Goal: Task Accomplishment & Management: Use online tool/utility

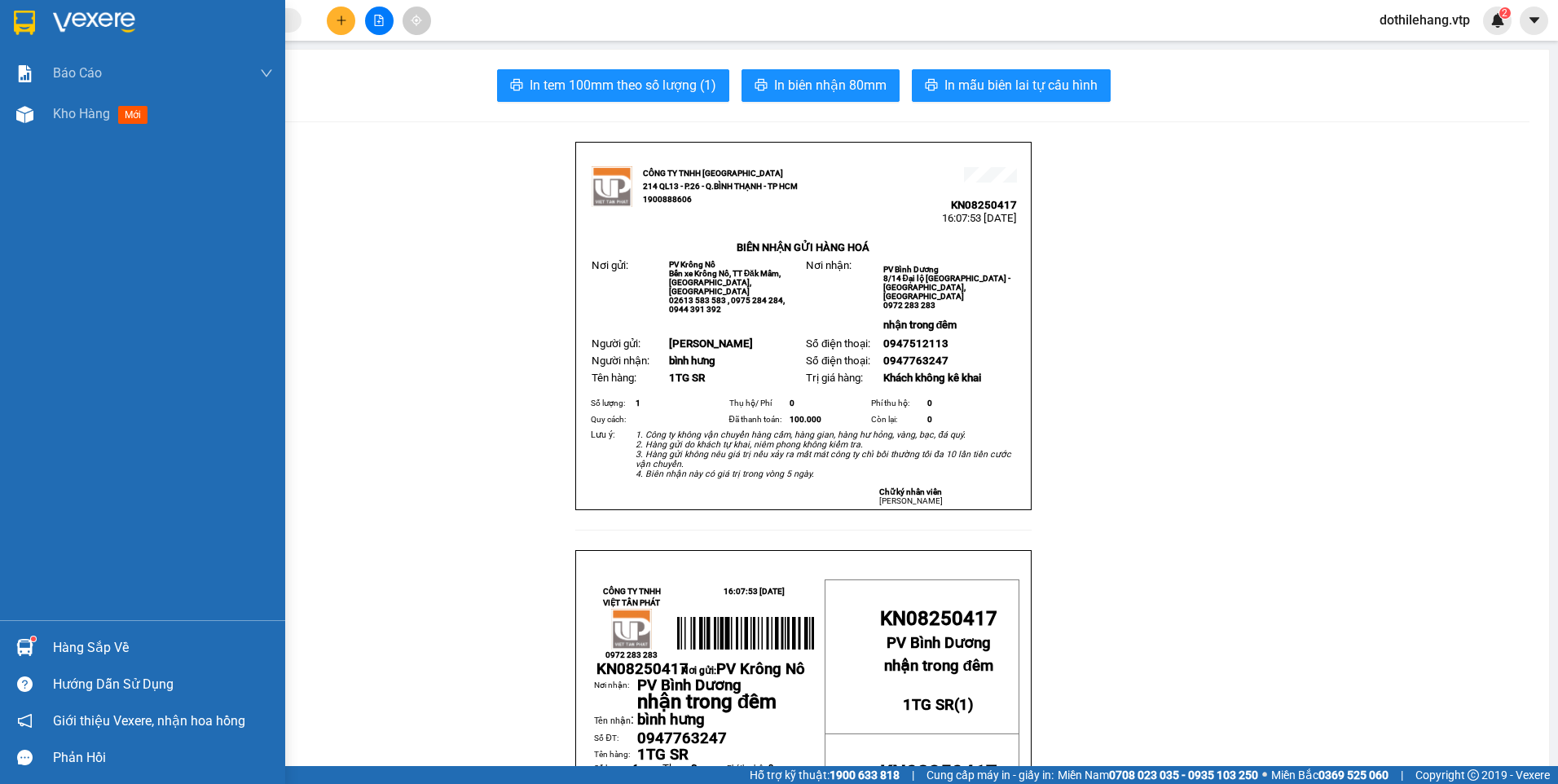
click at [23, 106] on img at bounding box center [25, 115] width 17 height 17
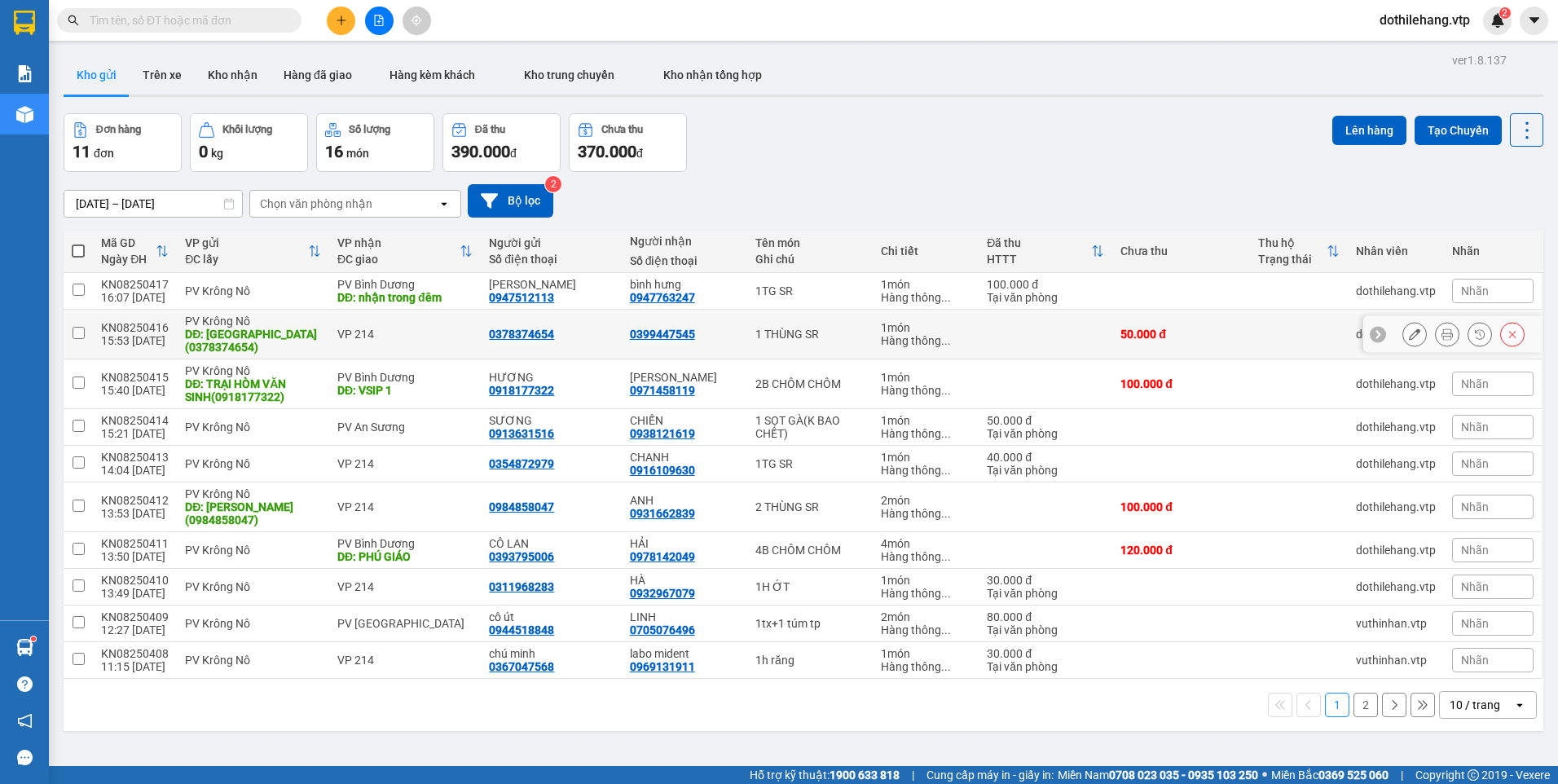
click at [299, 332] on div "DĐ: [GEOGRAPHIC_DATA](0378374654)" at bounding box center [253, 340] width 136 height 26
checkbox input "true"
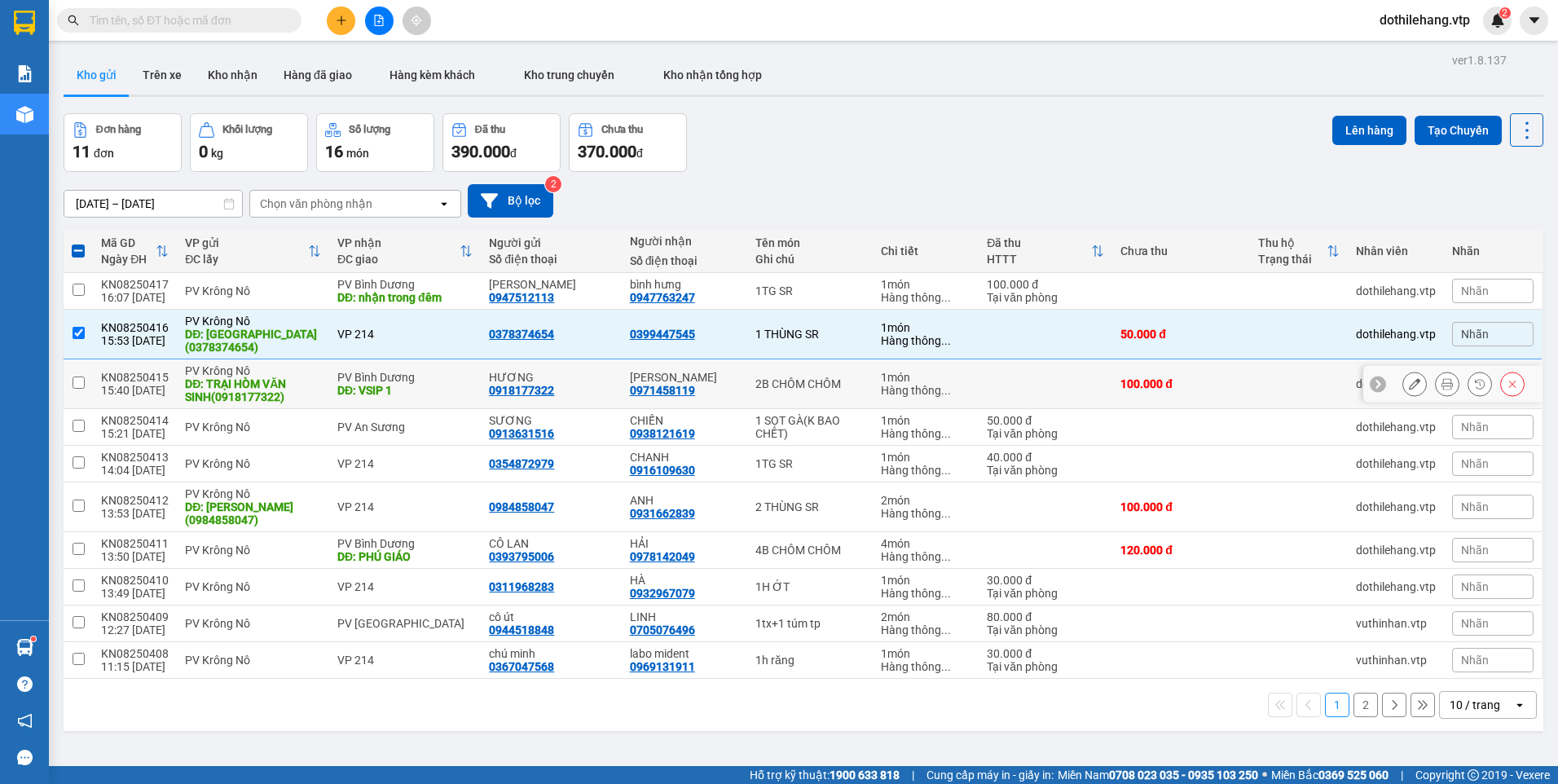
click at [312, 381] on div "DĐ: TRẠI HÒM VĂN SINH(0918177322)" at bounding box center [253, 390] width 136 height 26
checkbox input "true"
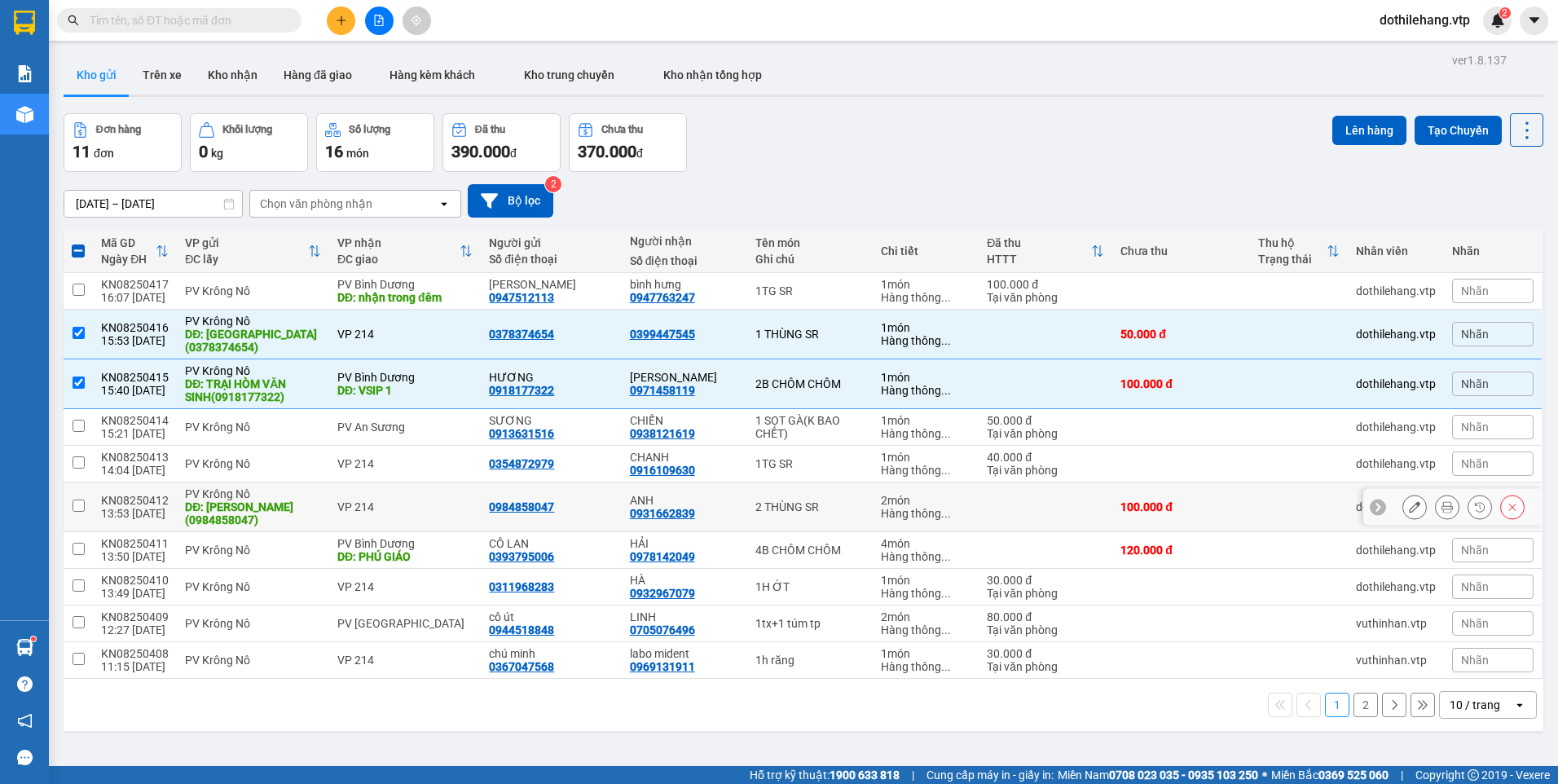
click at [290, 497] on div "PV Krông Nô" at bounding box center [253, 493] width 136 height 13
checkbox input "true"
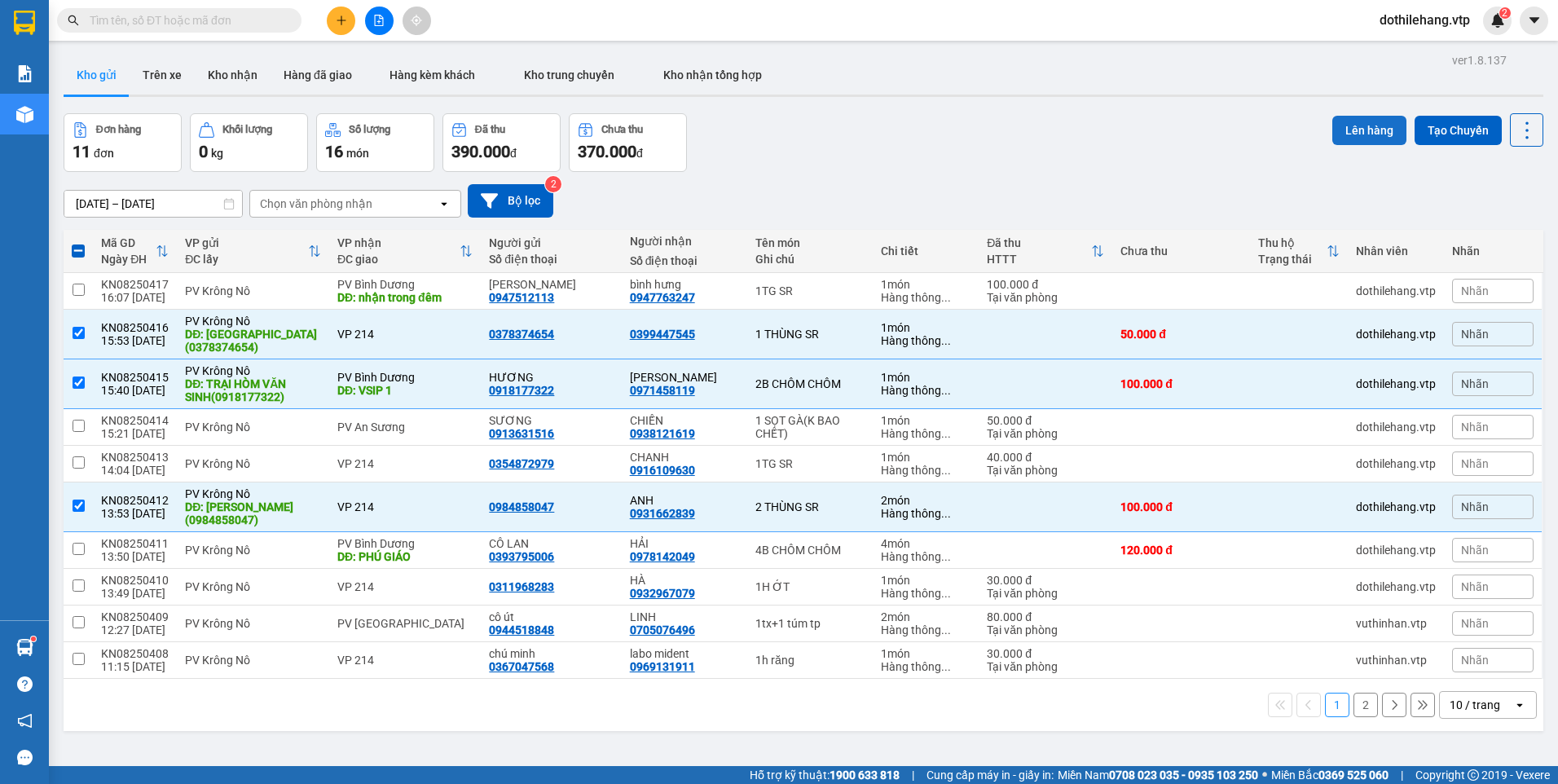
click at [1353, 131] on button "Lên hàng" at bounding box center [1369, 131] width 74 height 30
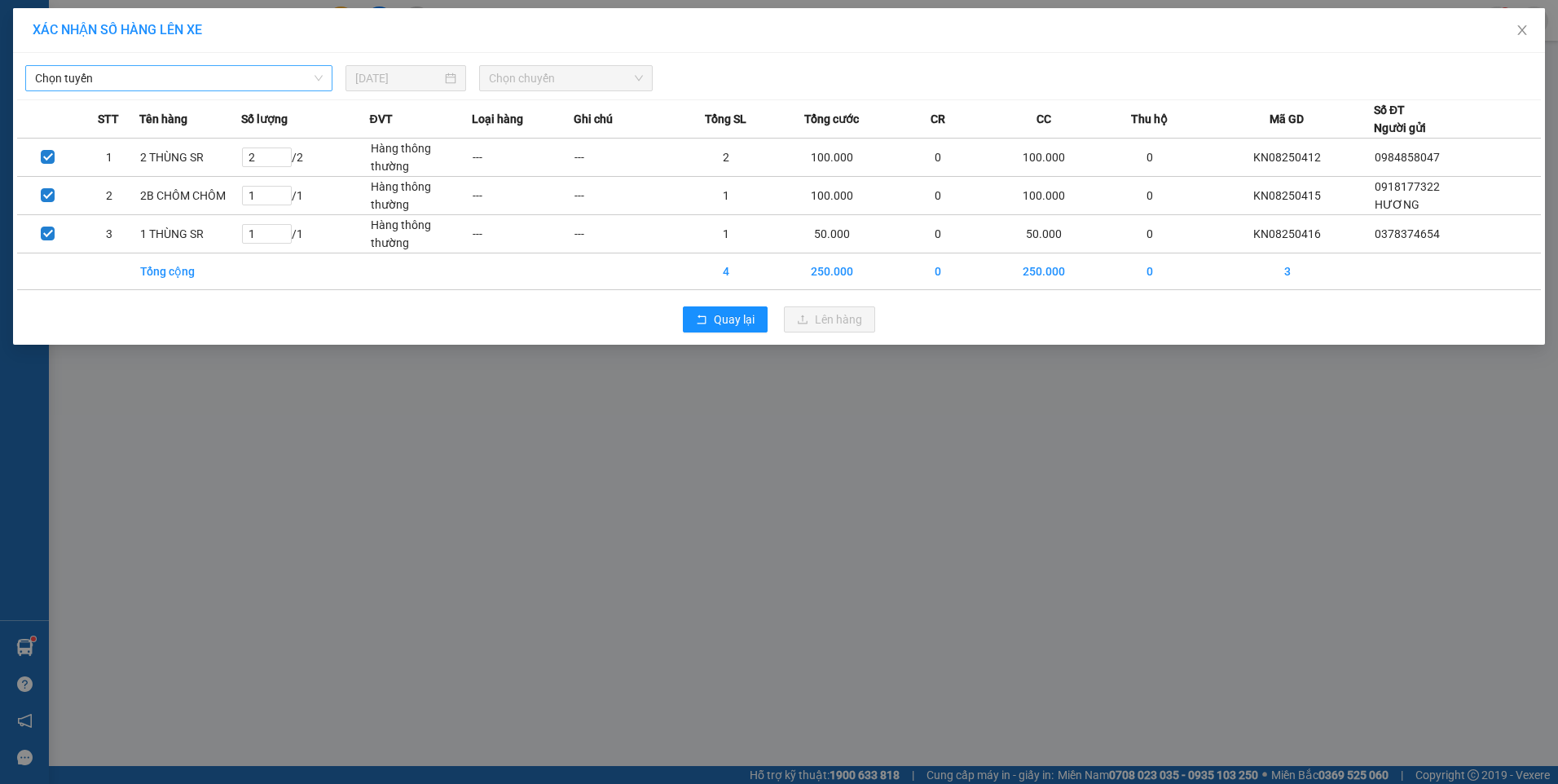
click at [232, 80] on span "Chọn tuyến" at bounding box center [178, 78] width 287 height 24
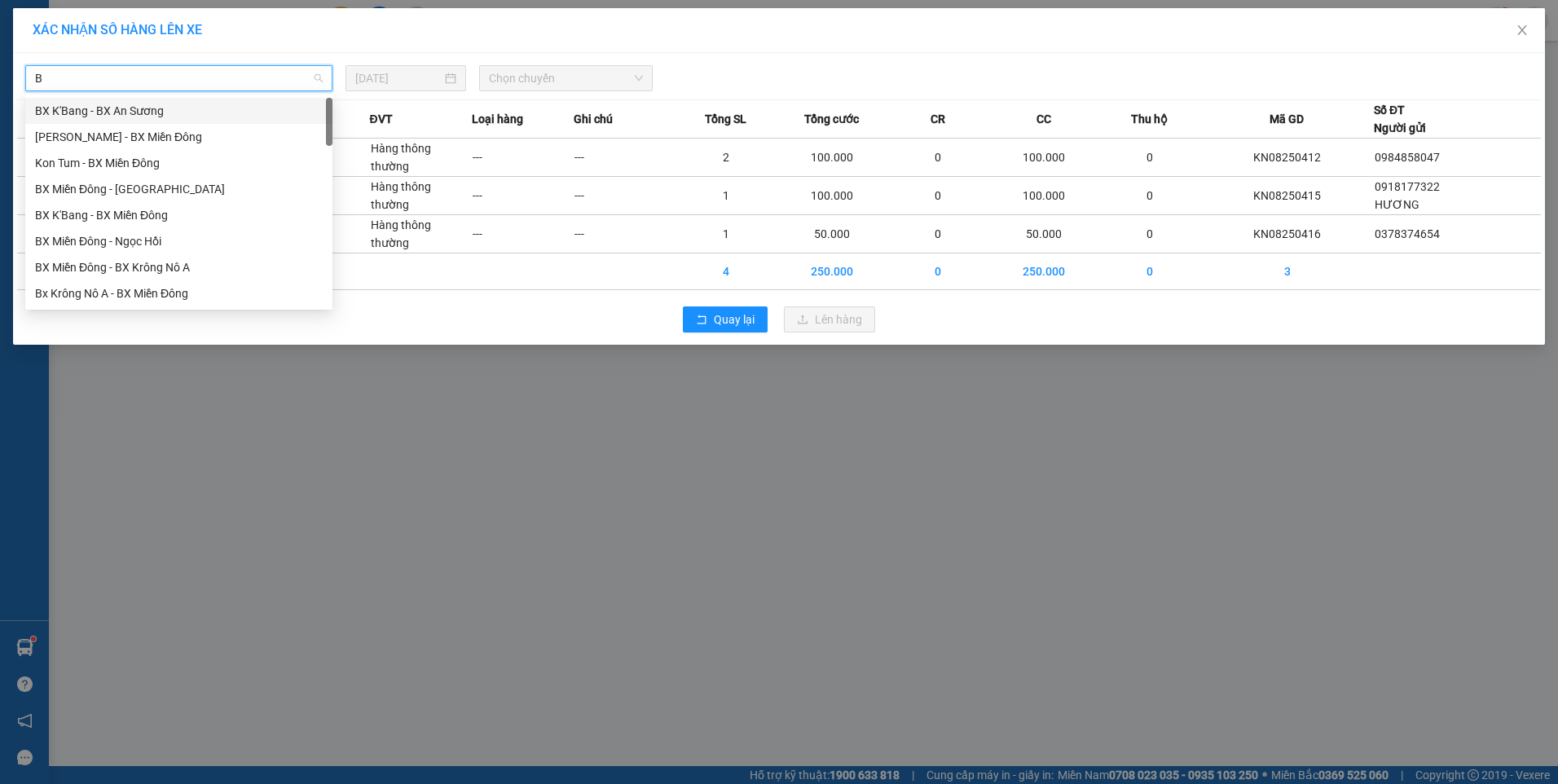
type input "B"
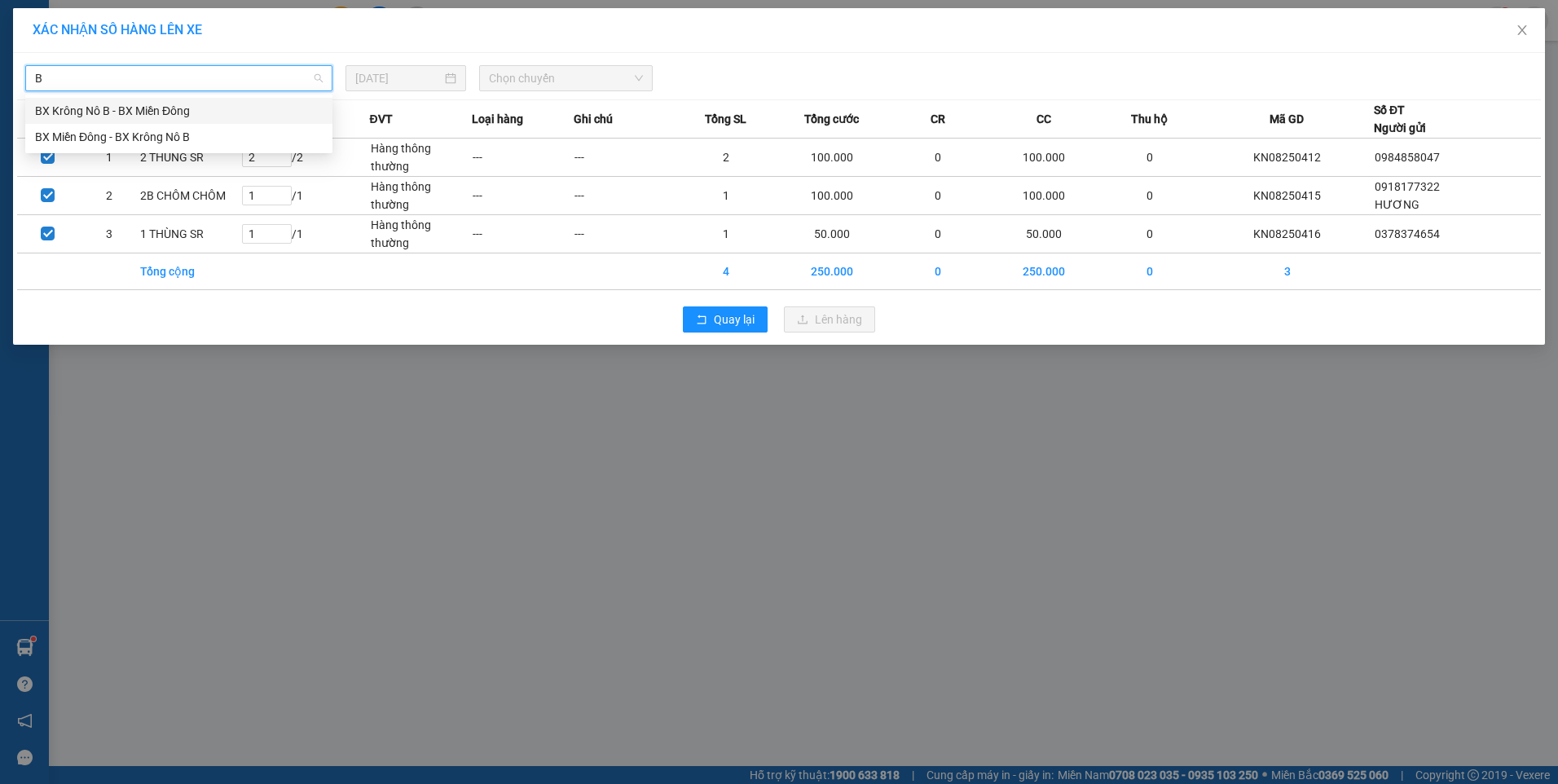
click at [179, 111] on div "BX Krông Nô B - BX Miền Đông" at bounding box center [178, 111] width 287 height 18
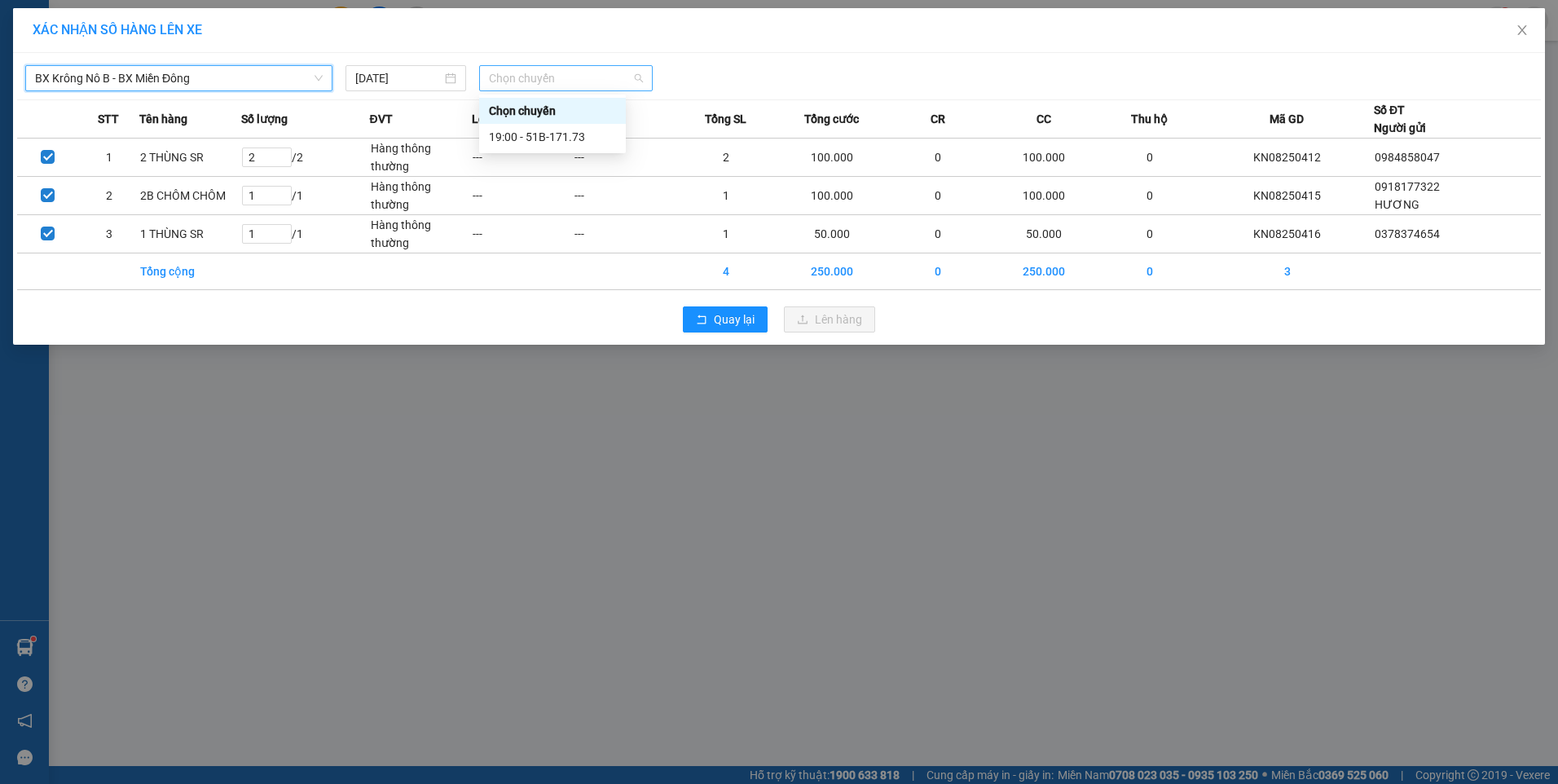
click at [504, 71] on span "Chọn chuyến" at bounding box center [566, 78] width 154 height 24
click at [507, 133] on div "19:00 - 51B-171.73" at bounding box center [553, 137] width 127 height 18
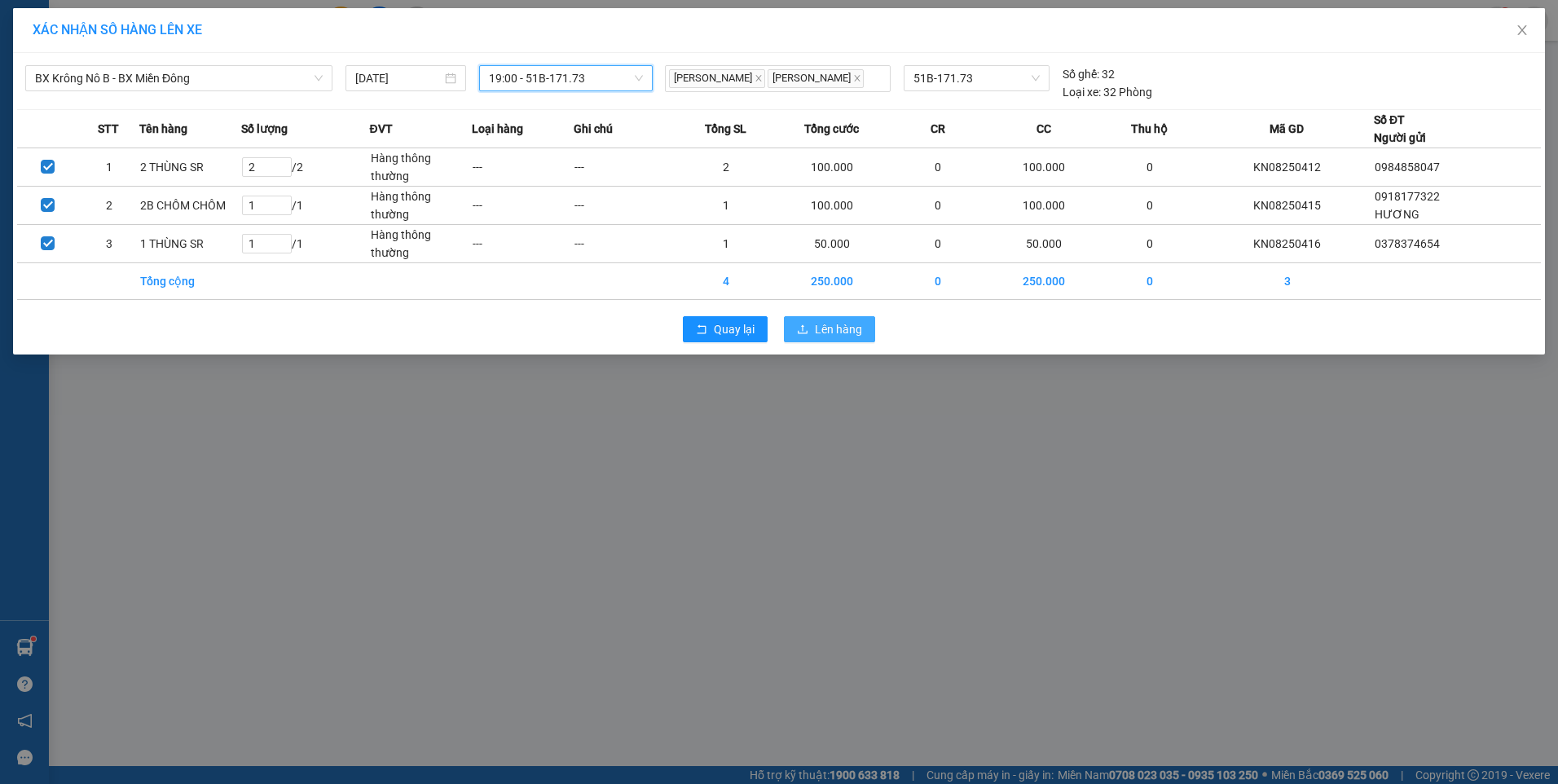
click at [804, 335] on icon "upload" at bounding box center [803, 329] width 11 height 11
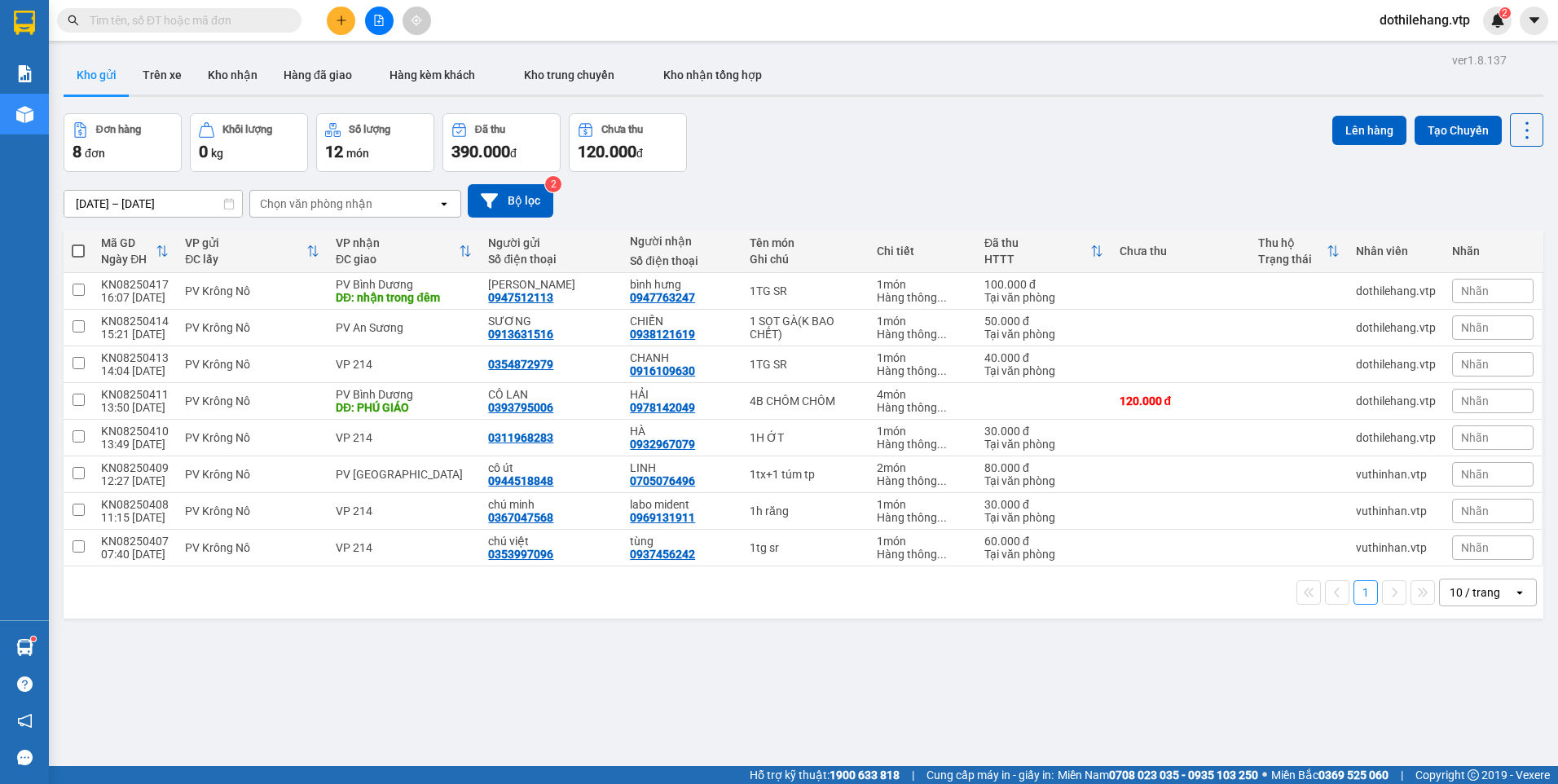
click at [334, 23] on button at bounding box center [340, 20] width 29 height 29
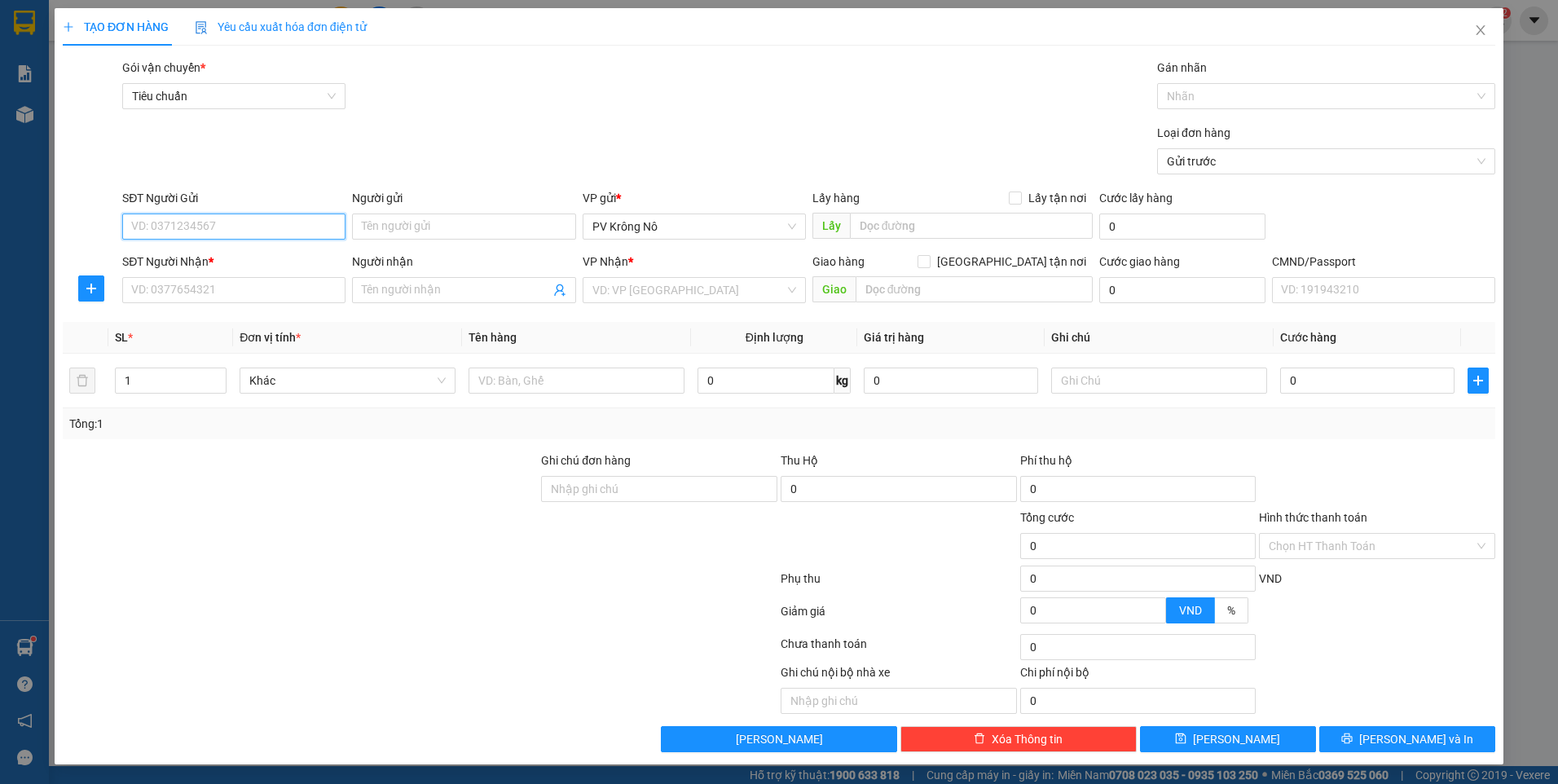
paste input "0772533797"
type input "0772533797"
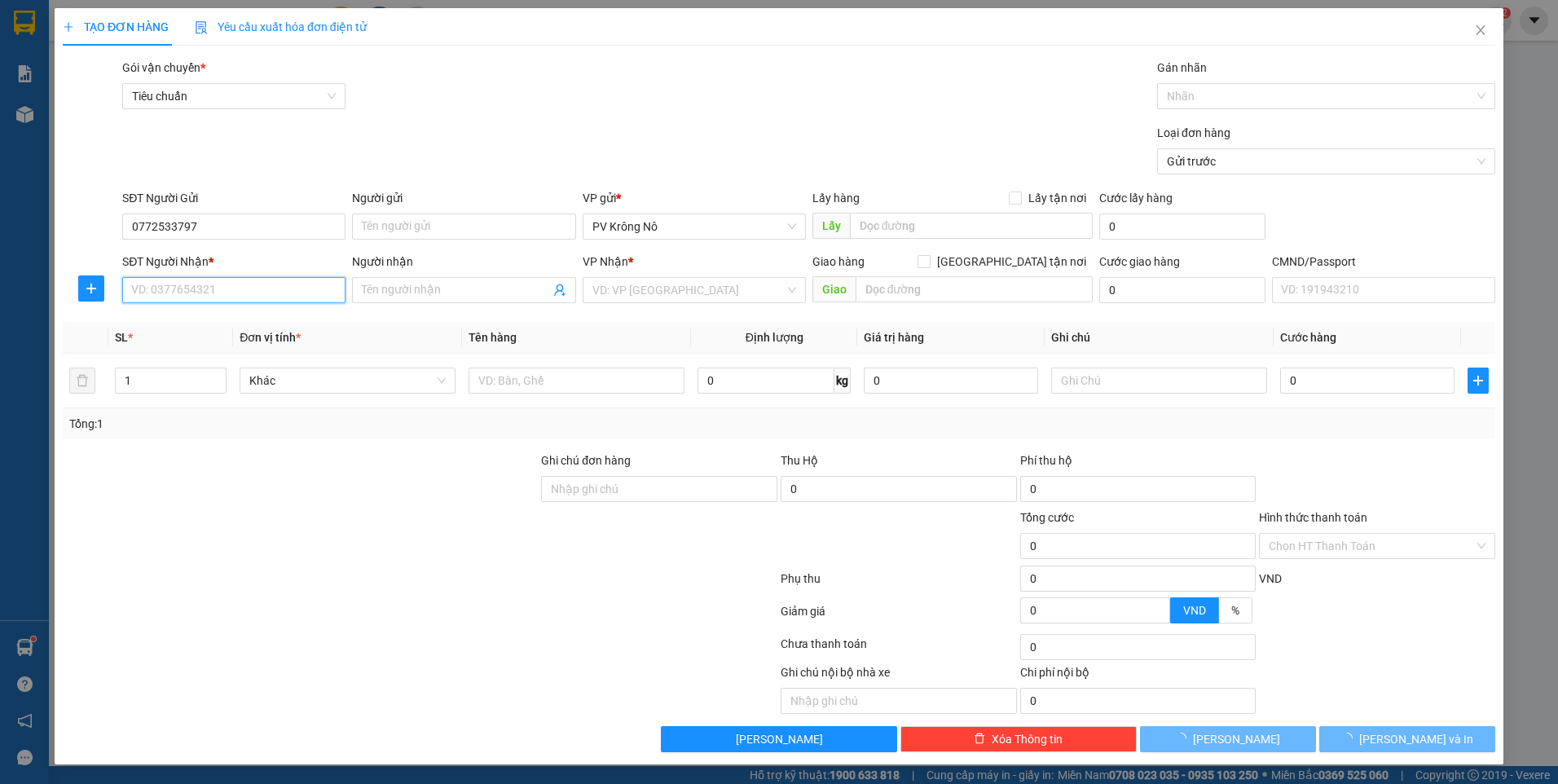
click at [260, 290] on input "SĐT Người Nhận *" at bounding box center [233, 290] width 223 height 26
paste input "0772533797"
type input "0772533797"
click at [415, 286] on input "Người nhận" at bounding box center [455, 290] width 187 height 18
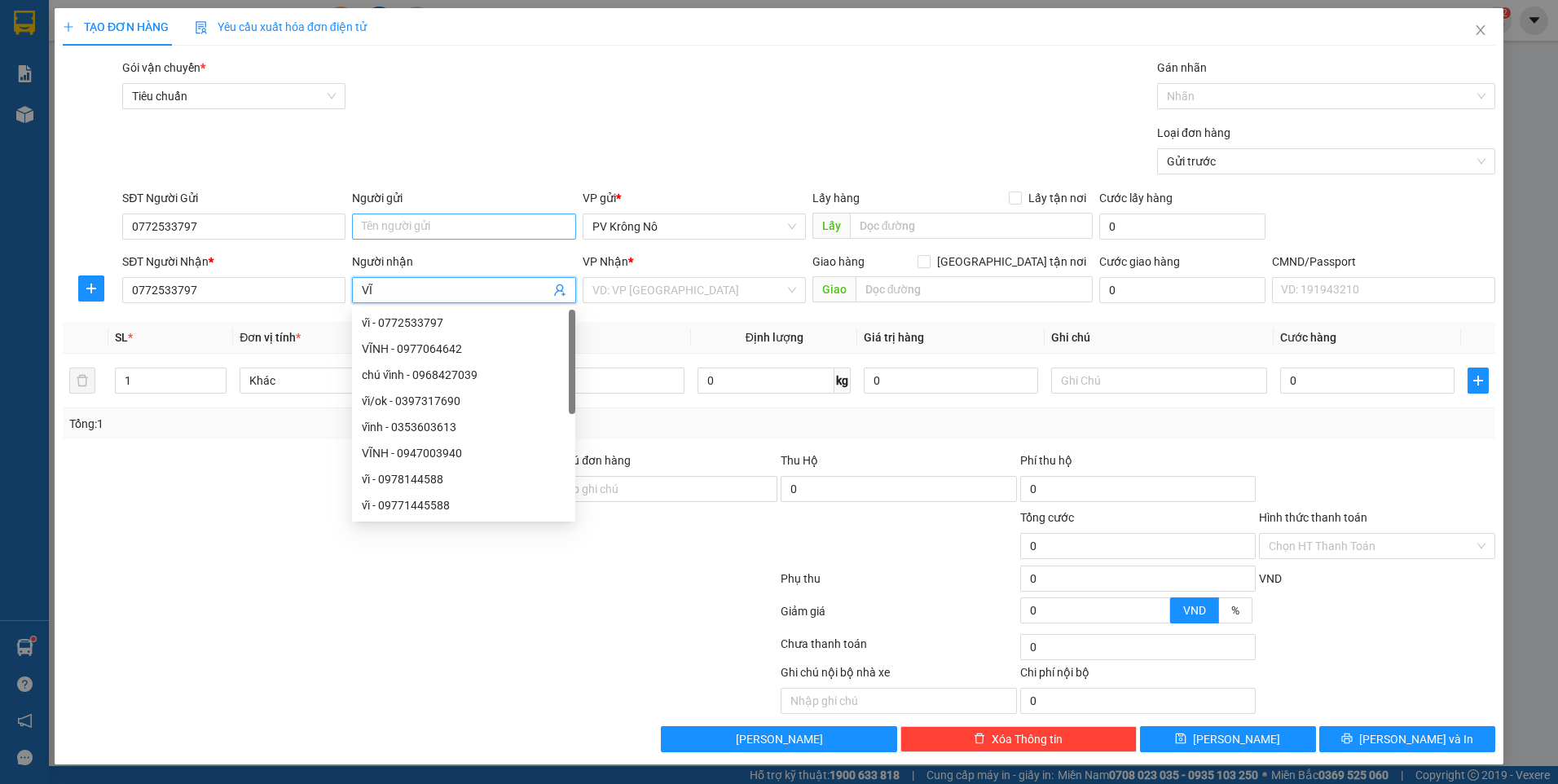
type input "VĨ"
click at [410, 232] on input "Người gửi" at bounding box center [463, 226] width 223 height 26
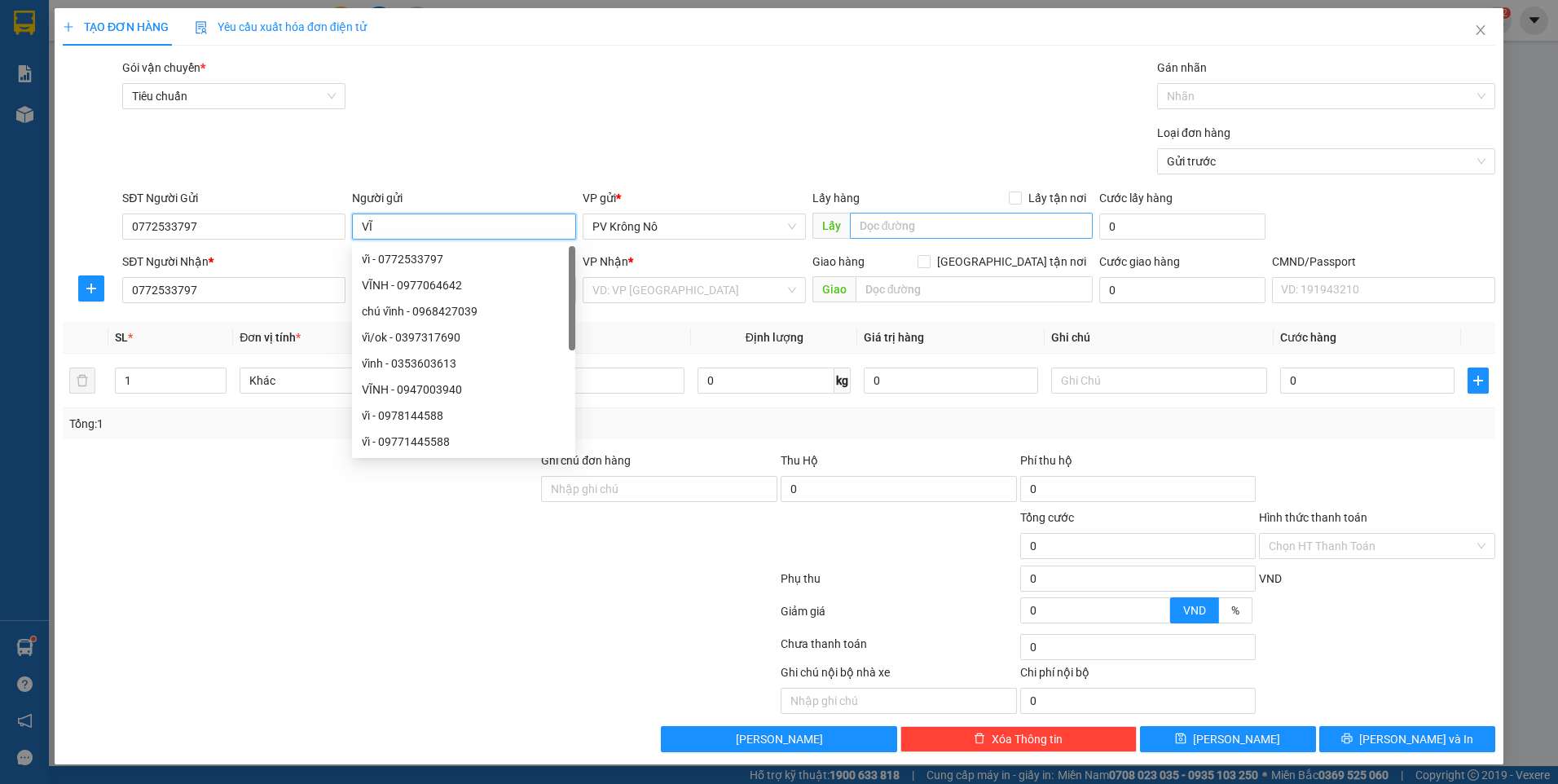
type input "VĨ"
click at [884, 223] on input "text" at bounding box center [971, 225] width 244 height 26
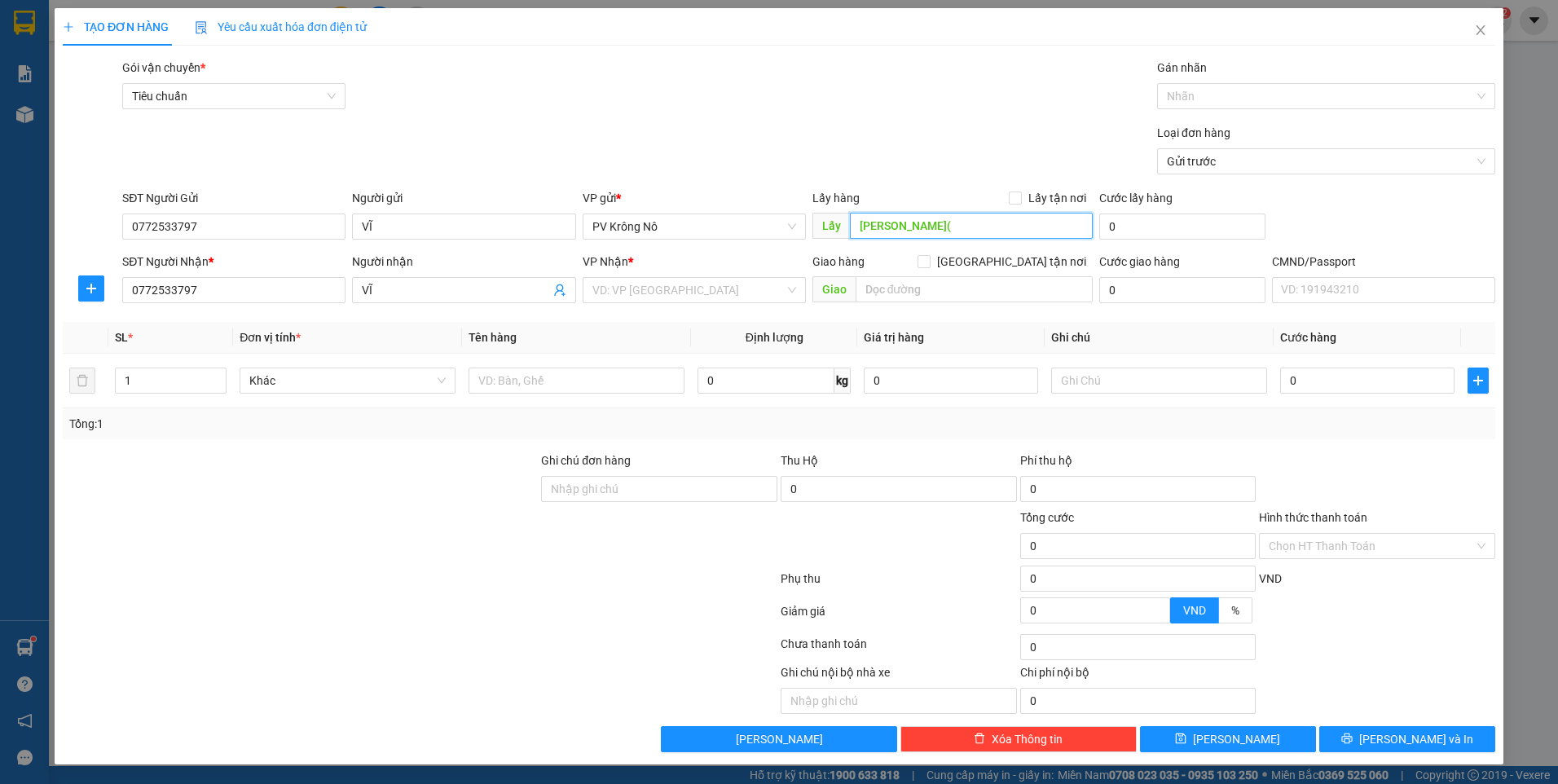
paste input "0772533797"
type input "[PERSON_NAME](0772533797)"
click at [668, 293] on input "search" at bounding box center [688, 290] width 192 height 24
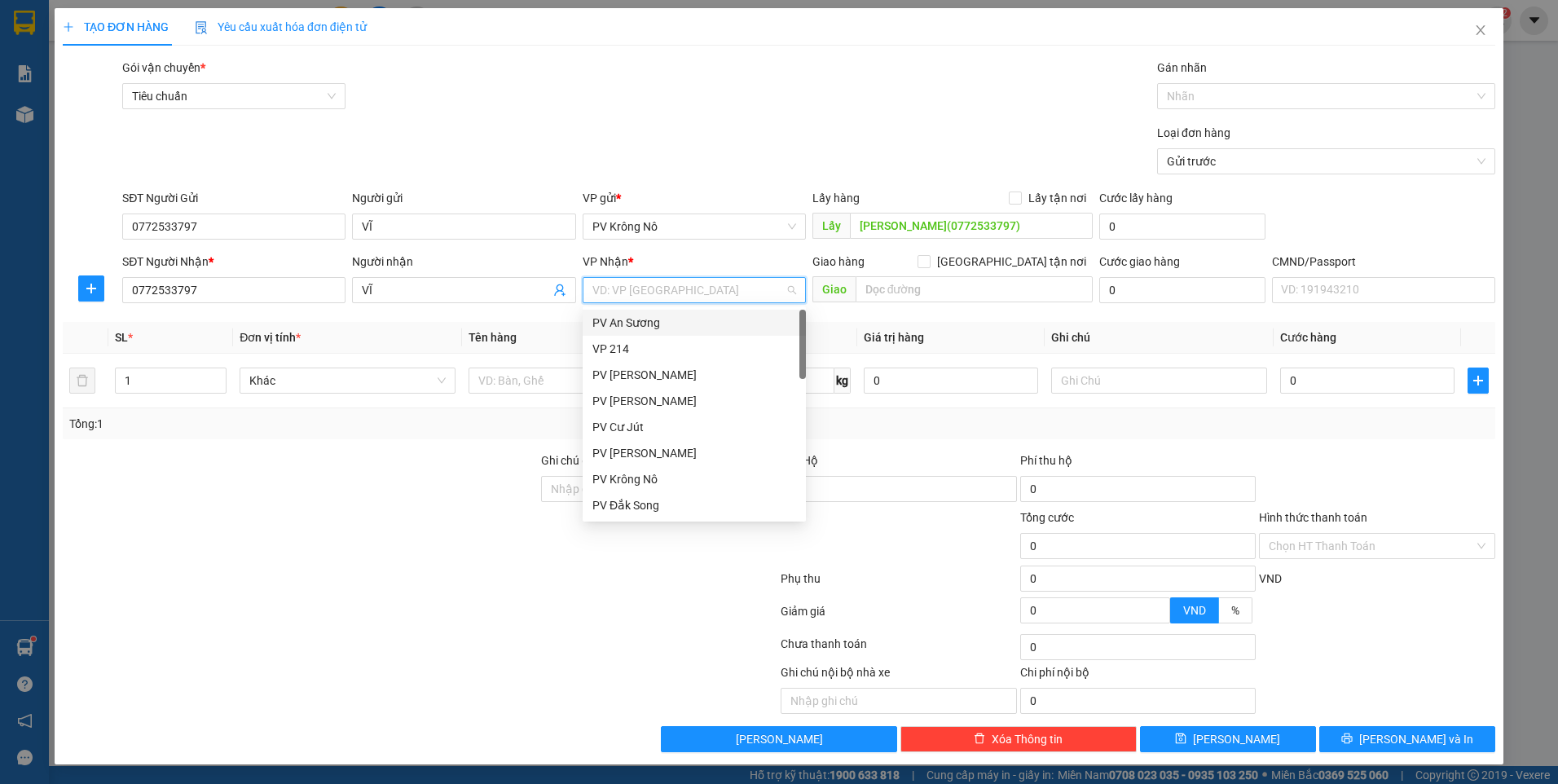
type input "4"
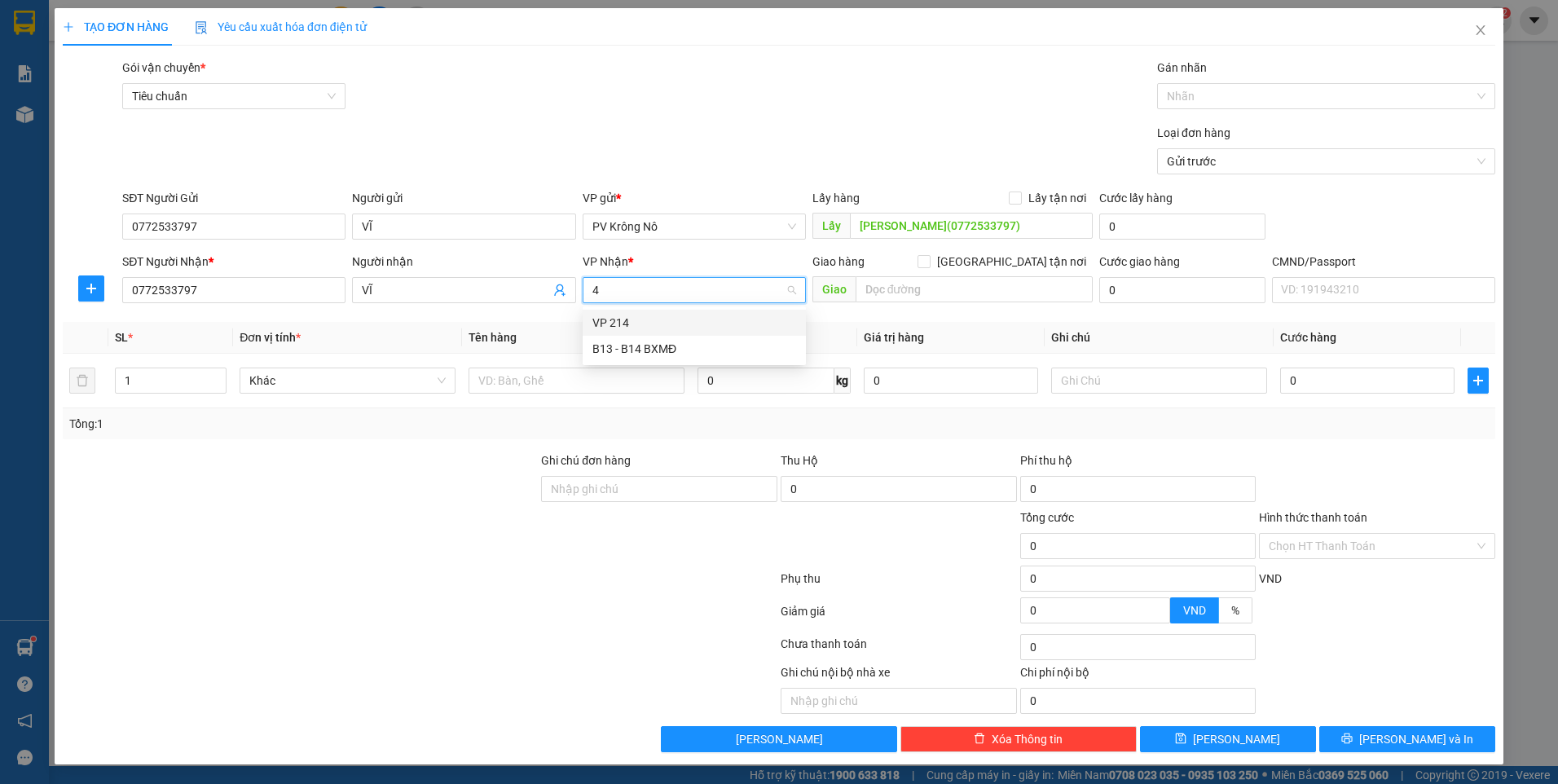
click at [668, 317] on div "VP 214" at bounding box center [695, 322] width 204 height 18
click at [567, 379] on input "text" at bounding box center [576, 380] width 216 height 26
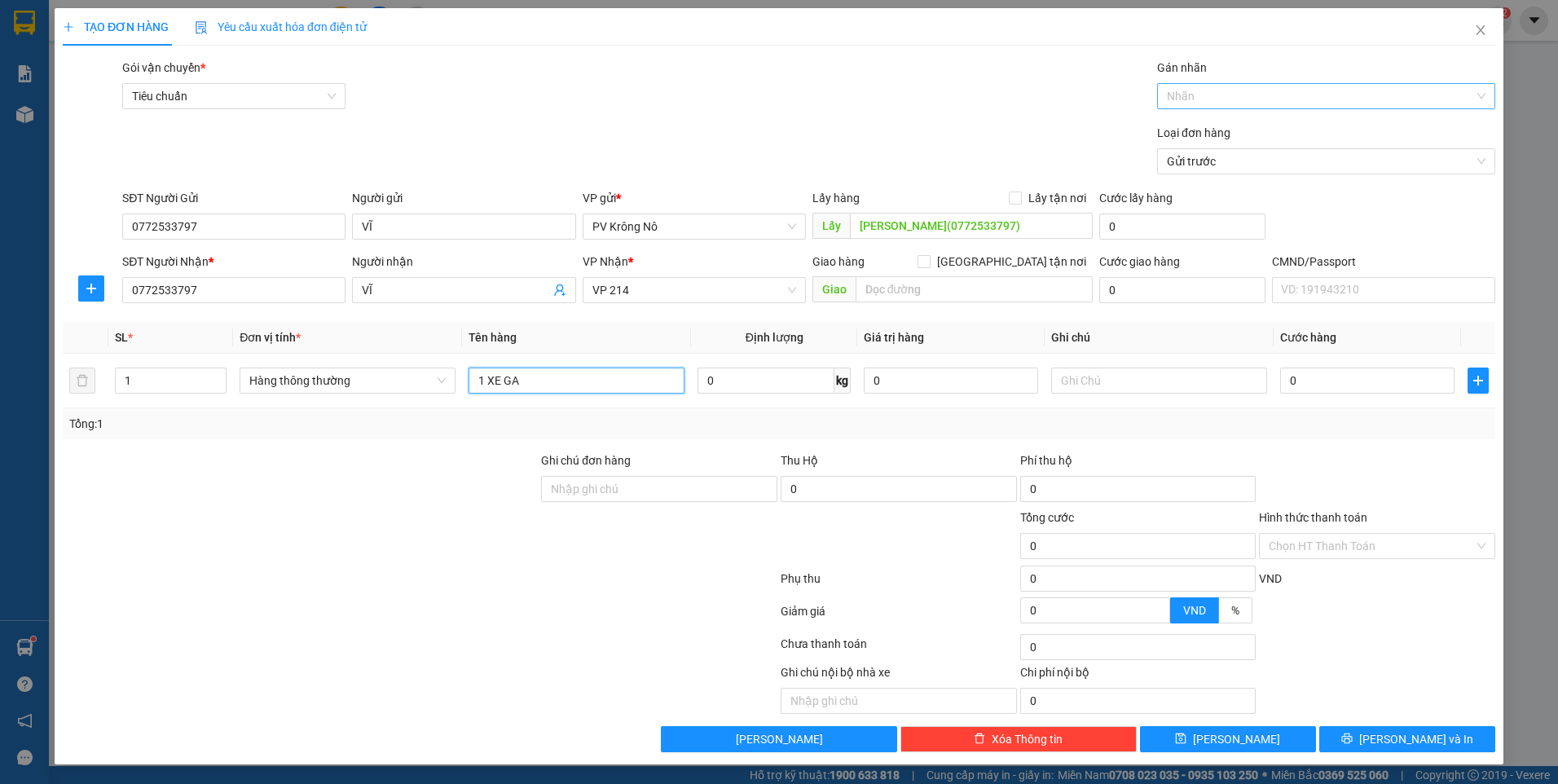
click at [1182, 84] on div "Nhãn" at bounding box center [1326, 96] width 338 height 26
type input "1 XE GA"
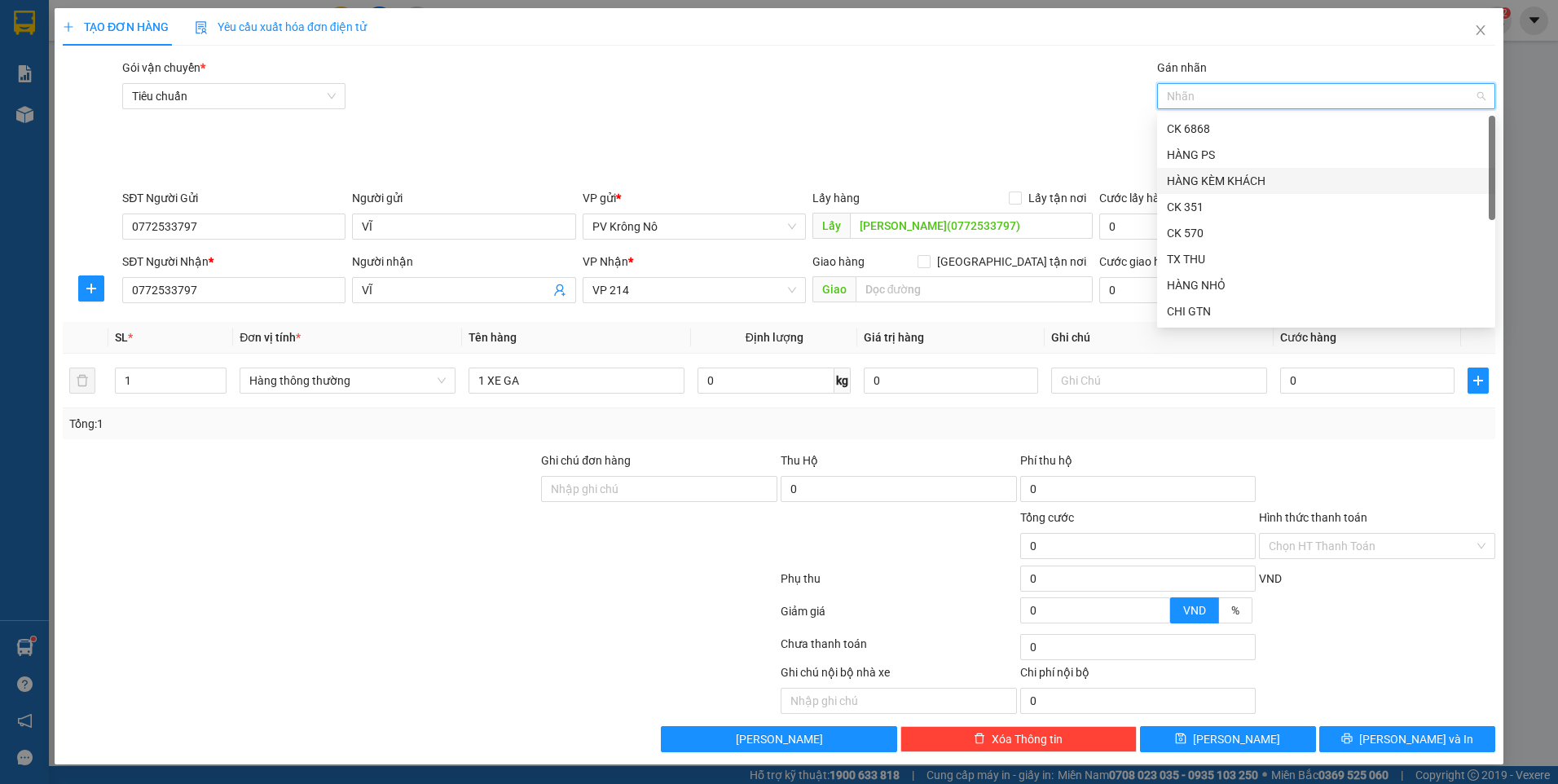
click at [1181, 185] on div "HÀNG KÈM KHÁCH" at bounding box center [1326, 181] width 319 height 18
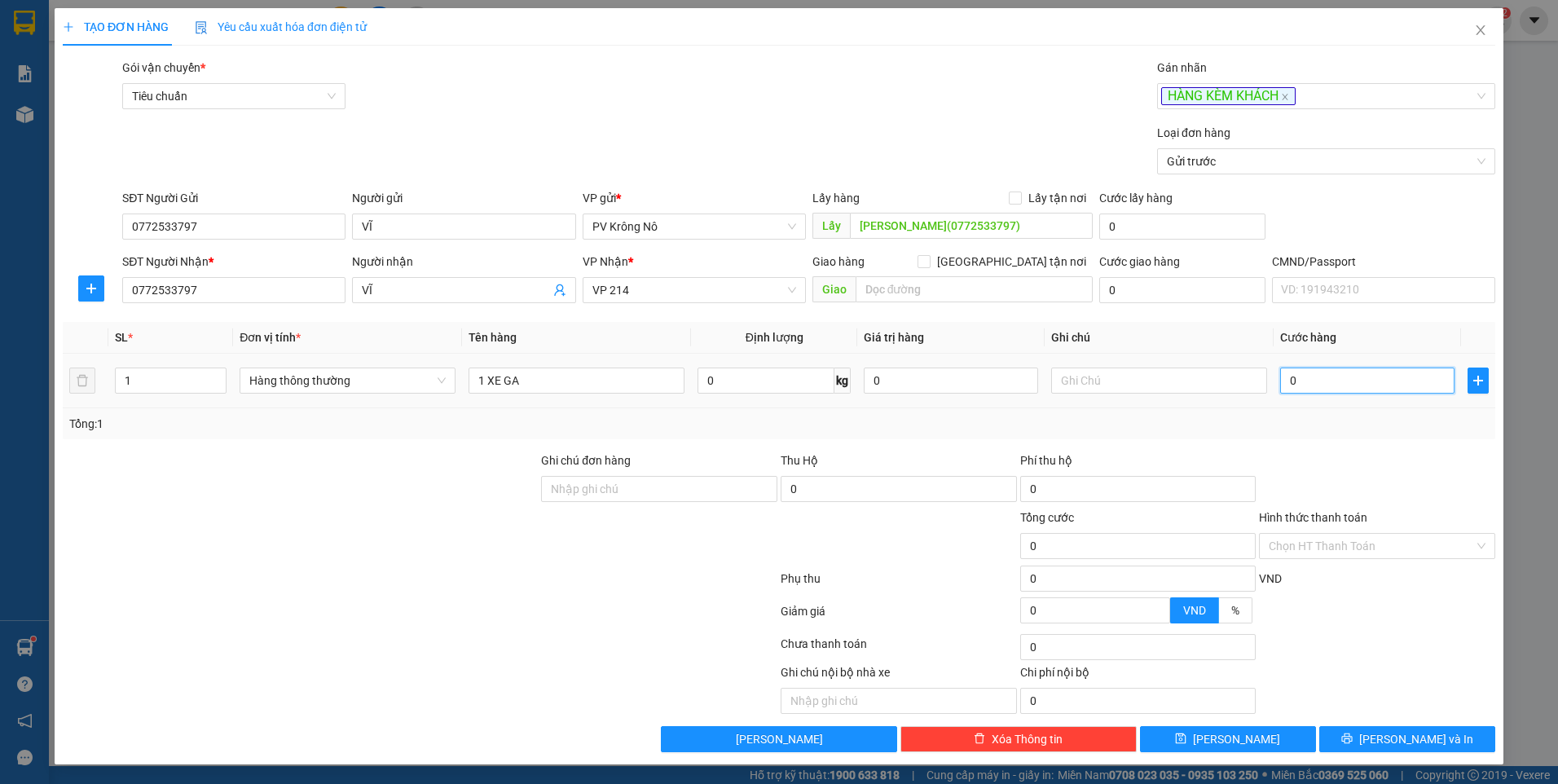
click at [1320, 386] on input "0" at bounding box center [1367, 380] width 174 height 26
type input "003"
type input "3"
type input "0.035"
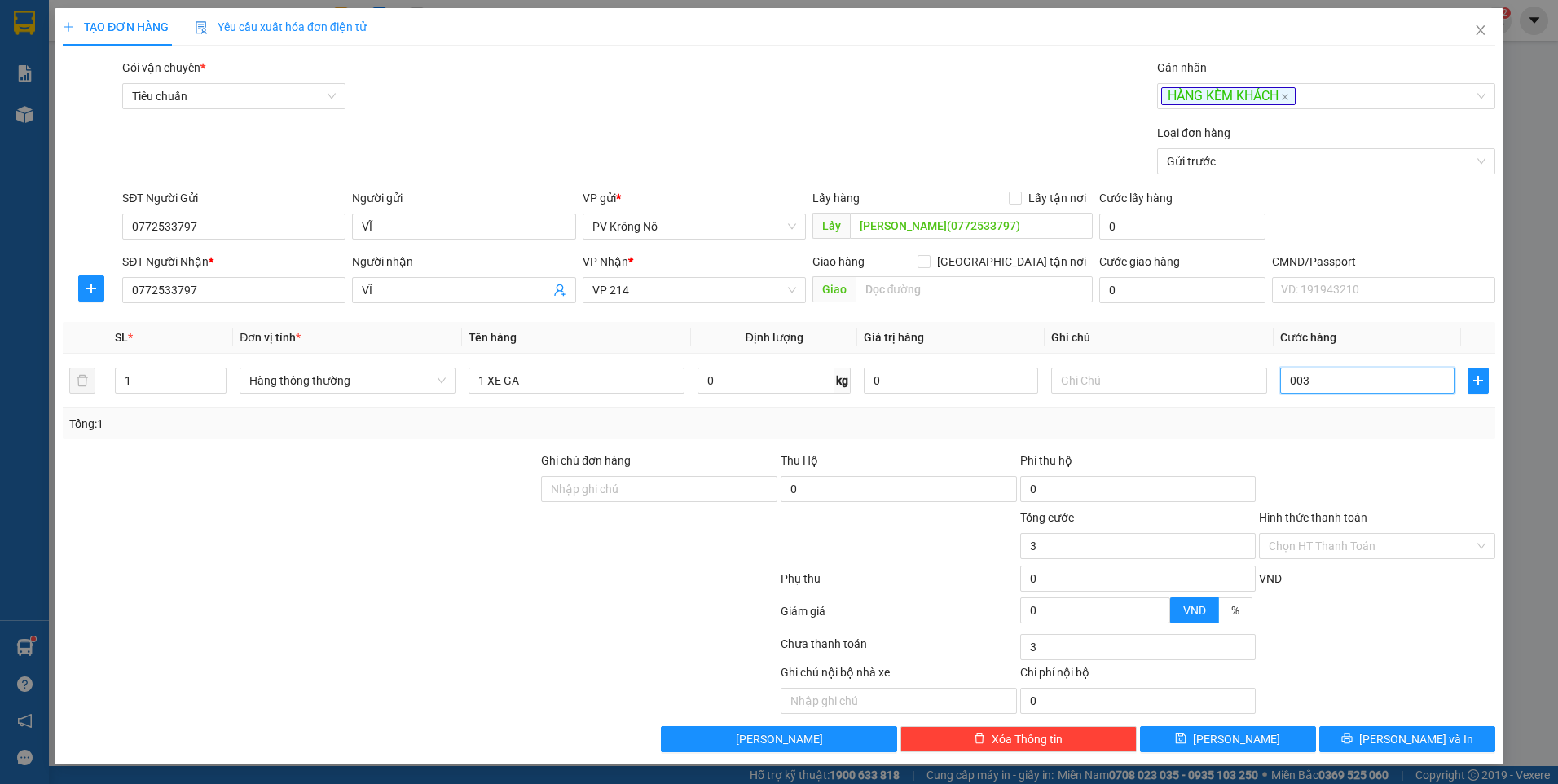
type input "35"
type input "00.350"
type input "350"
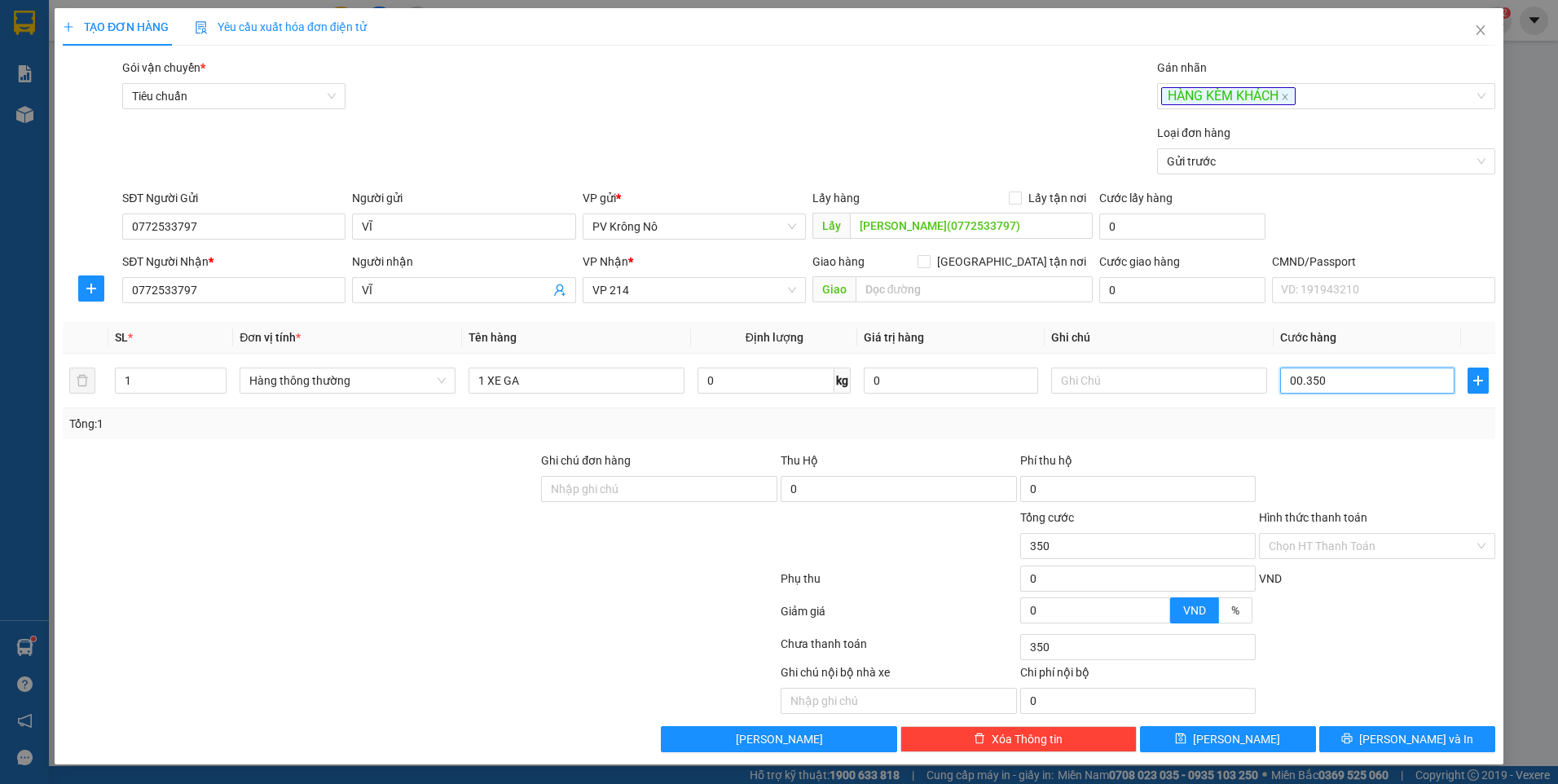
type input "0.003.500"
type input "3.500"
type input "000.035.000"
type input "35.000"
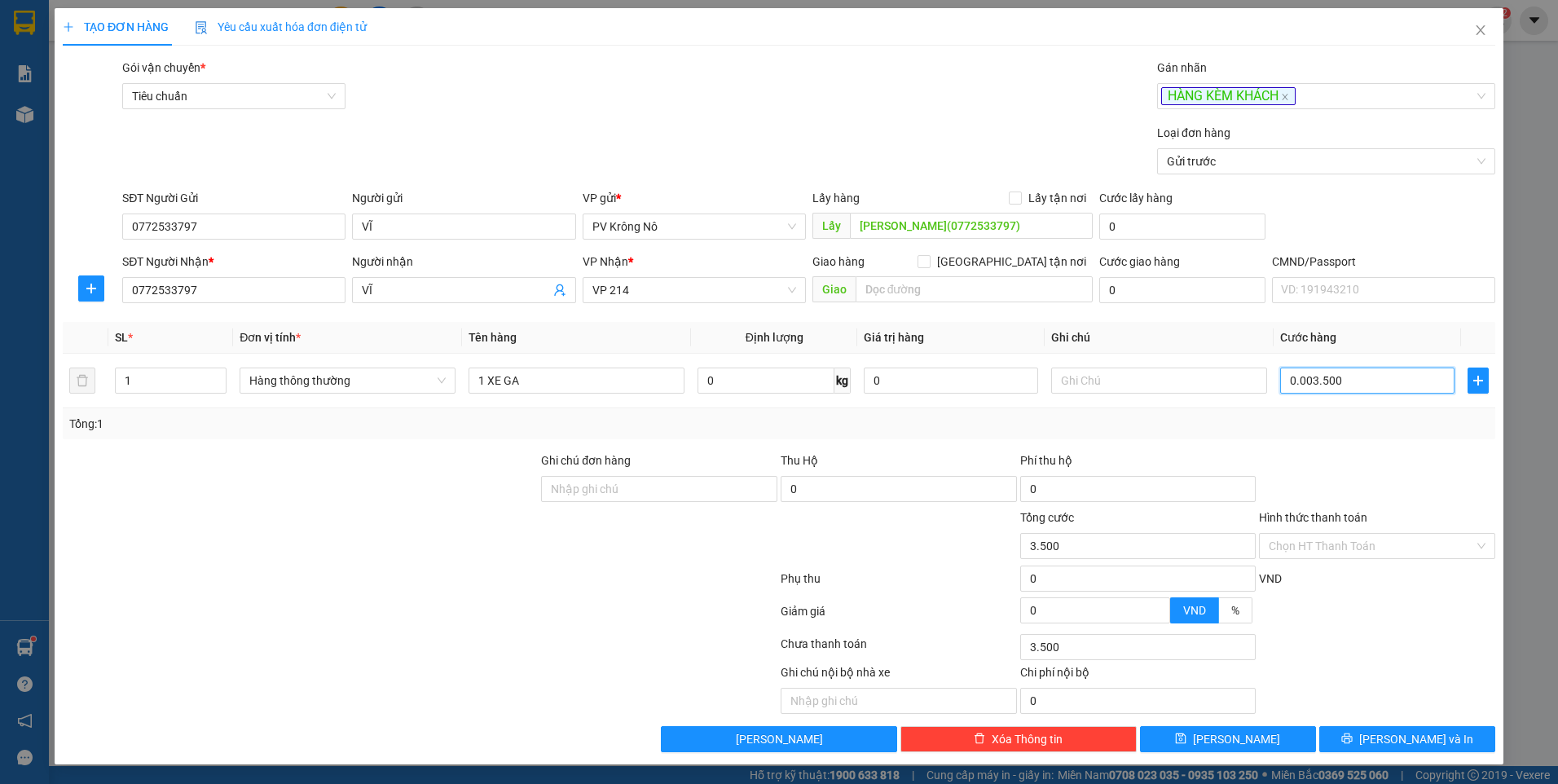
type input "35.000"
type input "[PHONE_NUMBER]"
type input "350.000"
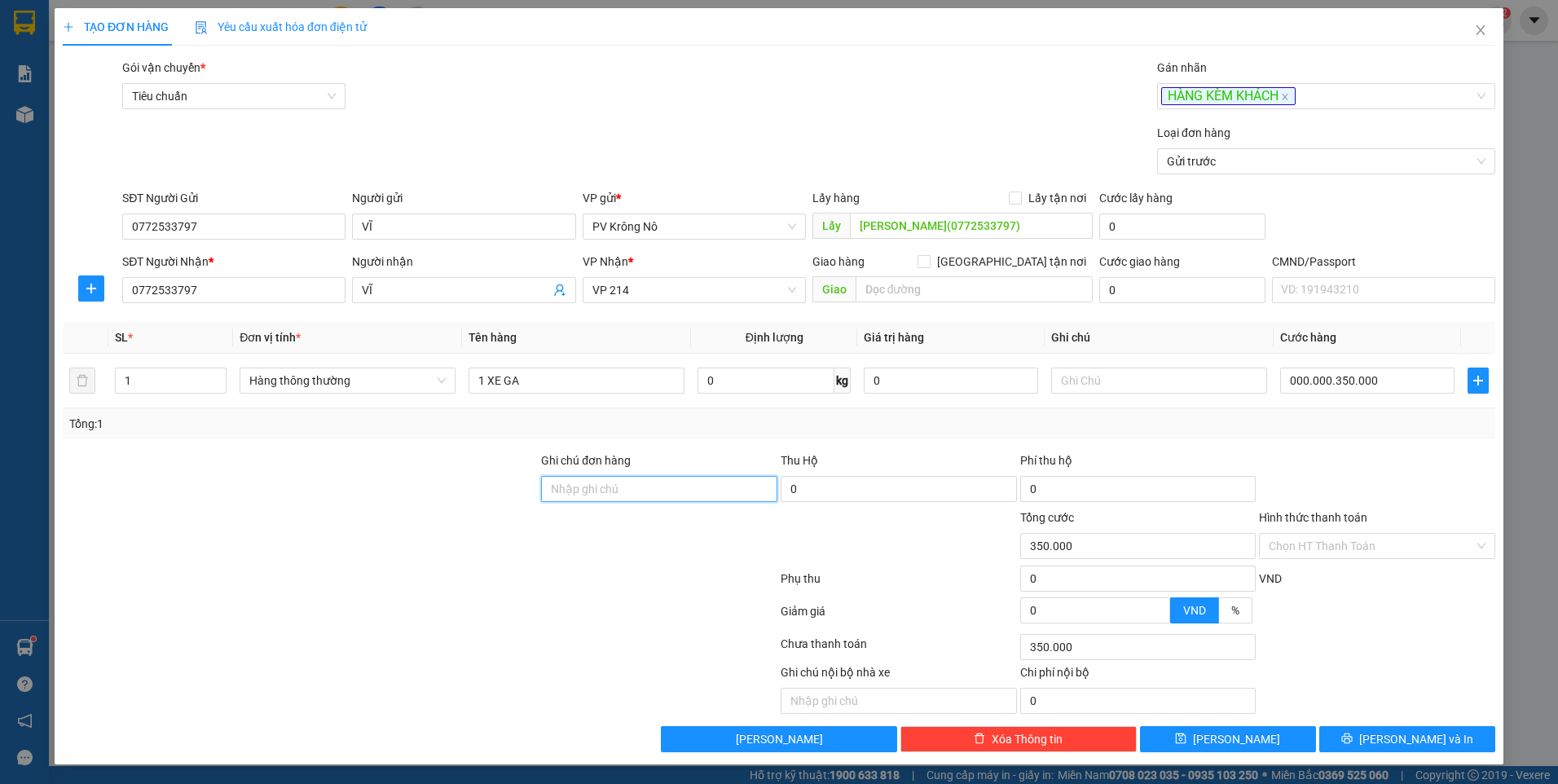
type input "350.000"
drag, startPoint x: 1183, startPoint y: 739, endPoint x: 1191, endPoint y: 703, distance: 36.9
click at [1184, 734] on button "[PERSON_NAME]" at bounding box center [1228, 739] width 176 height 26
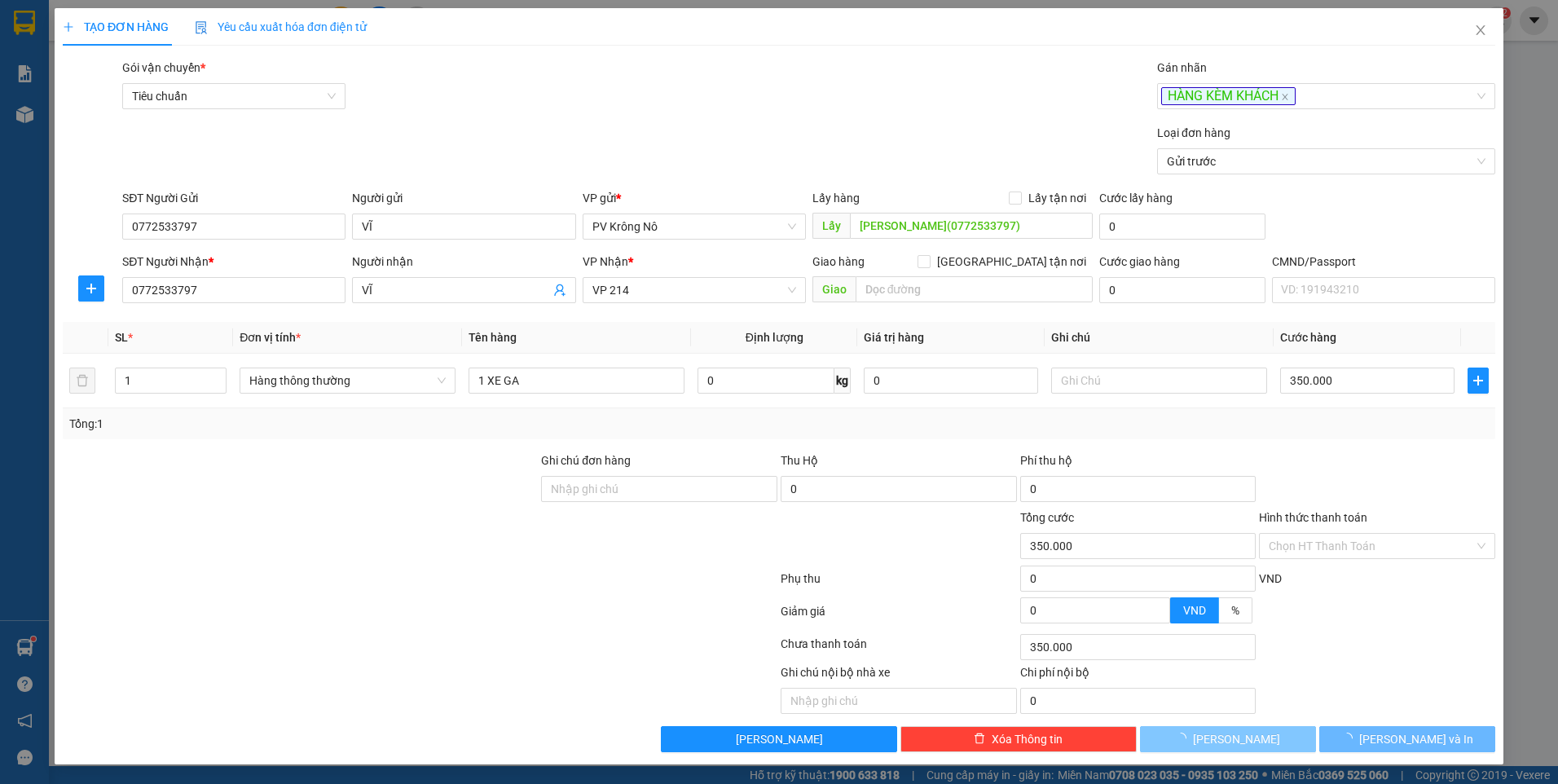
type input "0"
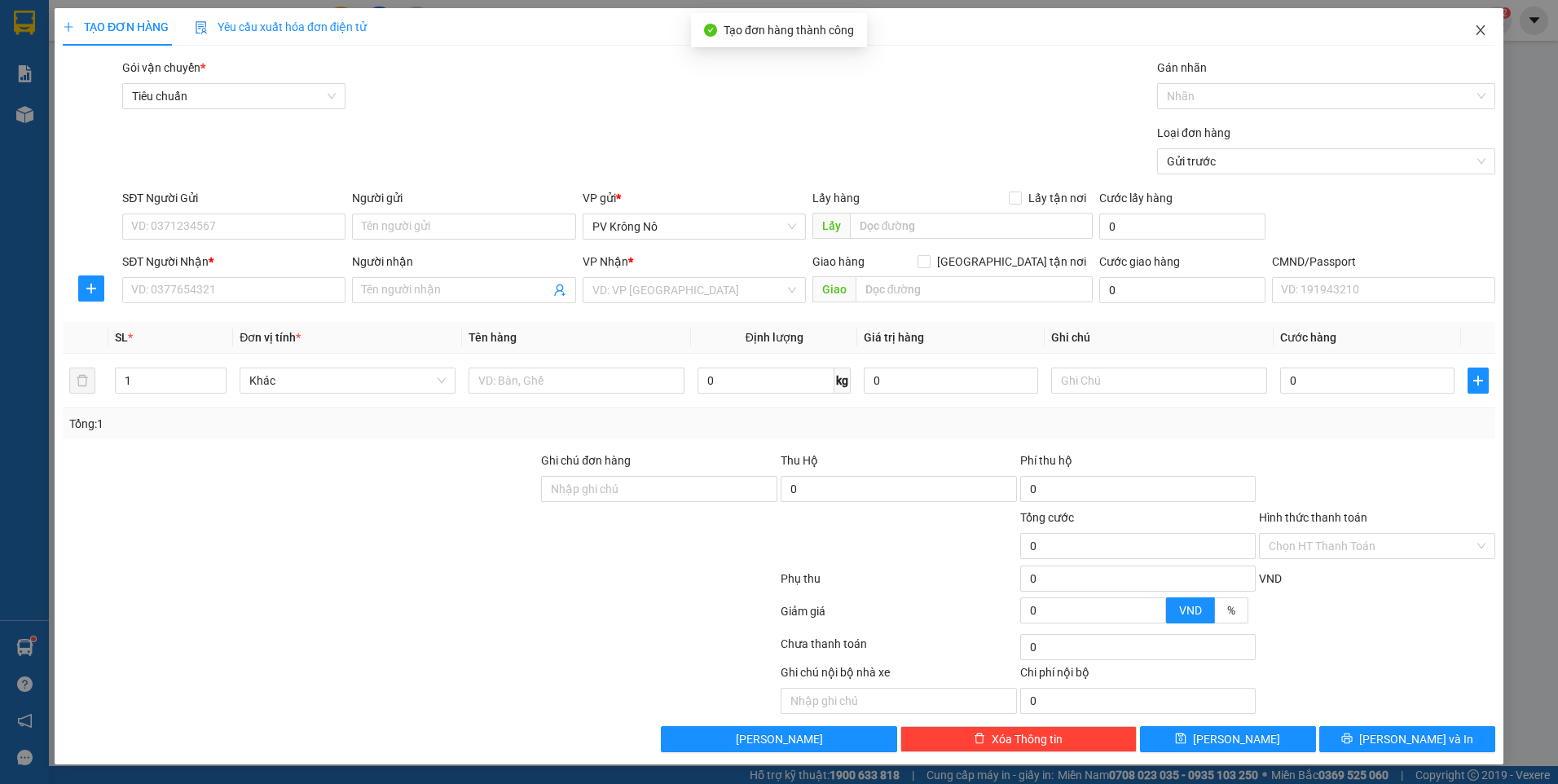
click at [1478, 25] on icon "close" at bounding box center [1480, 30] width 13 height 13
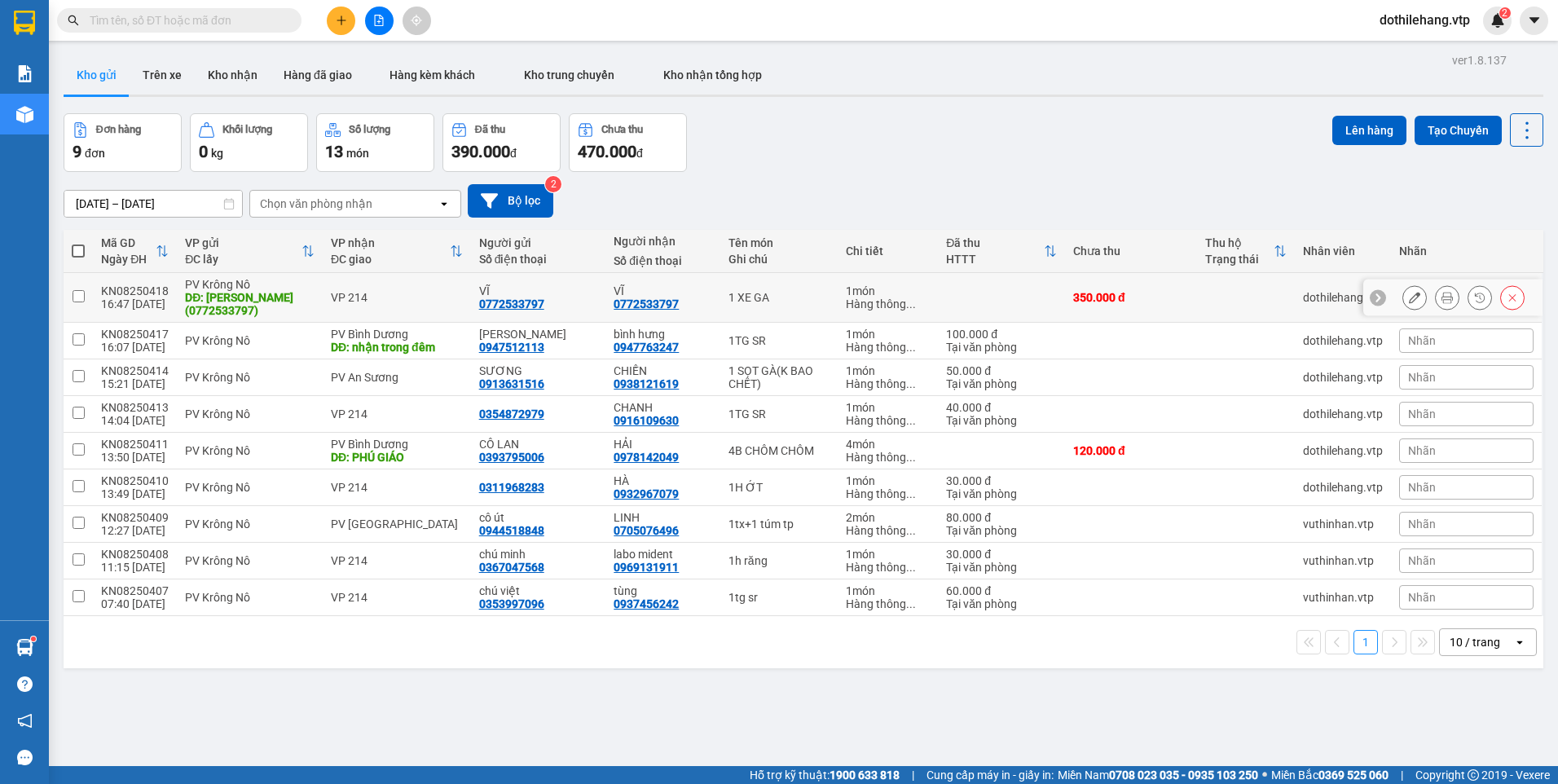
click at [1281, 309] on td at bounding box center [1246, 298] width 97 height 50
checkbox input "true"
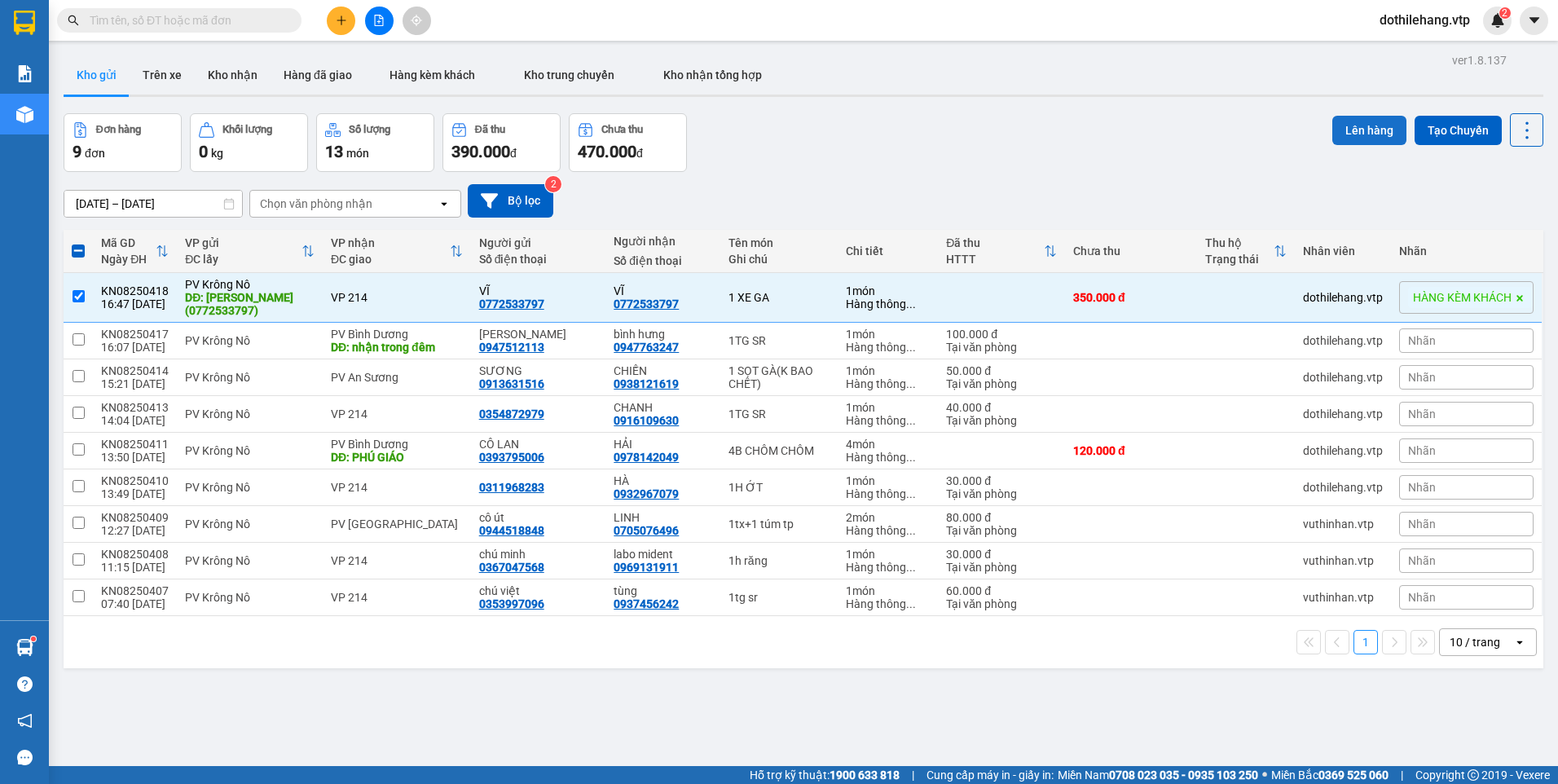
click at [1360, 134] on button "Lên hàng" at bounding box center [1369, 131] width 74 height 30
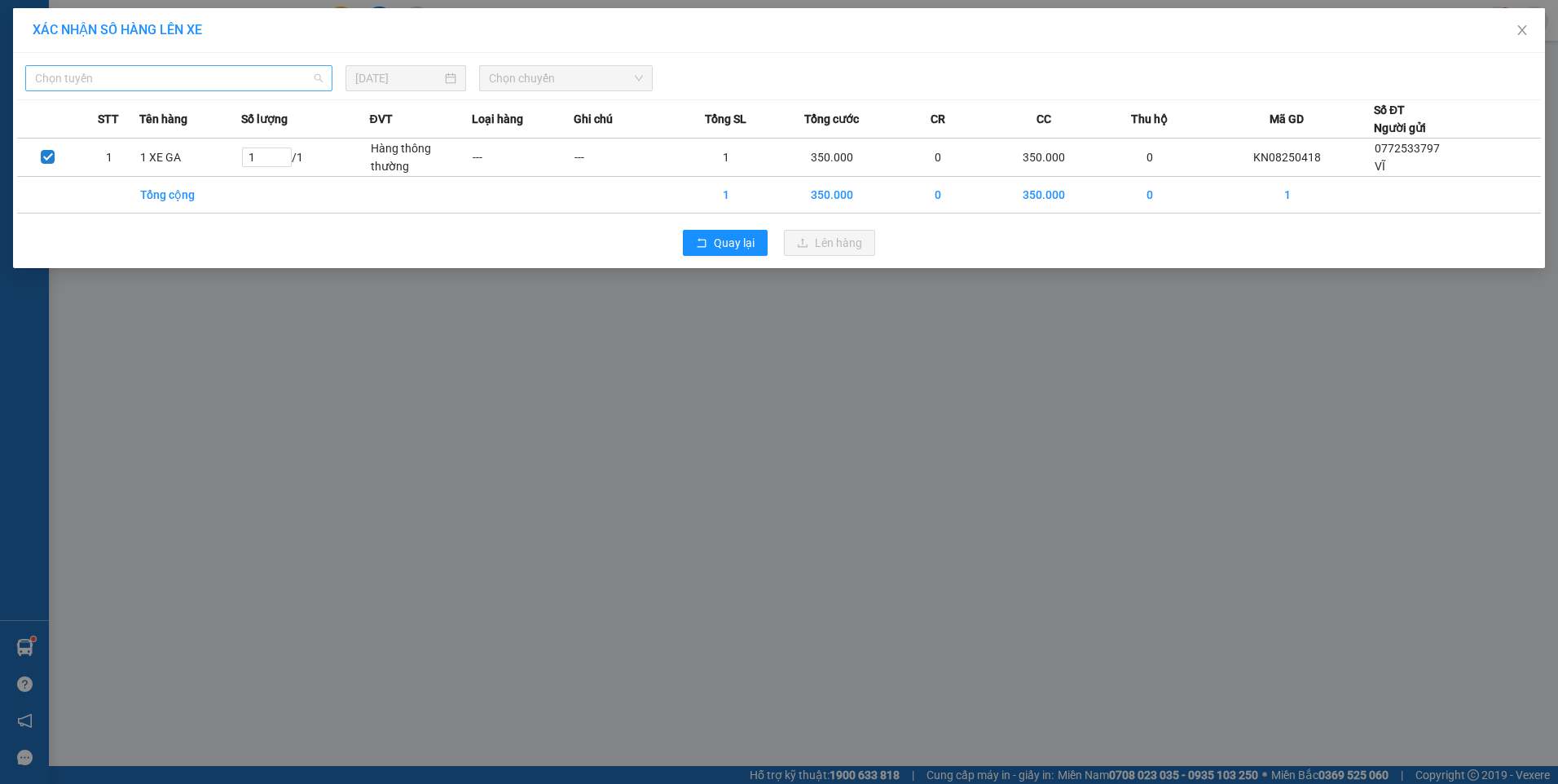
click at [73, 70] on span "Chọn tuyến" at bounding box center [178, 78] width 287 height 24
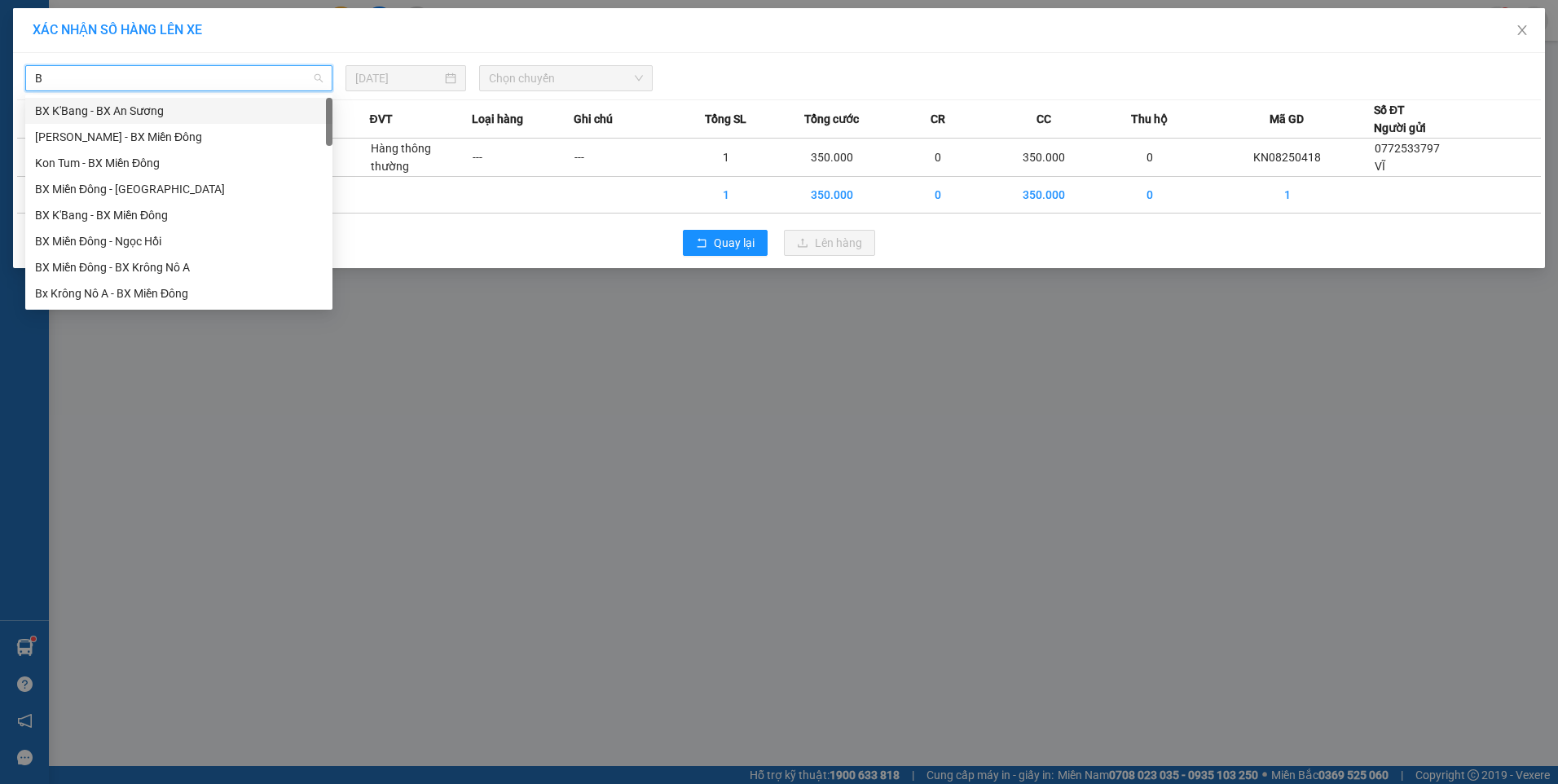
type input "B"
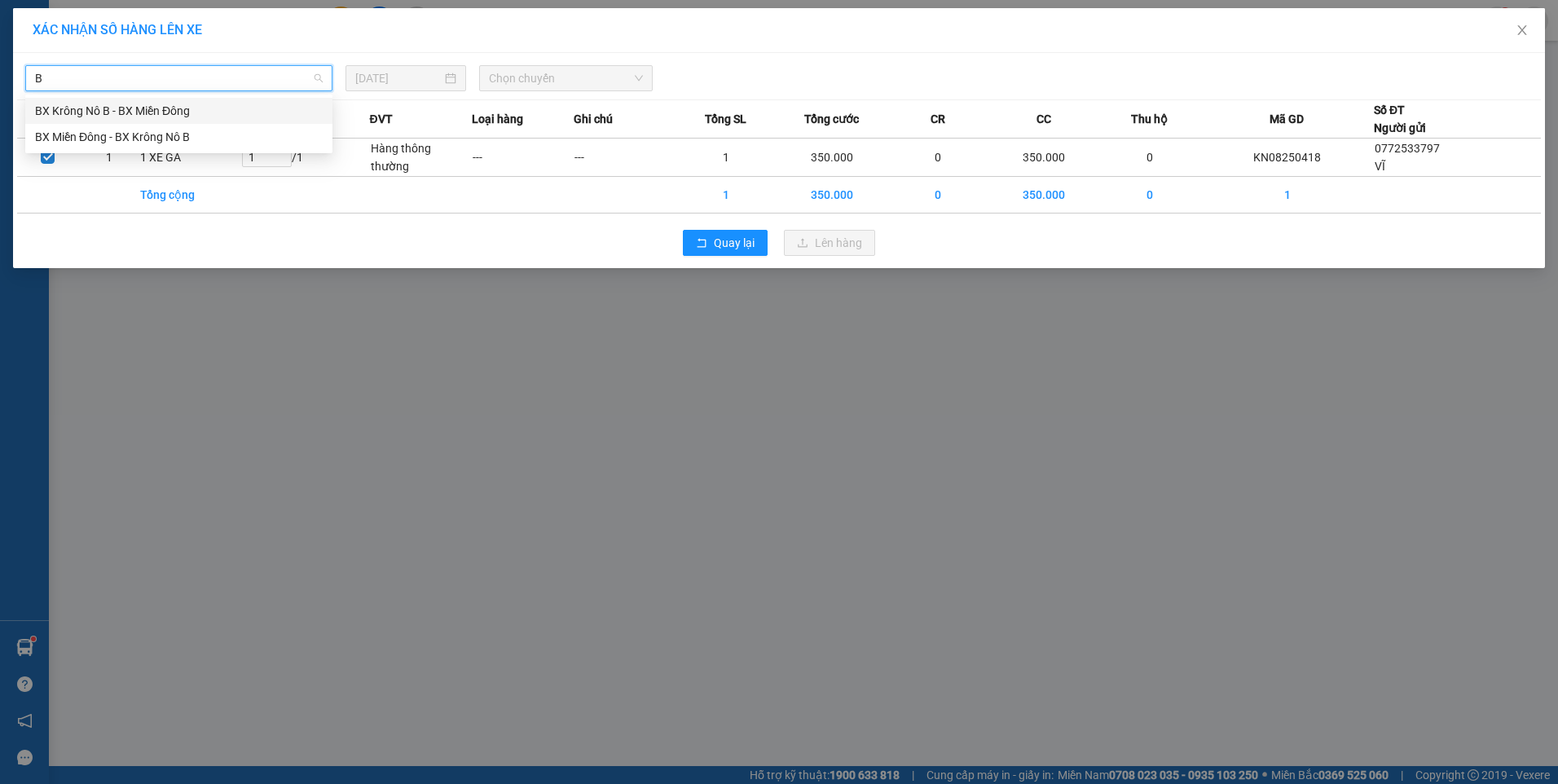
click at [74, 111] on div "BX Krông Nô B - BX Miền Đông" at bounding box center [178, 111] width 287 height 18
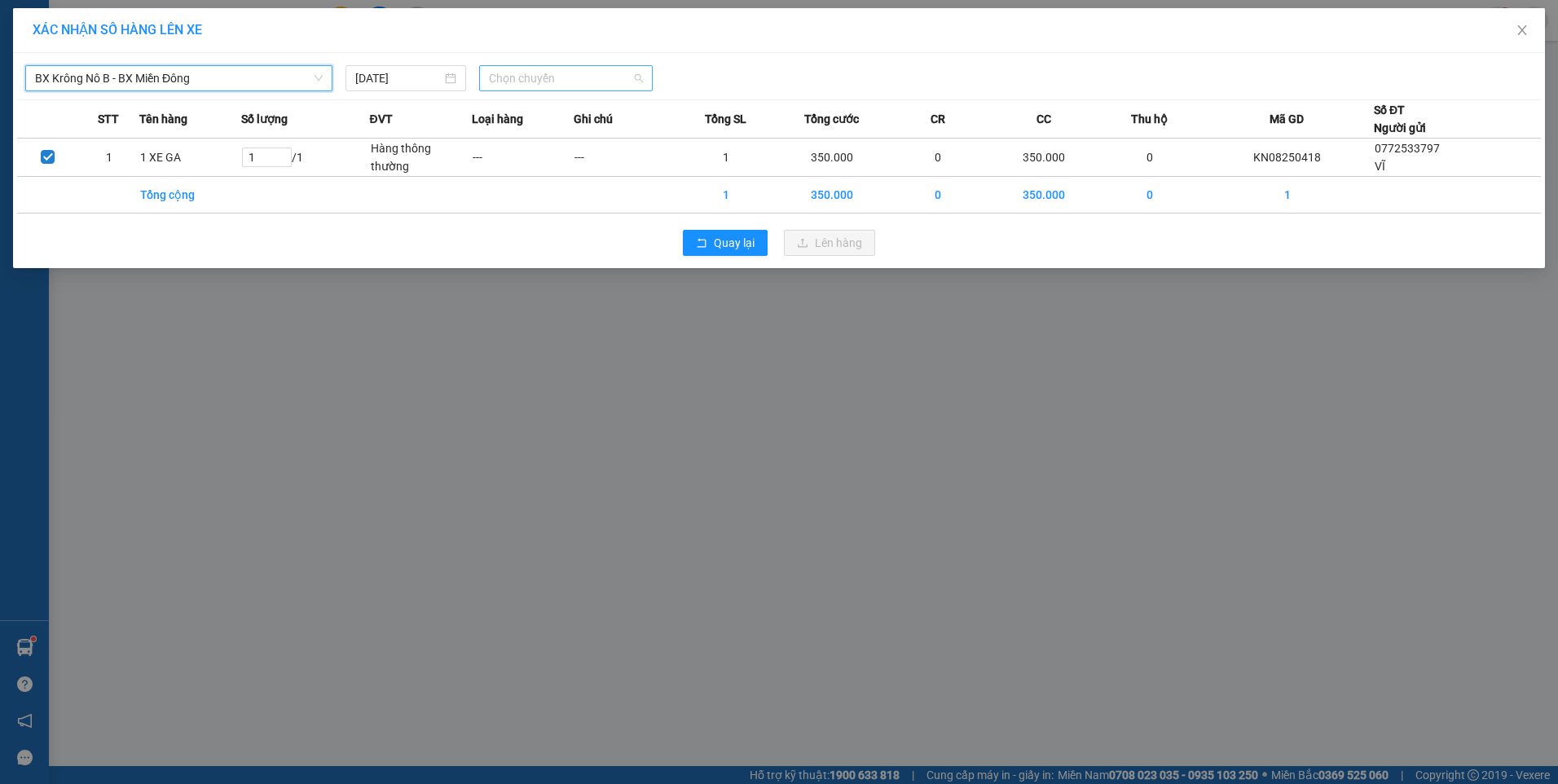
click at [499, 77] on span "Chọn chuyến" at bounding box center [566, 78] width 154 height 24
click at [508, 131] on div "19:00 - 51B-171.73" at bounding box center [553, 137] width 127 height 18
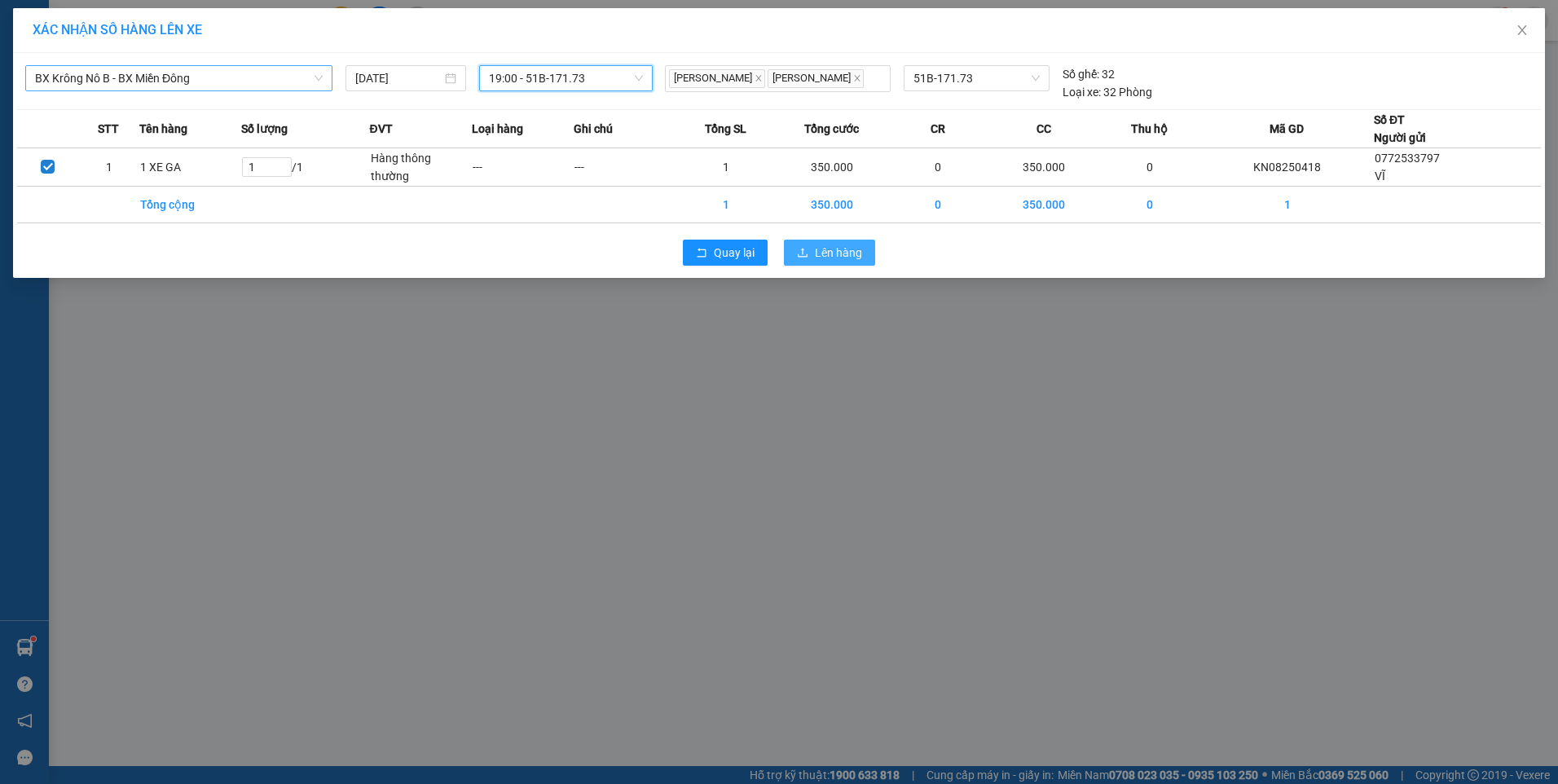
click at [816, 261] on span "Lên hàng" at bounding box center [838, 252] width 47 height 18
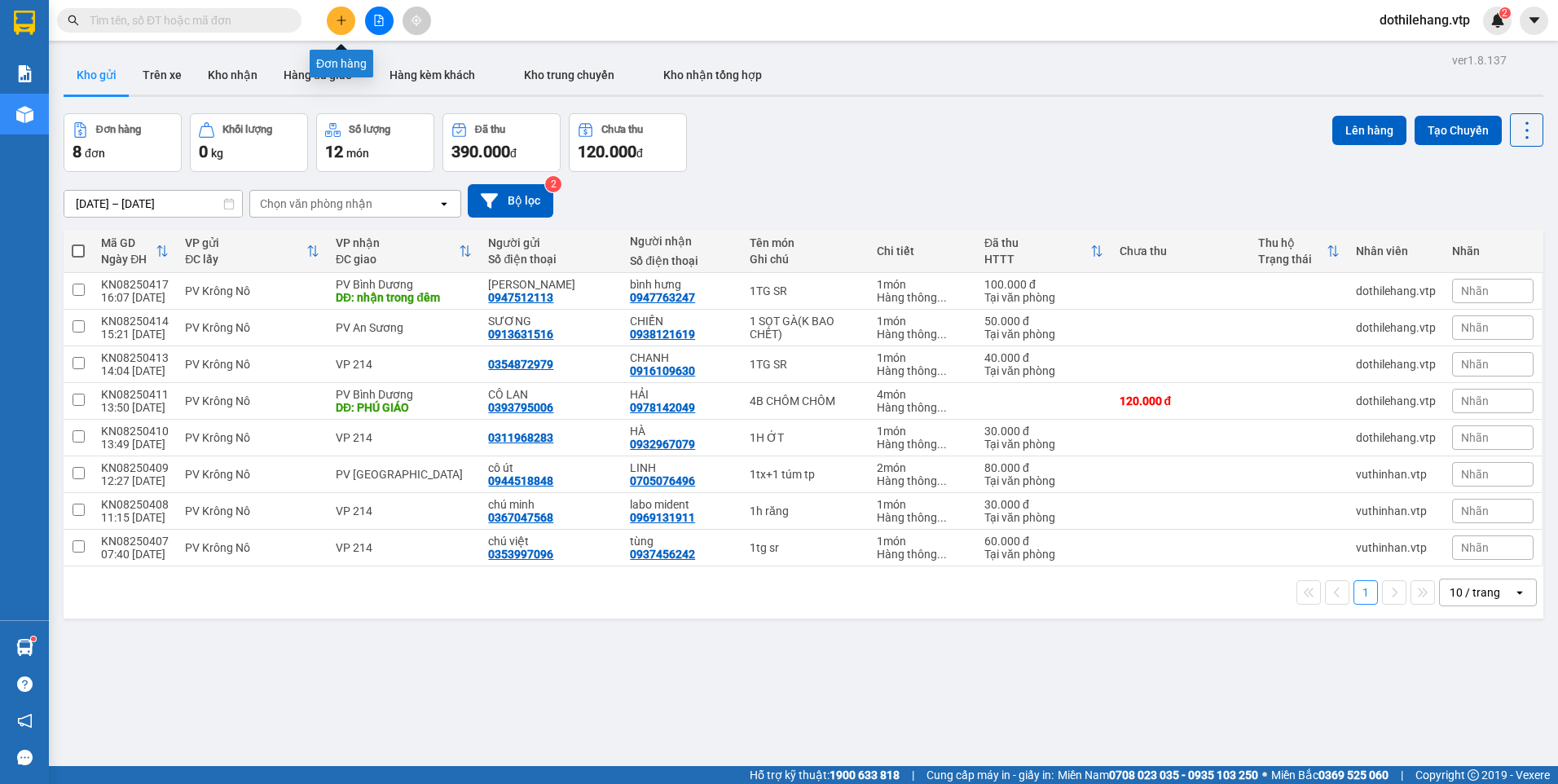
click at [347, 26] on button at bounding box center [340, 20] width 29 height 29
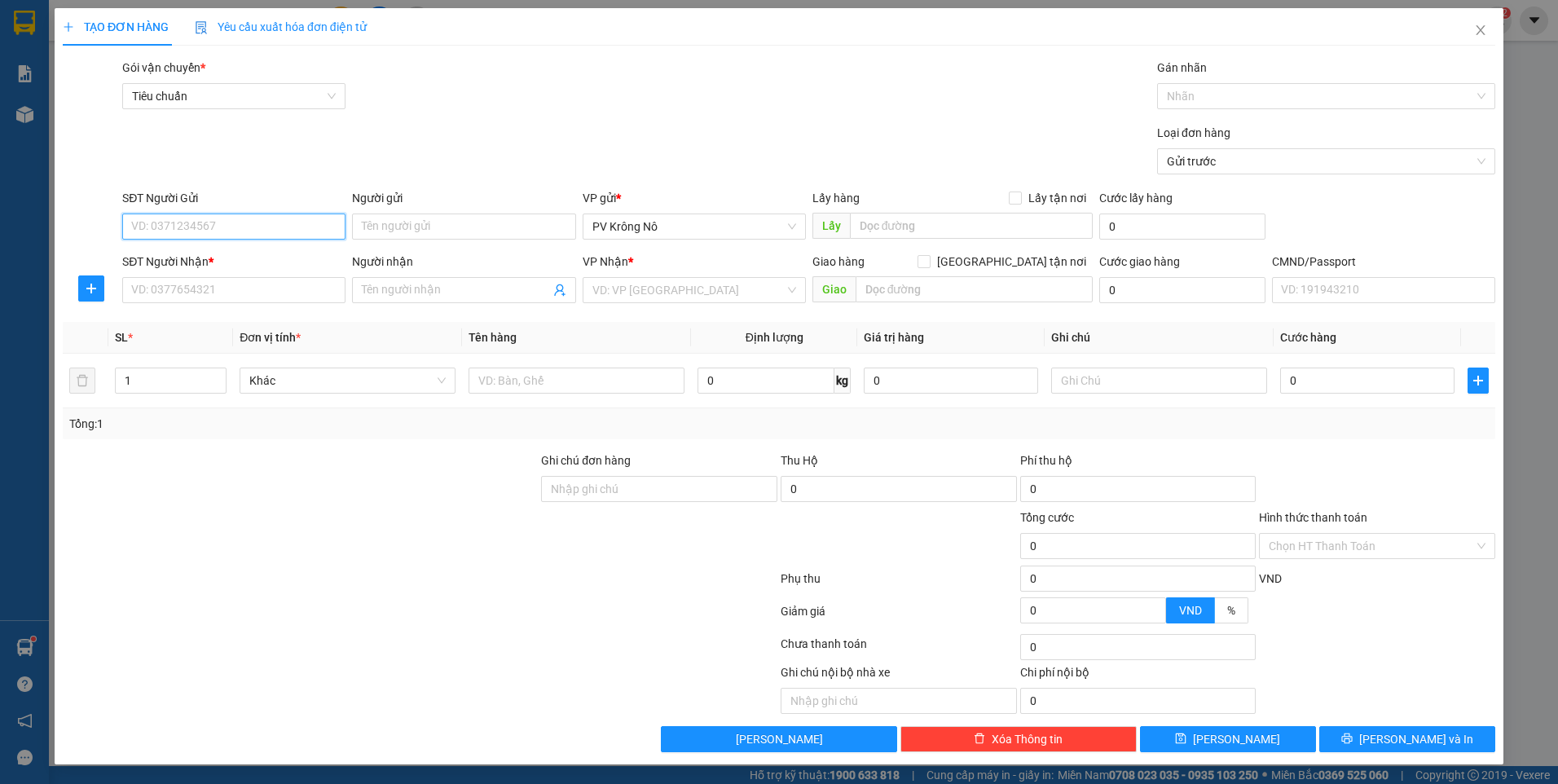
click at [237, 231] on input "SĐT Người Gửi" at bounding box center [233, 226] width 223 height 26
type input "0984875579"
click at [388, 229] on input "Người gửi" at bounding box center [463, 226] width 223 height 26
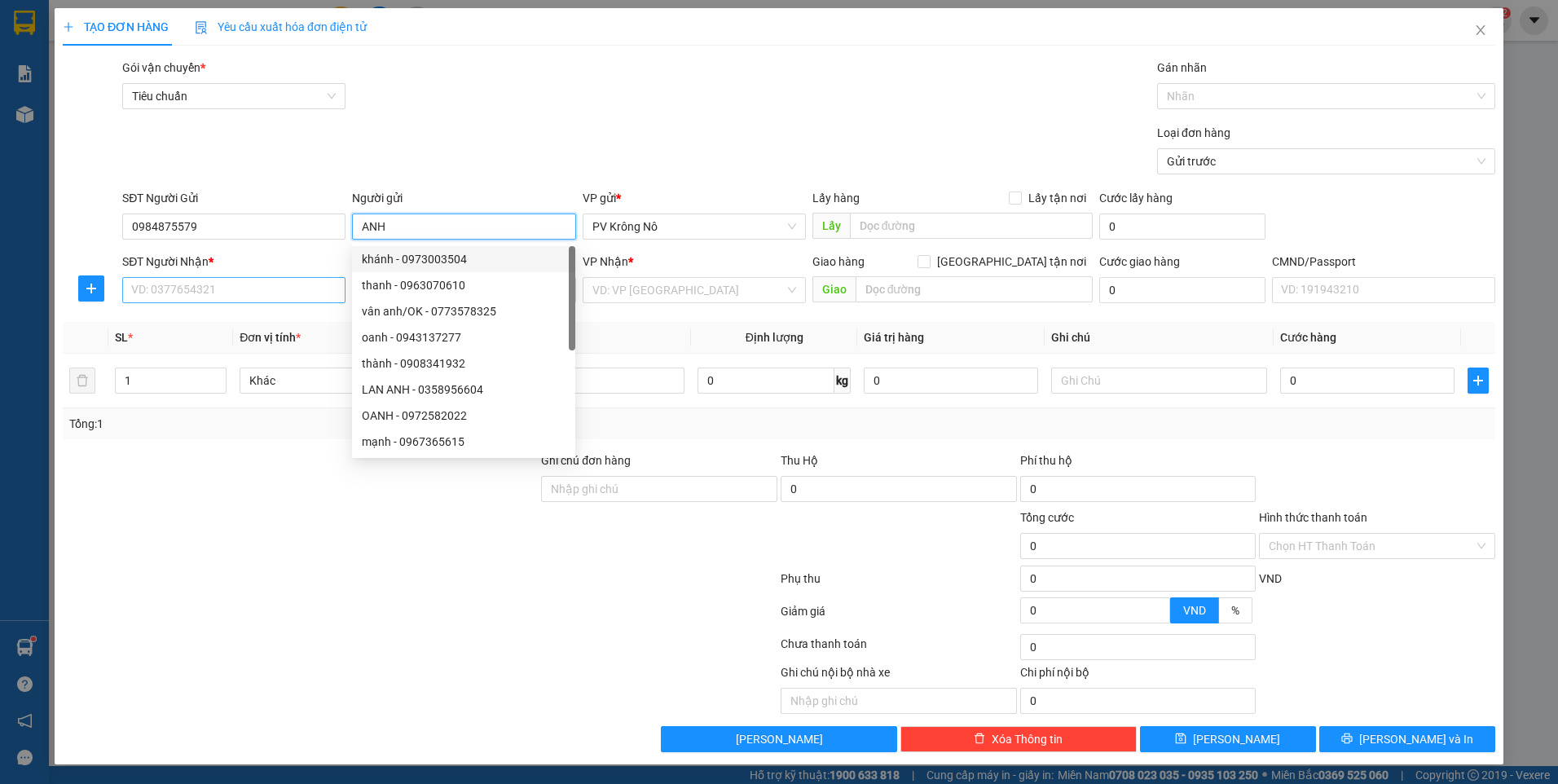
type input "ANH"
click at [221, 282] on input "SĐT Người Nhận *" at bounding box center [233, 290] width 223 height 26
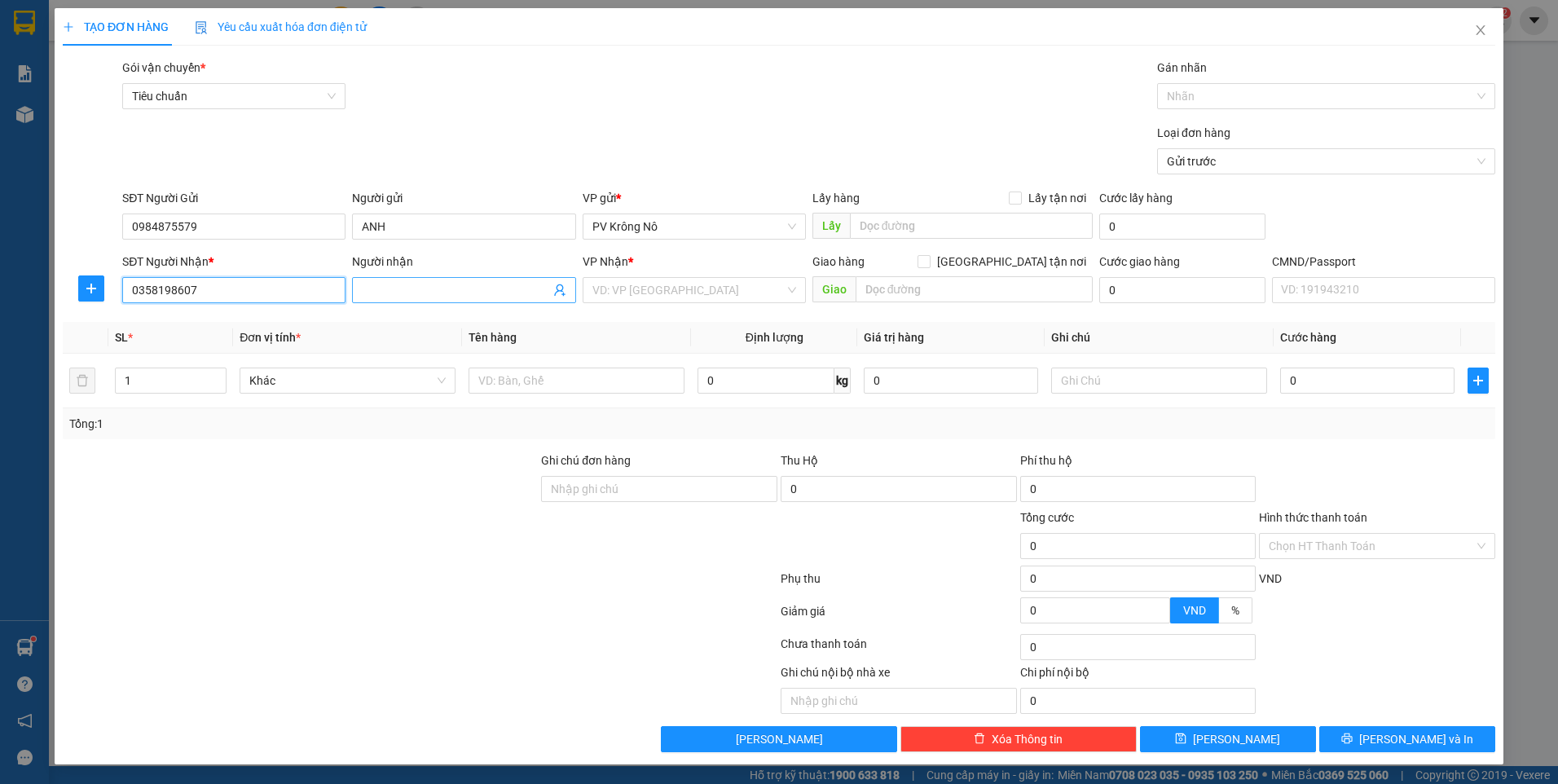
type input "0358198607"
click at [447, 293] on input "Người nhận" at bounding box center [455, 290] width 187 height 18
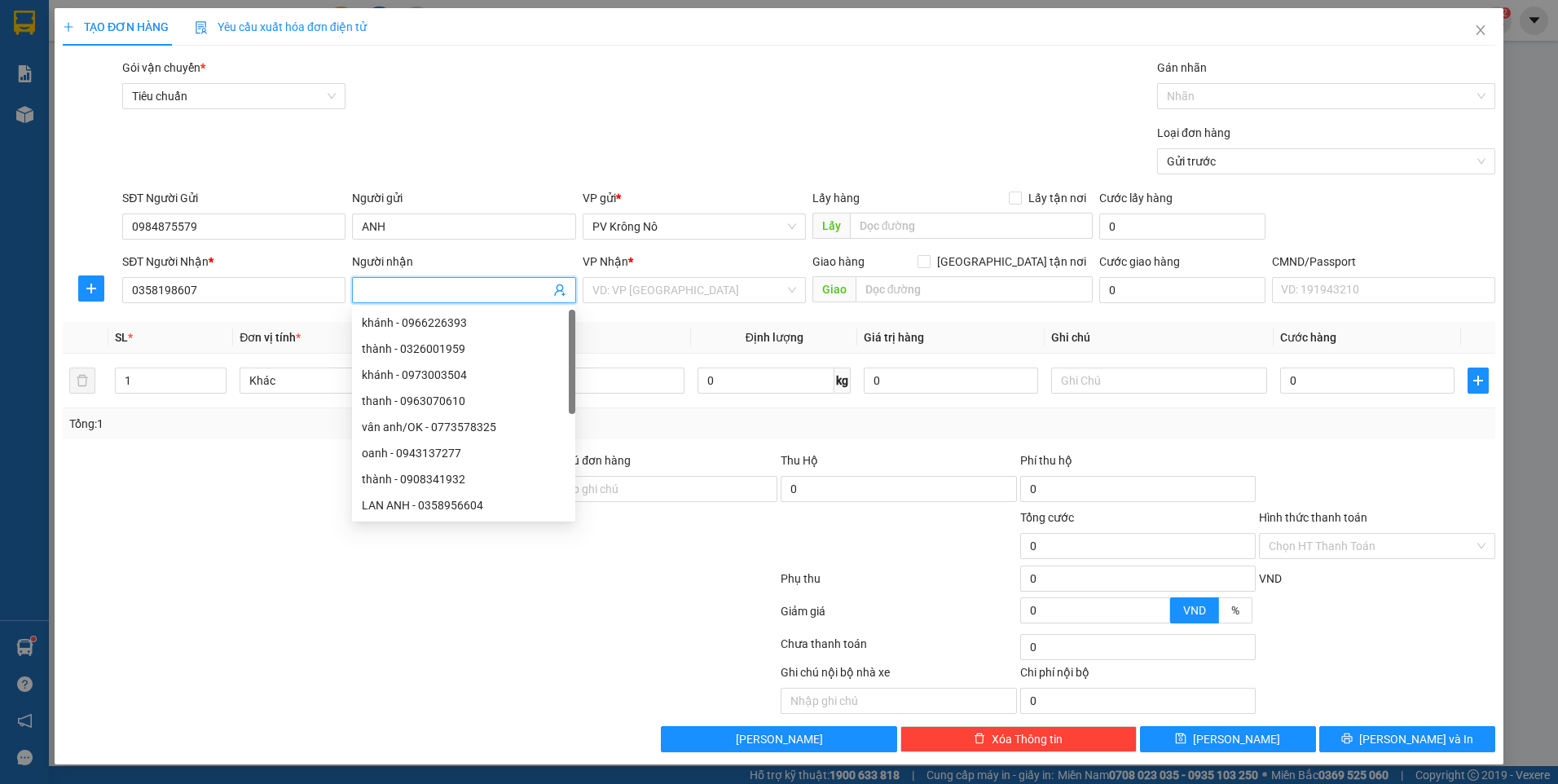
type input "0"
type input "HẢI"
click at [658, 287] on input "search" at bounding box center [688, 290] width 192 height 24
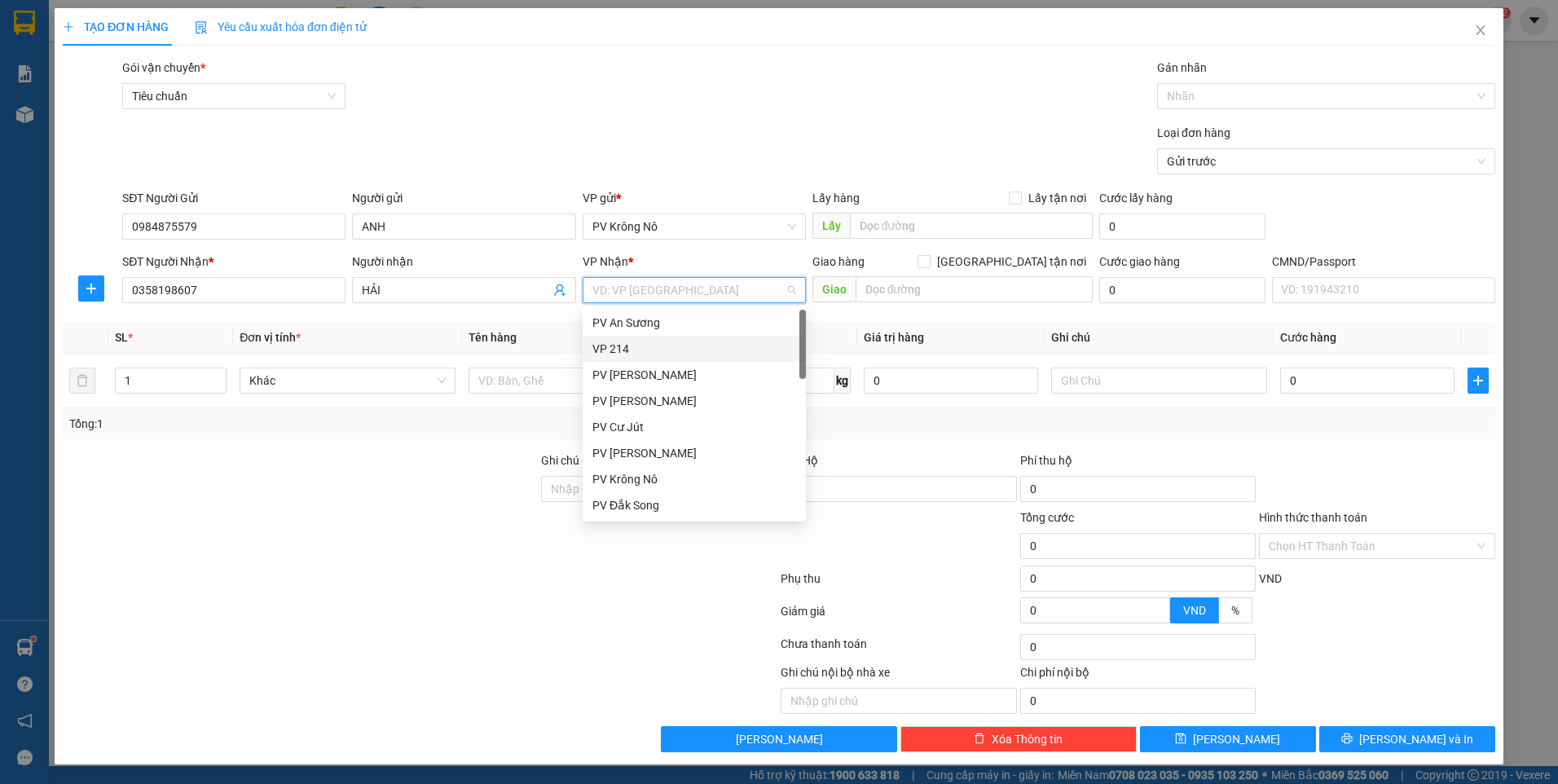
click at [659, 340] on div "VP 214" at bounding box center [694, 349] width 223 height 26
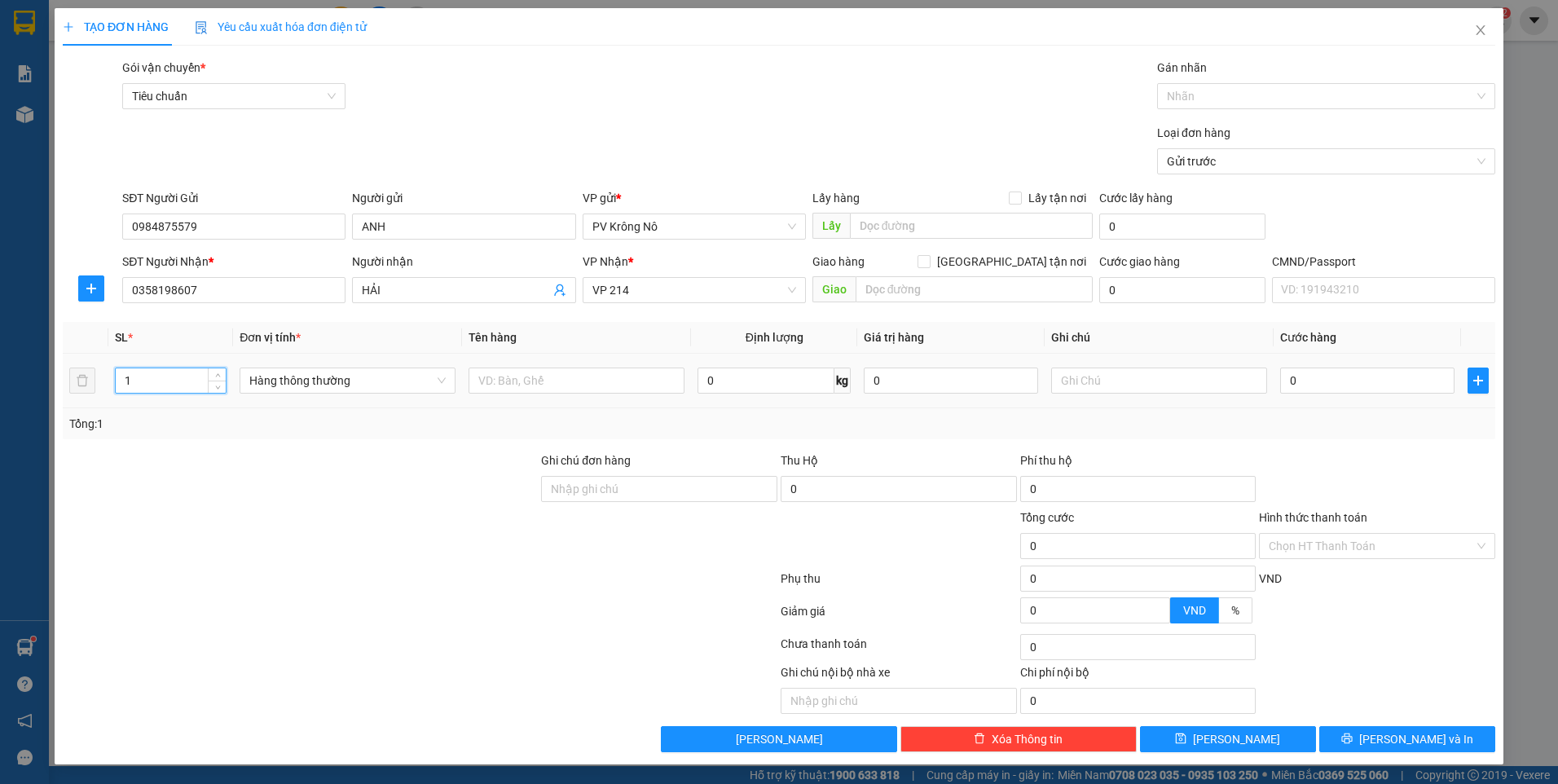
click at [175, 380] on input "1" at bounding box center [171, 380] width 110 height 24
type input "2"
click at [534, 379] on input "text" at bounding box center [576, 380] width 216 height 26
type input "1TG+1 BAO"
click at [1347, 376] on input "0" at bounding box center [1367, 380] width 174 height 26
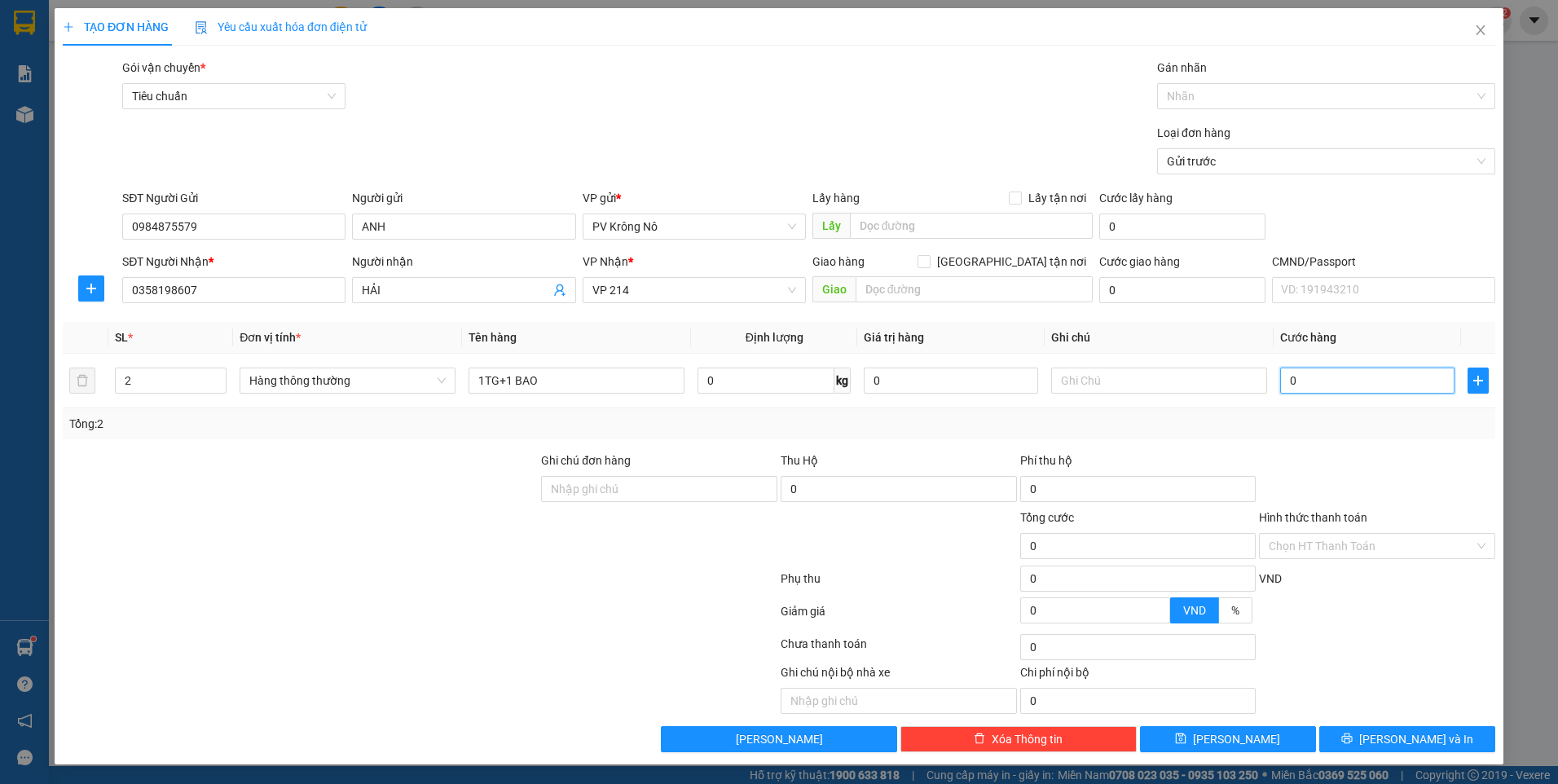
type input "009"
type input "9"
type input "0.090"
type input "90"
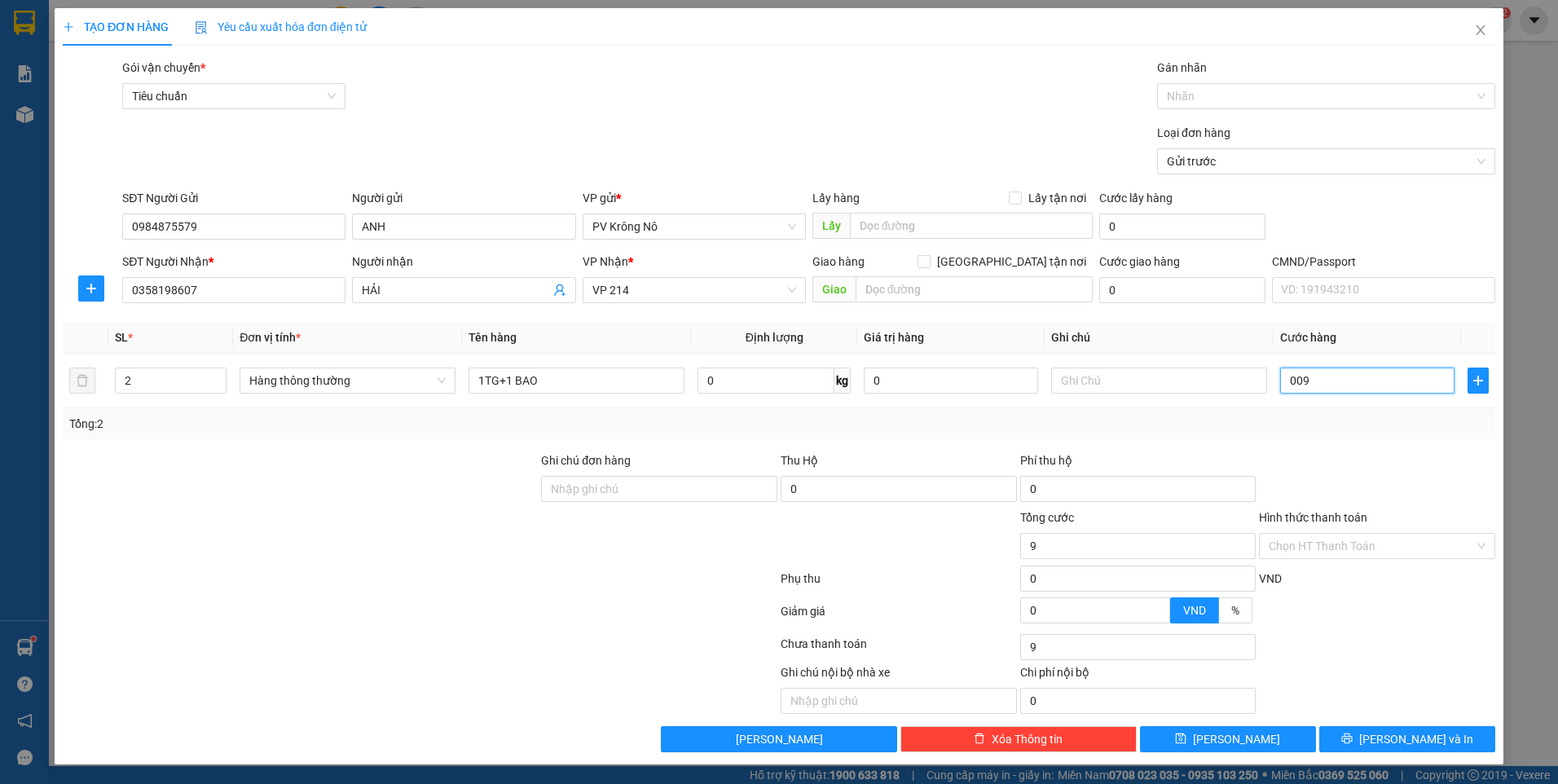
type input "90"
type input "00.900"
type input "900"
type input "0.009.000"
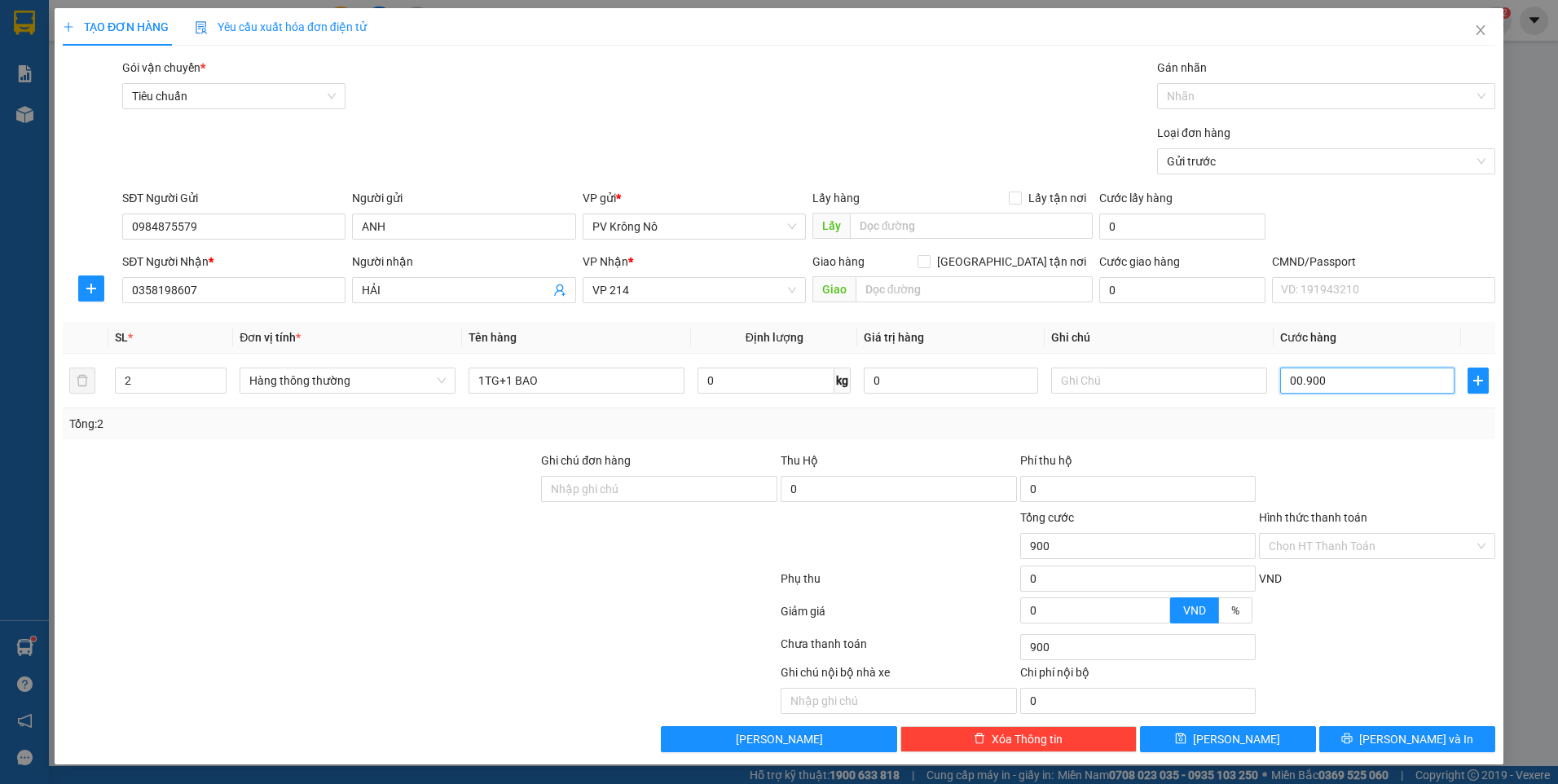
type input "9.000"
type input "000.090.000"
type input "90.000"
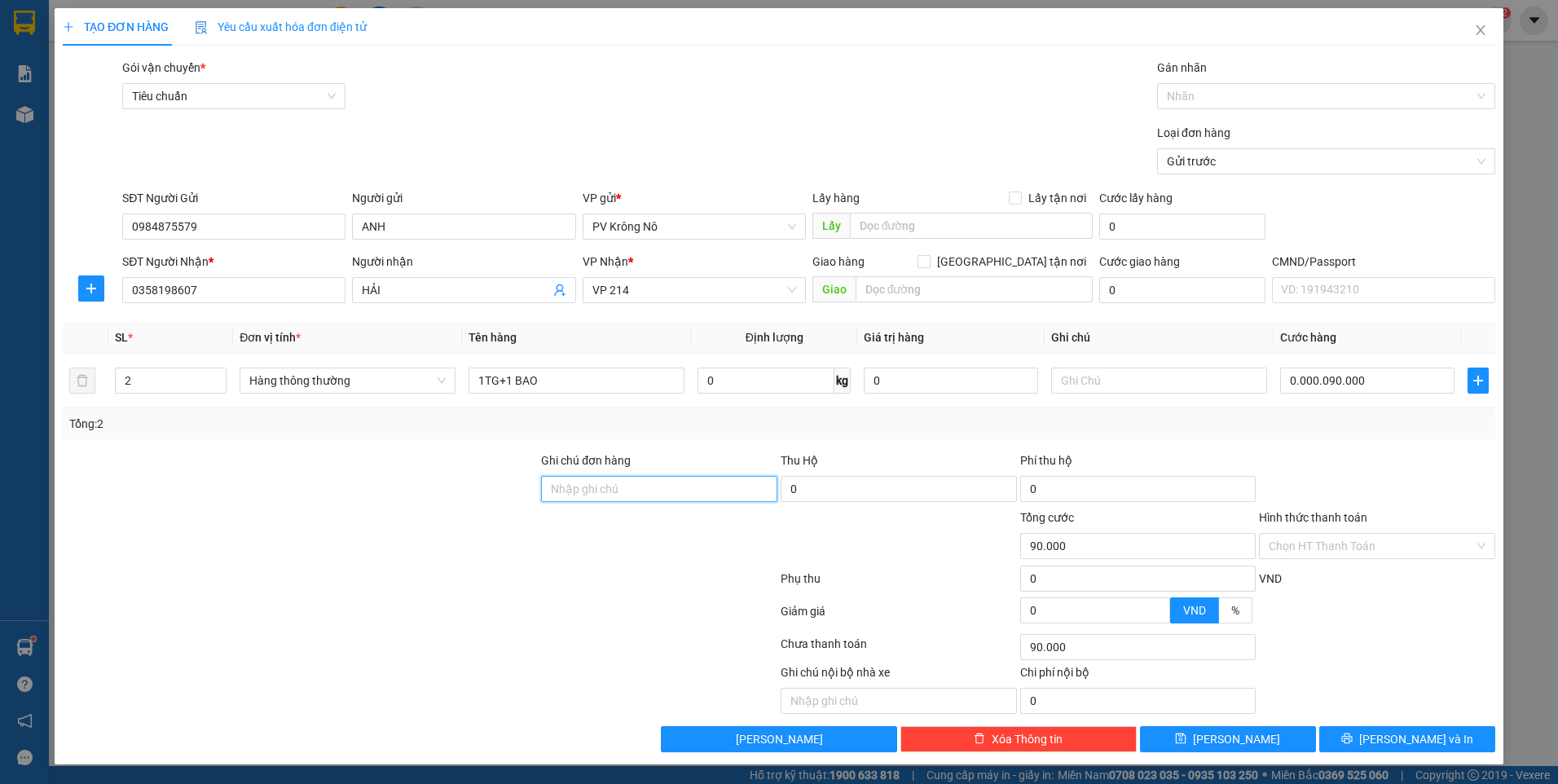
type input "90.000"
click at [1445, 747] on button "[PERSON_NAME] và In" at bounding box center [1407, 739] width 176 height 26
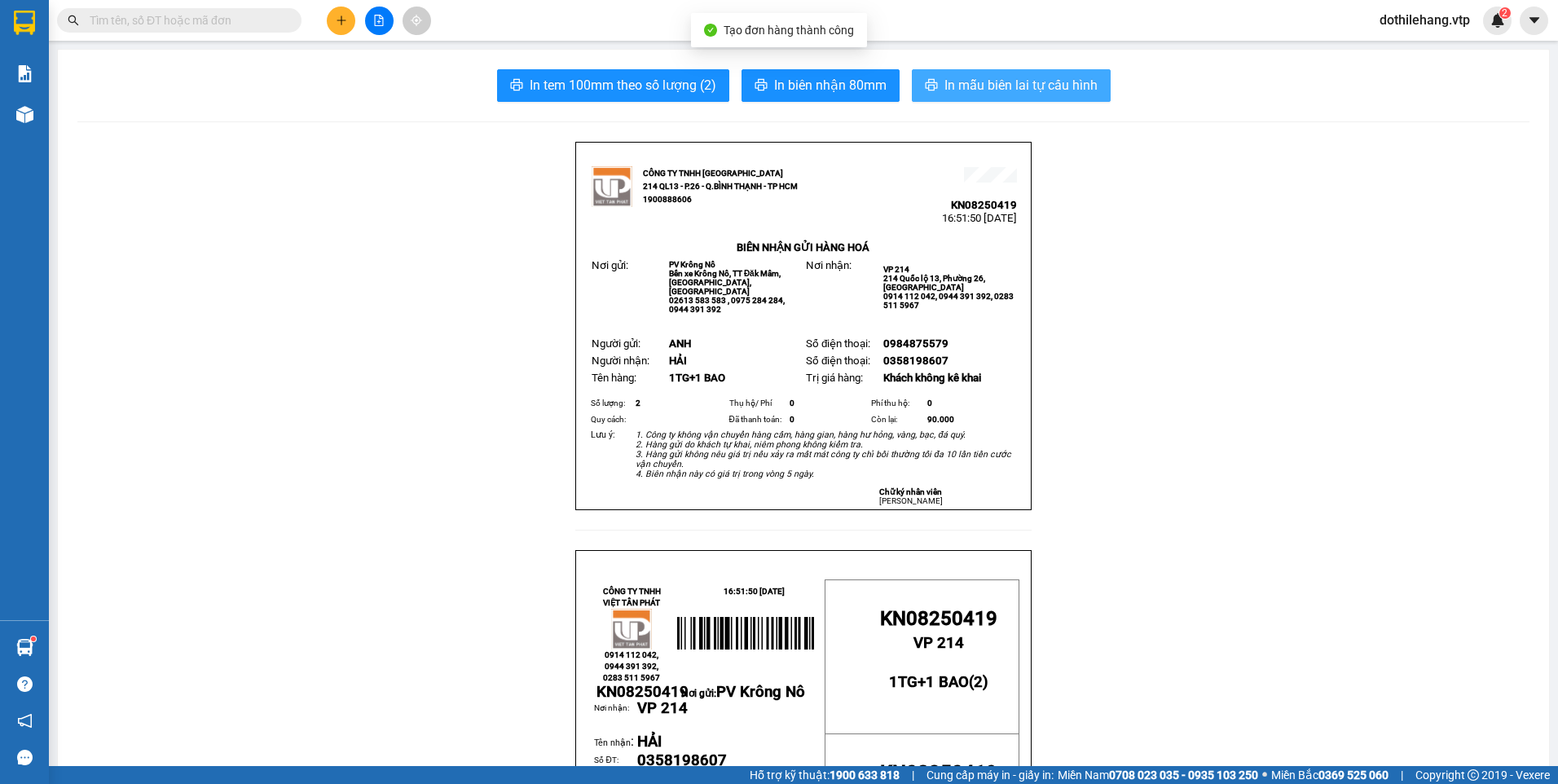
click at [957, 93] on span "In mẫu biên lai tự cấu hình" at bounding box center [1021, 84] width 153 height 20
click at [333, 24] on button at bounding box center [340, 20] width 29 height 29
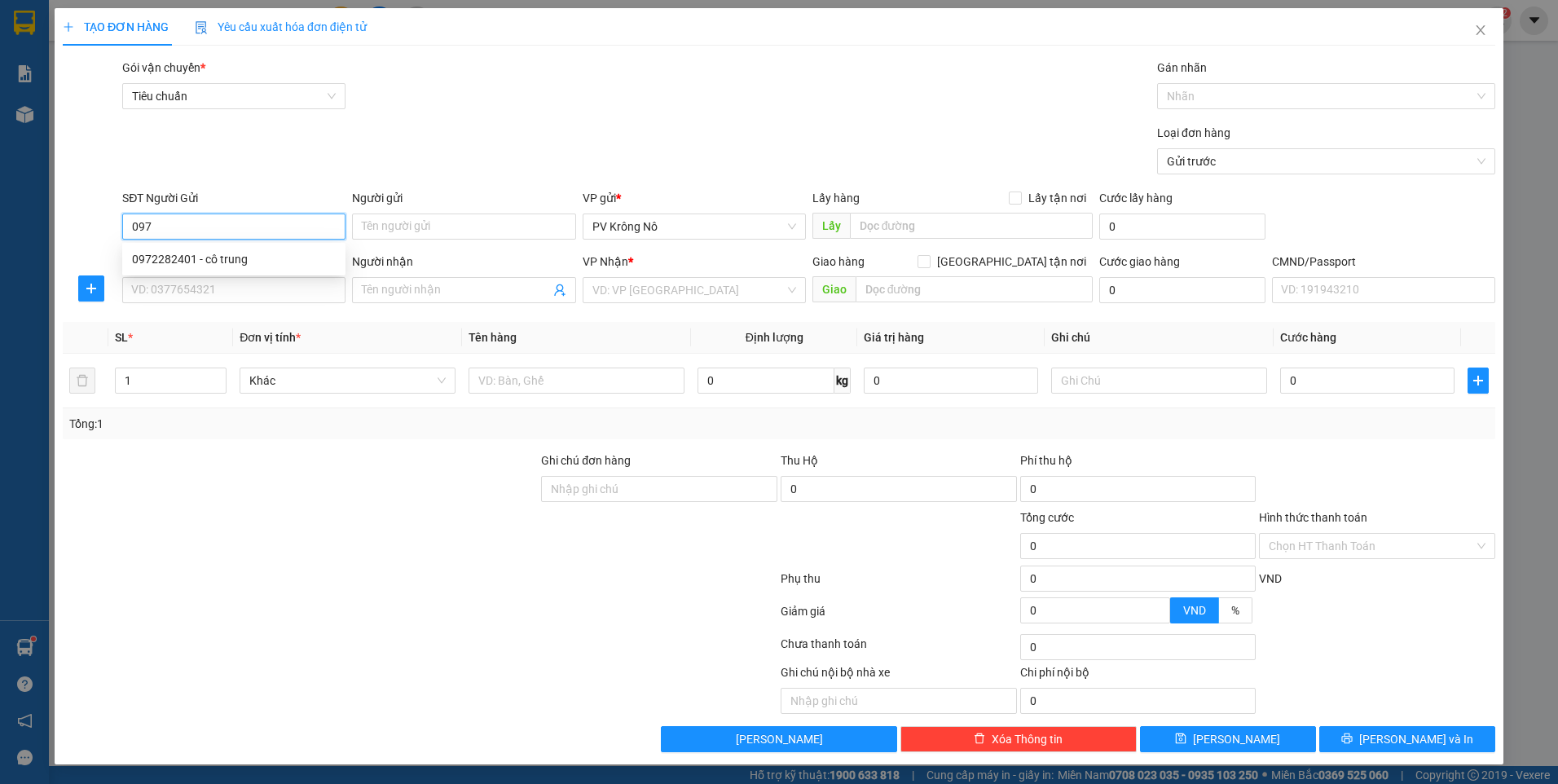
click at [225, 238] on input "097" at bounding box center [233, 226] width 223 height 26
type input "0974916704"
click at [299, 291] on input "SĐT Người Nhận *" at bounding box center [233, 290] width 223 height 26
type input "0784451248"
click at [379, 292] on input "Người nhận" at bounding box center [455, 290] width 187 height 18
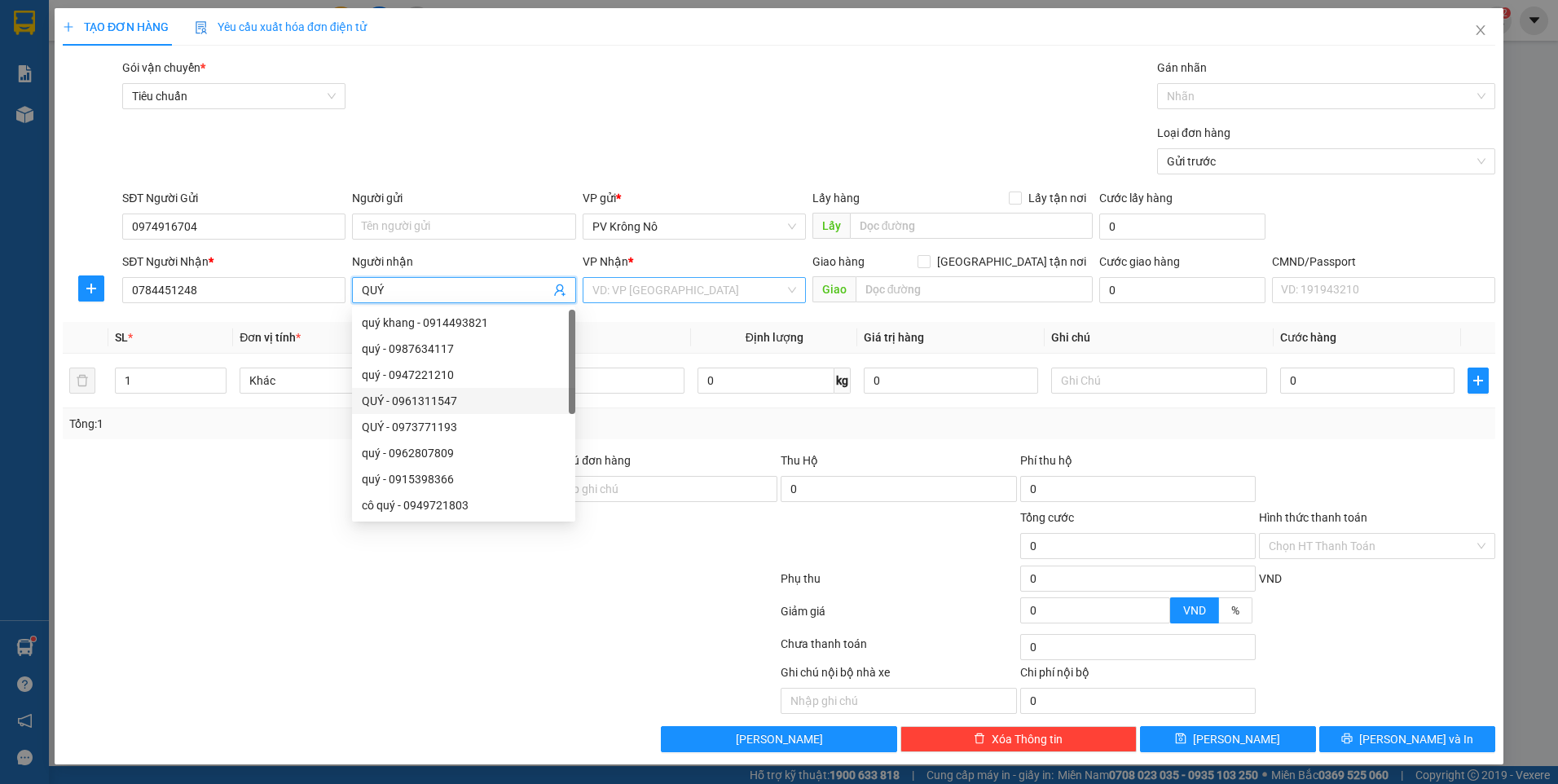
type input "QUÝ"
click at [646, 284] on input "search" at bounding box center [688, 290] width 192 height 24
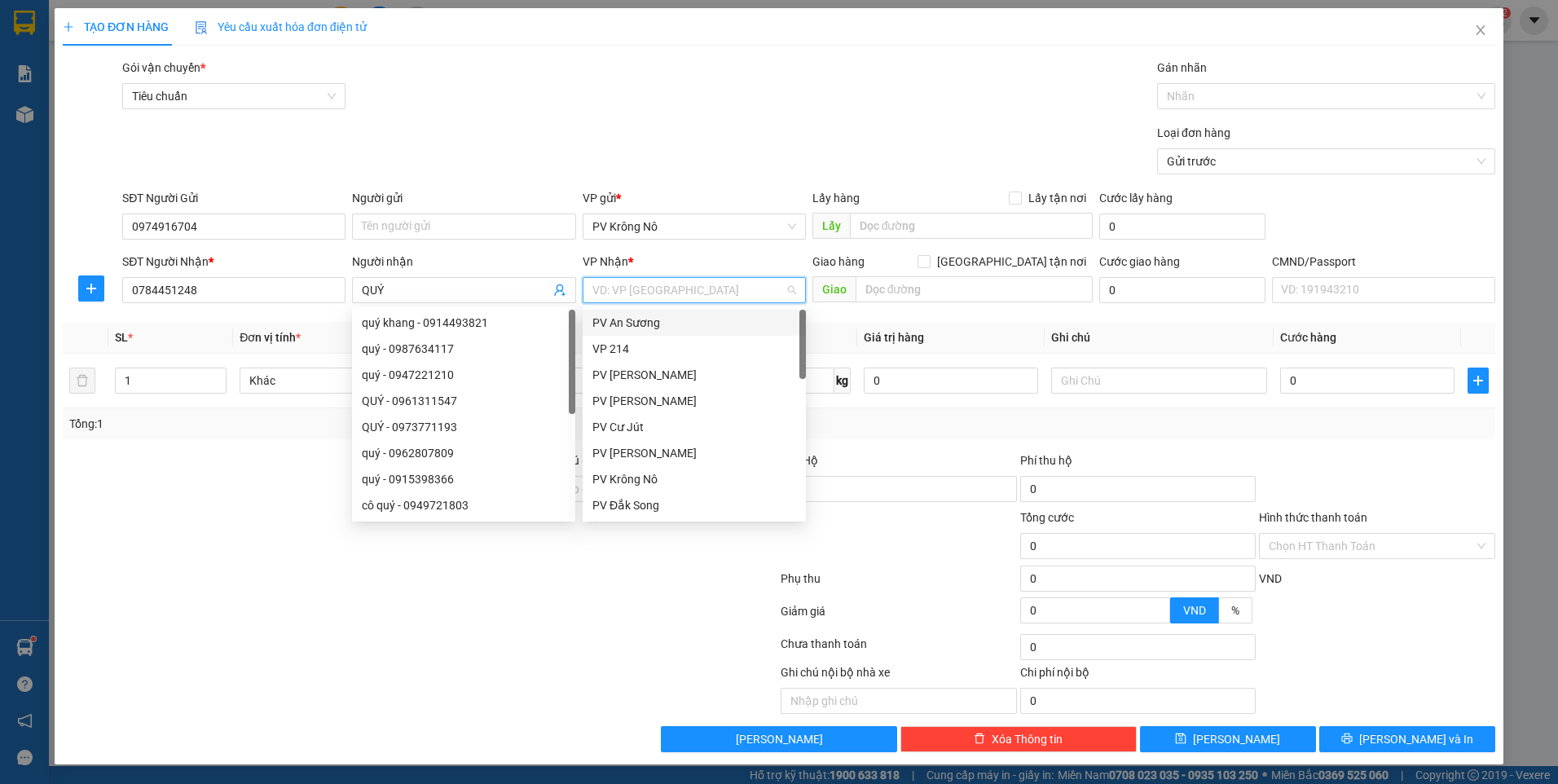
type input "D"
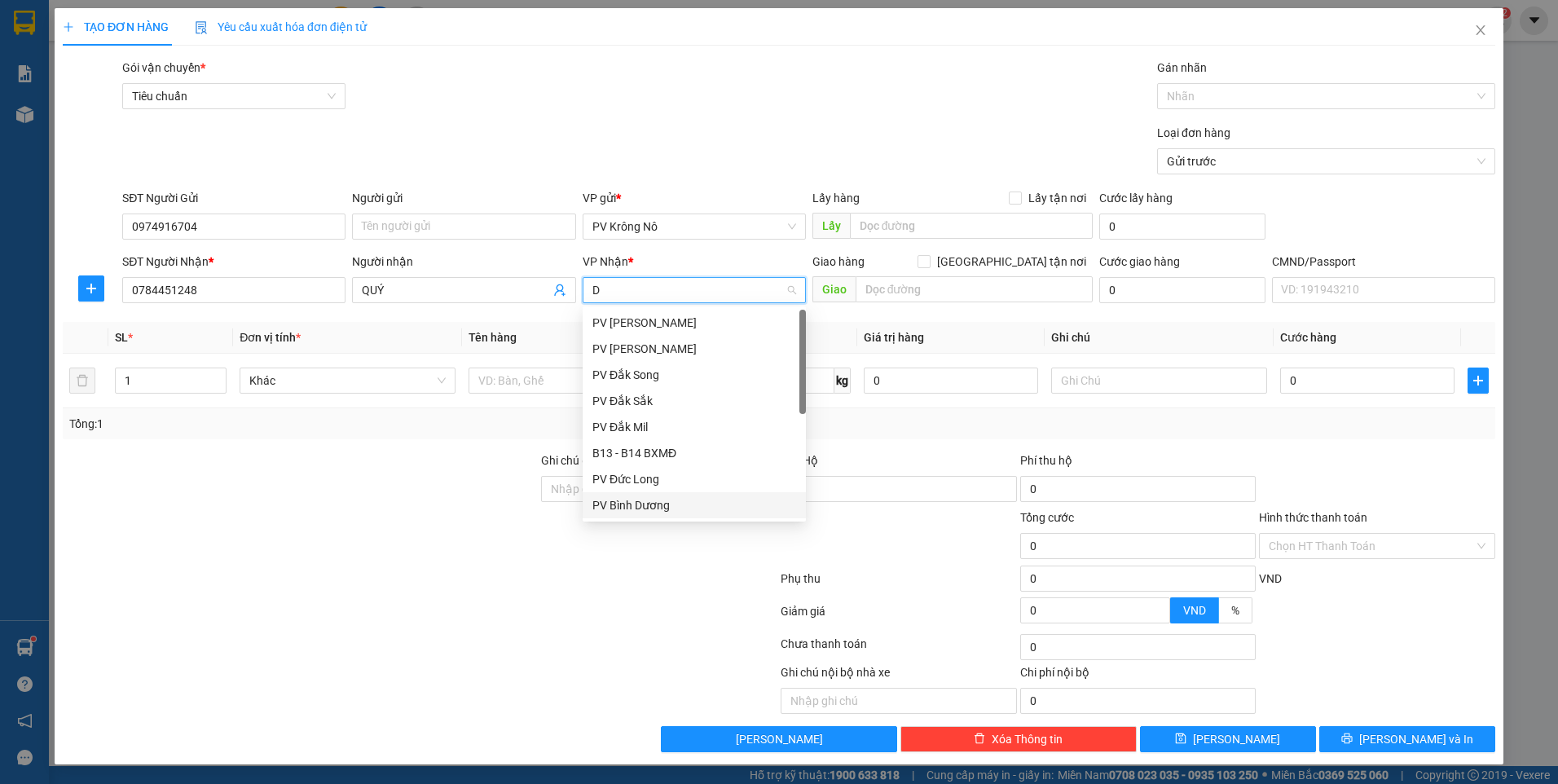
click at [668, 509] on div "PV Bình Dương" at bounding box center [695, 505] width 204 height 18
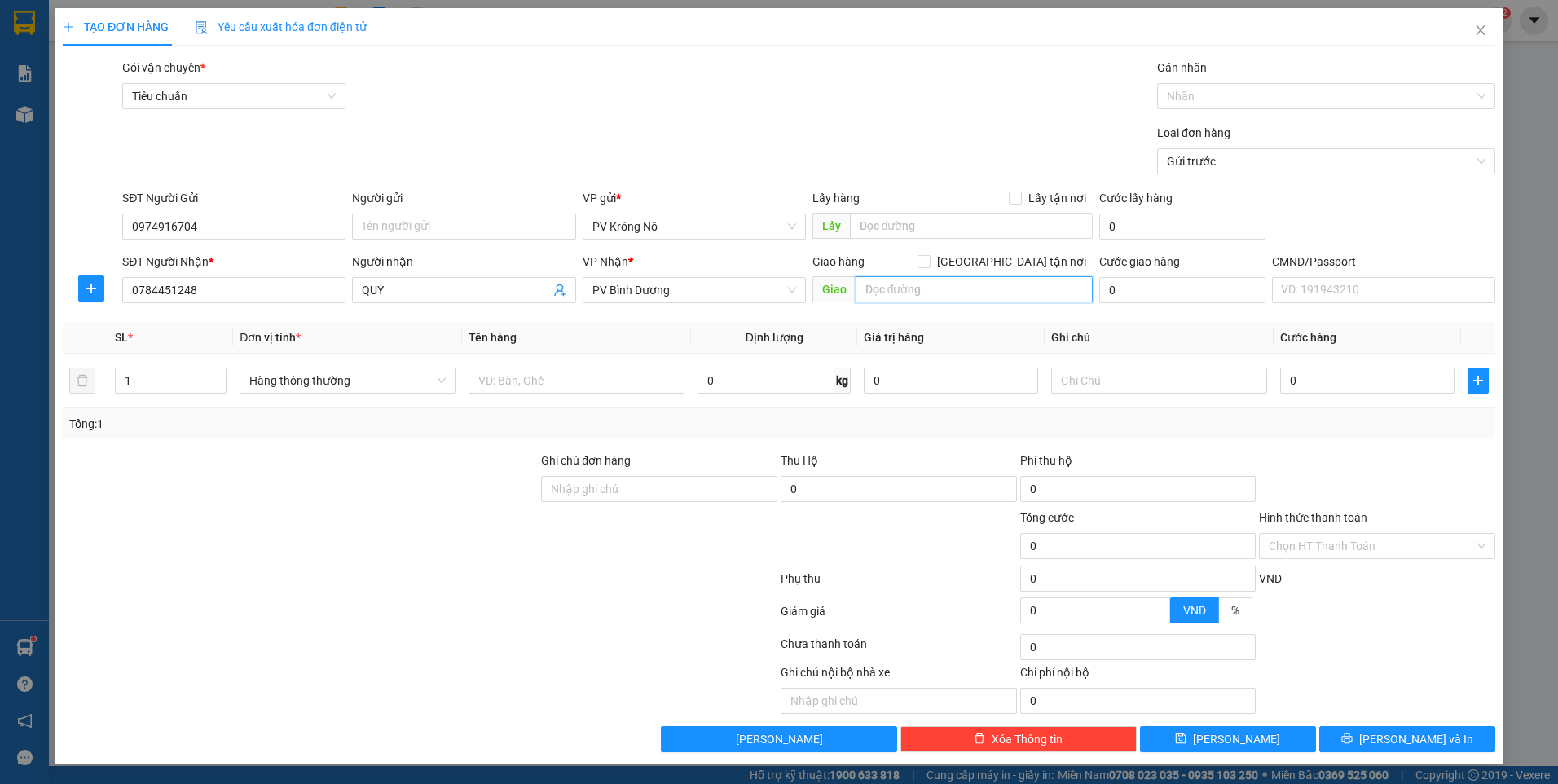
click at [881, 294] on input "text" at bounding box center [974, 289] width 238 height 26
type input "N4 SỞ SAO"
click at [165, 382] on input "1" at bounding box center [171, 380] width 110 height 24
type input "2"
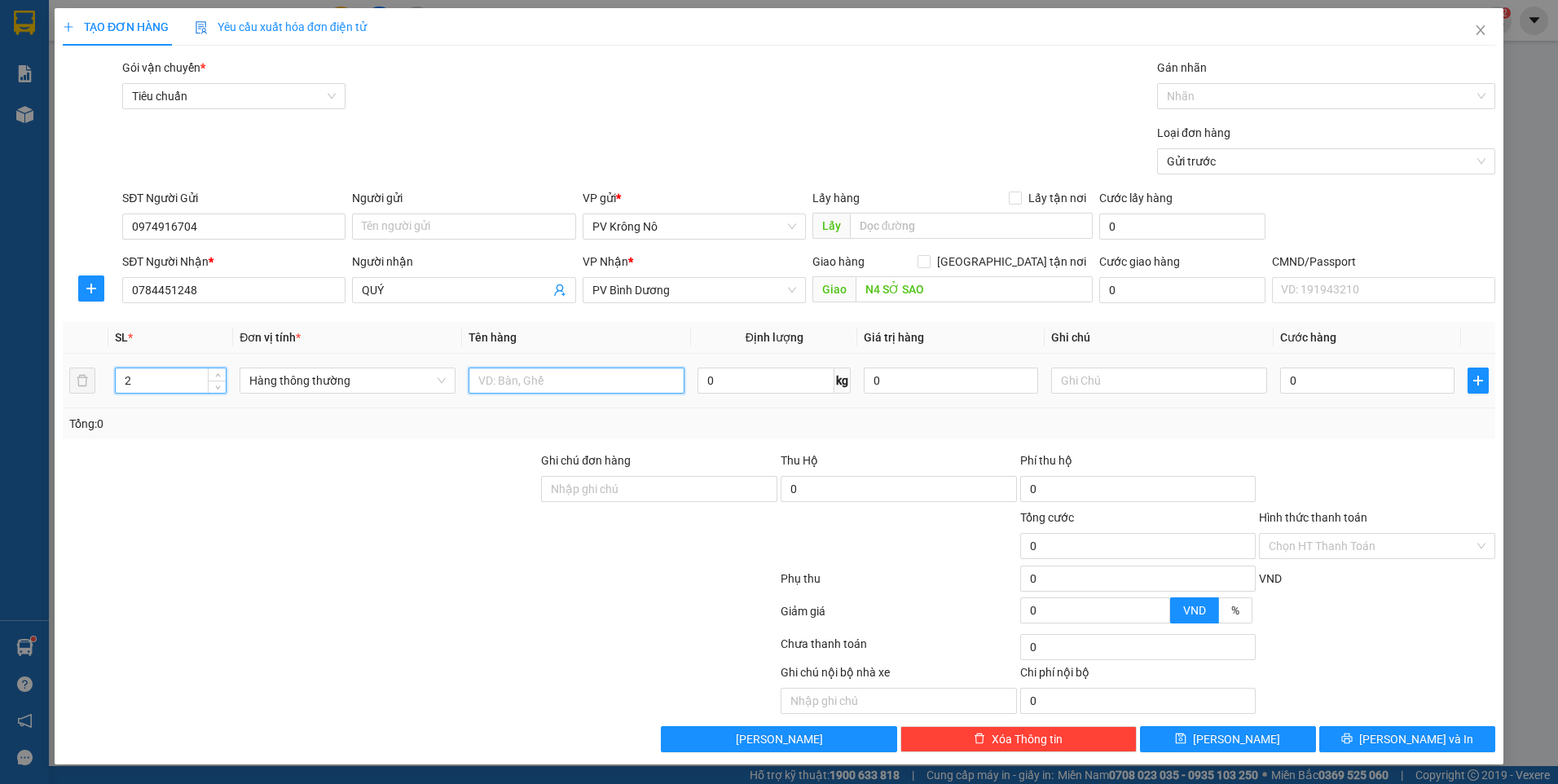
click at [532, 379] on input "text" at bounding box center [576, 380] width 216 height 26
type input "2TX NHÃN"
click at [1310, 381] on input "0" at bounding box center [1367, 380] width 174 height 26
type input "001"
type input "1"
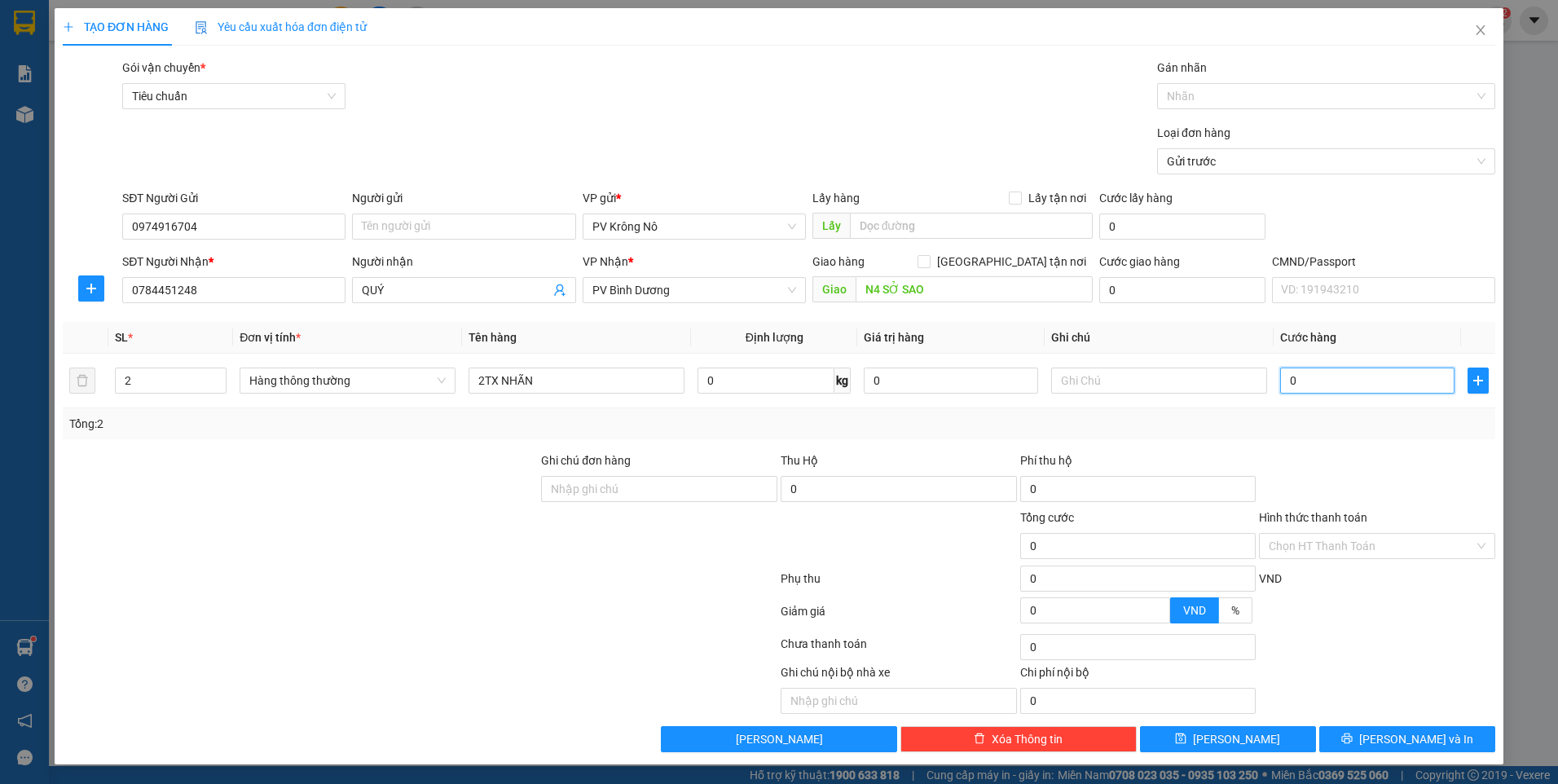
type input "1"
type input "0.010"
type input "10"
type input "00.100"
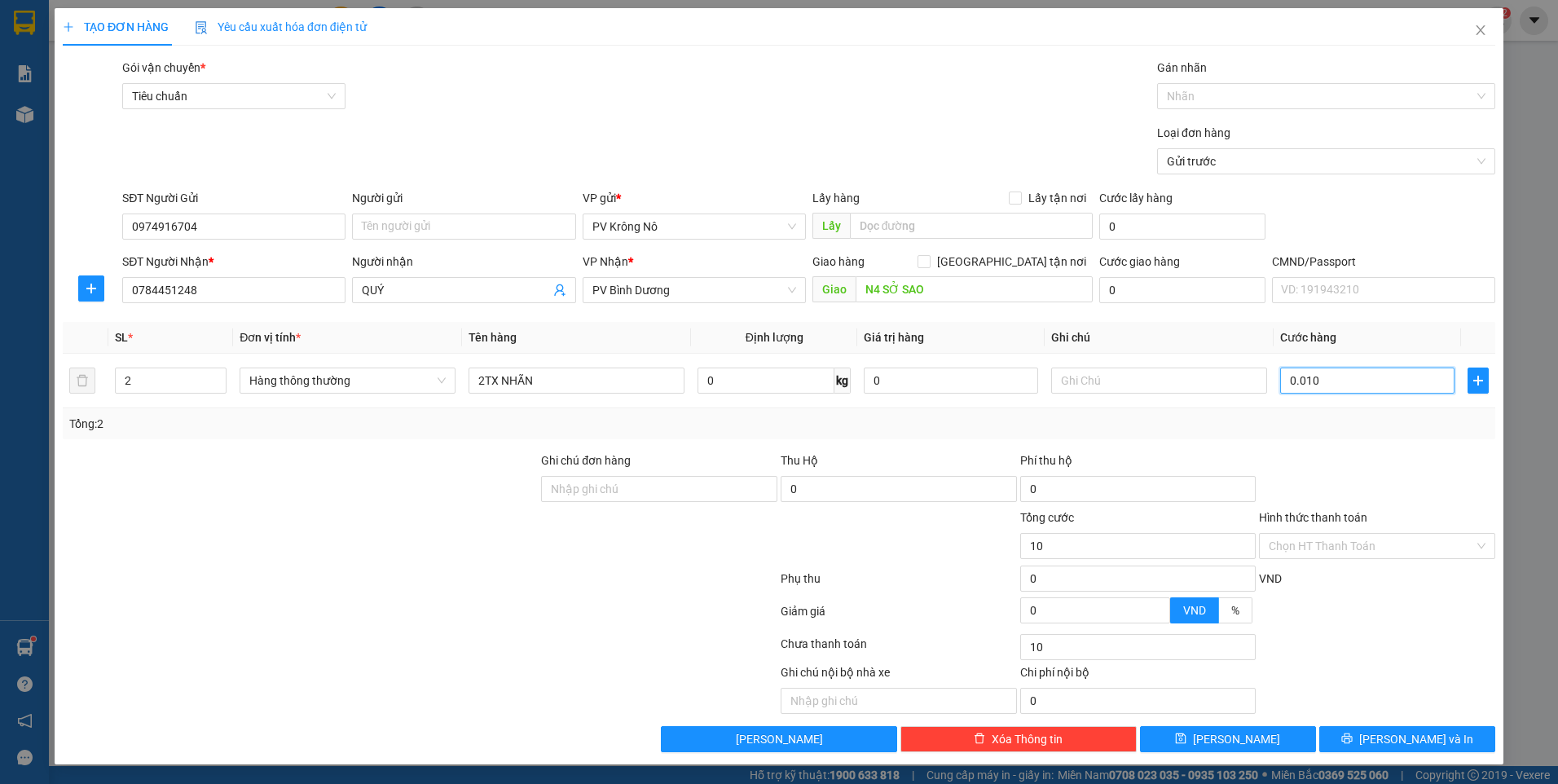
type input "100"
type input "0.001.000"
type input "1.000"
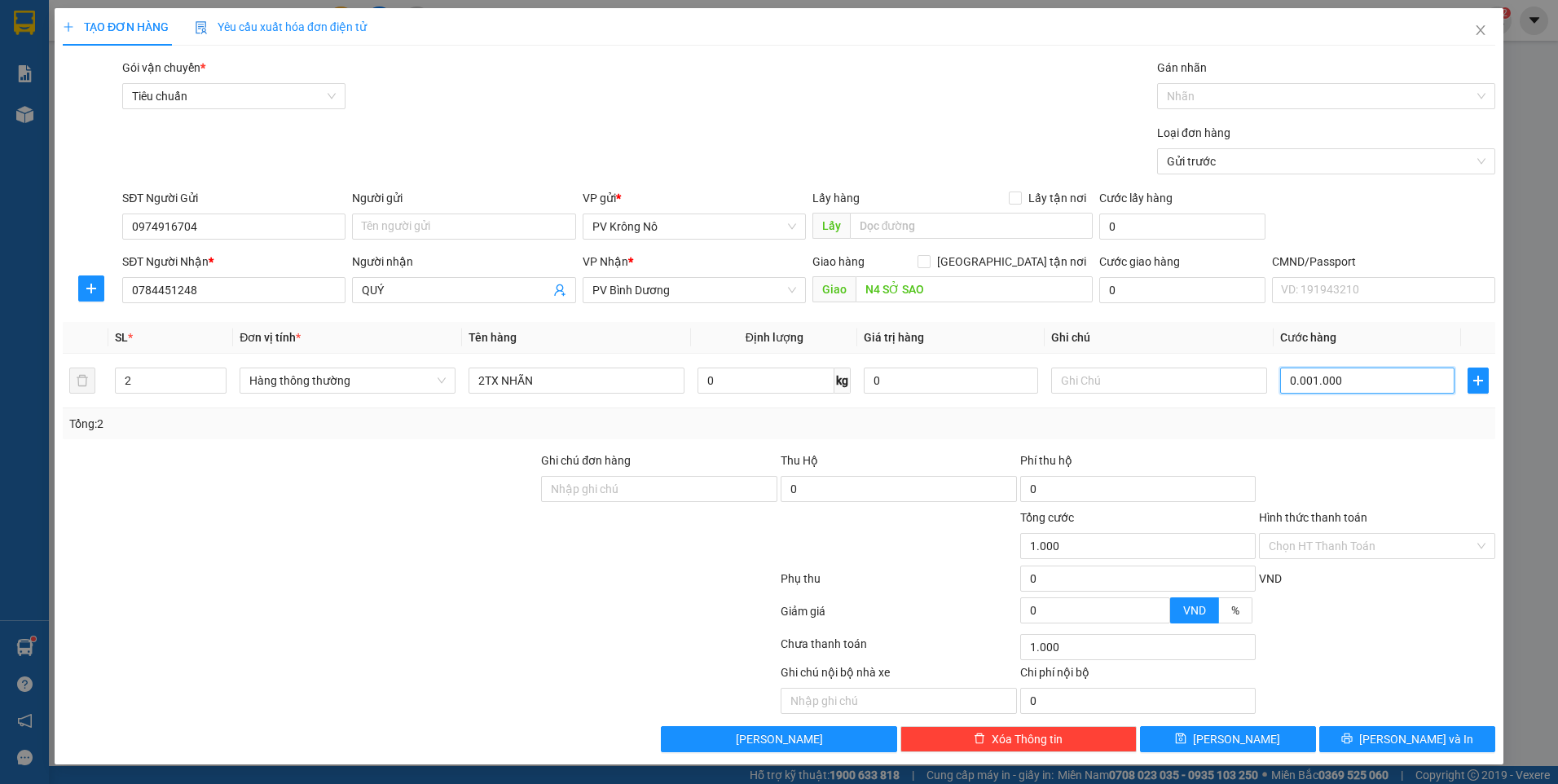
type input "000.010.000"
type input "10.000"
type input "00.000.100.000"
type input "100.000"
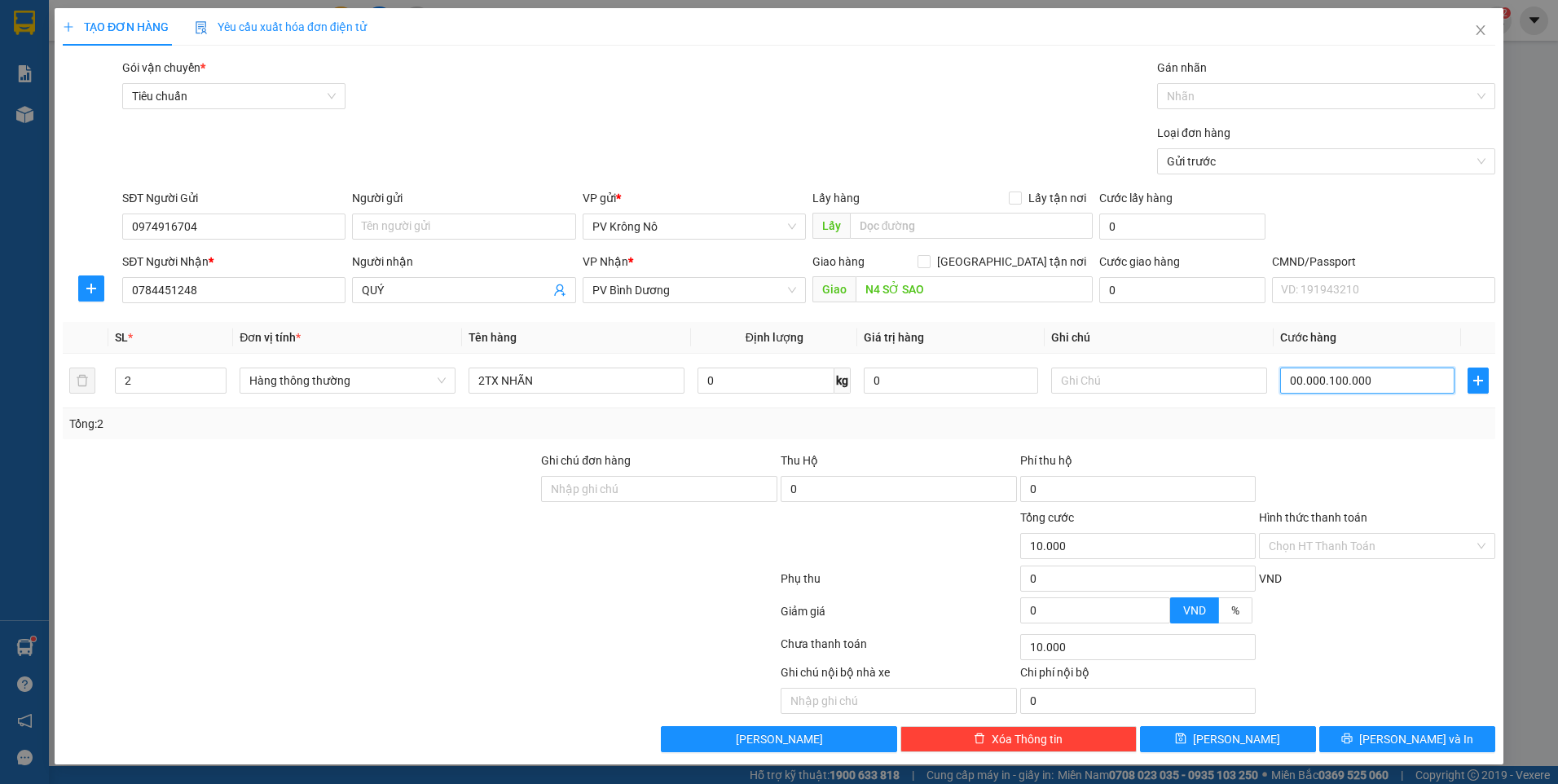
type input "100.000"
click at [1335, 739] on button "[PERSON_NAME] và In" at bounding box center [1407, 739] width 176 height 26
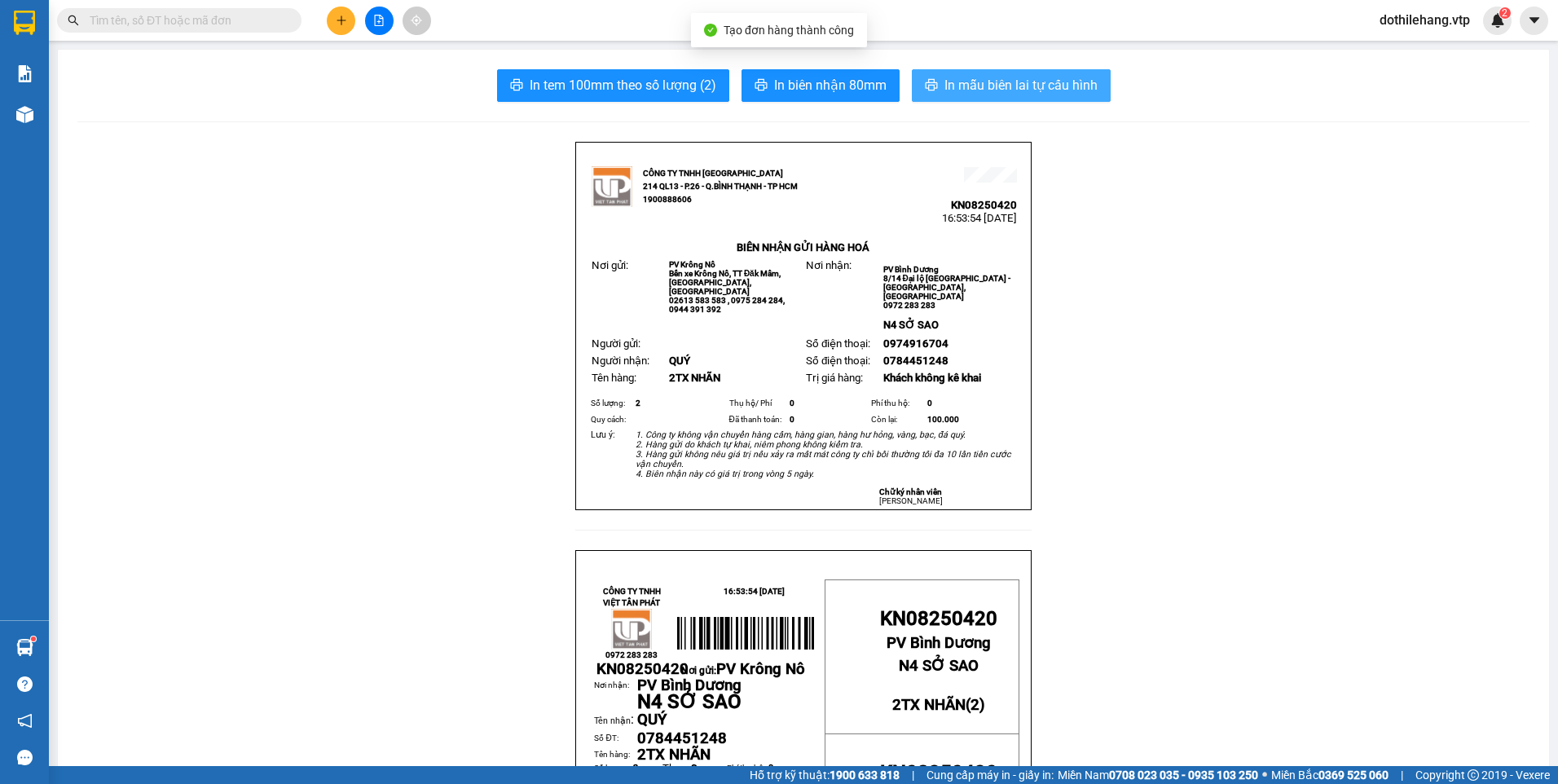
click at [980, 84] on span "In mẫu biên lai tự cấu hình" at bounding box center [1021, 84] width 153 height 20
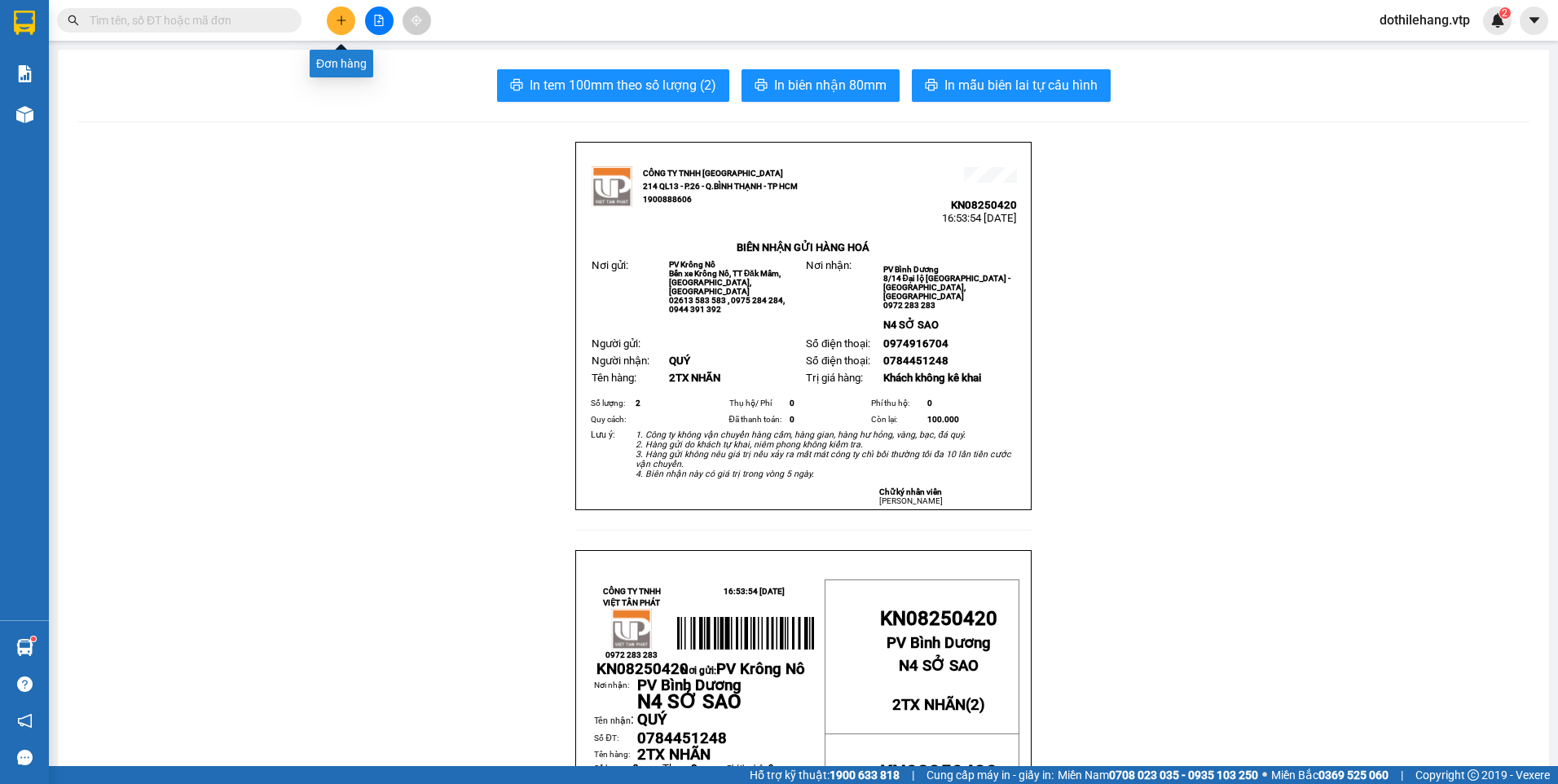
click at [338, 25] on icon "plus" at bounding box center [341, 20] width 11 height 11
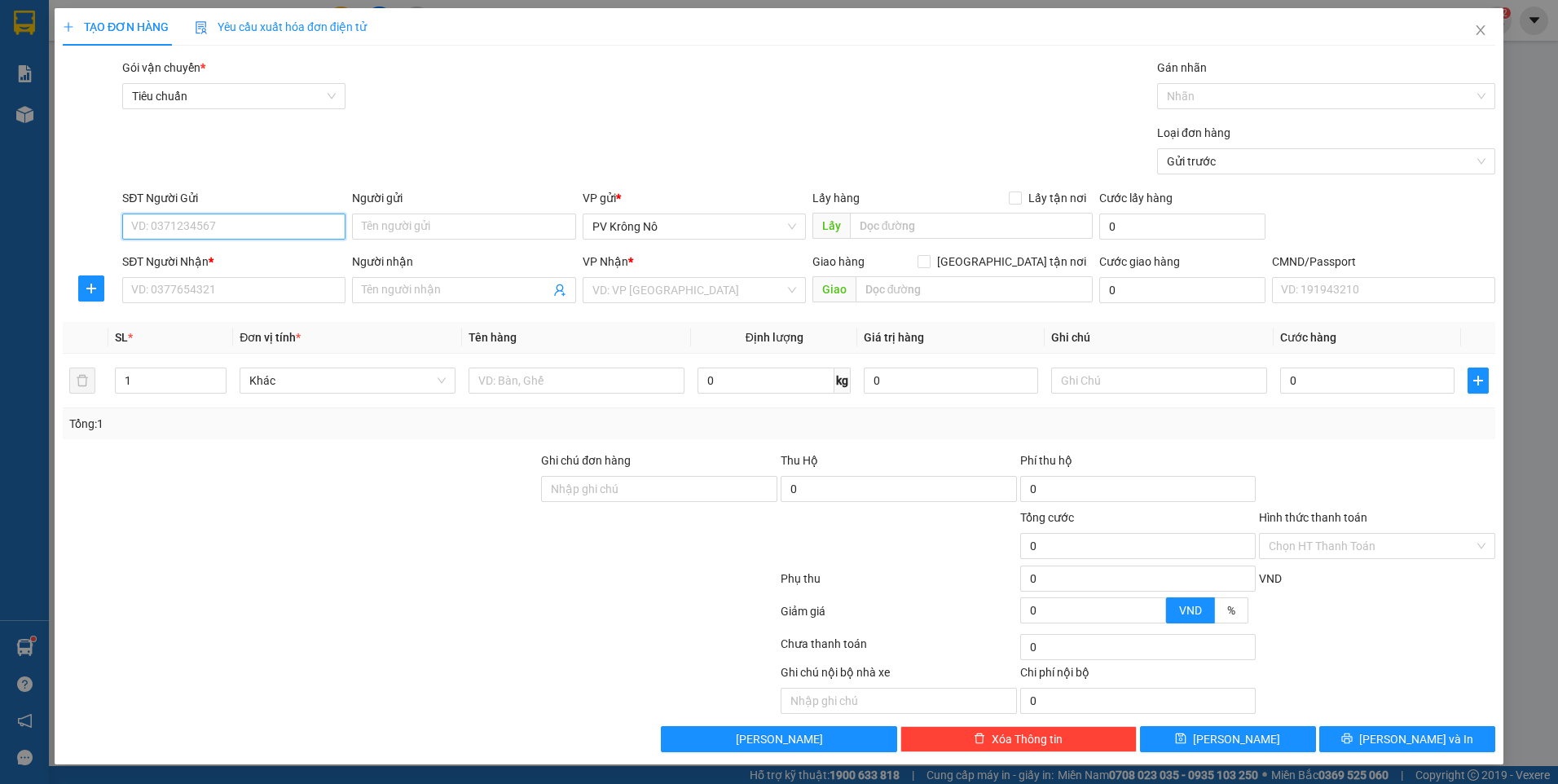
click at [198, 231] on input "SĐT Người Gửi" at bounding box center [233, 226] width 223 height 26
click at [210, 287] on input "SĐT Người Nhận *" at bounding box center [233, 290] width 223 height 26
paste input "0931662839"
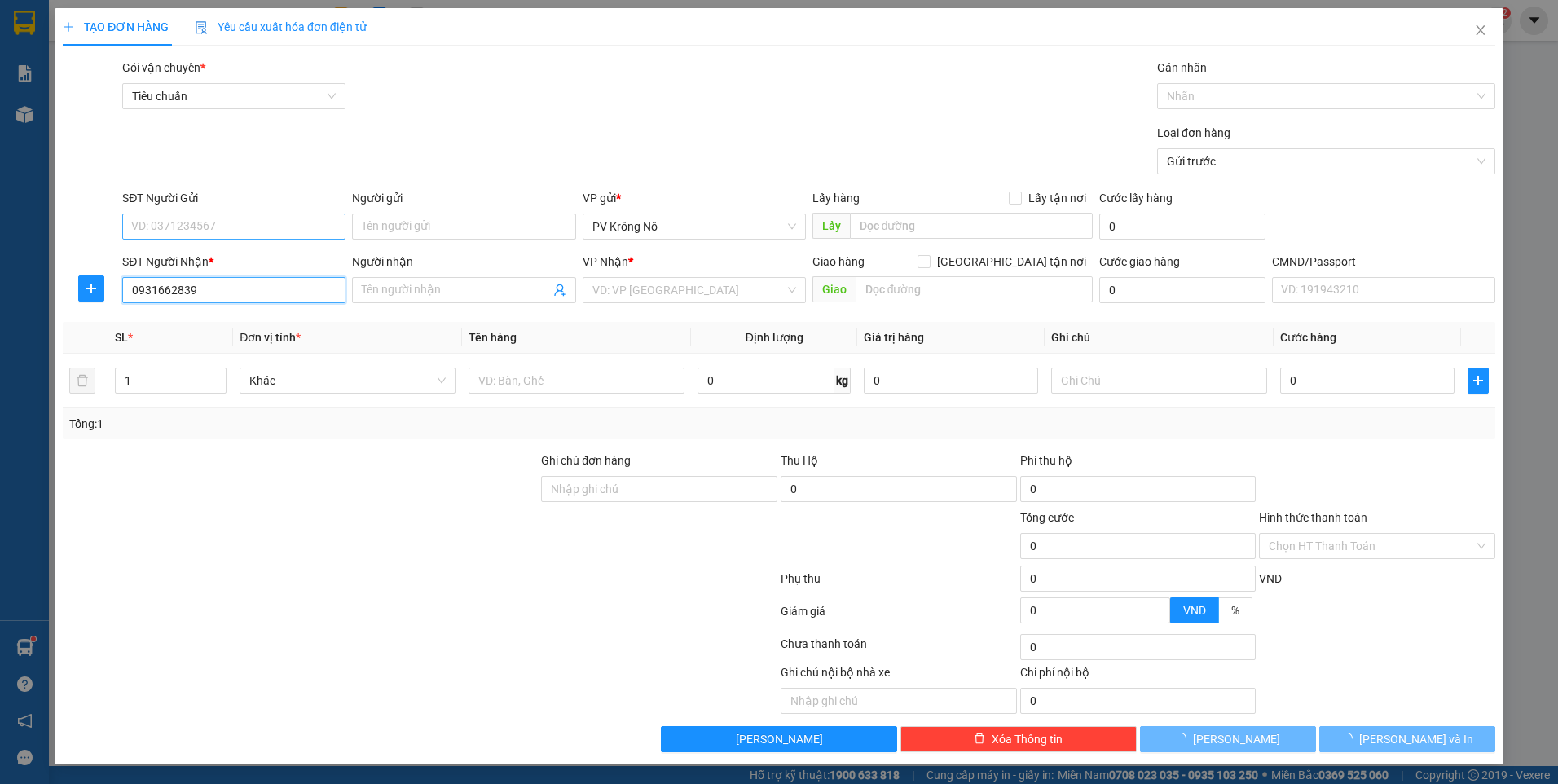
type input "0931662839"
click at [212, 233] on input "SĐT Người Gửi" at bounding box center [233, 226] width 223 height 26
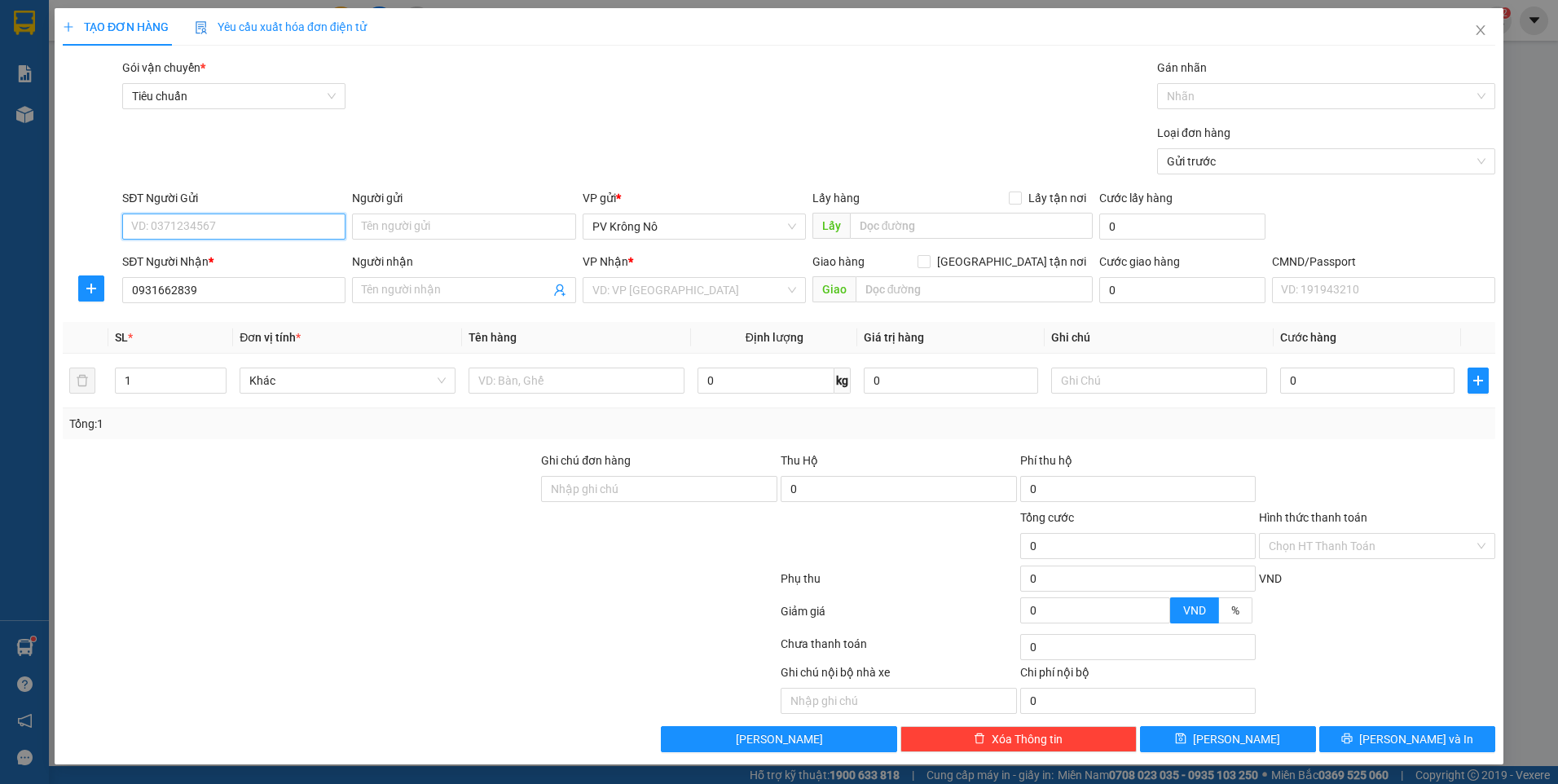
drag, startPoint x: 212, startPoint y: 233, endPoint x: 173, endPoint y: 215, distance: 43.0
click at [173, 215] on input "SĐT Người Gửi" at bounding box center [233, 226] width 223 height 26
type input "0984858047"
click at [905, 225] on input "text" at bounding box center [971, 225] width 244 height 26
drag, startPoint x: 242, startPoint y: 223, endPoint x: 96, endPoint y: 207, distance: 146.9
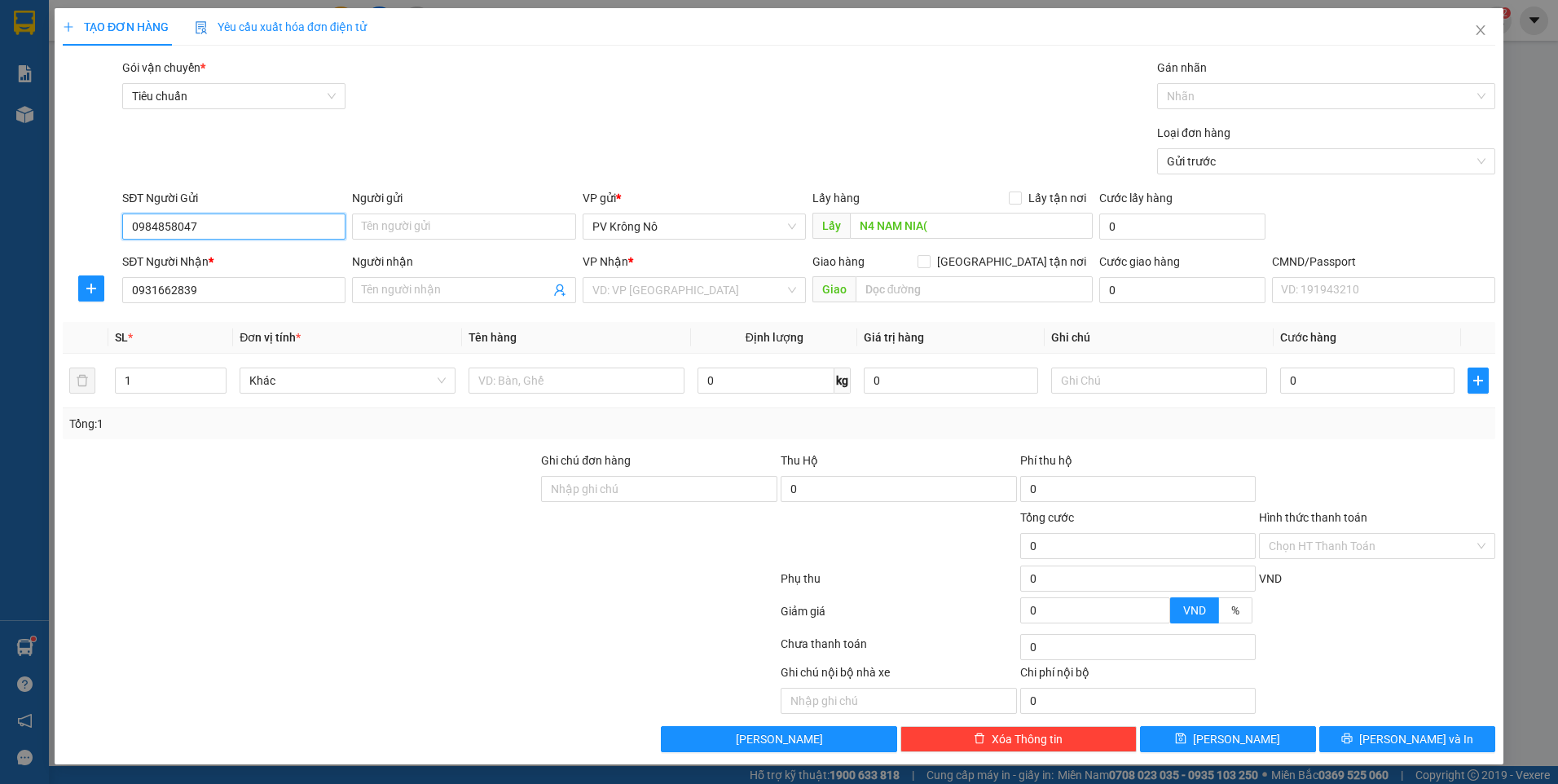
click at [96, 207] on div "SĐT Người Gửi 0984858047 0984858047 Người gửi Tên người gửi VP gửi * PV Krông N…" at bounding box center [778, 218] width 1435 height 57
click at [967, 225] on input "N4 NAM NIA(" at bounding box center [971, 225] width 244 height 26
click at [963, 227] on input "N4 NAM NIA(" at bounding box center [971, 225] width 244 height 26
paste input "0984858047"
type input "N4 NAM NIA(0984858047)"
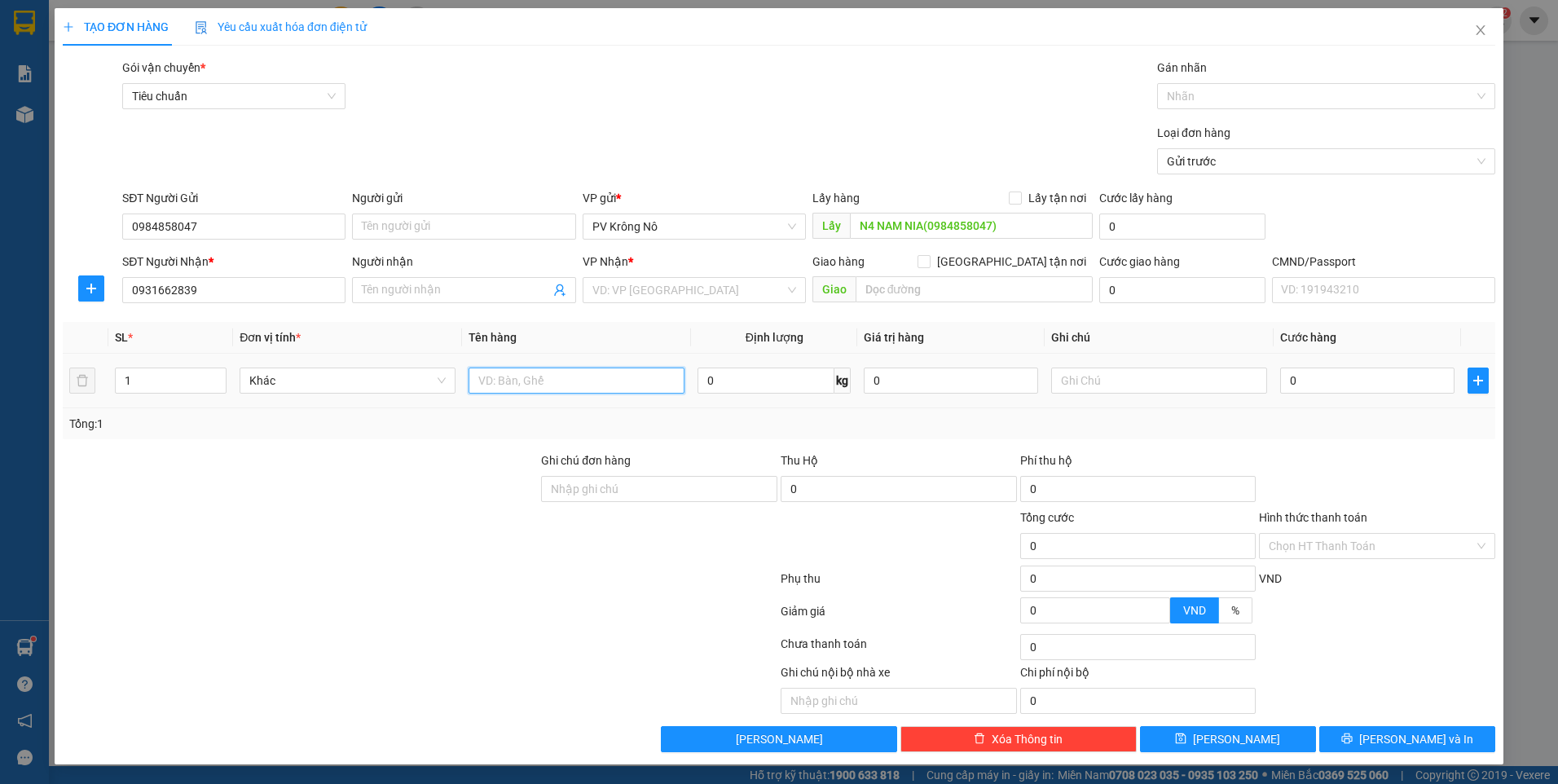
click at [555, 372] on input "text" at bounding box center [576, 380] width 216 height 26
type input "1TG SR"
click at [1308, 392] on input "0" at bounding box center [1367, 380] width 174 height 26
type input "005"
type input "5"
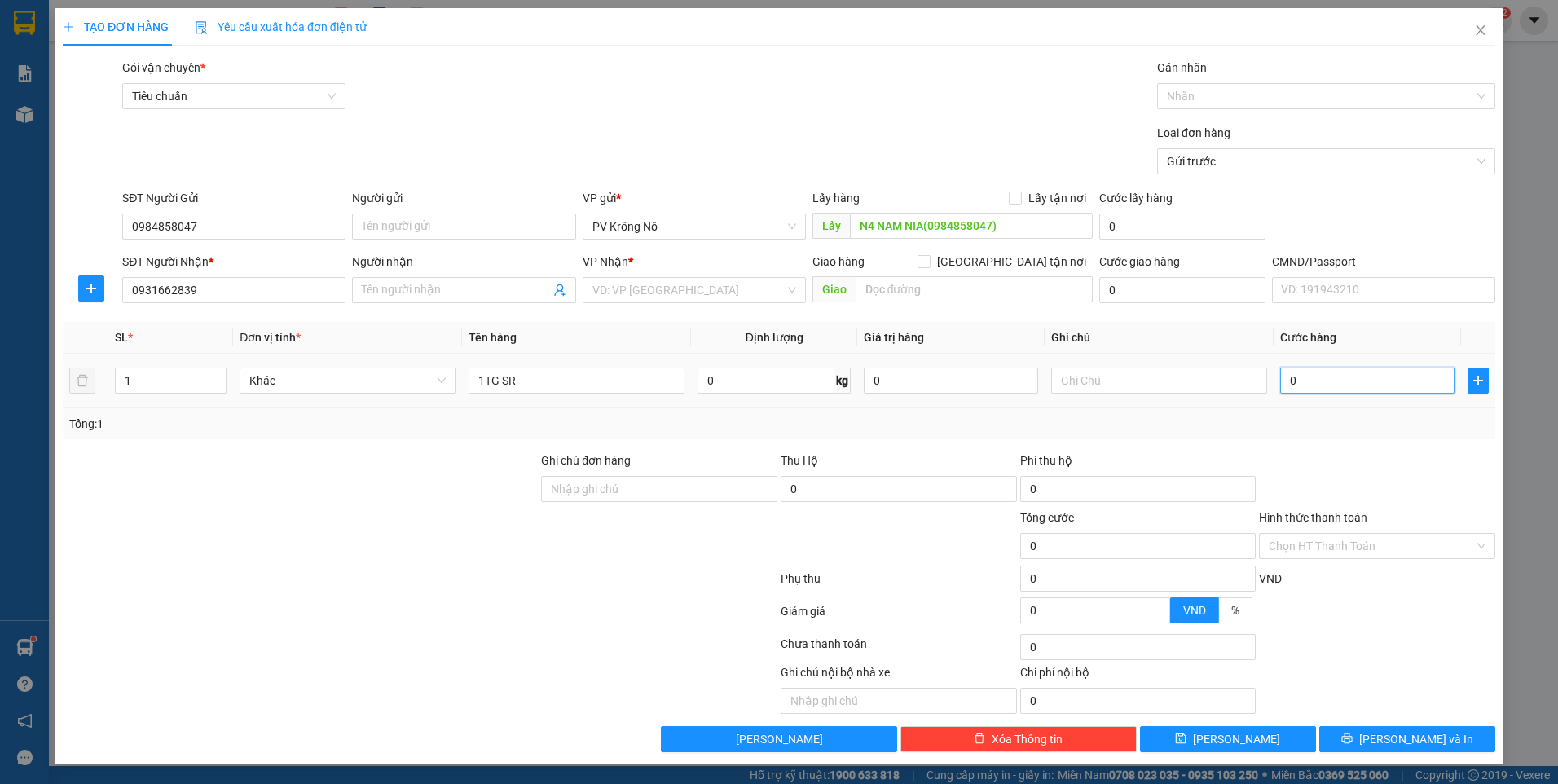
type input "5"
type input "0.050"
type input "50"
type input "000.500"
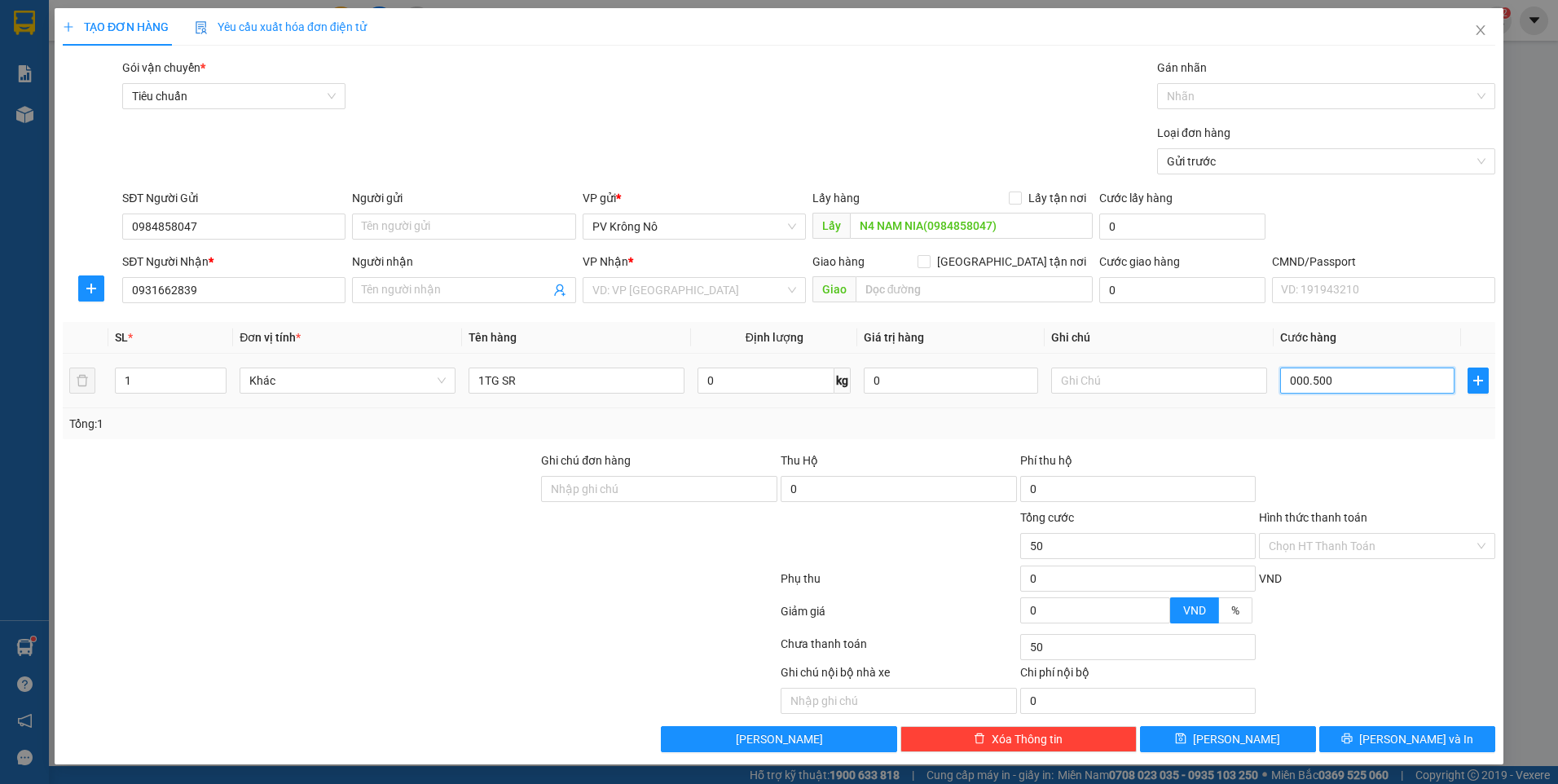
type input "500"
type input "0.005.000"
type input "5.000"
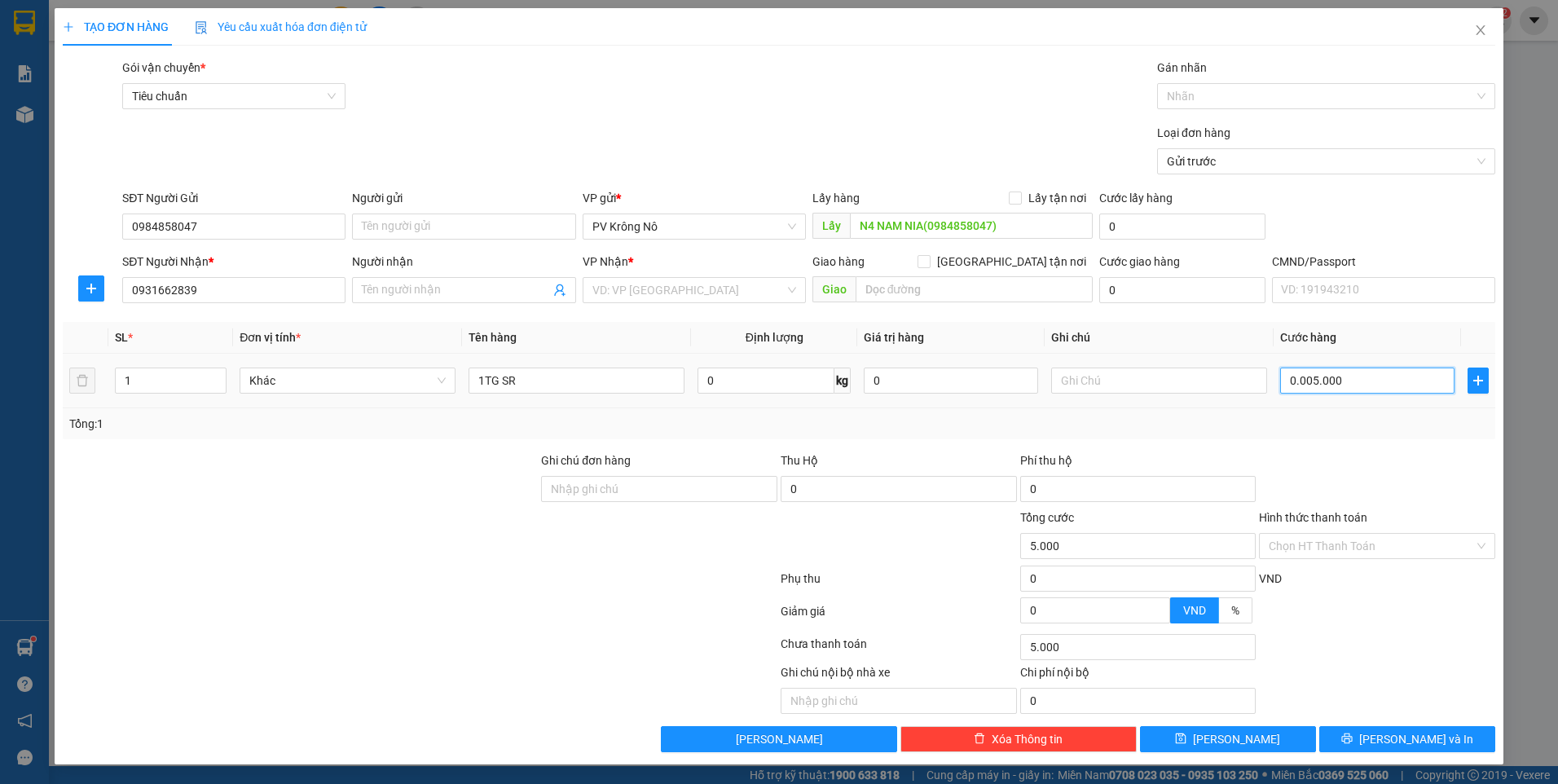
type input "000.550.000"
type input "550.000"
type input "5.550.000"
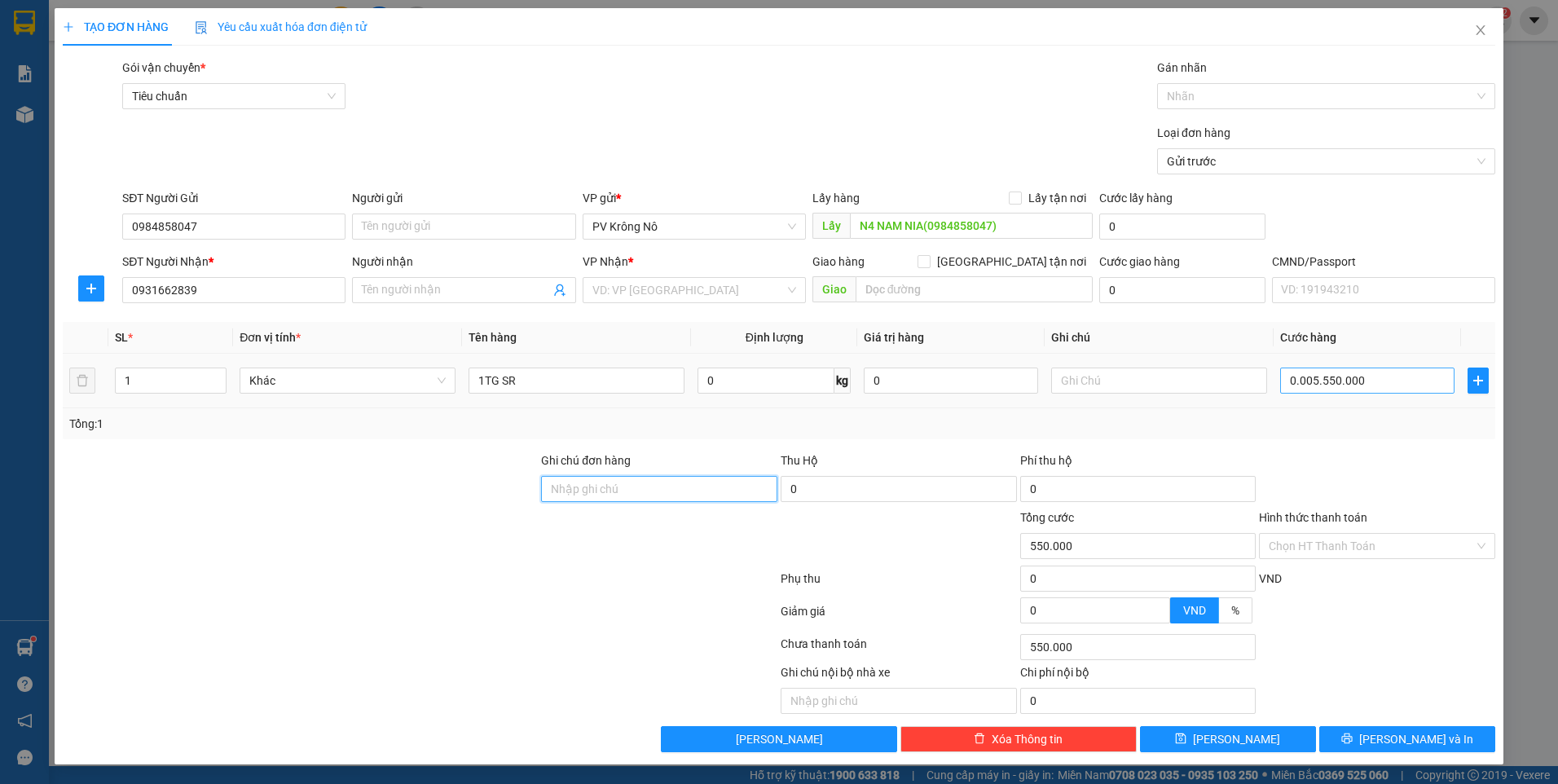
type input "5.550.000"
click at [1367, 372] on input "5.550.000" at bounding box center [1367, 380] width 174 height 26
type input "0"
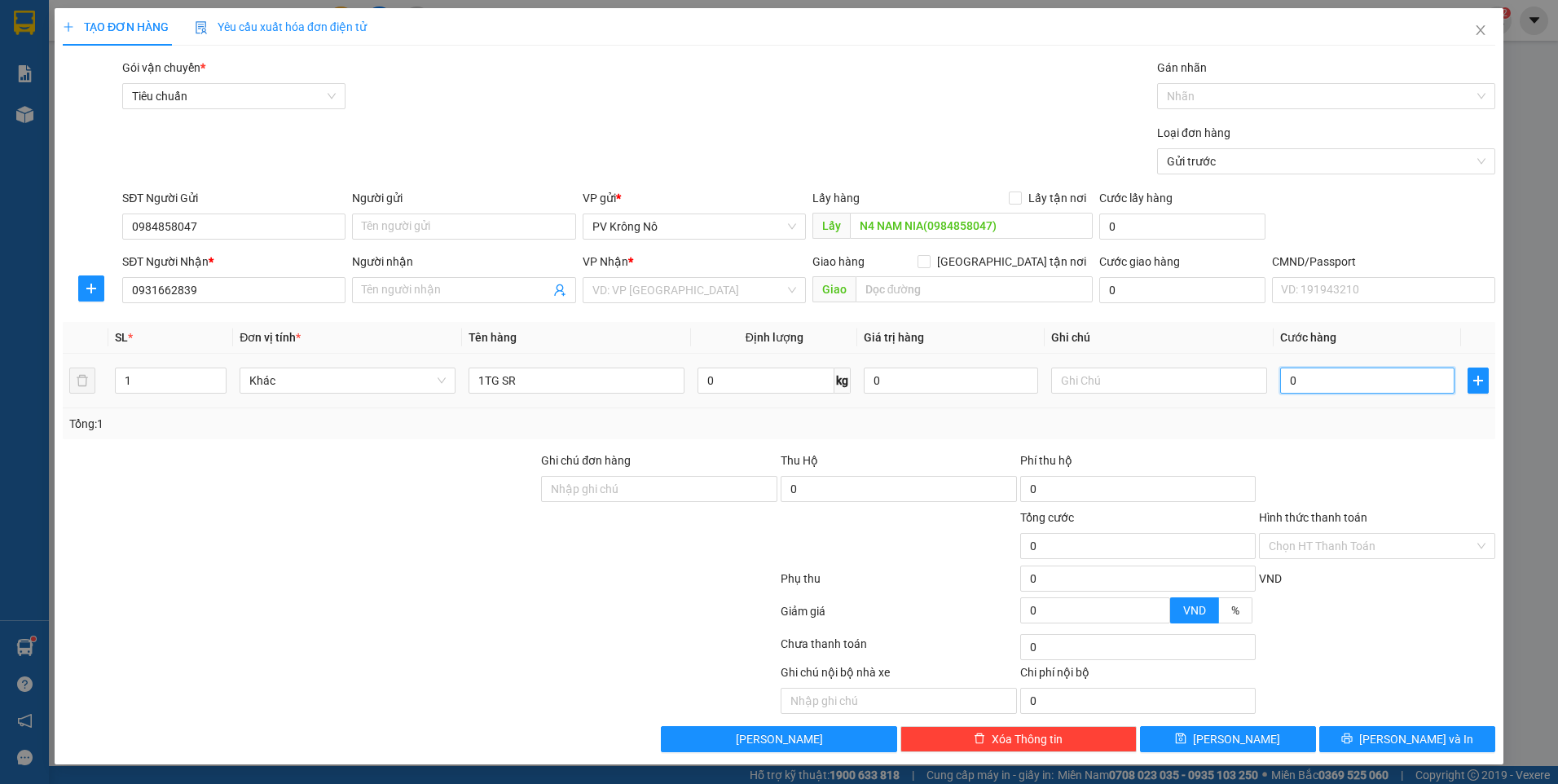
type input "005"
type input "5"
type input "0.050"
type input "50"
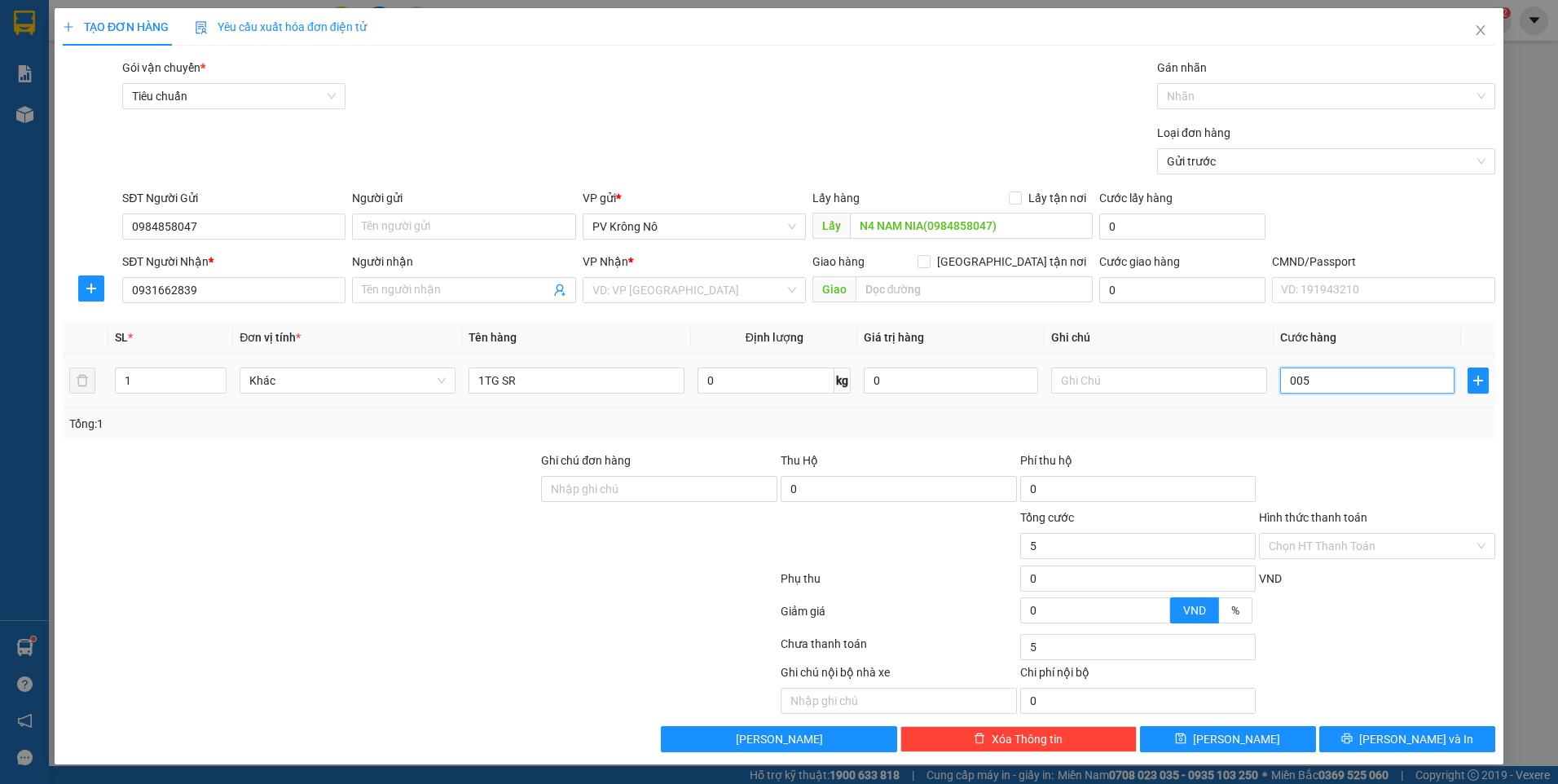
type input "50"
type input "00.500"
type input "500"
type input "0.005.000"
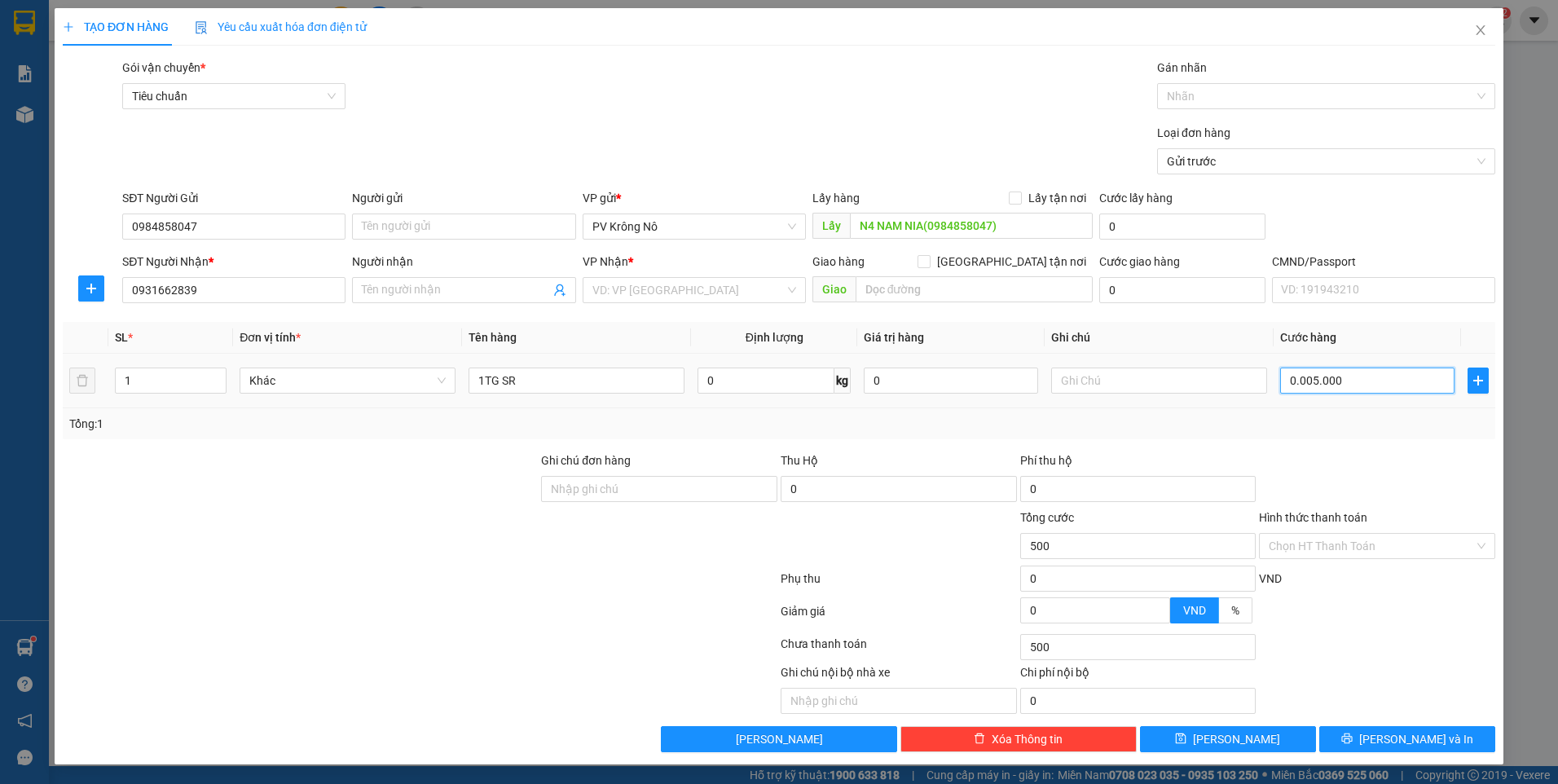
type input "5.000"
type input "000.050.000"
type input "50.000"
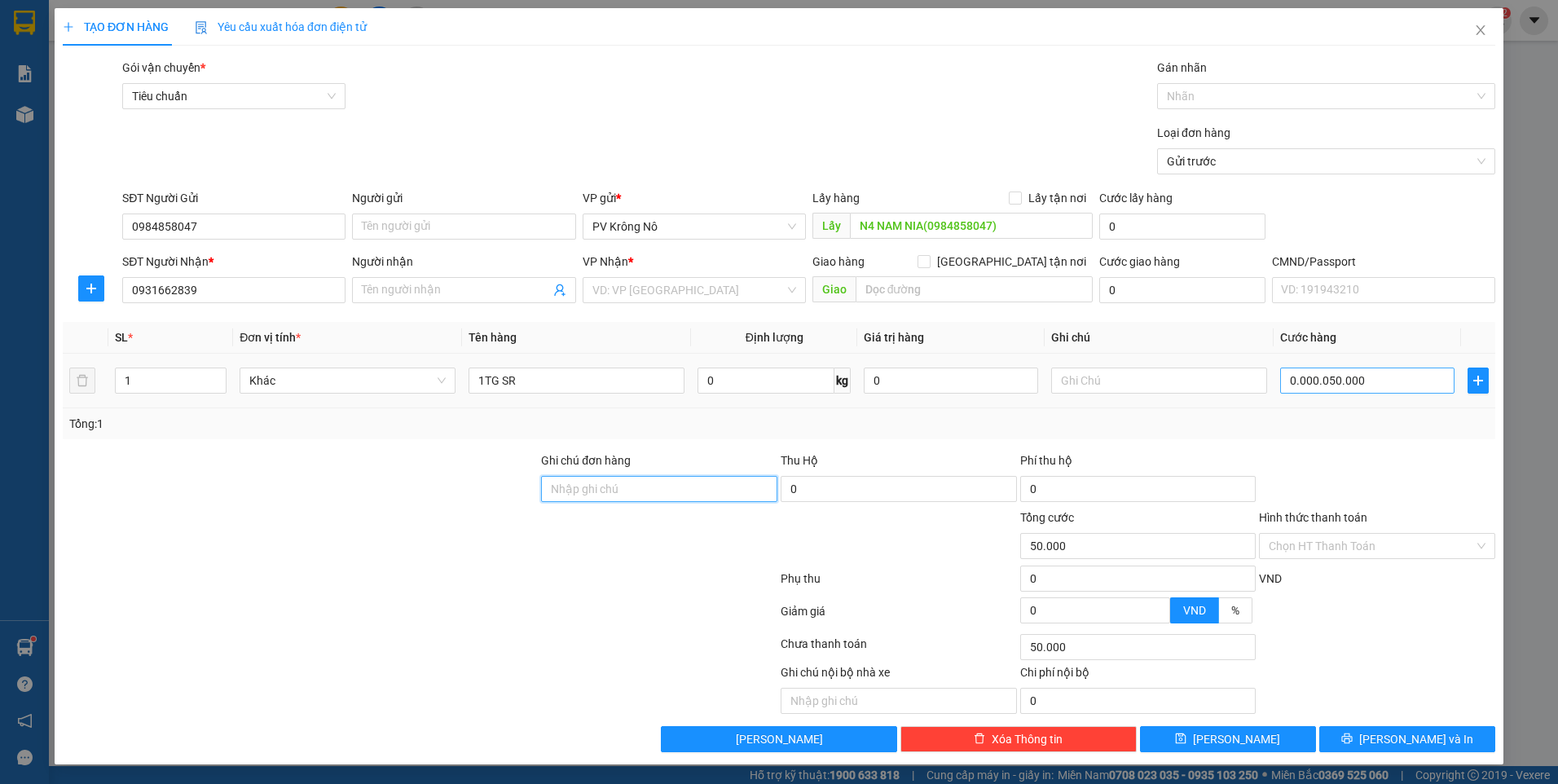
type input "50.000"
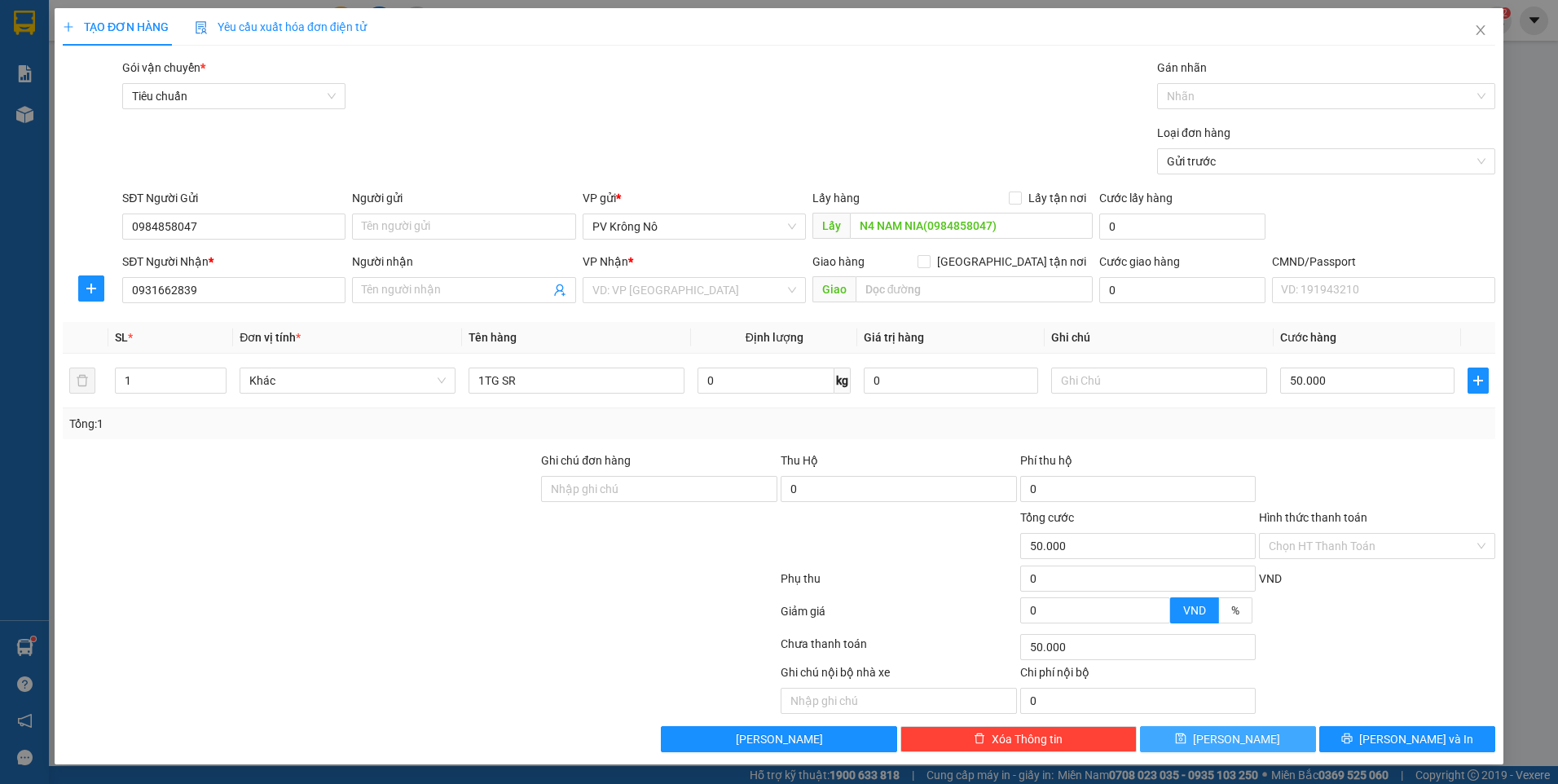
click at [1256, 744] on button "[PERSON_NAME]" at bounding box center [1228, 739] width 176 height 26
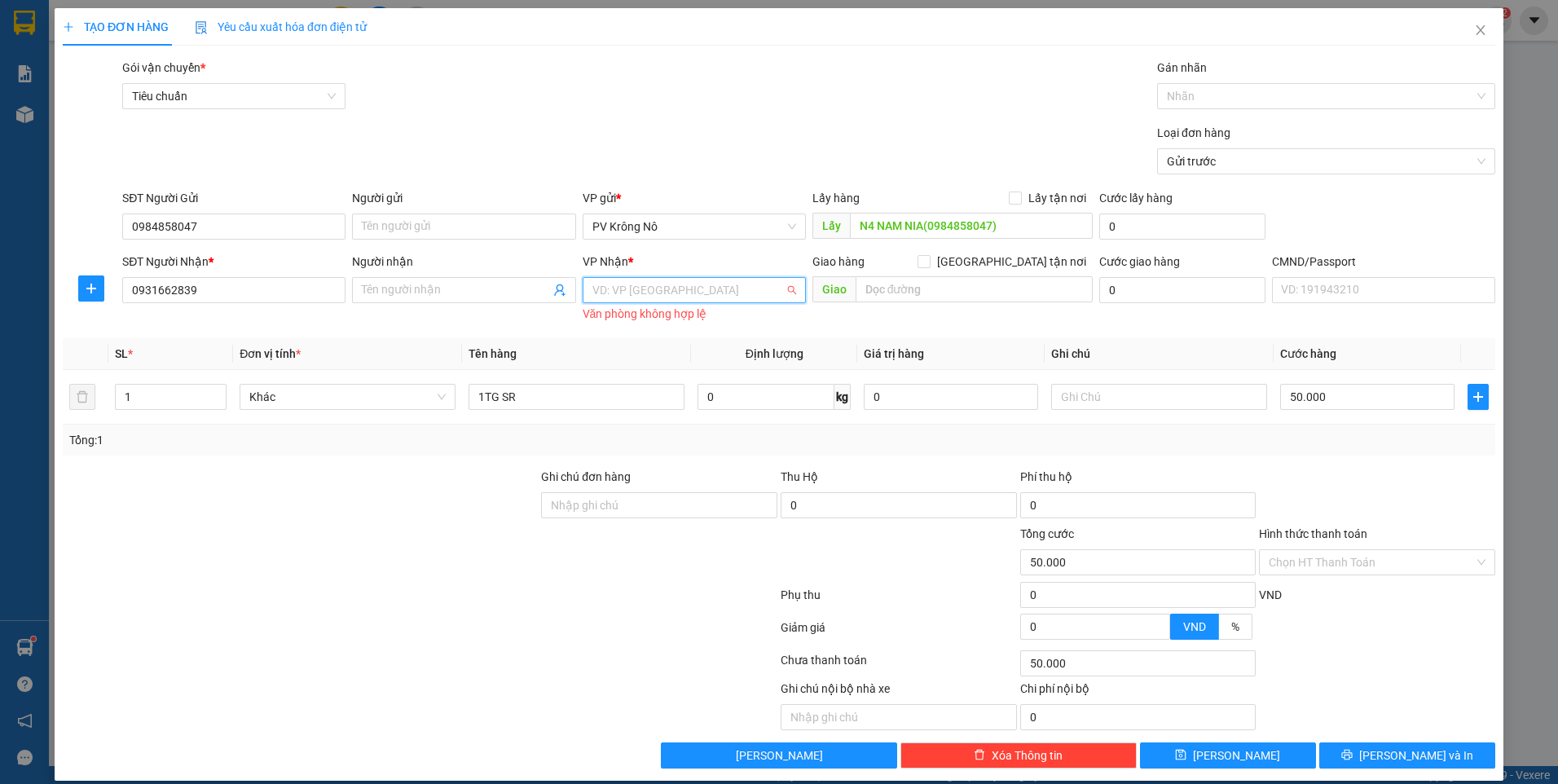
click at [619, 295] on input "search" at bounding box center [688, 290] width 192 height 24
type input "4"
click at [619, 327] on div "VP 214" at bounding box center [688, 322] width 202 height 18
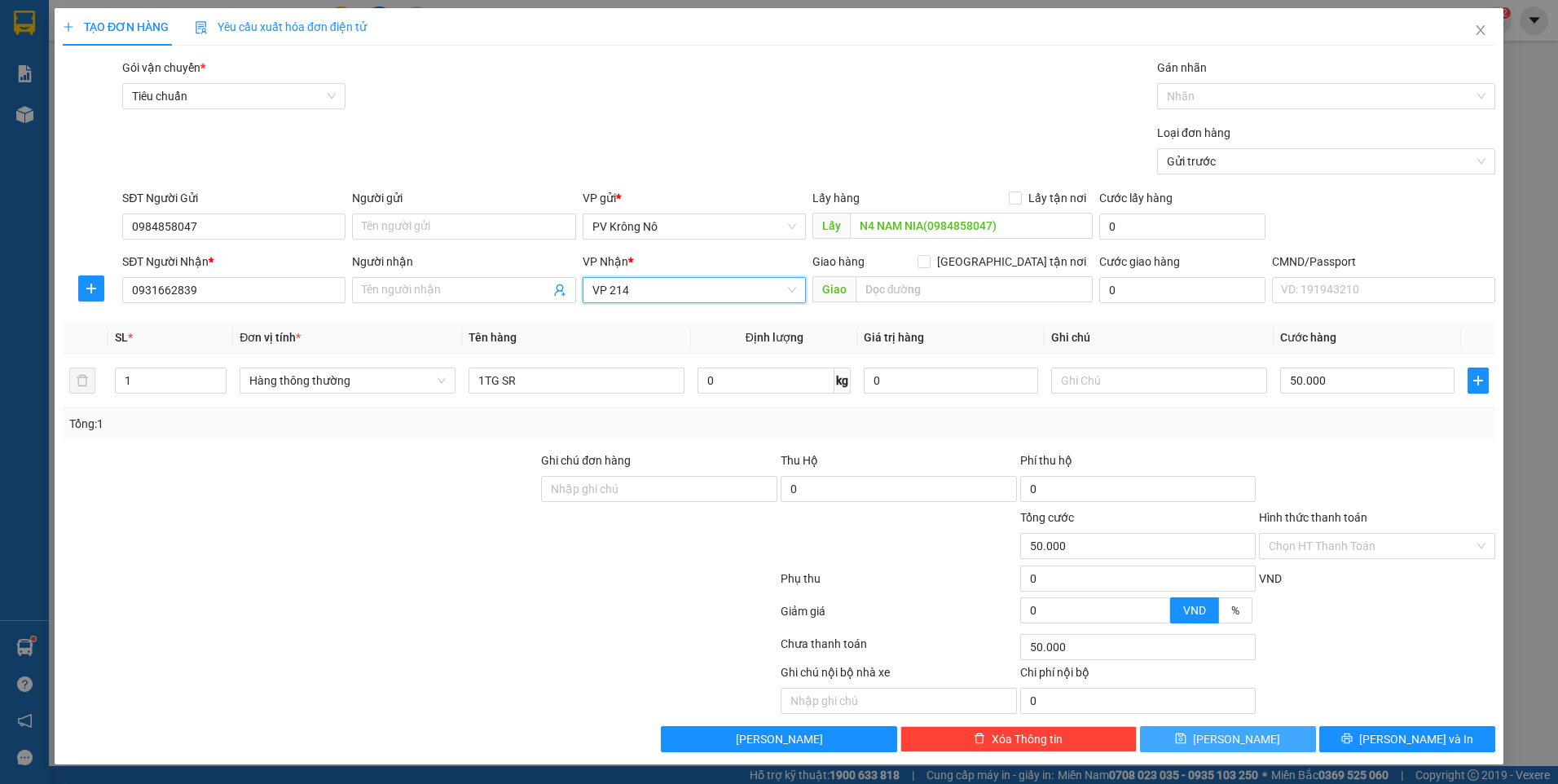
click at [1264, 734] on button "[PERSON_NAME]" at bounding box center [1228, 739] width 176 height 26
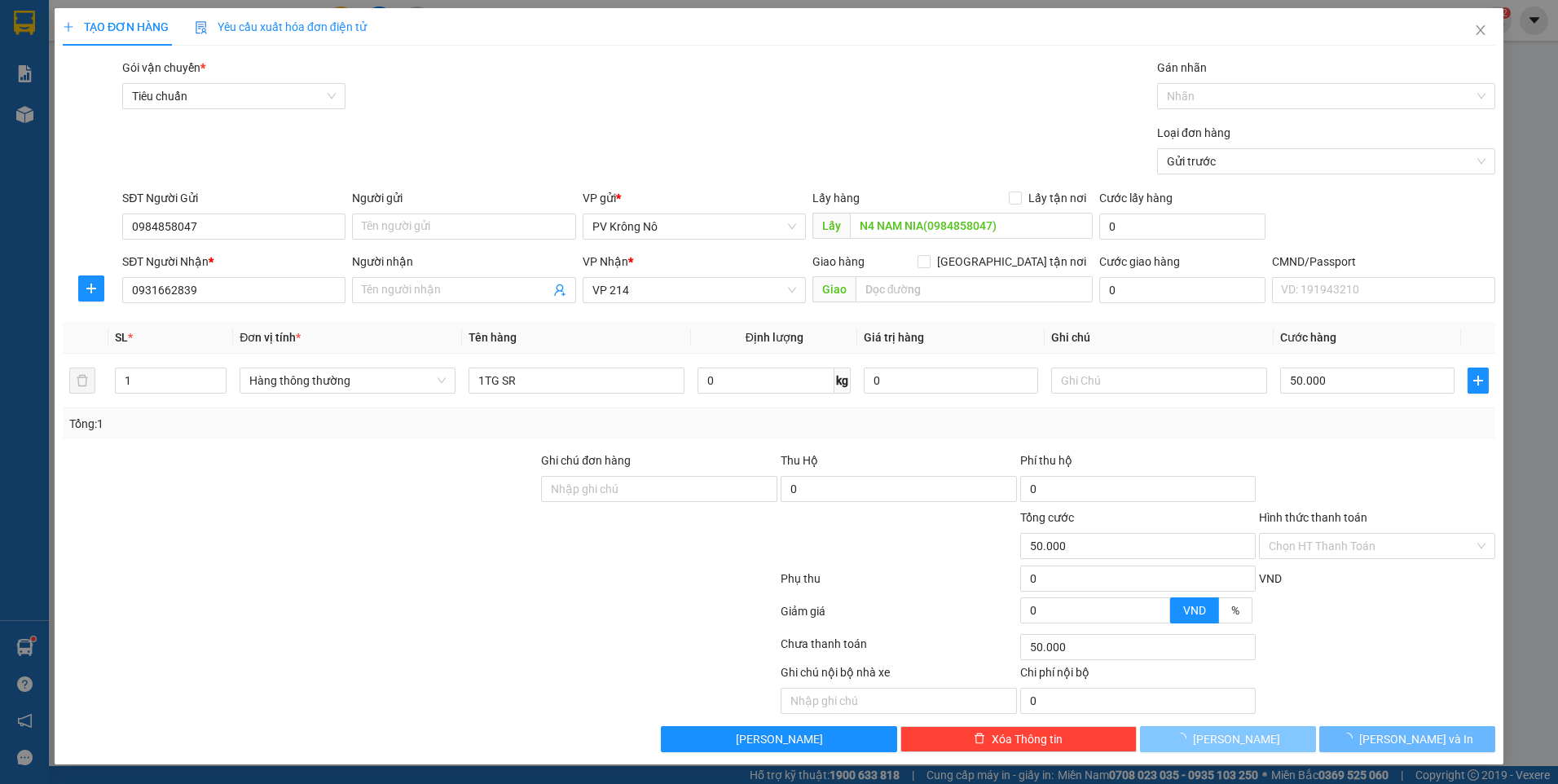
type input "0"
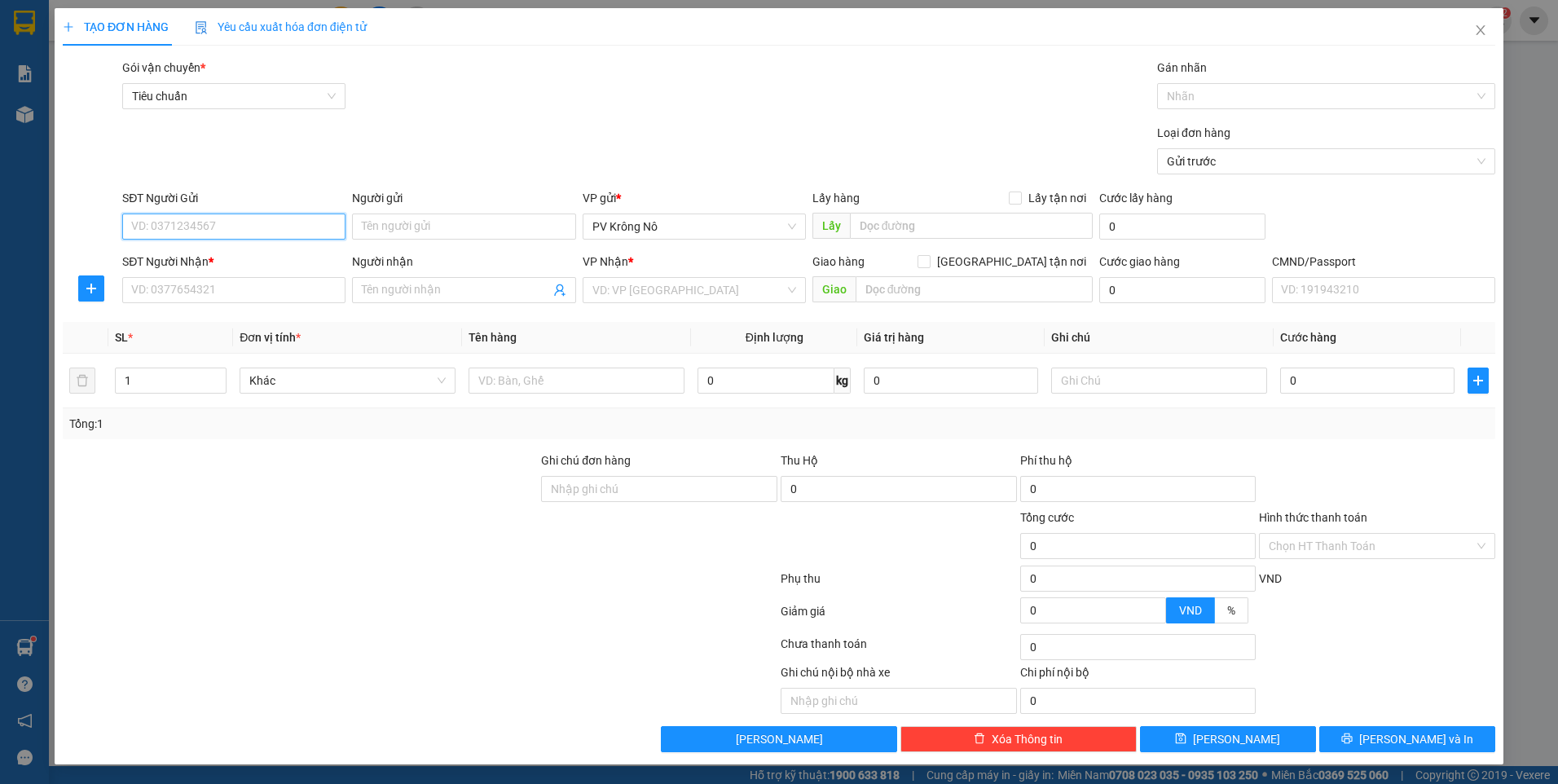
click at [266, 214] on input "SĐT Người Gửi" at bounding box center [233, 226] width 223 height 26
type input "0378803011"
click at [423, 229] on input "Người gửi" at bounding box center [463, 226] width 223 height 26
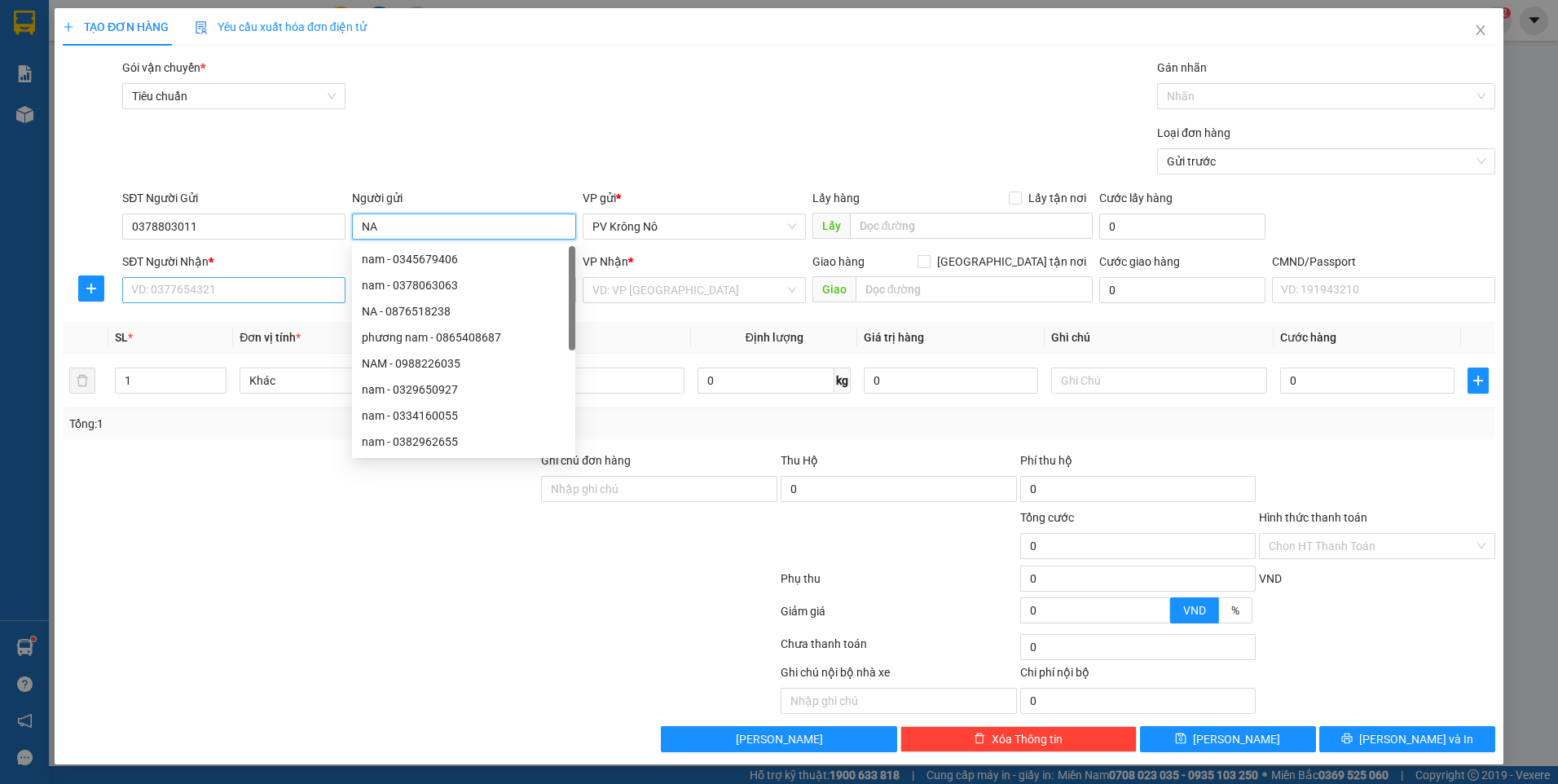
type input "NA"
click at [259, 295] on input "SĐT Người Nhận *" at bounding box center [233, 290] width 223 height 26
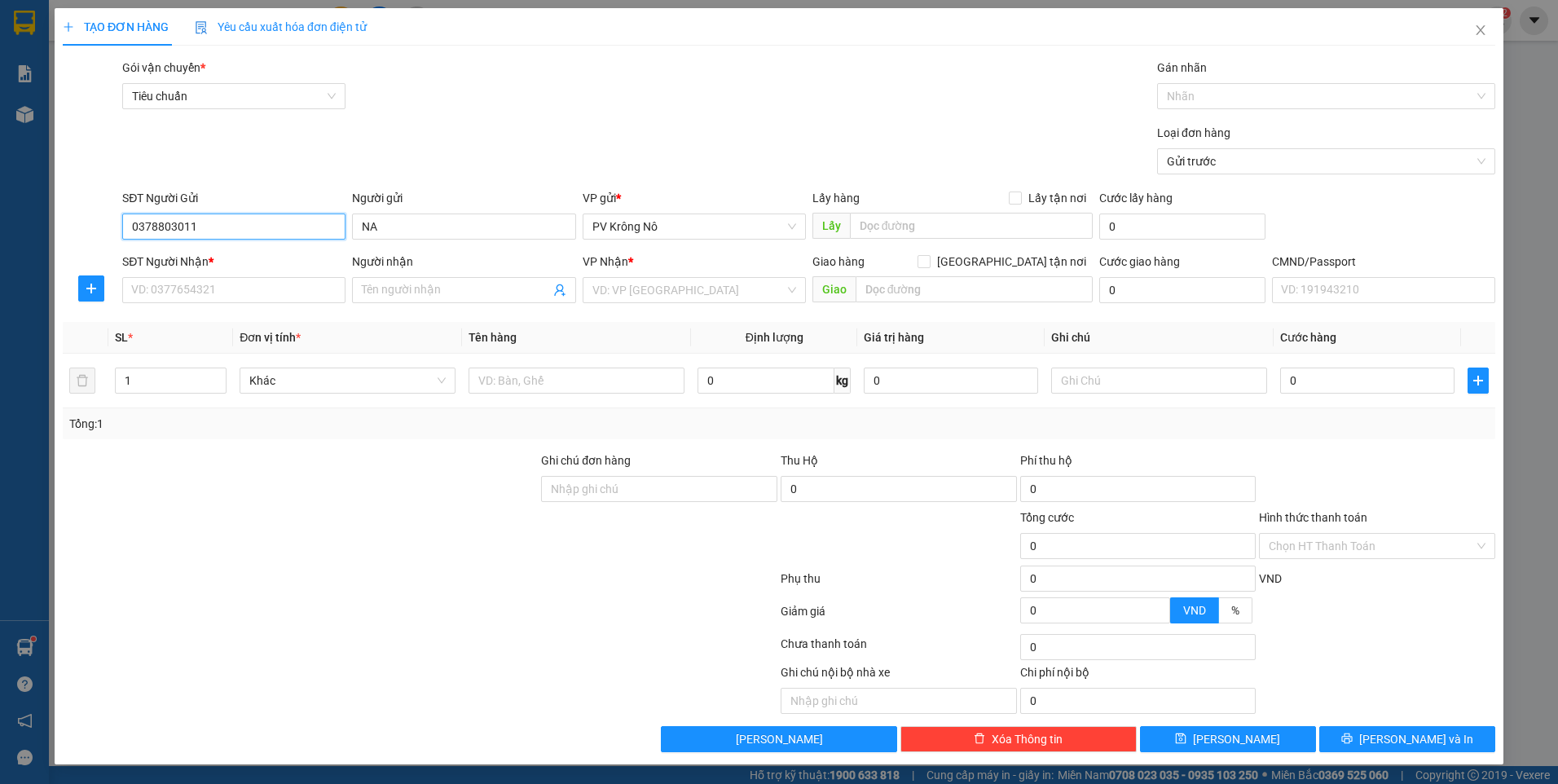
drag, startPoint x: 223, startPoint y: 224, endPoint x: 117, endPoint y: 229, distance: 106.1
click at [110, 230] on div "SĐT Người Gửi 0378803011 0378803011 Người gửi NA VP gửi * PV Krông Nô Lấy hàng …" at bounding box center [778, 218] width 1435 height 57
click at [202, 298] on input "SĐT Người Nhận *" at bounding box center [233, 290] width 223 height 26
paste input "0378803011"
type input "0378803011"
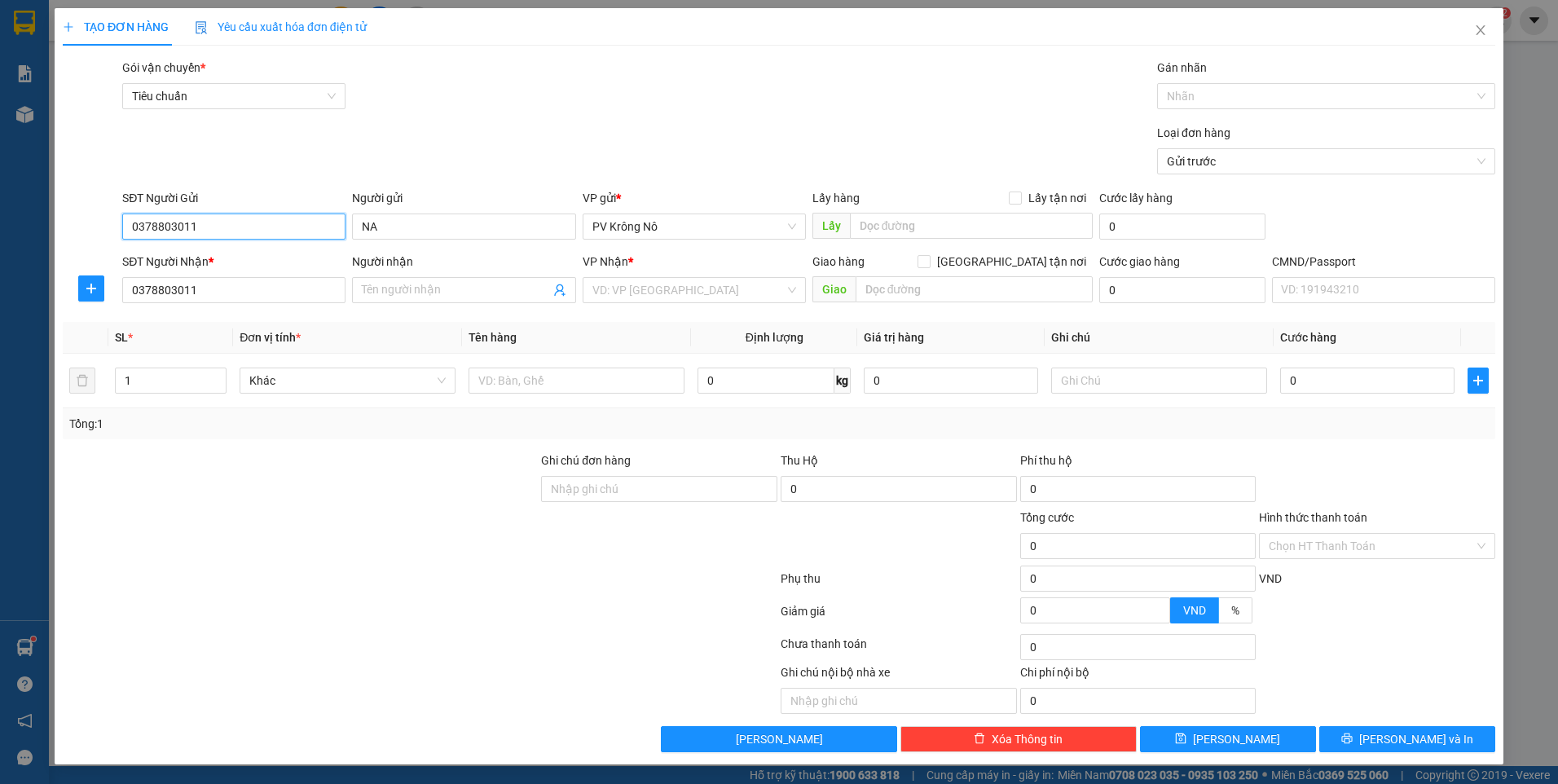
drag, startPoint x: 212, startPoint y: 226, endPoint x: 71, endPoint y: 218, distance: 141.2
click at [71, 218] on div "SĐT Người Gửi 0378803011 0378803011 Người gửi NA VP gửi * PV Krông Nô Lấy hàng …" at bounding box center [778, 218] width 1435 height 57
type input "0938159334"
click at [393, 223] on input "NA" at bounding box center [463, 226] width 223 height 26
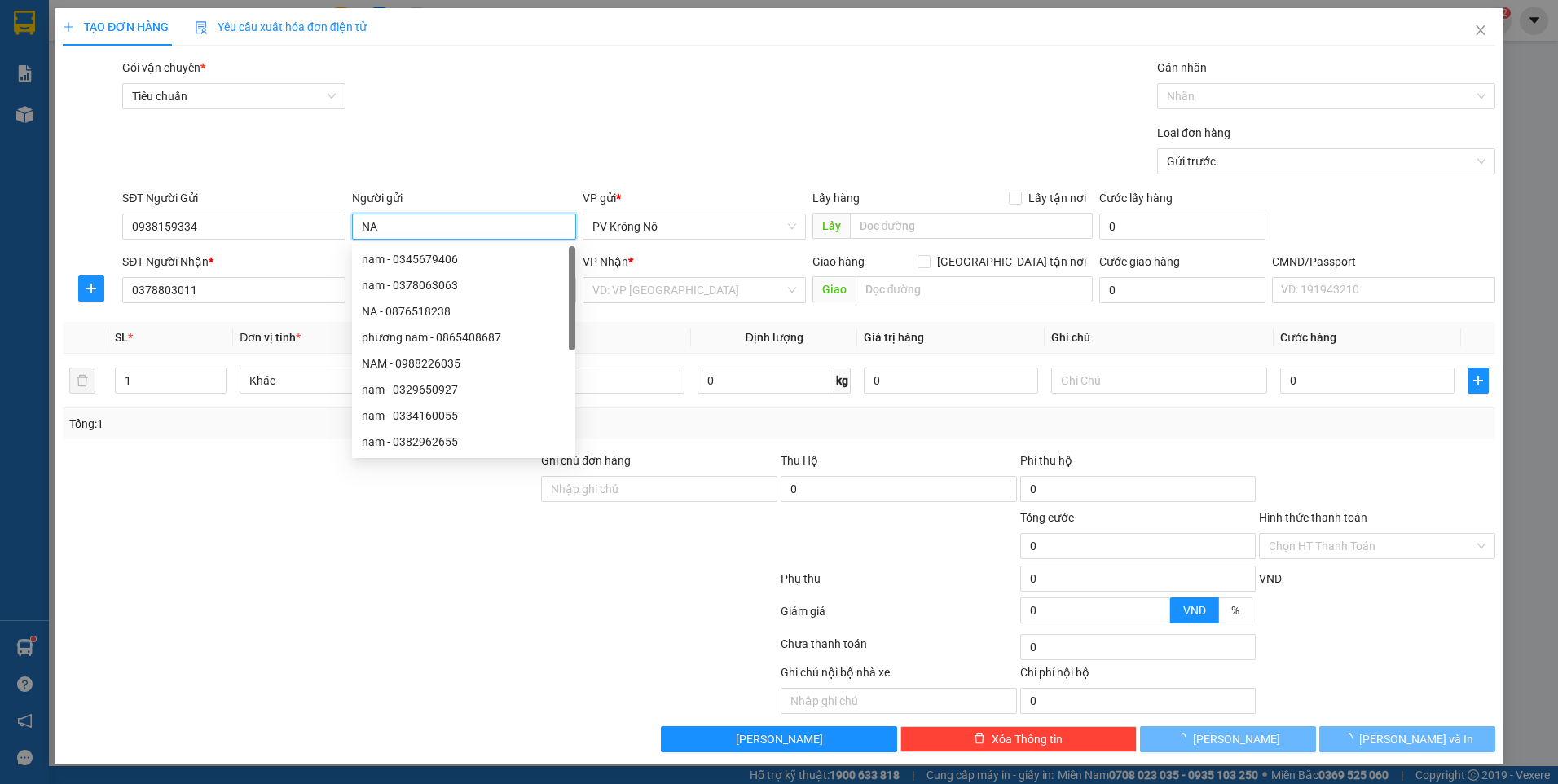
type input "N"
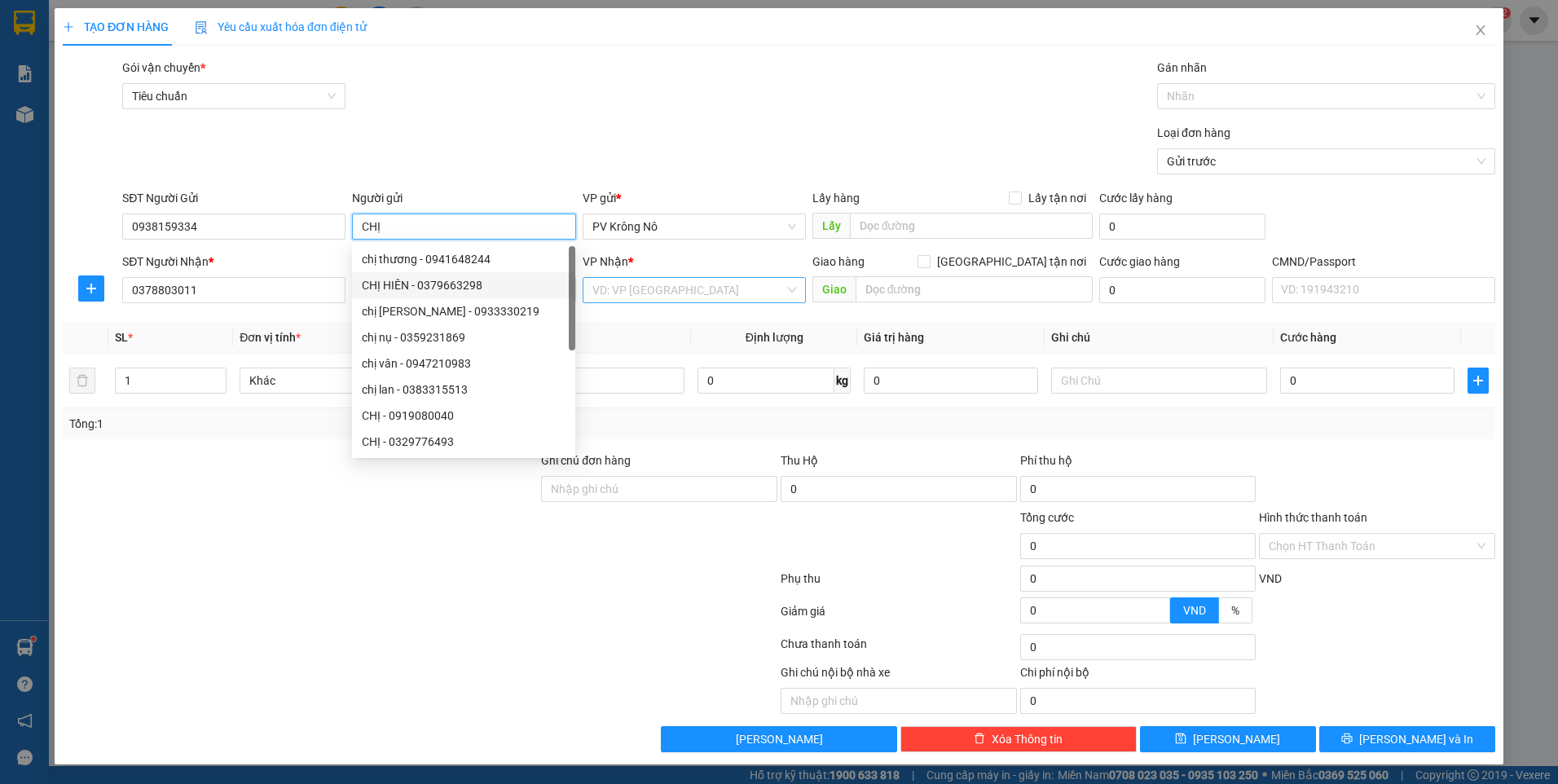
type input "CHỊ"
click at [623, 296] on input "search" at bounding box center [688, 290] width 192 height 24
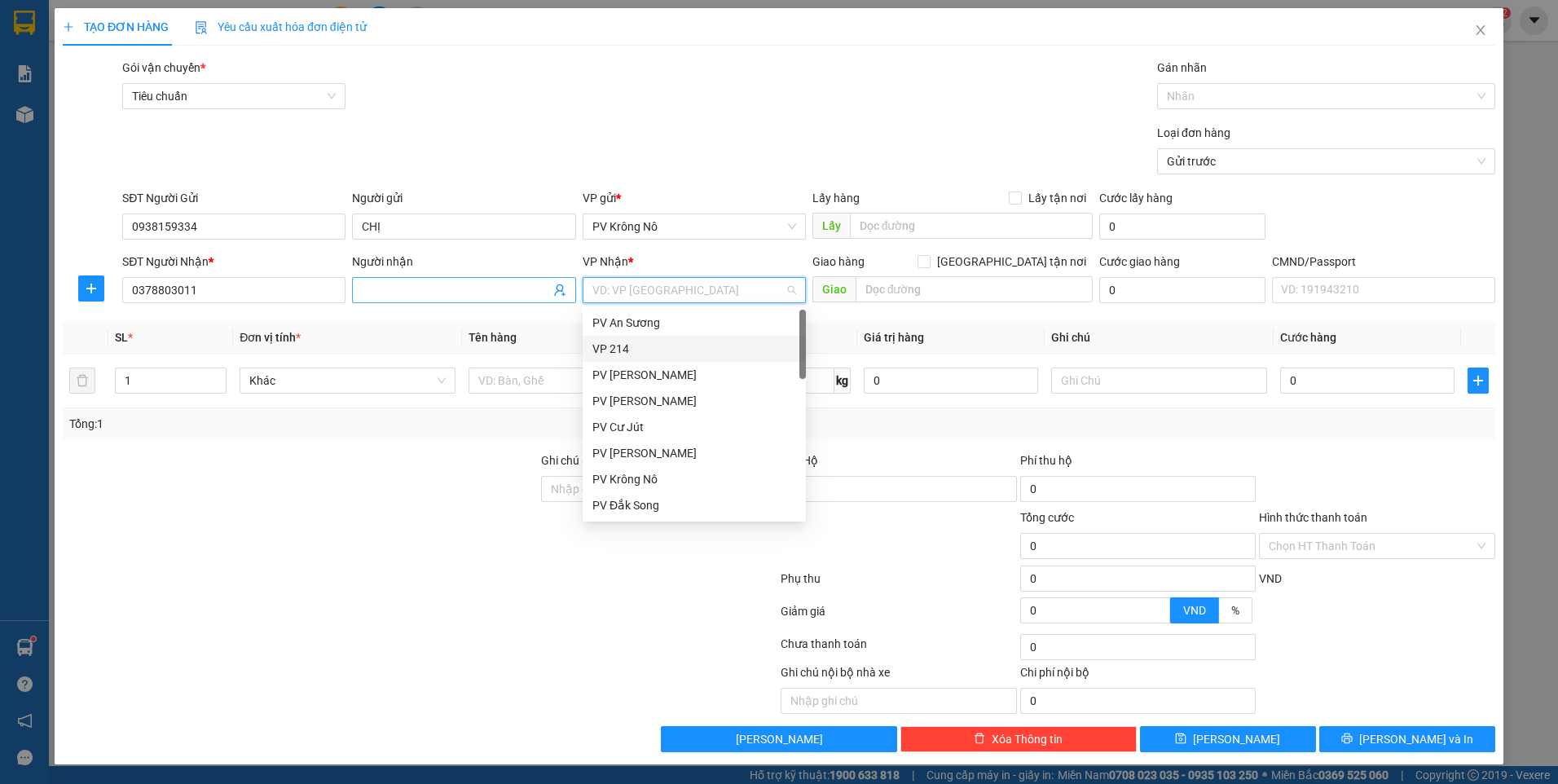
drag, startPoint x: 615, startPoint y: 348, endPoint x: 519, endPoint y: 300, distance: 107.3
click at [614, 349] on div "VP 214" at bounding box center [695, 348] width 204 height 18
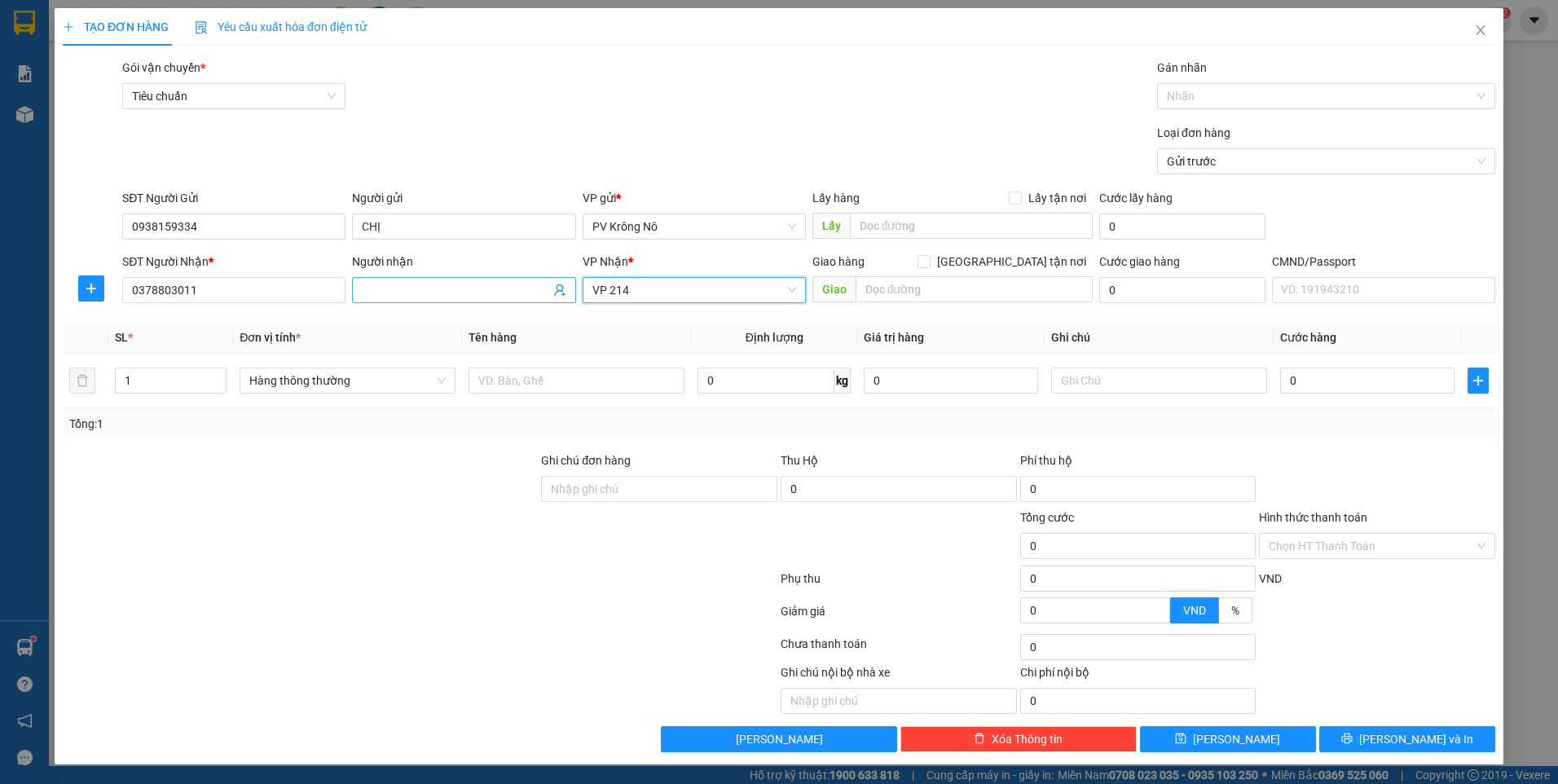
click at [509, 289] on input "Người nhận" at bounding box center [455, 290] width 187 height 18
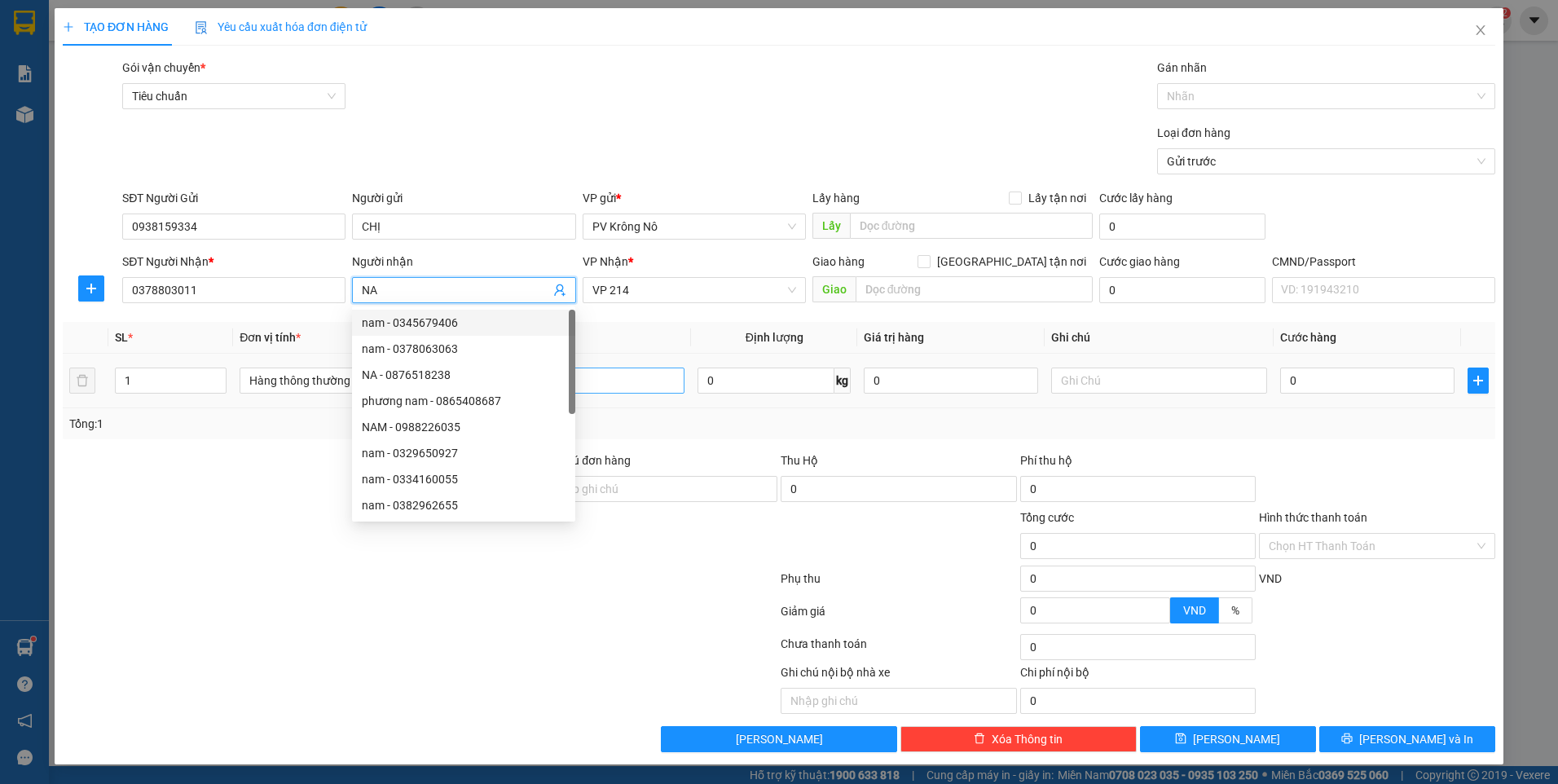
type input "NA"
click at [628, 380] on input "text" at bounding box center [576, 380] width 216 height 26
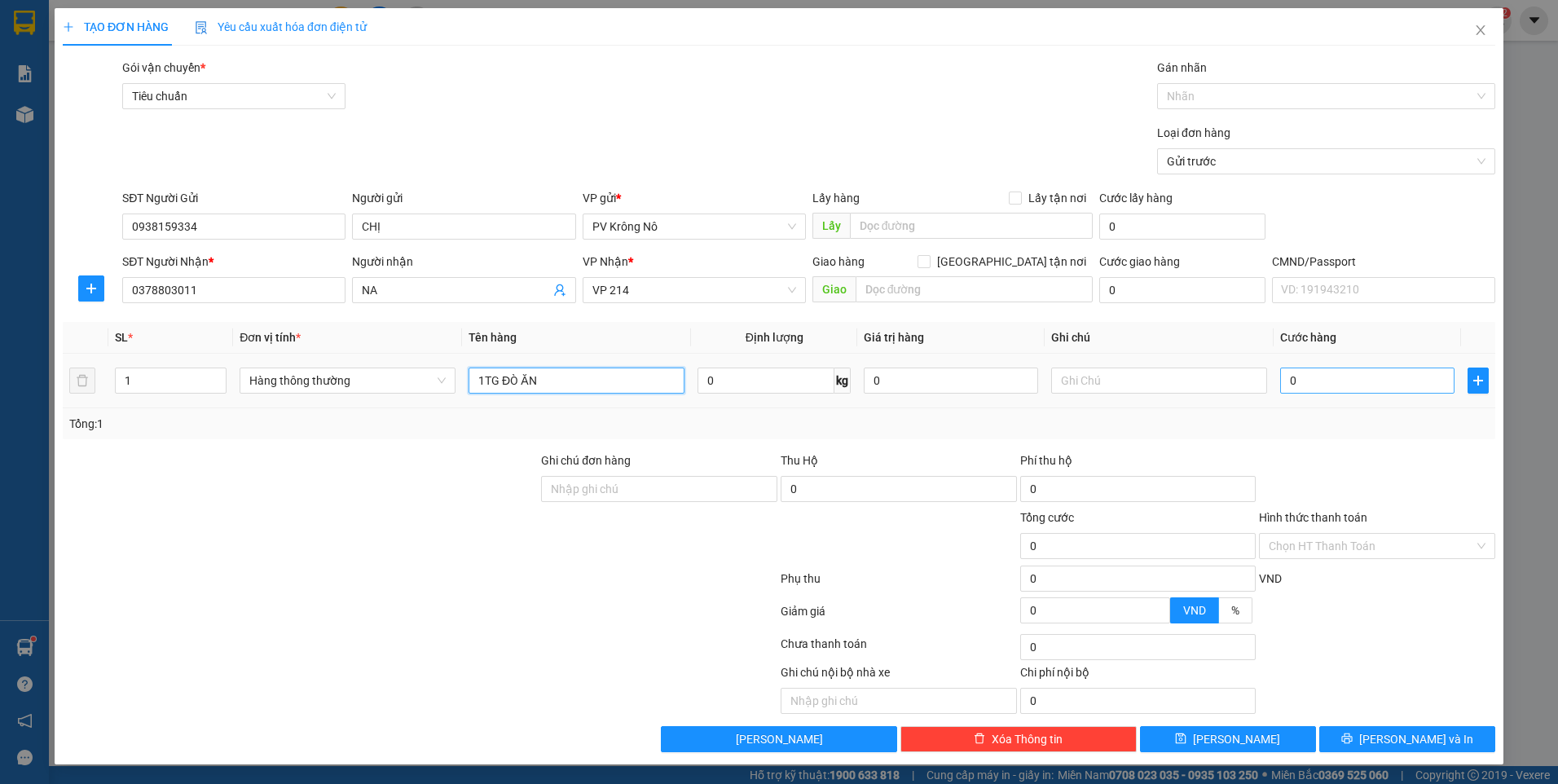
type input "1TG ĐÒ ĂN"
click at [1328, 381] on input "0" at bounding box center [1367, 380] width 174 height 26
type input "006"
type input "6"
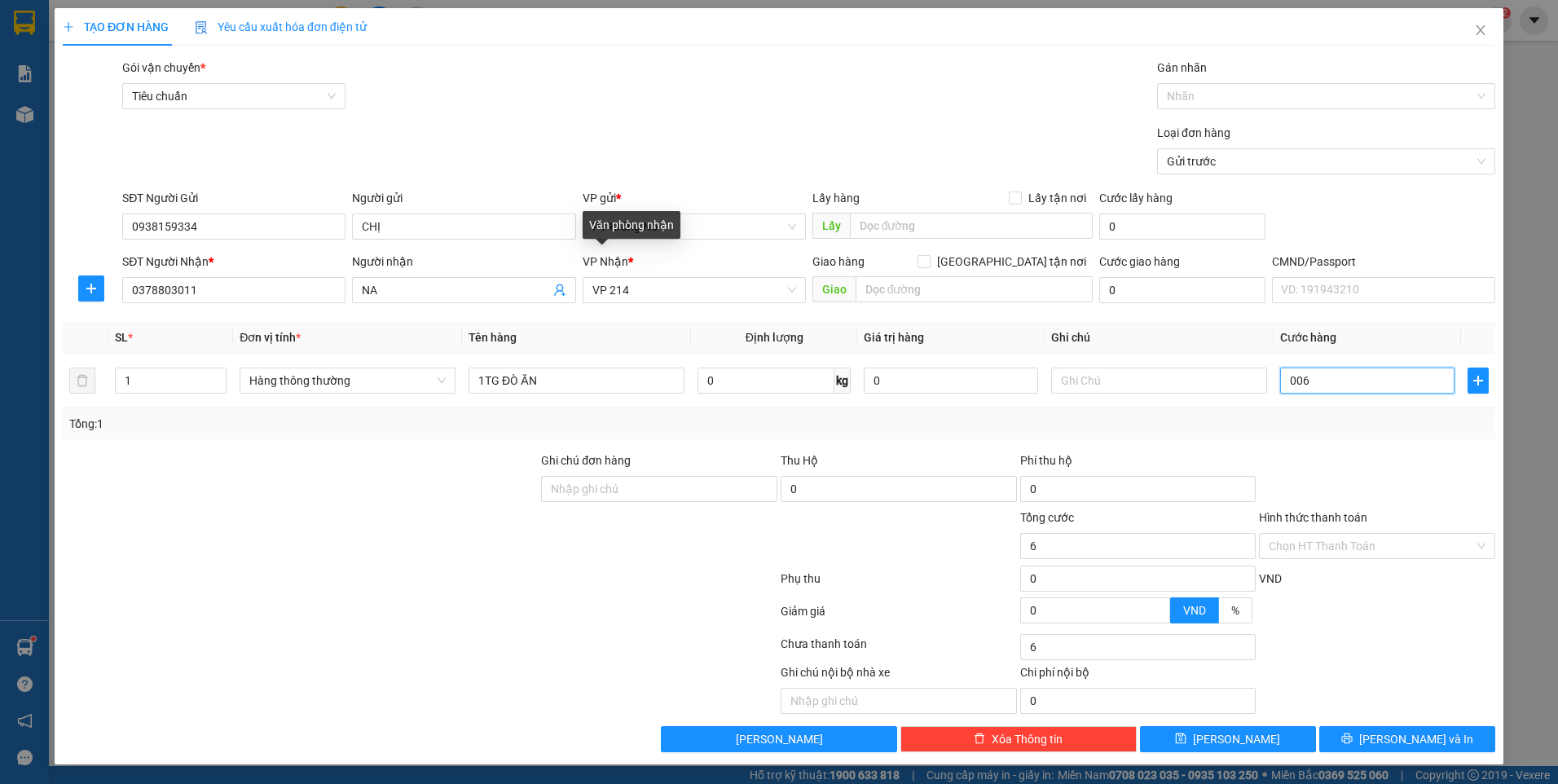
type input "0.060"
type input "60"
type input "00.600"
type input "600"
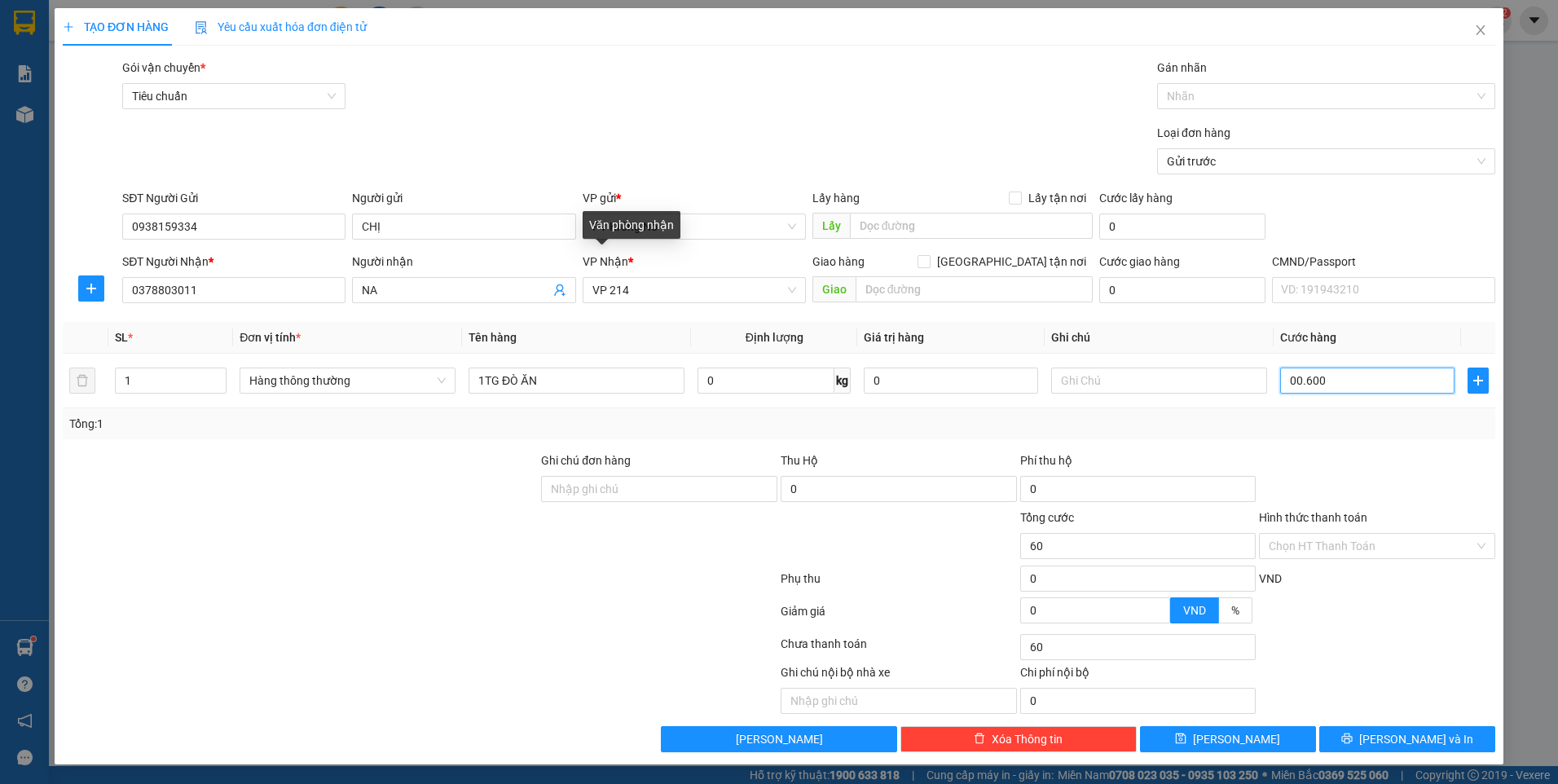
type input "600"
type input "0.006.000"
type input "6.000"
type input "000.060.000"
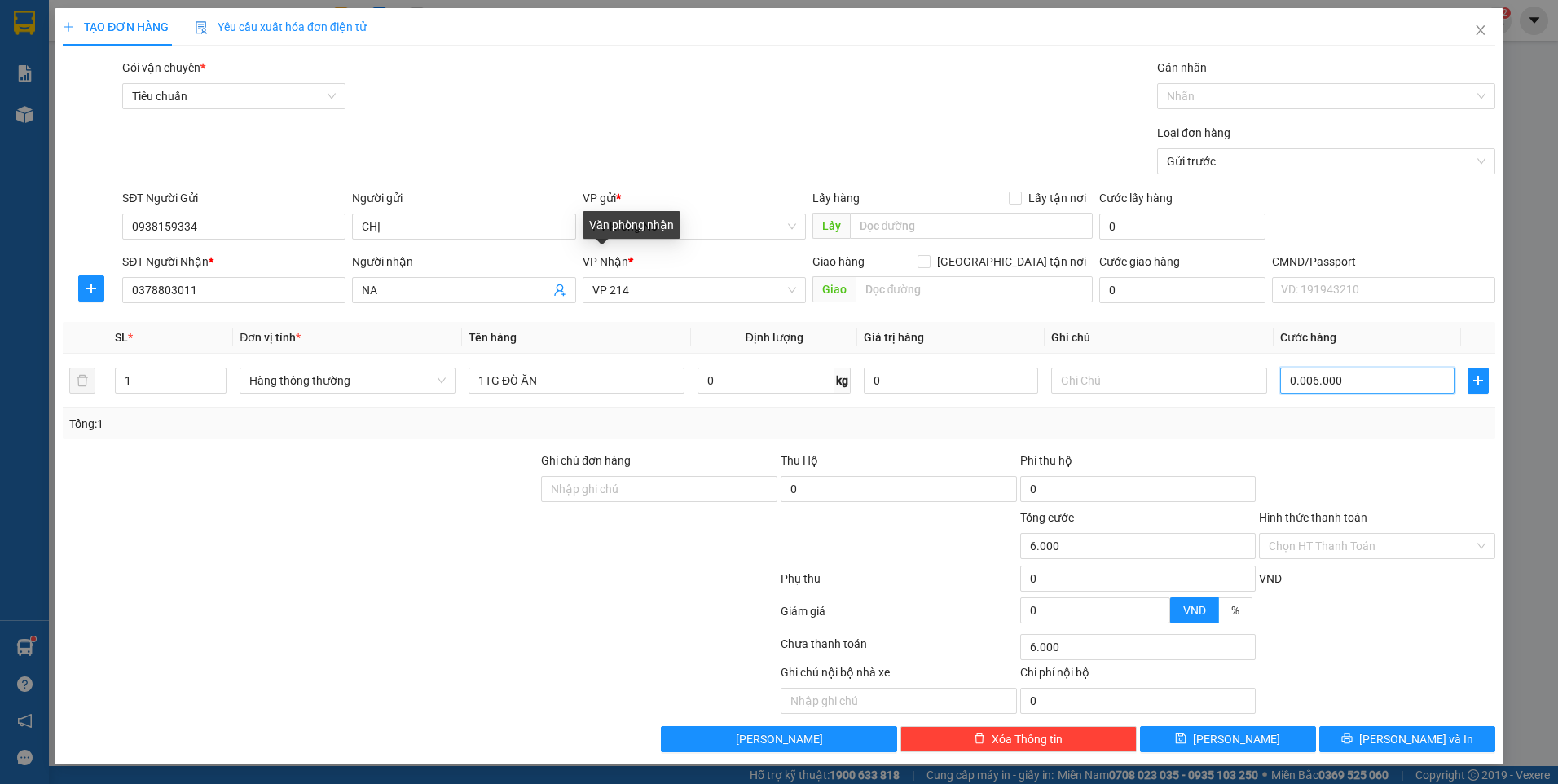
type input "60.000"
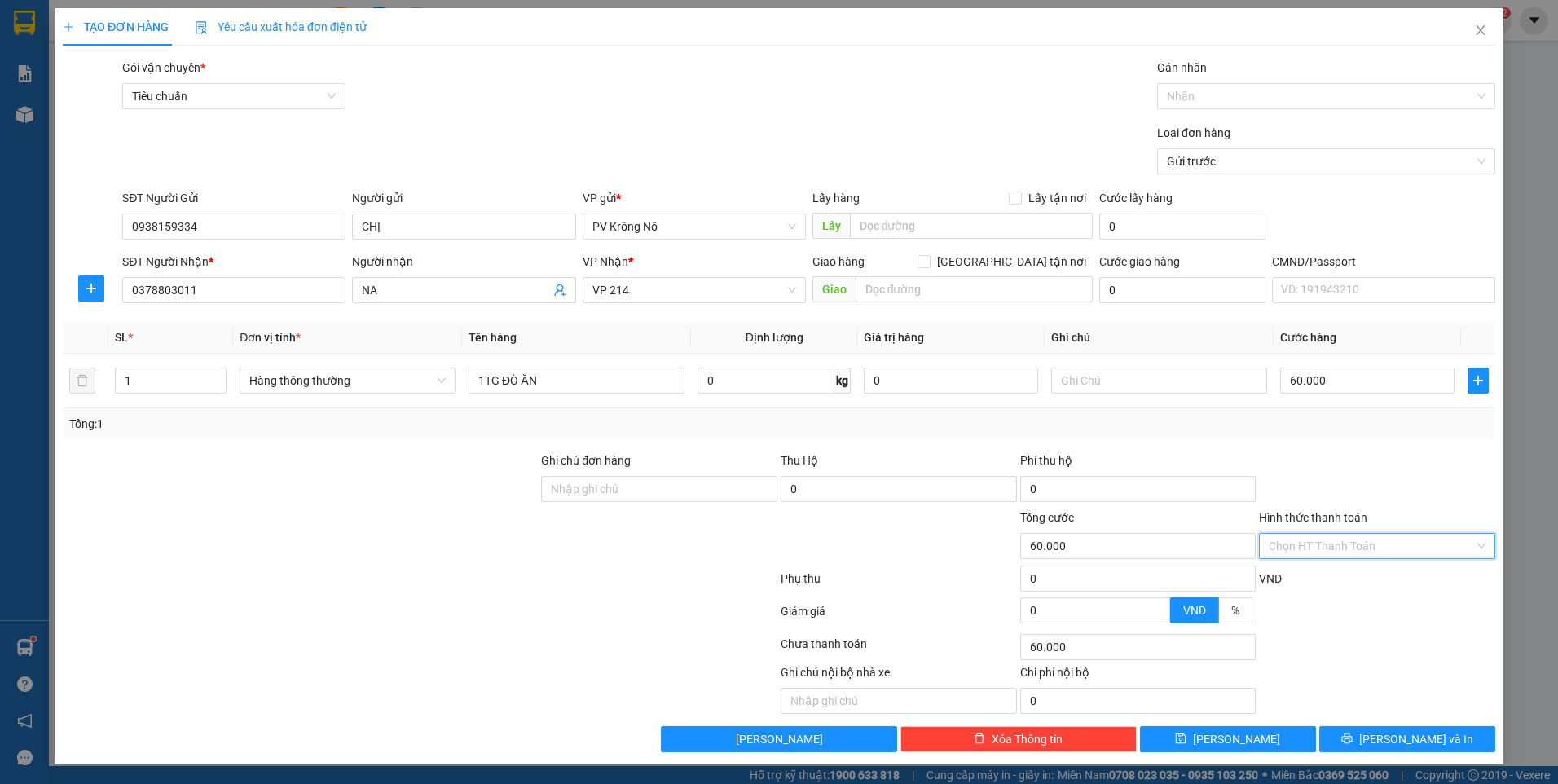
click at [1373, 556] on input "Hình thức thanh toán" at bounding box center [1372, 546] width 205 height 24
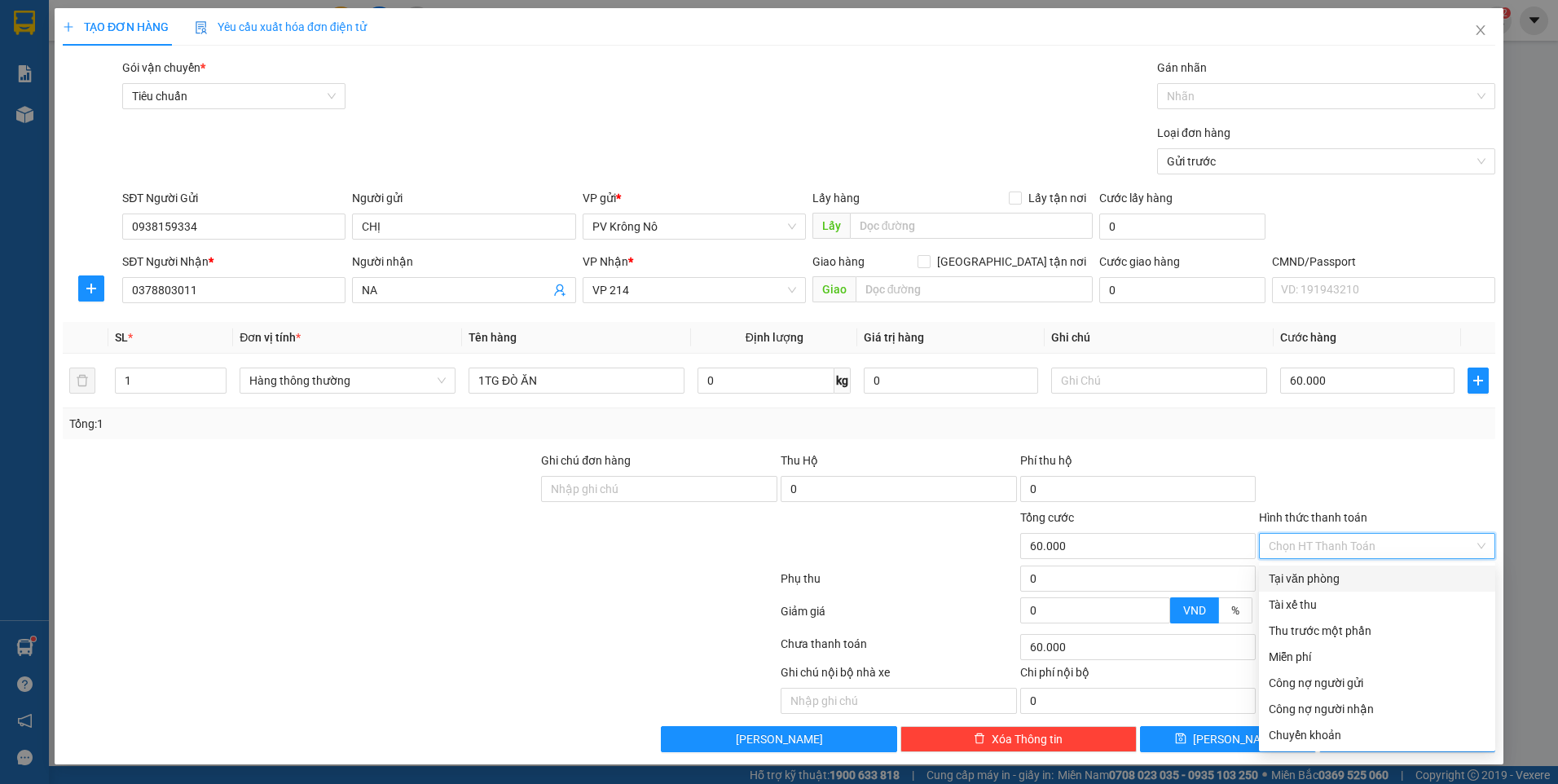
click at [1371, 580] on div "Tại văn phòng" at bounding box center [1377, 578] width 217 height 18
type input "0"
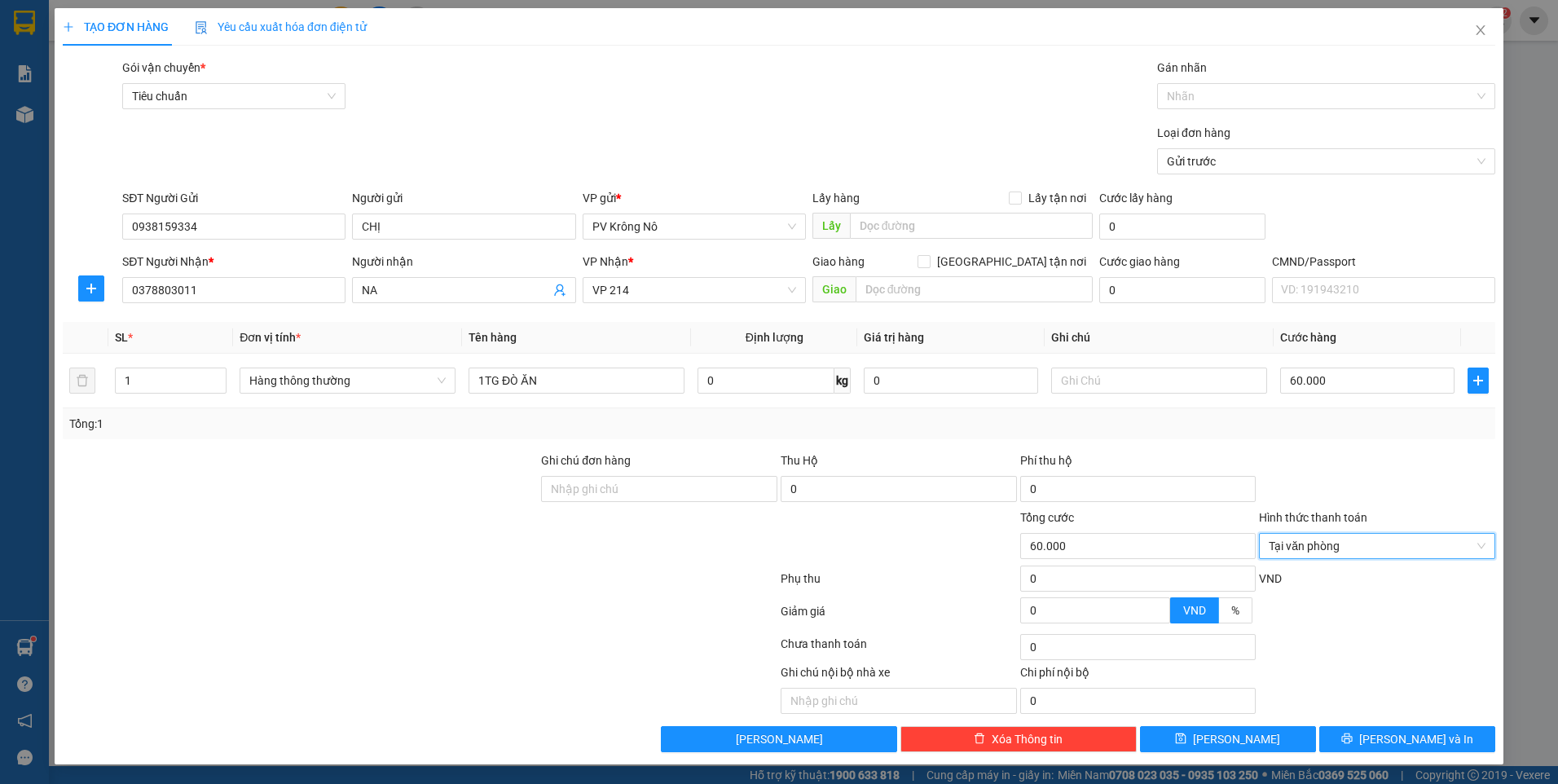
click at [1372, 721] on div "Transit Pickup Surcharge Ids Transit Deliver Surcharge Ids Transit Deliver Surc…" at bounding box center [779, 405] width 1433 height 694
click at [1369, 742] on button "[PERSON_NAME] và In" at bounding box center [1407, 739] width 176 height 26
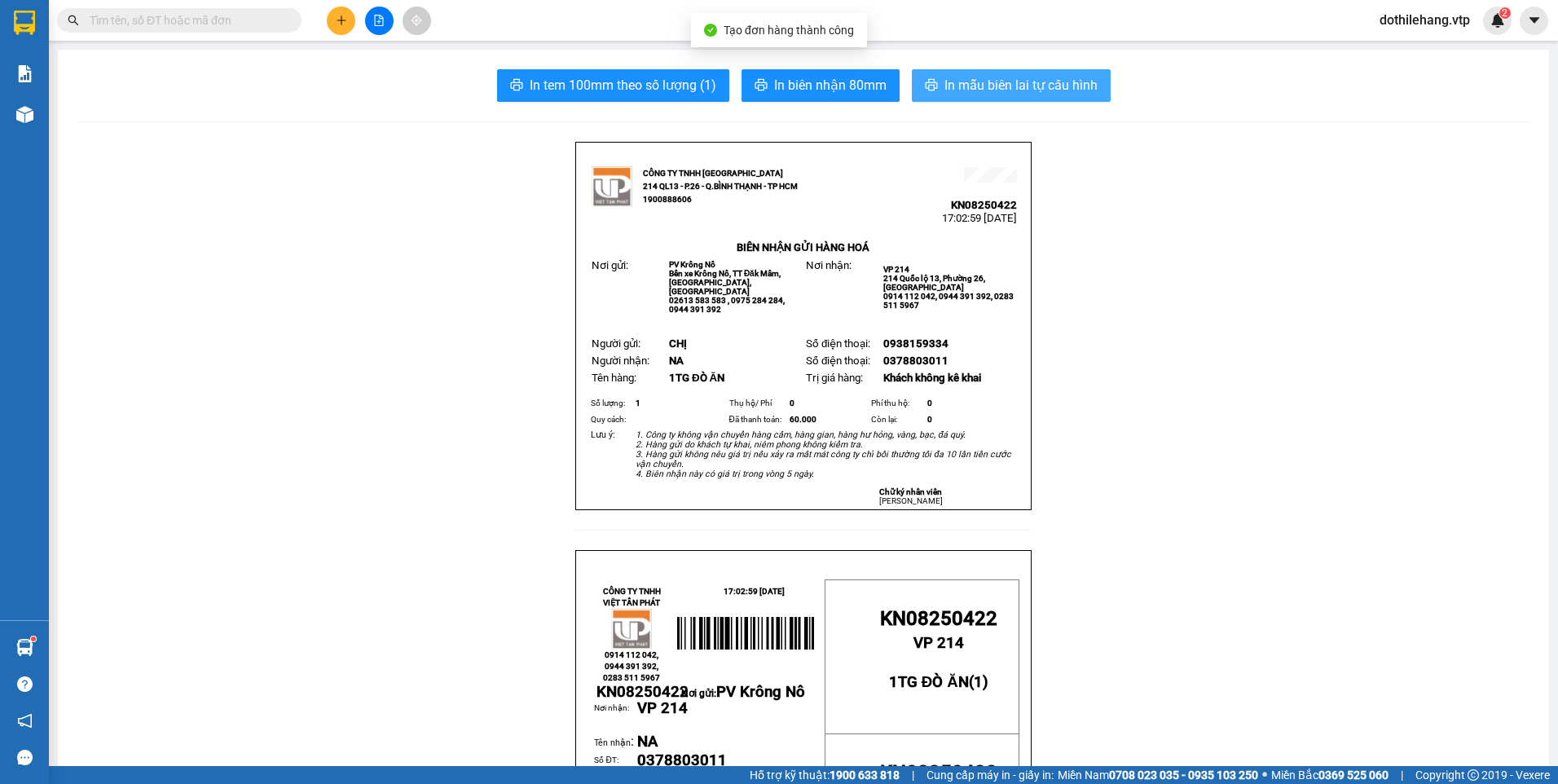
click at [951, 97] on button "In mẫu biên lai tự cấu hình" at bounding box center [1011, 85] width 198 height 32
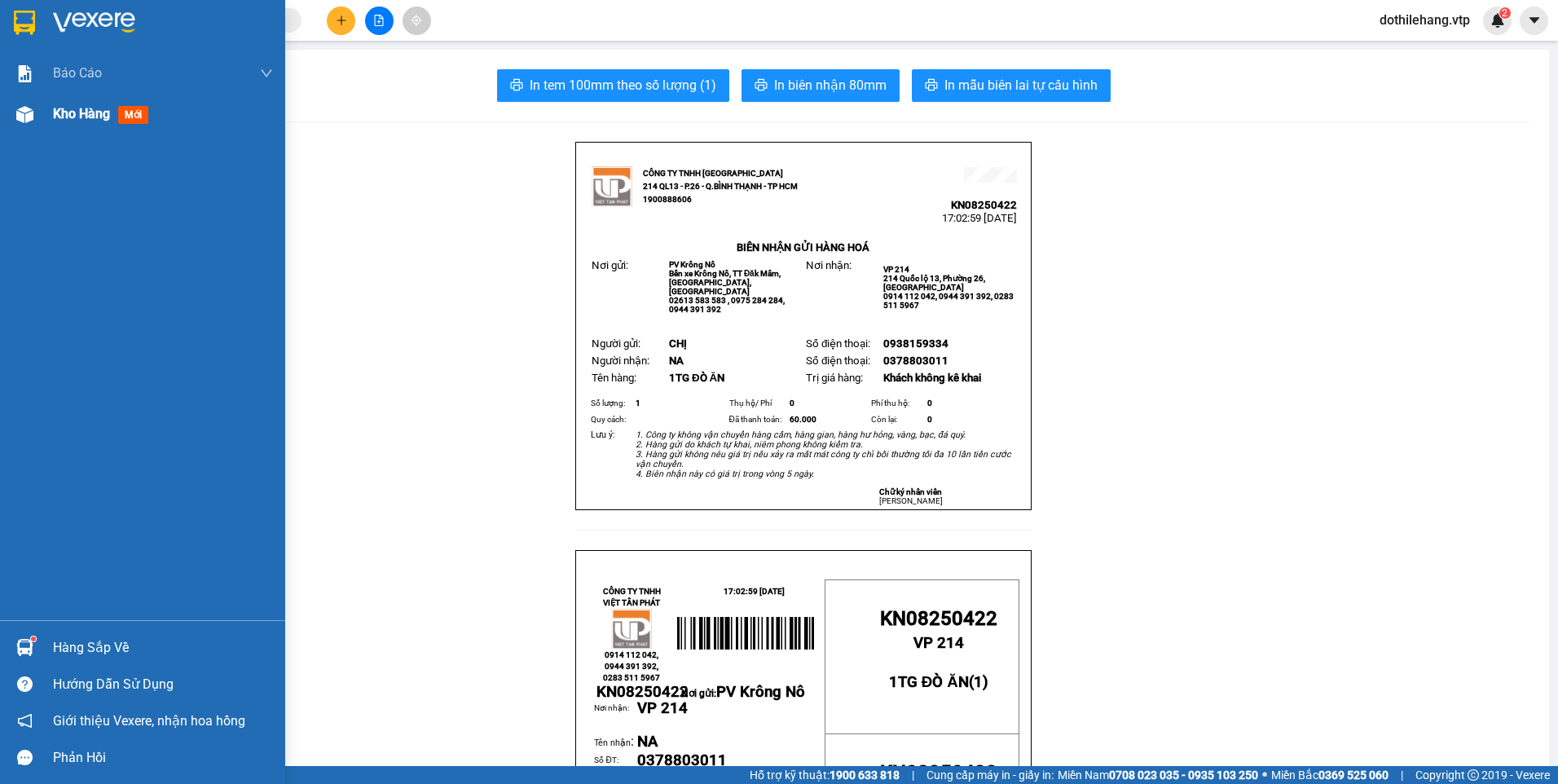
click at [116, 99] on div "Kho hàng mới" at bounding box center [163, 114] width 220 height 41
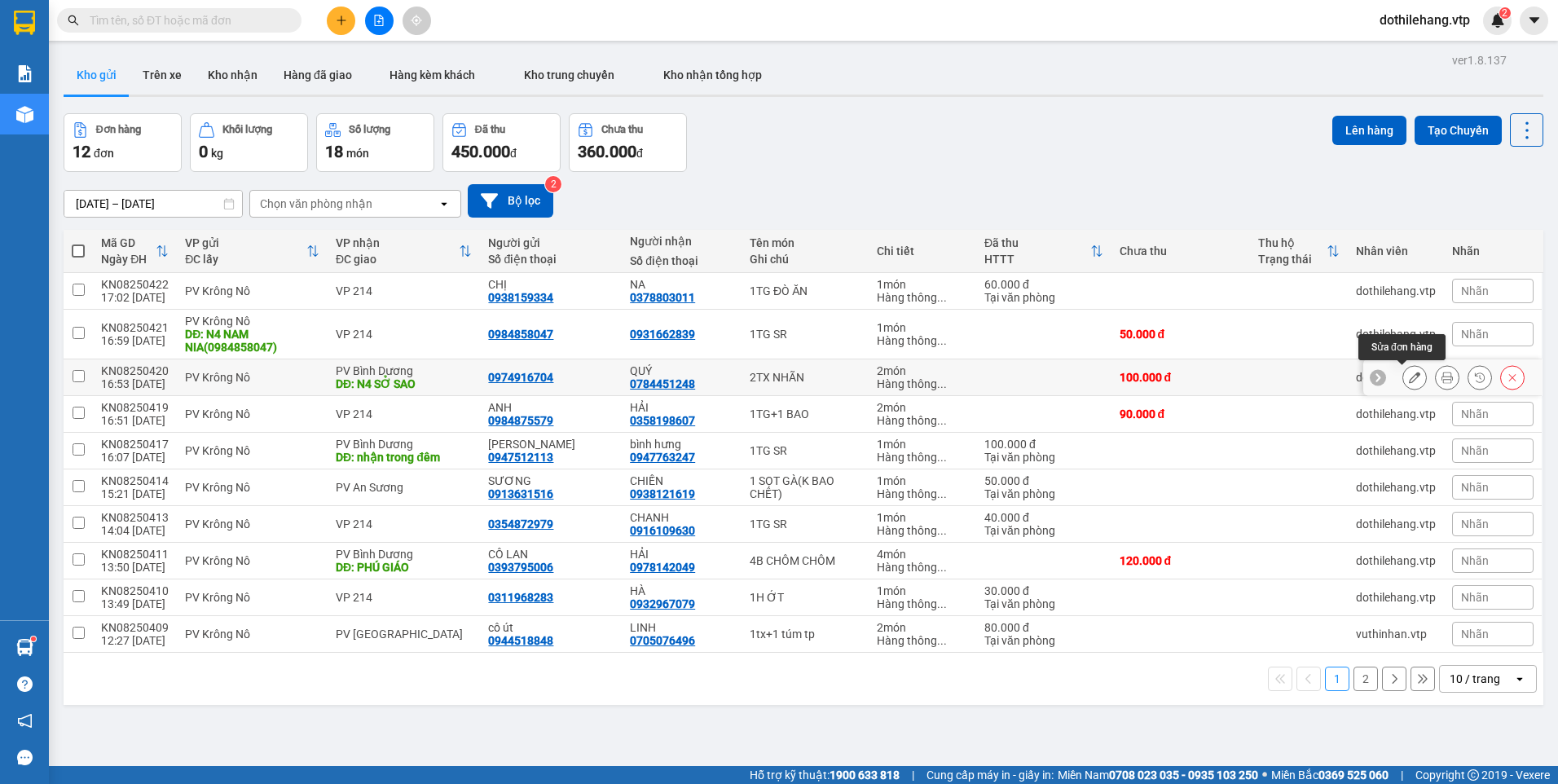
click at [1409, 375] on icon at bounding box center [1414, 377] width 11 height 11
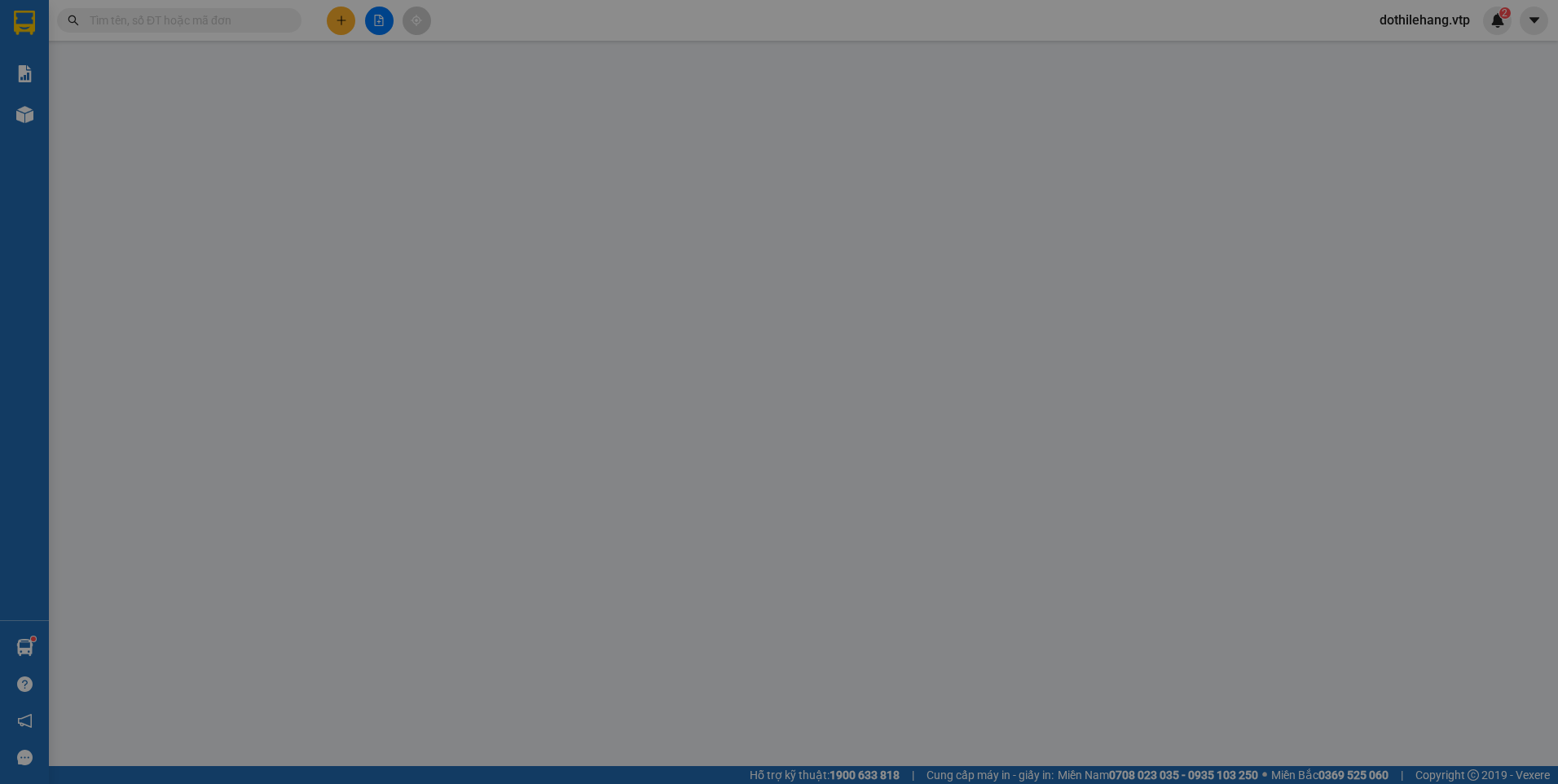
type input "0974916704"
type input "0784451248"
type input "QUÝ"
type input "N4 SỞ SAO"
type input "100.000"
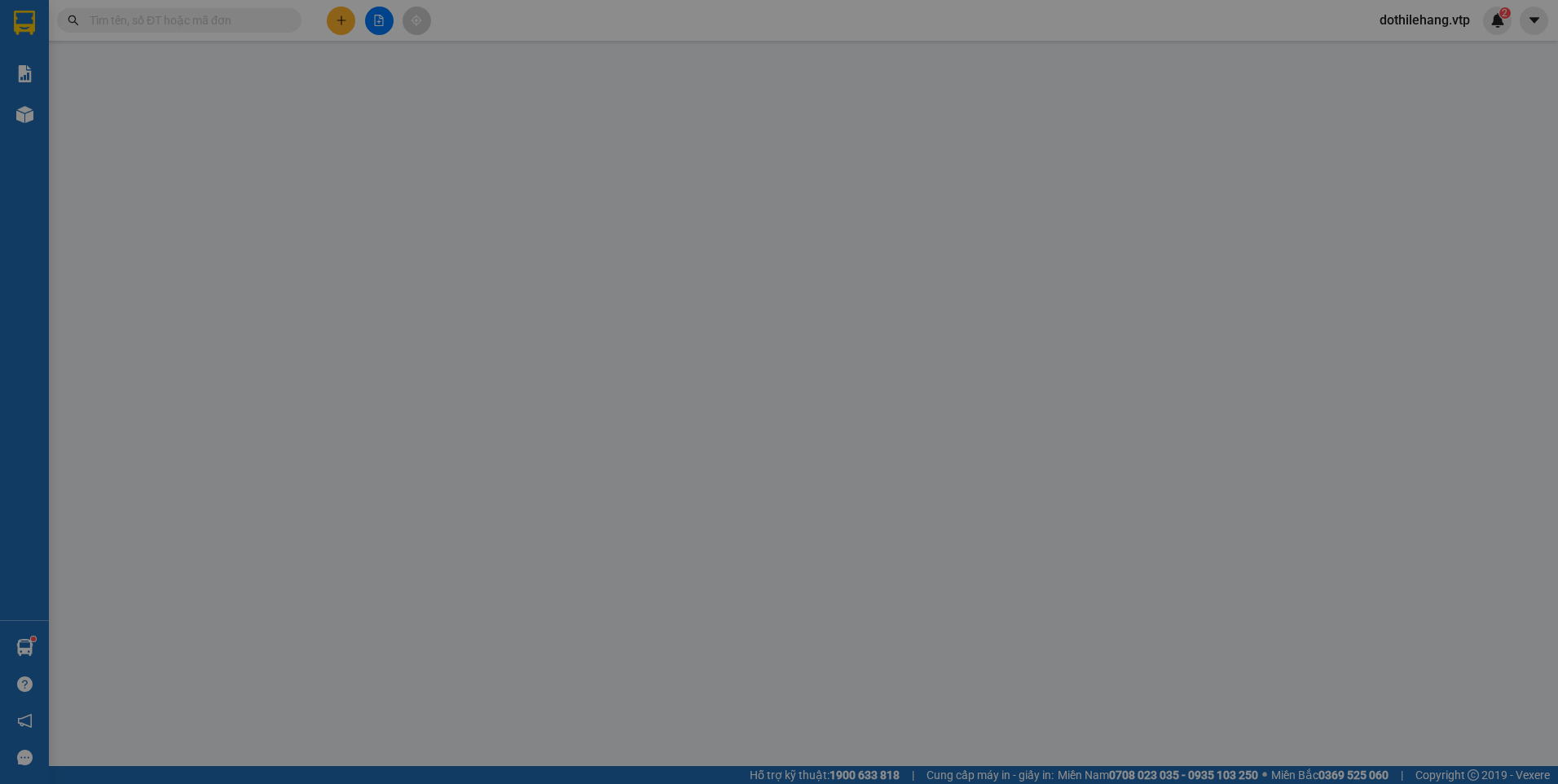
type input "100.000"
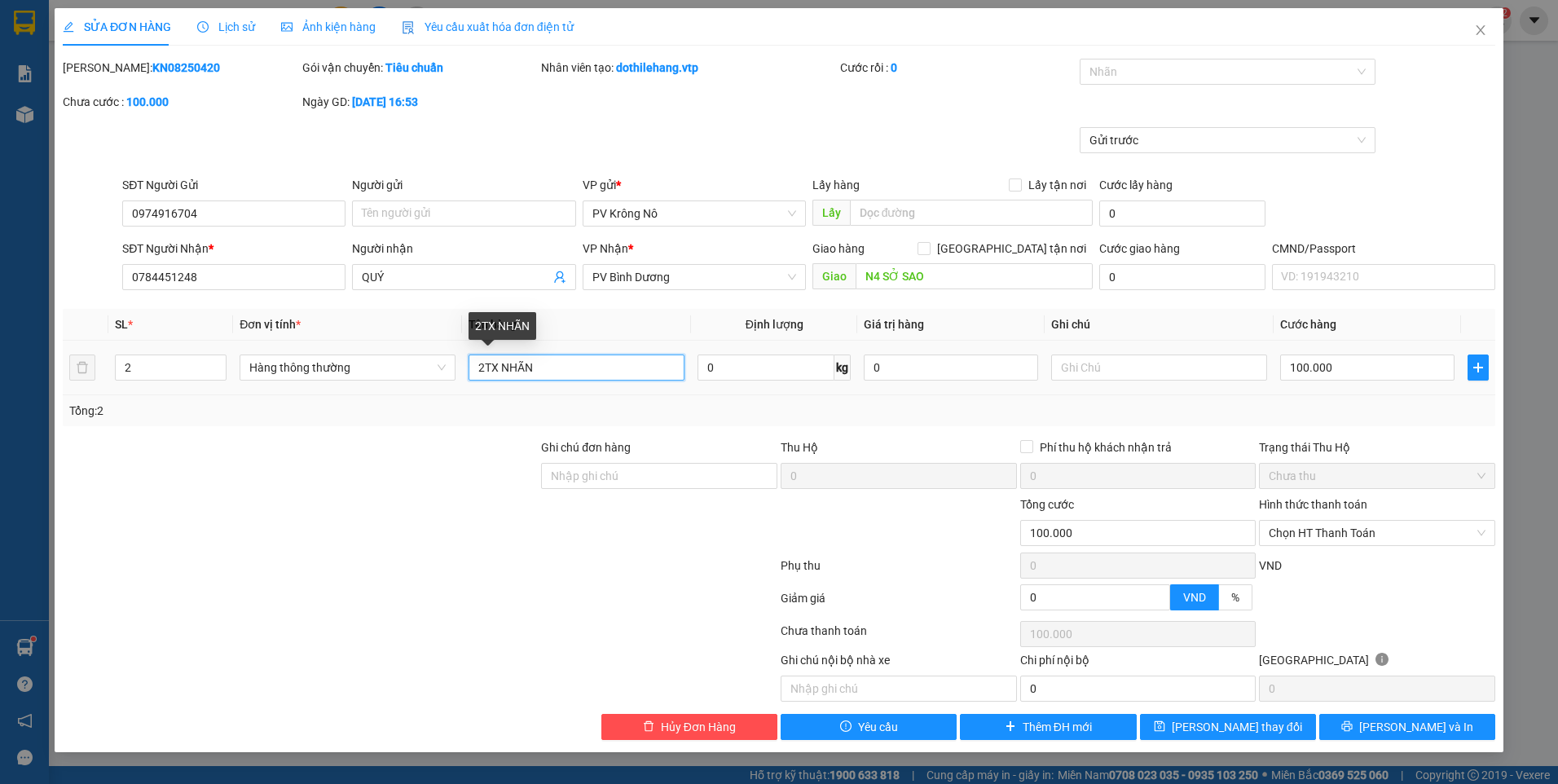
click at [487, 367] on input "2TX NHÃN" at bounding box center [576, 367] width 216 height 26
type input "1TX NHÃN"
click at [187, 367] on input "2" at bounding box center [171, 367] width 110 height 24
type input "1"
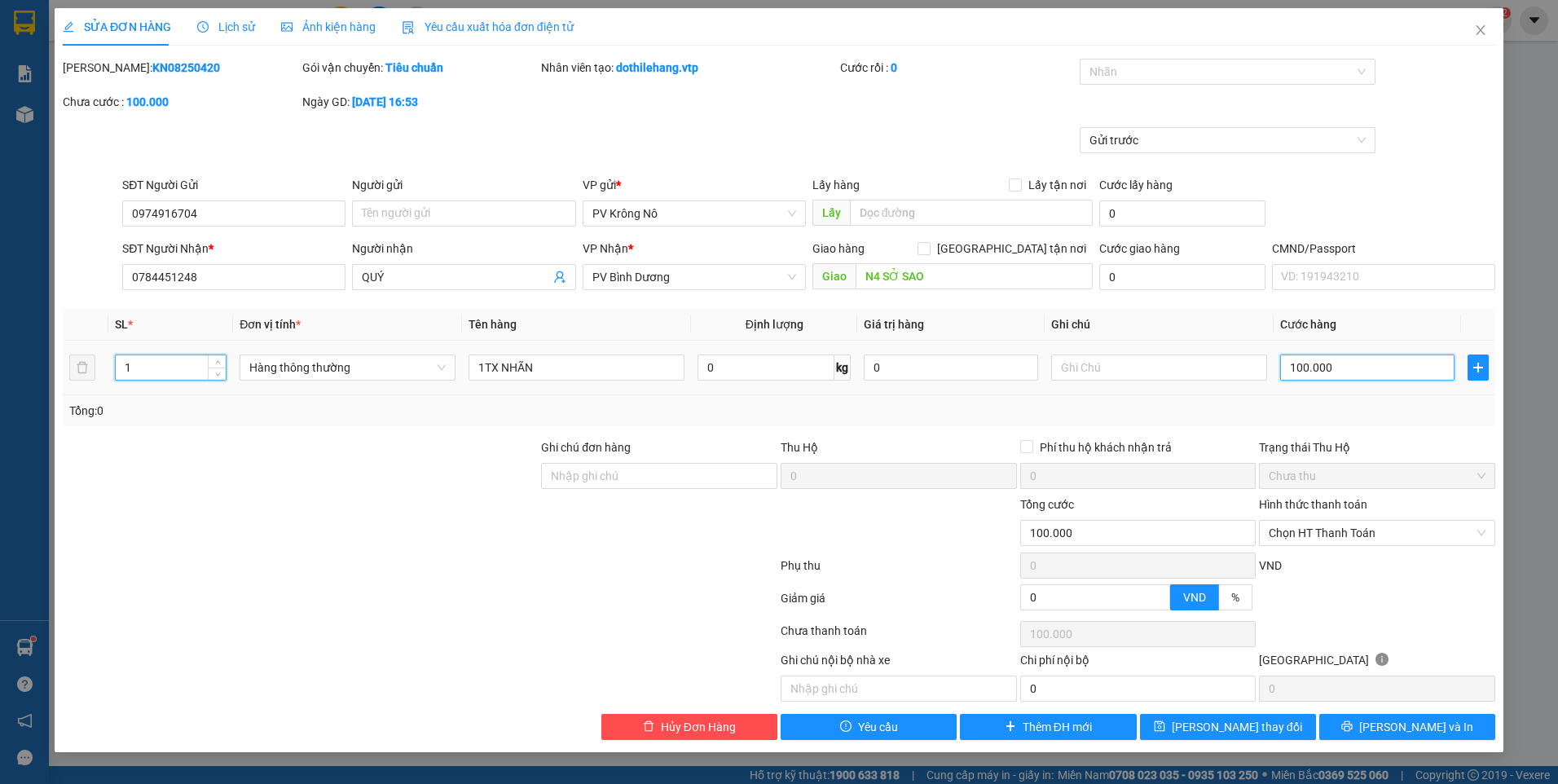
click at [1346, 372] on input "100.000" at bounding box center [1367, 367] width 174 height 26
type input "0"
type input "7"
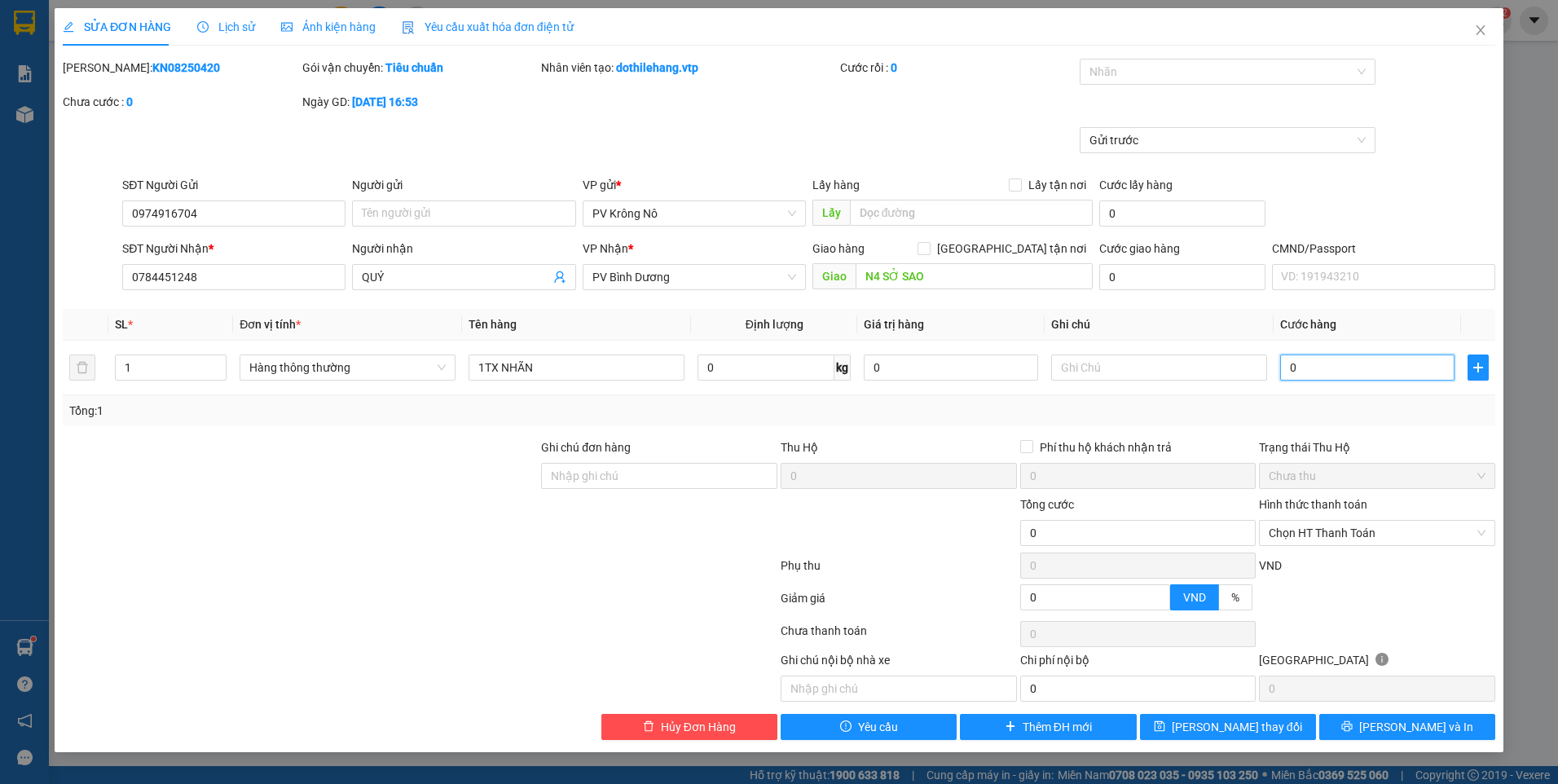
type input "7"
type input "007"
type input "70"
type input "00.700"
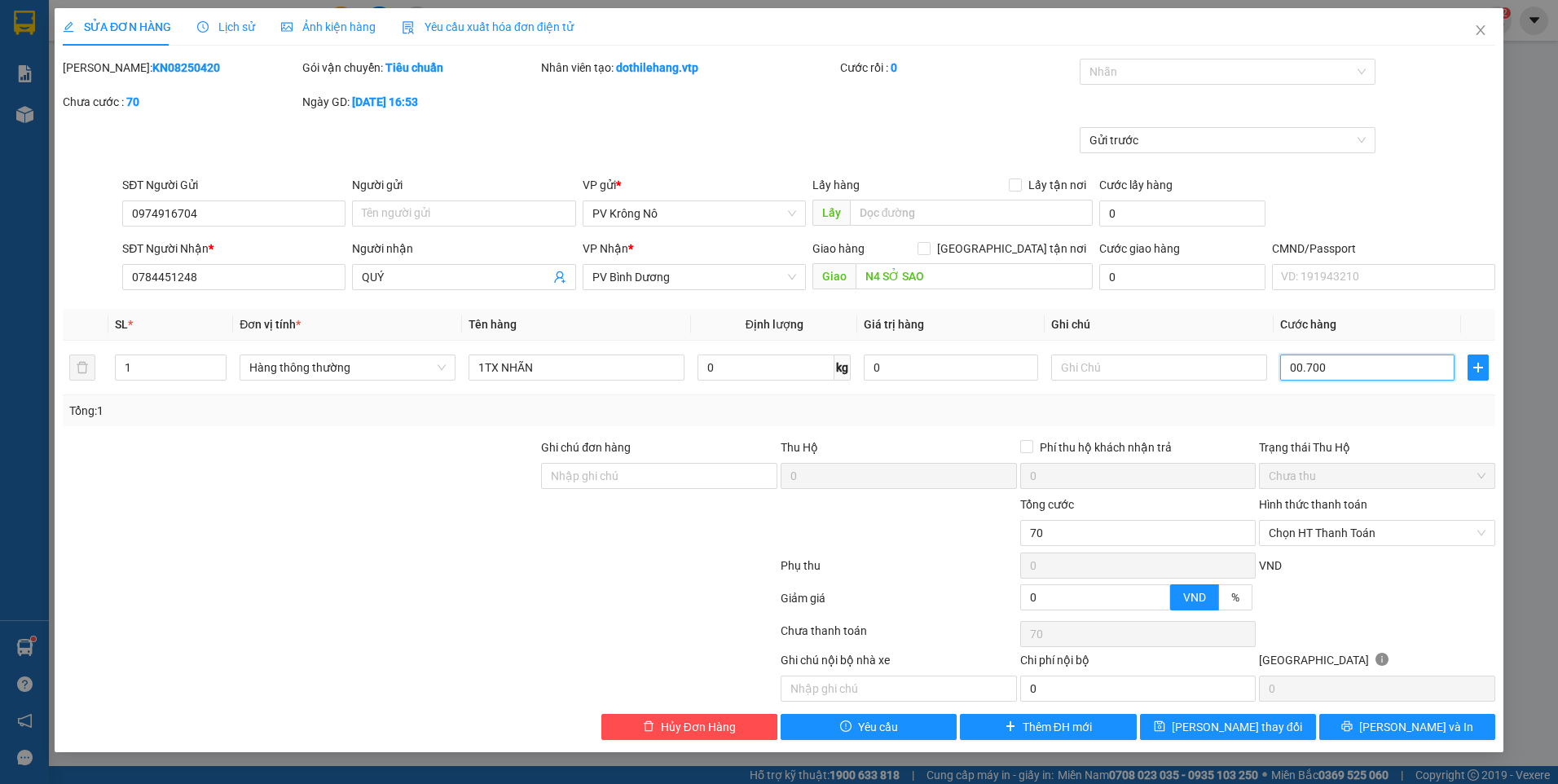
type input "700"
type input "7.000"
type input "000.070.000"
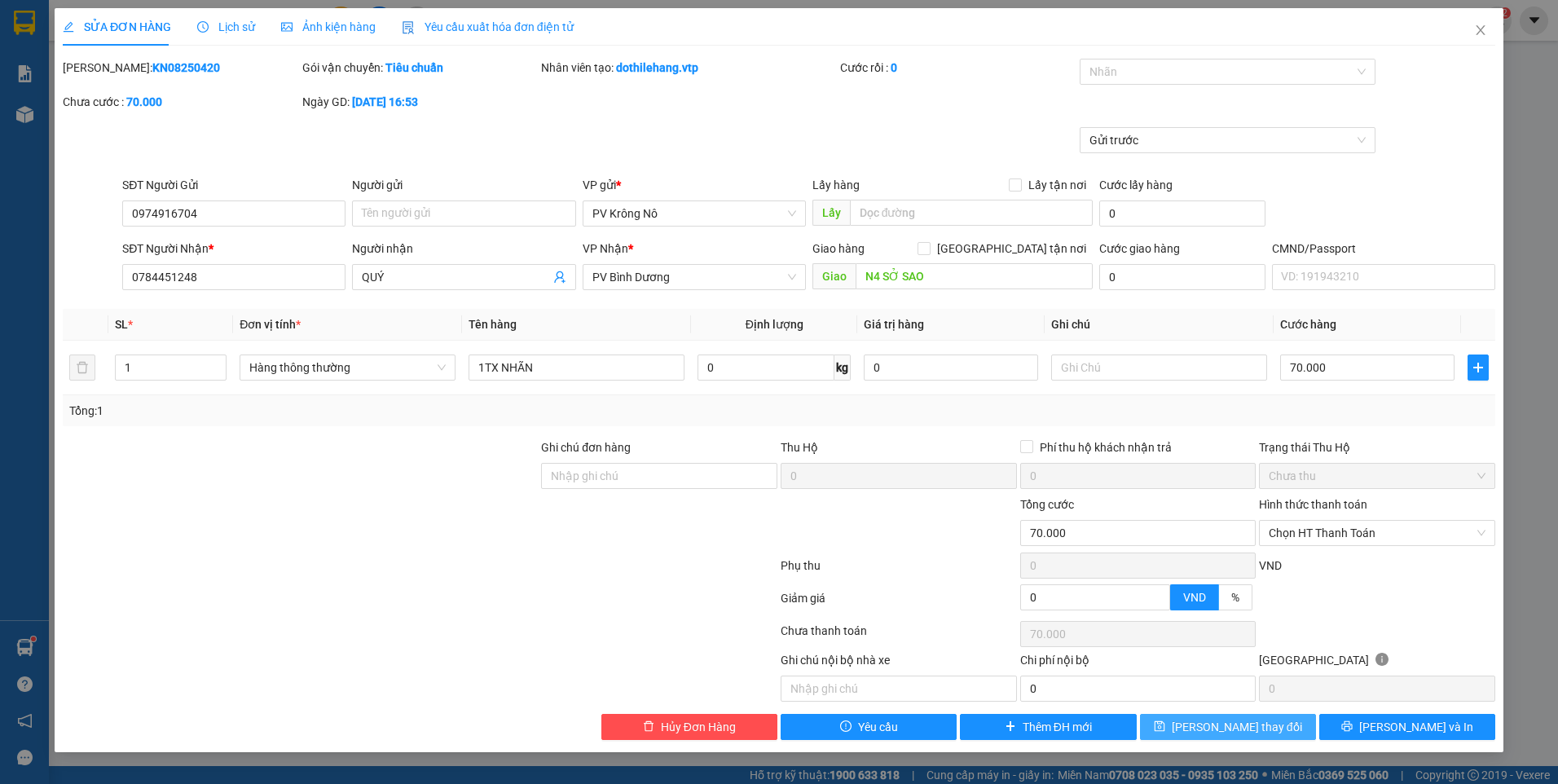
click at [1227, 732] on span "[PERSON_NAME] thay đổi" at bounding box center [1237, 727] width 131 height 18
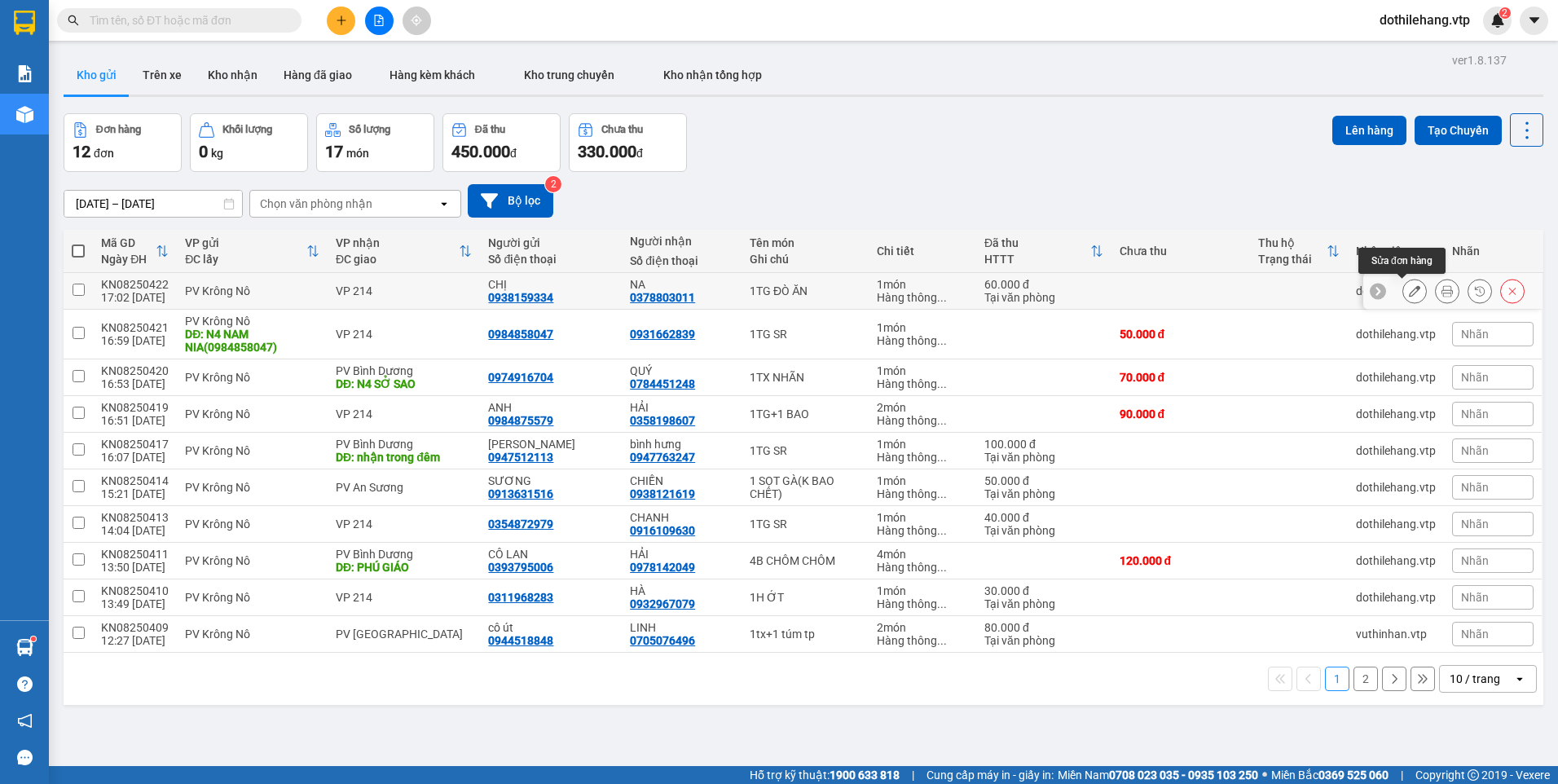
click at [1409, 289] on icon at bounding box center [1414, 291] width 11 height 11
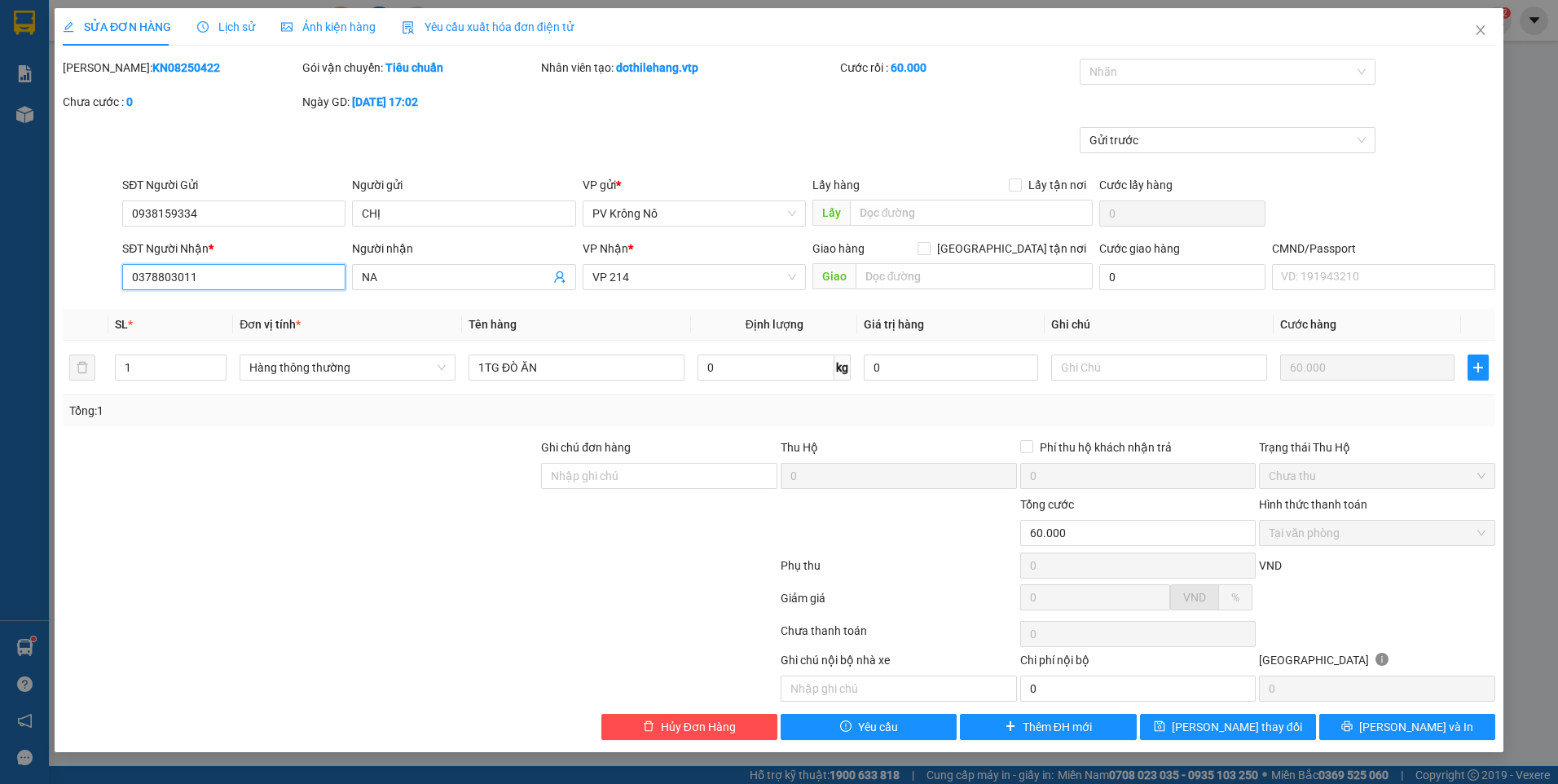
click at [165, 273] on input "0378803011" at bounding box center [233, 277] width 223 height 26
click at [1339, 720] on button "[PERSON_NAME] và In" at bounding box center [1407, 727] width 176 height 26
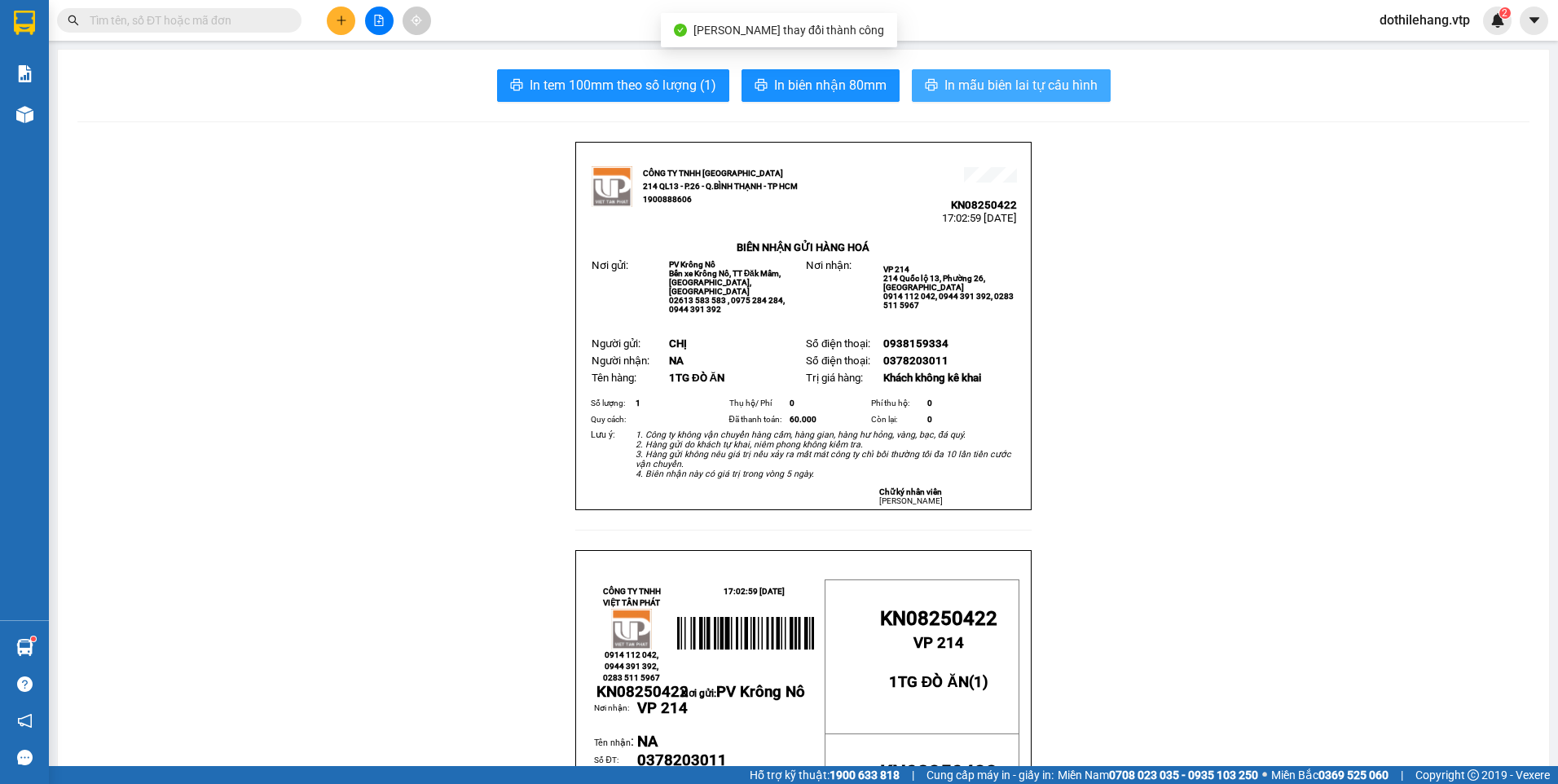
click at [973, 73] on button "In mẫu biên lai tự cấu hình" at bounding box center [1011, 85] width 198 height 32
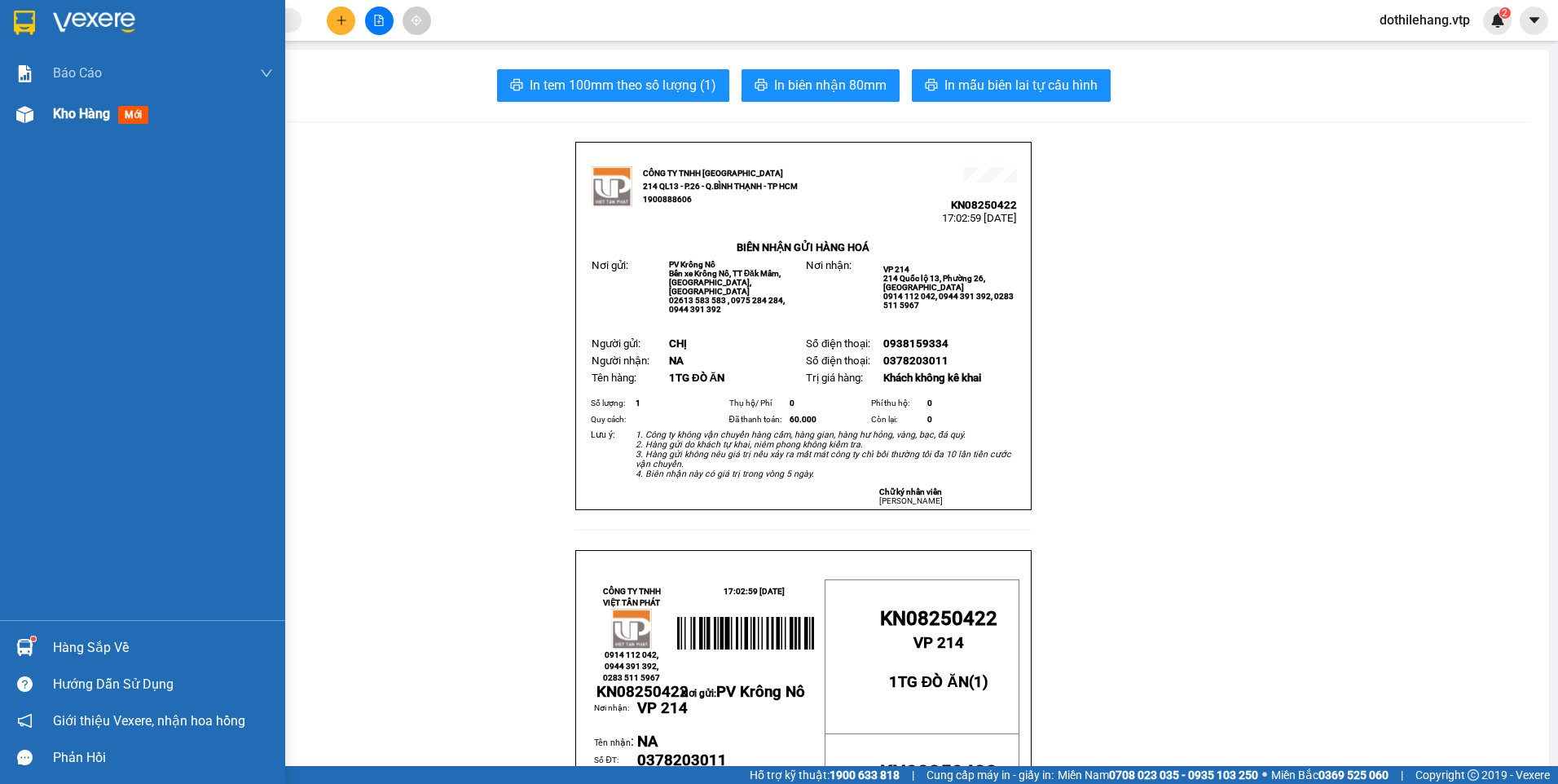
click at [32, 109] on img at bounding box center [25, 115] width 17 height 17
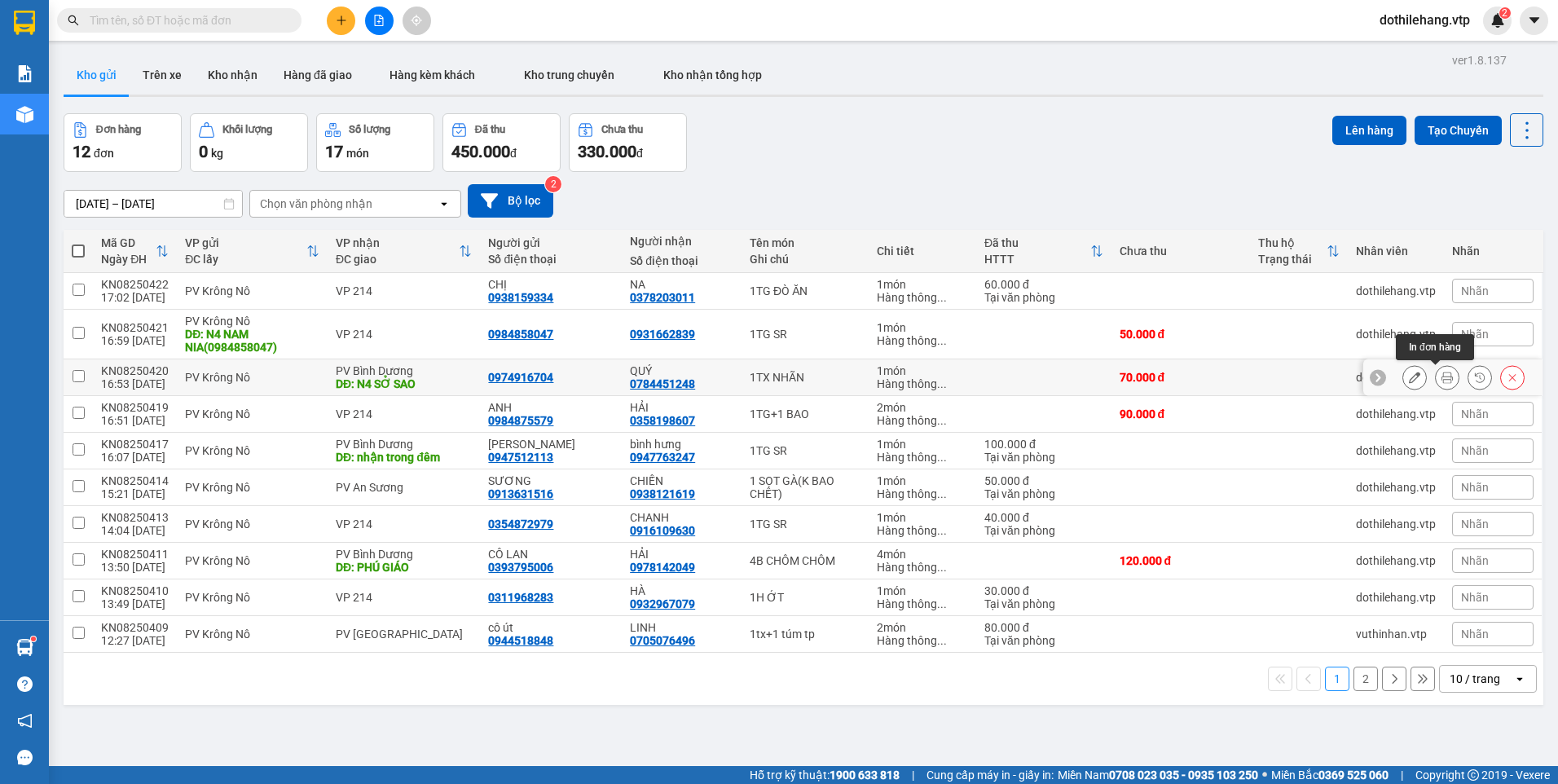
click at [1441, 376] on icon at bounding box center [1447, 377] width 11 height 11
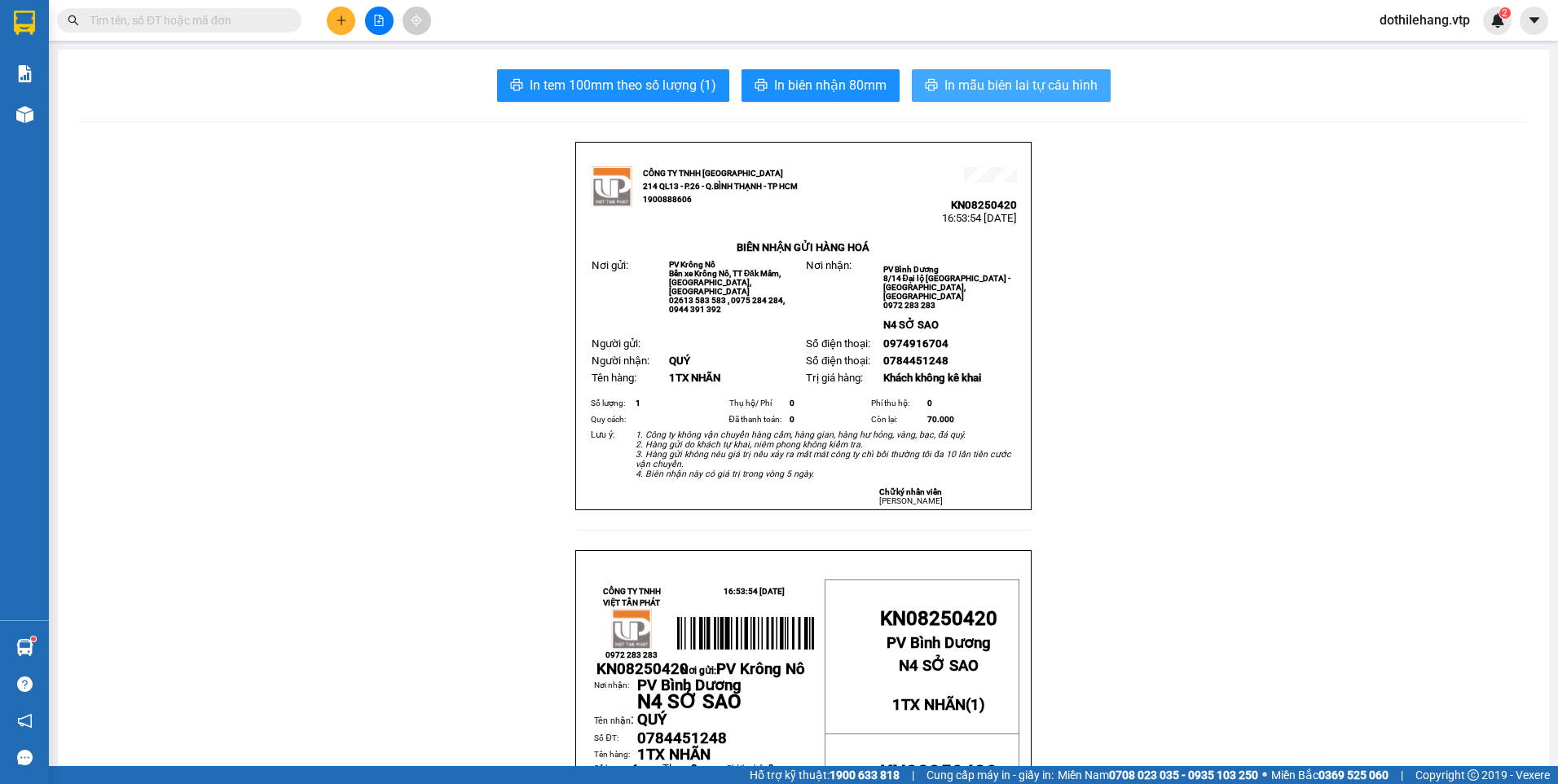
click at [978, 83] on span "In mẫu biên lai tự cấu hình" at bounding box center [1021, 84] width 153 height 20
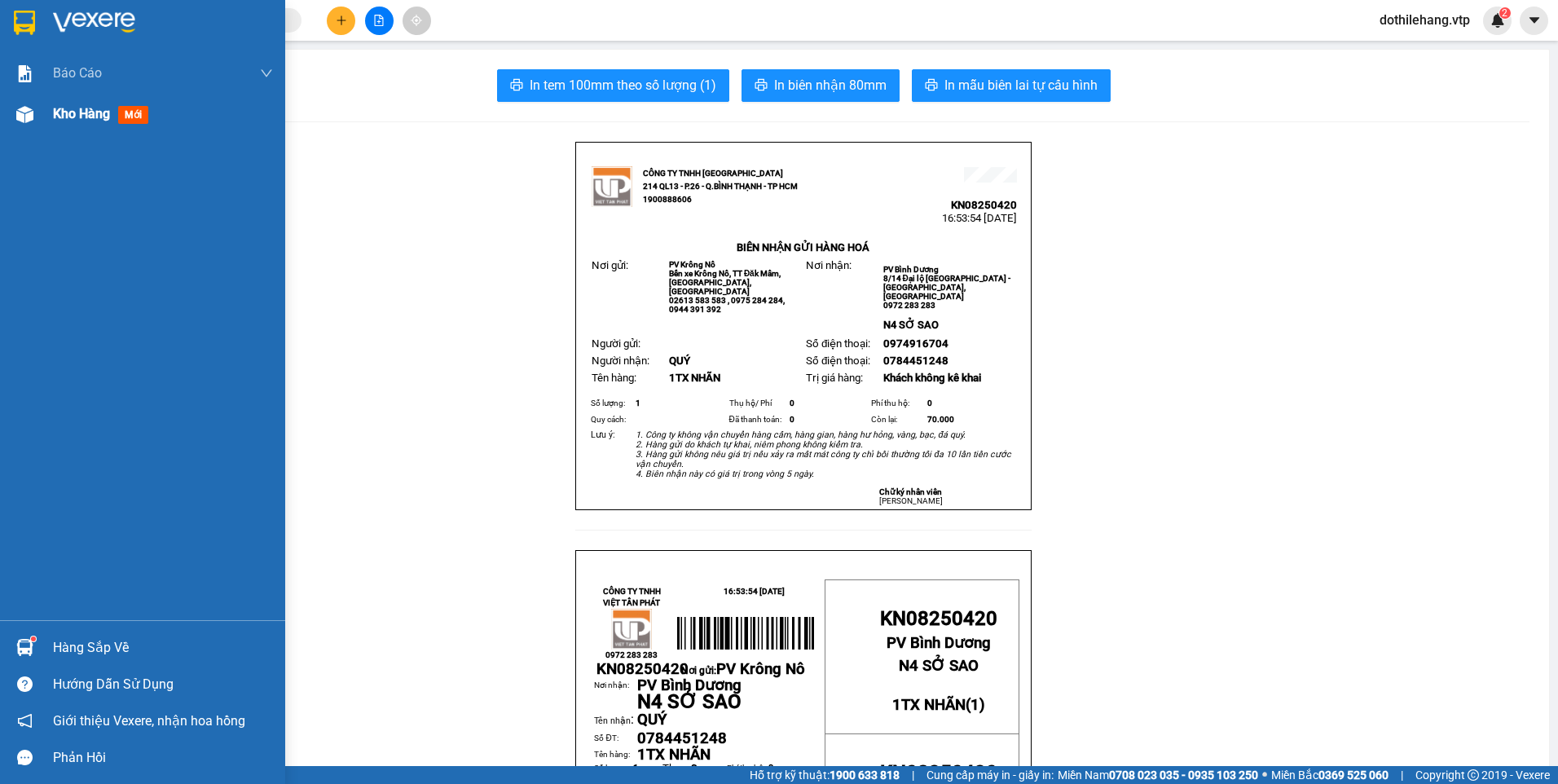
click at [41, 125] on div "Kho hàng mới" at bounding box center [143, 114] width 285 height 41
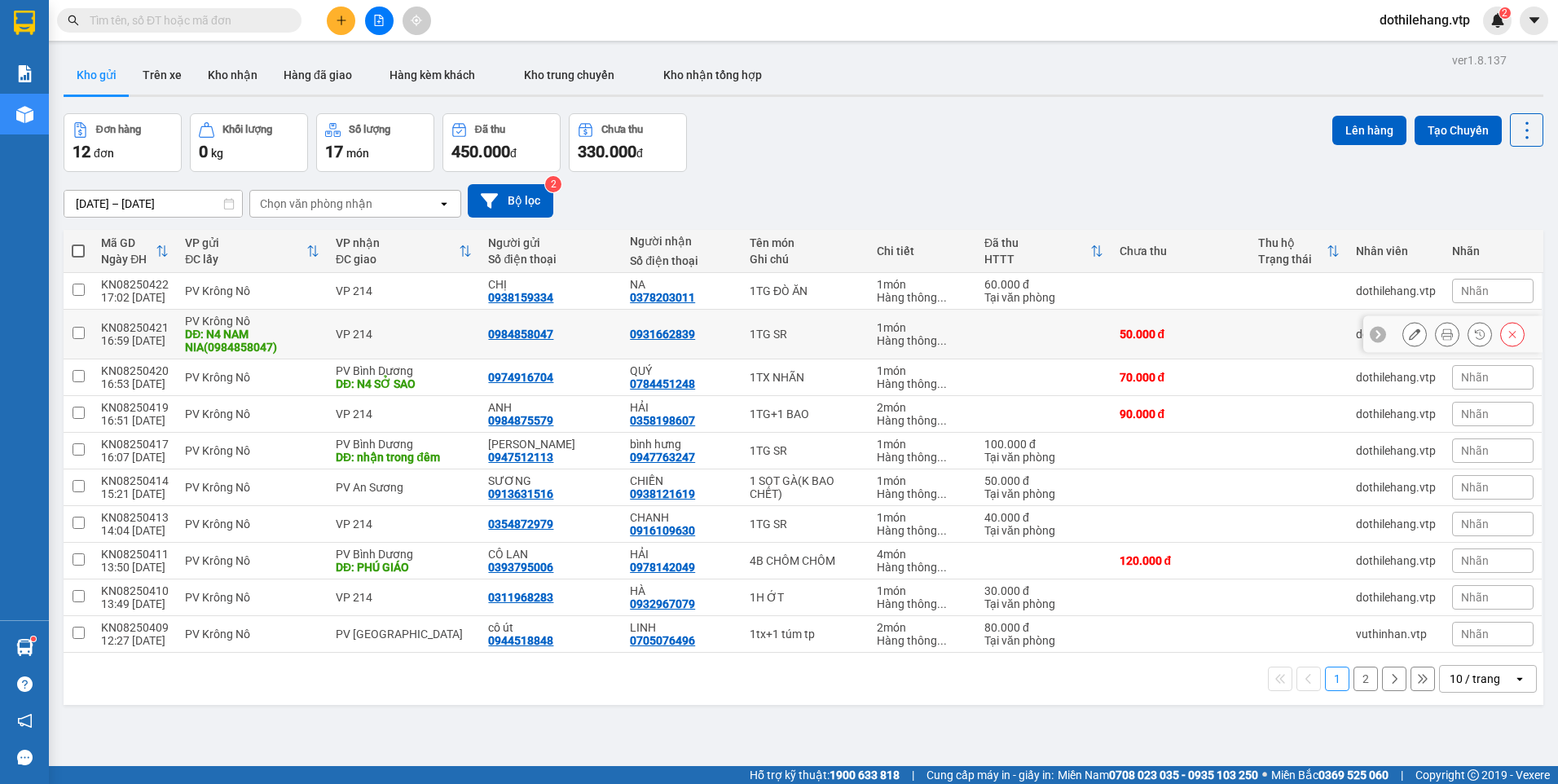
click at [1203, 344] on td "50.000 đ" at bounding box center [1180, 334] width 138 height 50
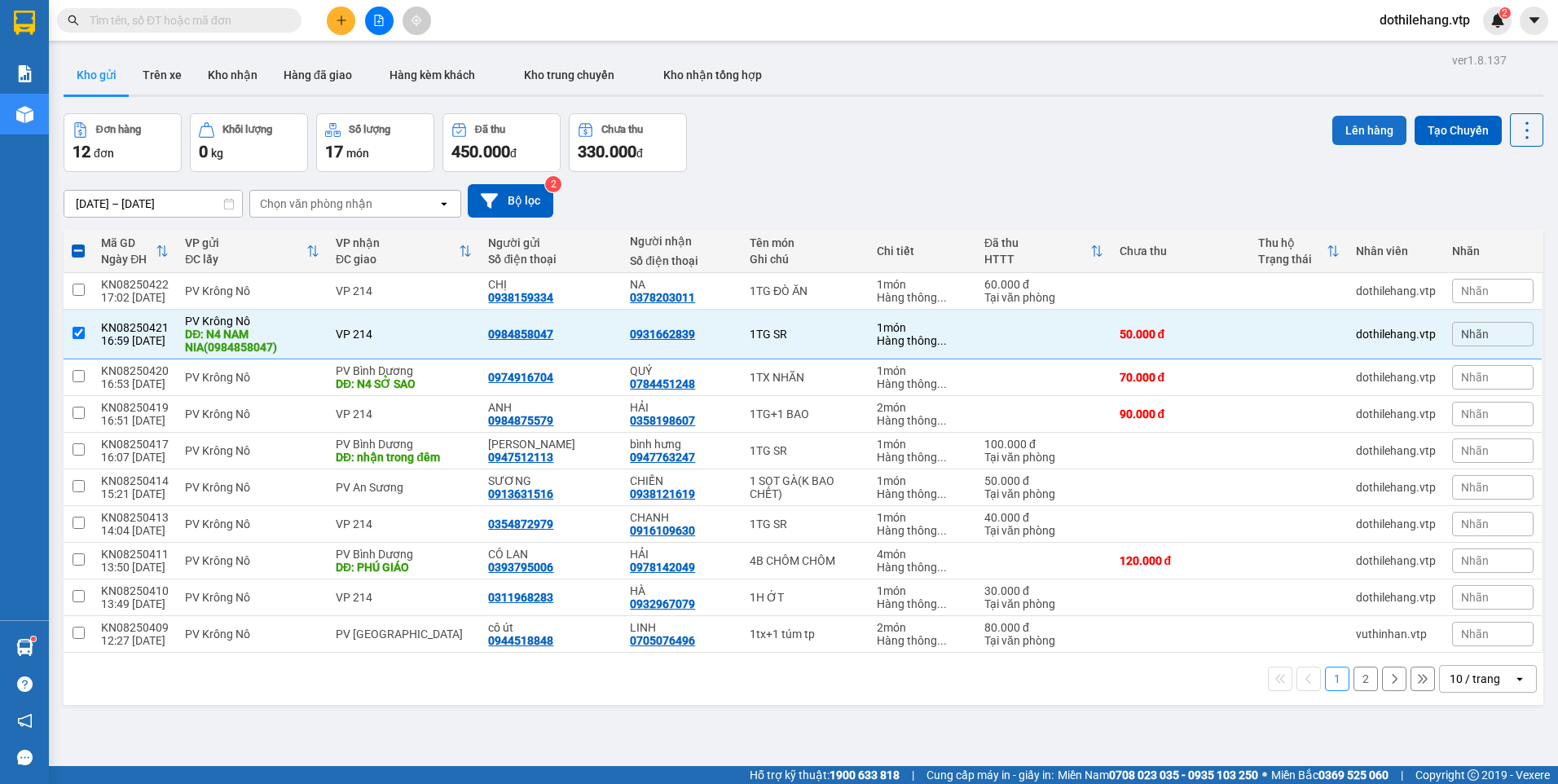
click at [1338, 139] on button "Lên hàng" at bounding box center [1369, 131] width 74 height 30
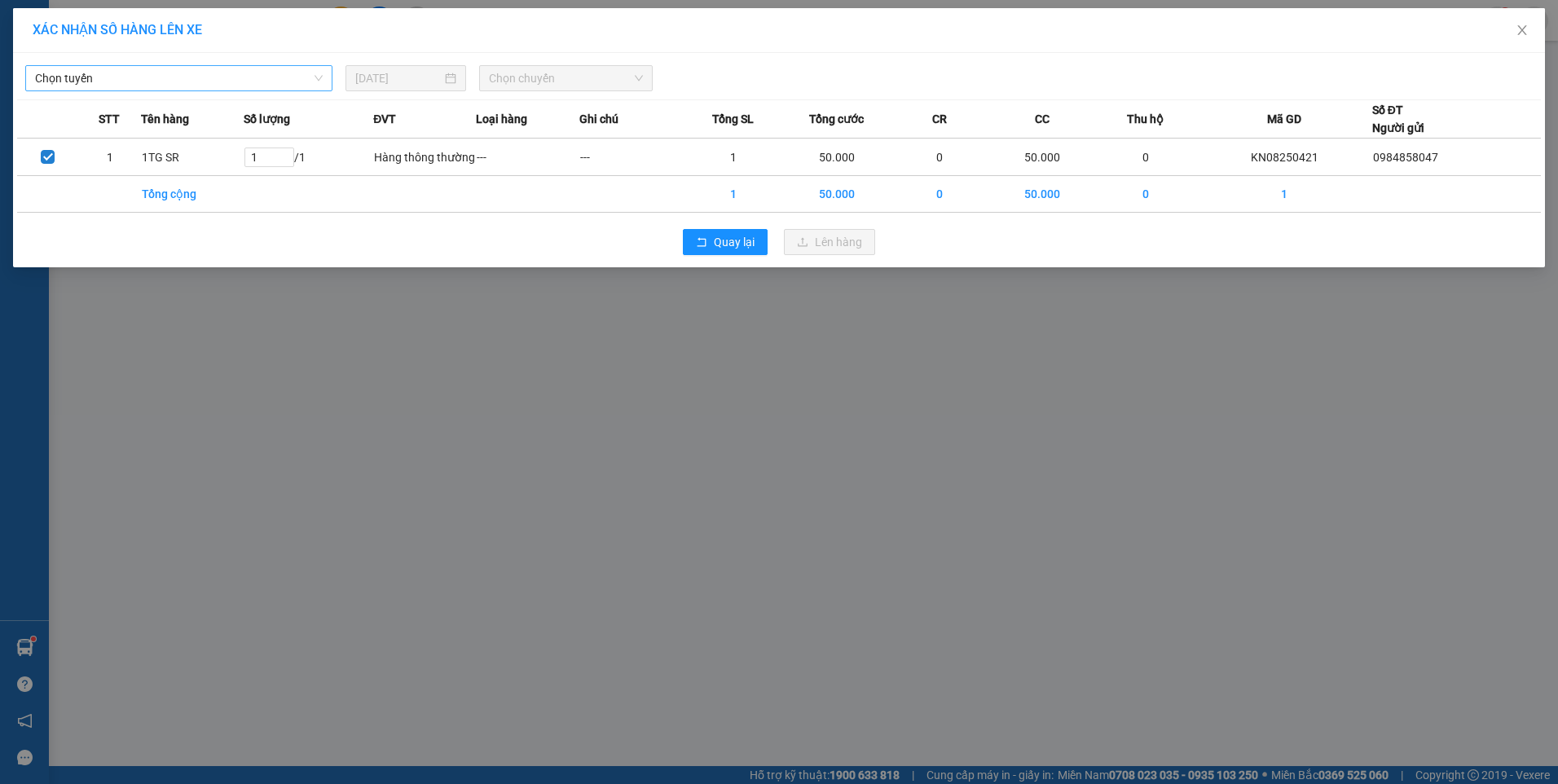
click at [103, 70] on span "Chọn tuyến" at bounding box center [178, 78] width 287 height 24
click at [189, 116] on div "BX Krông Nô B - BX Miền Đông" at bounding box center [178, 111] width 287 height 18
click at [189, 116] on span "Tên hàng" at bounding box center [165, 118] width 48 height 18
click at [500, 79] on span "Chọn chuyến" at bounding box center [566, 78] width 154 height 24
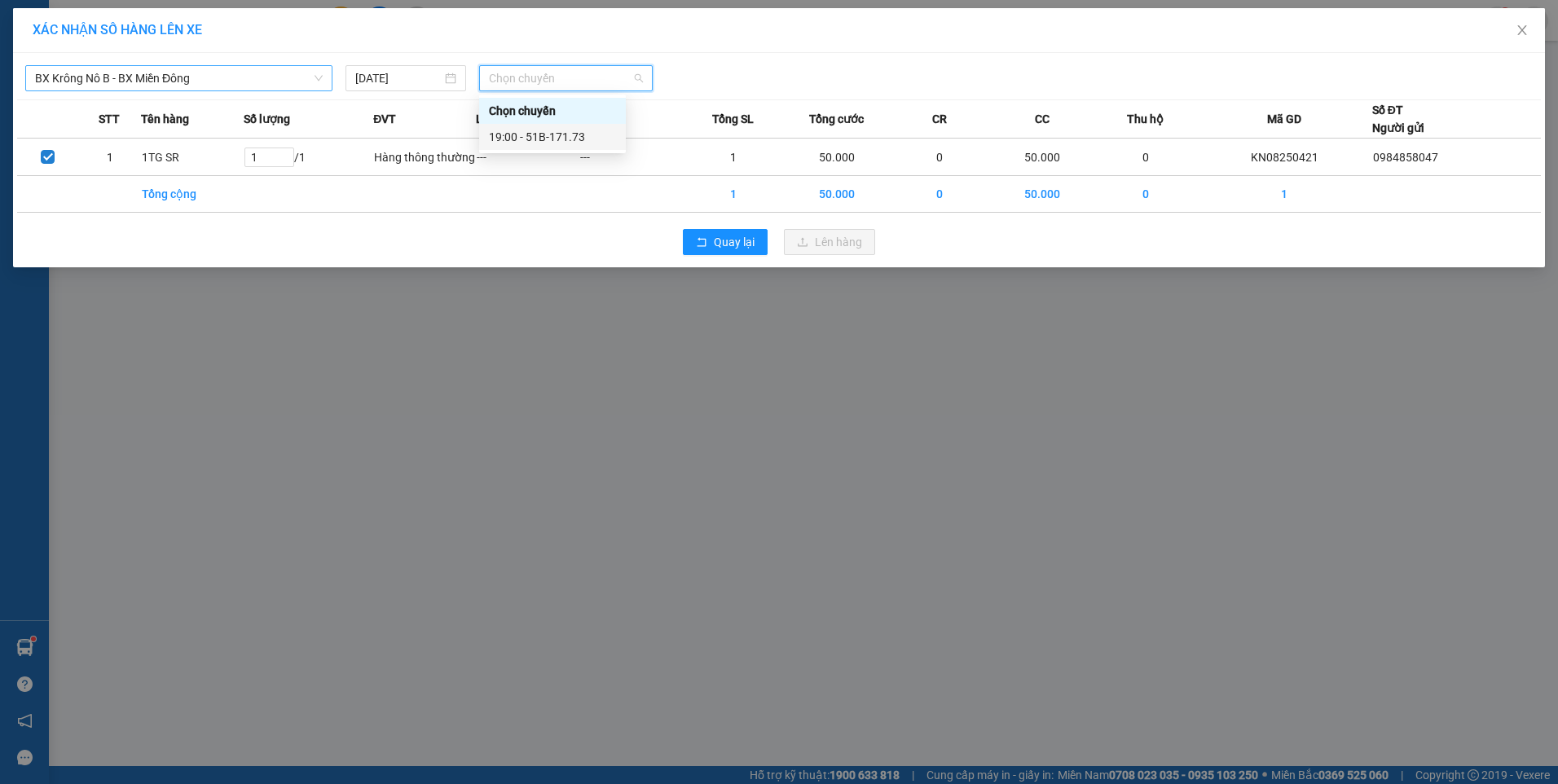
click at [507, 137] on div "19:00 - 51B-171.73" at bounding box center [553, 137] width 127 height 18
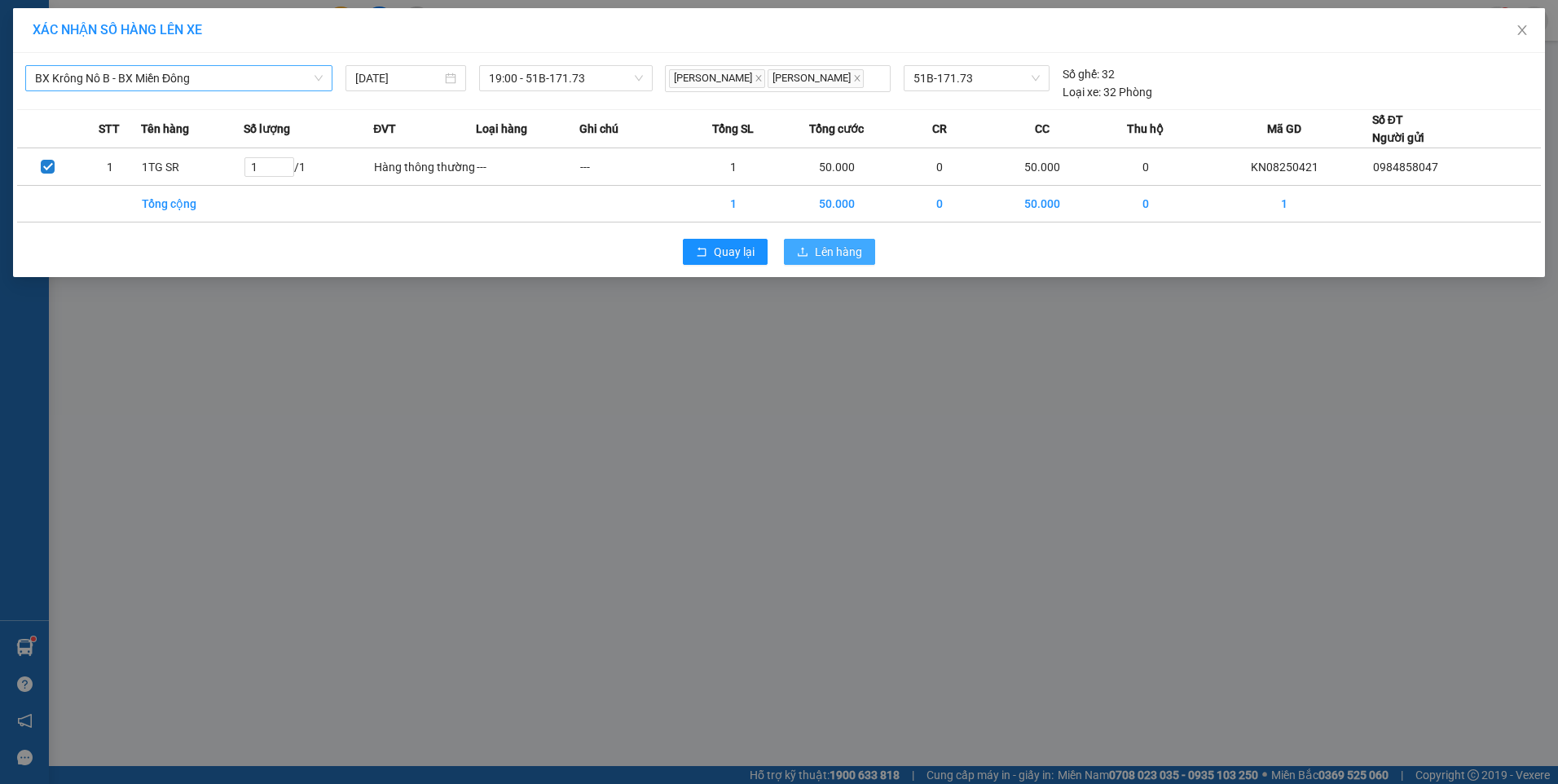
click at [806, 258] on icon "upload" at bounding box center [803, 251] width 11 height 11
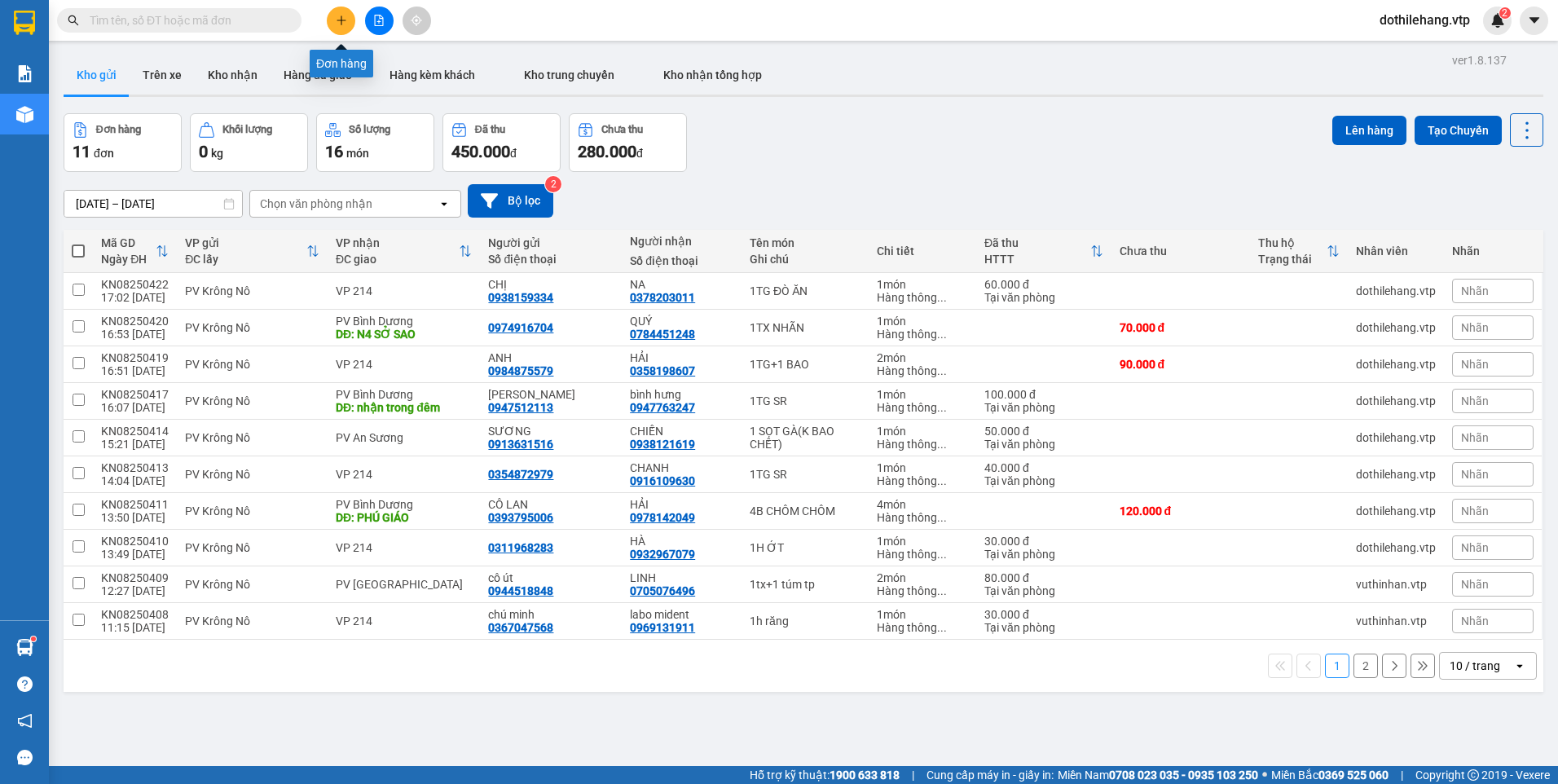
click at [336, 16] on icon "plus" at bounding box center [341, 20] width 11 height 11
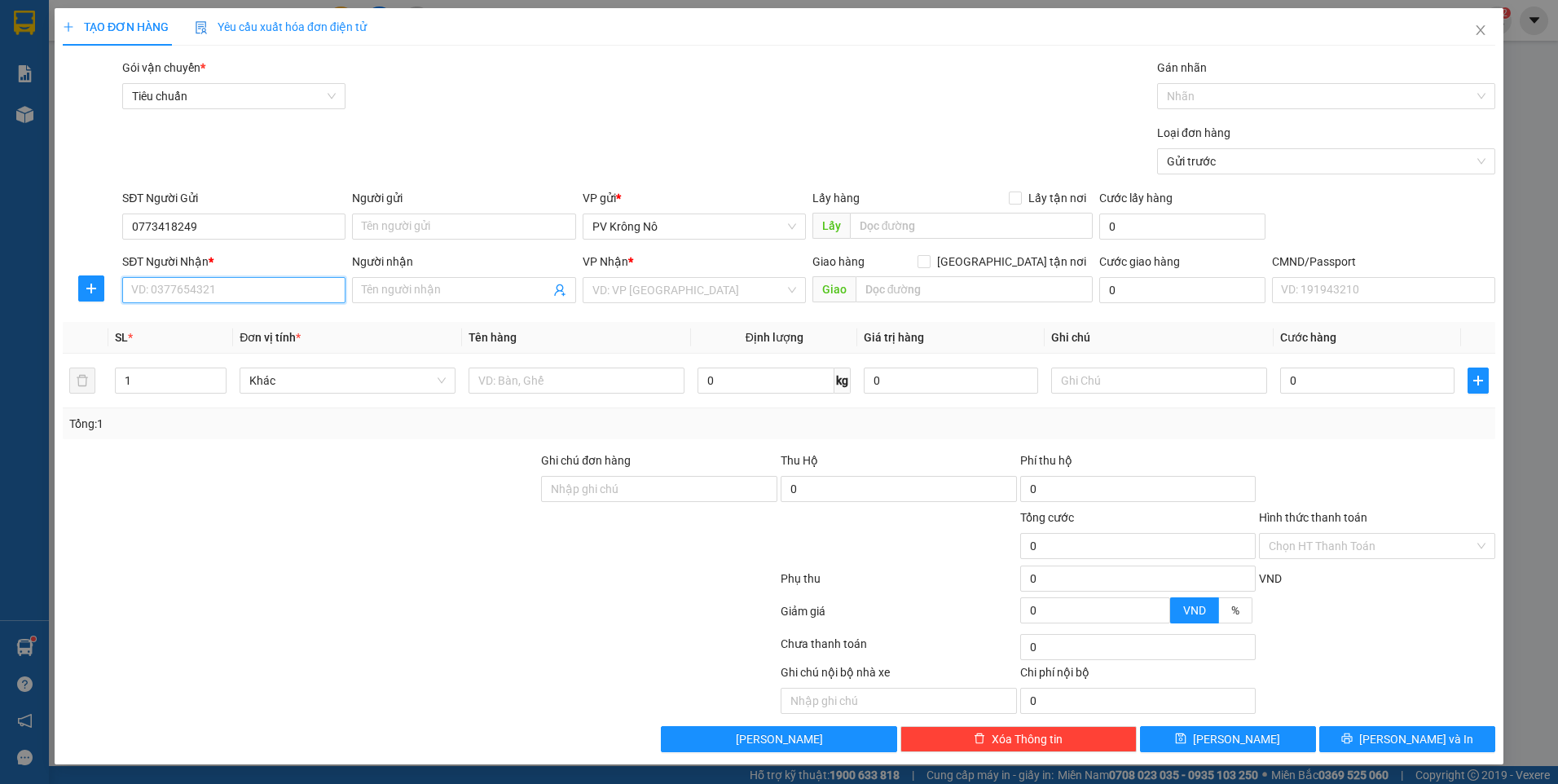
click at [248, 279] on input "SĐT Người Nhận *" at bounding box center [233, 290] width 223 height 26
click at [368, 284] on input "Người nhận" at bounding box center [455, 290] width 187 height 18
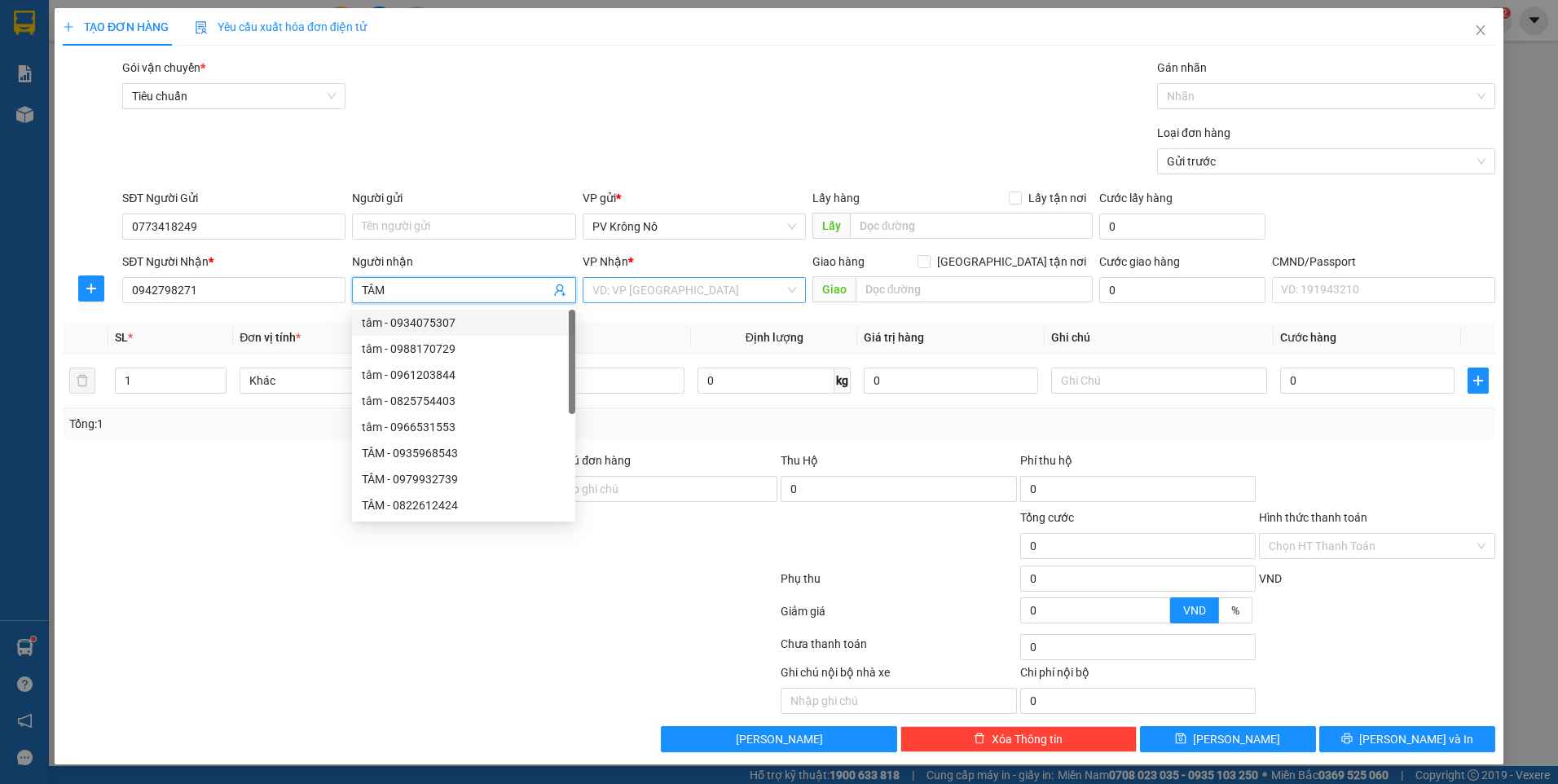
click at [682, 291] on input "search" at bounding box center [688, 290] width 192 height 24
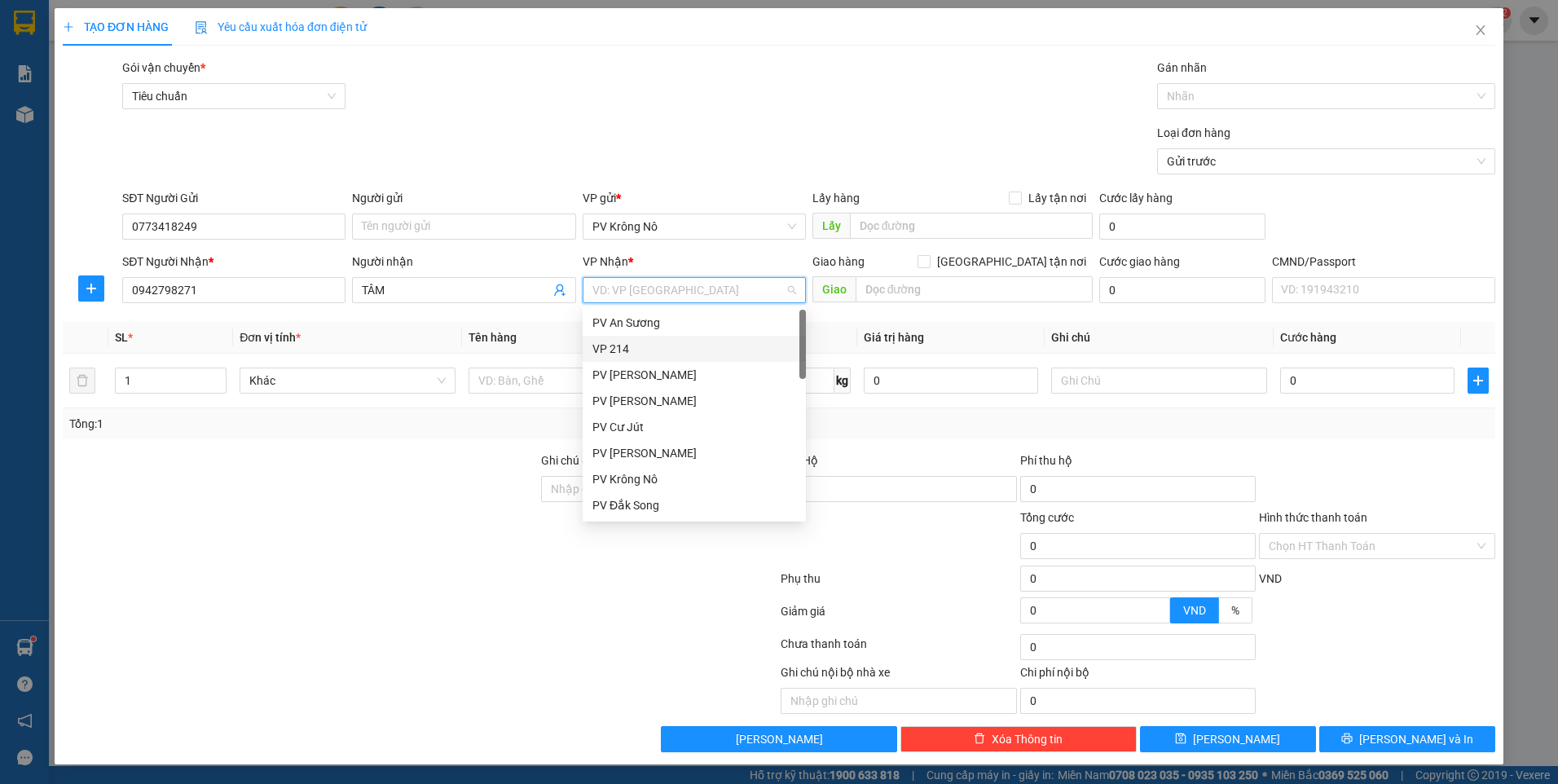
click at [635, 349] on div "VP 214" at bounding box center [695, 348] width 204 height 18
click at [628, 352] on div "VP 214" at bounding box center [695, 348] width 204 height 18
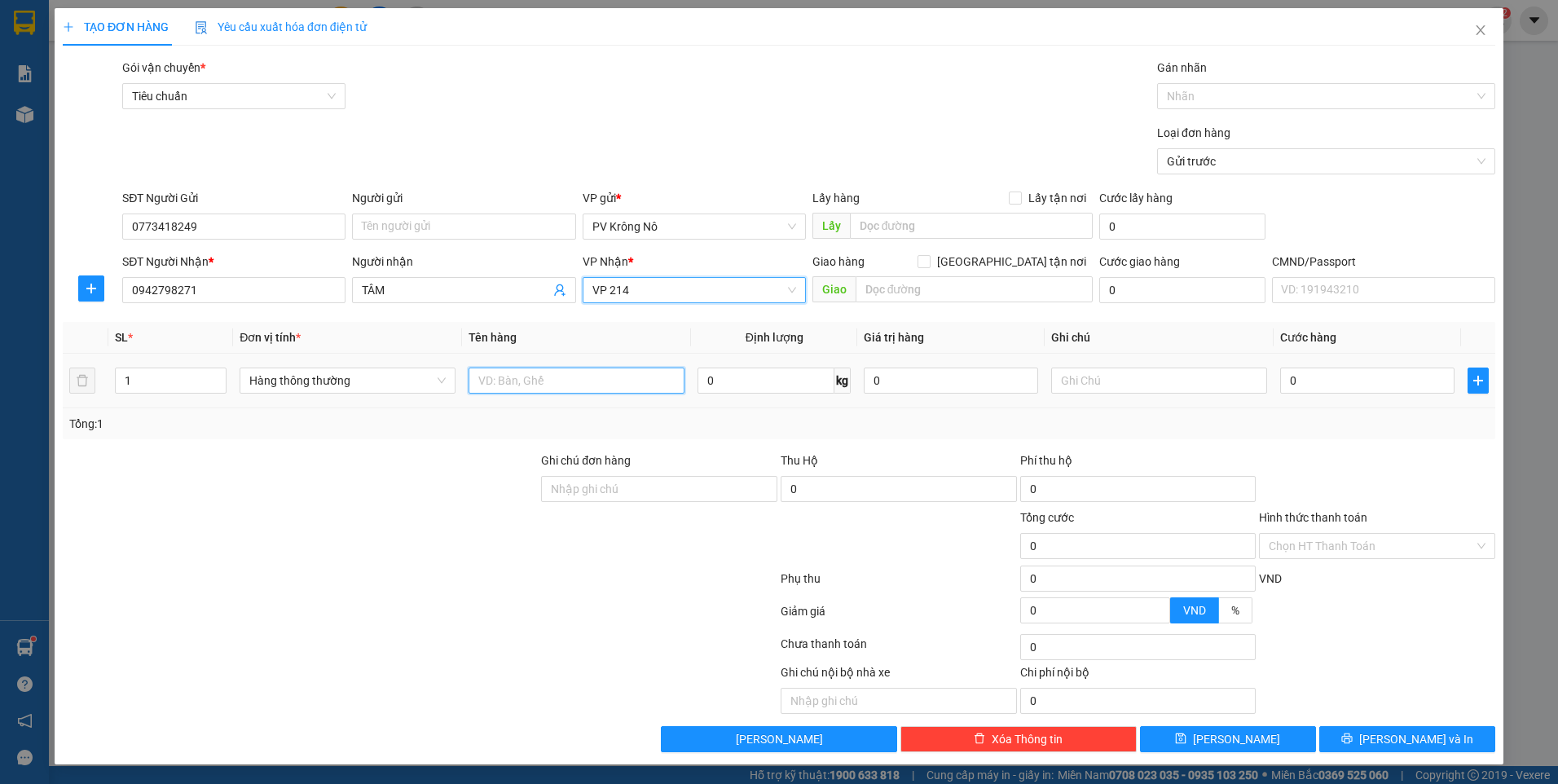
click at [511, 384] on input "text" at bounding box center [576, 380] width 216 height 26
drag, startPoint x: 1326, startPoint y: 376, endPoint x: 1231, endPoint y: 345, distance: 99.9
click at [1326, 376] on input "0" at bounding box center [1367, 380] width 174 height 26
click at [1320, 541] on input "Hình thức thanh toán" at bounding box center [1372, 546] width 205 height 24
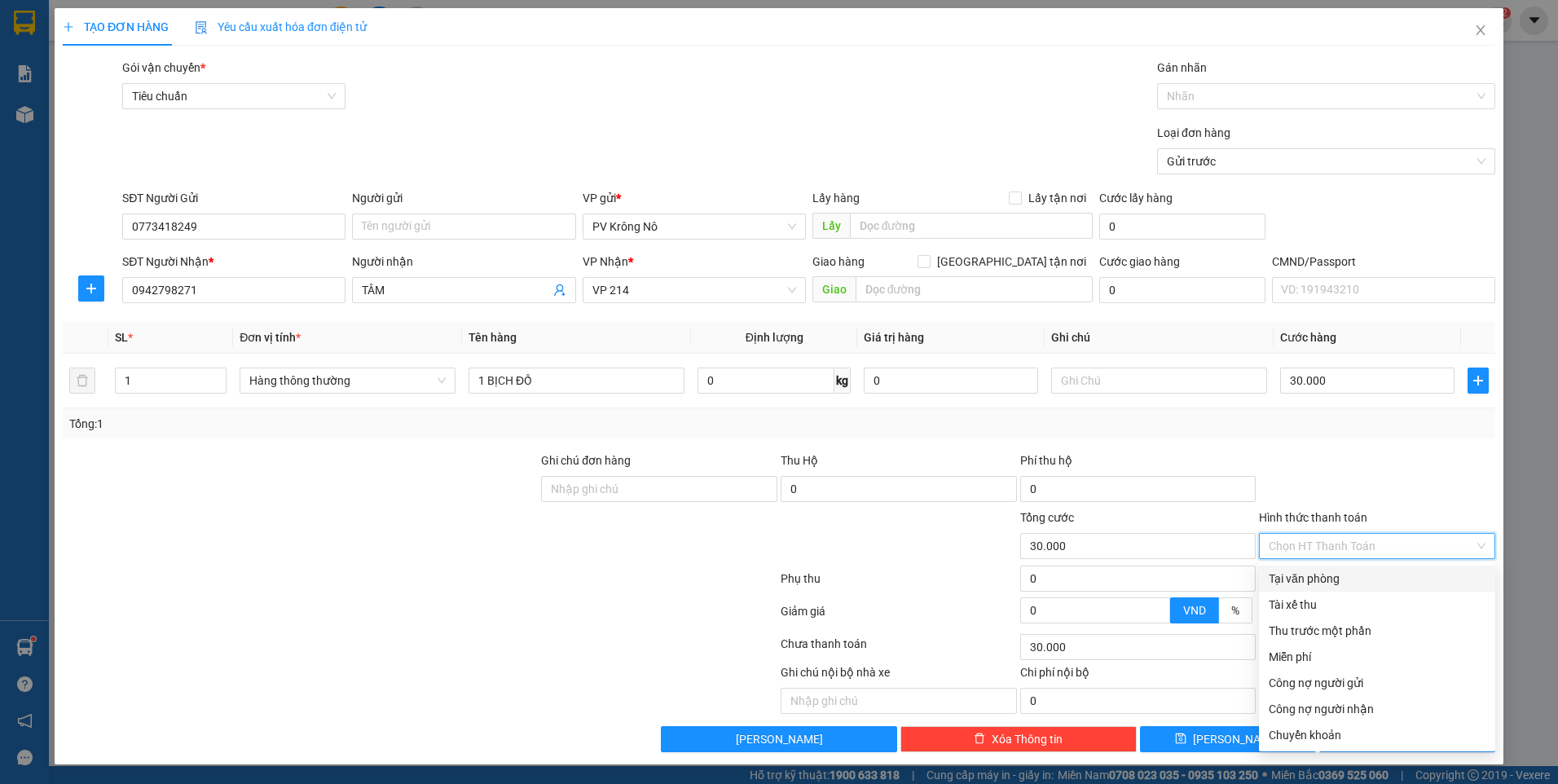
click at [1310, 577] on div "Tại văn phòng" at bounding box center [1377, 578] width 217 height 18
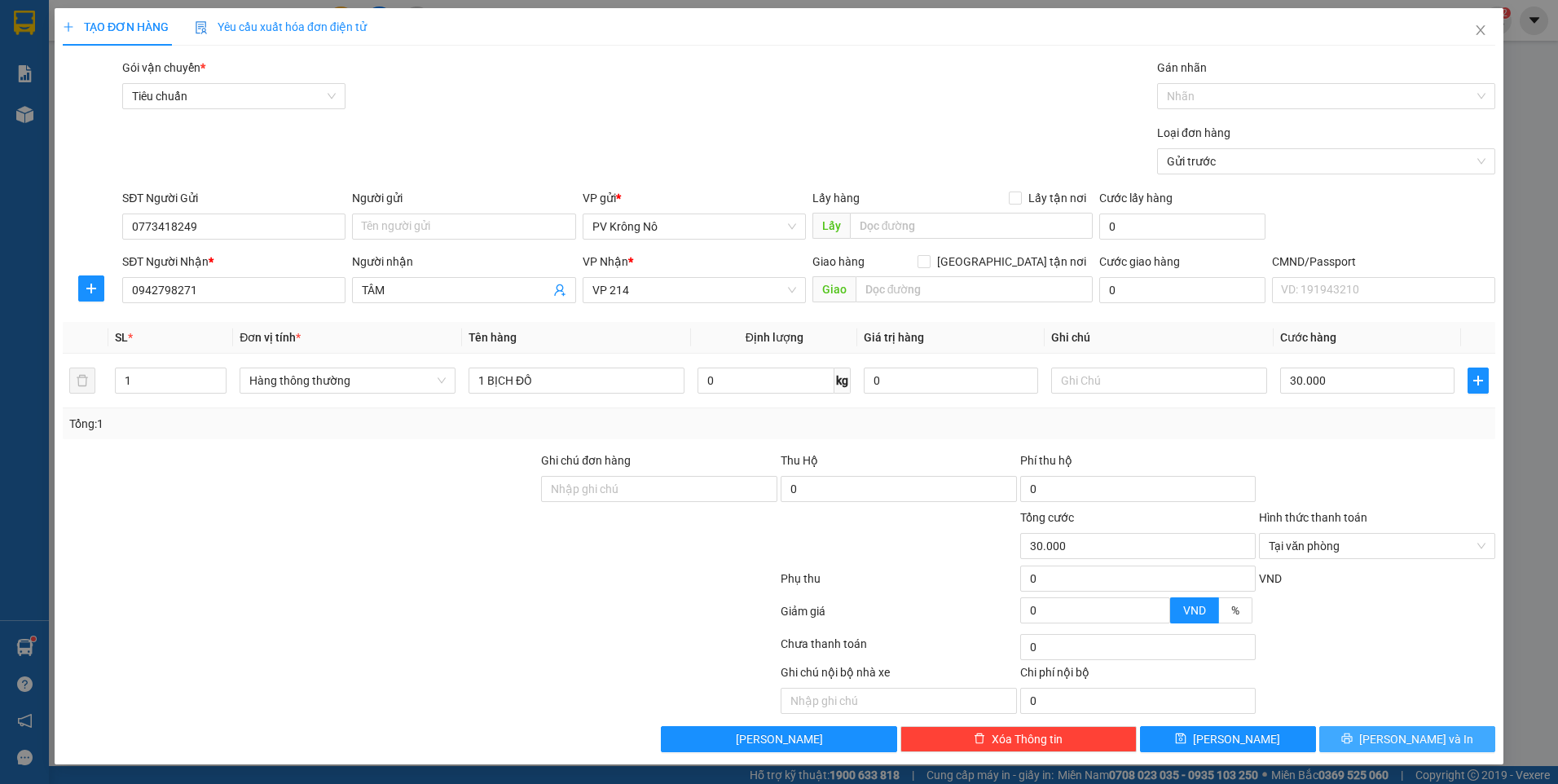
click at [1353, 734] on icon "printer" at bounding box center [1346, 738] width 11 height 11
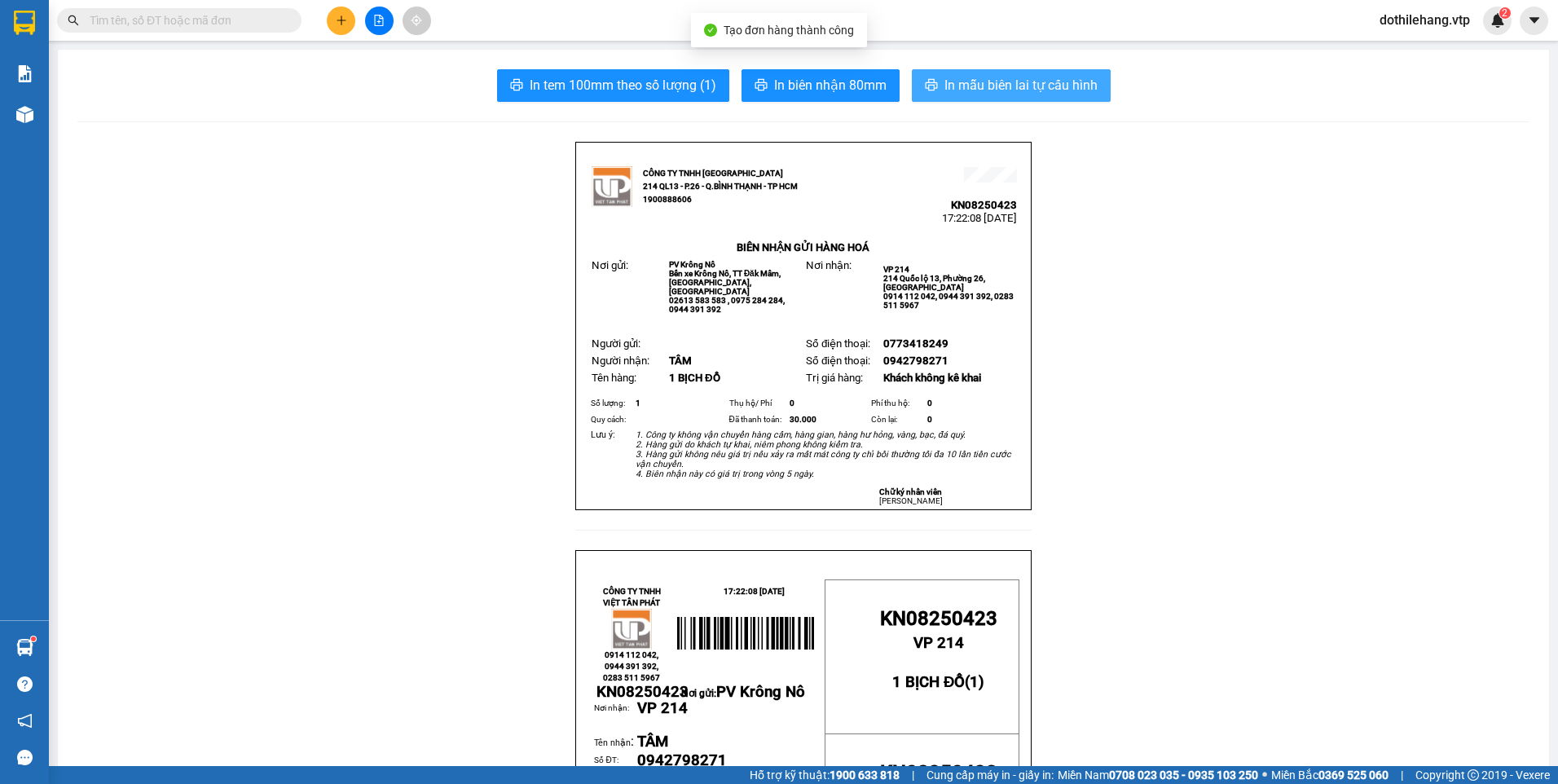
click at [991, 92] on span "In mẫu biên lai tự cấu hình" at bounding box center [1021, 84] width 153 height 20
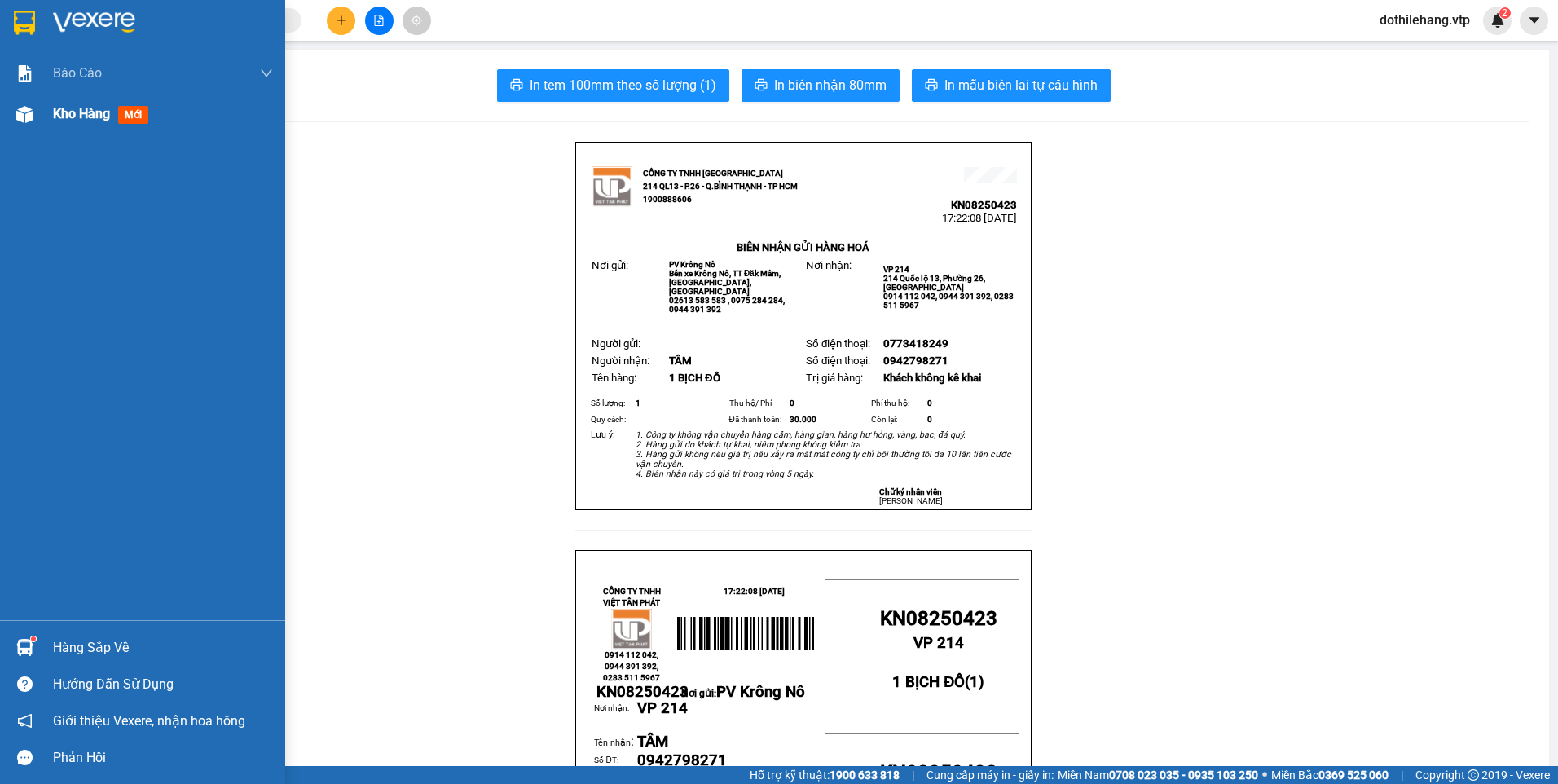
click at [20, 104] on div at bounding box center [24, 114] width 29 height 29
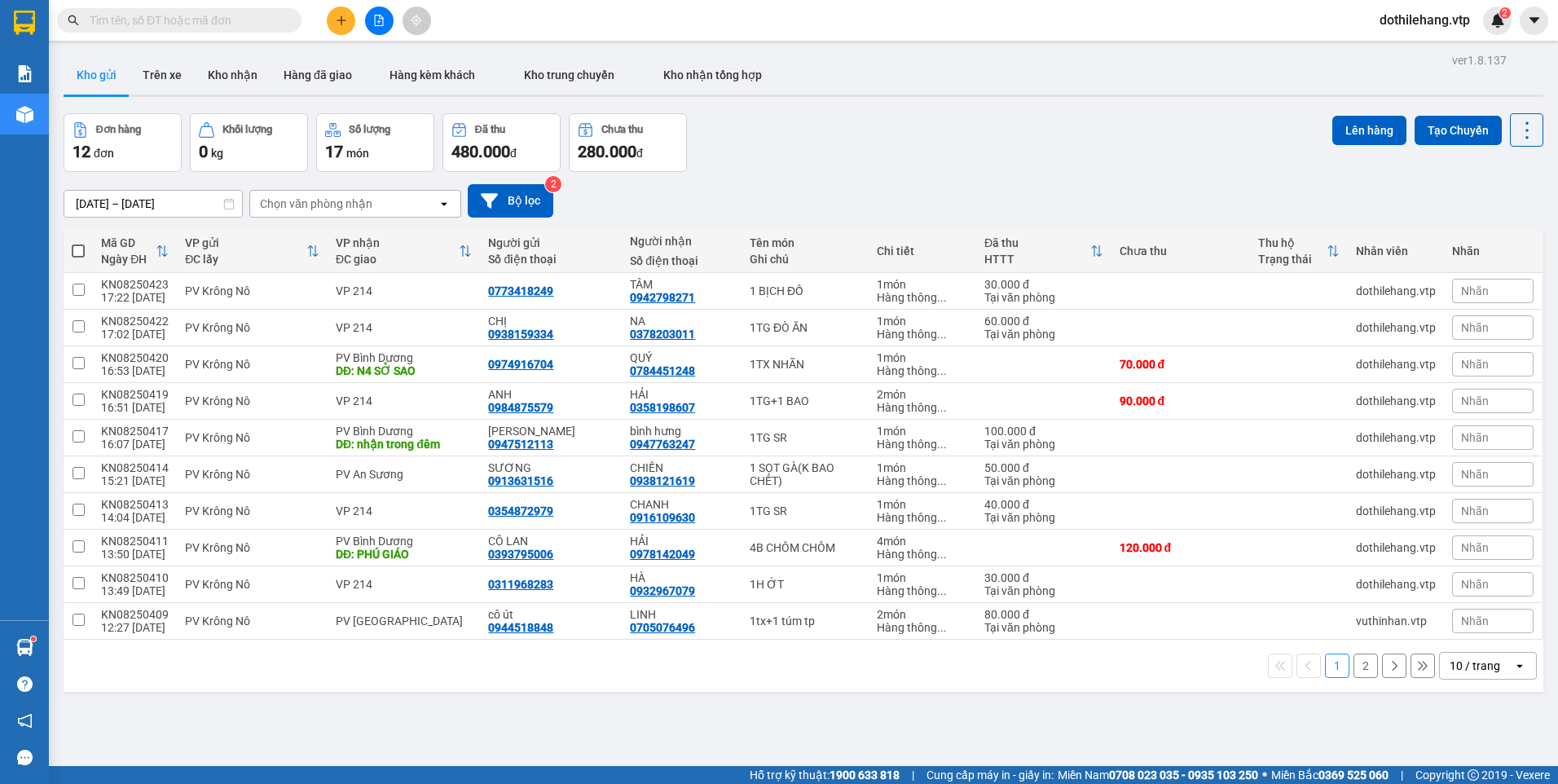
click at [329, 11] on button at bounding box center [340, 20] width 29 height 29
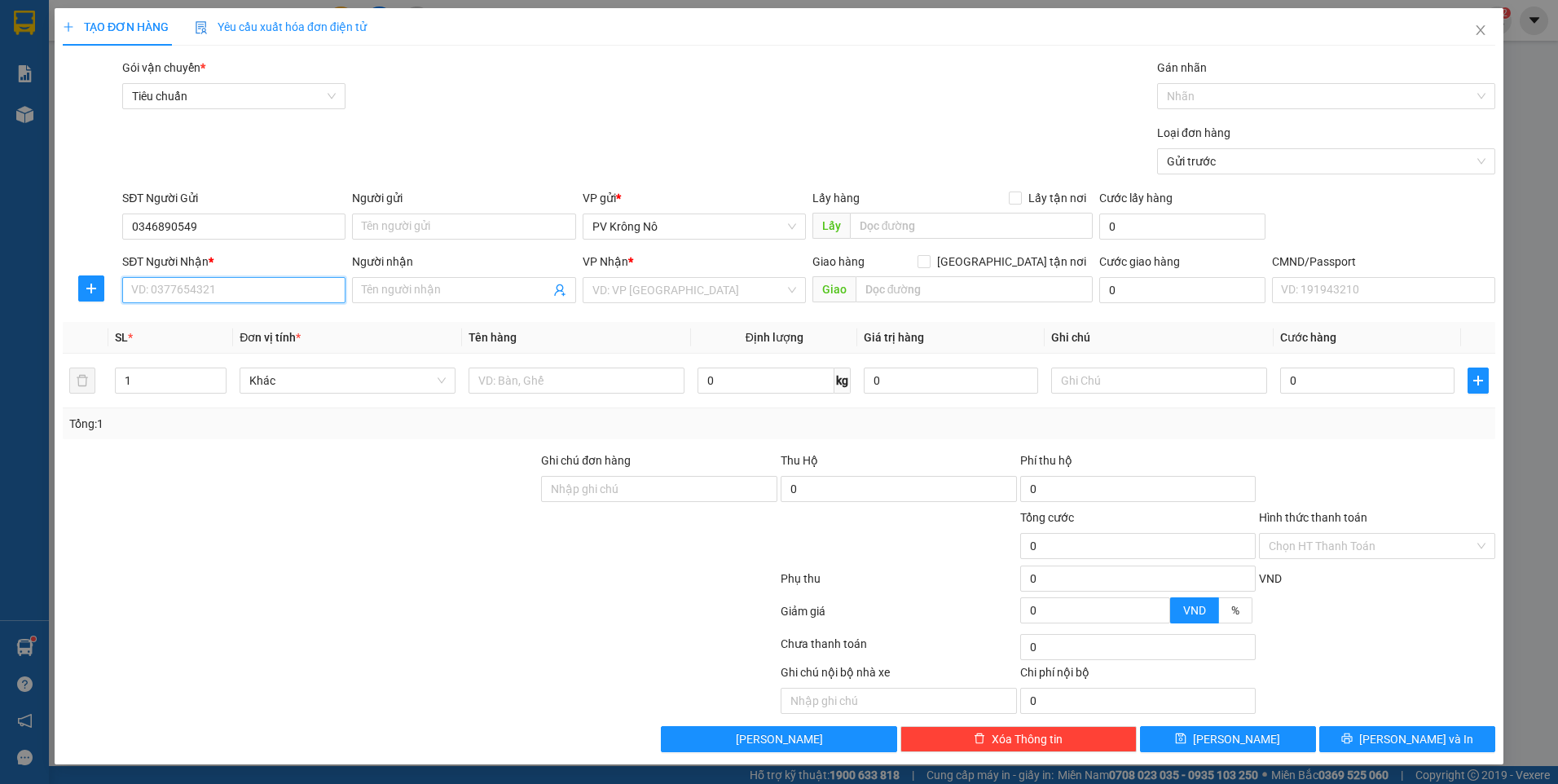
click at [191, 291] on input "SĐT Người Nhận *" at bounding box center [233, 290] width 223 height 26
click at [403, 298] on input "Người nhận" at bounding box center [455, 290] width 187 height 18
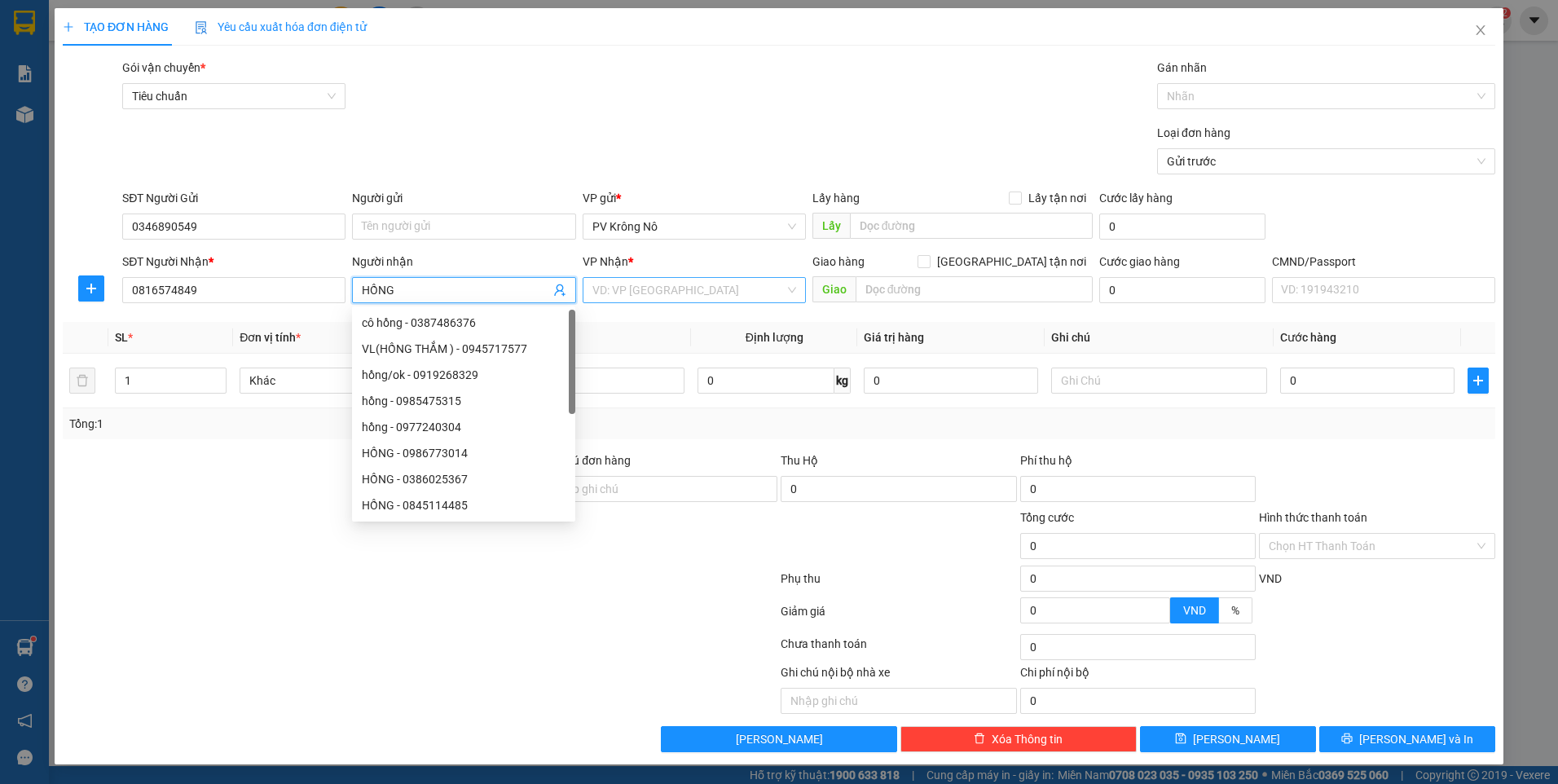
click at [677, 299] on input "search" at bounding box center [688, 290] width 192 height 24
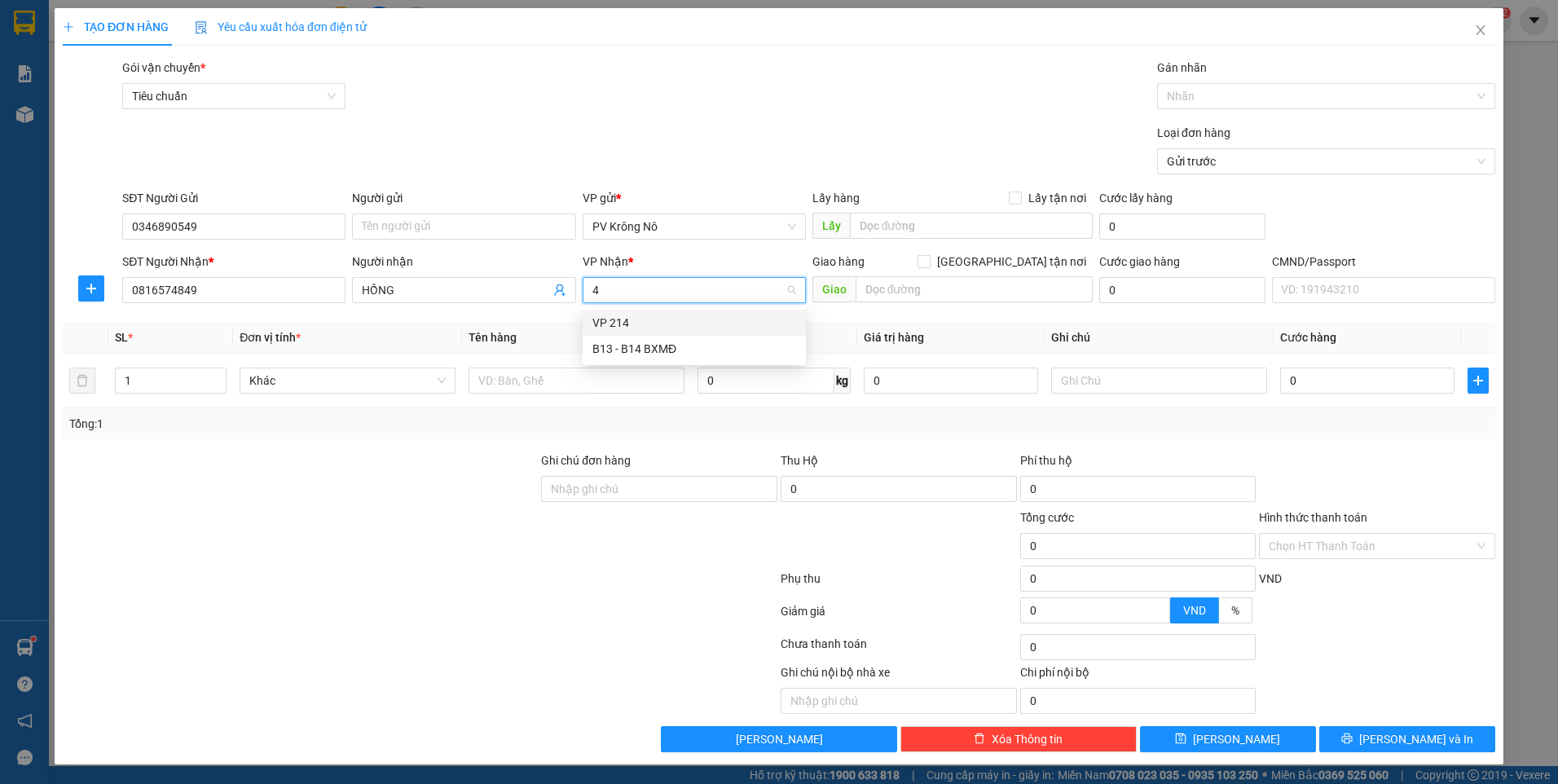
click at [671, 327] on div "VP 214" at bounding box center [695, 322] width 204 height 18
click at [580, 377] on input "text" at bounding box center [576, 380] width 216 height 26
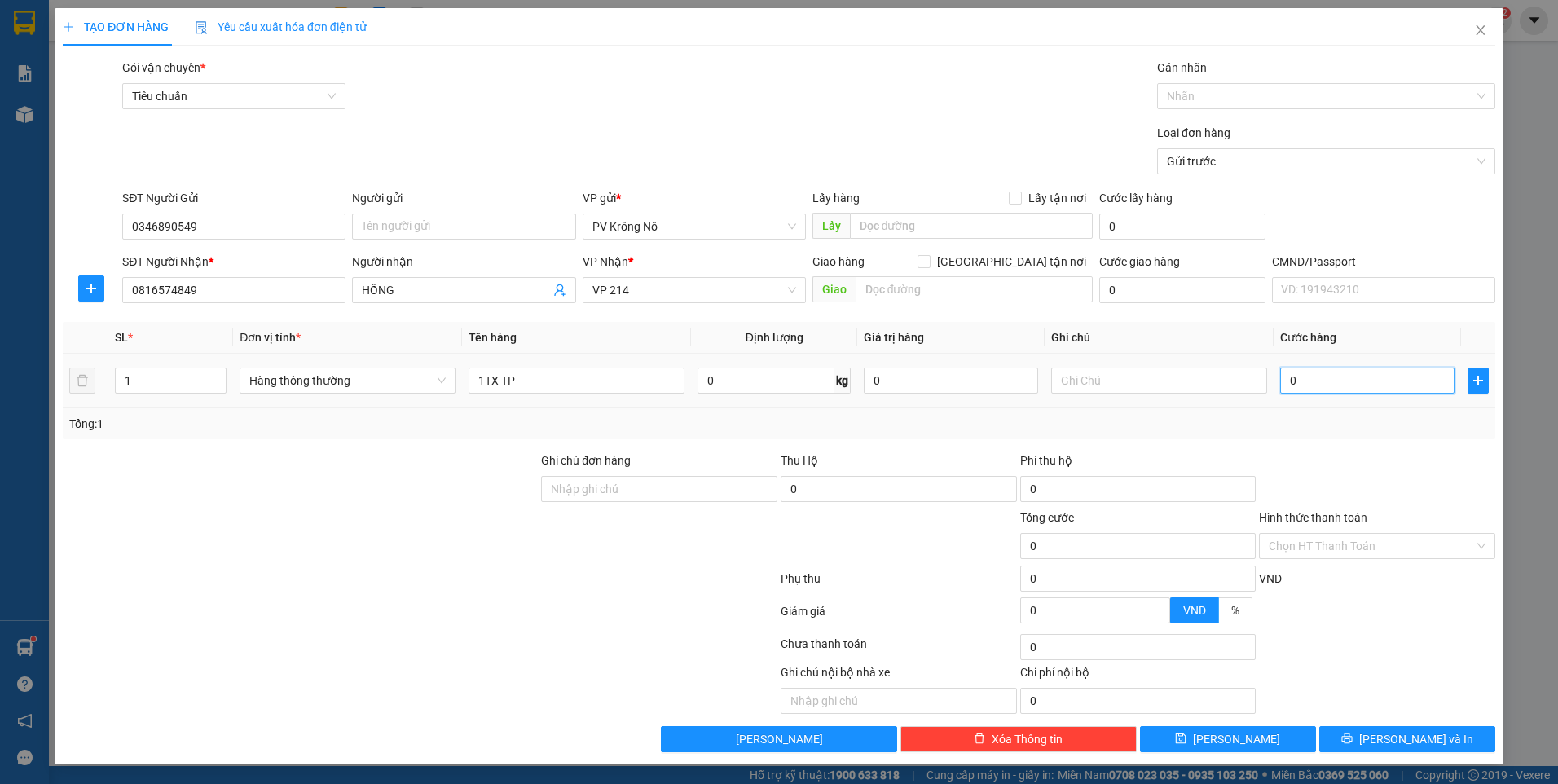
click at [1327, 382] on input "0" at bounding box center [1367, 380] width 174 height 26
click at [1291, 546] on input "Hình thức thanh toán" at bounding box center [1372, 546] width 205 height 24
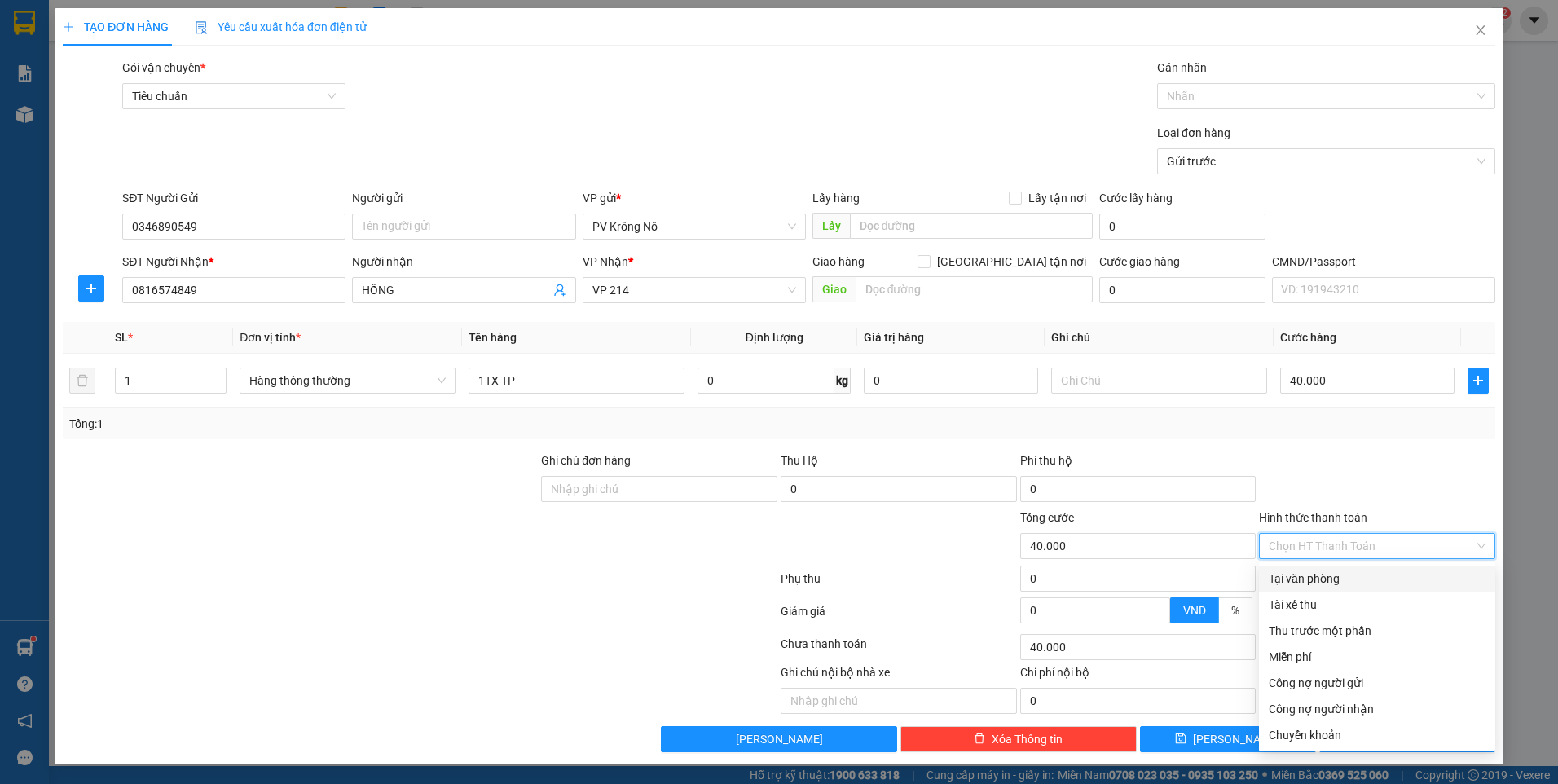
click at [1299, 580] on div "Tại văn phòng" at bounding box center [1377, 578] width 217 height 18
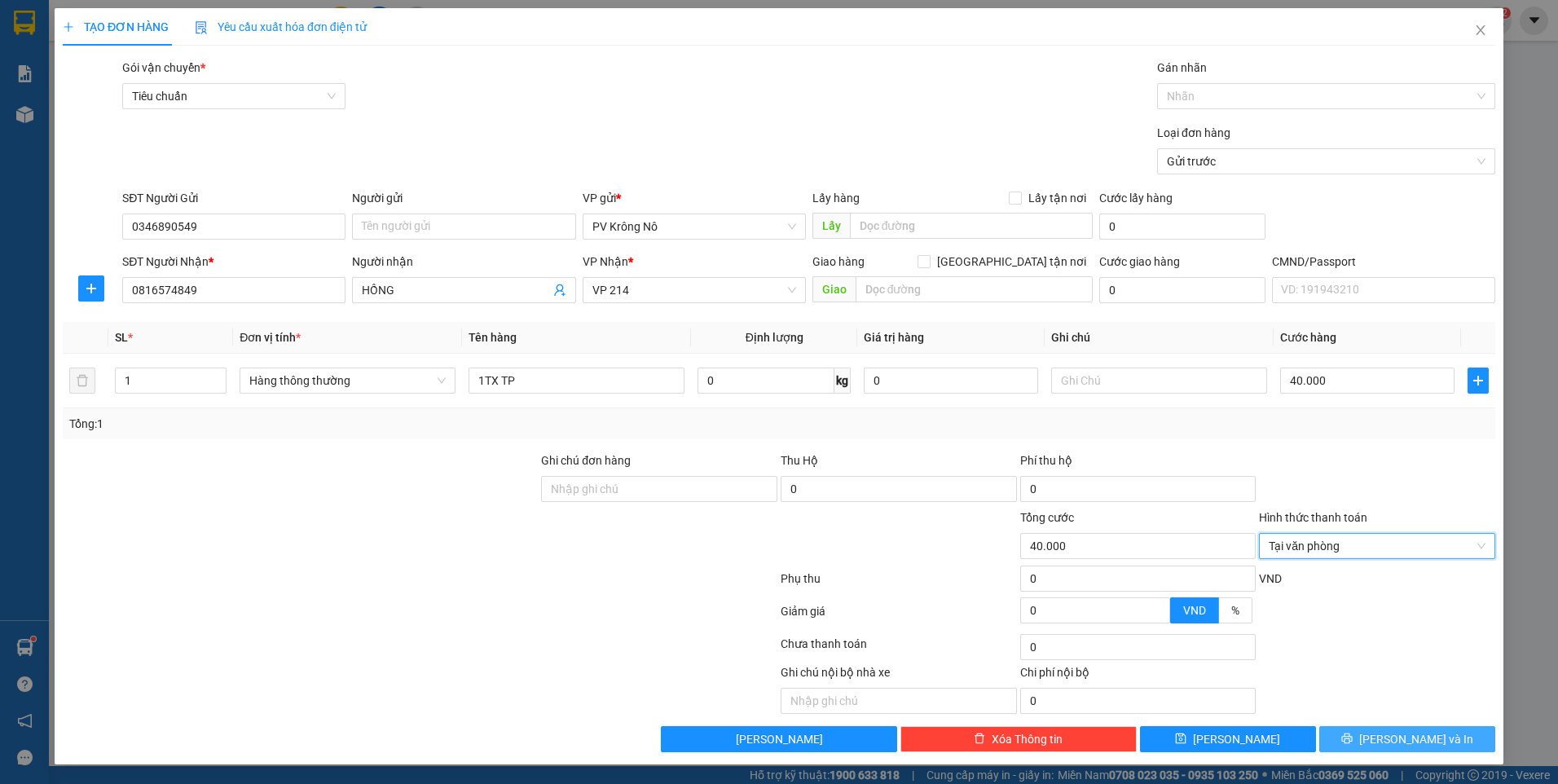
click at [1441, 731] on button "[PERSON_NAME] và In" at bounding box center [1407, 739] width 176 height 26
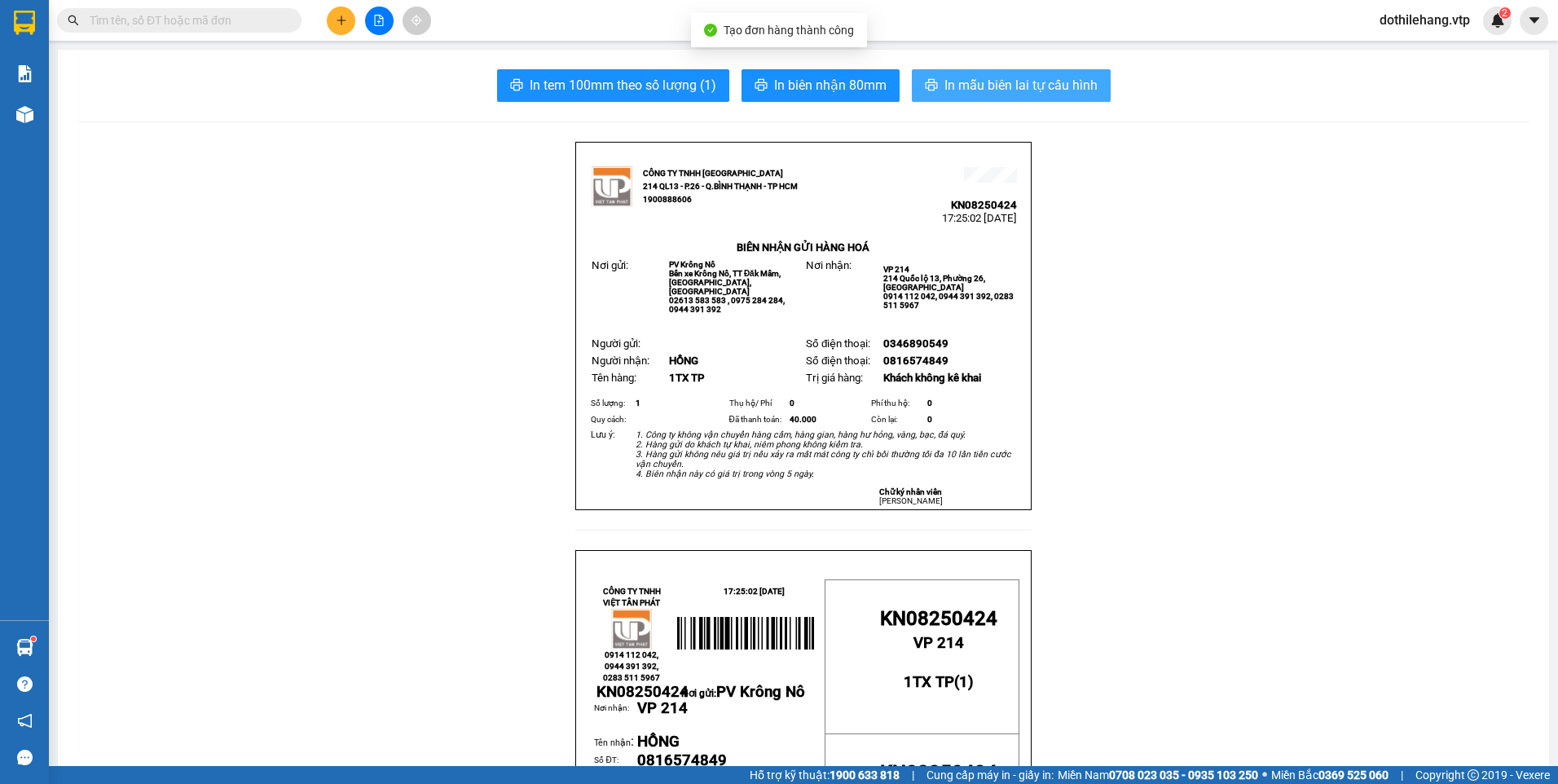
click at [1019, 70] on button "In mẫu biên lai tự cấu hình" at bounding box center [1011, 85] width 198 height 32
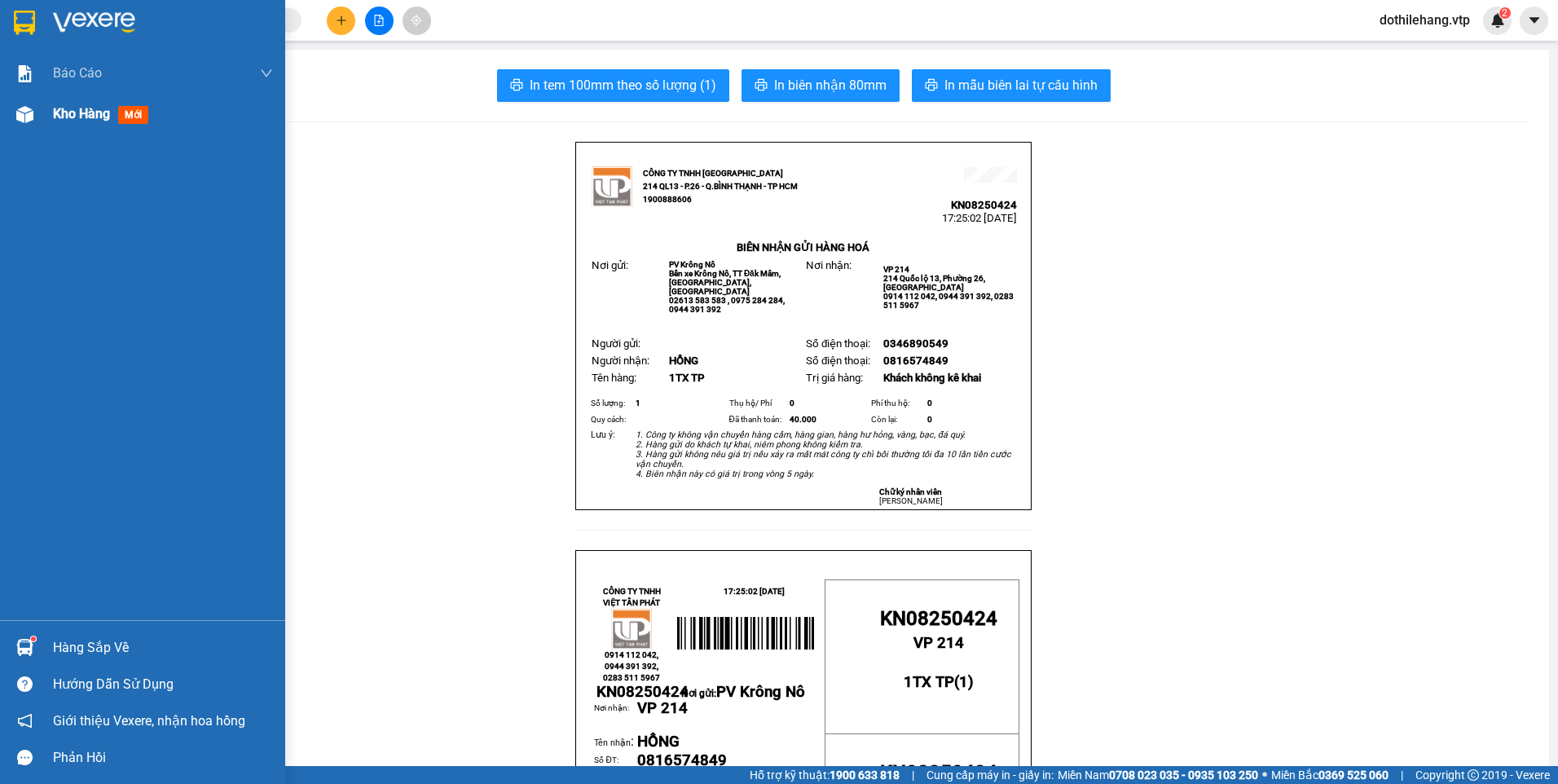
click at [86, 131] on div "Kho hàng mới" at bounding box center [163, 114] width 220 height 41
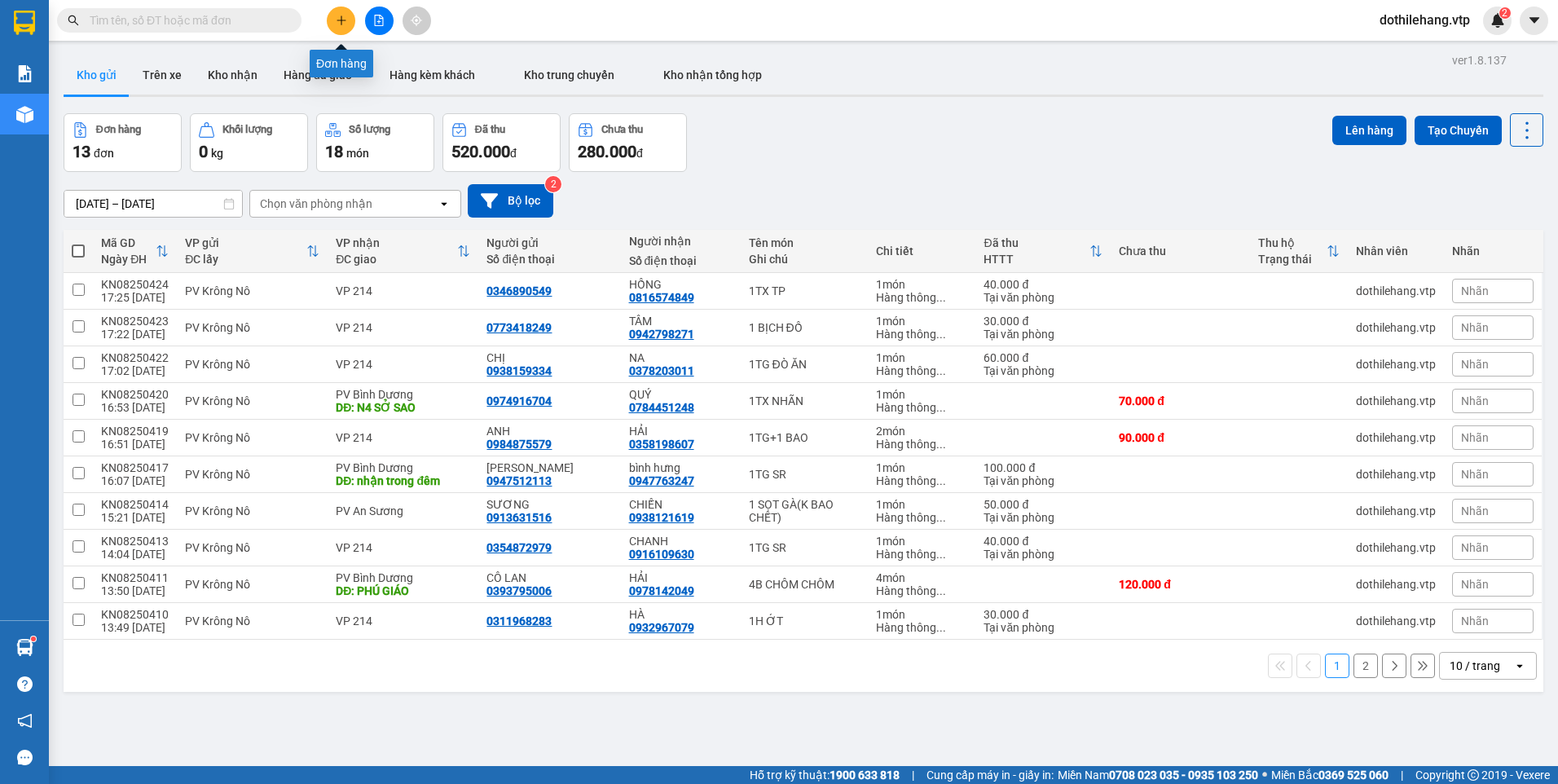
click at [341, 17] on icon "plus" at bounding box center [340, 20] width 1 height 9
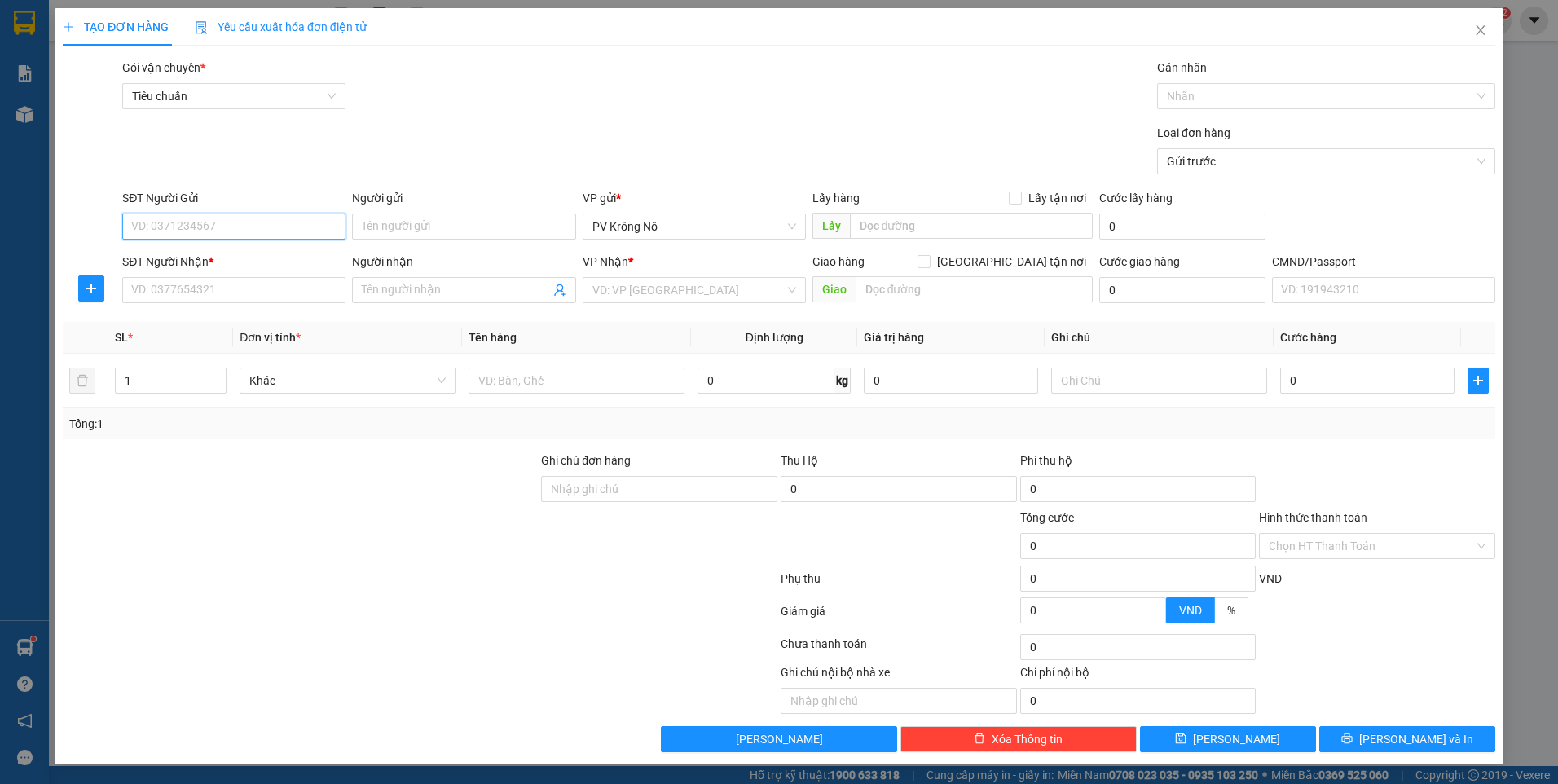
click at [188, 226] on input "SĐT Người Gửi" at bounding box center [233, 226] width 223 height 26
click at [225, 257] on div "0919912260 - chị hiền" at bounding box center [234, 258] width 204 height 18
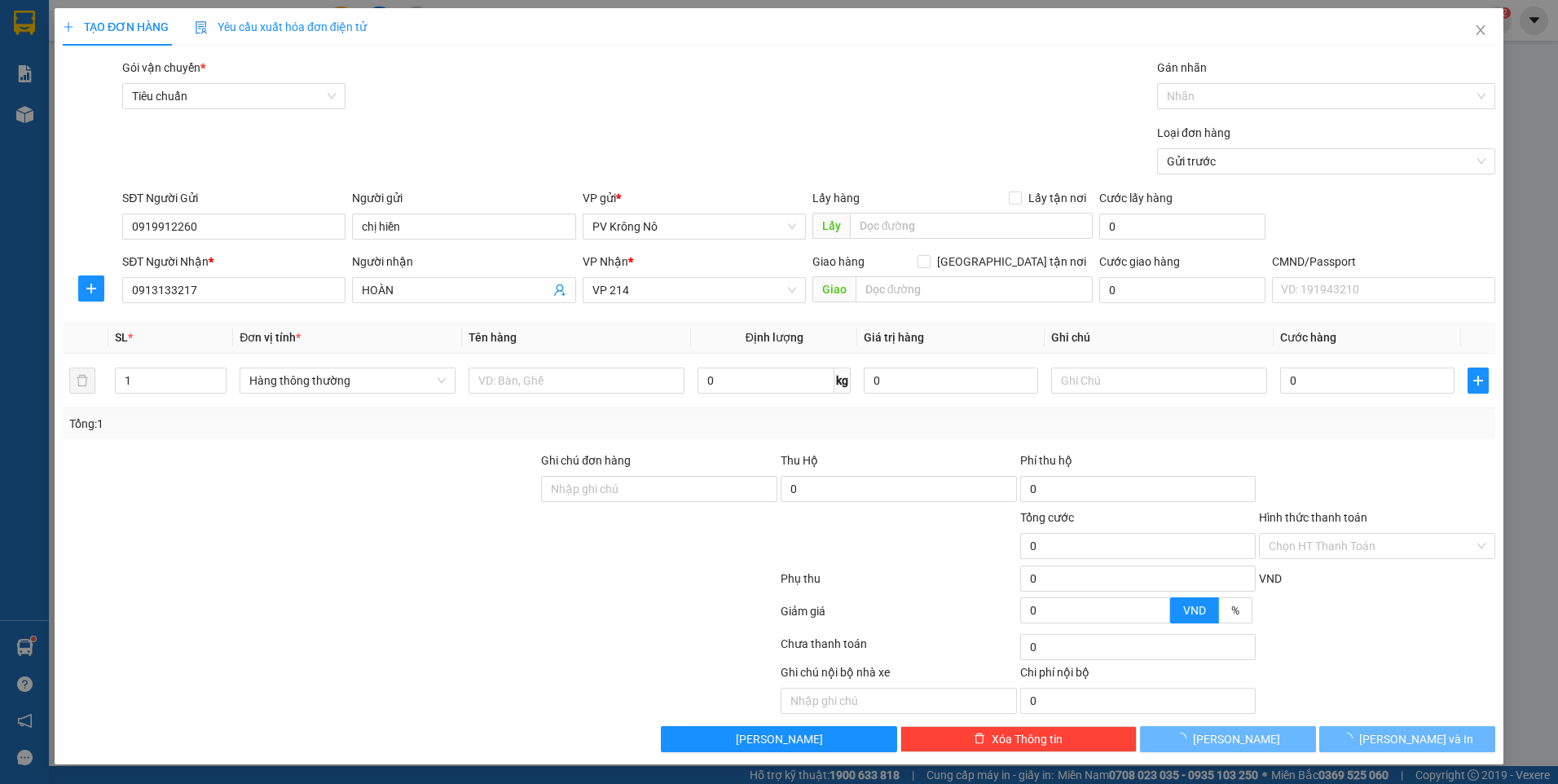
click at [230, 275] on div "SĐT Người Nhận *" at bounding box center [233, 265] width 223 height 24
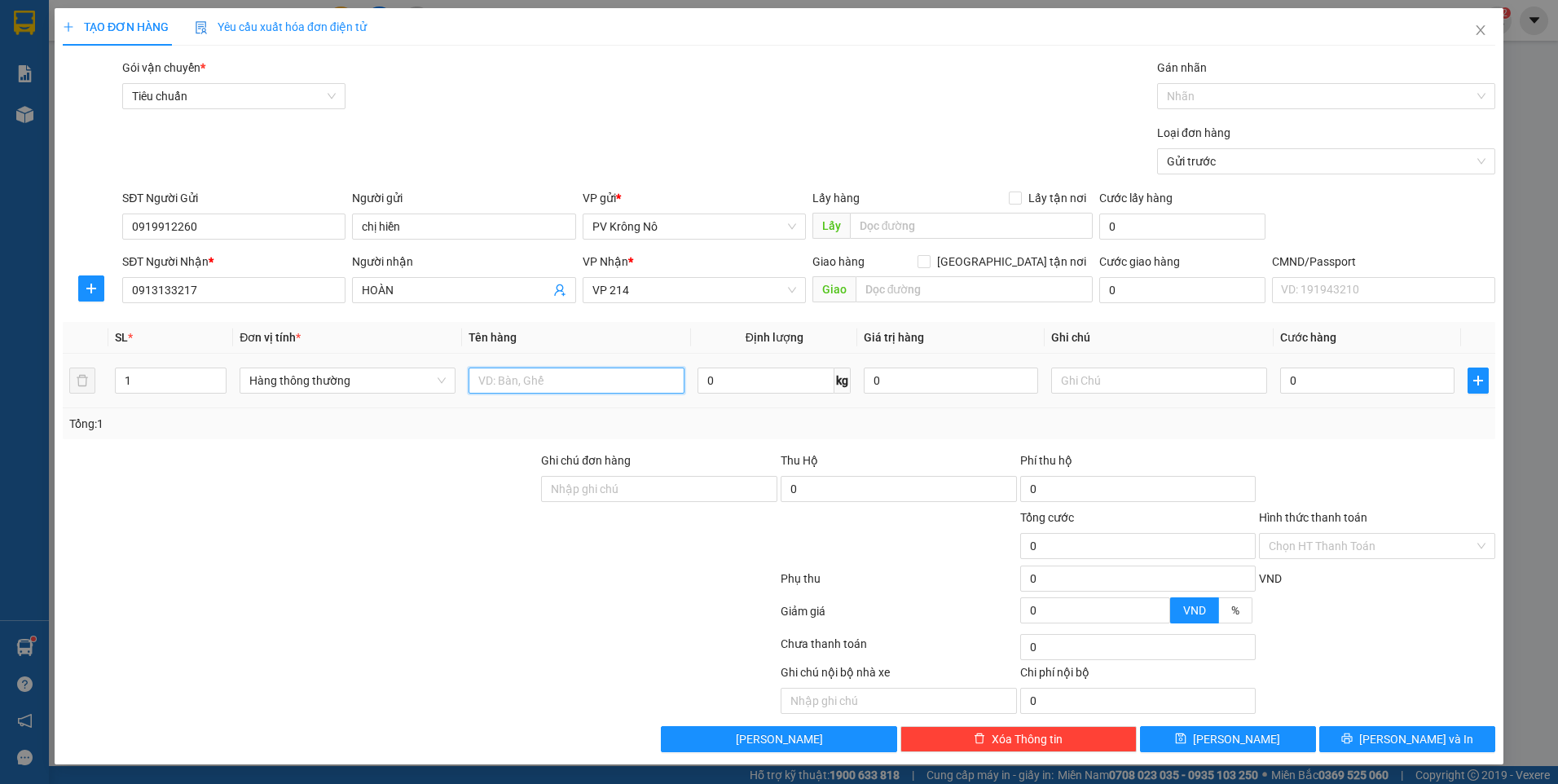
click at [534, 381] on input "text" at bounding box center [576, 380] width 216 height 26
drag, startPoint x: 1307, startPoint y: 376, endPoint x: 659, endPoint y: 271, distance: 656.5
click at [1307, 376] on input "0" at bounding box center [1367, 380] width 174 height 26
click at [1397, 546] on input "Hình thức thanh toán" at bounding box center [1372, 546] width 205 height 24
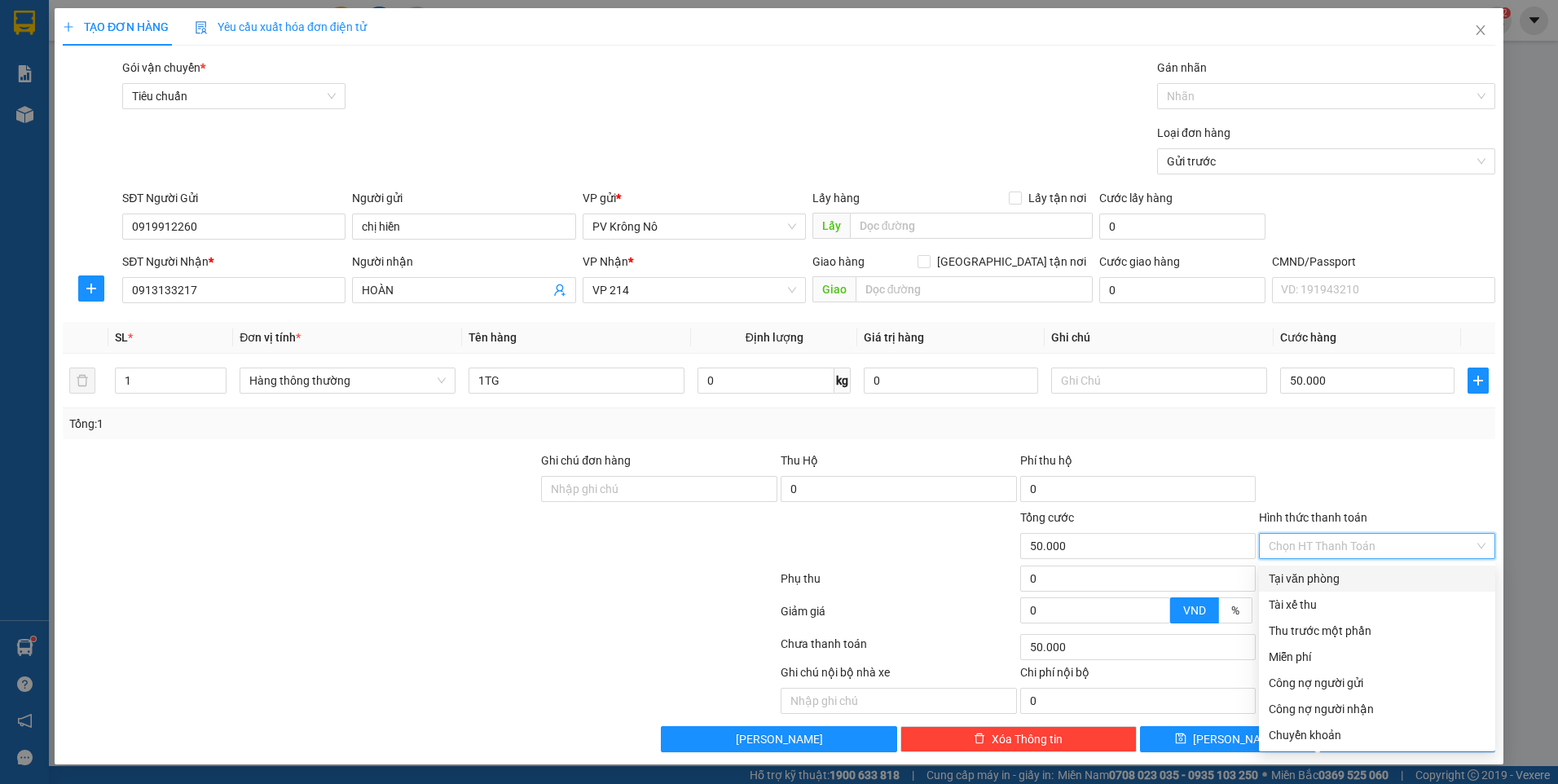
click at [1387, 573] on div "Tại văn phòng" at bounding box center [1377, 578] width 217 height 18
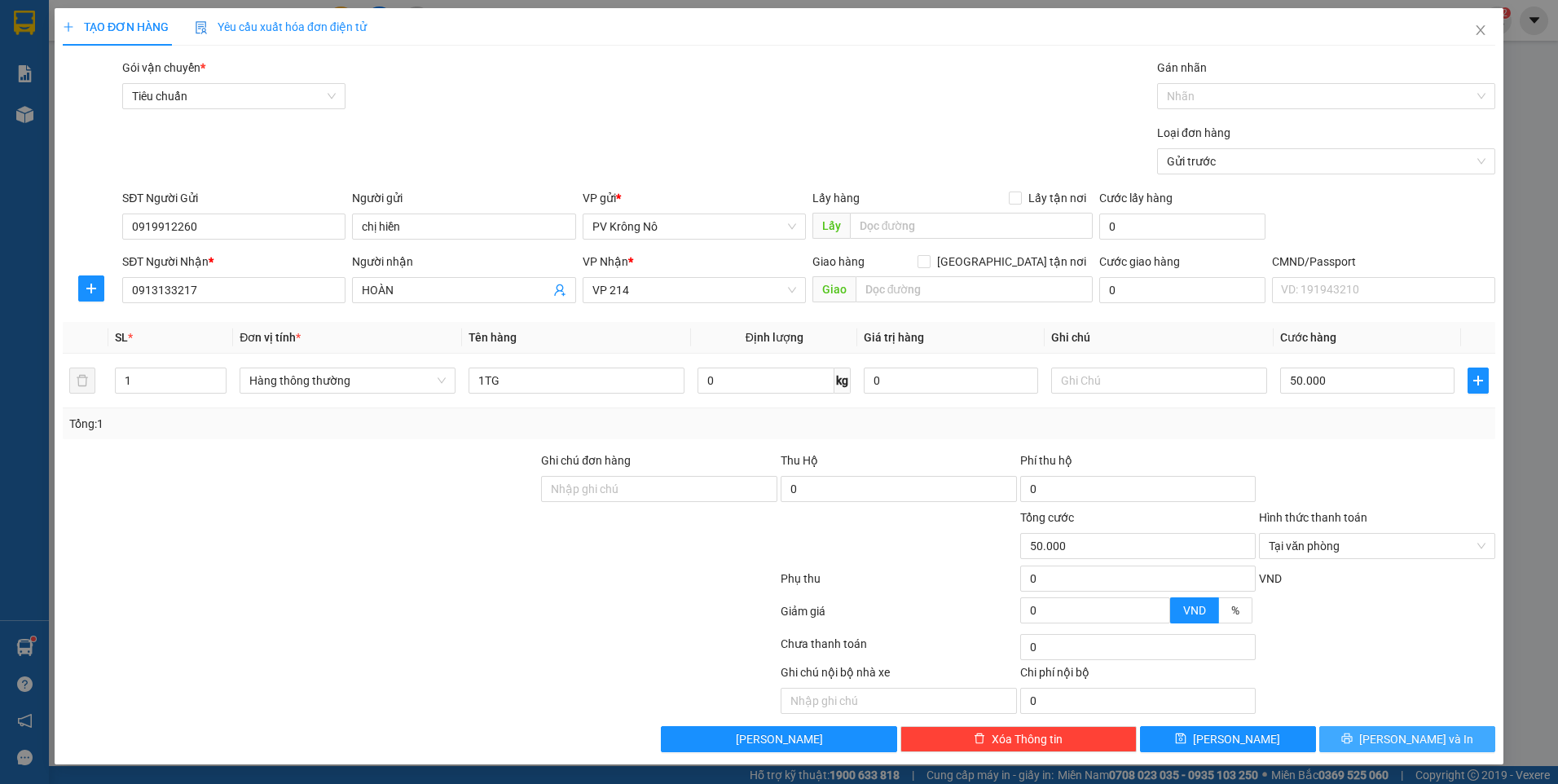
click at [1367, 737] on button "[PERSON_NAME] và In" at bounding box center [1407, 739] width 176 height 26
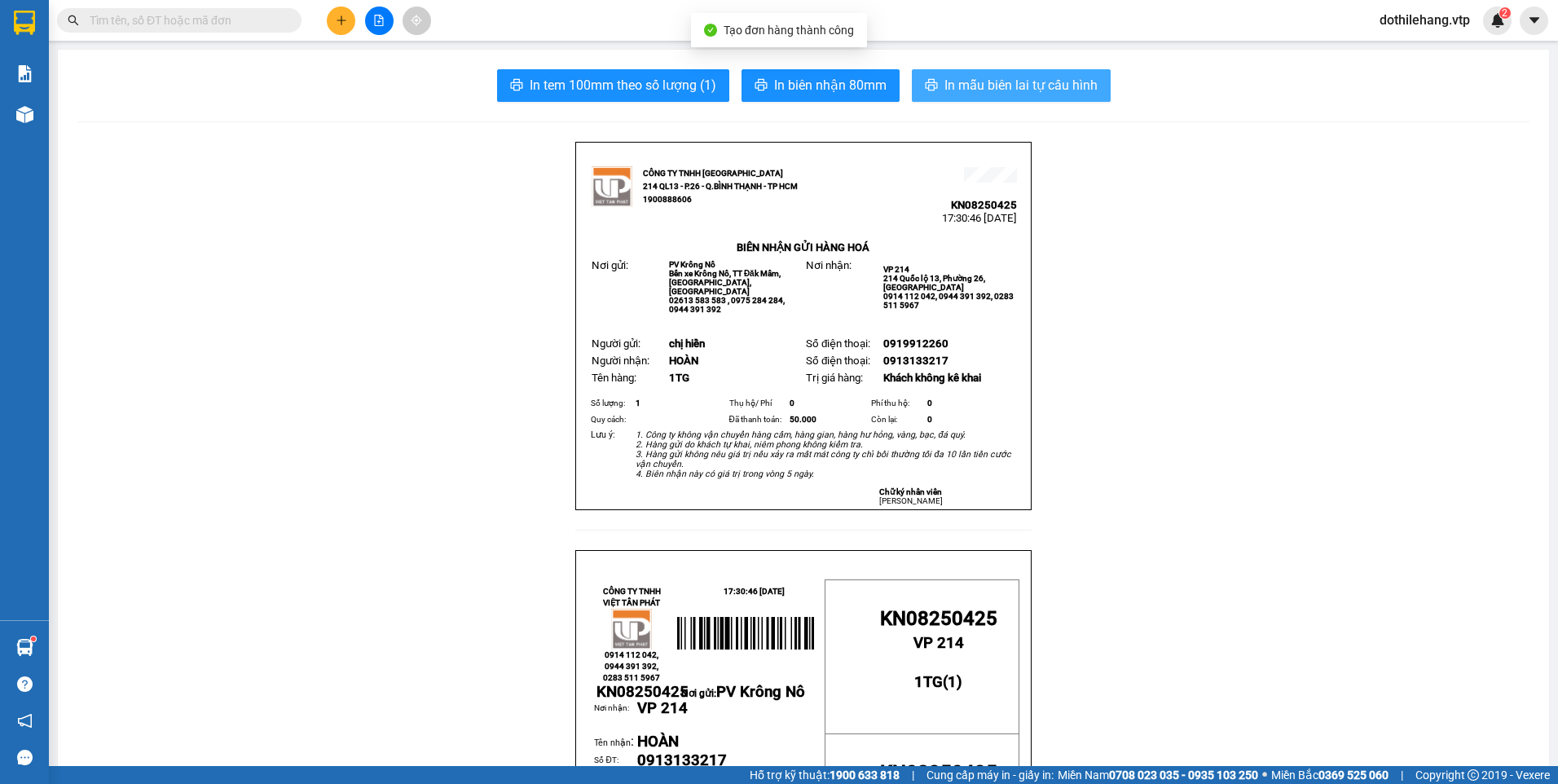
click at [950, 90] on span "In mẫu biên lai tự cấu hình" at bounding box center [1021, 84] width 153 height 20
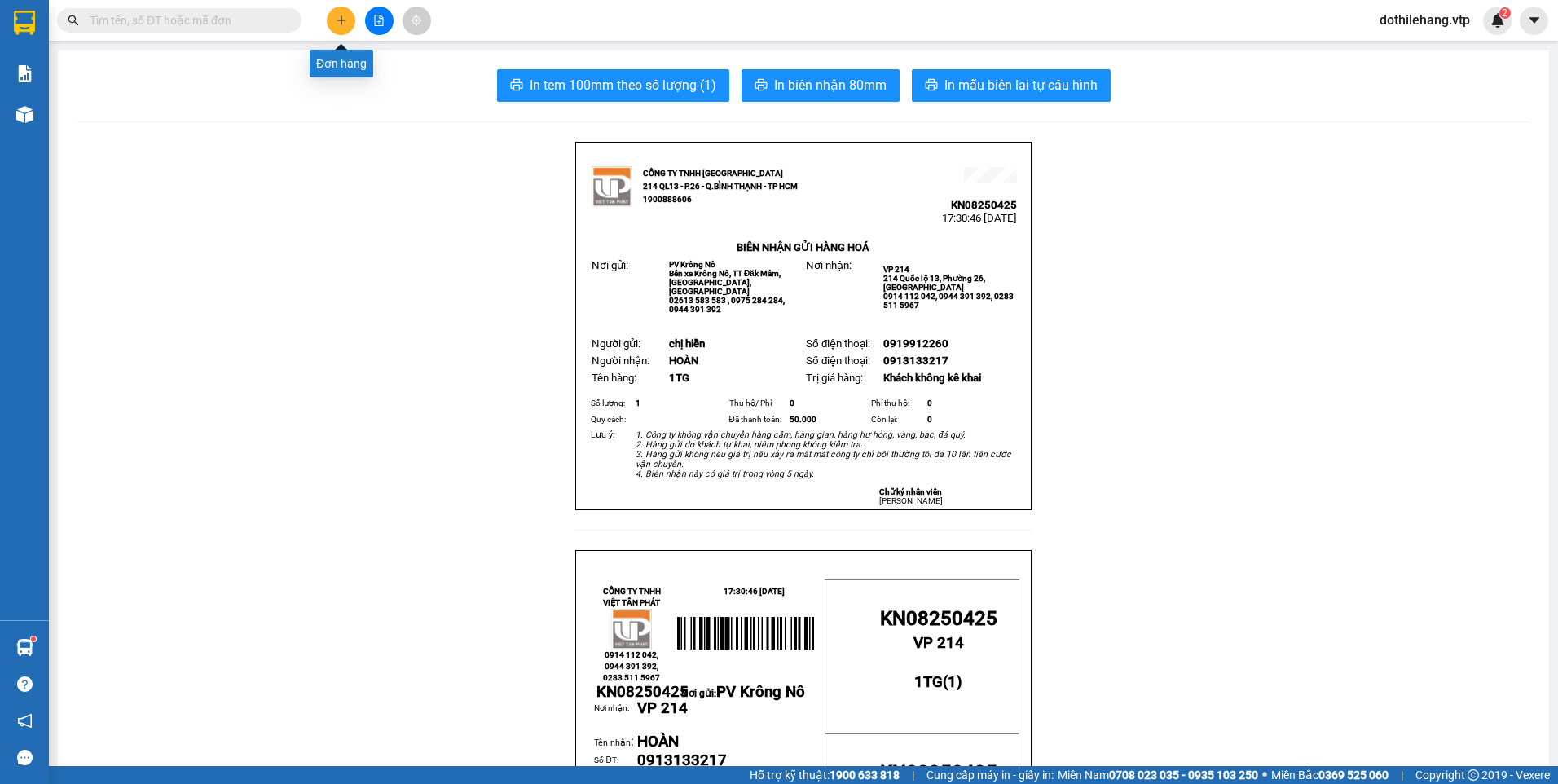
click at [338, 30] on button at bounding box center [340, 20] width 29 height 29
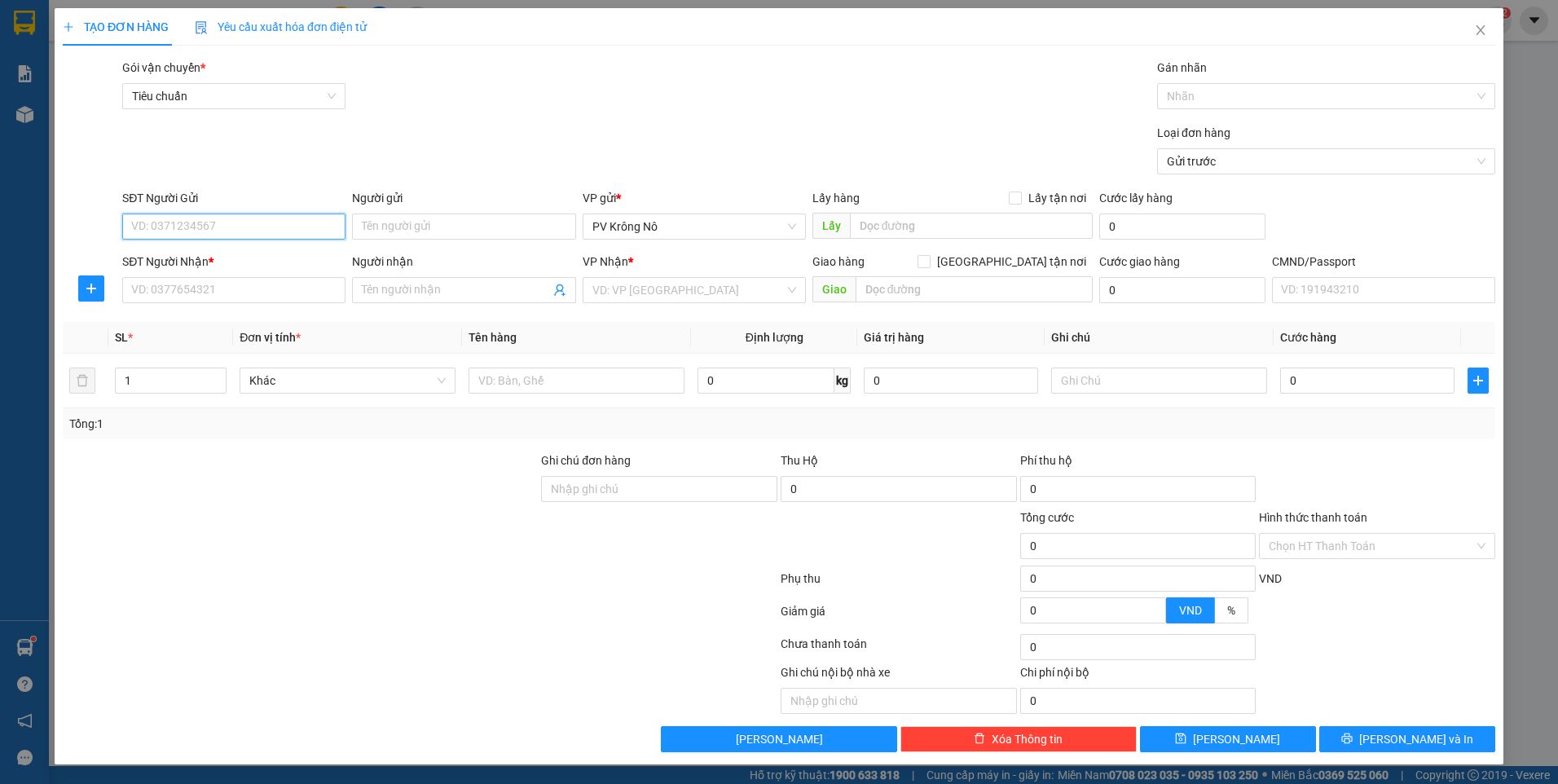
click at [233, 224] on input "SĐT Người Gửi" at bounding box center [233, 226] width 223 height 26
click at [397, 216] on input "Người gửi" at bounding box center [463, 226] width 223 height 26
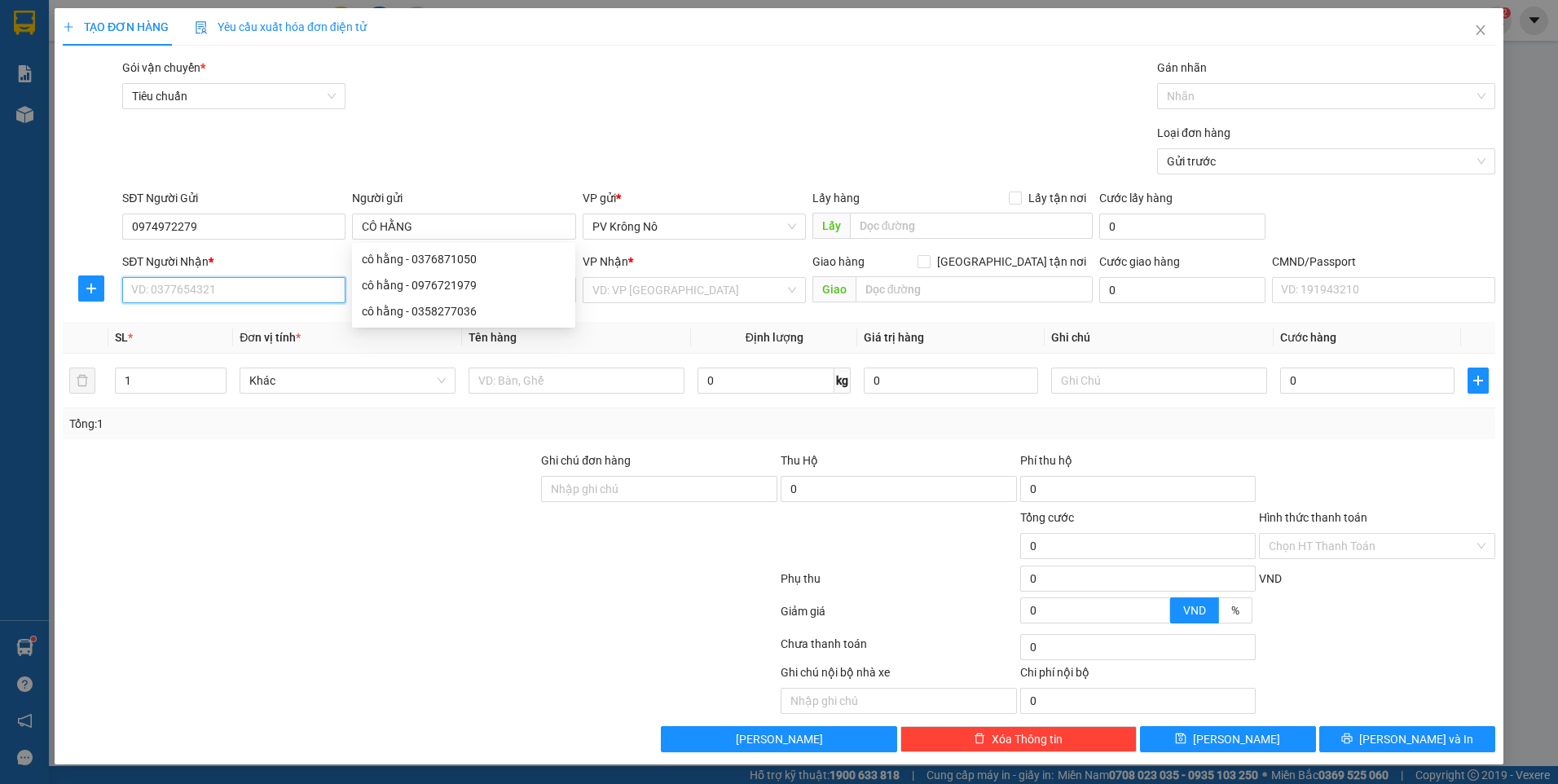
click at [222, 298] on input "SĐT Người Nhận *" at bounding box center [233, 290] width 223 height 26
click at [439, 278] on span at bounding box center [463, 290] width 223 height 26
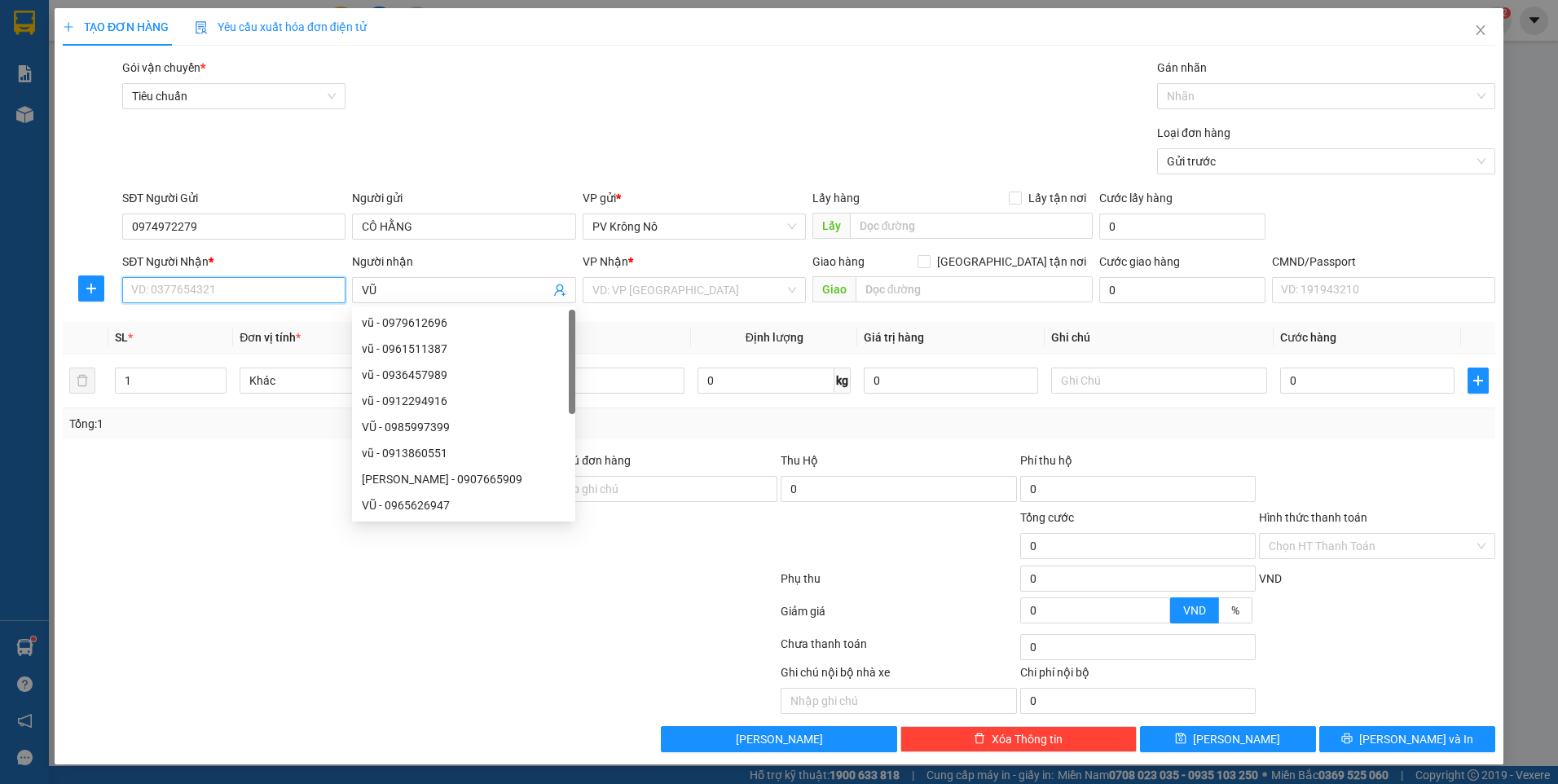
click at [215, 296] on input "SĐT Người Nhận *" at bounding box center [233, 290] width 223 height 26
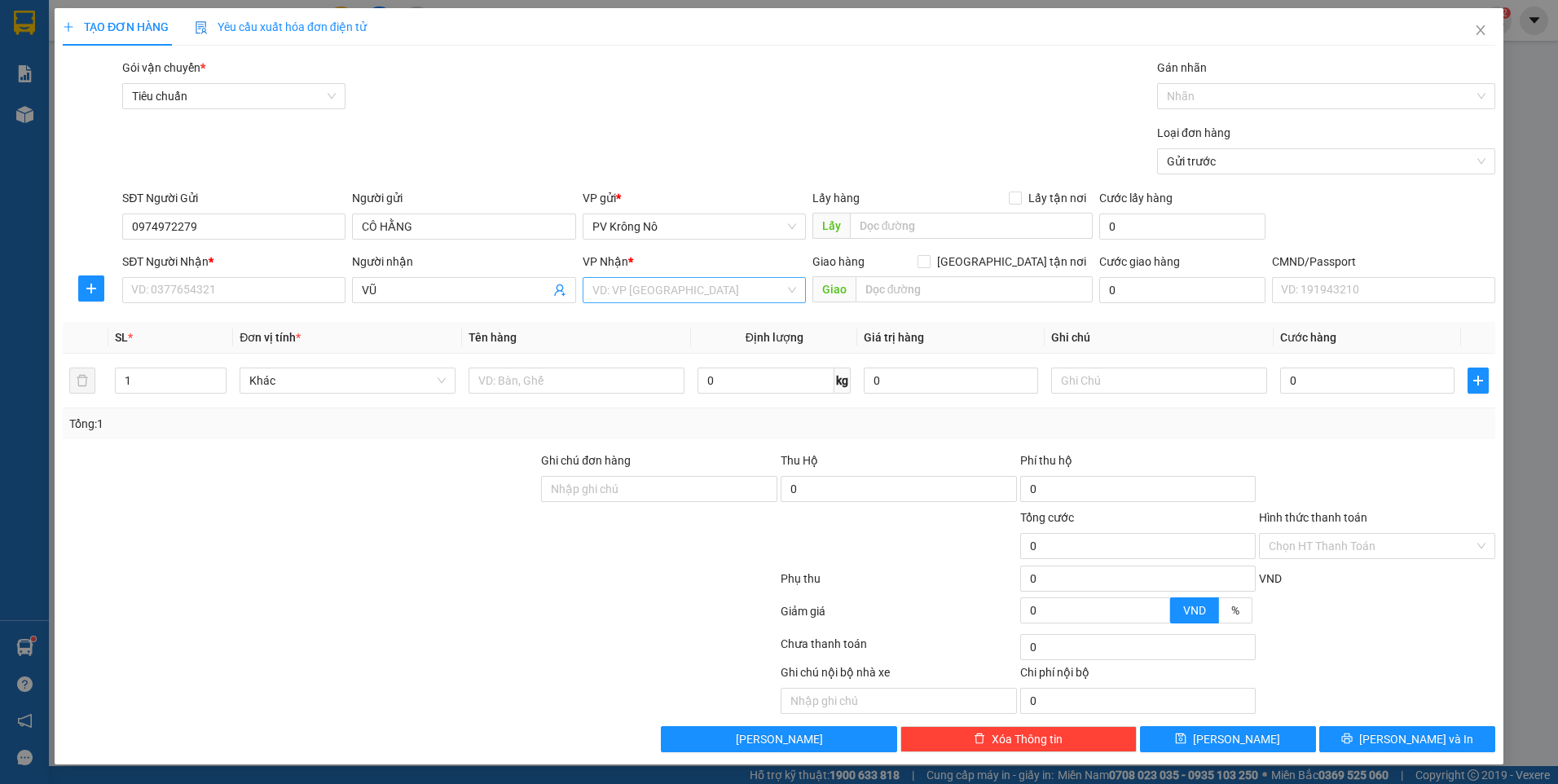
click at [698, 292] on input "search" at bounding box center [688, 290] width 192 height 24
click at [686, 325] on div "VP 214" at bounding box center [695, 322] width 204 height 18
click at [565, 384] on input "text" at bounding box center [576, 380] width 216 height 26
click at [1355, 385] on input "0" at bounding box center [1367, 380] width 174 height 26
click at [232, 292] on input "SĐT Người Nhận *" at bounding box center [233, 290] width 223 height 26
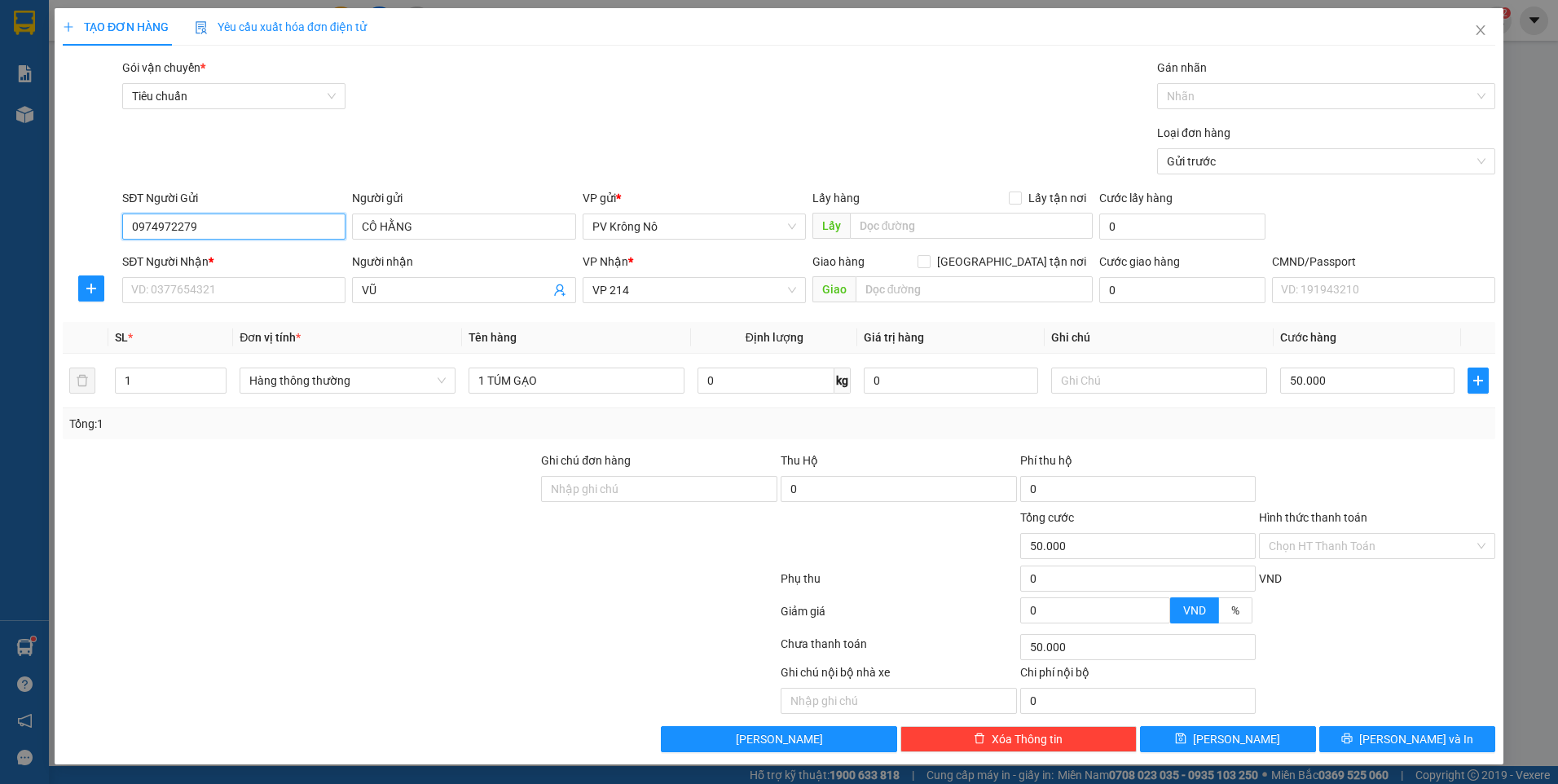
drag, startPoint x: 203, startPoint y: 225, endPoint x: 86, endPoint y: 223, distance: 117.0
click at [86, 223] on div "SĐT Người Gửi 0974972279 0974972279 Người gửi CÔ HẰNG VP gửi * PV Krông Nô Lấy …" at bounding box center [778, 218] width 1435 height 57
click at [207, 225] on input "0974972279" at bounding box center [233, 226] width 223 height 26
click at [196, 299] on input "SĐT Người Nhận *" at bounding box center [233, 290] width 223 height 26
click at [185, 286] on input "SĐT Người Nhận *" at bounding box center [233, 290] width 223 height 26
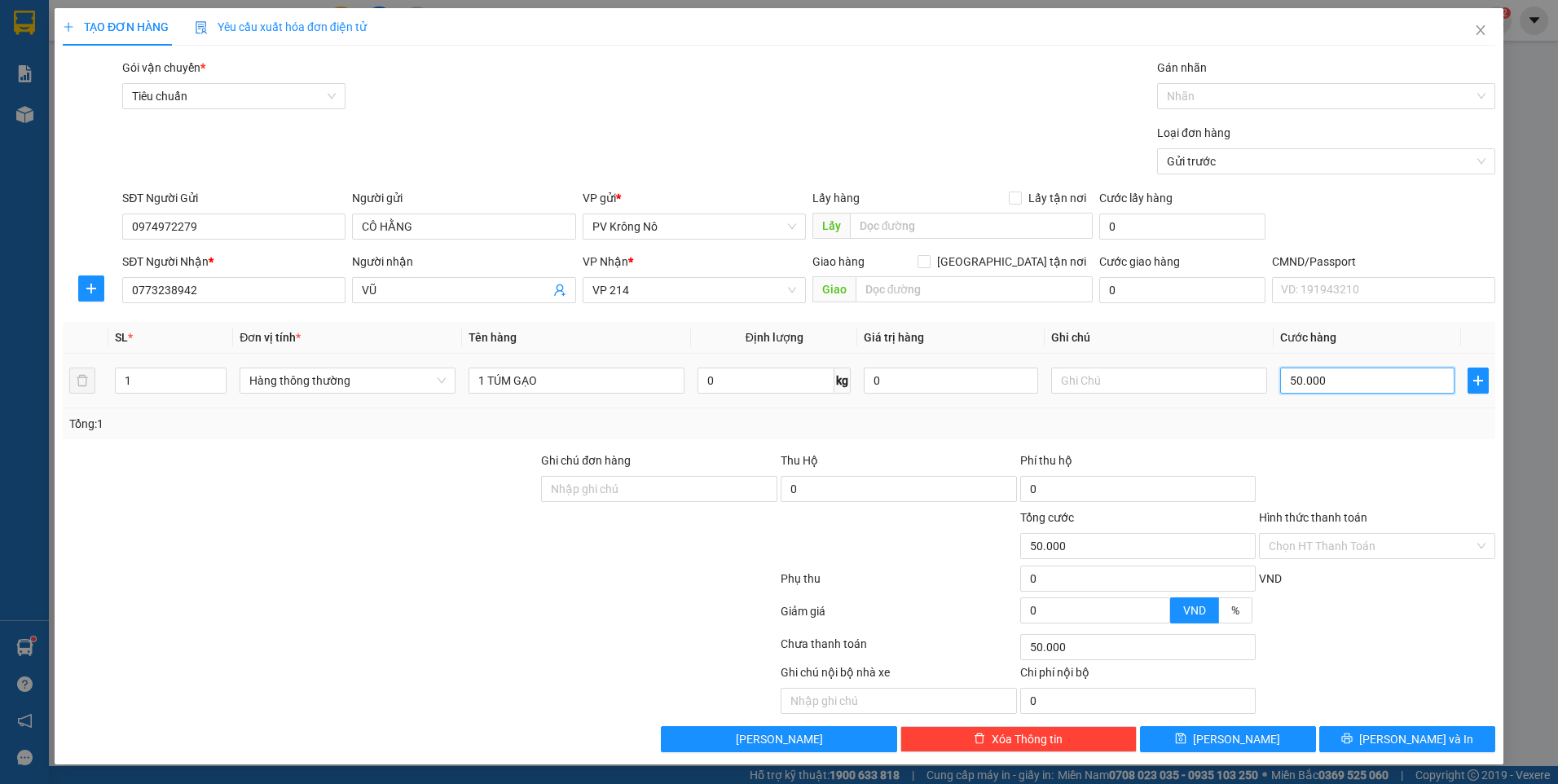
click at [1325, 379] on input "50.000" at bounding box center [1367, 380] width 174 height 26
click at [1301, 542] on input "Hình thức thanh toán" at bounding box center [1372, 546] width 205 height 24
click at [1132, 386] on input "text" at bounding box center [1159, 380] width 216 height 26
click at [1338, 541] on input "Hình thức thanh toán" at bounding box center [1372, 546] width 205 height 24
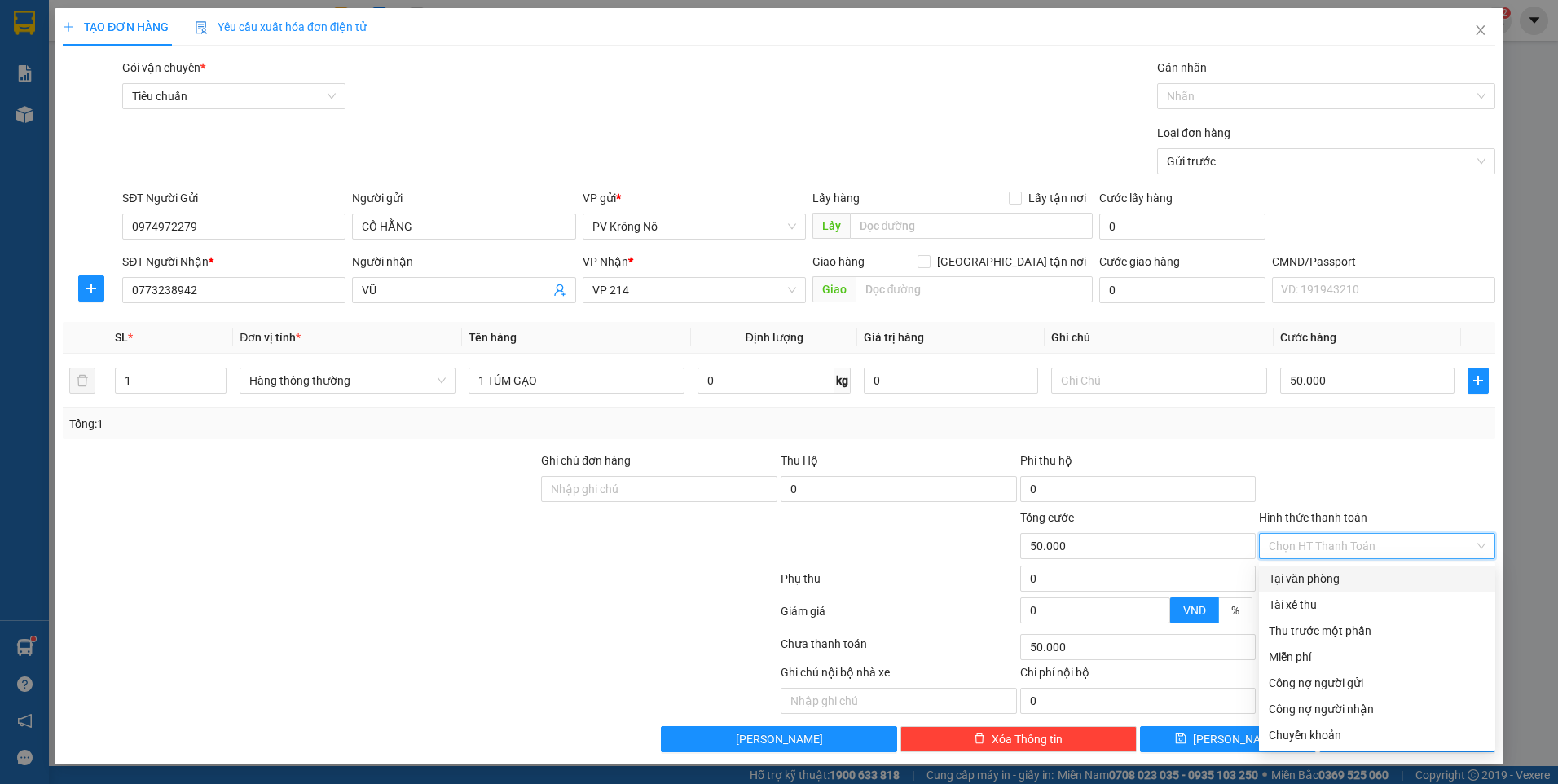
click at [1335, 573] on div "Tại văn phòng" at bounding box center [1377, 578] width 217 height 18
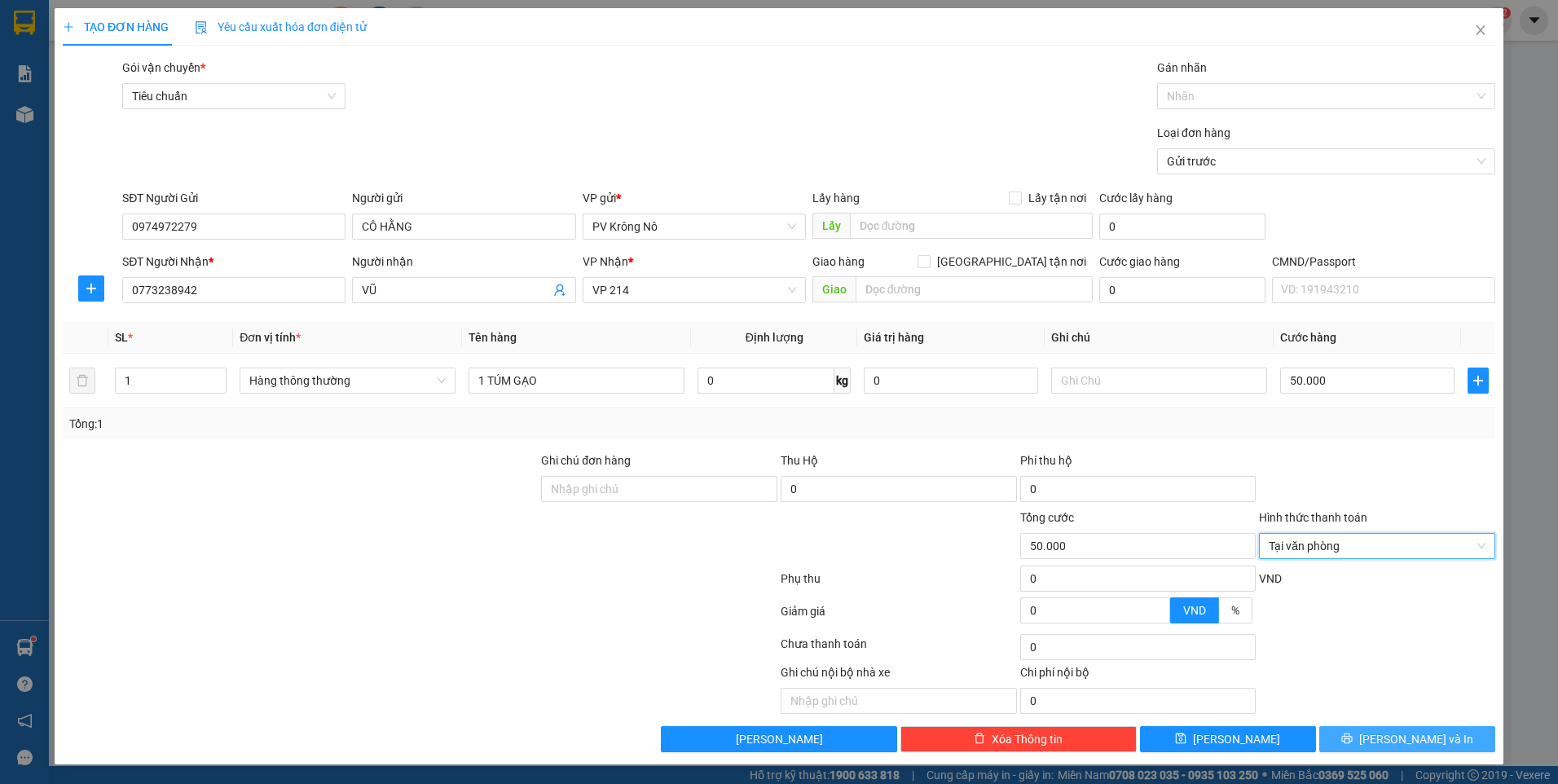
click at [1391, 737] on button "[PERSON_NAME] và In" at bounding box center [1407, 739] width 176 height 26
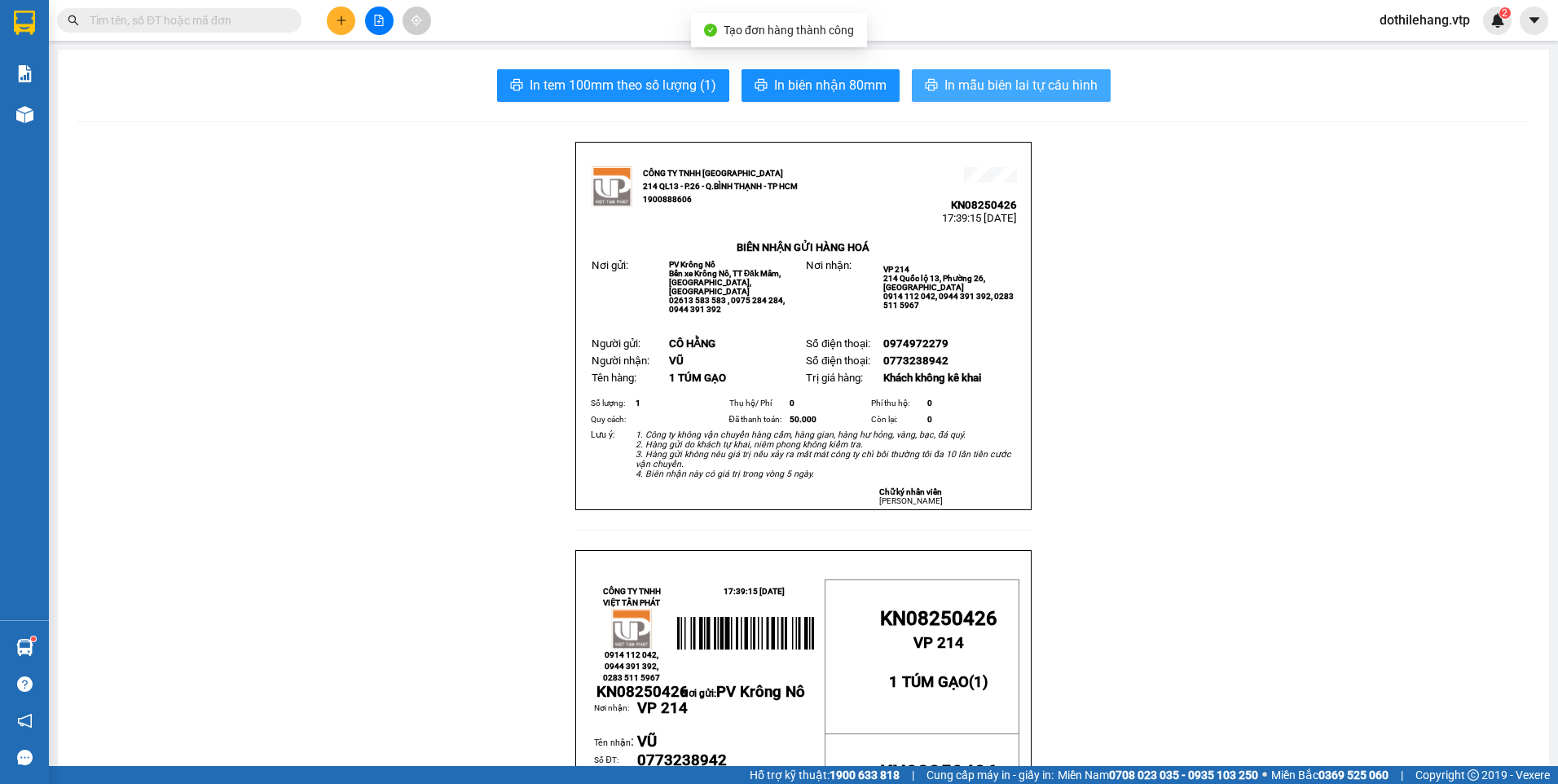
click at [993, 74] on button "In mẫu biên lai tự cấu hình" at bounding box center [1011, 85] width 198 height 32
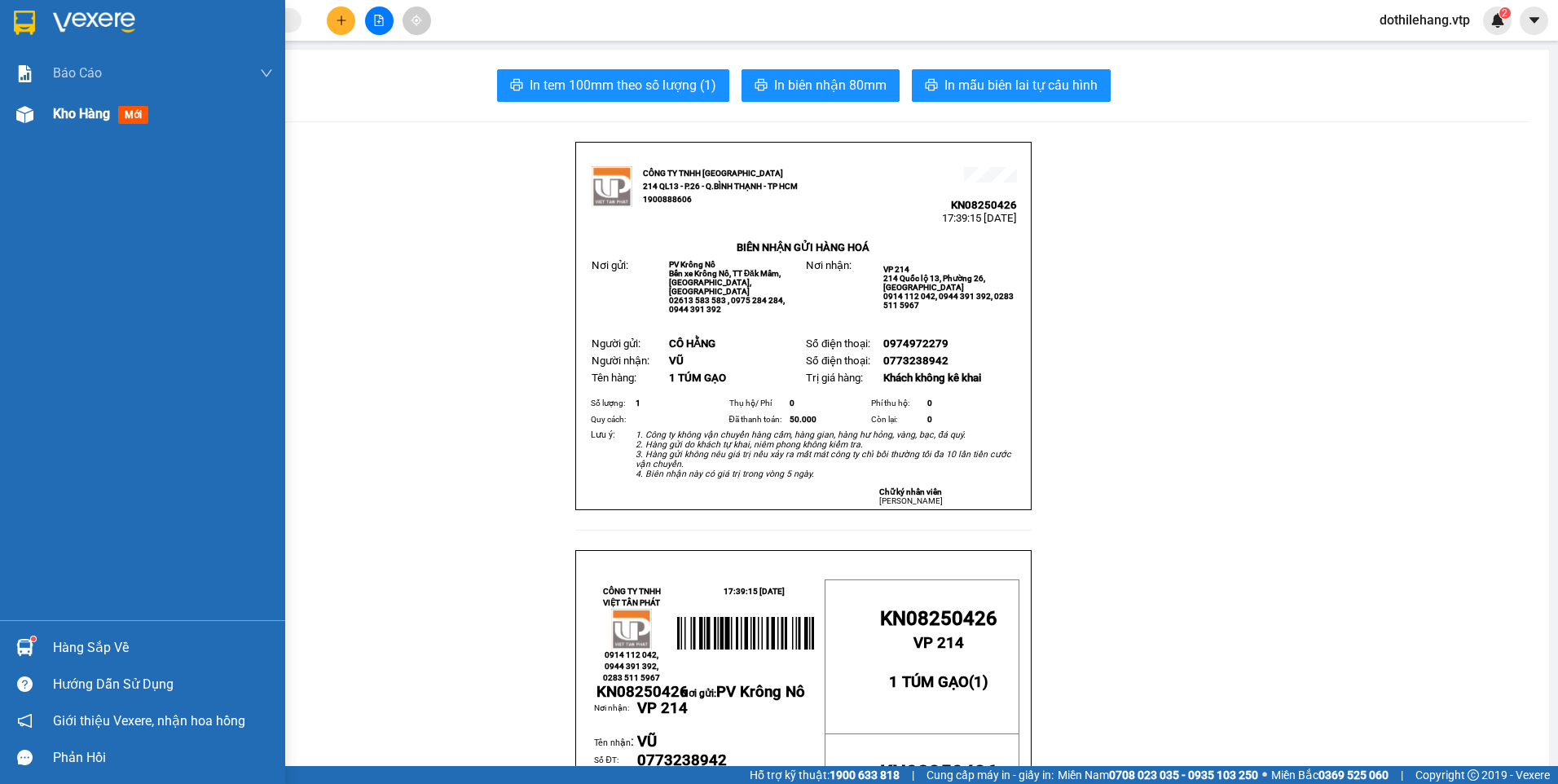
click at [85, 104] on div "Kho hàng mới" at bounding box center [104, 113] width 102 height 20
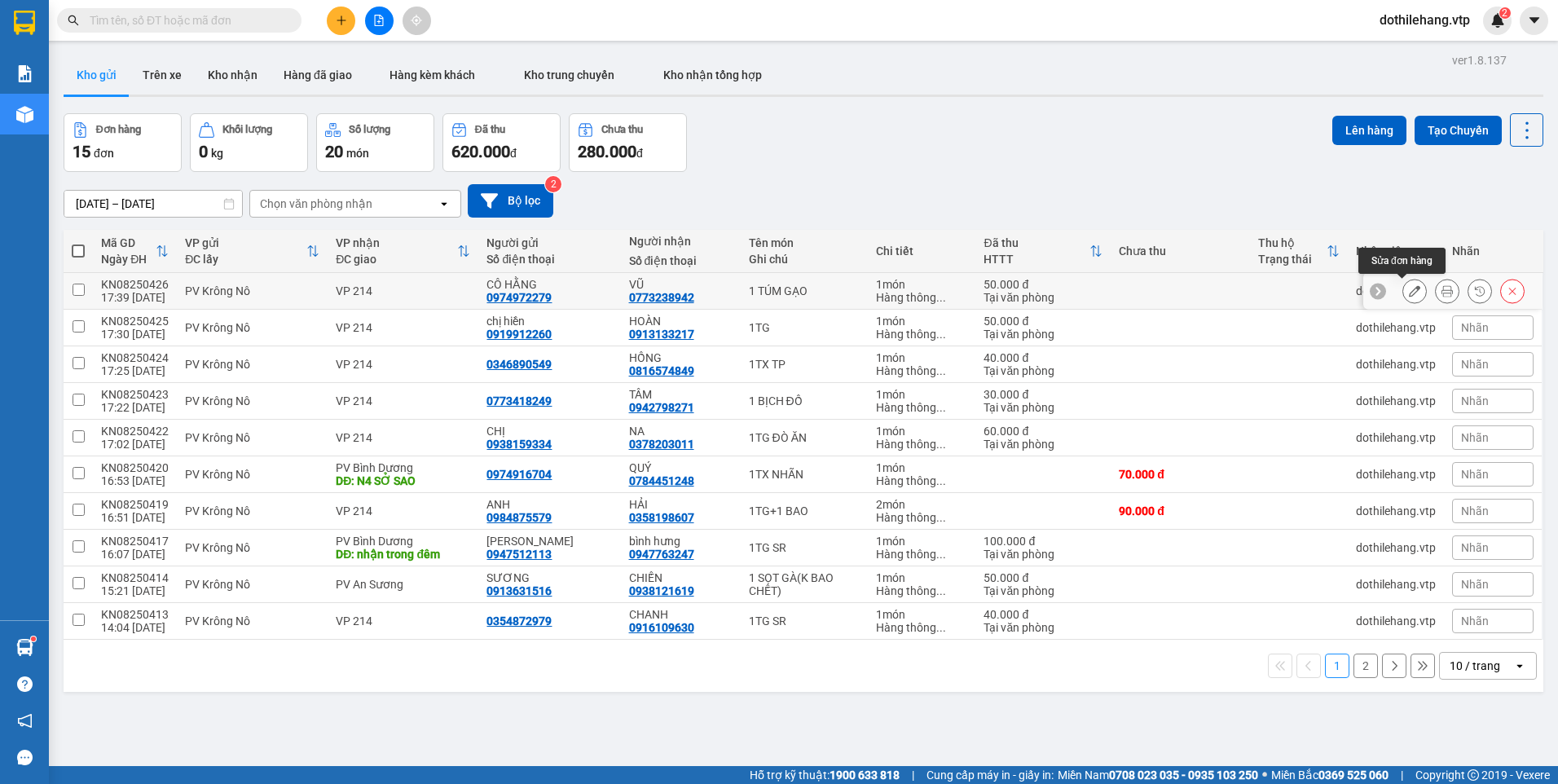
click at [1409, 289] on icon at bounding box center [1414, 291] width 11 height 11
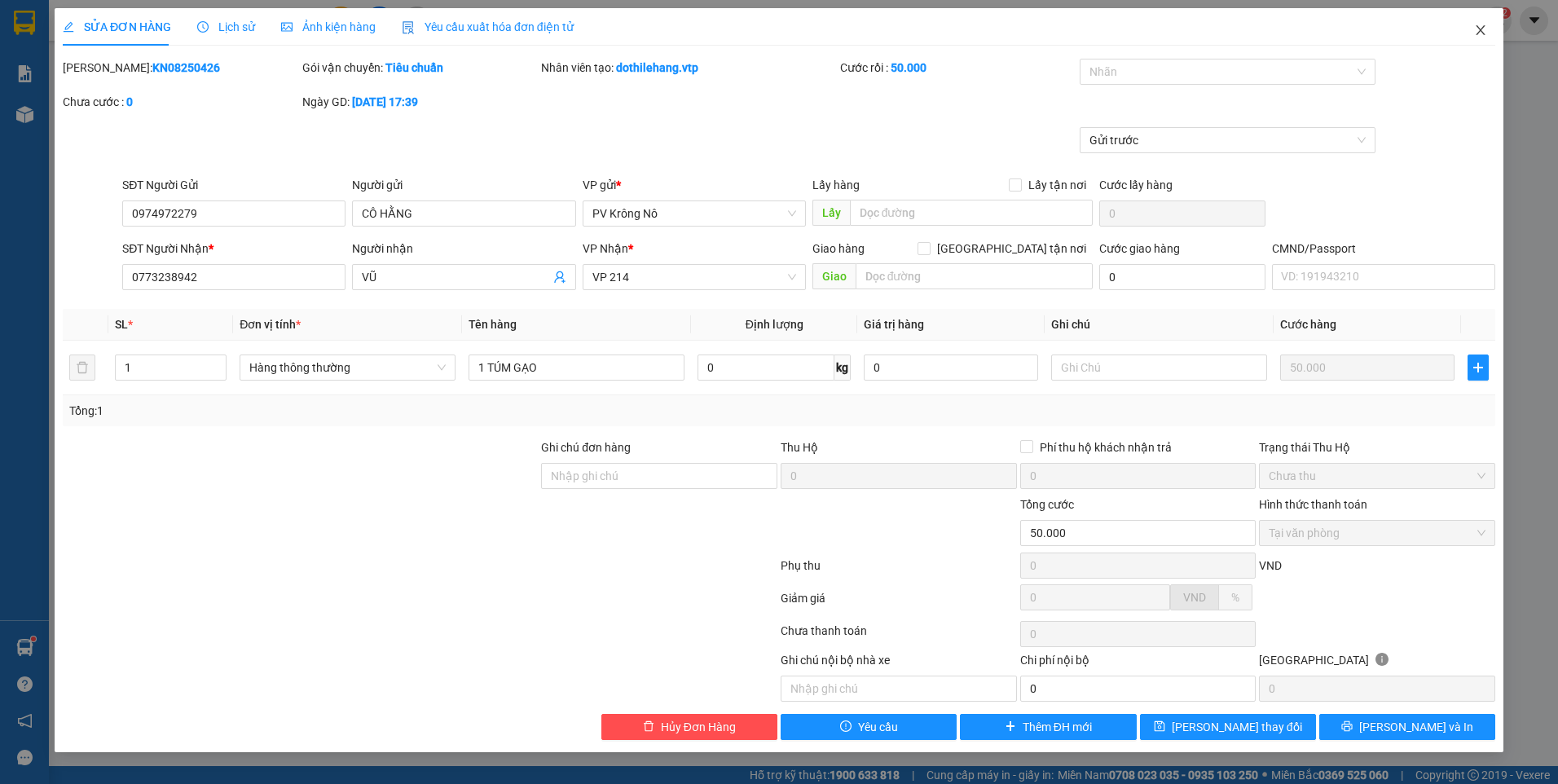
click at [1482, 31] on icon "close" at bounding box center [1480, 30] width 13 height 13
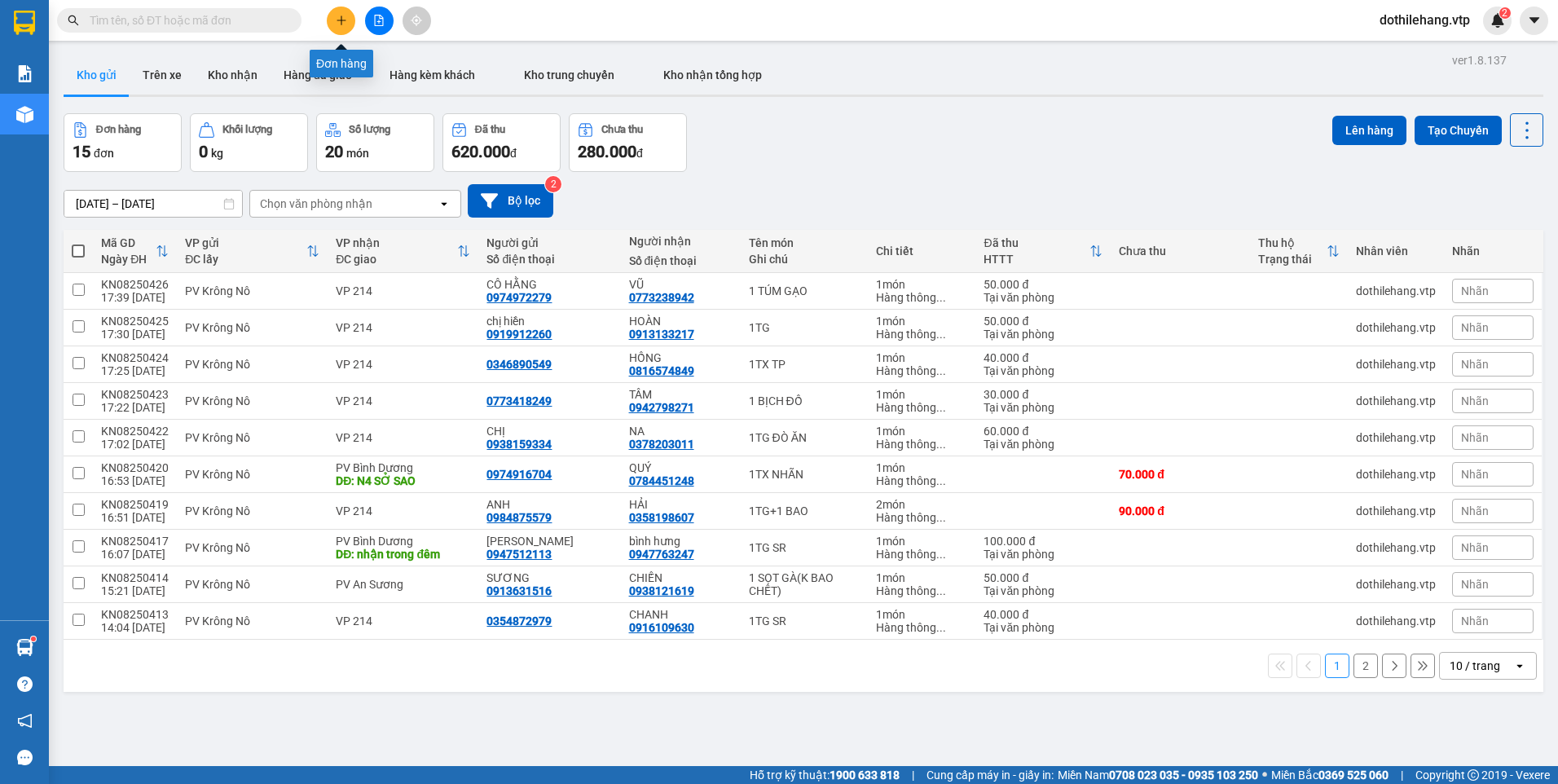
click at [341, 13] on button at bounding box center [340, 20] width 29 height 29
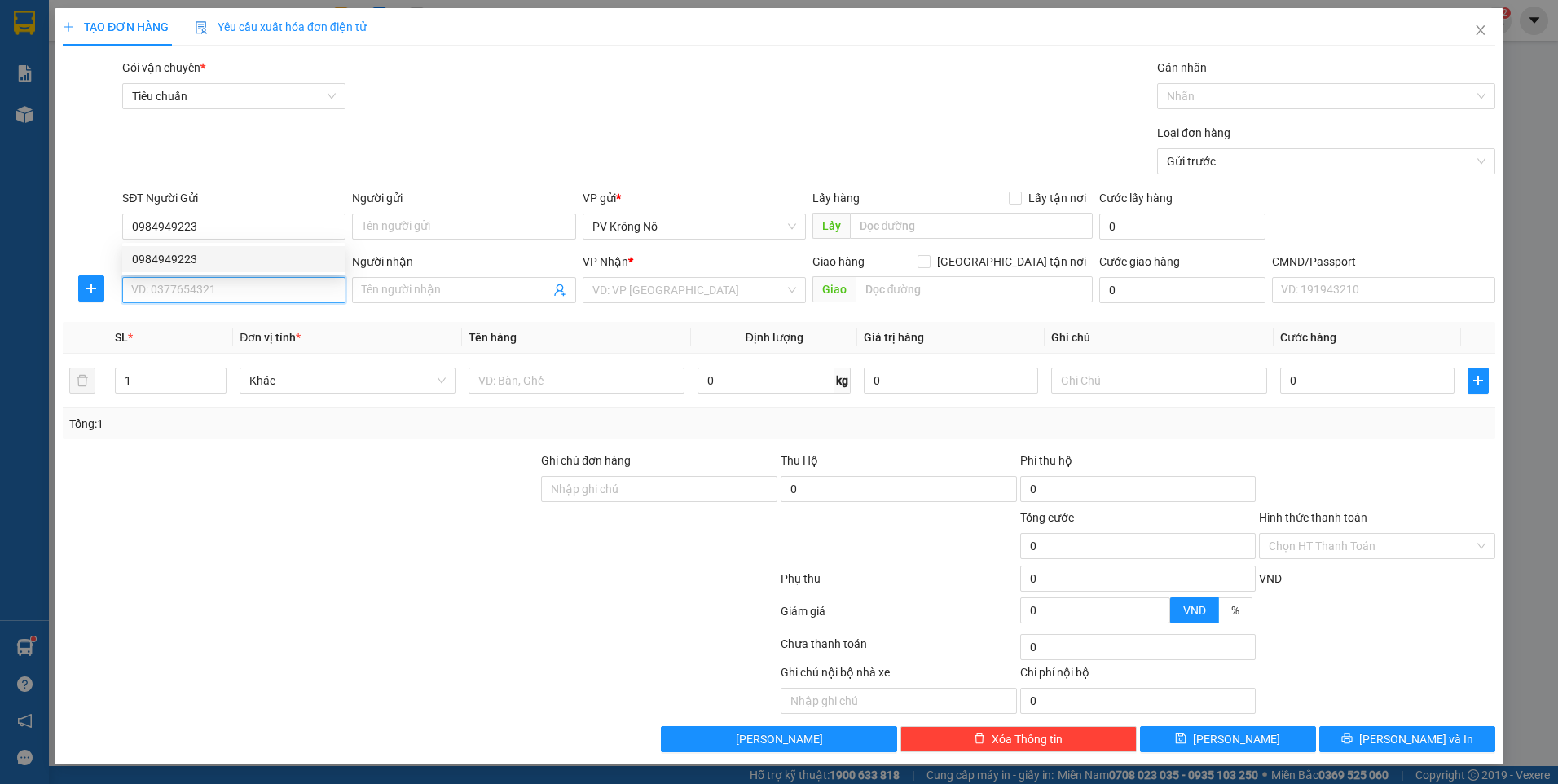
click at [206, 291] on input "SĐT Người Nhận *" at bounding box center [233, 290] width 223 height 26
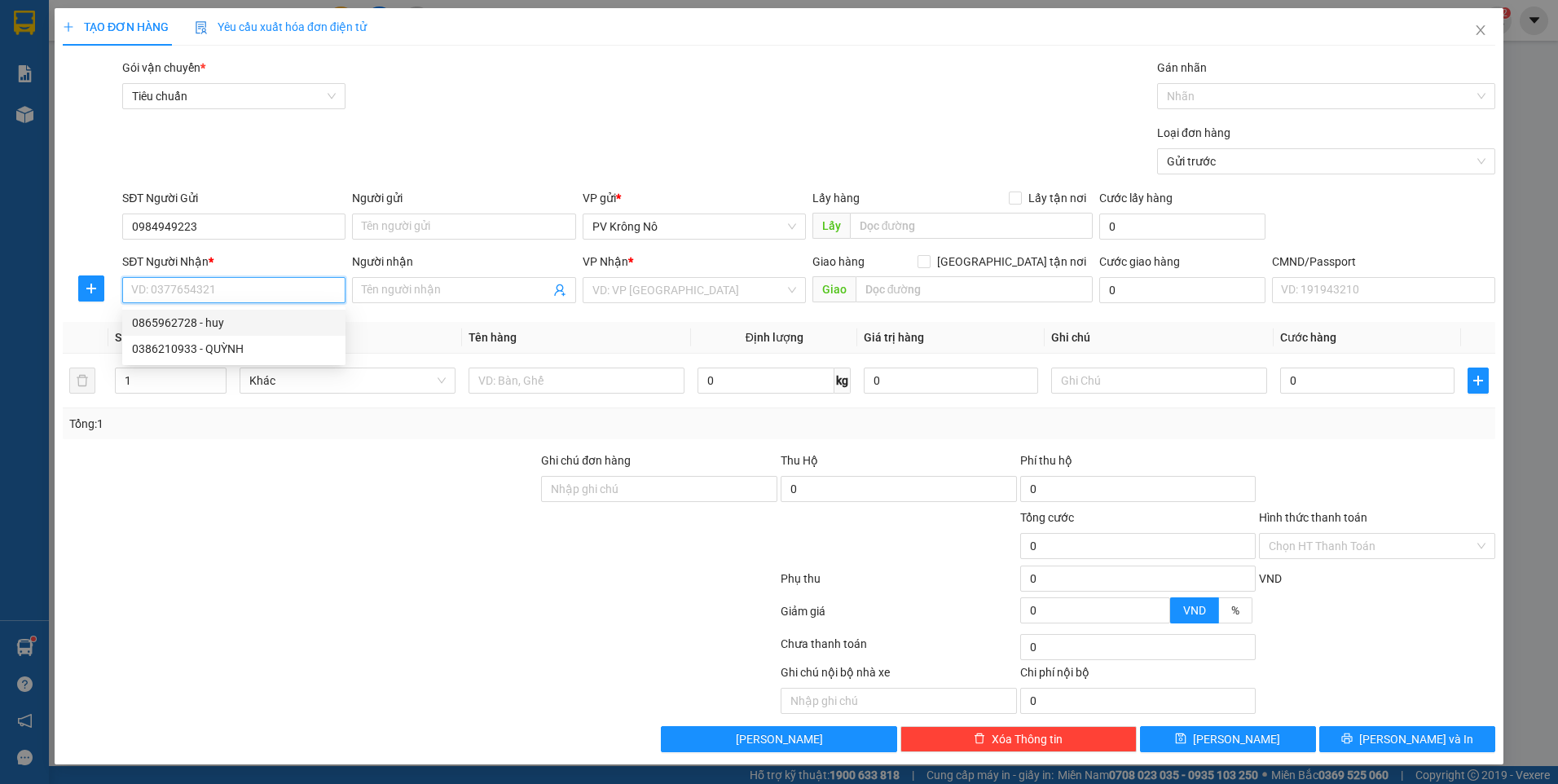
click at [211, 326] on div "0865962728 - huy" at bounding box center [234, 322] width 204 height 18
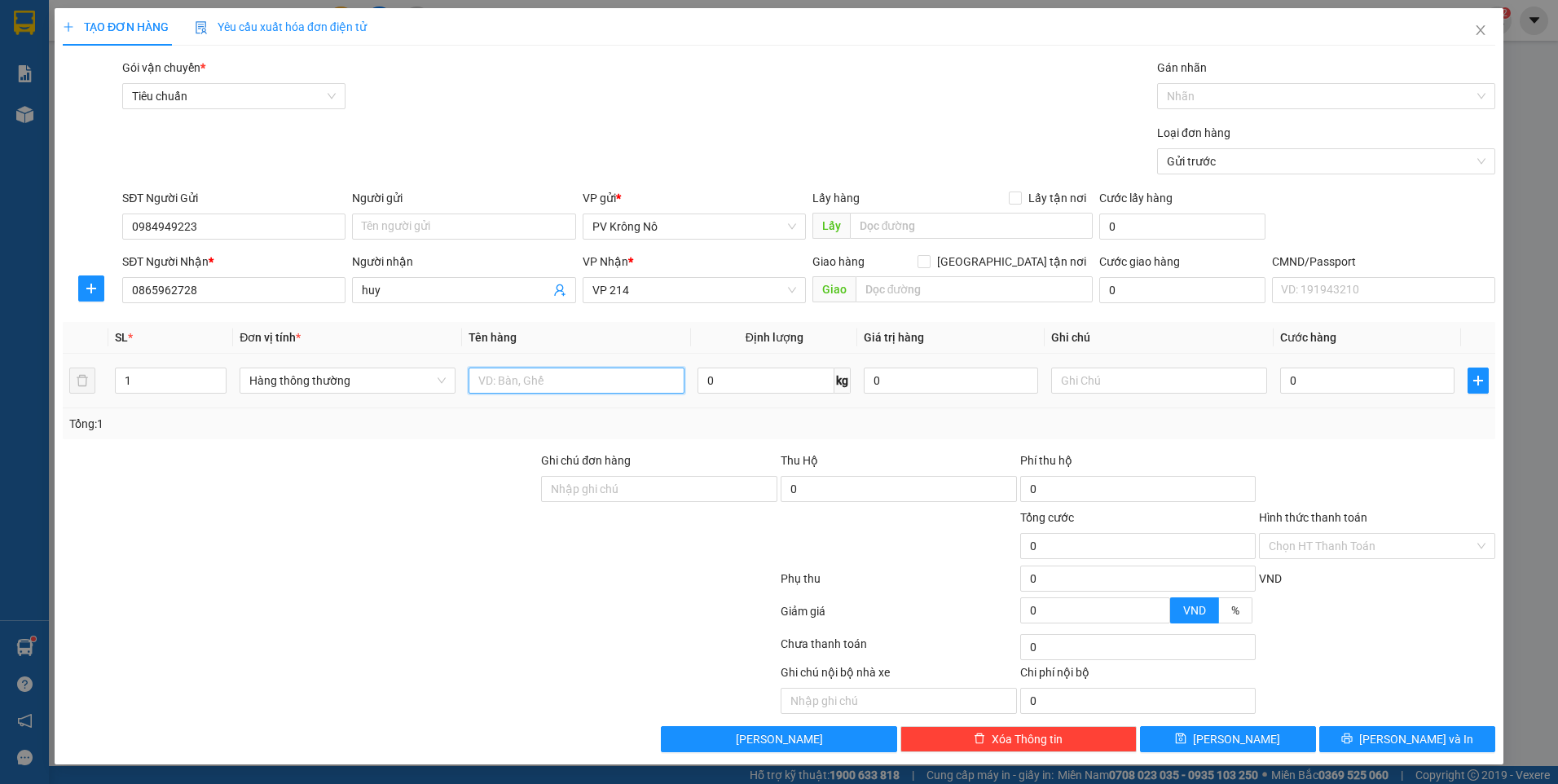
click at [539, 386] on input "text" at bounding box center [576, 380] width 216 height 26
click at [1342, 389] on input "0" at bounding box center [1367, 380] width 174 height 26
click at [1371, 555] on input "Hình thức thanh toán" at bounding box center [1372, 546] width 205 height 24
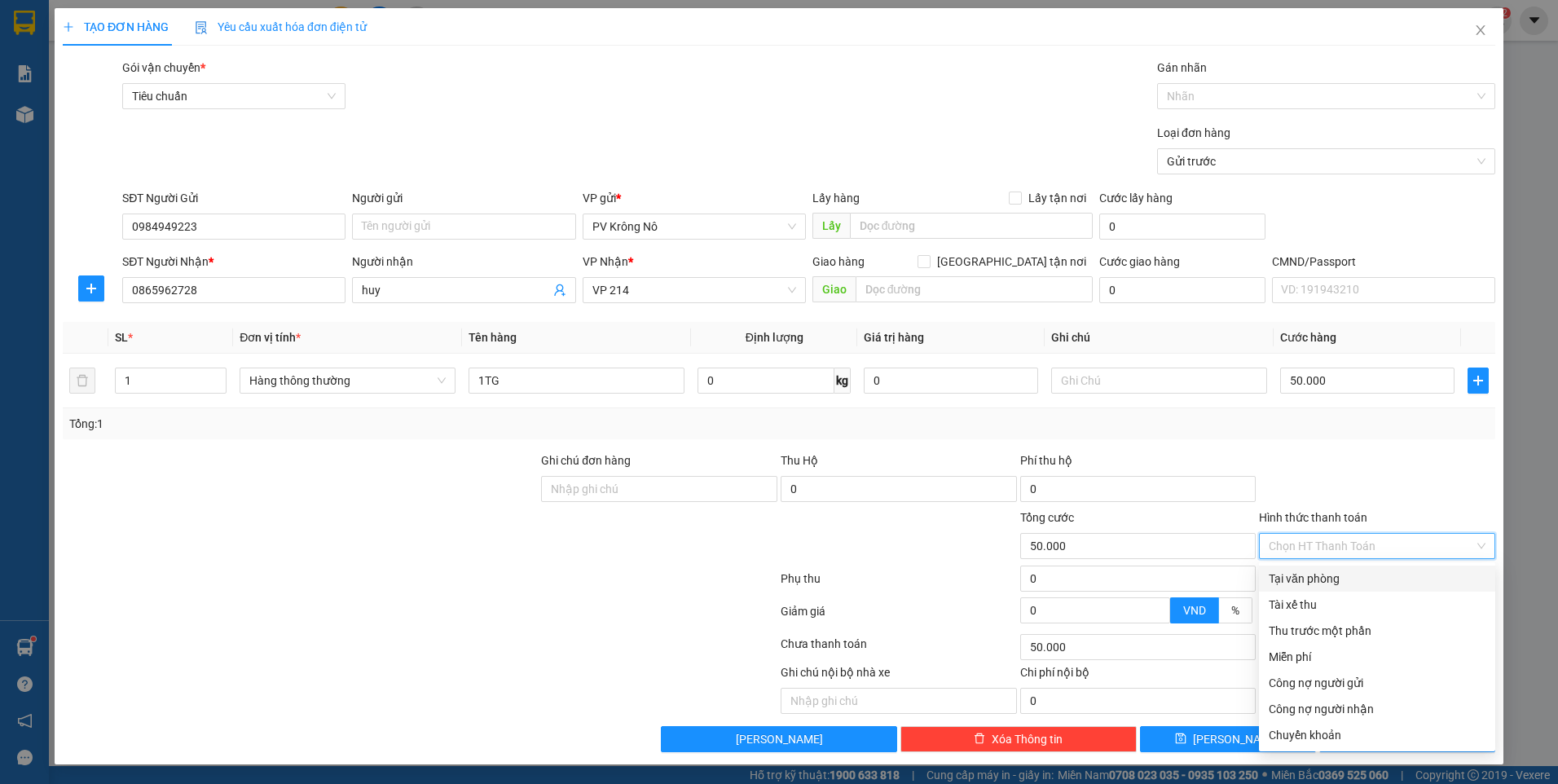
drag, startPoint x: 1356, startPoint y: 586, endPoint x: 1349, endPoint y: 627, distance: 41.6
click at [1356, 586] on div "Tại văn phòng" at bounding box center [1377, 578] width 217 height 18
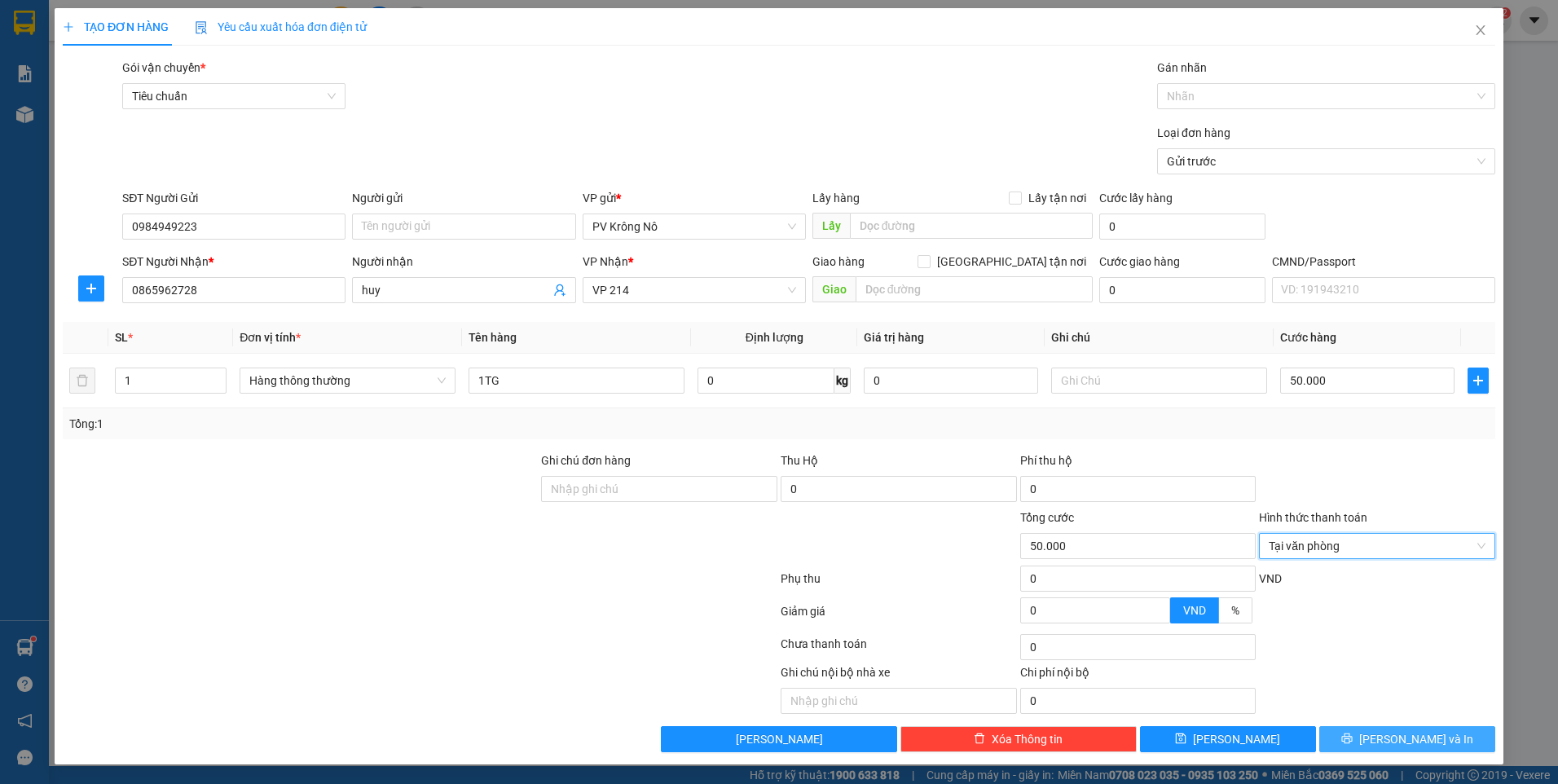
click at [1359, 734] on button "[PERSON_NAME] và In" at bounding box center [1407, 739] width 176 height 26
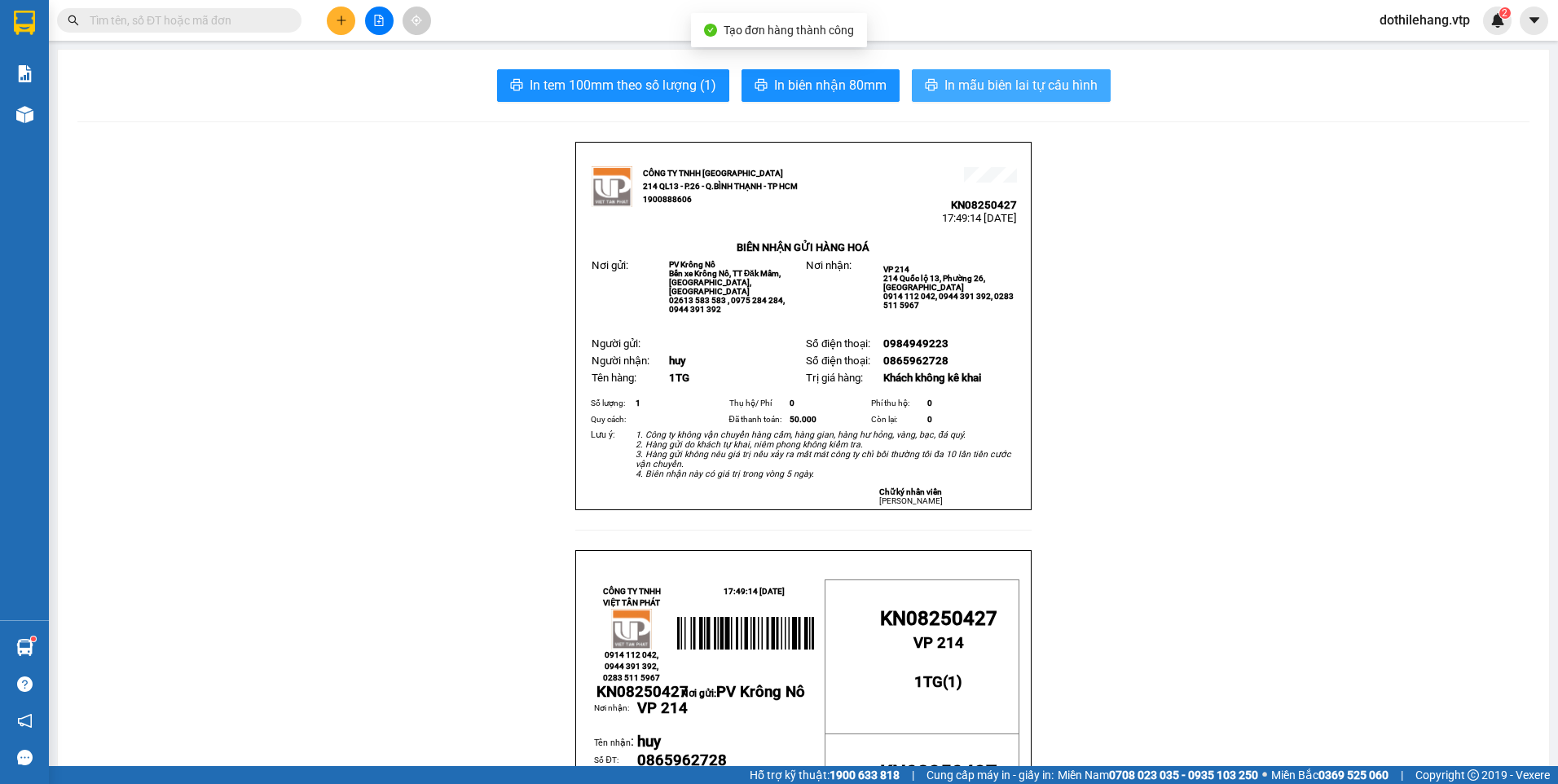
click at [989, 82] on span "In mẫu biên lai tự cấu hình" at bounding box center [1021, 84] width 153 height 20
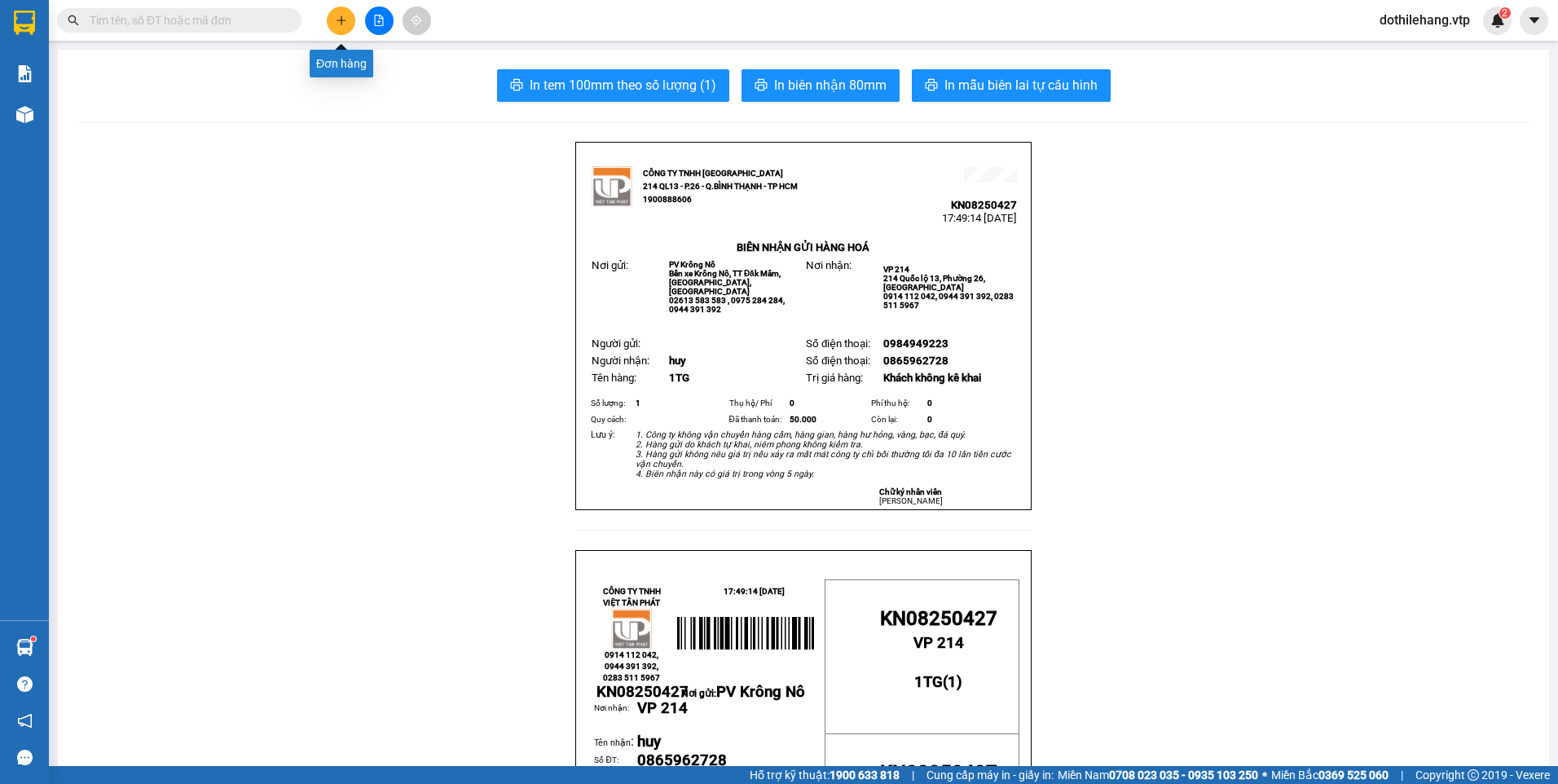
click at [337, 25] on icon "plus" at bounding box center [341, 20] width 11 height 11
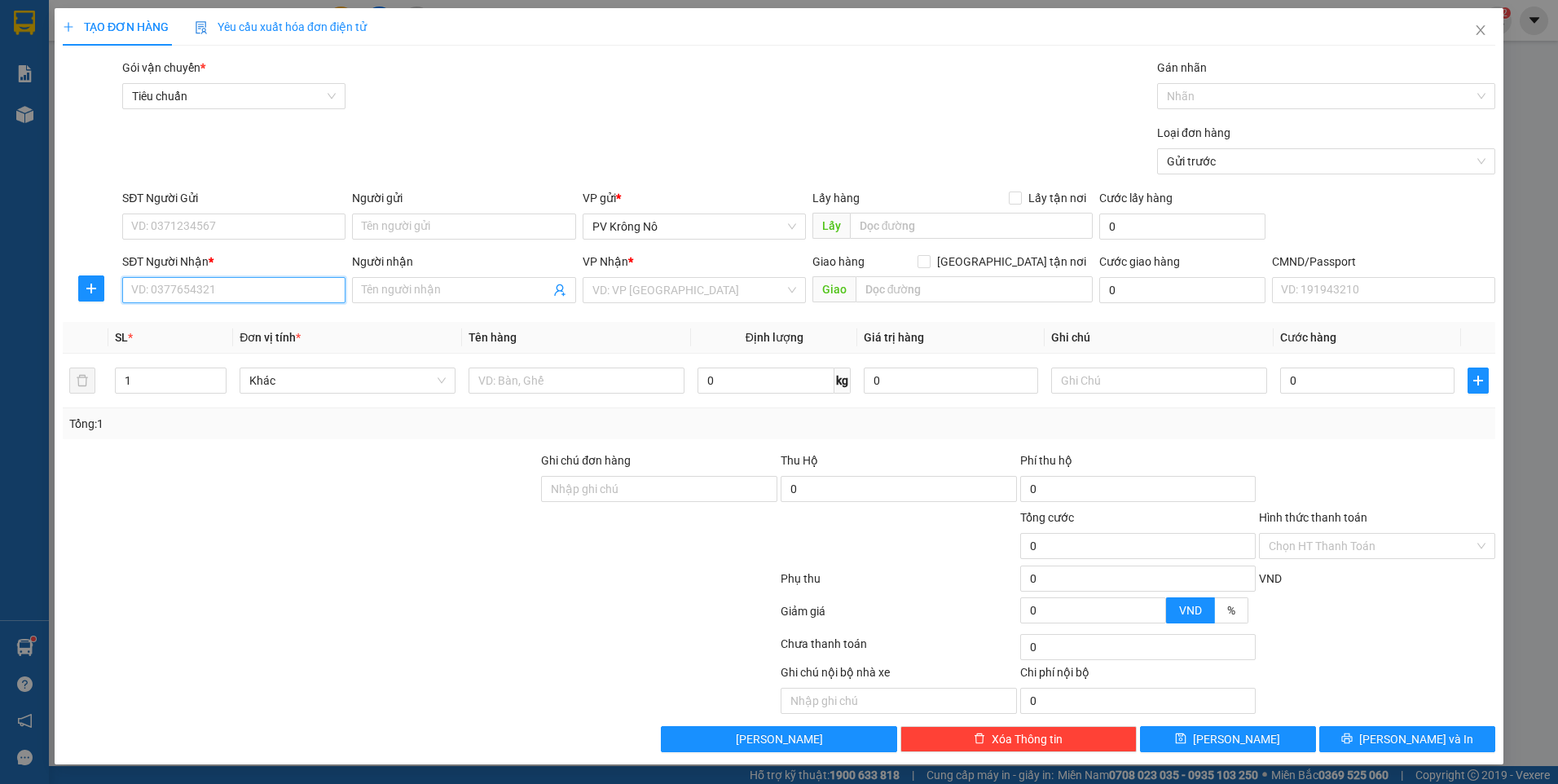
click at [185, 298] on input "SĐT Người Nhận *" at bounding box center [233, 290] width 223 height 26
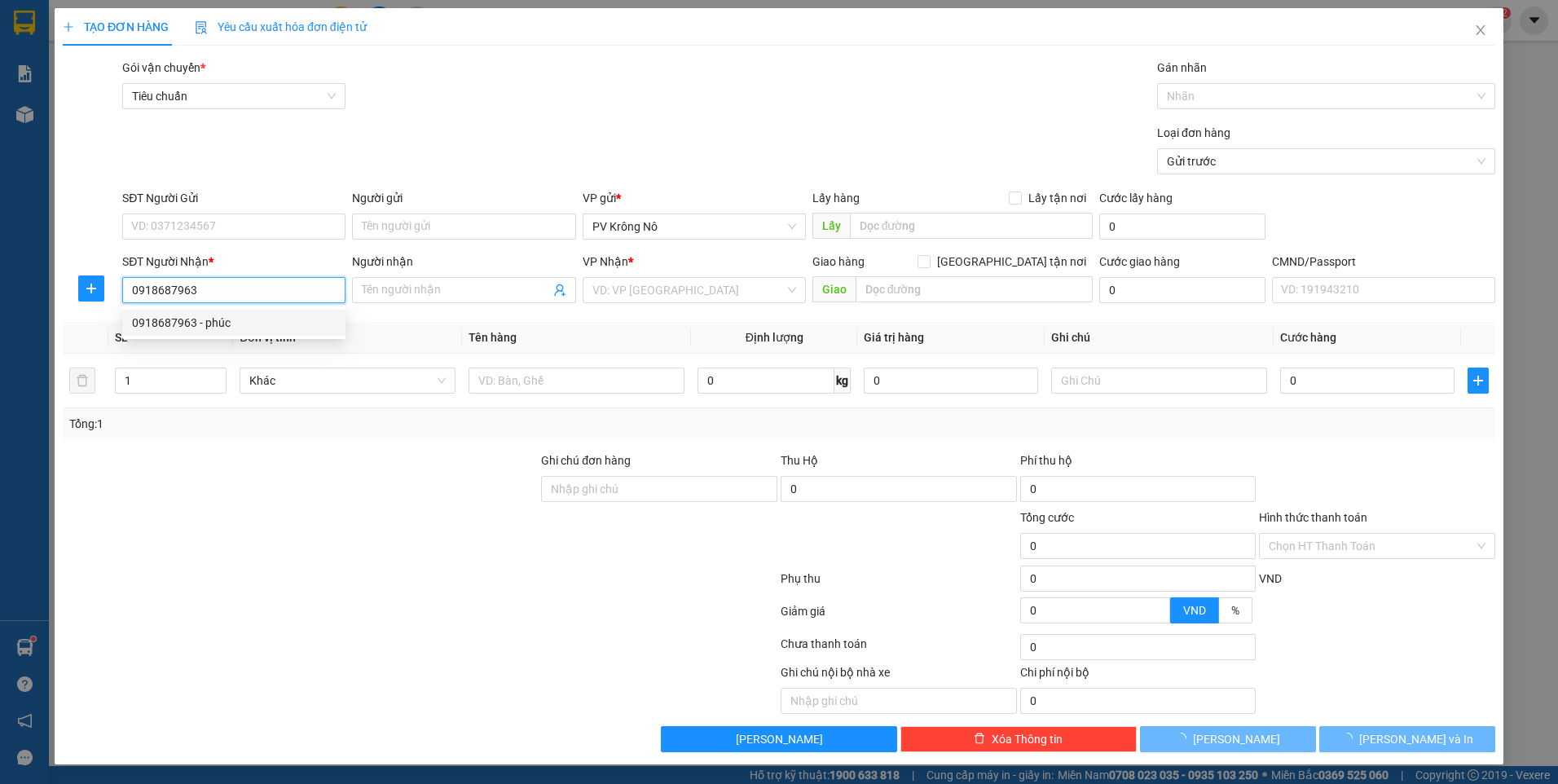
click at [183, 320] on div "0918687963 - phúc" at bounding box center [234, 322] width 204 height 18
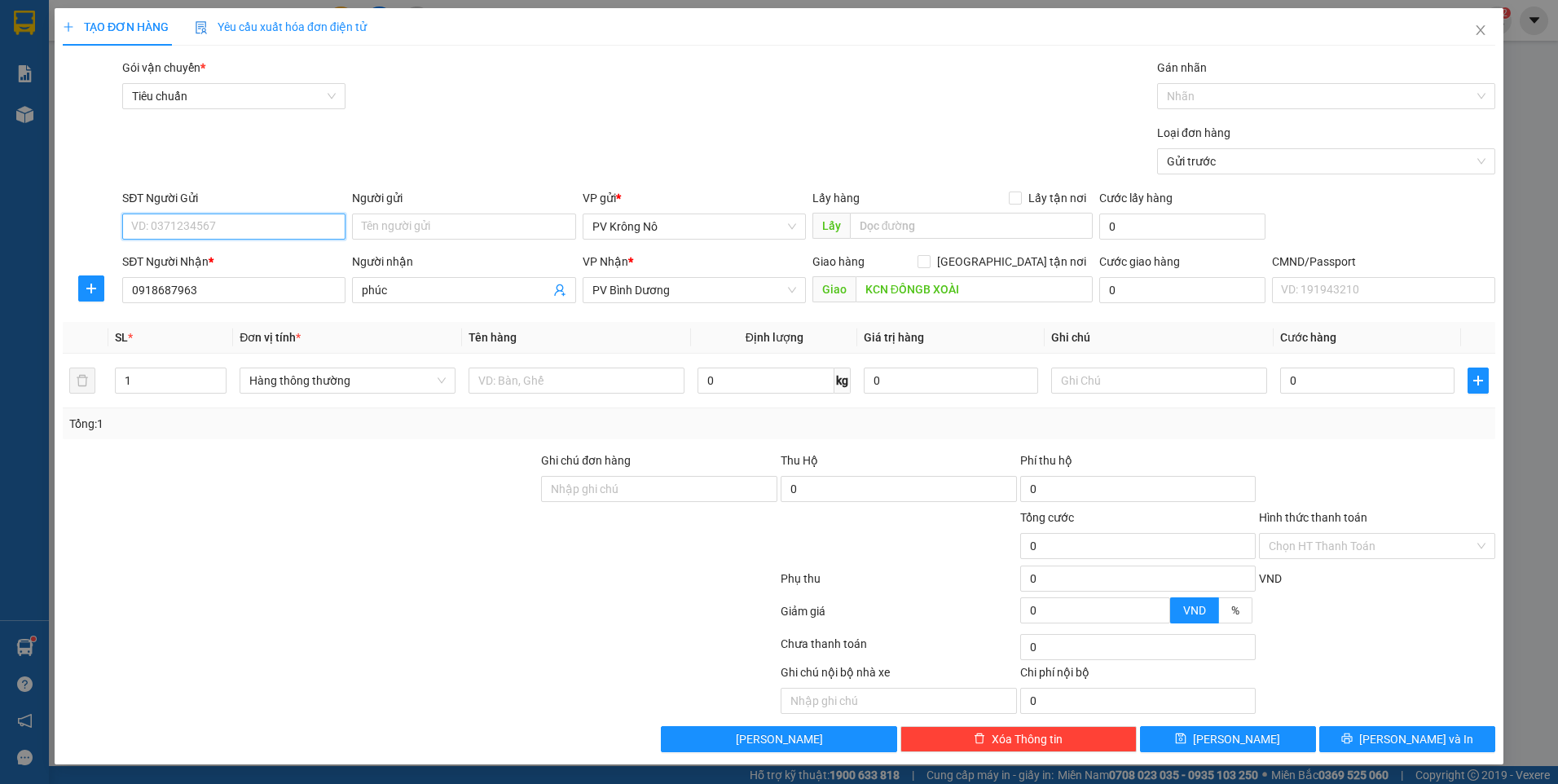
click at [198, 230] on input "SĐT Người Gửi" at bounding box center [233, 226] width 223 height 26
click at [194, 255] on div "0348604224" at bounding box center [234, 258] width 204 height 18
click at [931, 287] on input "KCN ĐỒNGB XOÀI" at bounding box center [974, 289] width 238 height 26
click at [928, 291] on input "KCN ĐỒNGB XOÀI" at bounding box center [974, 289] width 238 height 26
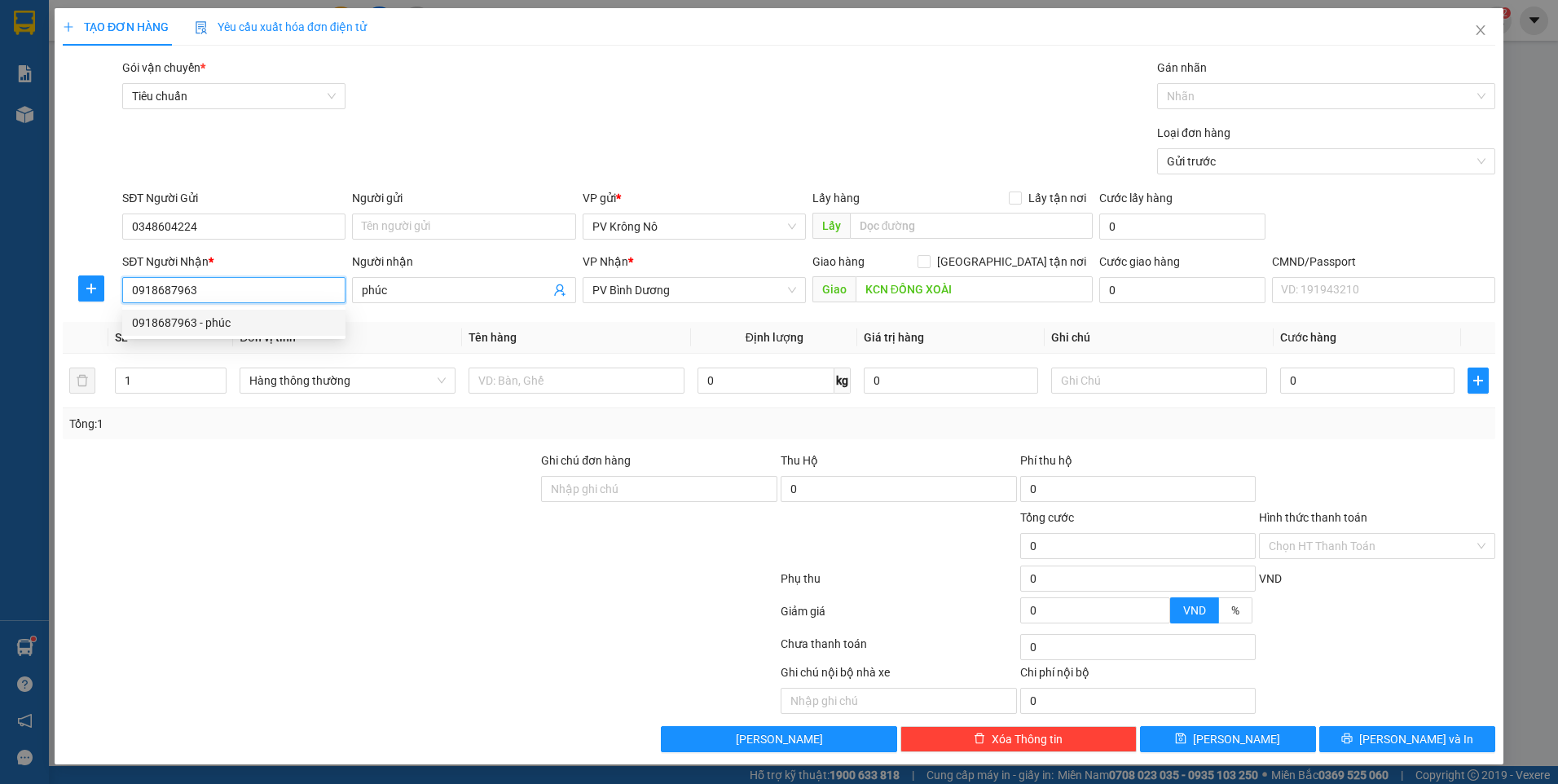
drag, startPoint x: 204, startPoint y: 291, endPoint x: 158, endPoint y: 287, distance: 46.2
click at [119, 295] on div "SĐT Người Nhận * 0918687963" at bounding box center [234, 281] width 230 height 57
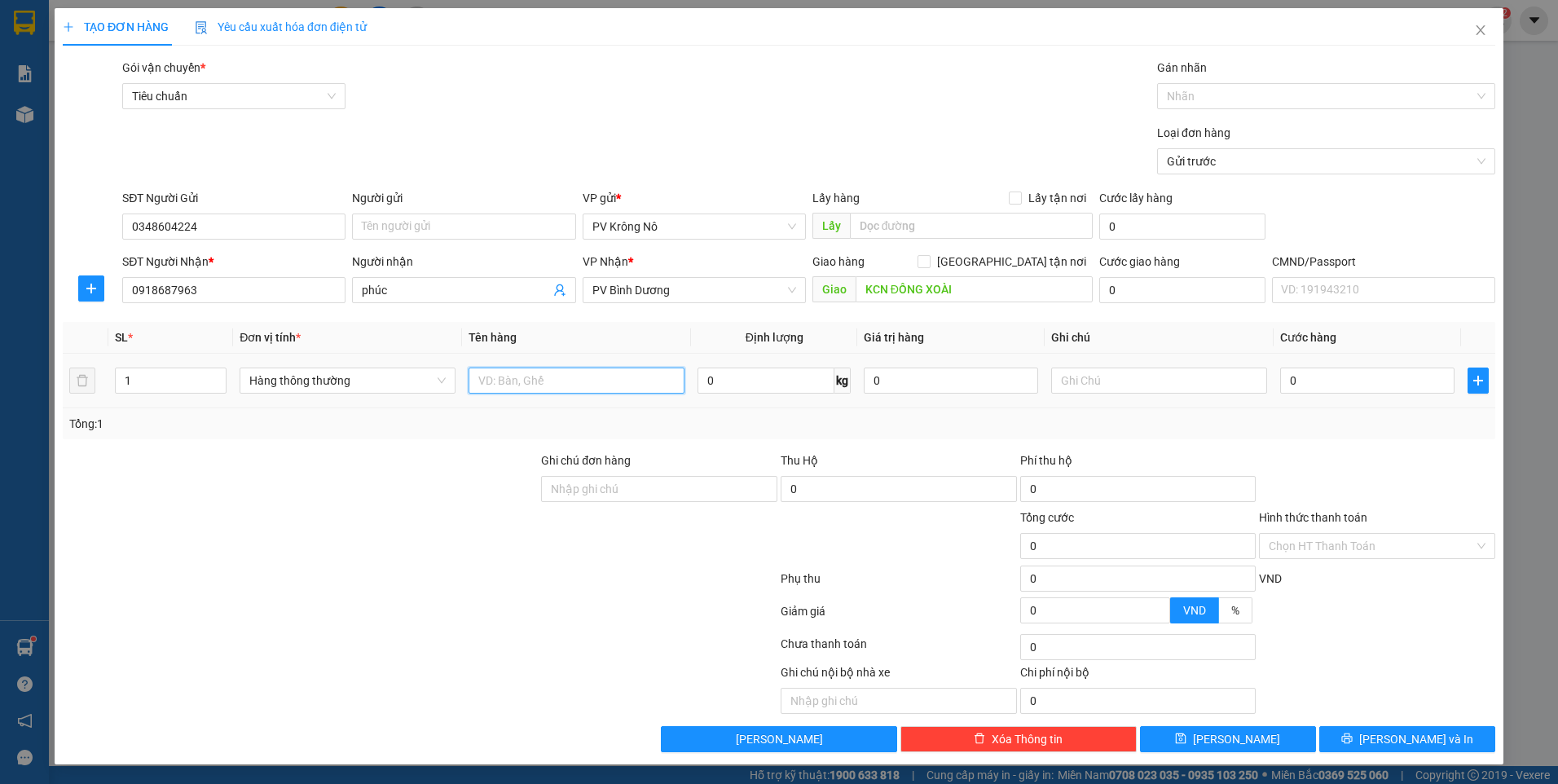
click at [535, 389] on input "text" at bounding box center [576, 380] width 216 height 26
click at [151, 381] on input "1" at bounding box center [171, 380] width 110 height 24
click at [1333, 380] on input "0" at bounding box center [1367, 380] width 174 height 26
click at [238, 225] on input "0348604224" at bounding box center [233, 226] width 223 height 26
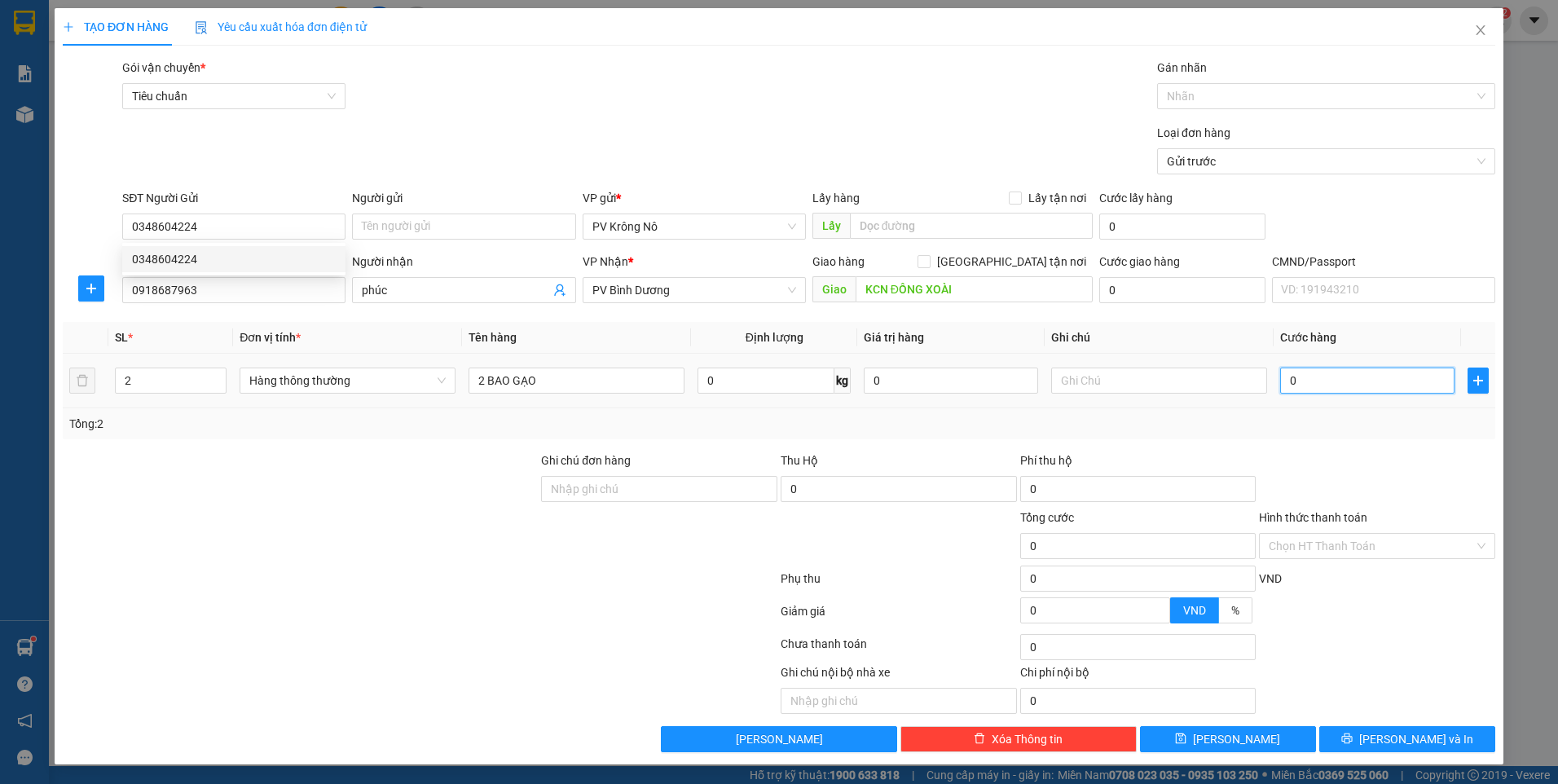
click at [1346, 387] on input "0" at bounding box center [1367, 380] width 174 height 26
click at [1354, 378] on input "144.000" at bounding box center [1367, 380] width 174 height 26
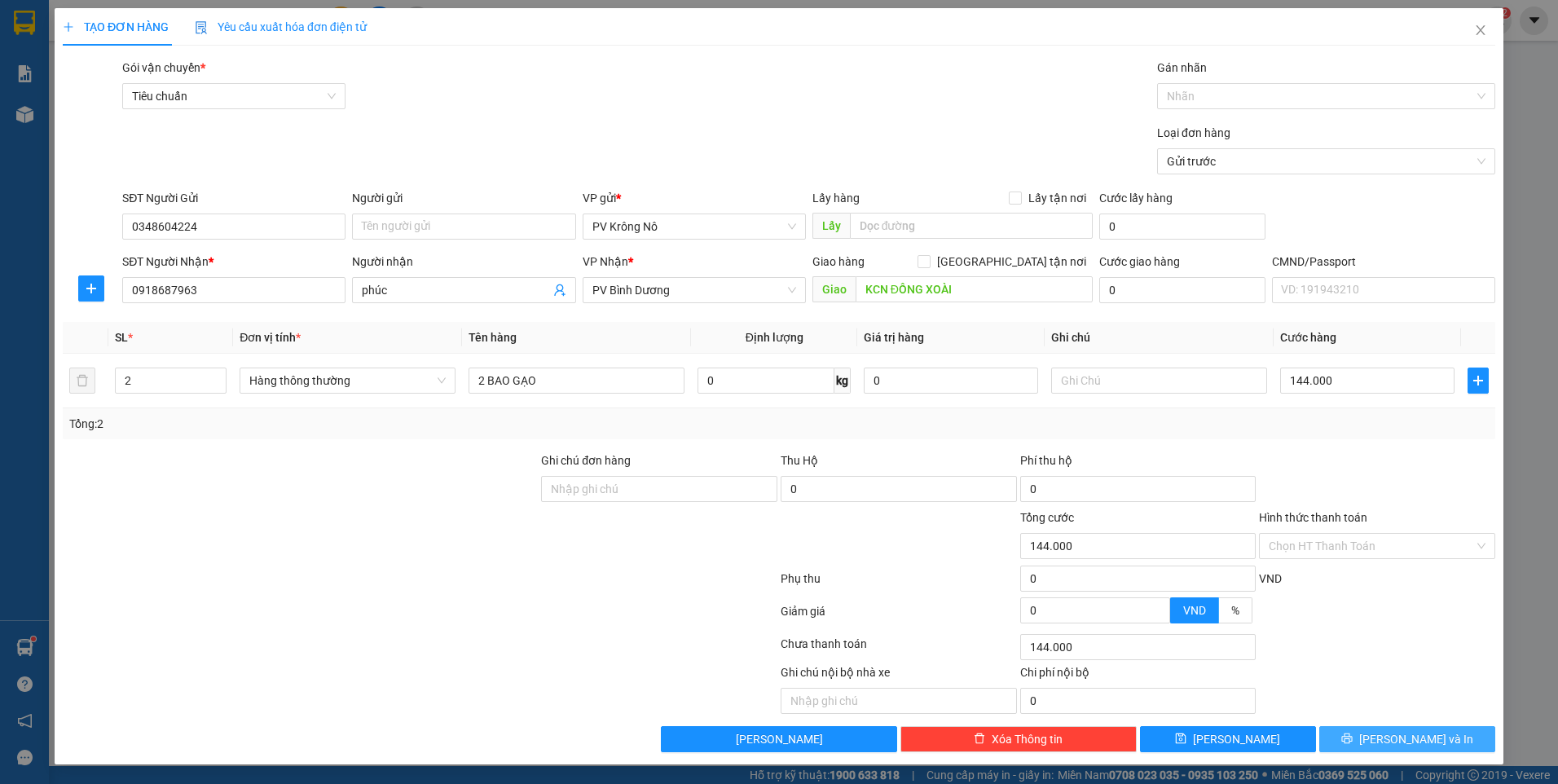
click at [1339, 734] on button "[PERSON_NAME] và In" at bounding box center [1407, 739] width 176 height 26
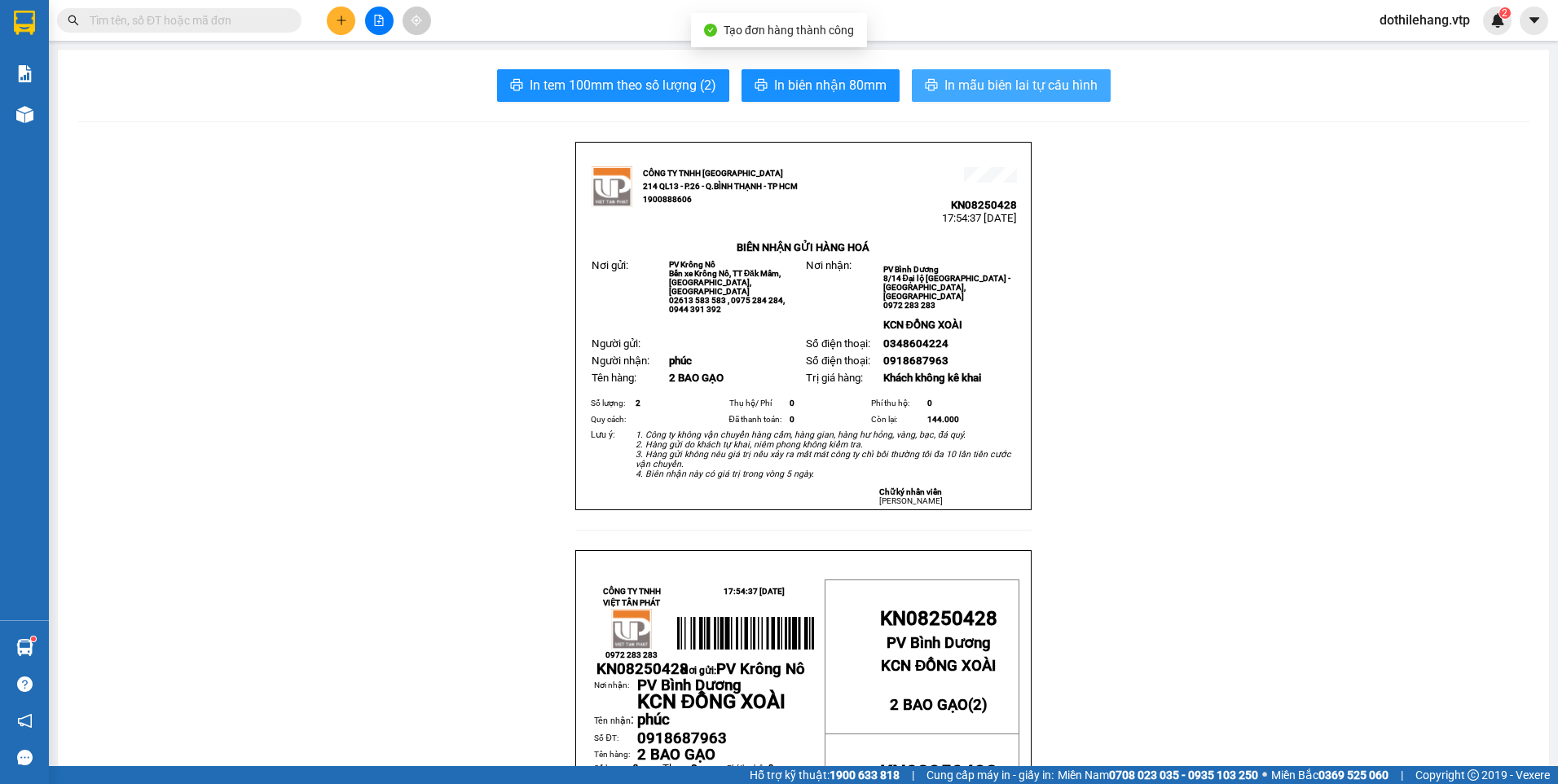
click at [944, 86] on span "In mẫu biên lai tự cấu hình" at bounding box center [1021, 84] width 153 height 20
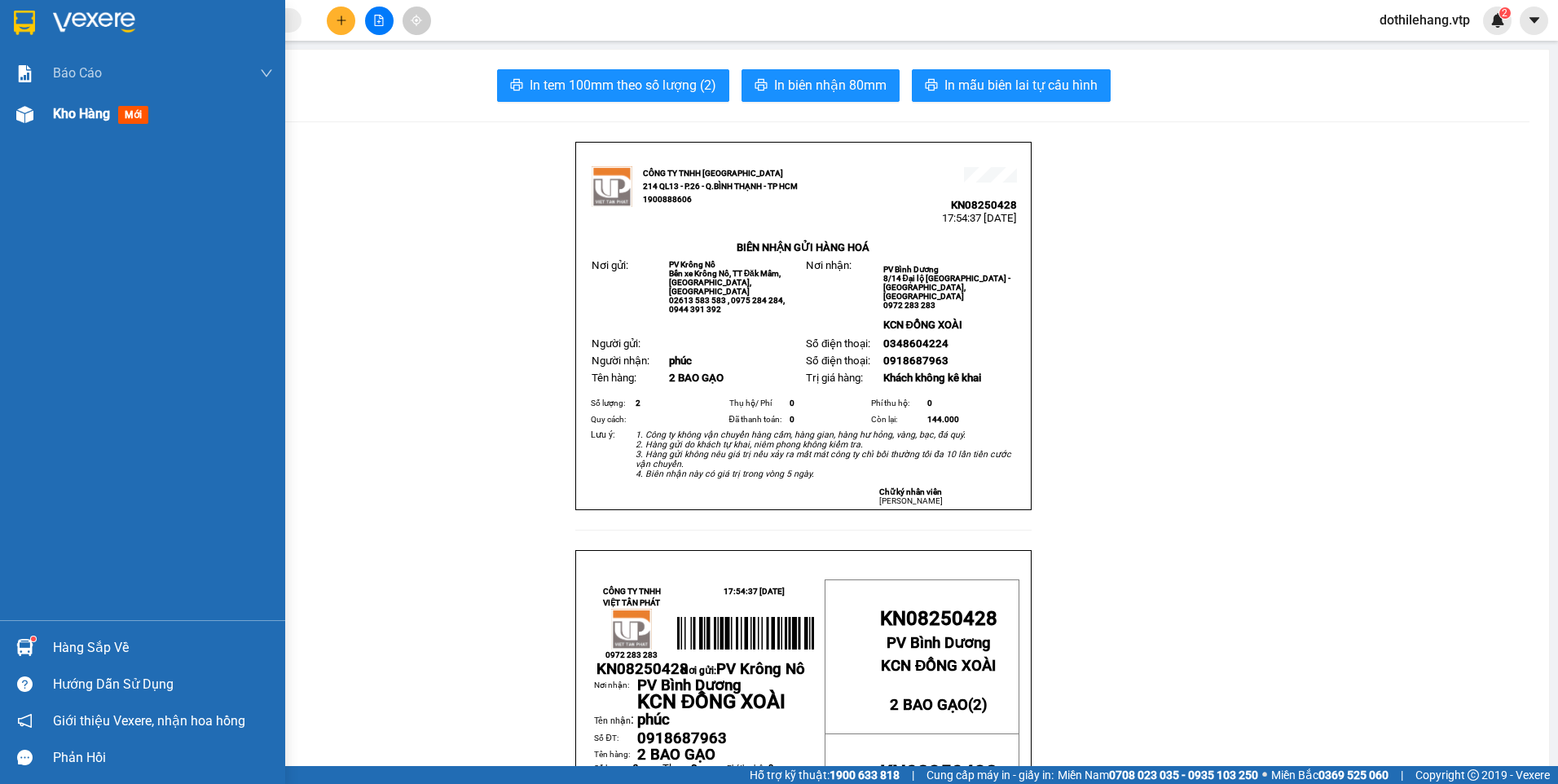
click at [40, 121] on div "Kho hàng mới" at bounding box center [143, 114] width 285 height 41
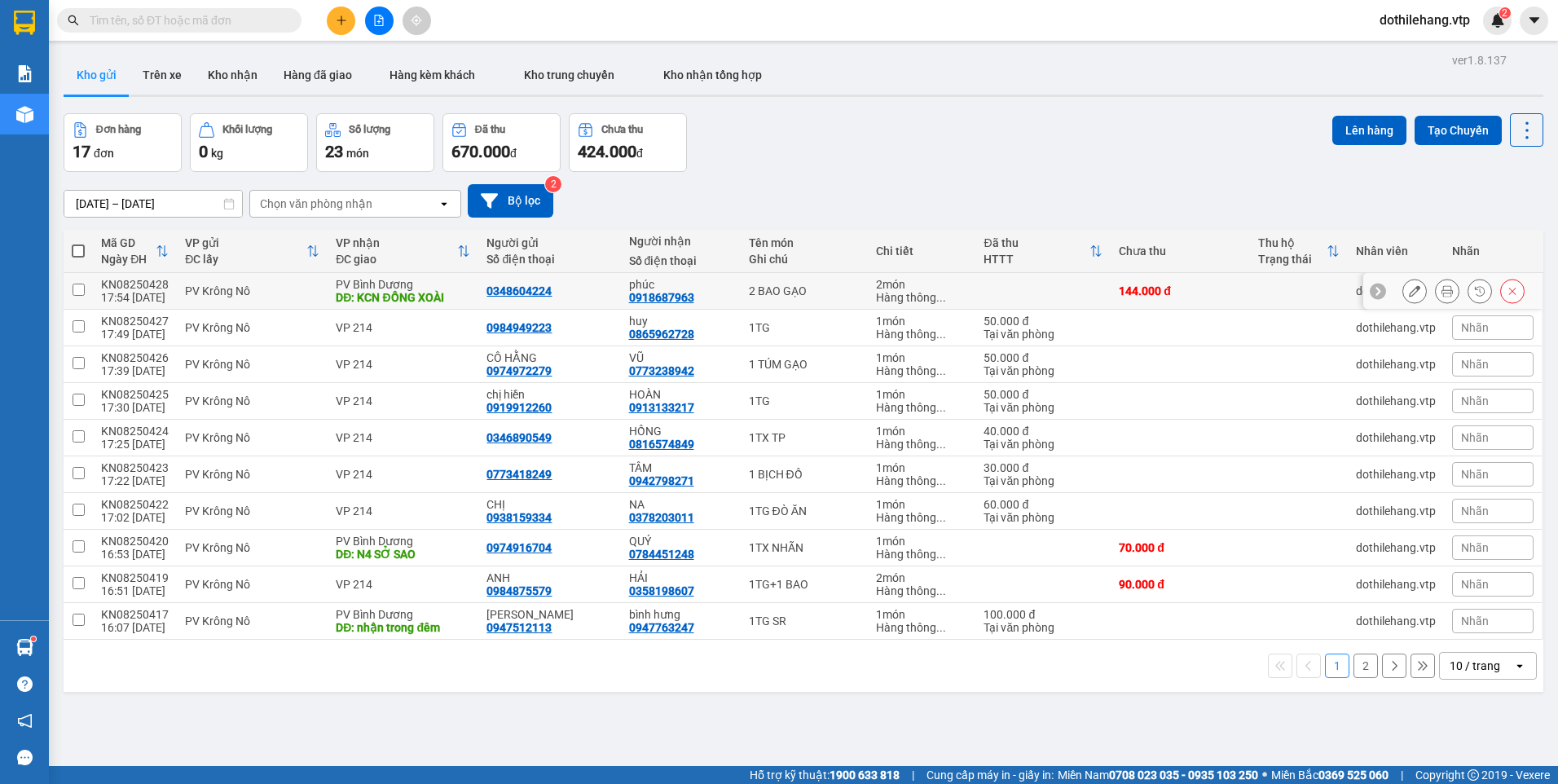
click at [1303, 304] on td at bounding box center [1299, 291] width 97 height 37
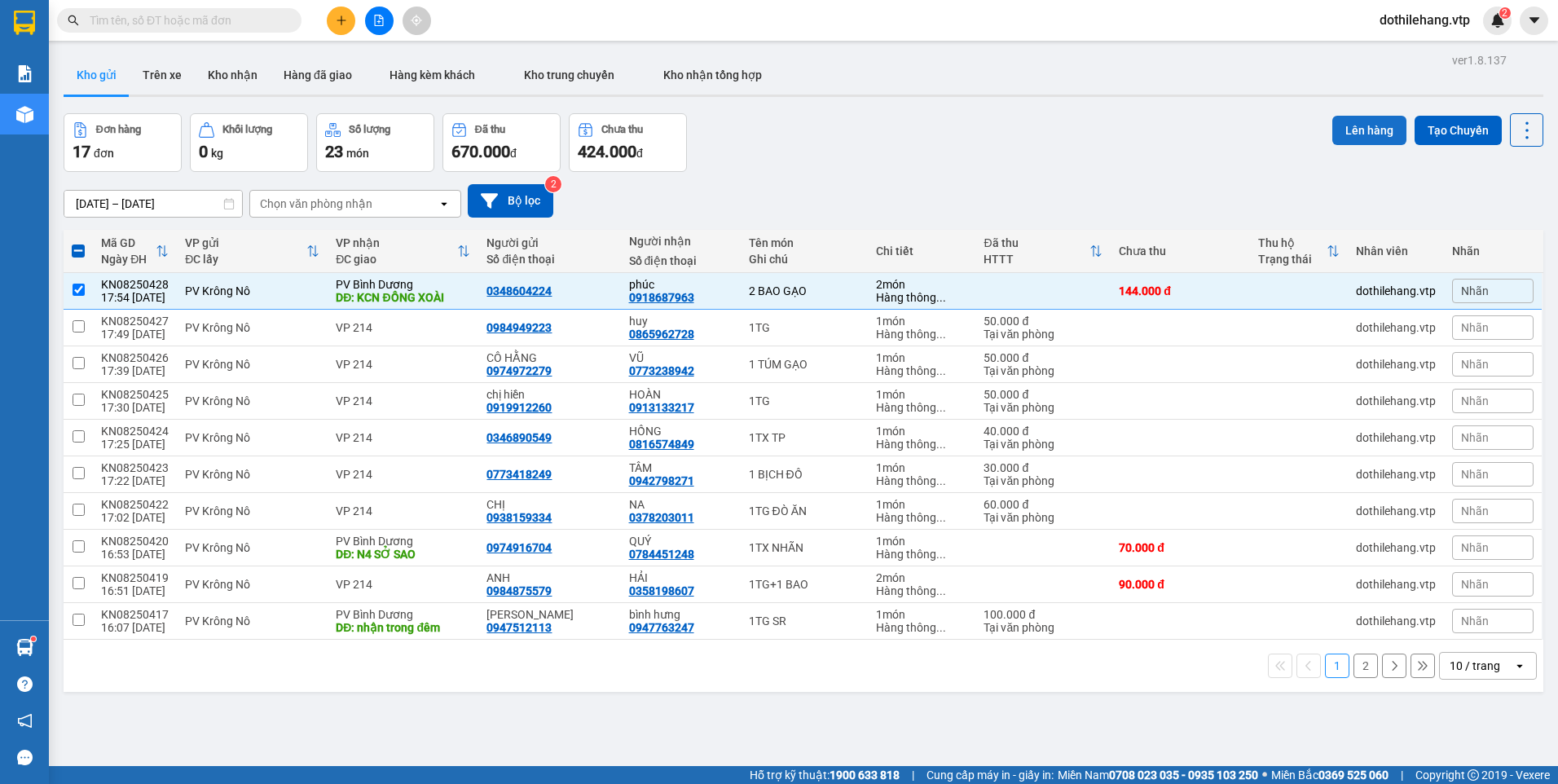
click at [1348, 134] on button "Lên hàng" at bounding box center [1369, 131] width 74 height 30
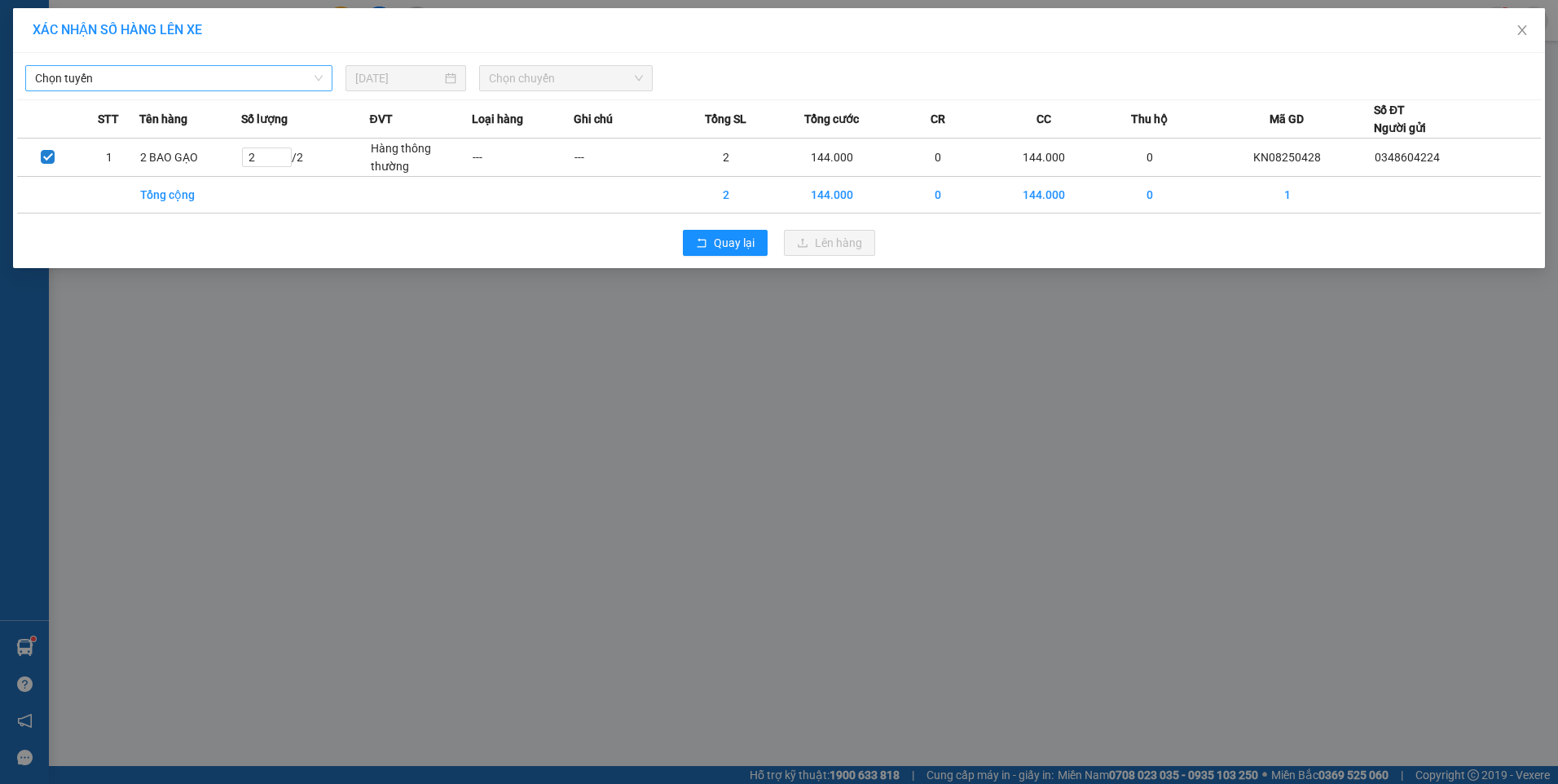
click at [221, 80] on span "Chọn tuyến" at bounding box center [178, 78] width 287 height 24
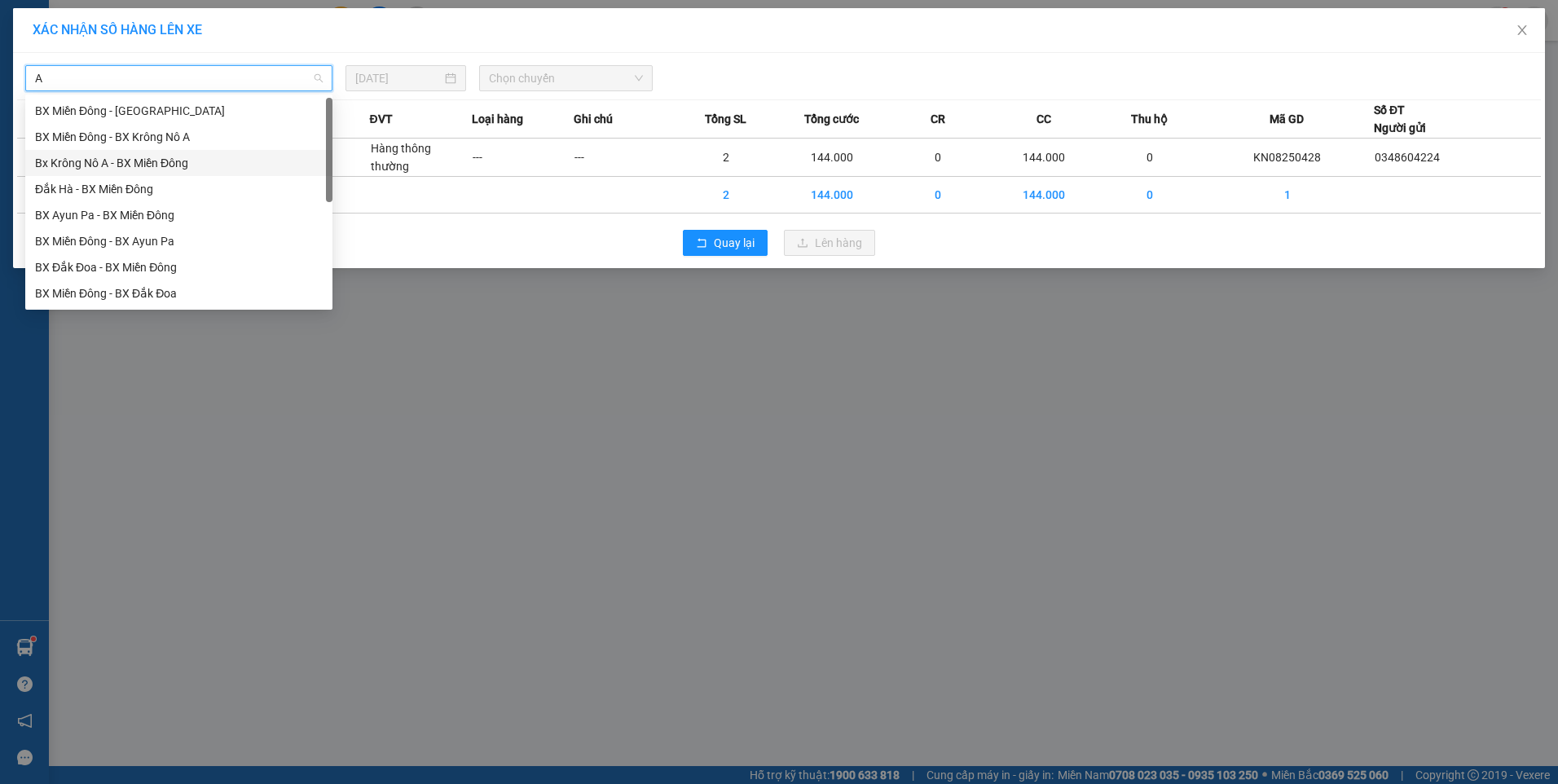
click at [207, 158] on div "Bx Krông Nô A - BX Miền Đông" at bounding box center [178, 163] width 287 height 18
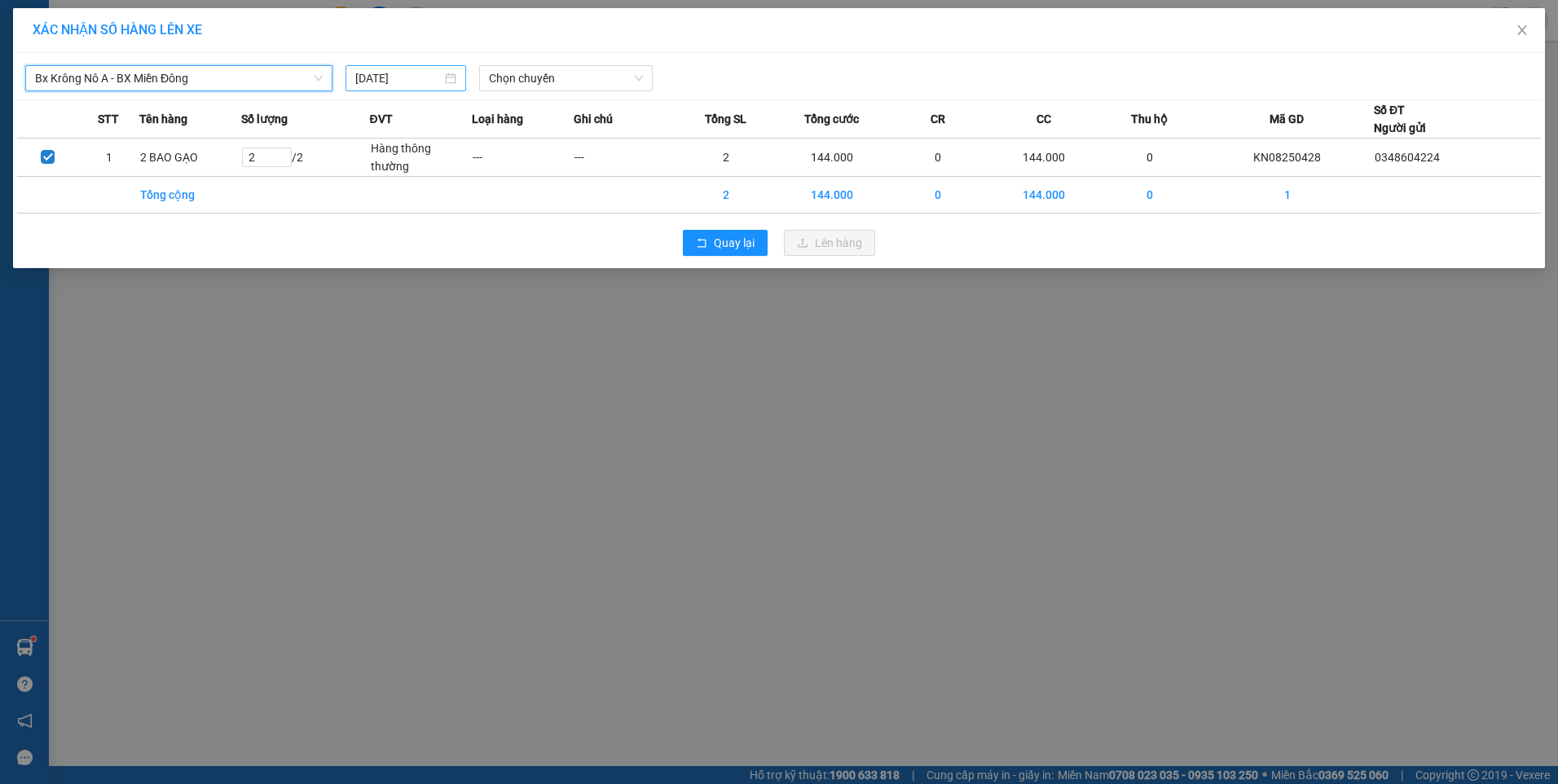
click at [446, 79] on div "[DATE]" at bounding box center [406, 78] width 101 height 18
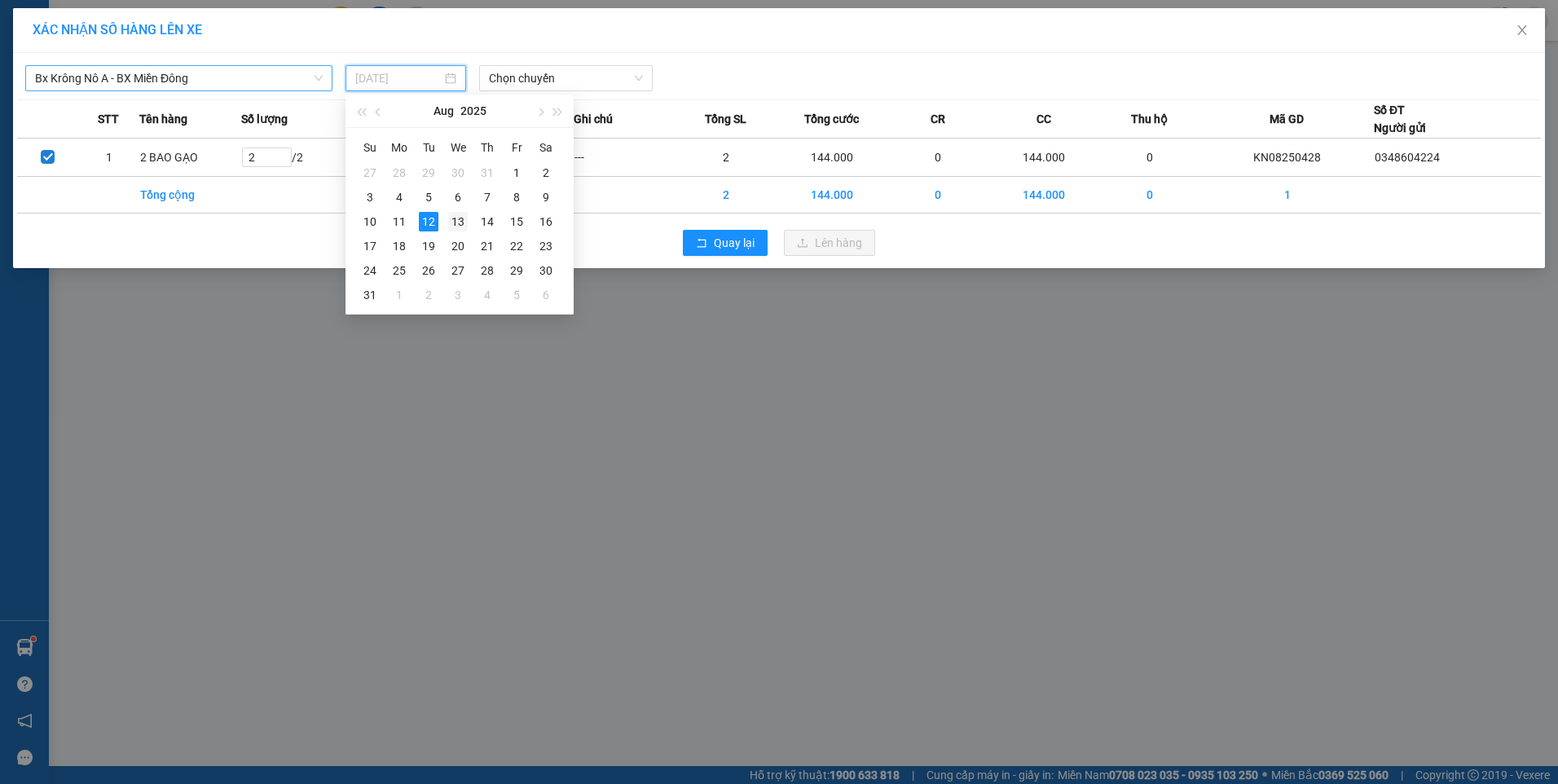
click at [459, 226] on div "13" at bounding box center [458, 221] width 19 height 19
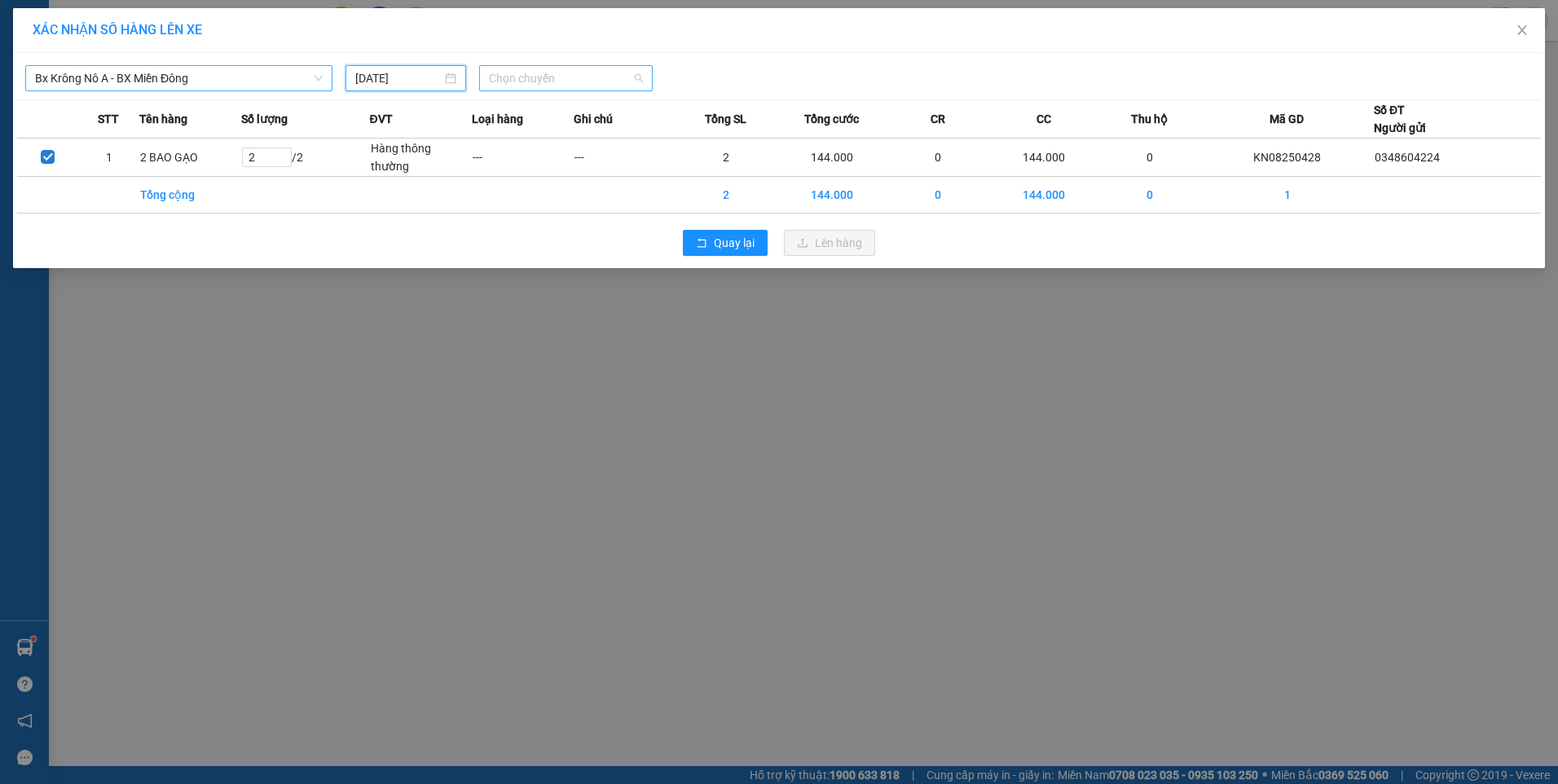
click at [539, 76] on span "Chọn chuyến" at bounding box center [566, 78] width 154 height 24
click at [537, 140] on div "07:00" at bounding box center [553, 137] width 127 height 18
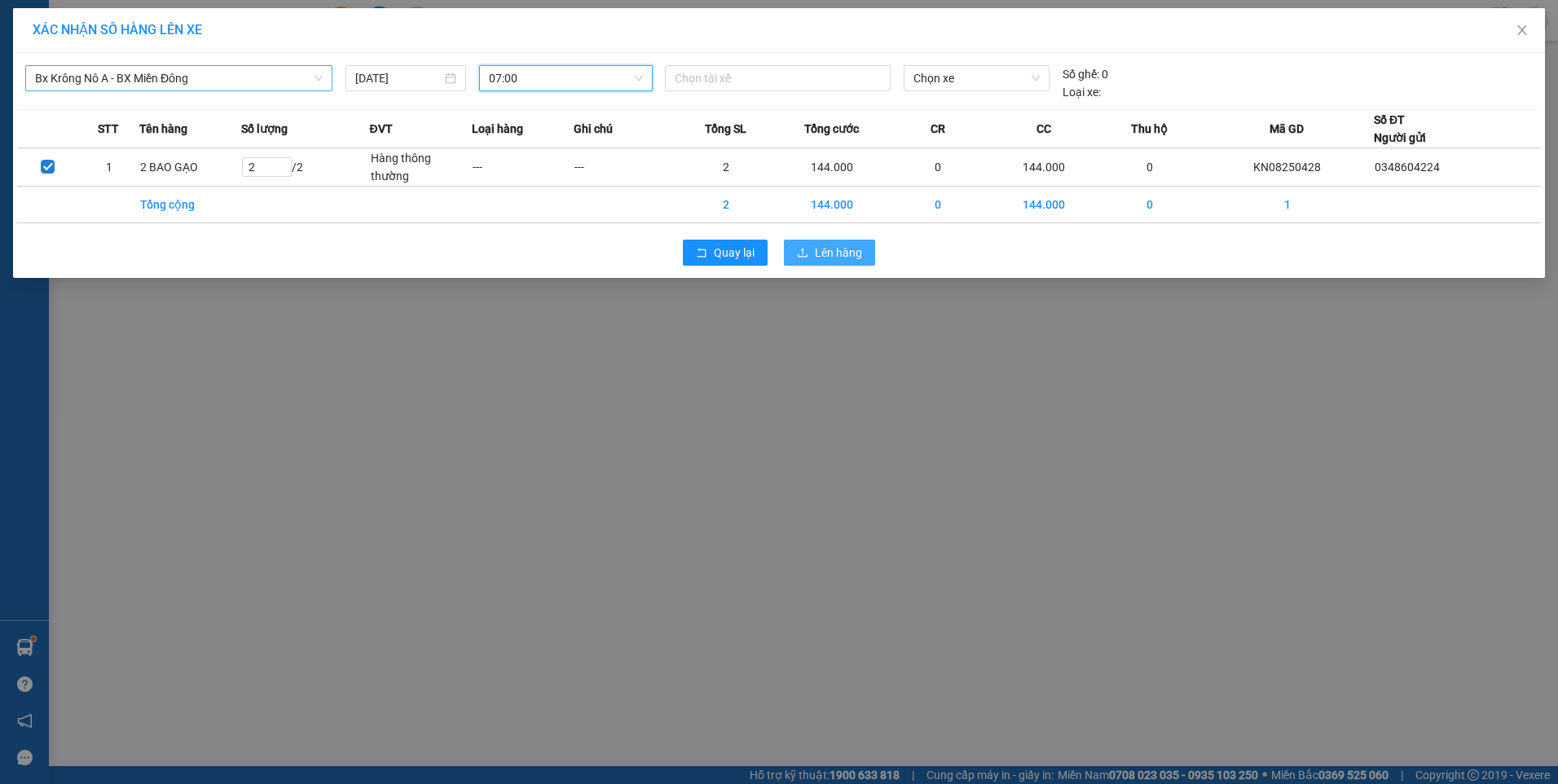
click at [802, 250] on icon "upload" at bounding box center [803, 252] width 11 height 11
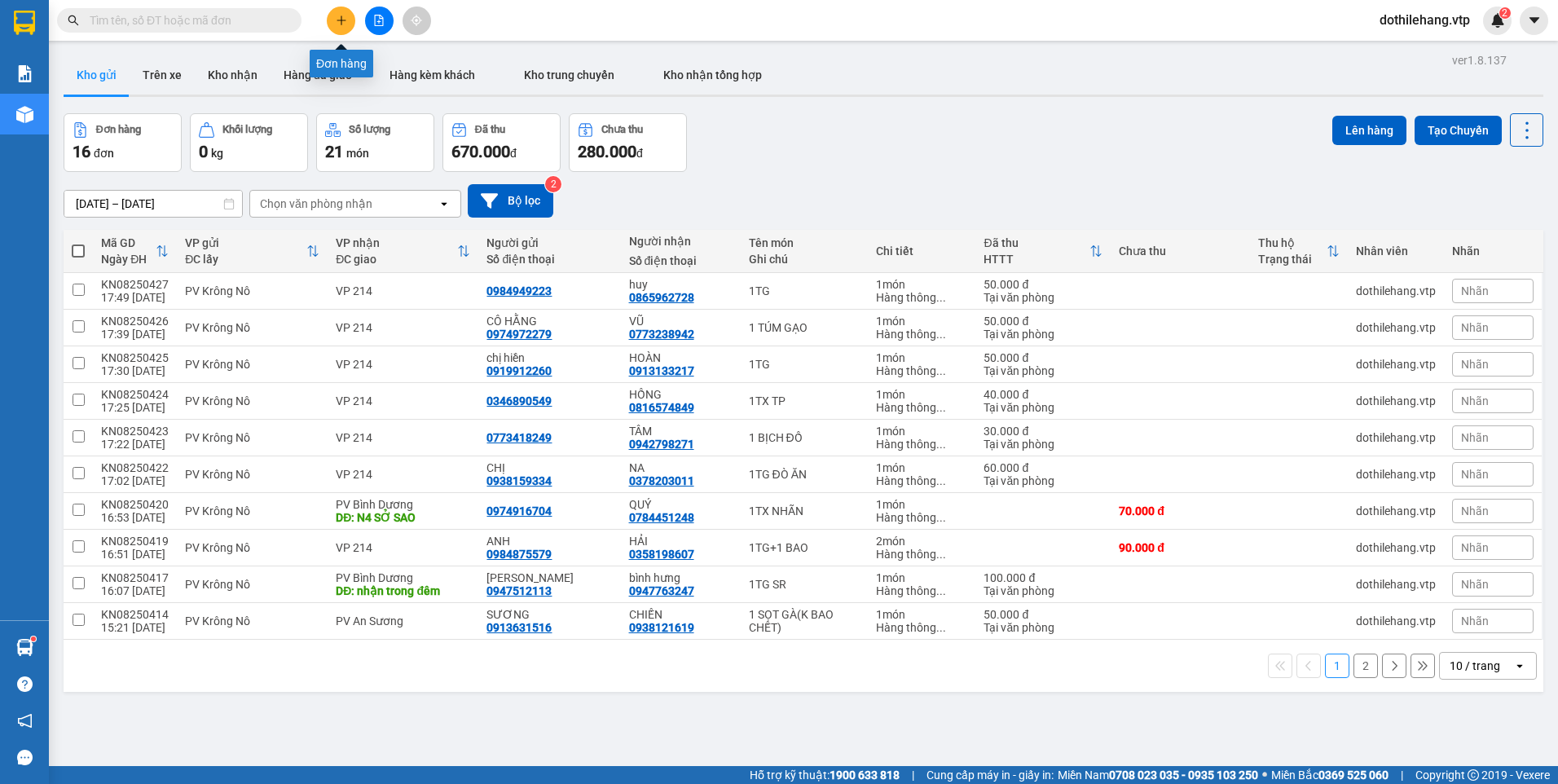
click at [349, 22] on button at bounding box center [340, 20] width 29 height 29
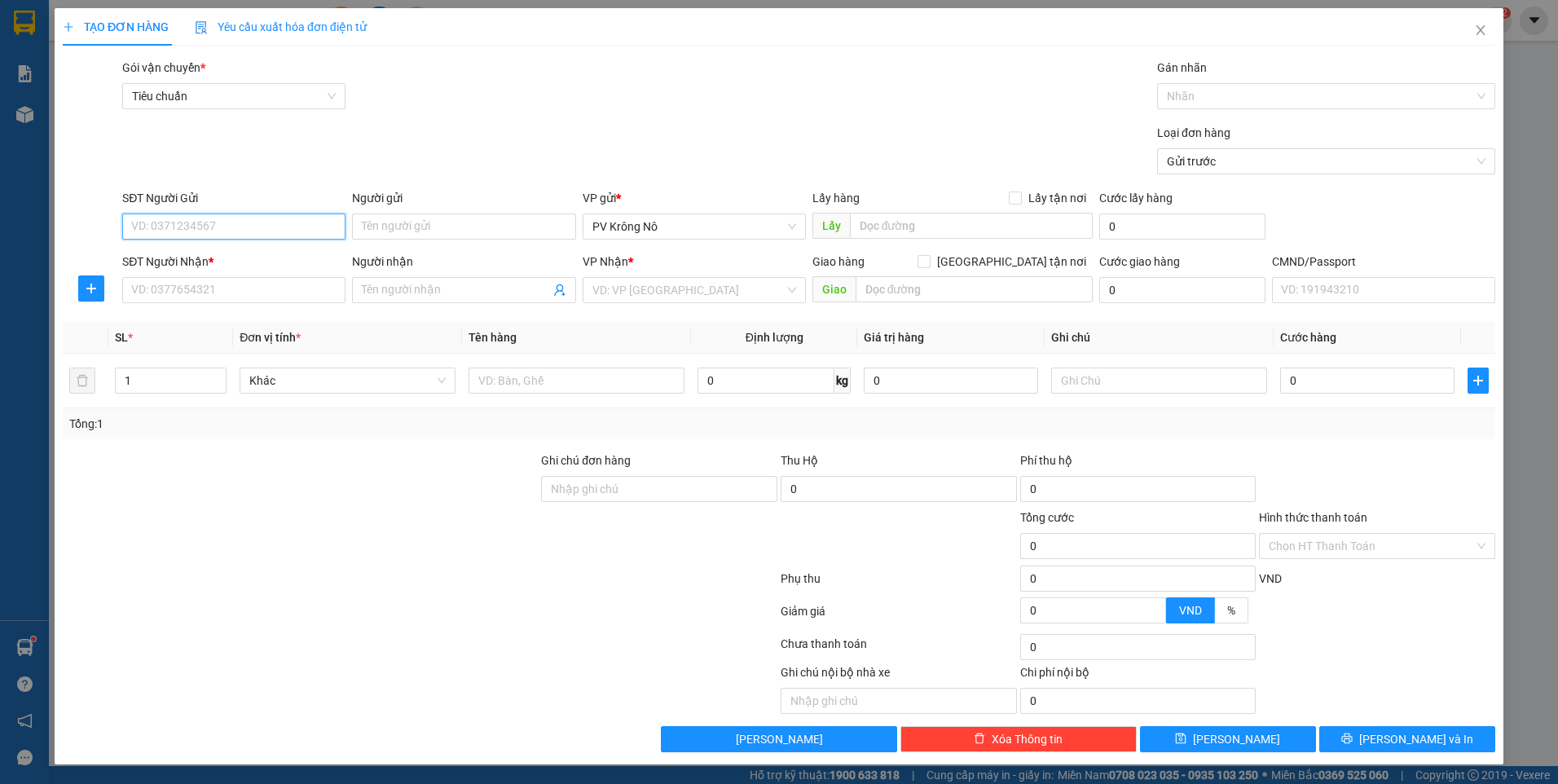
click at [215, 224] on input "SĐT Người Gửi" at bounding box center [233, 226] width 223 height 26
click at [161, 228] on input "SĐT Người Gửi" at bounding box center [233, 226] width 223 height 26
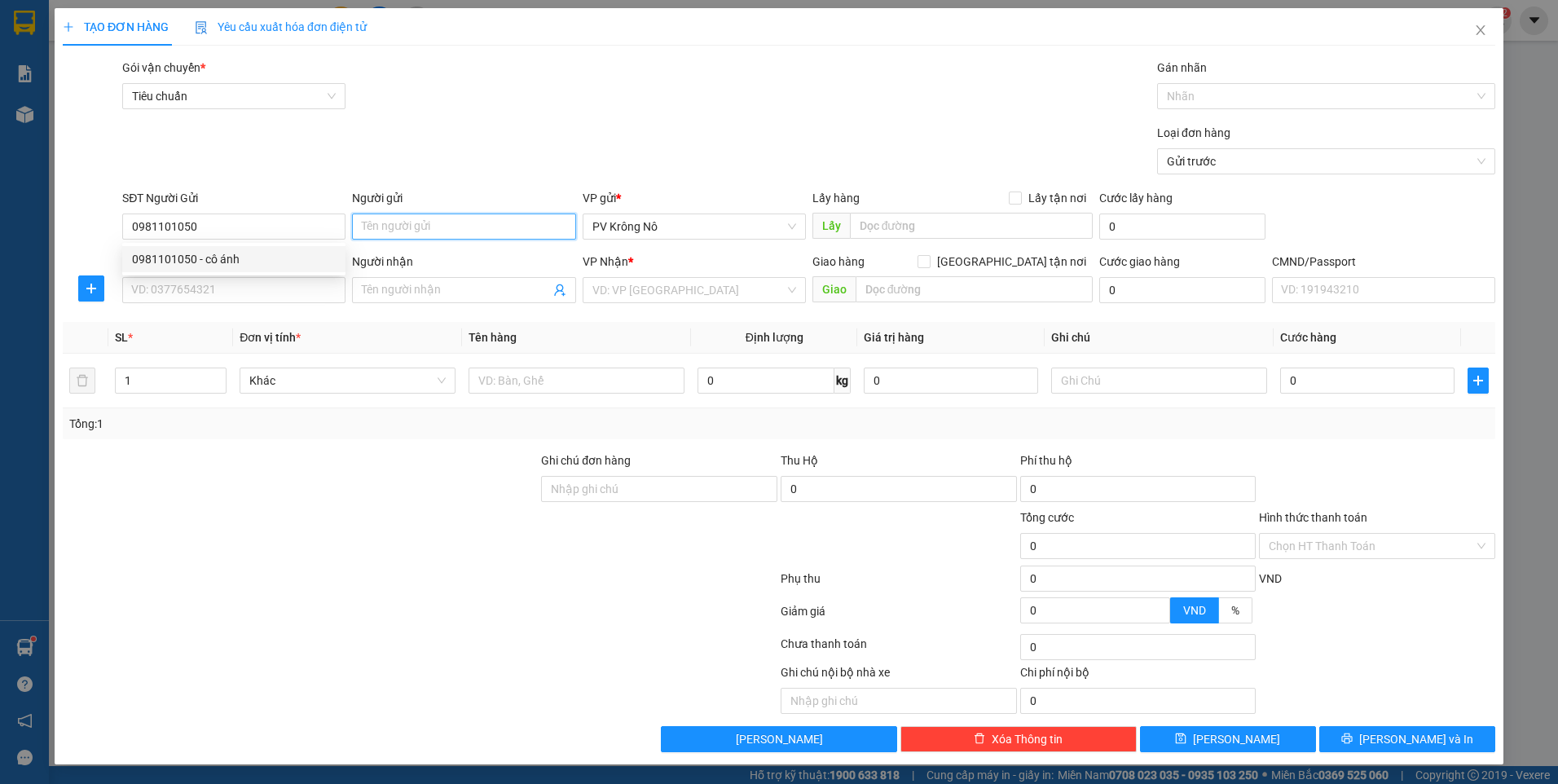
click at [388, 227] on input "Người gửi" at bounding box center [463, 226] width 223 height 26
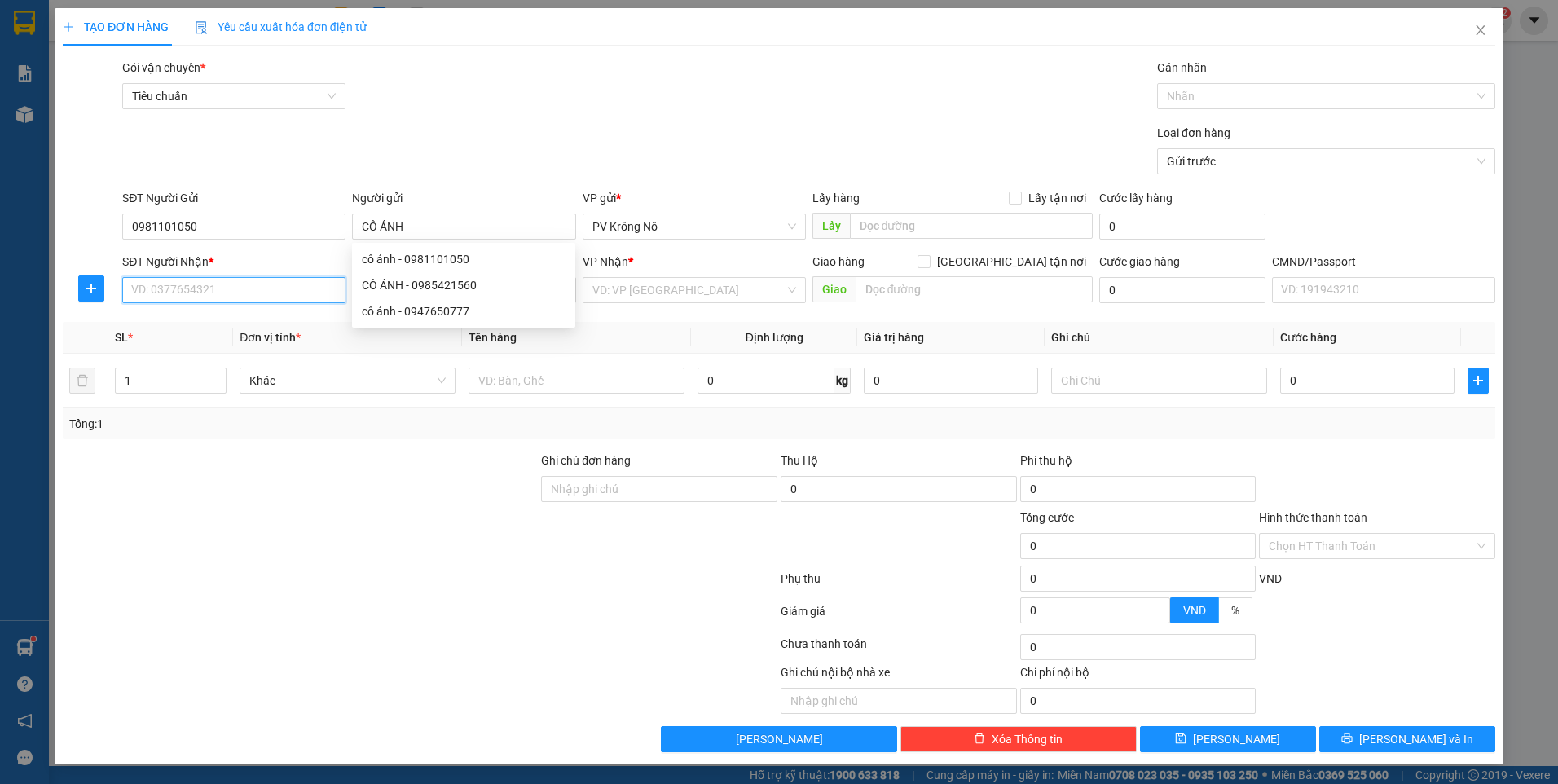
click at [238, 287] on input "SĐT Người Nhận *" at bounding box center [233, 290] width 223 height 26
click at [240, 327] on div "0395323471 - tiên" at bounding box center [234, 322] width 204 height 18
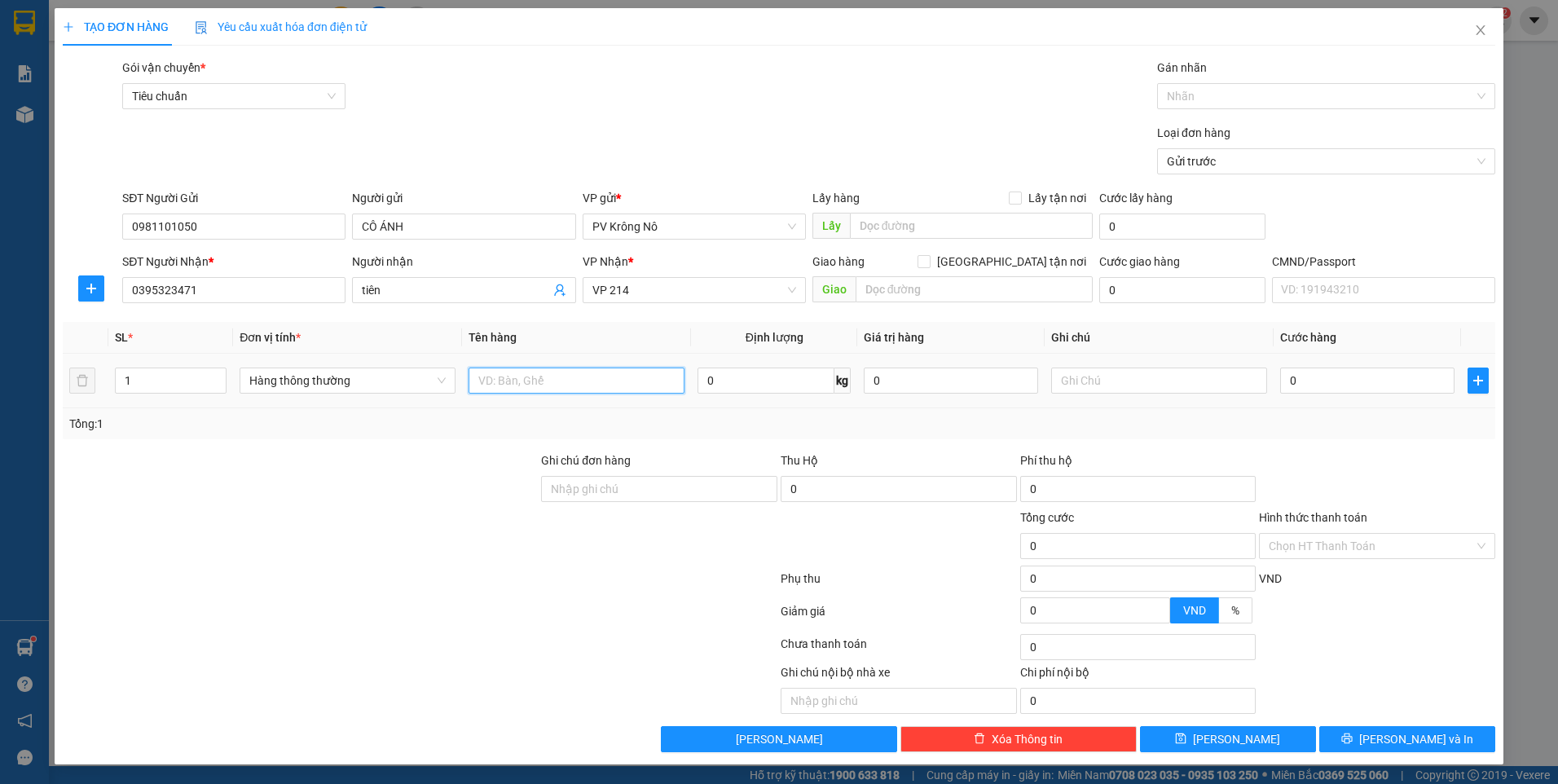
click at [557, 378] on input "text" at bounding box center [576, 380] width 216 height 26
click at [1320, 382] on input "0" at bounding box center [1367, 380] width 174 height 26
click at [1360, 736] on button "[PERSON_NAME] và In" at bounding box center [1407, 739] width 176 height 26
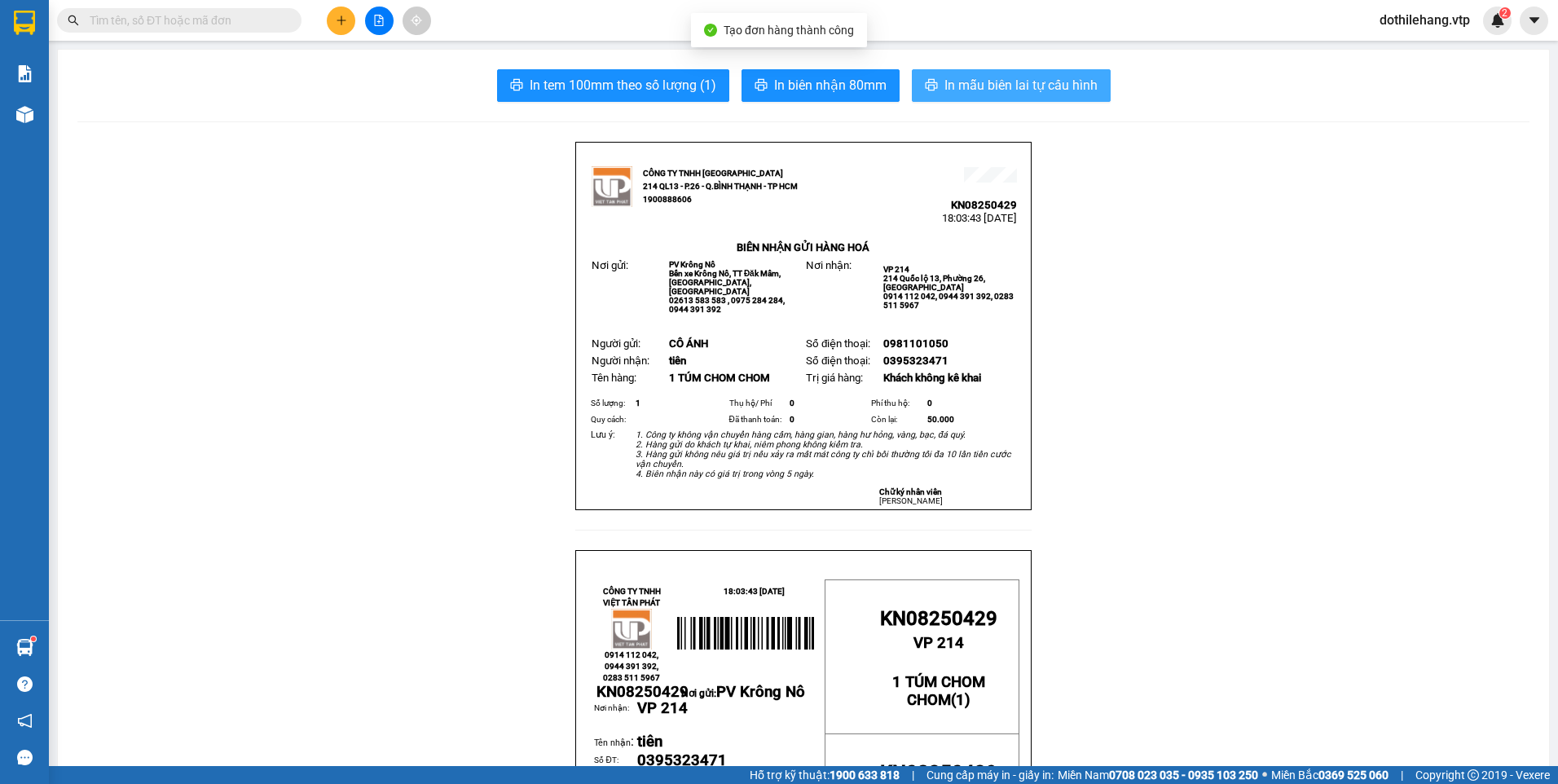
click at [997, 91] on span "In mẫu biên lai tự cấu hình" at bounding box center [1021, 84] width 153 height 20
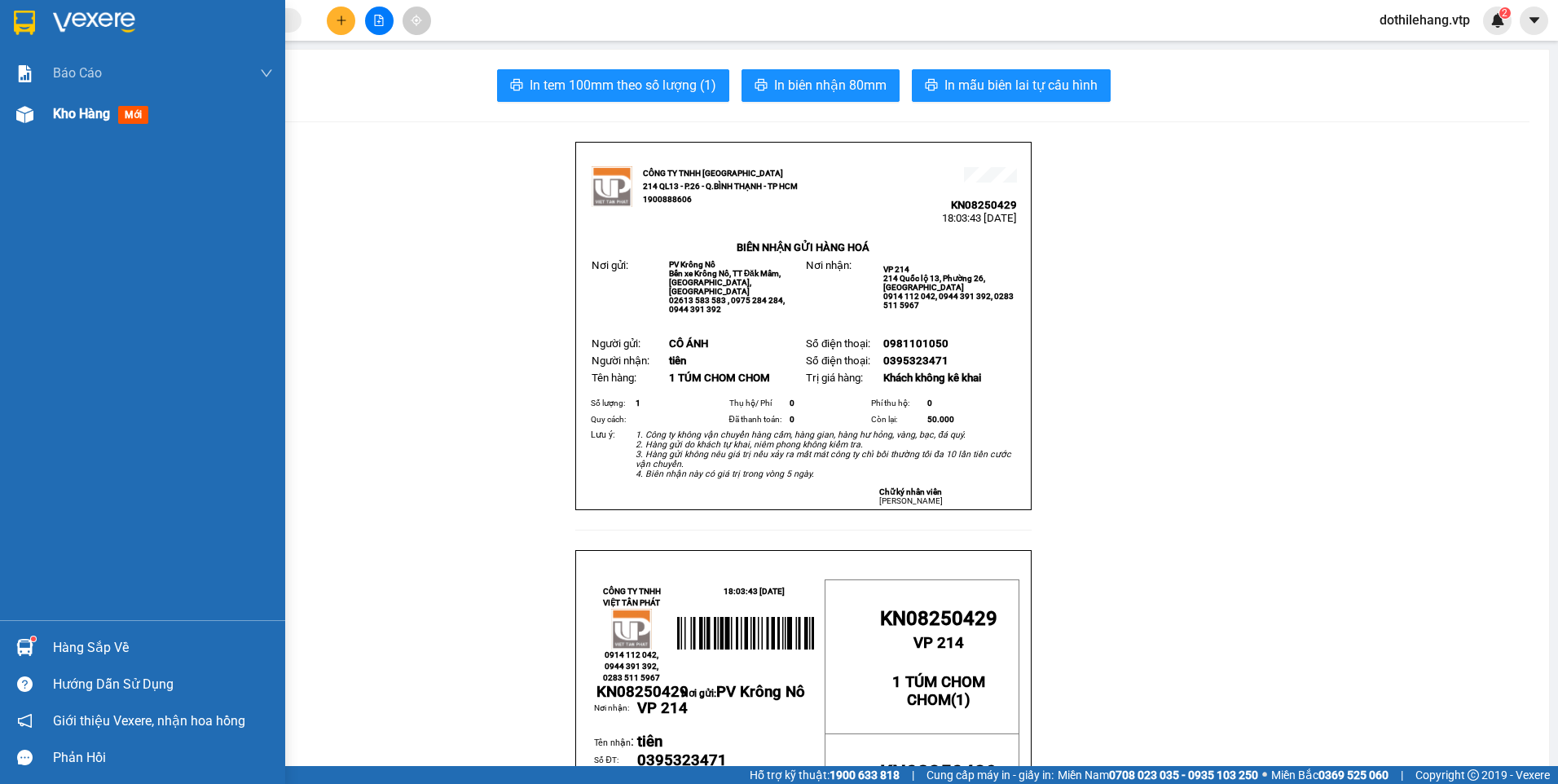
click at [35, 118] on div at bounding box center [24, 114] width 29 height 29
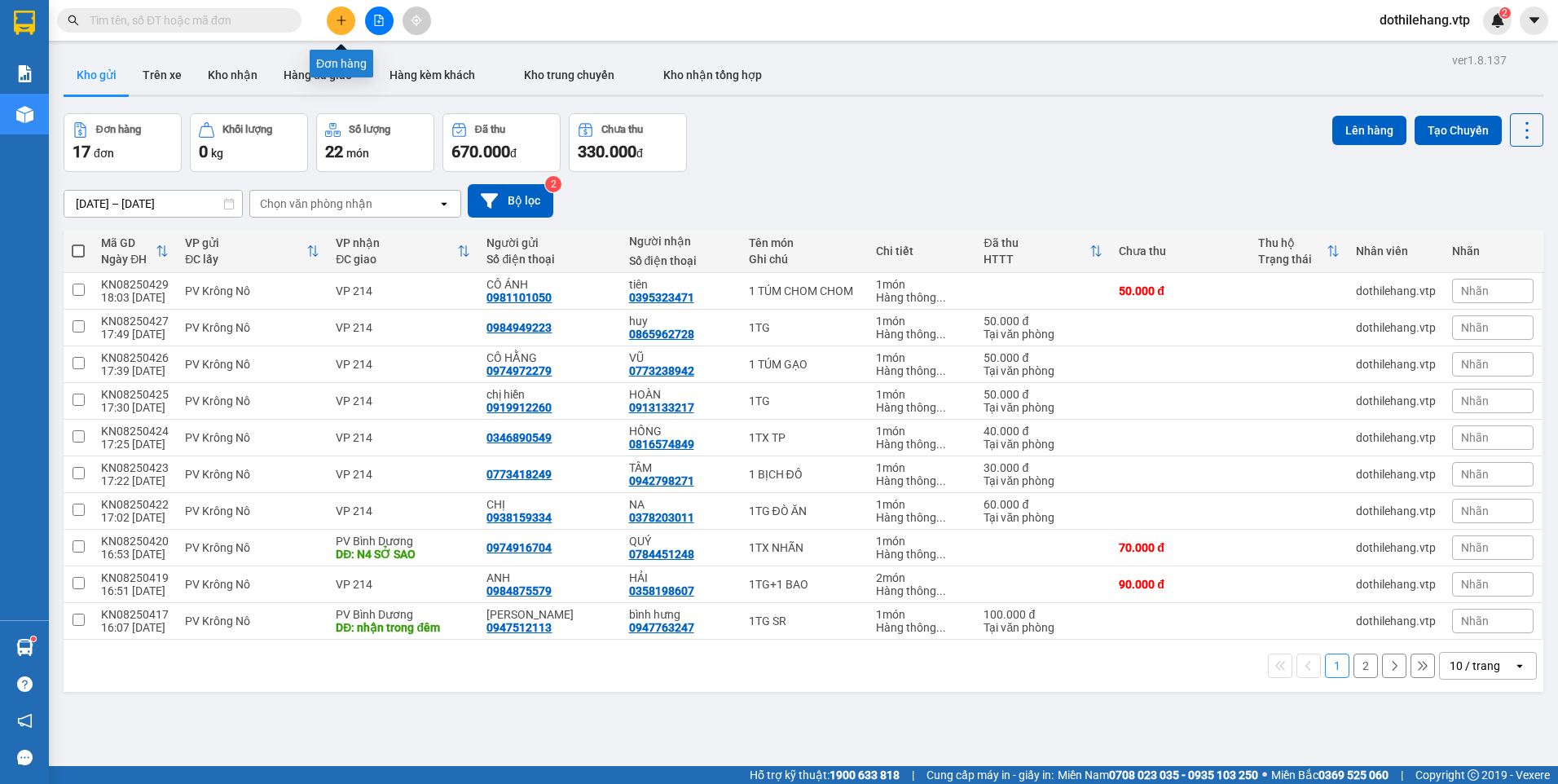
click at [339, 24] on icon "plus" at bounding box center [341, 20] width 11 height 11
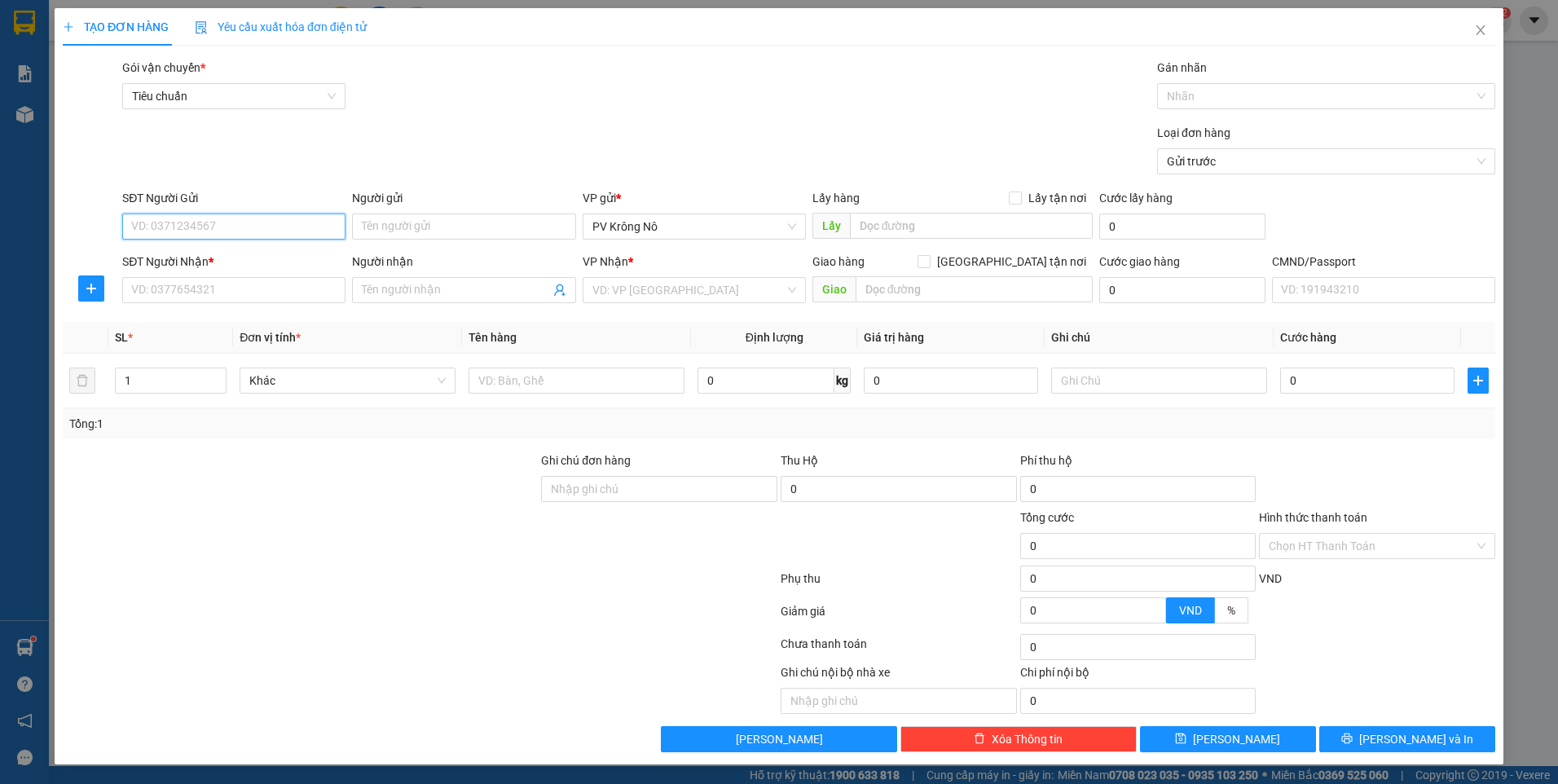
paste input "0367499479"
click at [204, 293] on input "SĐT Người Nhận *" at bounding box center [233, 290] width 223 height 26
paste input "0367499479"
click at [386, 221] on input "Người gửi" at bounding box center [463, 226] width 223 height 26
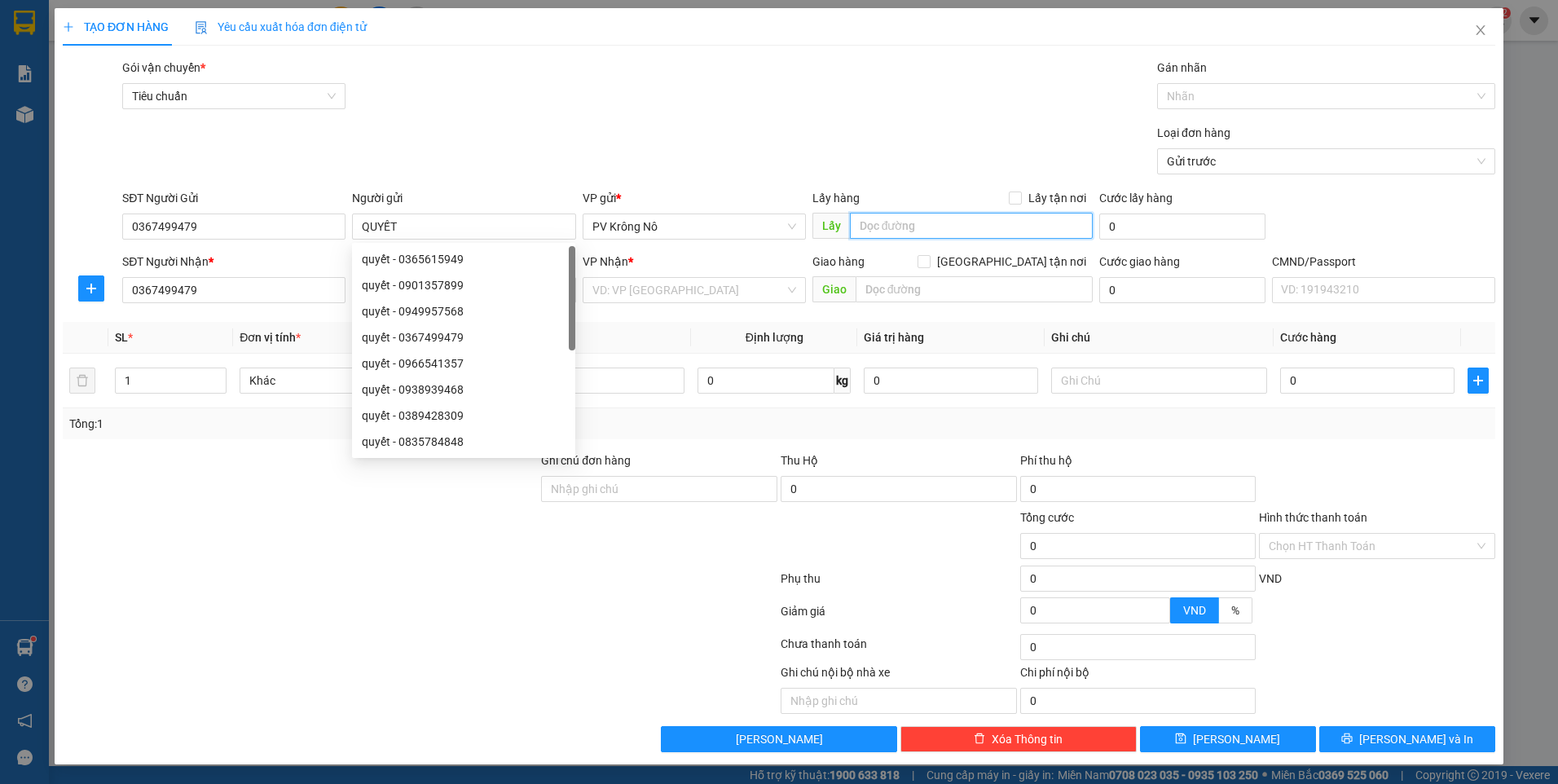
click at [925, 227] on input "text" at bounding box center [971, 225] width 244 height 26
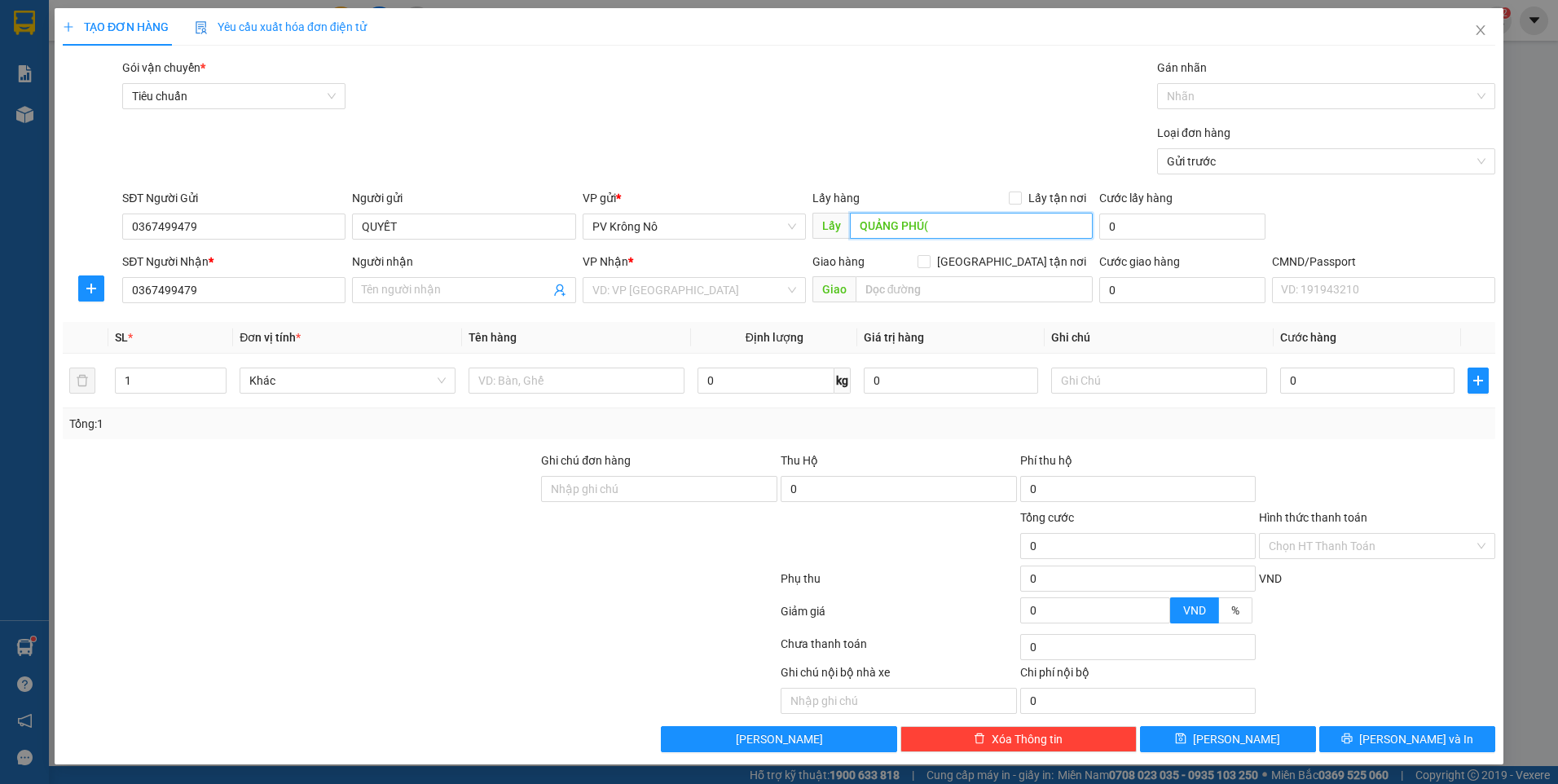
paste input "0367499479"
click at [469, 294] on input "Người nhận" at bounding box center [455, 290] width 187 height 18
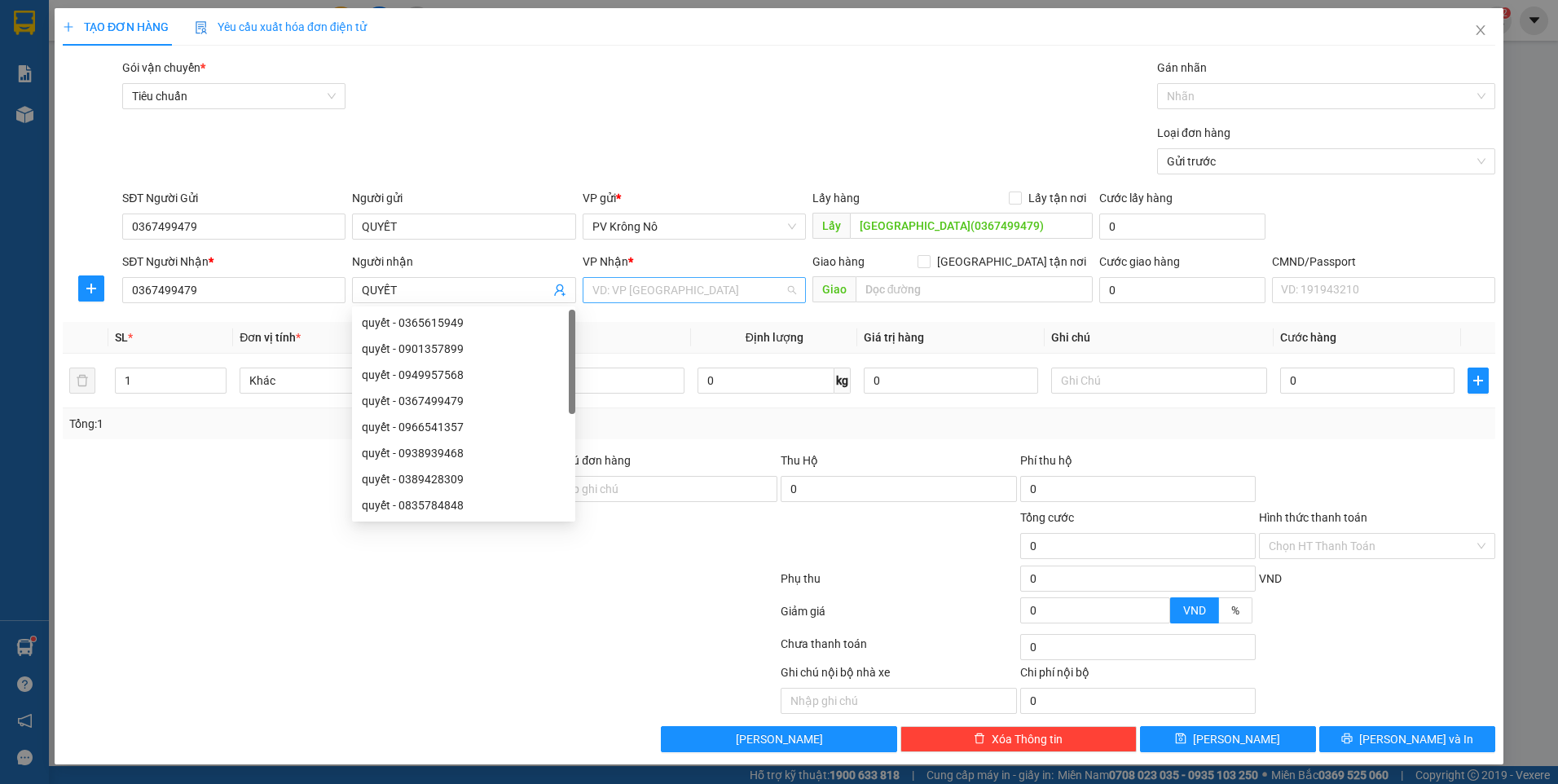
click at [608, 286] on input "search" at bounding box center [688, 290] width 192 height 24
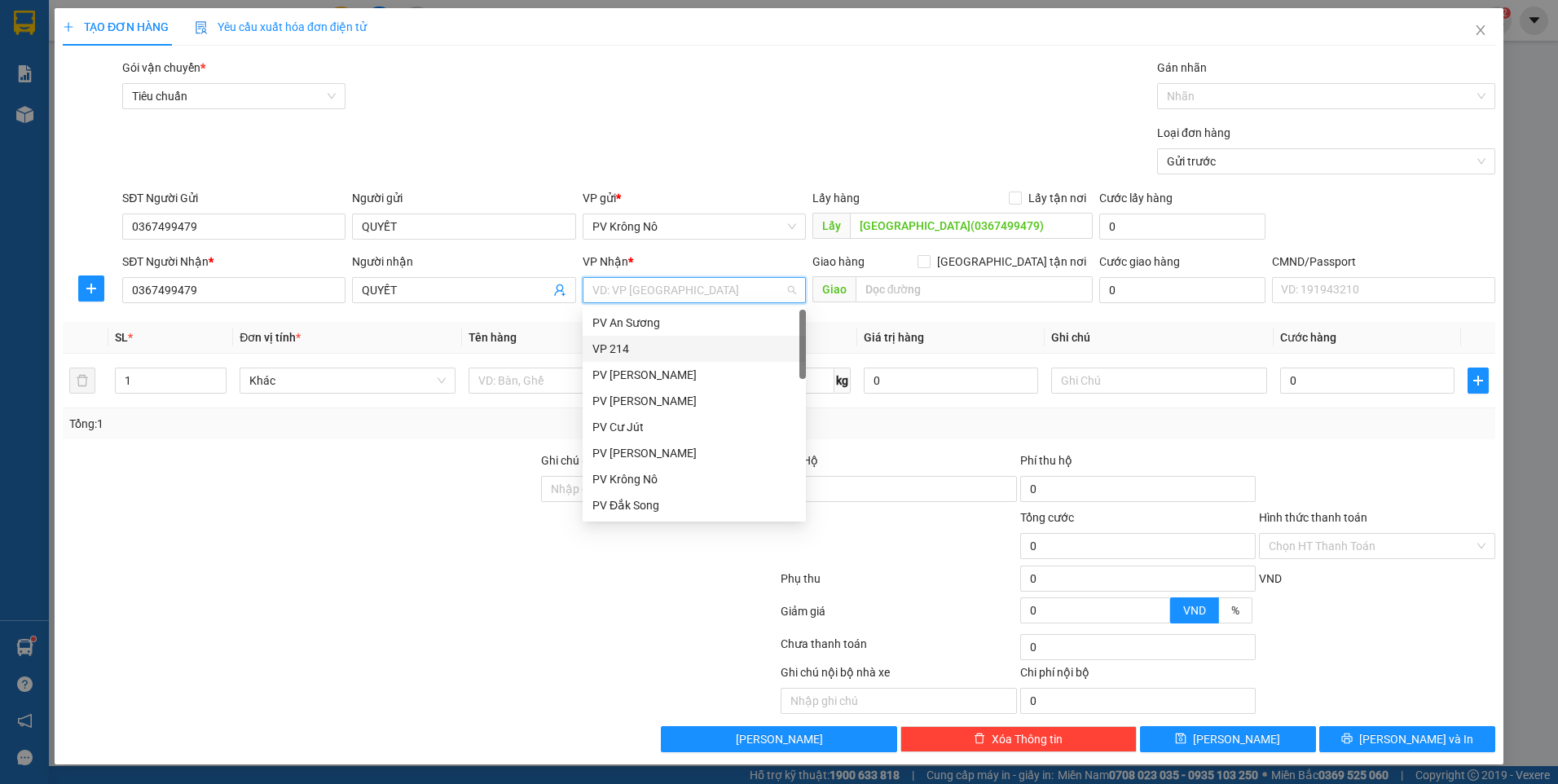
click at [648, 352] on div "VP 214" at bounding box center [695, 348] width 204 height 18
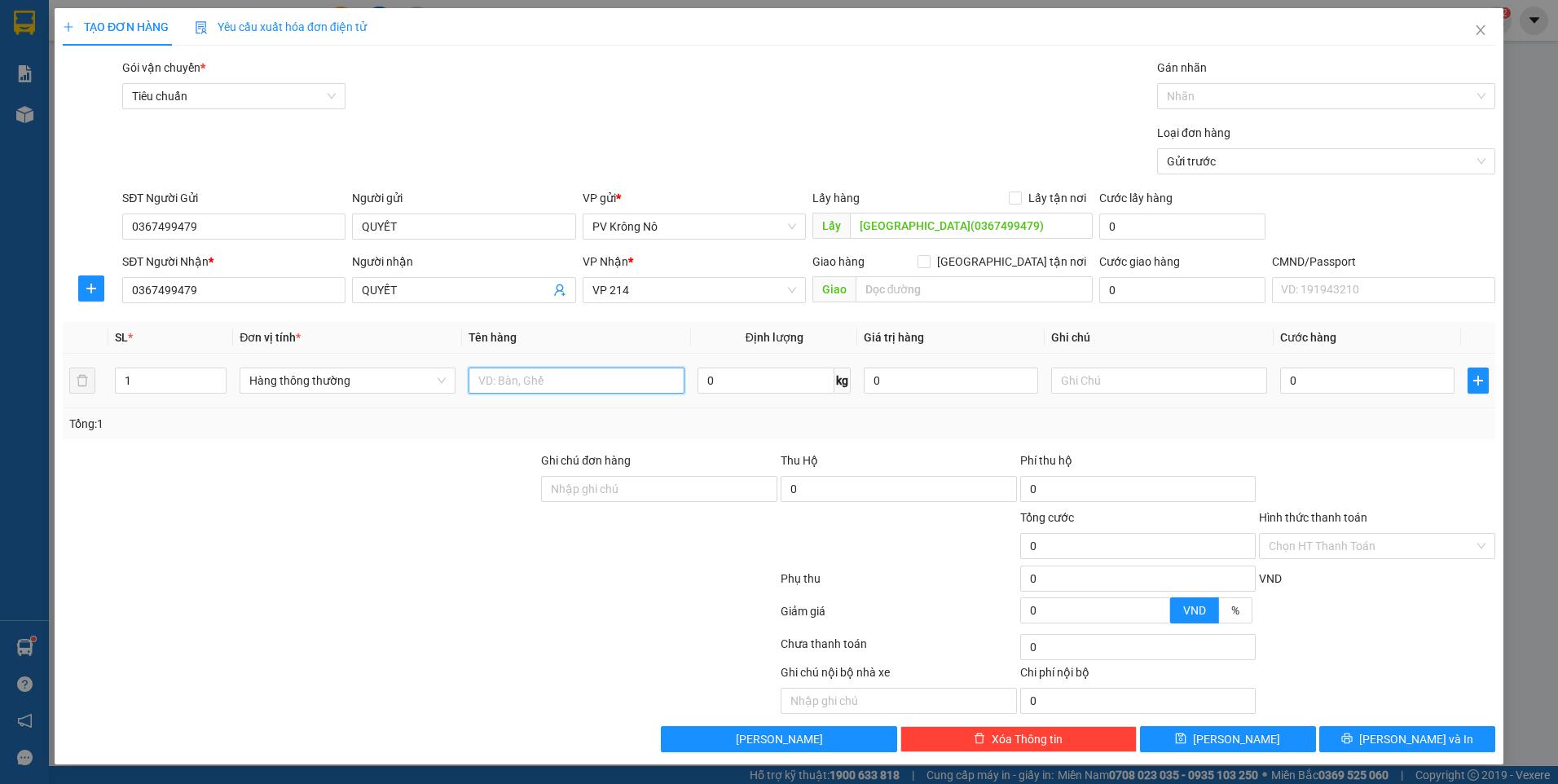
click at [498, 377] on input "text" at bounding box center [576, 380] width 216 height 26
click at [1325, 386] on input "0" at bounding box center [1367, 380] width 174 height 26
click at [1181, 735] on button "[PERSON_NAME]" at bounding box center [1228, 739] width 176 height 26
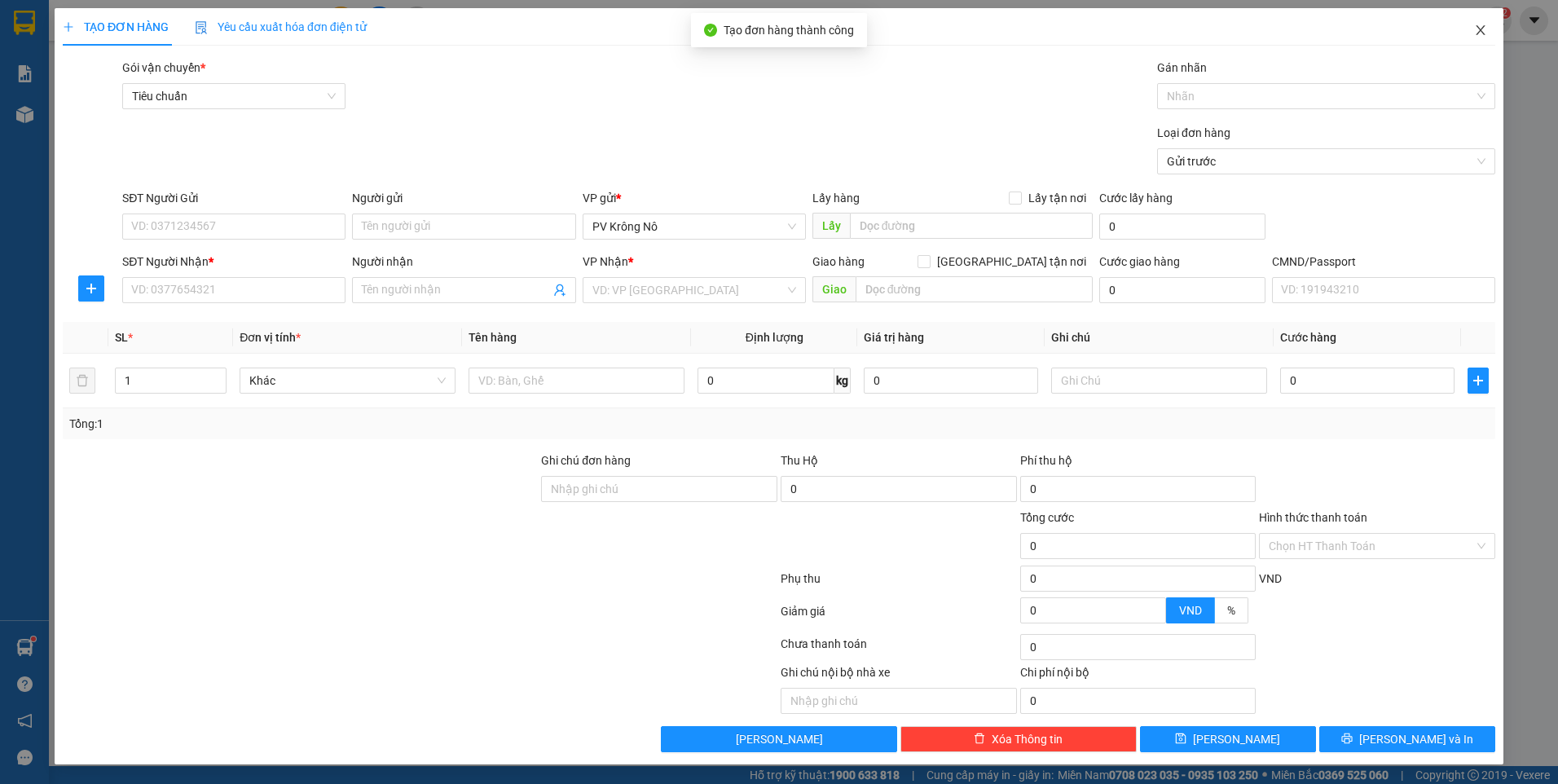
click at [1482, 32] on icon "close" at bounding box center [1480, 30] width 9 height 10
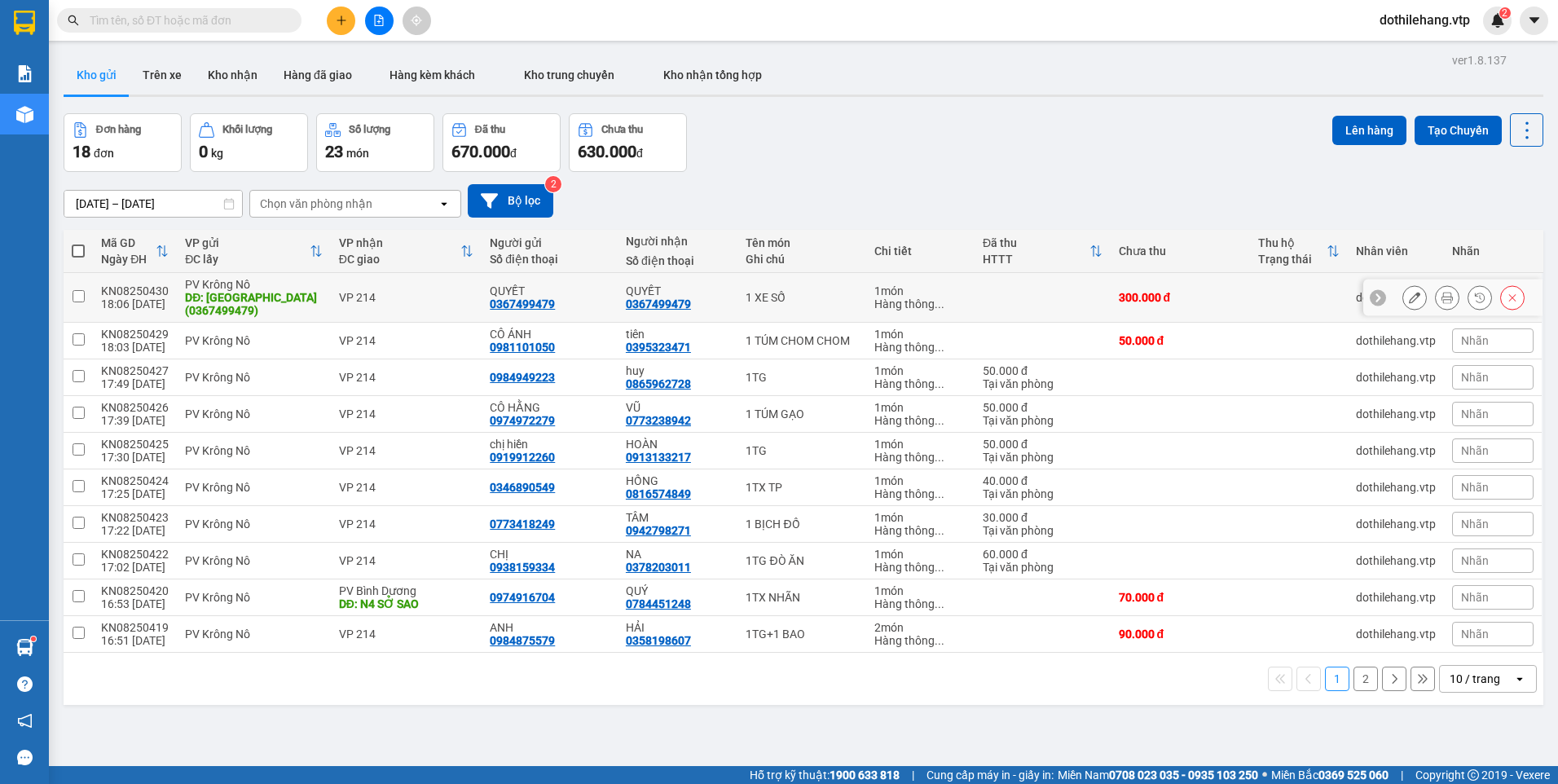
click at [1313, 311] on td at bounding box center [1299, 298] width 97 height 50
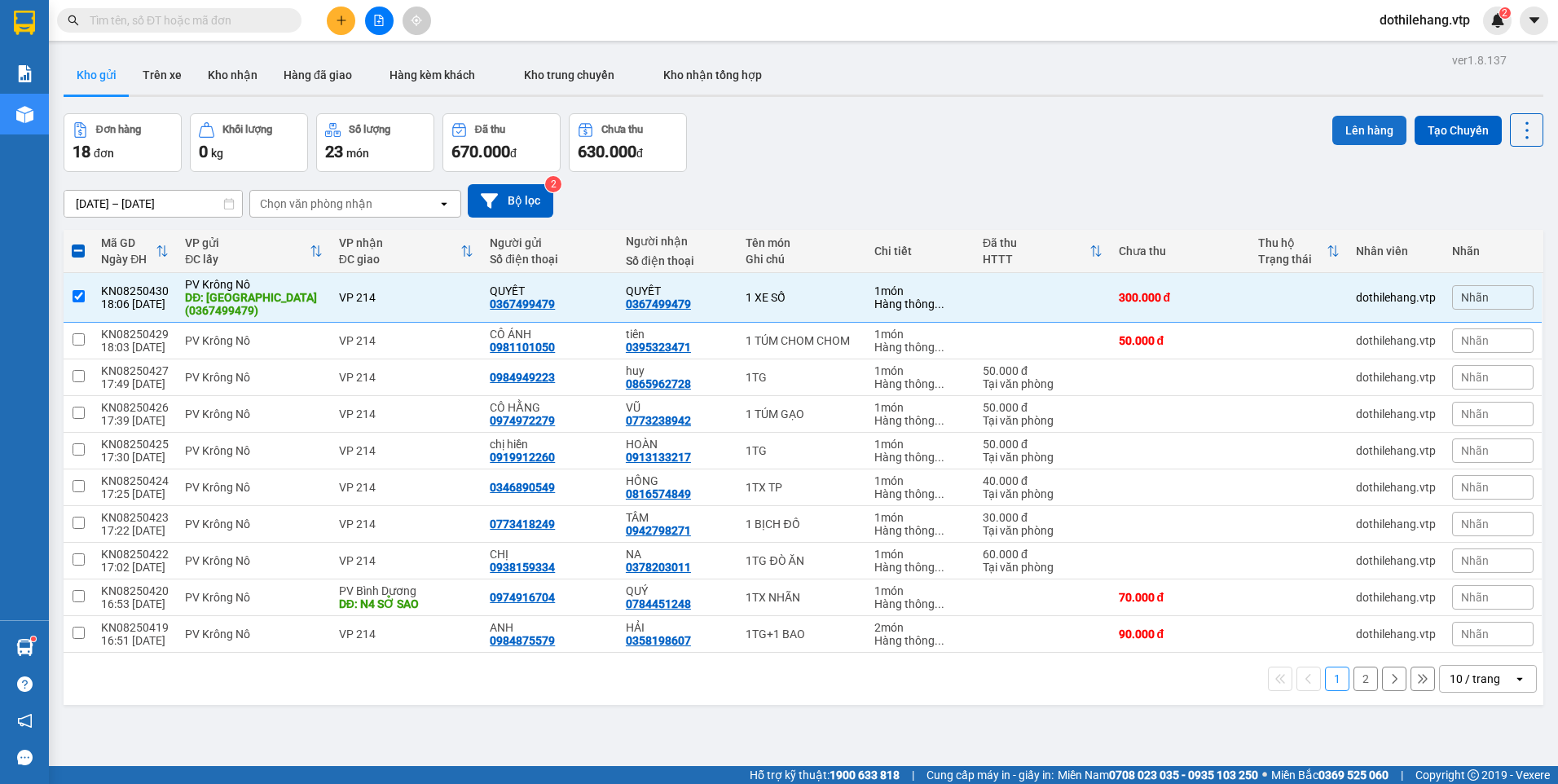
click at [1333, 132] on button "Lên hàng" at bounding box center [1369, 131] width 74 height 30
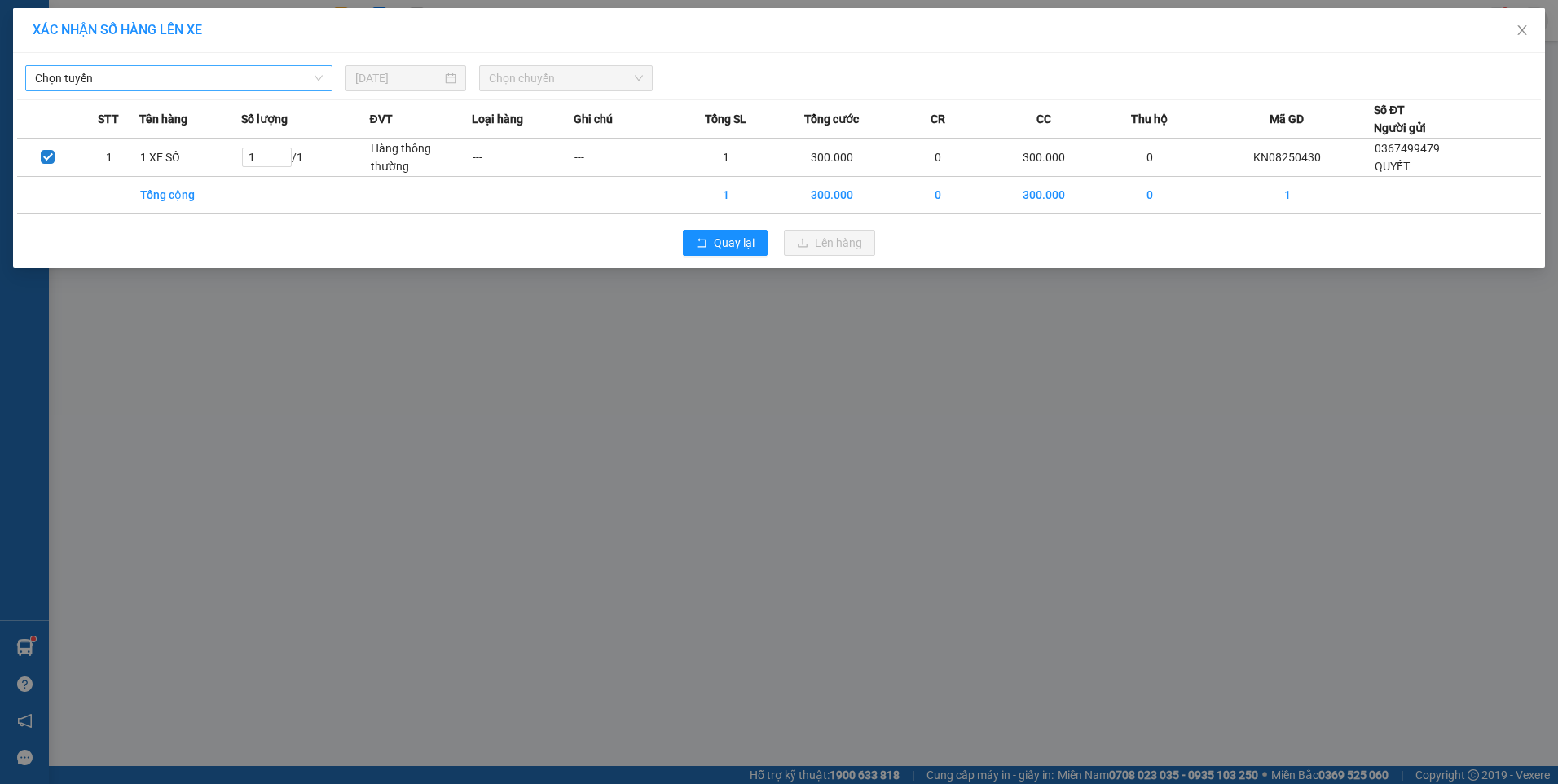
click at [214, 83] on span "Chọn tuyến" at bounding box center [178, 78] width 287 height 24
click at [181, 115] on div "BX Krông Nô B - BX Miền Đông" at bounding box center [178, 111] width 287 height 18
click at [405, 83] on input "[DATE]" at bounding box center [398, 78] width 86 height 18
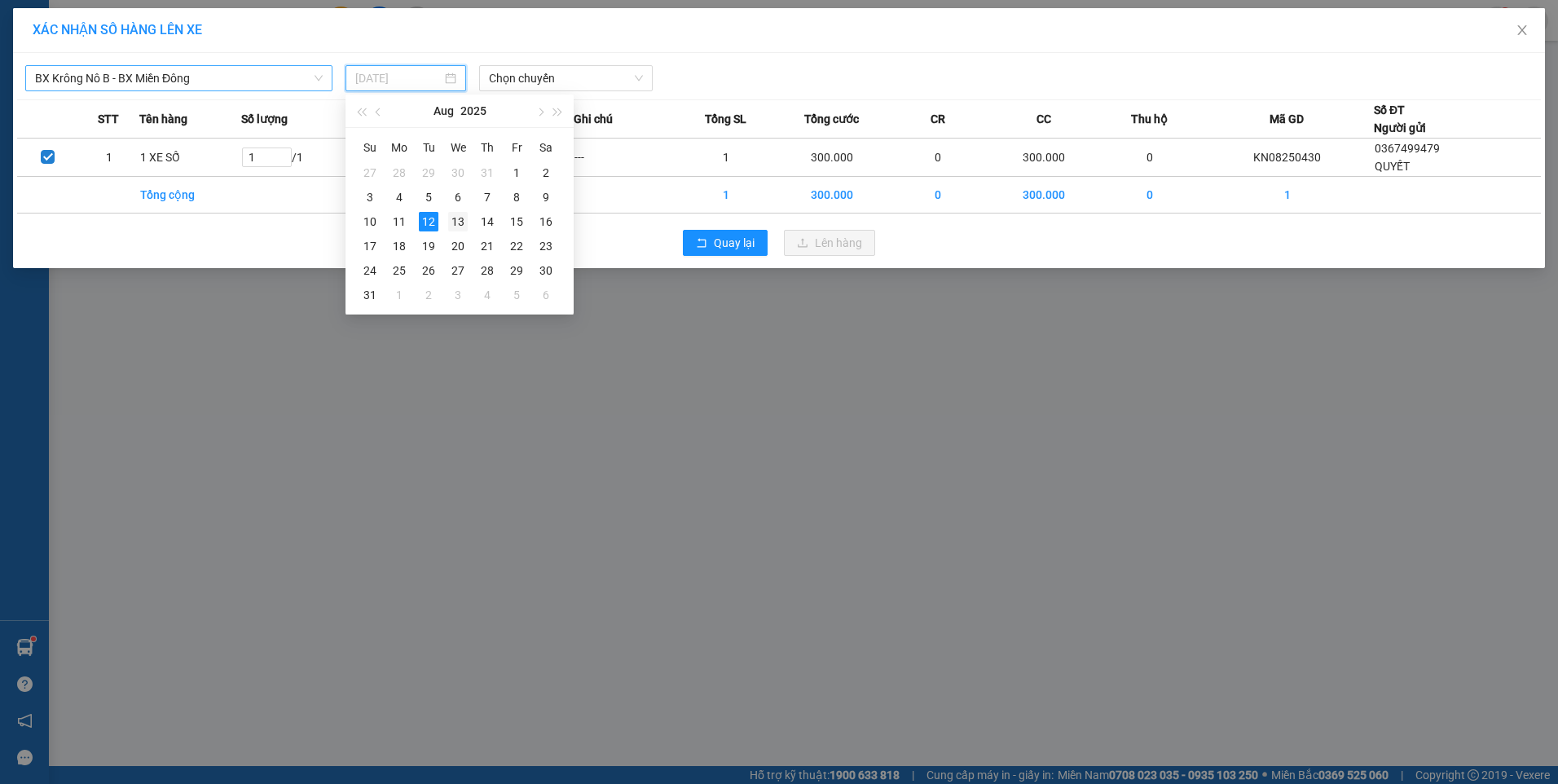
click at [455, 228] on div "13" at bounding box center [458, 221] width 19 height 19
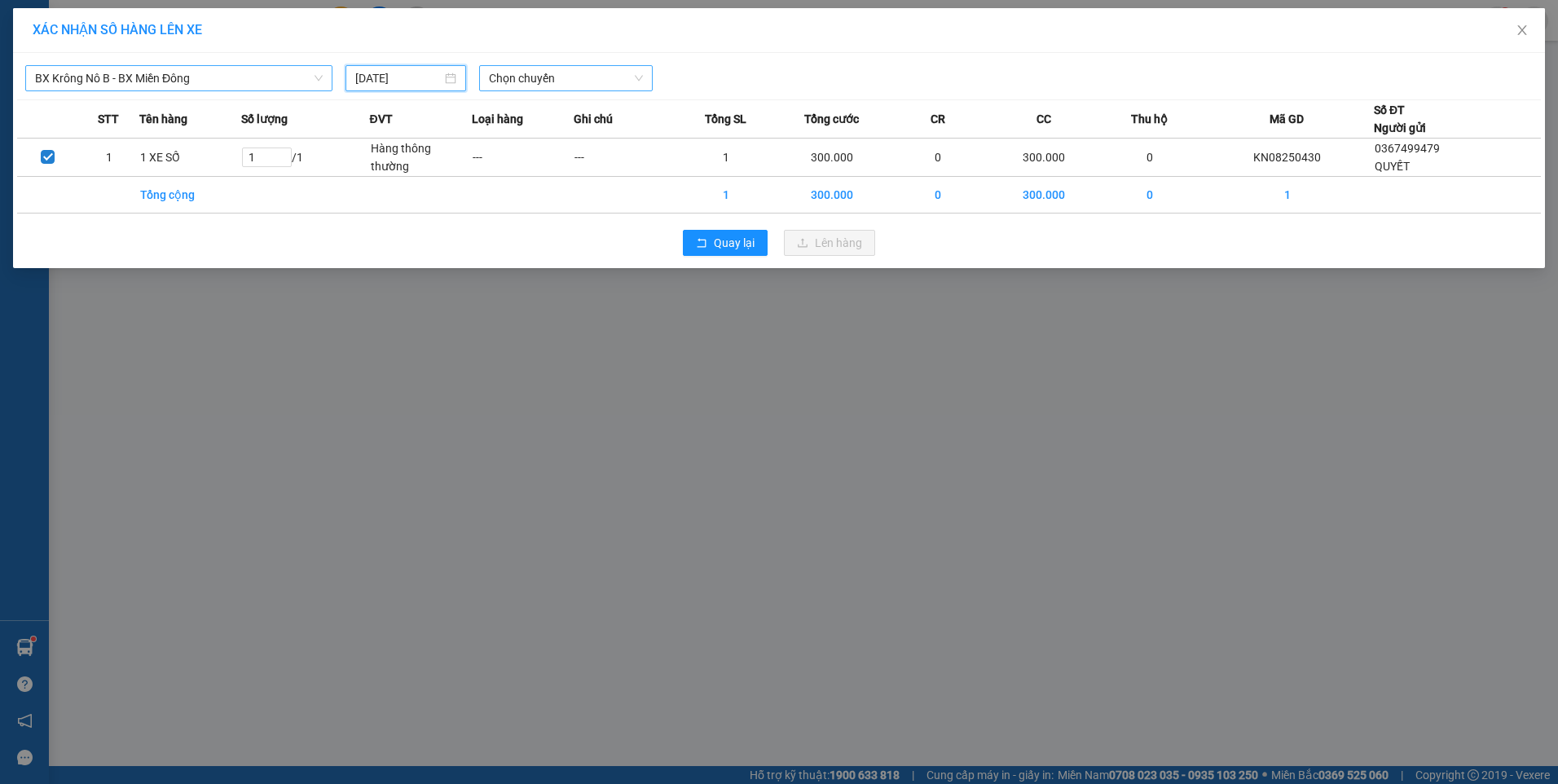
click at [519, 80] on span "Chọn chuyến" at bounding box center [566, 78] width 154 height 24
click at [546, 137] on div "19:00" at bounding box center [553, 137] width 127 height 18
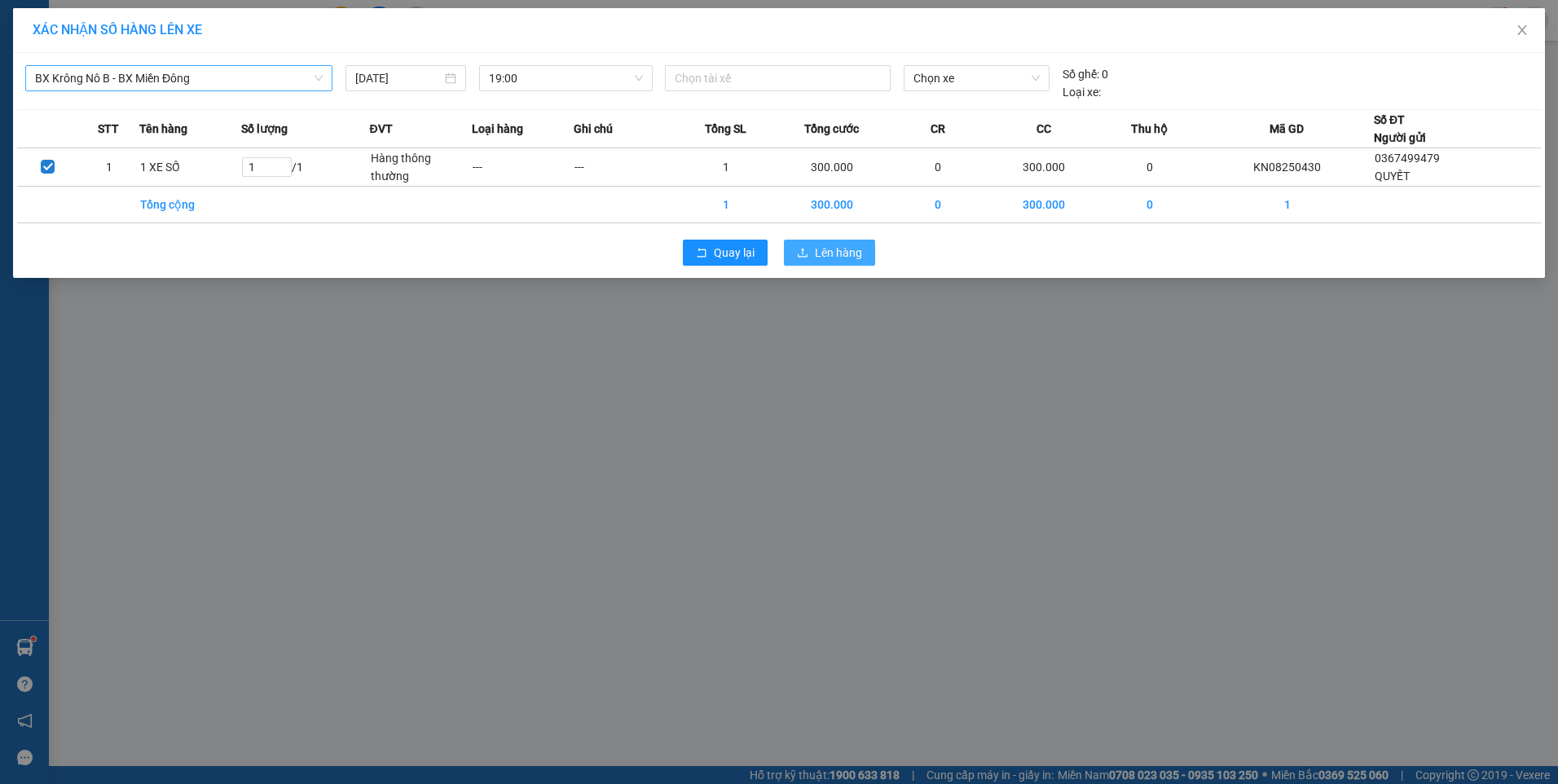
click at [829, 249] on span "Lên hàng" at bounding box center [838, 252] width 47 height 18
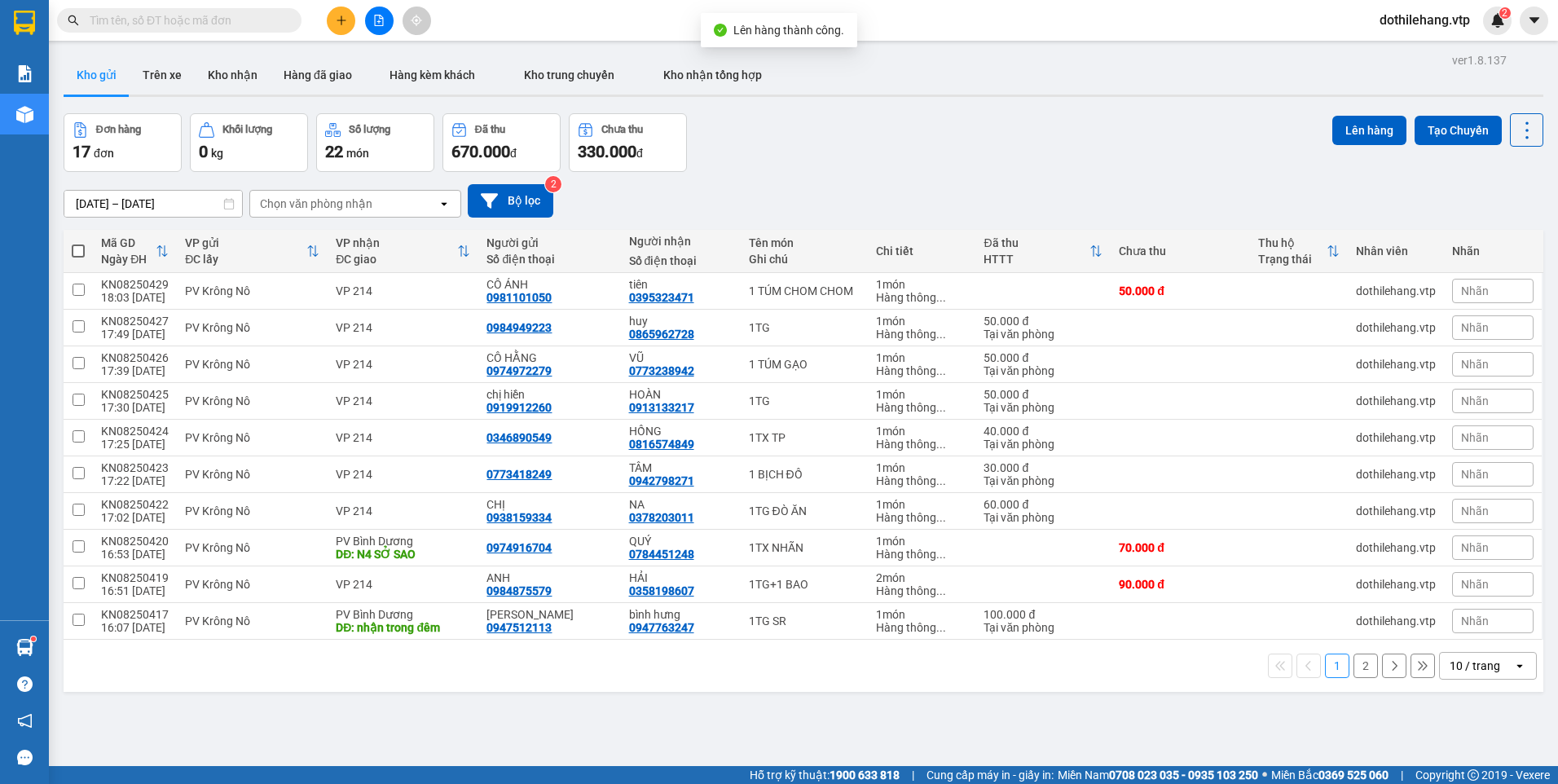
click at [1513, 661] on icon "open" at bounding box center [1519, 665] width 13 height 13
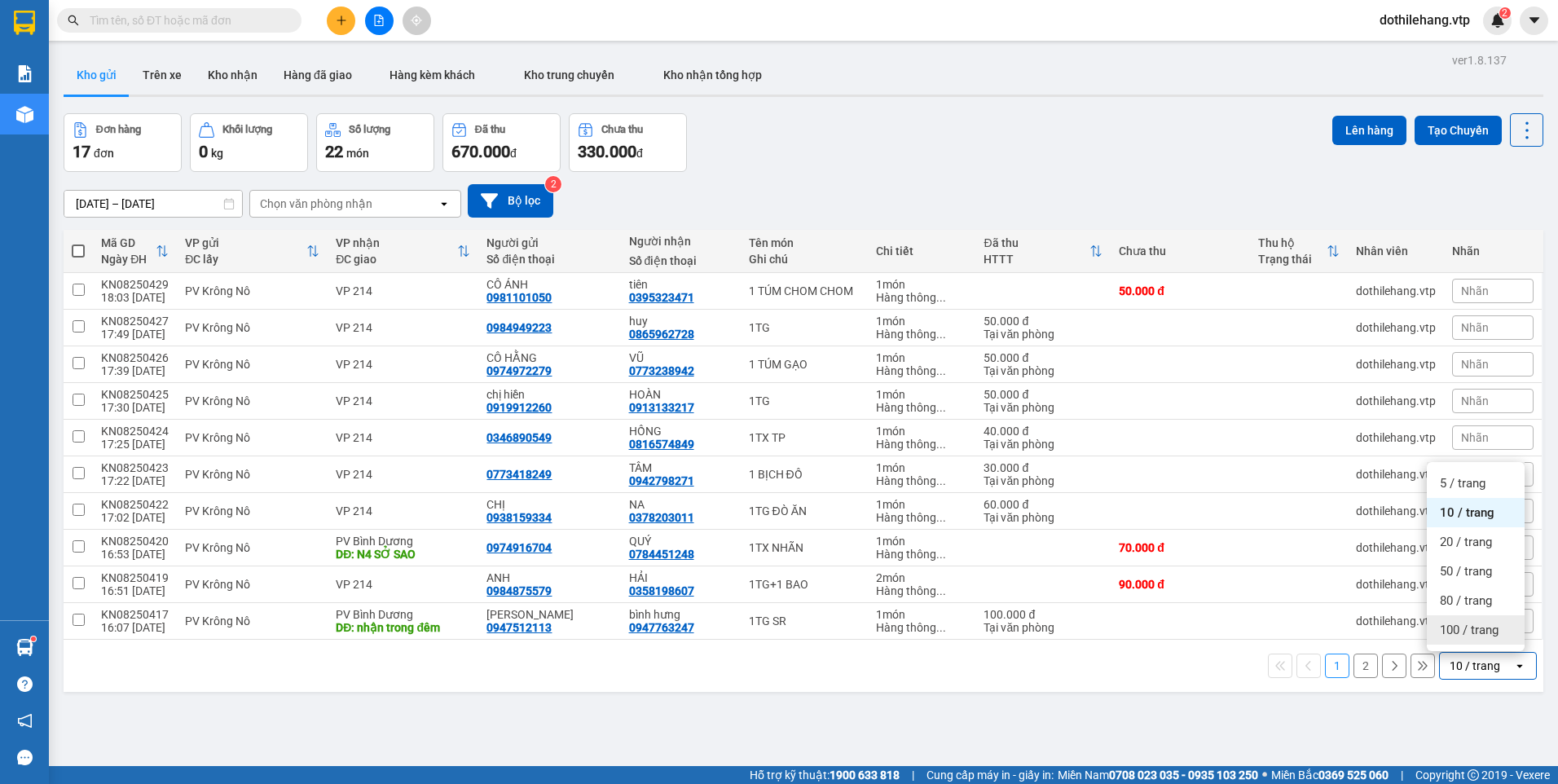
click at [1479, 634] on span "100 / trang" at bounding box center [1468, 629] width 58 height 17
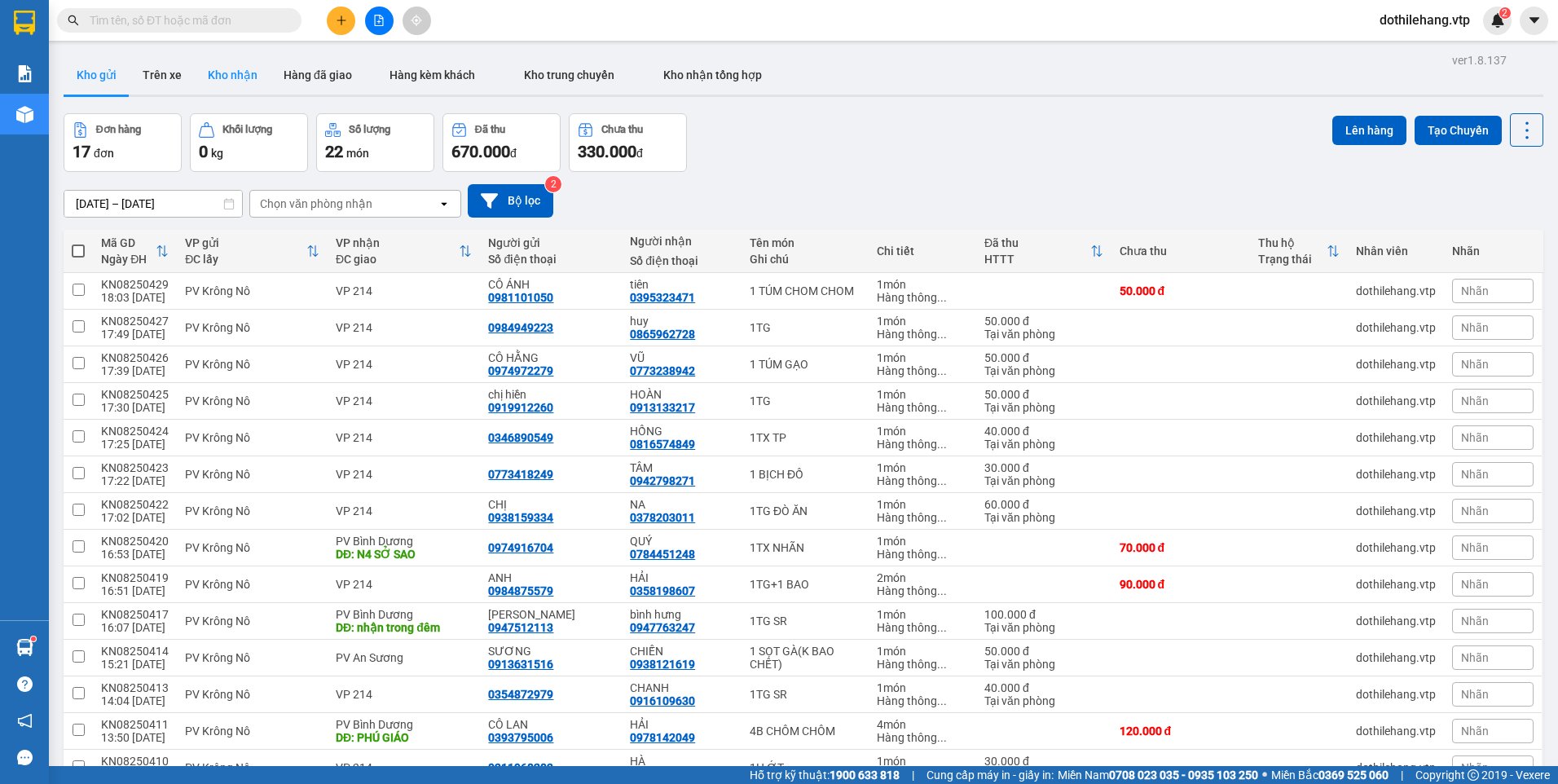
click at [247, 78] on button "Kho nhận" at bounding box center [232, 75] width 76 height 39
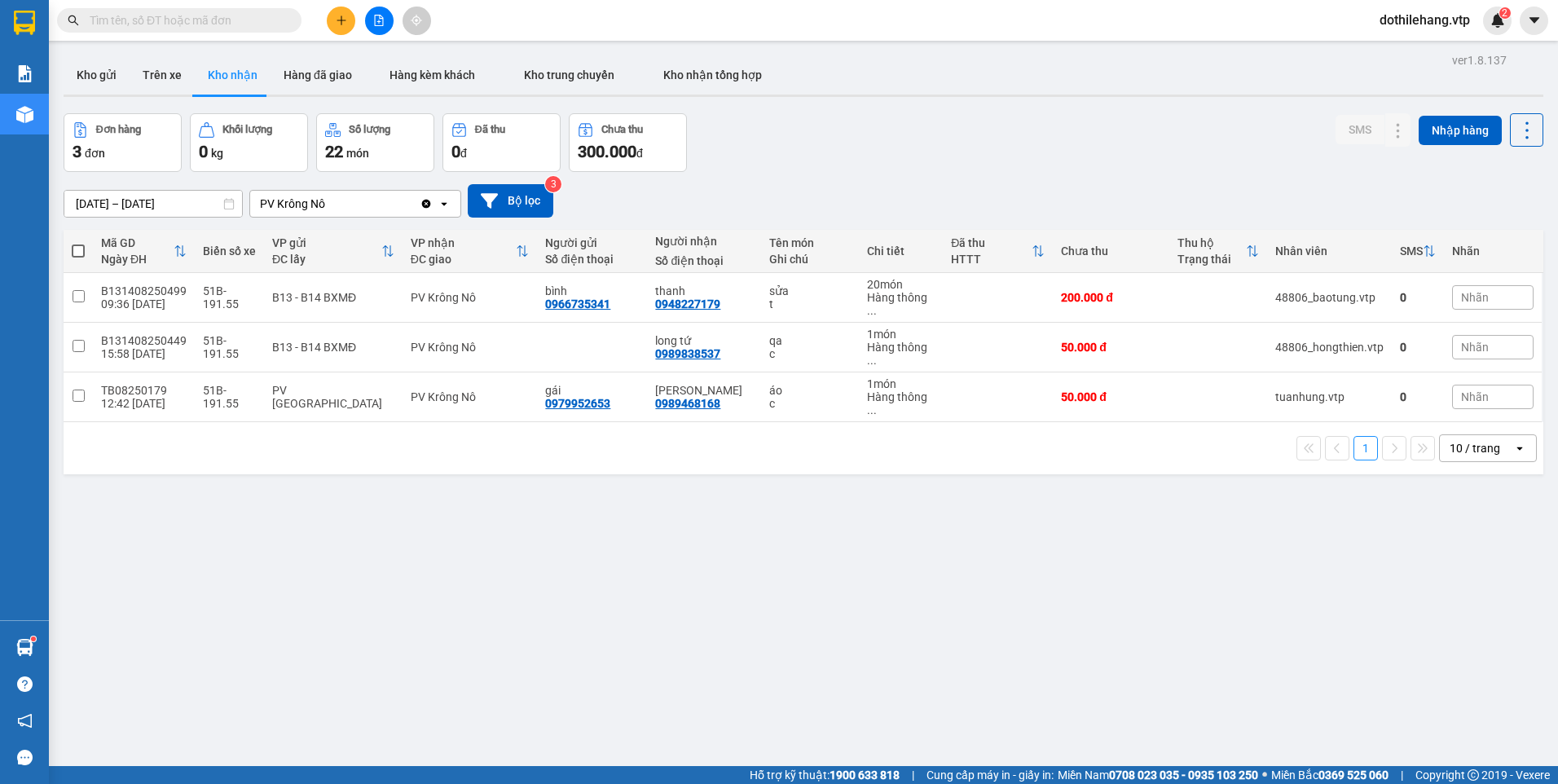
click at [332, 21] on button at bounding box center [340, 20] width 29 height 29
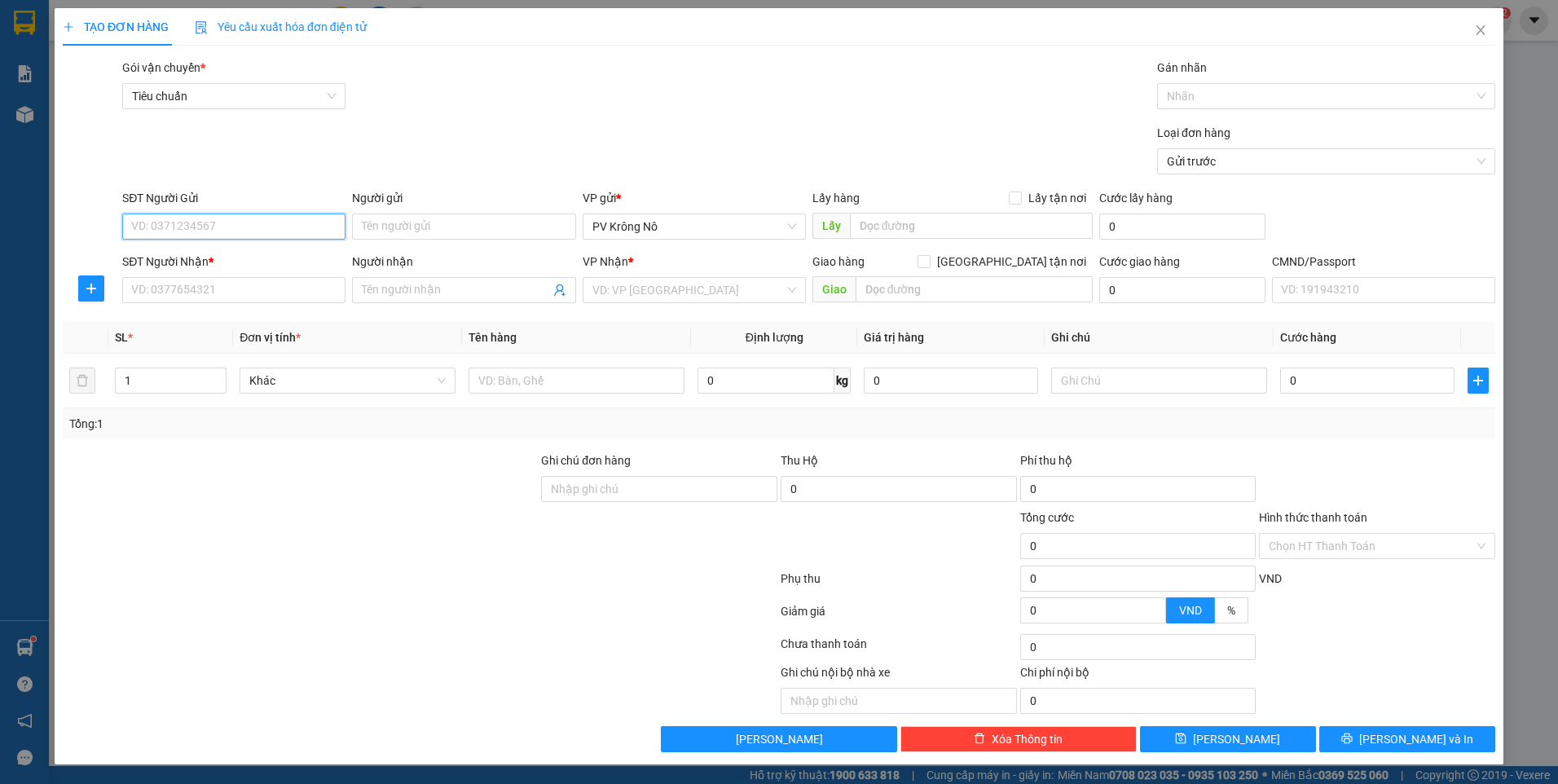
click at [175, 231] on input "SĐT Người Gửi" at bounding box center [233, 226] width 223 height 26
click at [232, 295] on input "SĐT Người Nhận *" at bounding box center [233, 290] width 223 height 26
click at [185, 225] on input "SĐT Người Gửi" at bounding box center [233, 226] width 223 height 26
click at [486, 288] on input "Người nhận" at bounding box center [455, 290] width 187 height 18
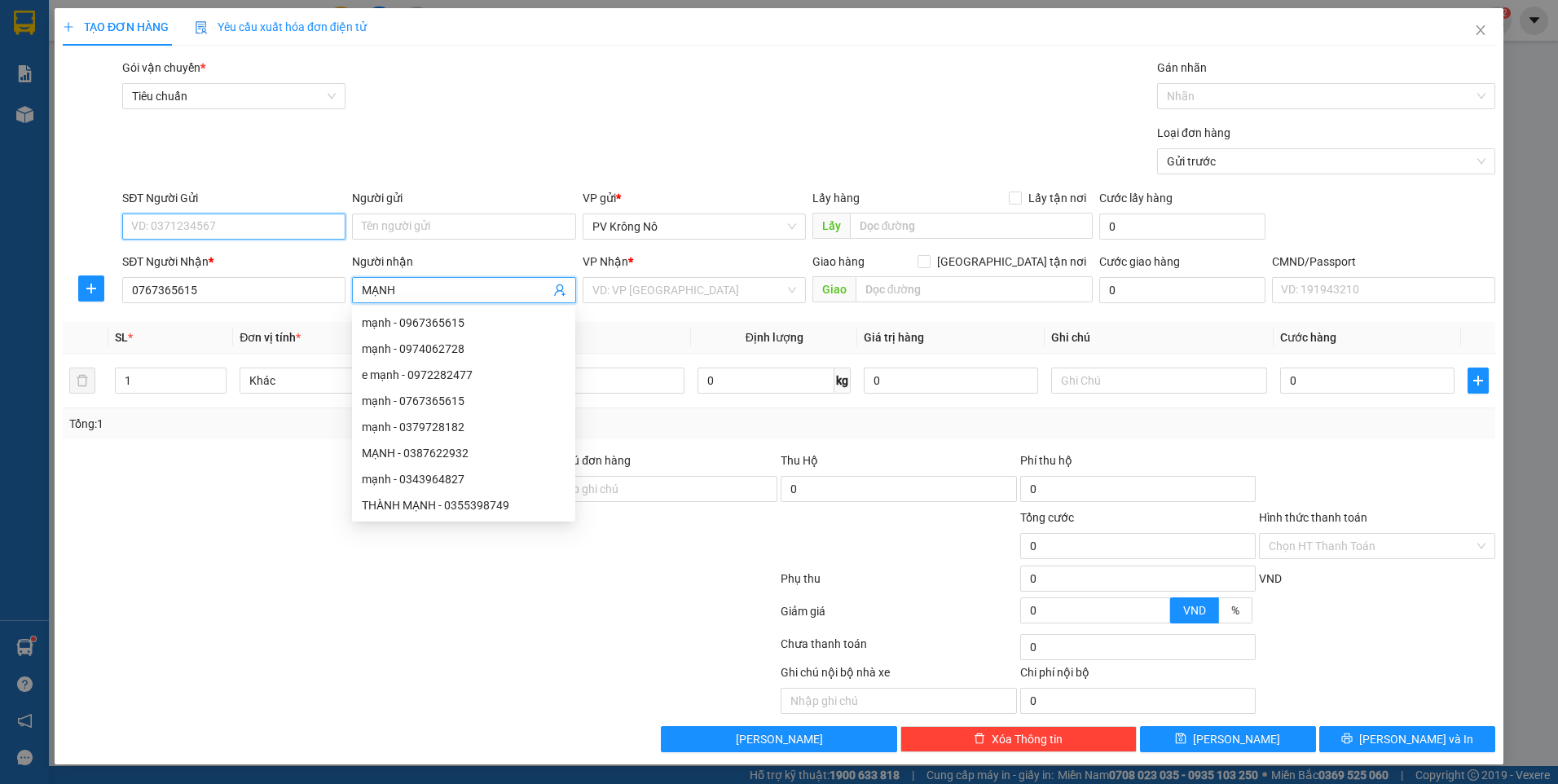
click at [276, 226] on input "SĐT Người Gửi" at bounding box center [233, 226] width 223 height 26
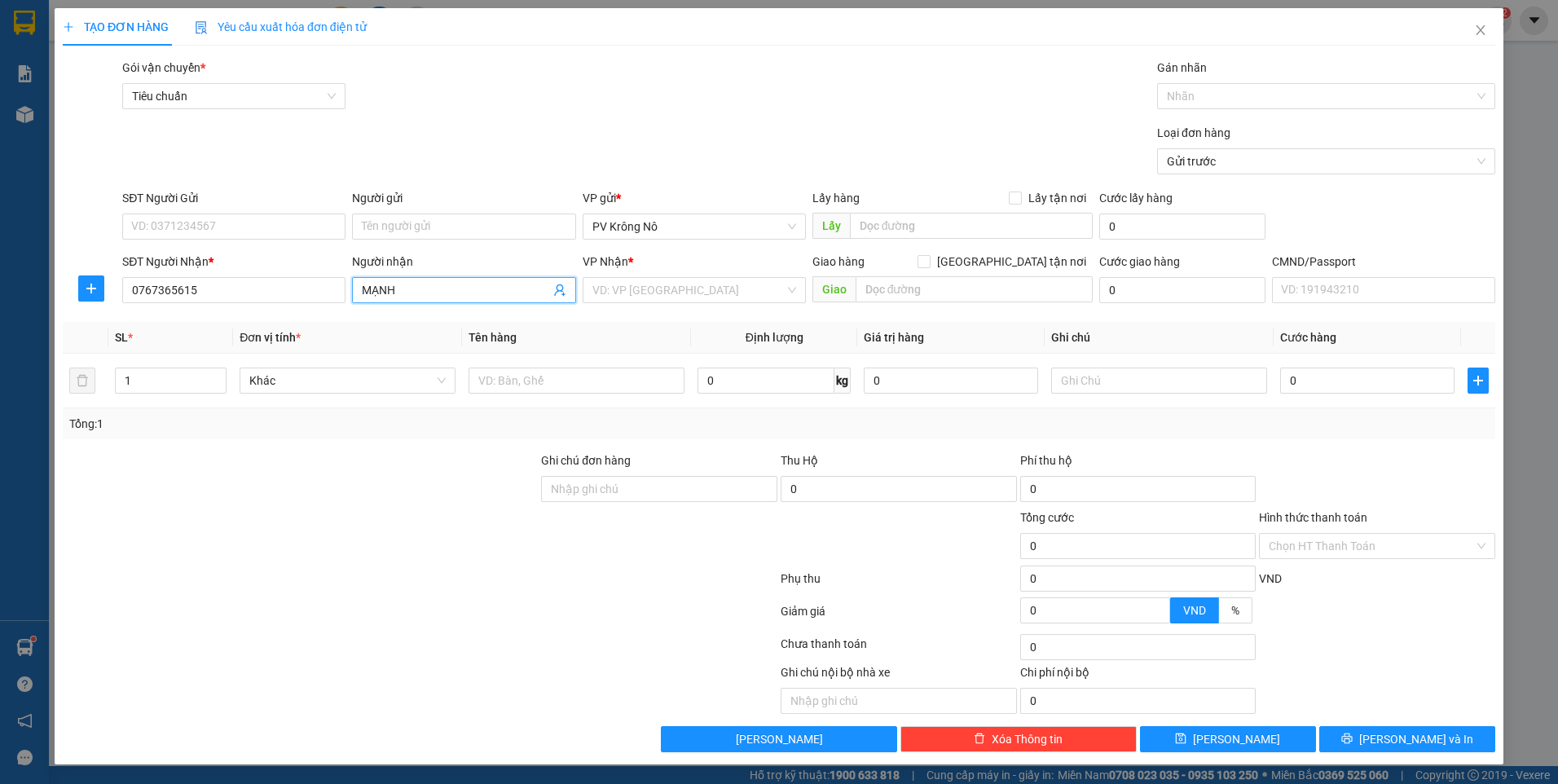
click at [402, 286] on input "MẠNH" at bounding box center [455, 290] width 187 height 18
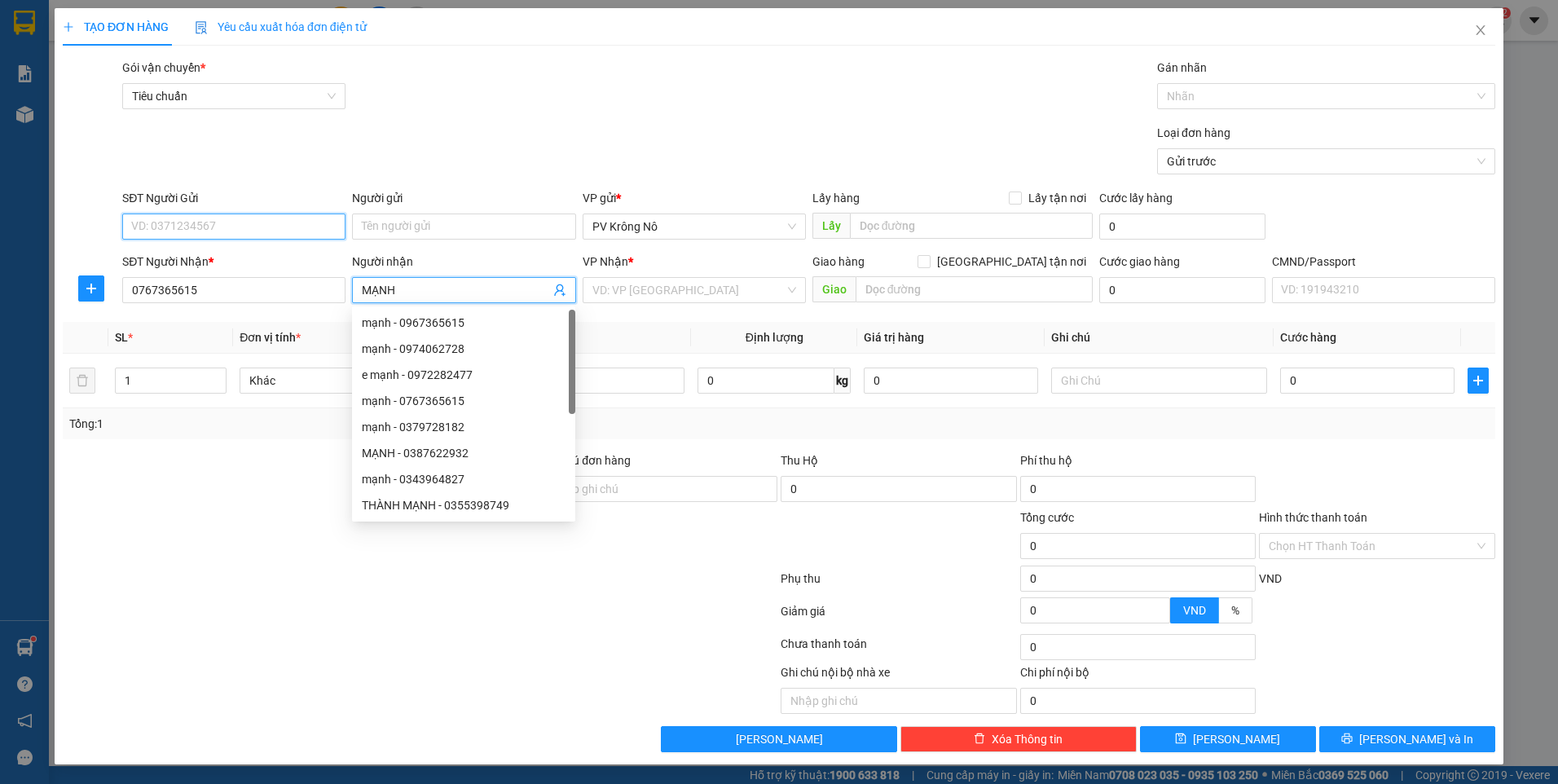
click at [209, 220] on input "SĐT Người Gửi" at bounding box center [233, 226] width 223 height 26
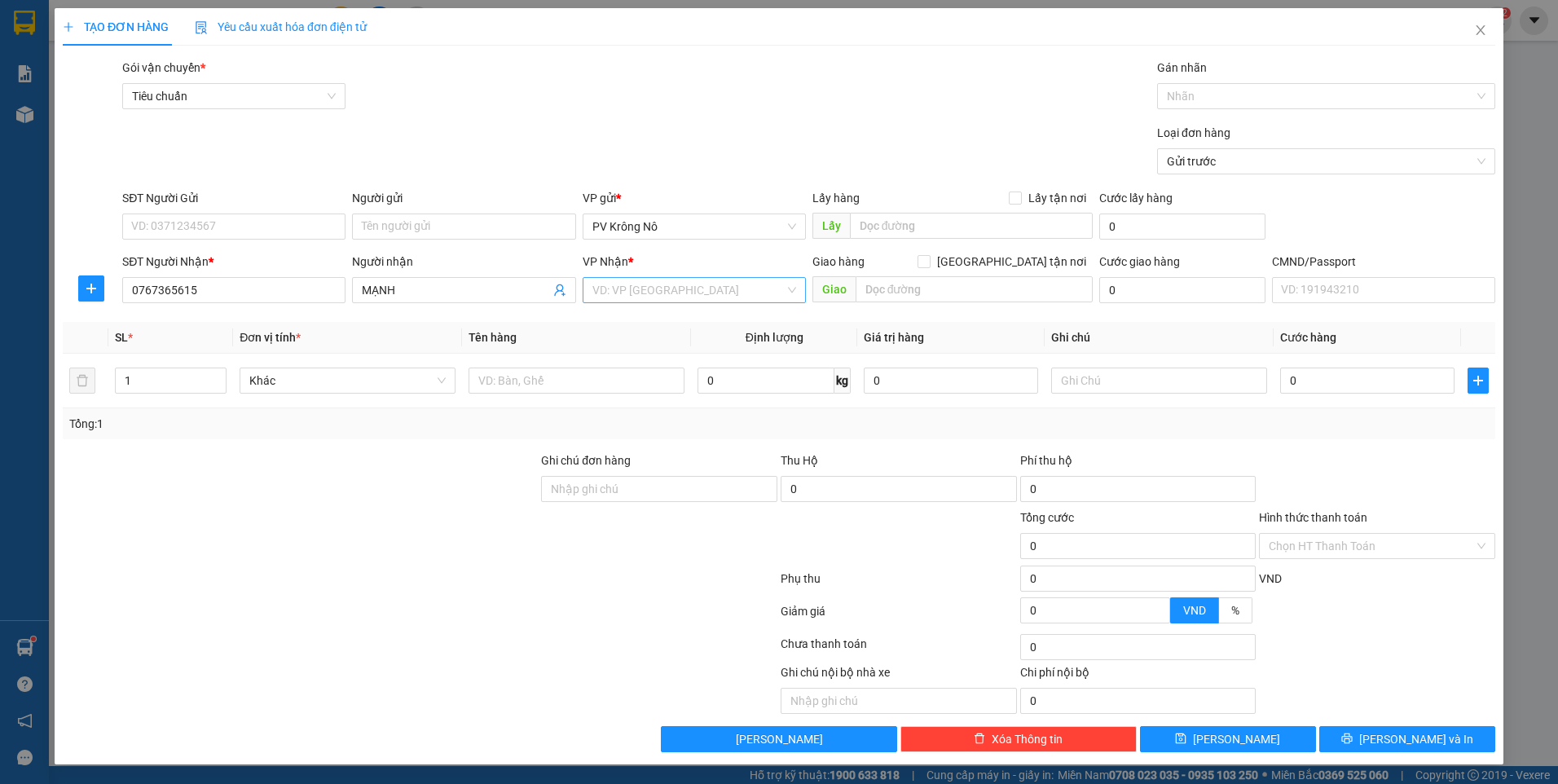
click at [666, 296] on input "search" at bounding box center [688, 290] width 192 height 24
click at [228, 235] on input "SĐT Người Gửi" at bounding box center [233, 226] width 223 height 26
click at [375, 224] on input "Người gửi" at bounding box center [463, 226] width 223 height 26
click at [238, 286] on input "0767365615" at bounding box center [233, 290] width 223 height 26
click at [612, 282] on input "search" at bounding box center [688, 290] width 192 height 24
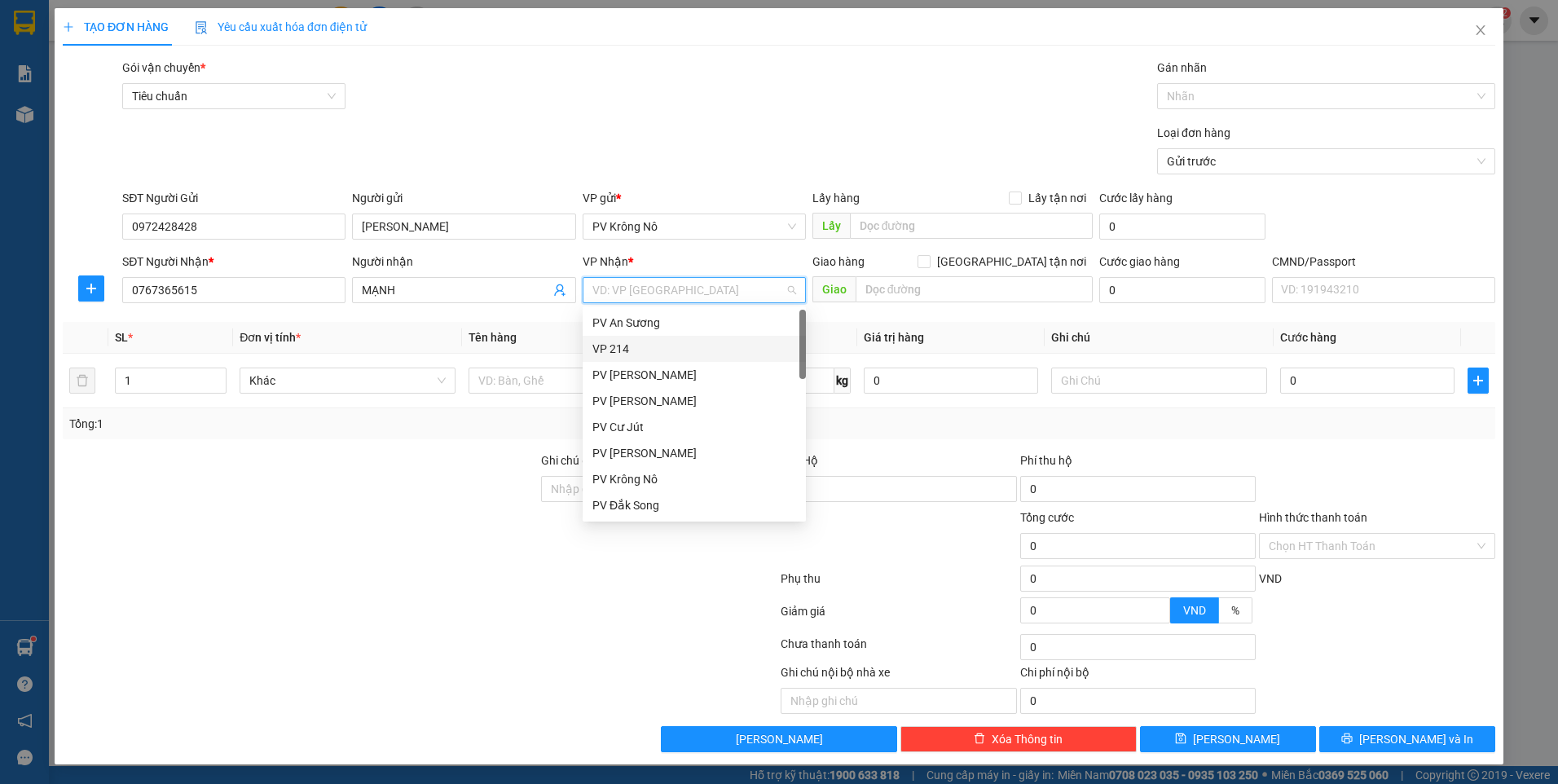
click at [638, 349] on div "VP 214" at bounding box center [695, 348] width 204 height 18
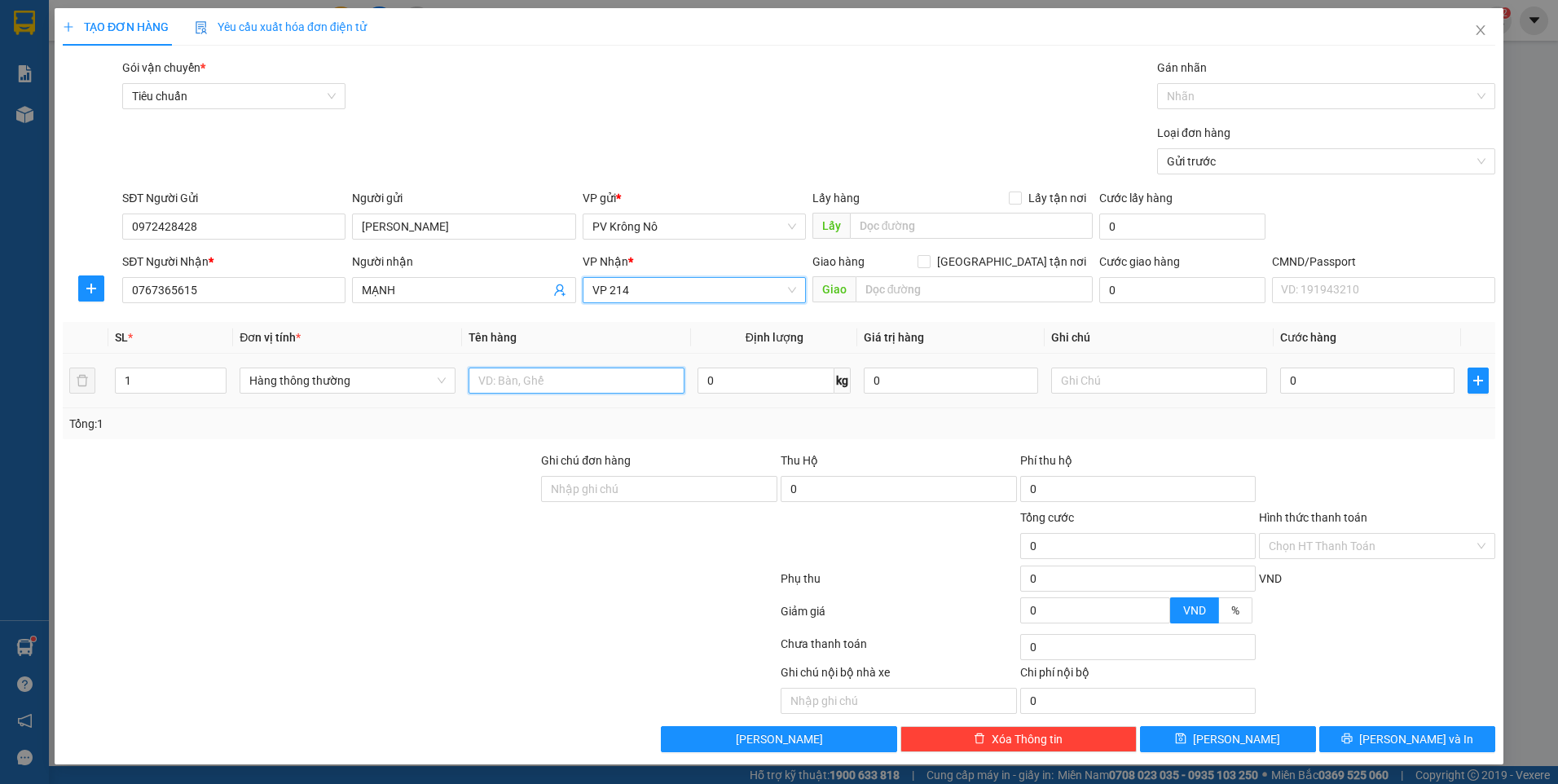
click at [507, 388] on input "text" at bounding box center [576, 380] width 216 height 26
click at [1345, 379] on input "0" at bounding box center [1367, 380] width 174 height 26
click at [684, 291] on span "VP 214" at bounding box center [695, 290] width 204 height 24
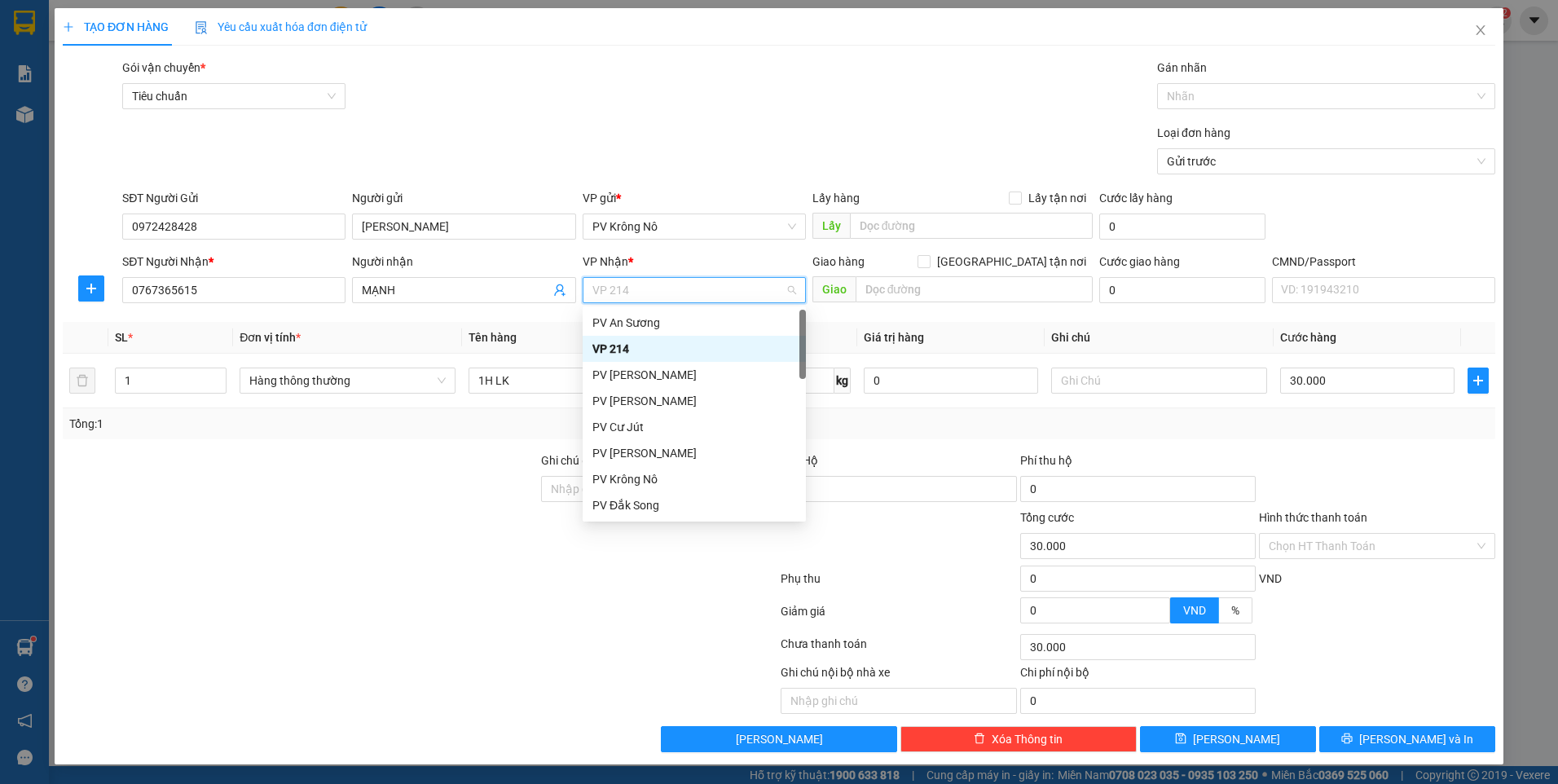
click at [644, 351] on div "VP 214" at bounding box center [695, 348] width 204 height 18
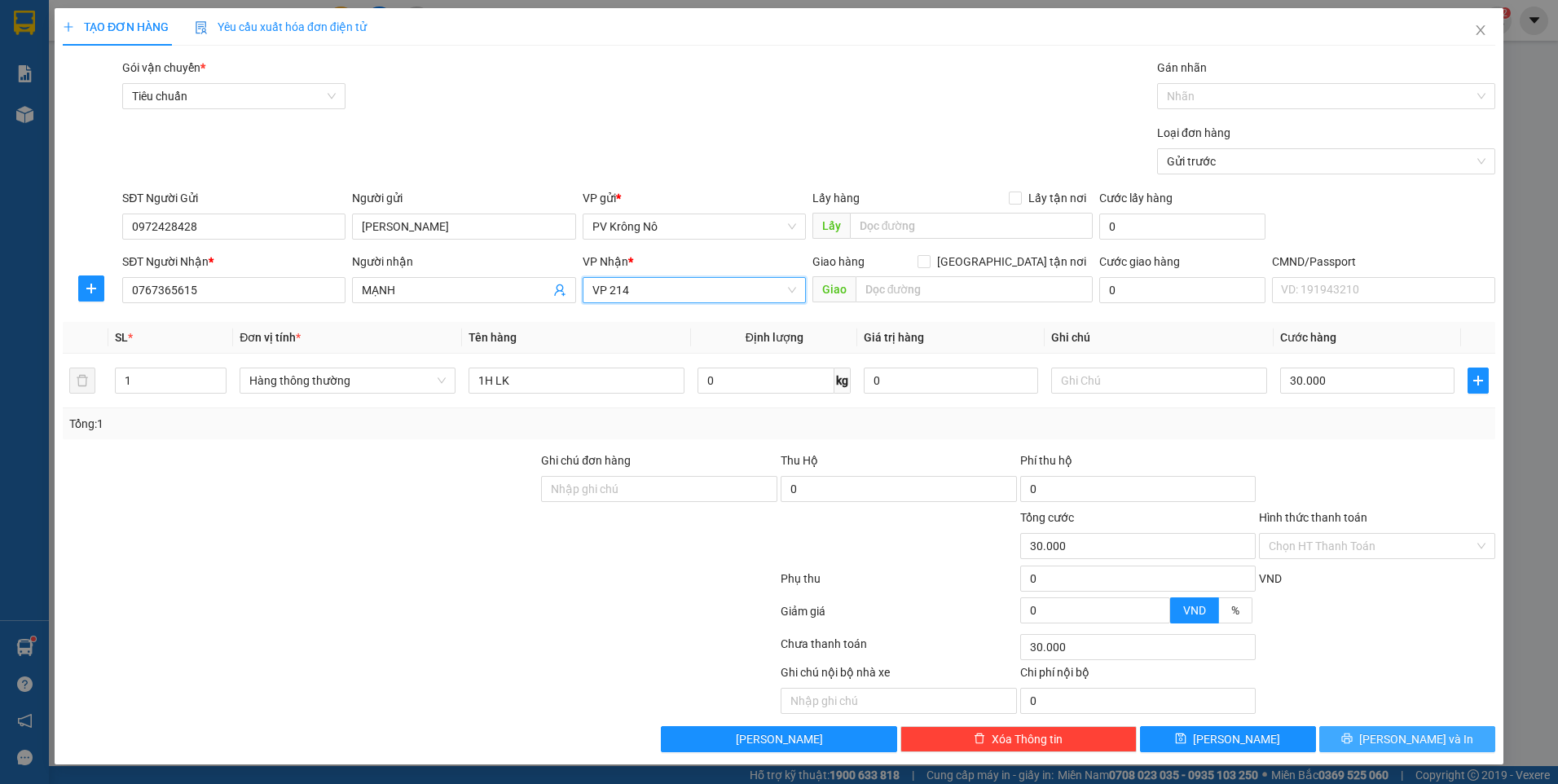
click at [1353, 734] on icon "printer" at bounding box center [1346, 738] width 11 height 11
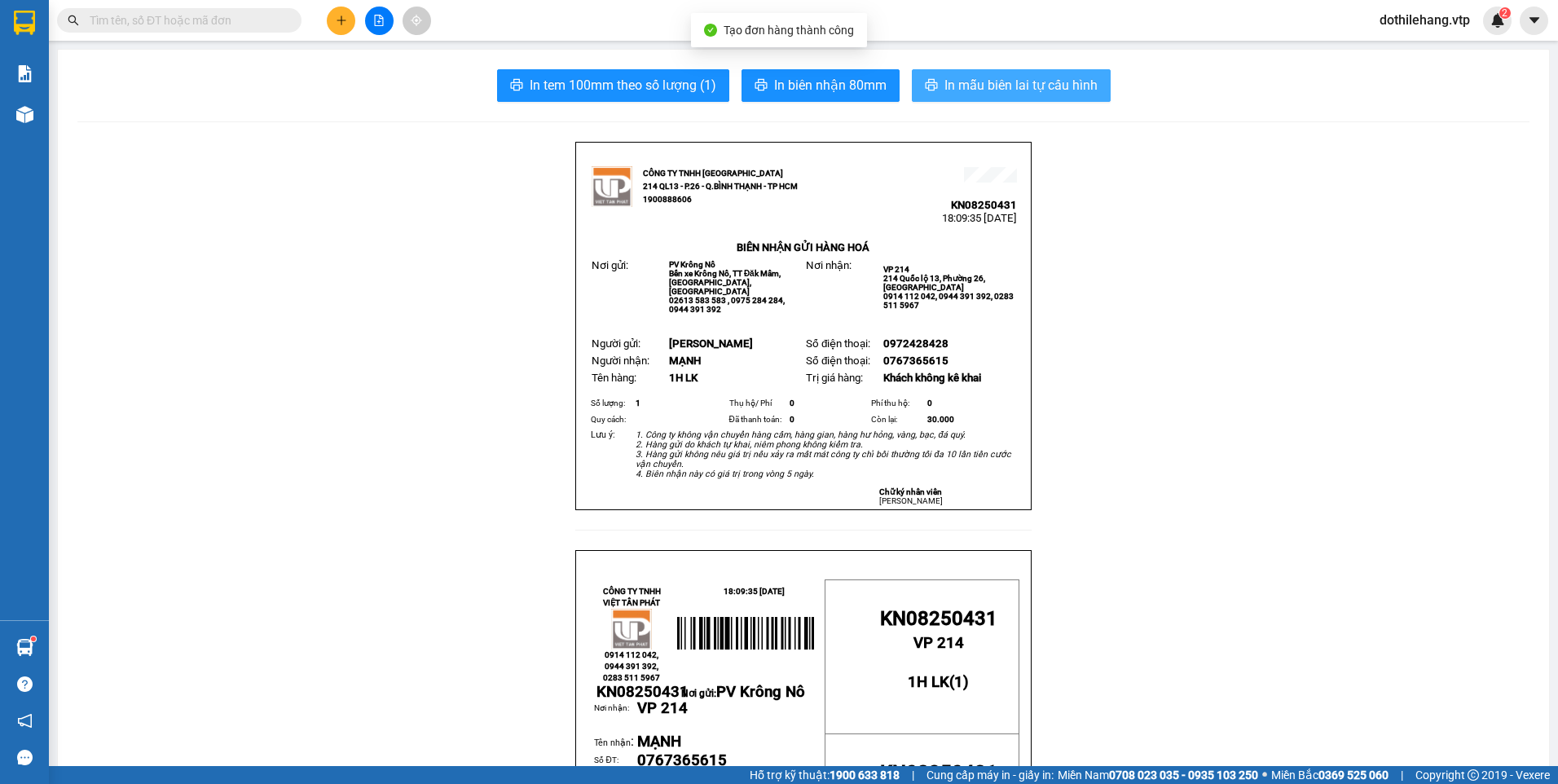
click at [980, 79] on span "In mẫu biên lai tự cấu hình" at bounding box center [1021, 84] width 153 height 20
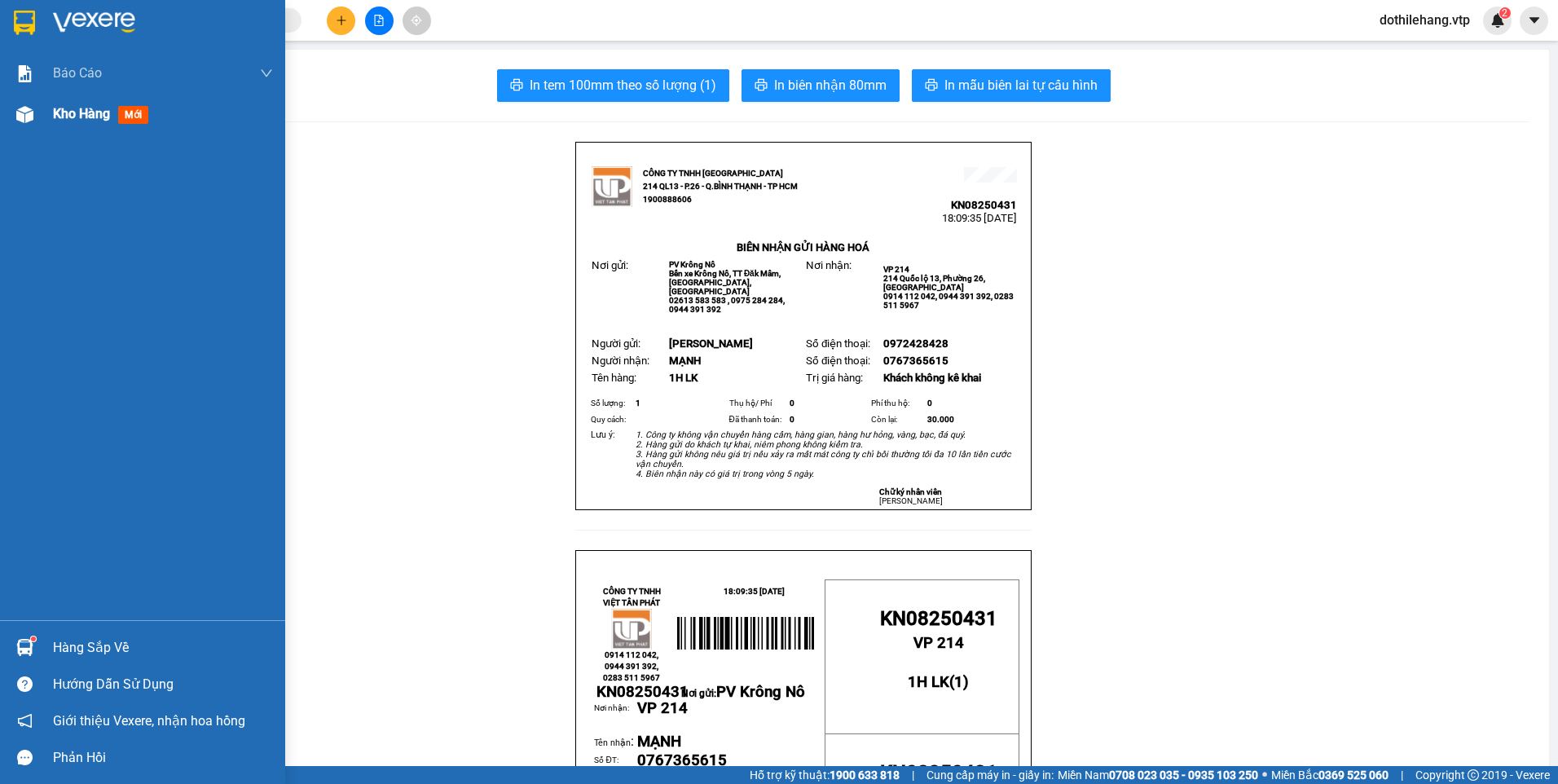
click at [51, 111] on div "Kho hàng mới" at bounding box center [143, 114] width 285 height 41
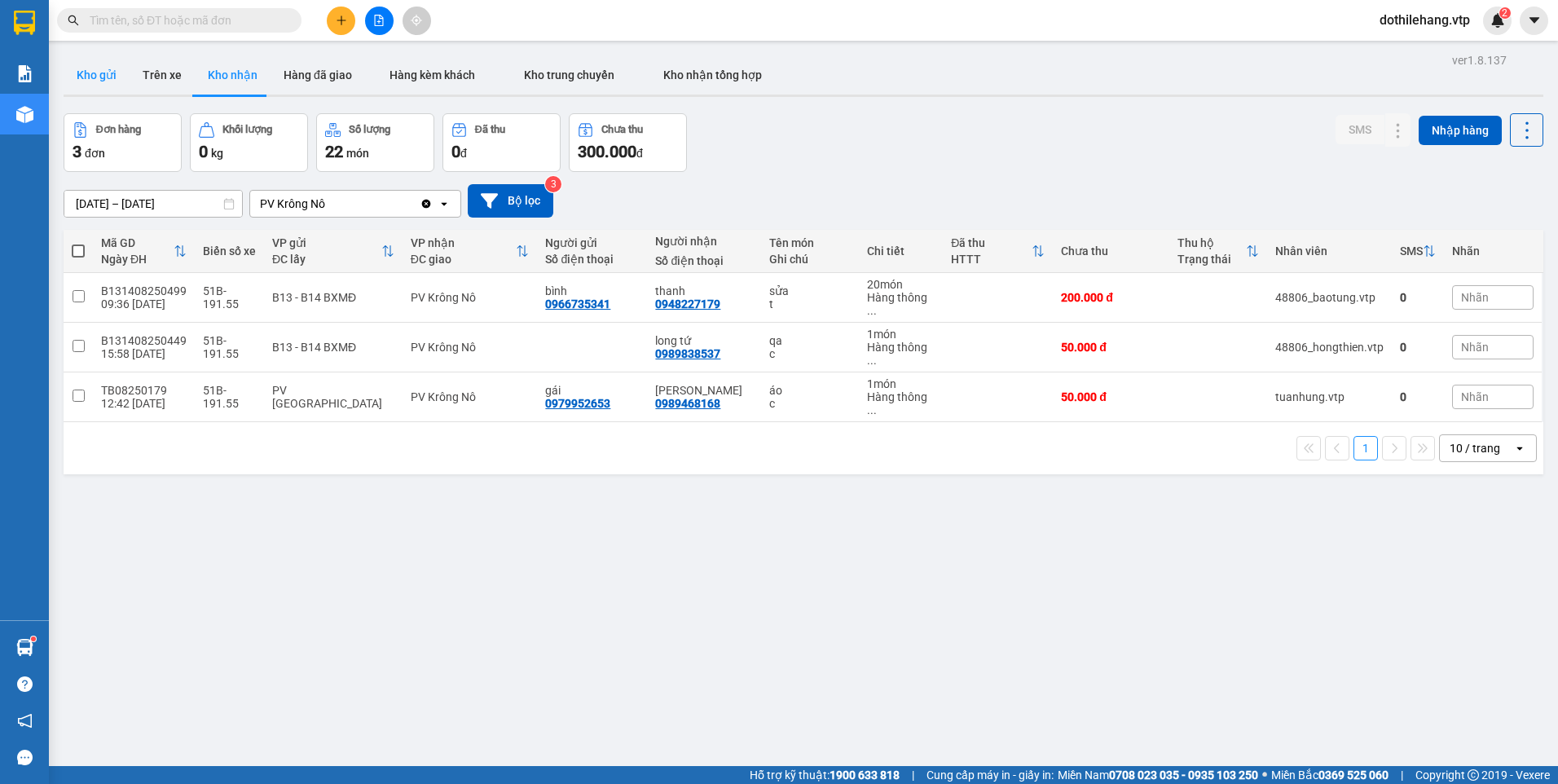
click at [111, 82] on button "Kho gửi" at bounding box center [97, 75] width 66 height 39
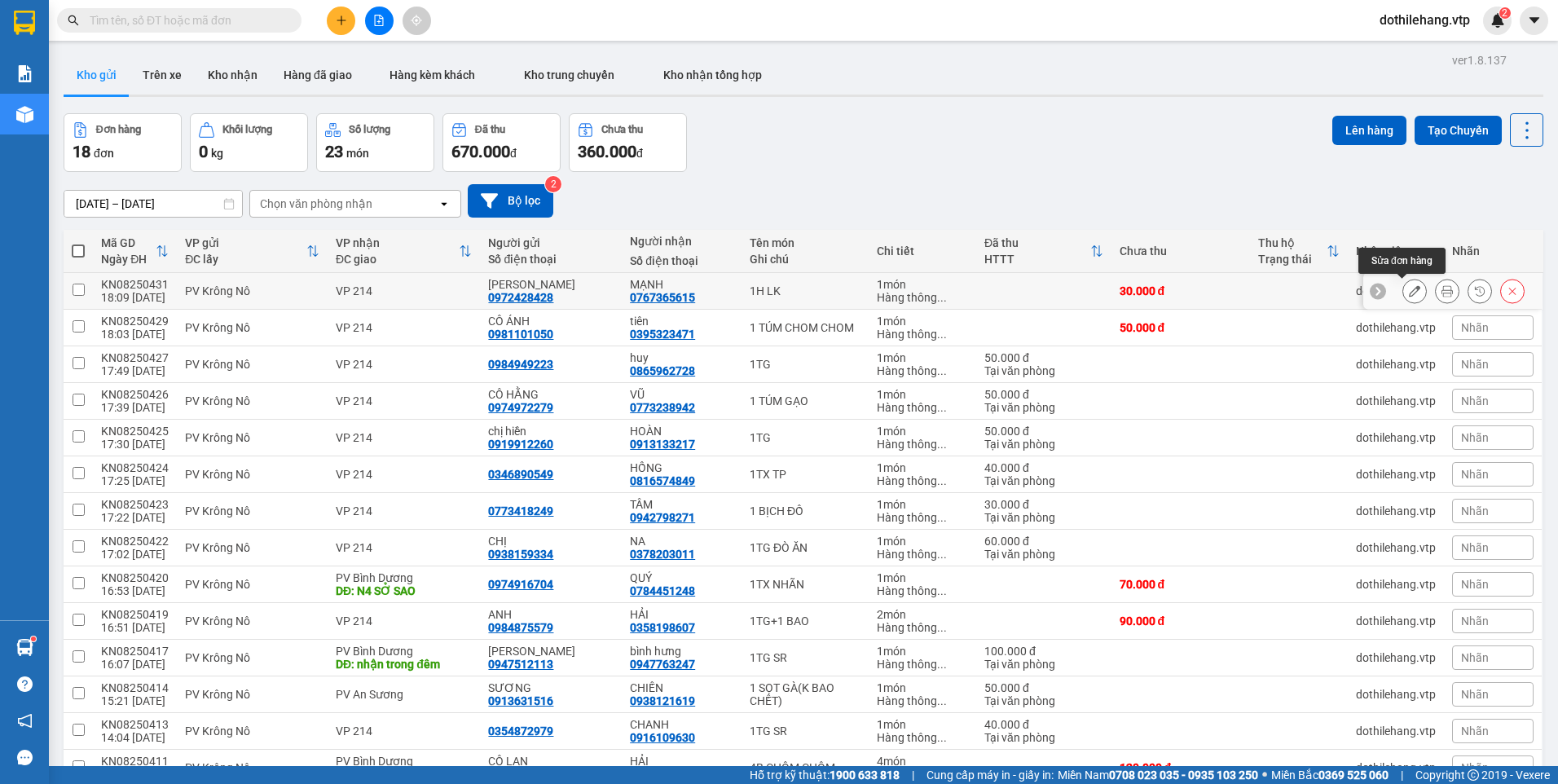
click at [1409, 287] on icon at bounding box center [1414, 291] width 11 height 11
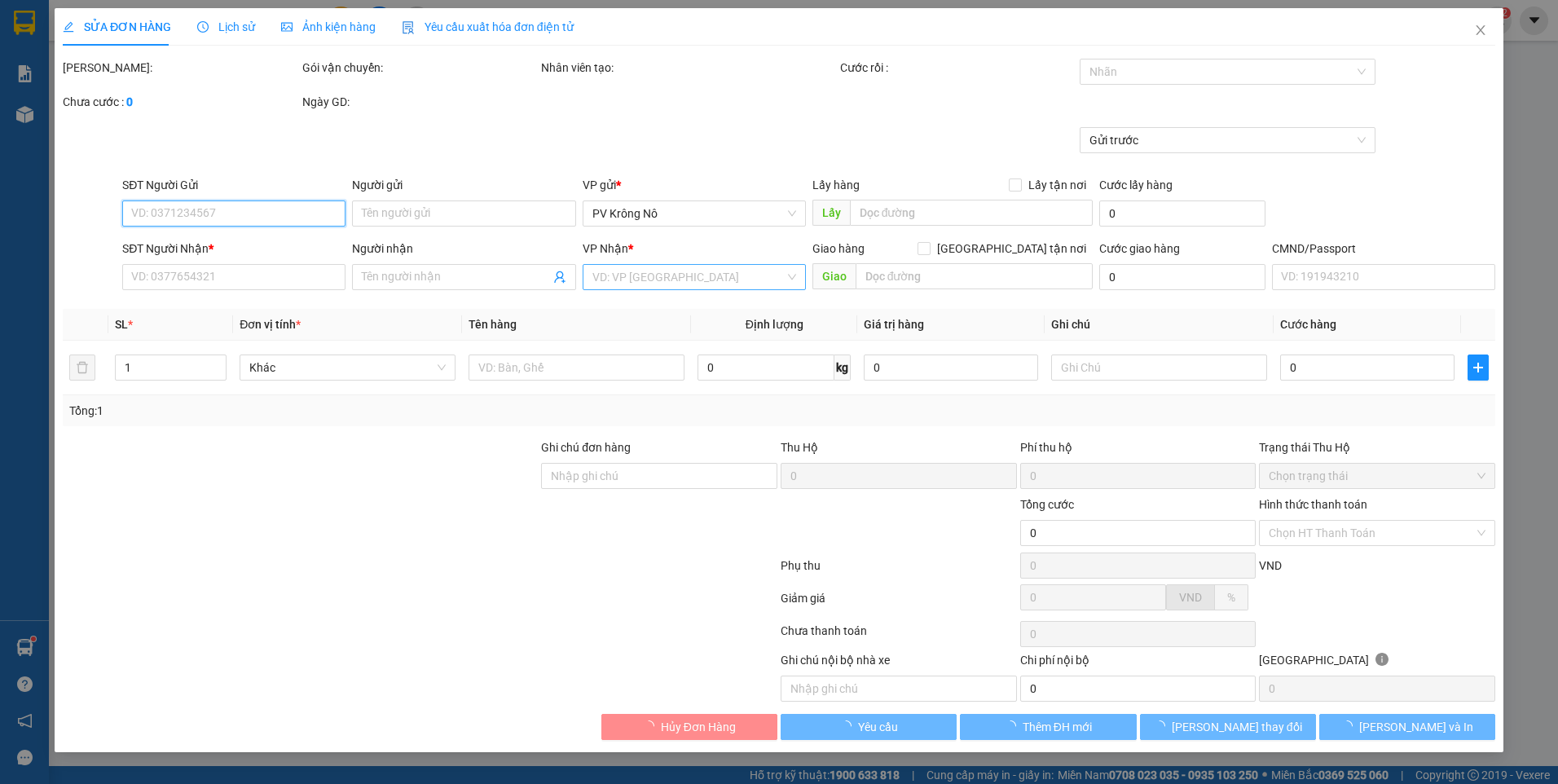
type input "0972428428"
type input "[PERSON_NAME]"
type input "0767365615"
type input "MẠNH"
type input "30.000"
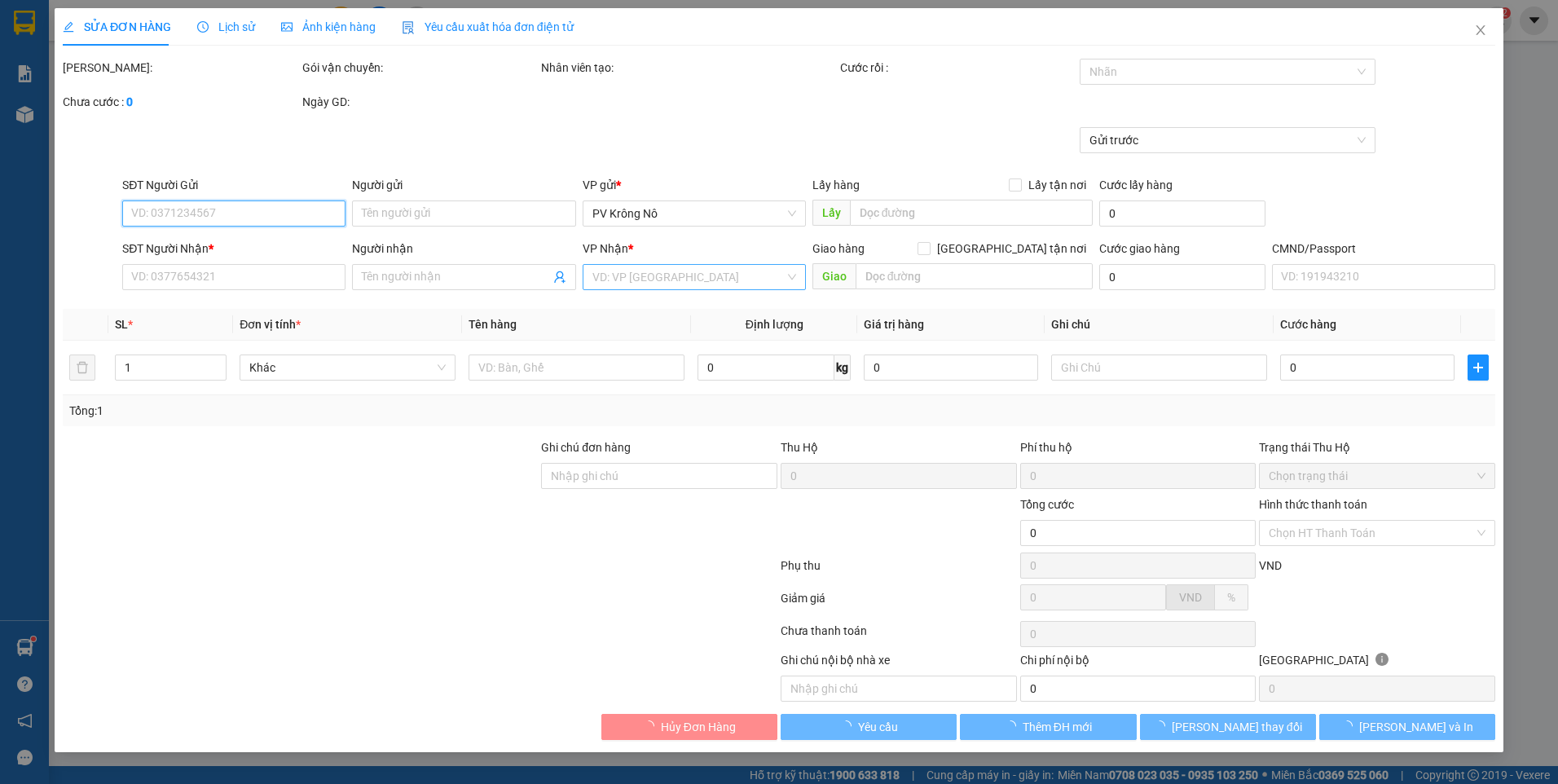
type input "30.000"
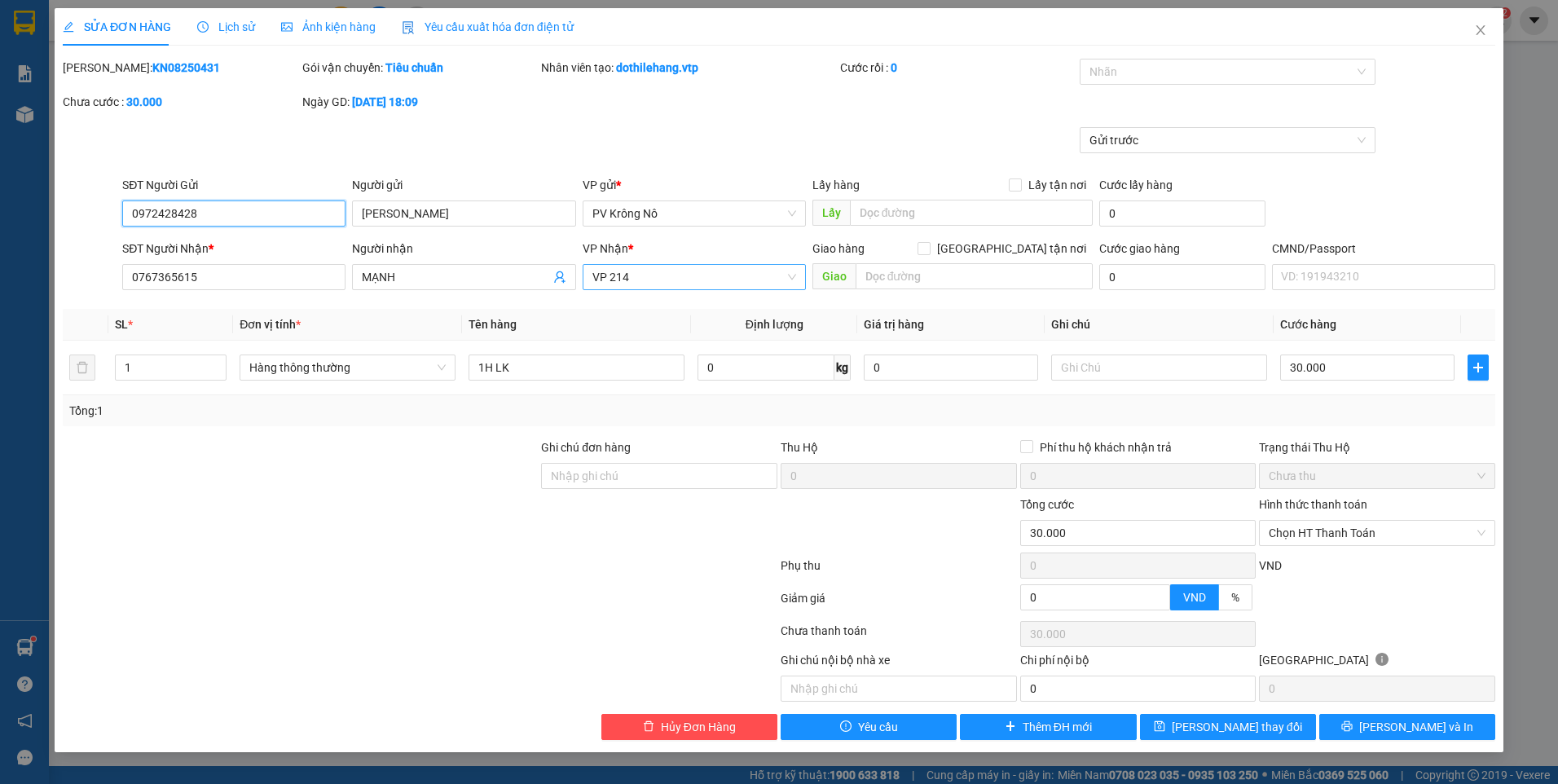
click at [633, 278] on span "VP 214" at bounding box center [695, 277] width 204 height 24
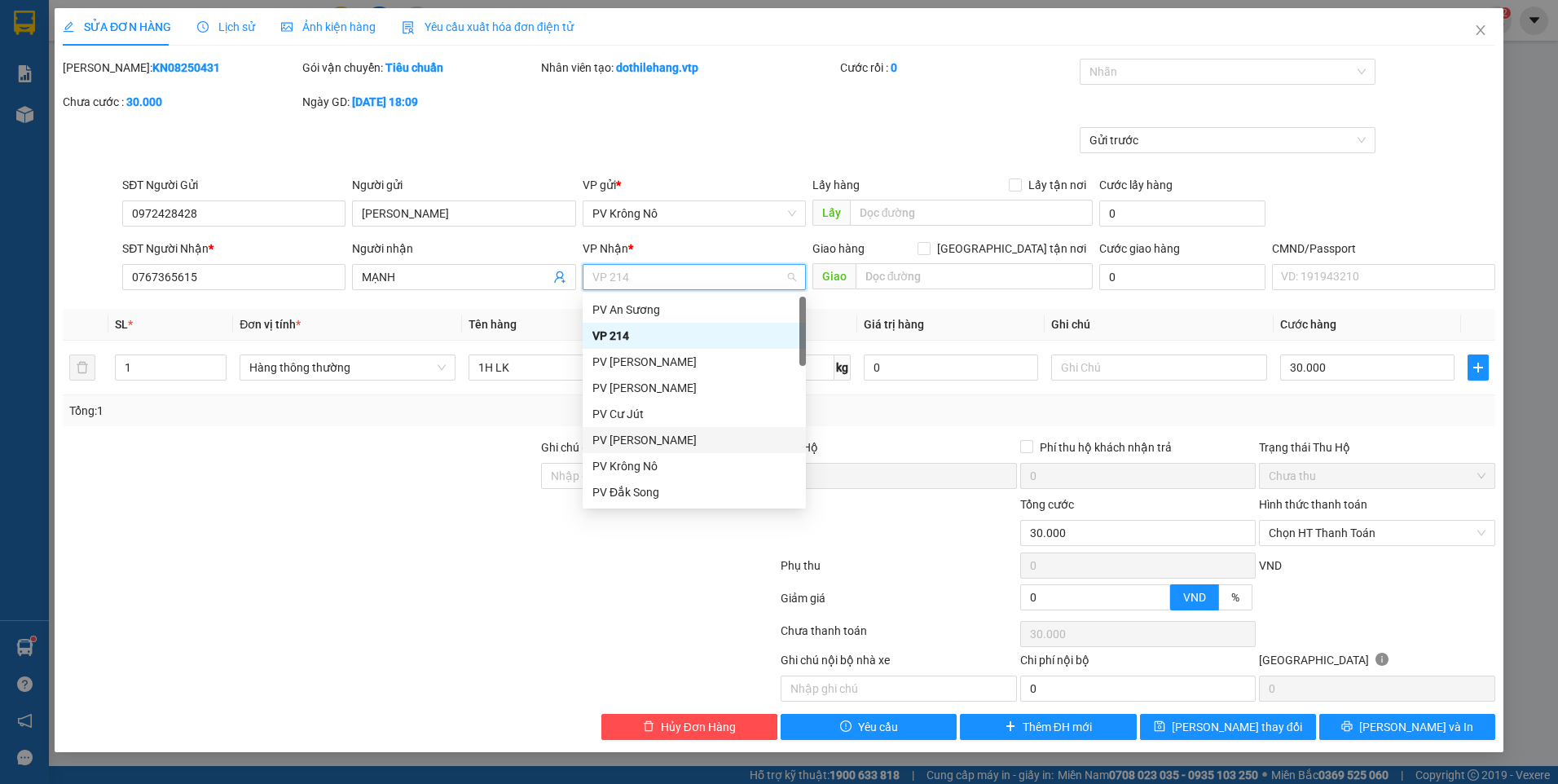
type input "T"
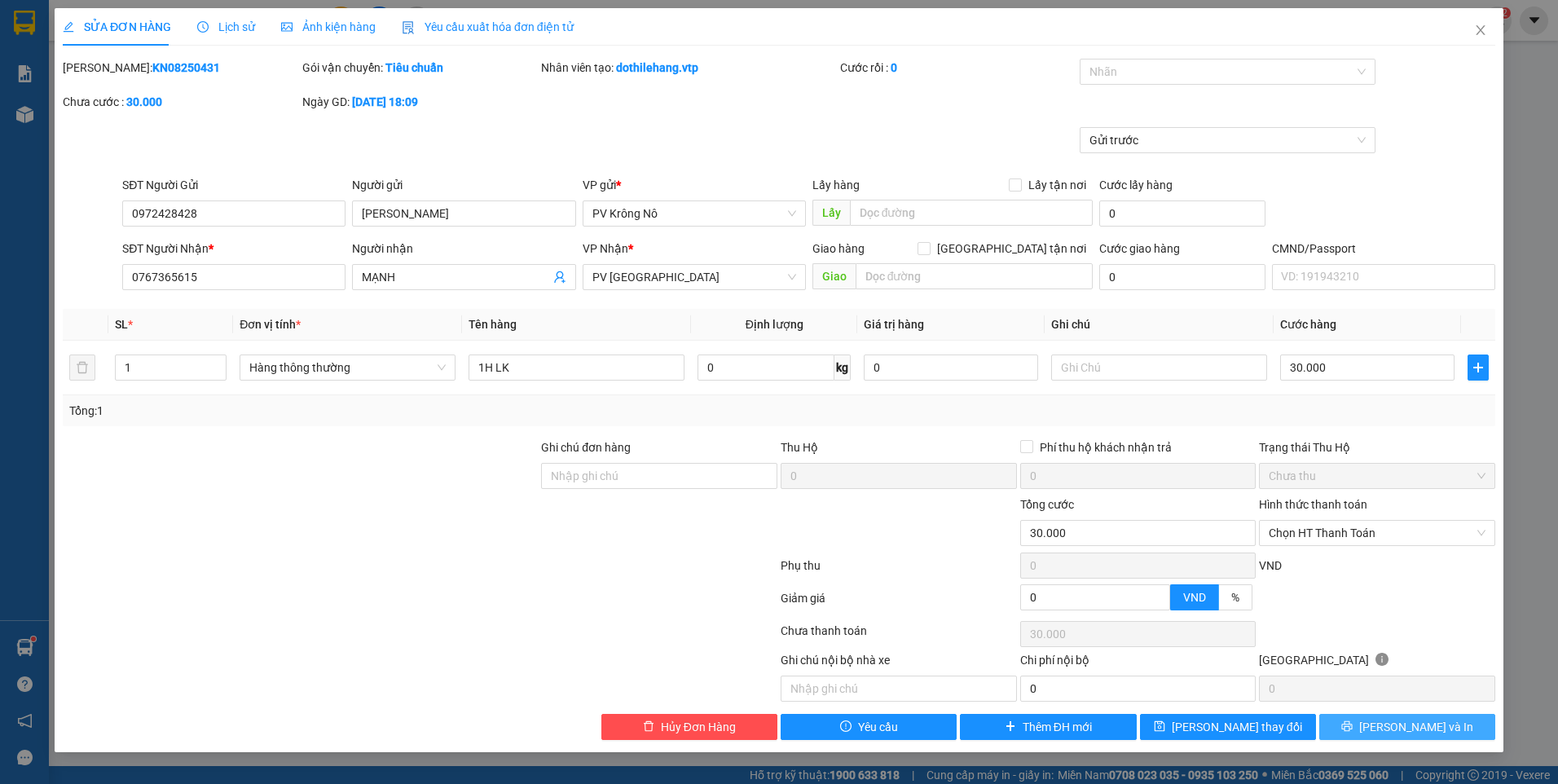
click at [1348, 723] on button "[PERSON_NAME] và In" at bounding box center [1407, 727] width 176 height 26
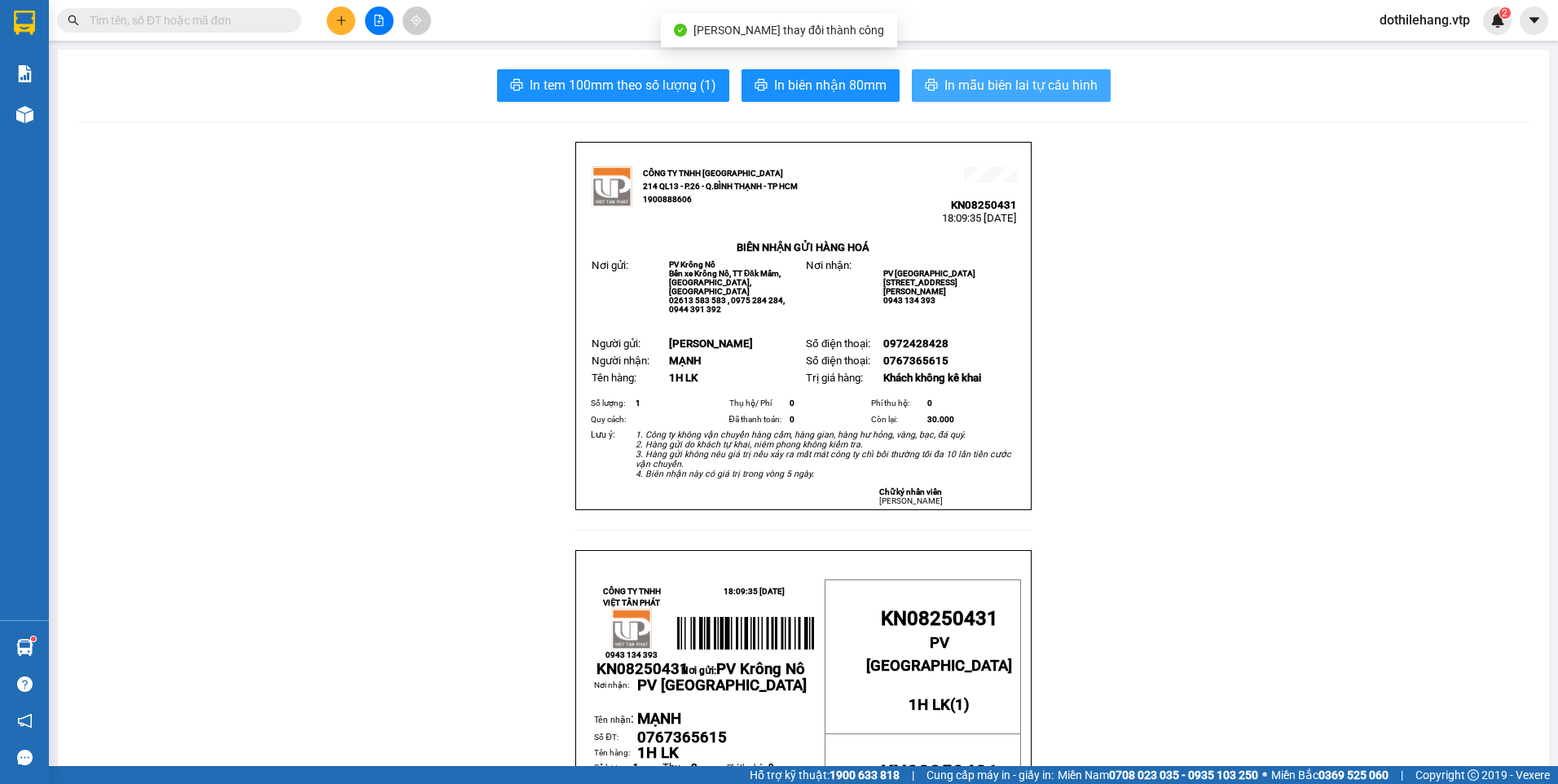
click at [932, 84] on button "In mẫu biên lai tự cấu hình" at bounding box center [1011, 85] width 198 height 32
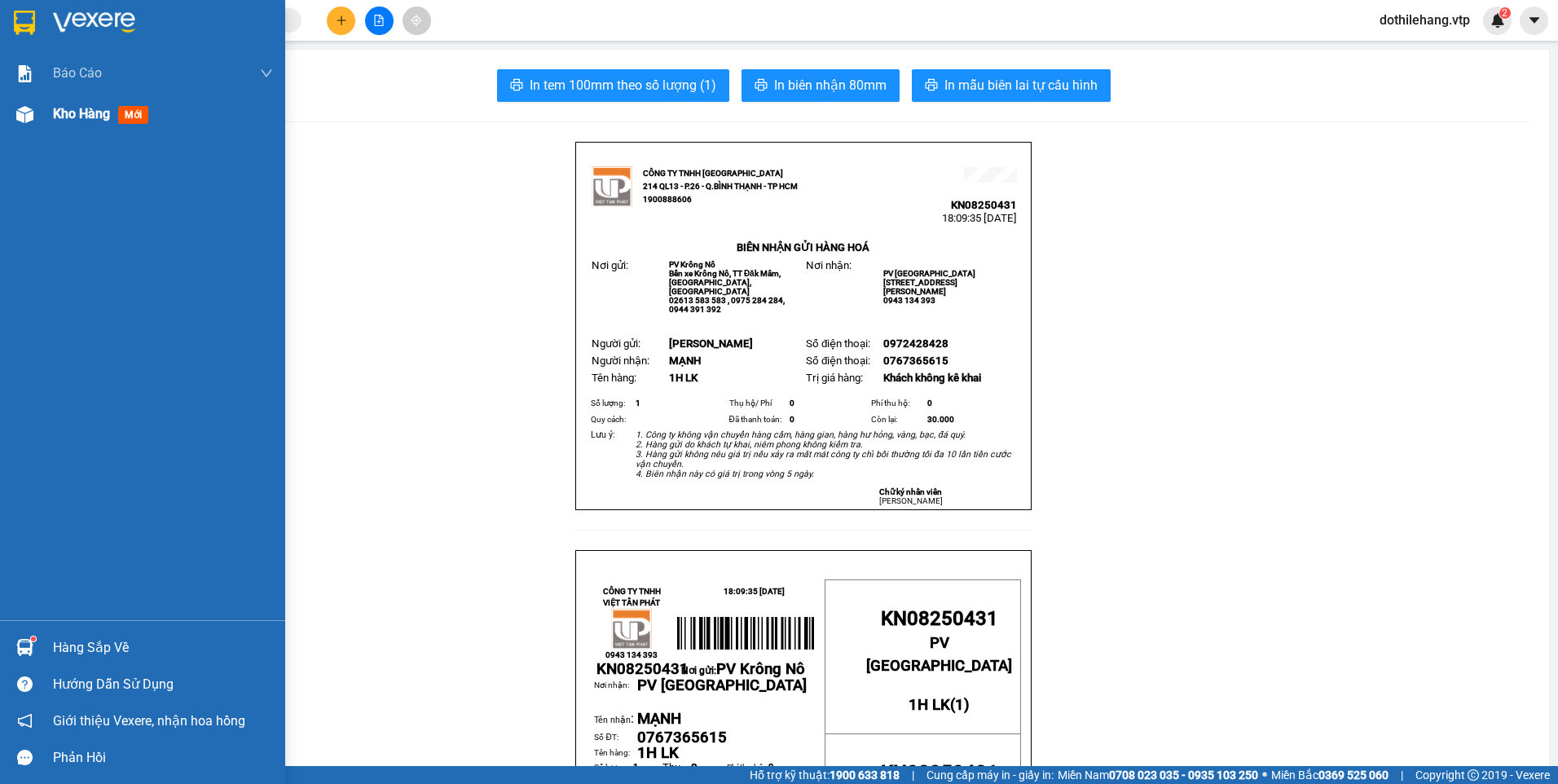
click at [33, 123] on div at bounding box center [24, 114] width 29 height 29
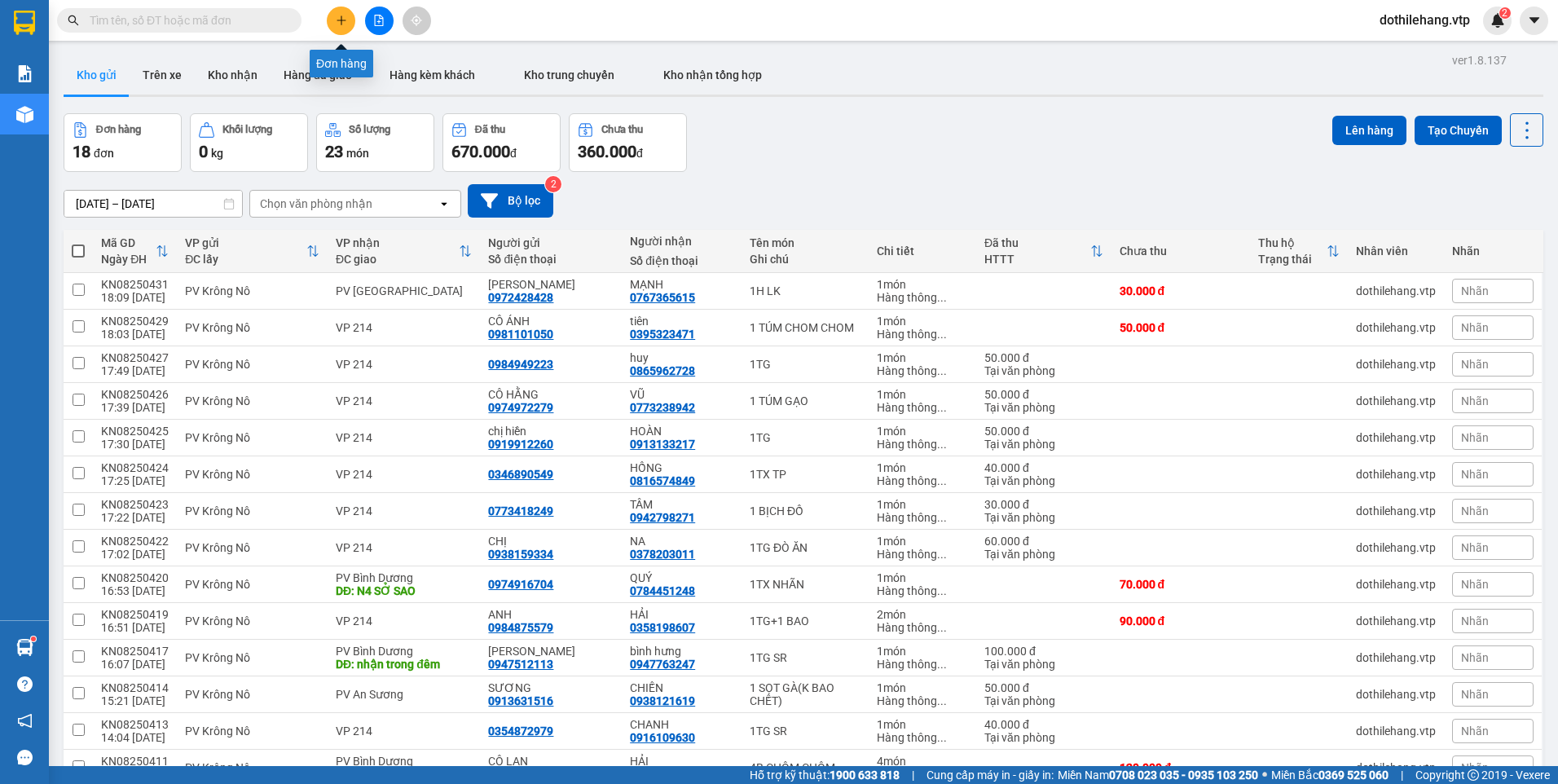
click at [336, 21] on icon "plus" at bounding box center [341, 20] width 11 height 11
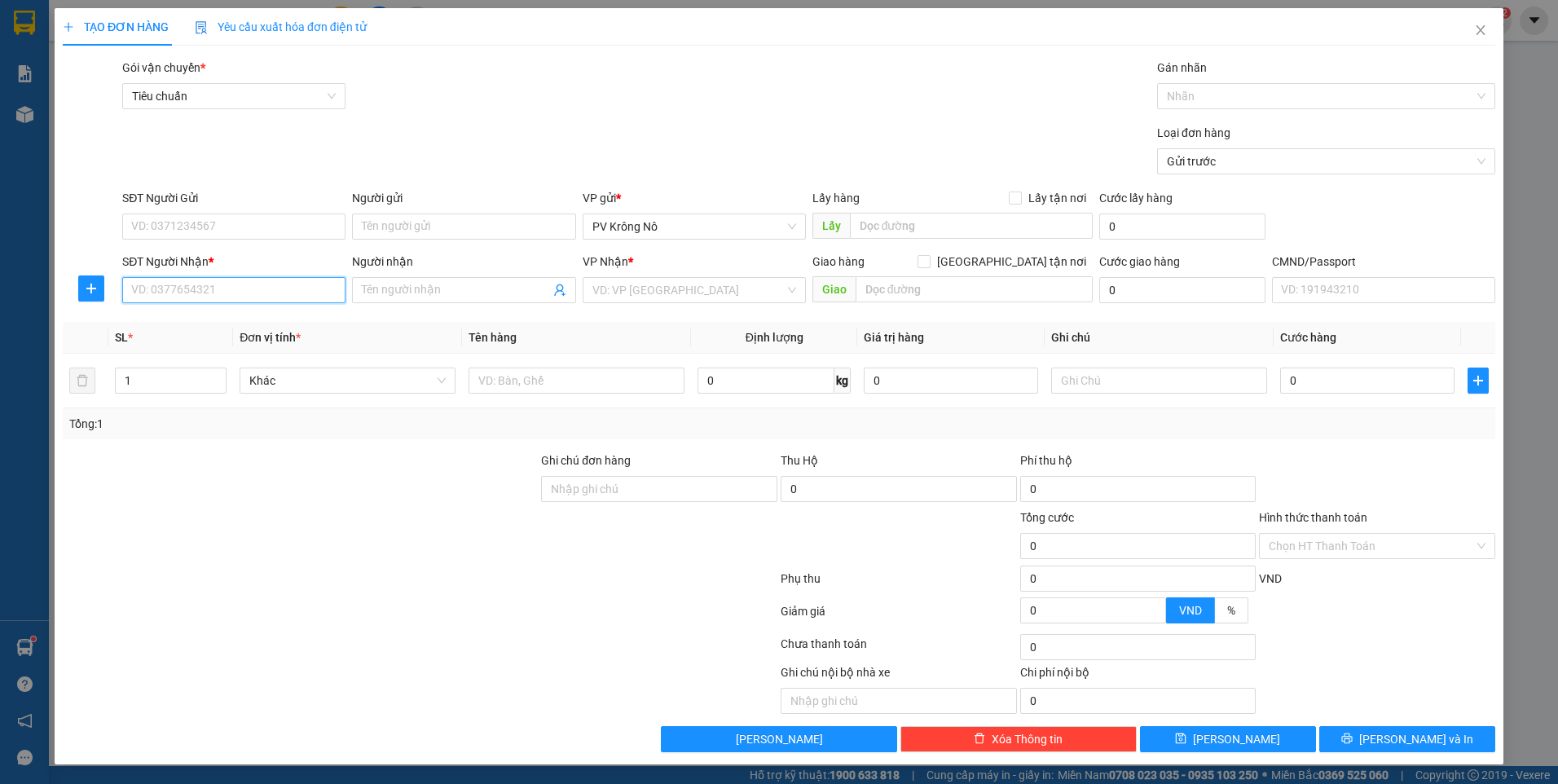
click at [211, 286] on input "SĐT Người Nhận *" at bounding box center [233, 290] width 223 height 26
type input "0888015994"
click at [512, 385] on input "text" at bounding box center [576, 380] width 216 height 26
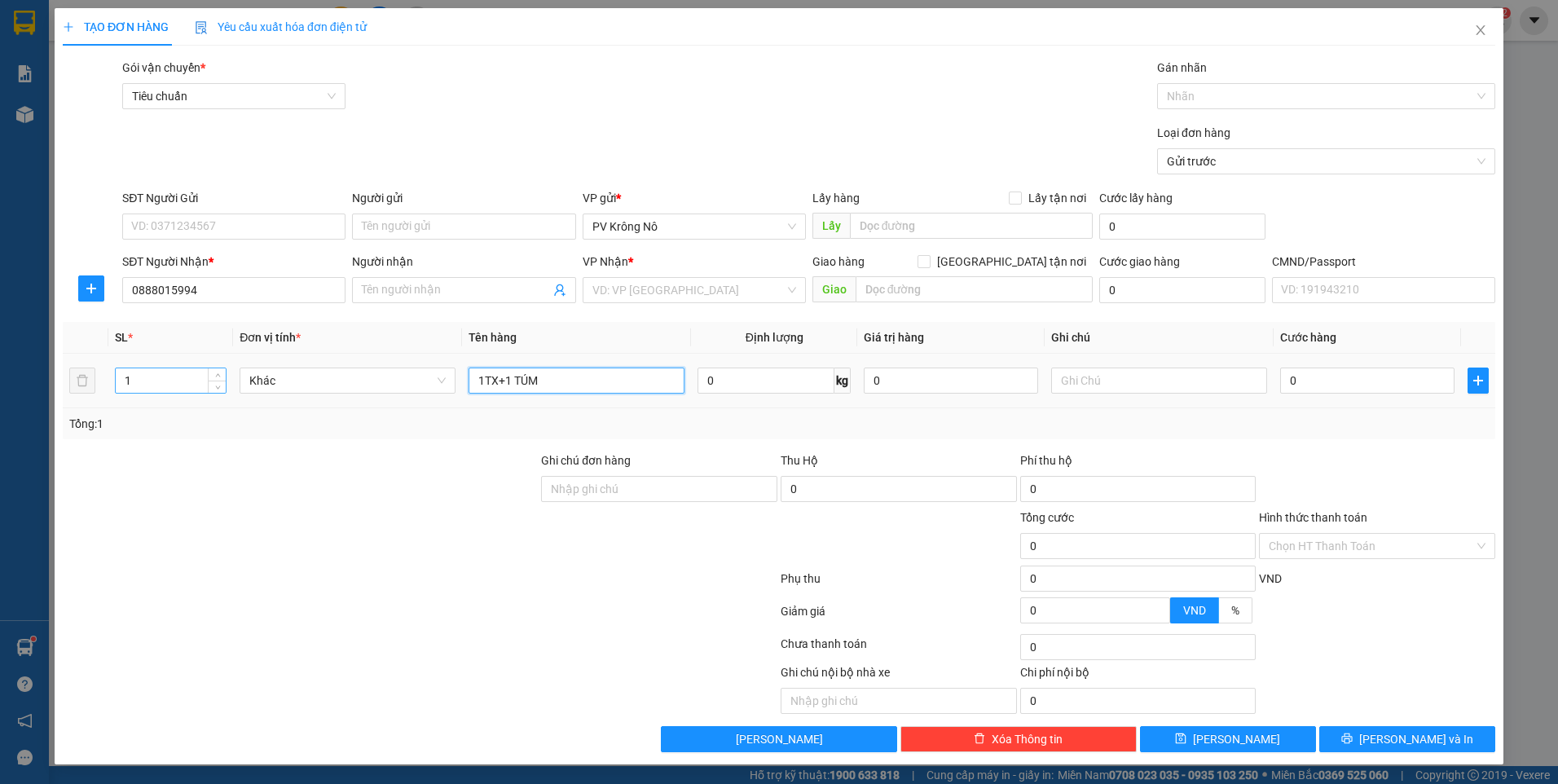
type input "1TX+1 TÚM"
click at [170, 376] on input "1" at bounding box center [171, 380] width 110 height 24
type input "2"
click at [898, 223] on input "text" at bounding box center [971, 225] width 244 height 26
type input "N3 GIA LONG("
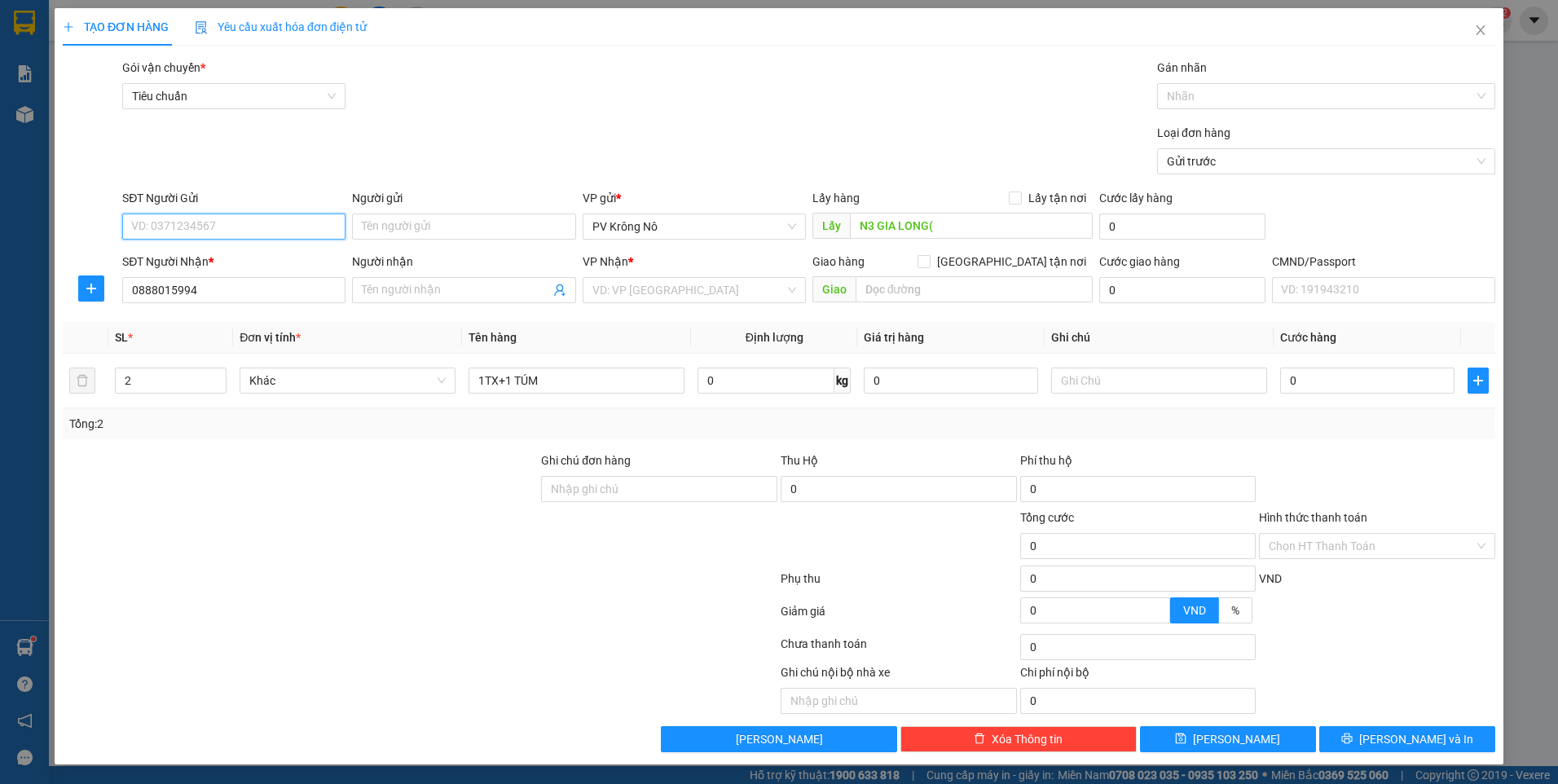
click at [205, 222] on input "SĐT Người Gửi" at bounding box center [233, 226] width 223 height 26
type input "0814856379"
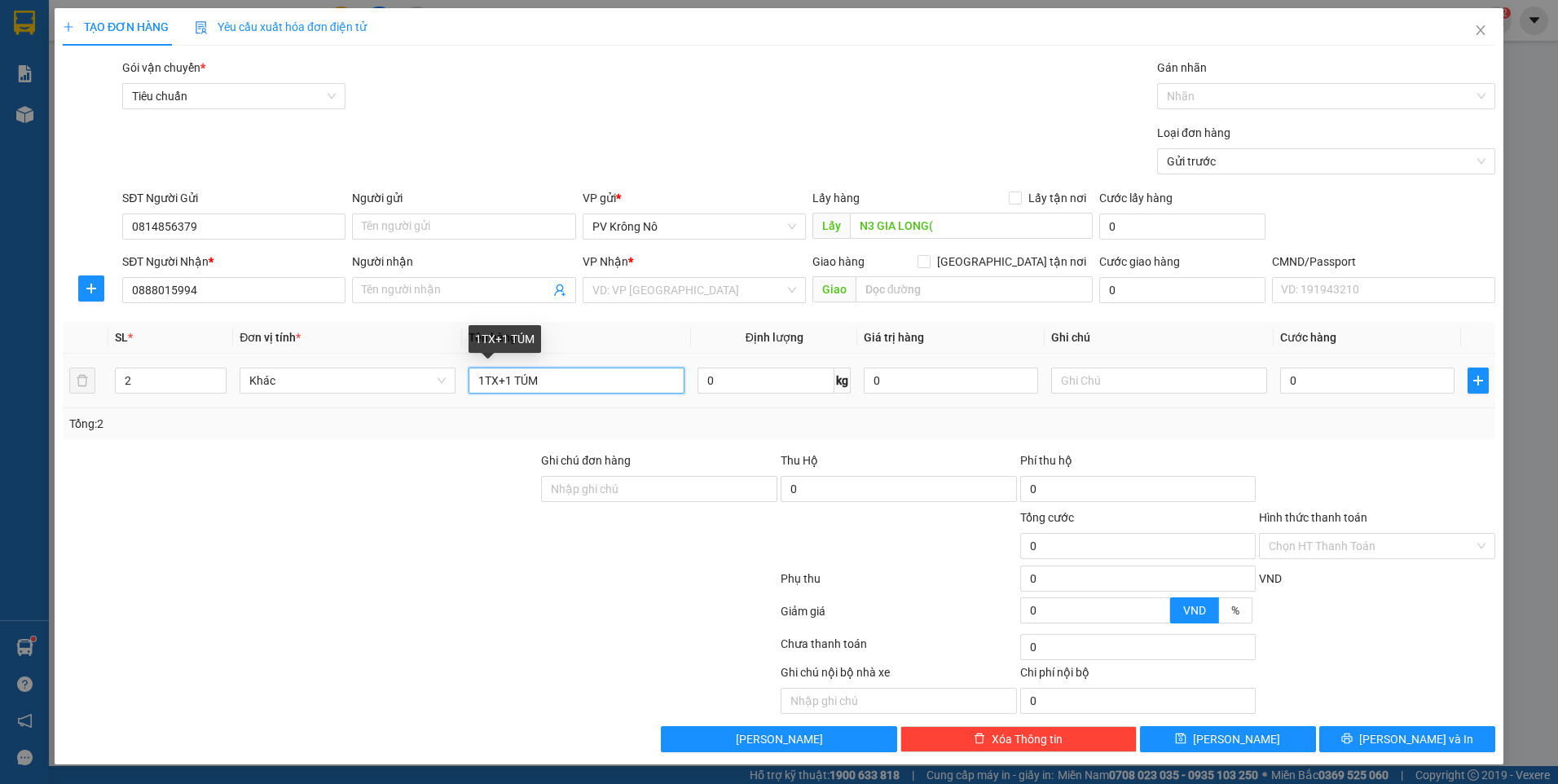
click at [584, 376] on input "1TX+1 TÚM" at bounding box center [576, 380] width 216 height 26
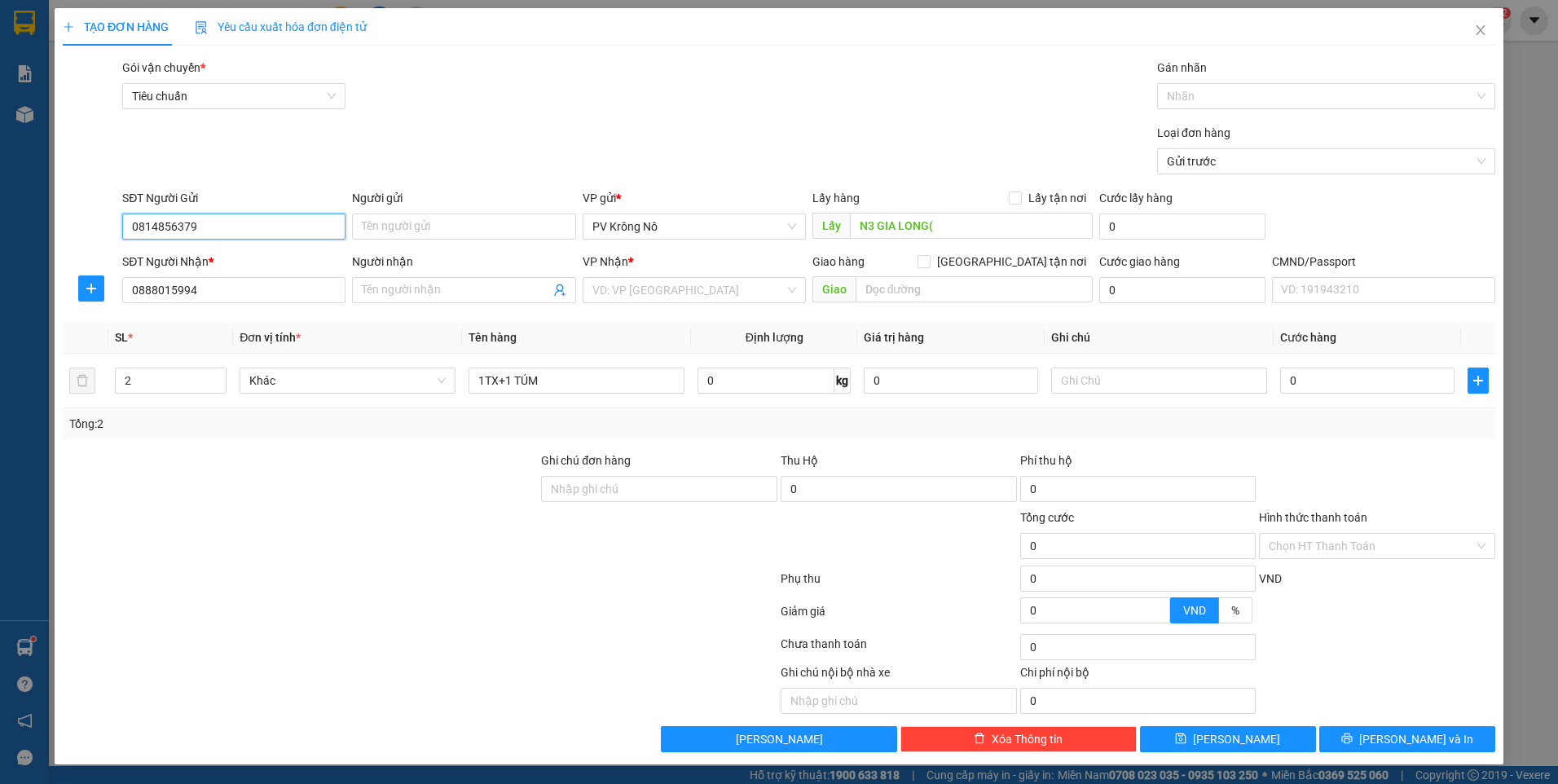
drag, startPoint x: 219, startPoint y: 222, endPoint x: 83, endPoint y: 224, distance: 136.0
click at [83, 224] on div "SĐT Người Gửi 0814856379 0814856379 Người gửi Tên người gửi VP gửi * PV Krông N…" at bounding box center [778, 218] width 1435 height 57
click at [949, 224] on input "N3 GIA LONG(" at bounding box center [971, 225] width 244 height 26
paste input "0814856379"
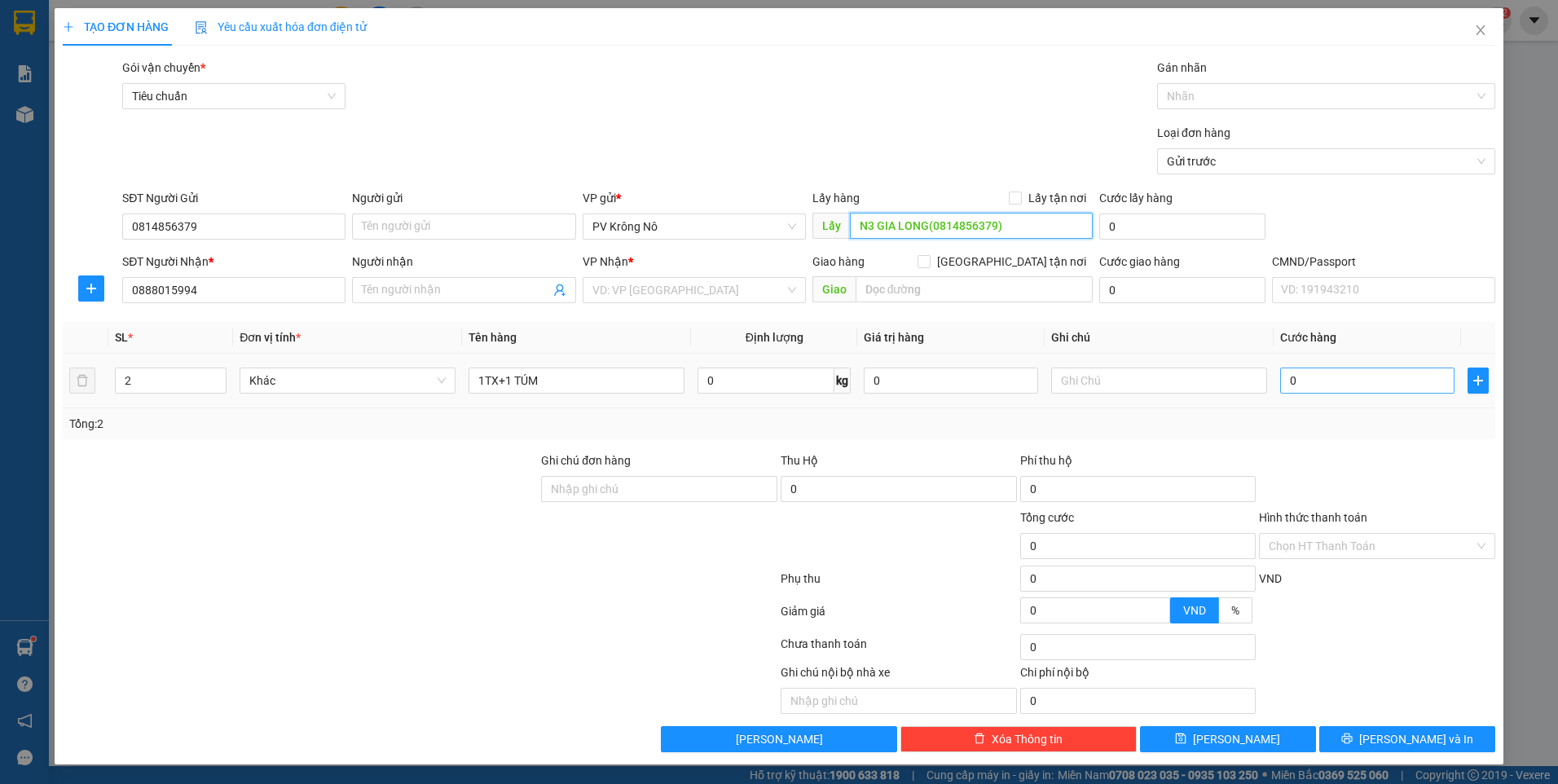
type input "N3 GIA LONG(0814856379)"
click at [1345, 372] on input "0" at bounding box center [1367, 380] width 174 height 26
type input "009"
type input "9"
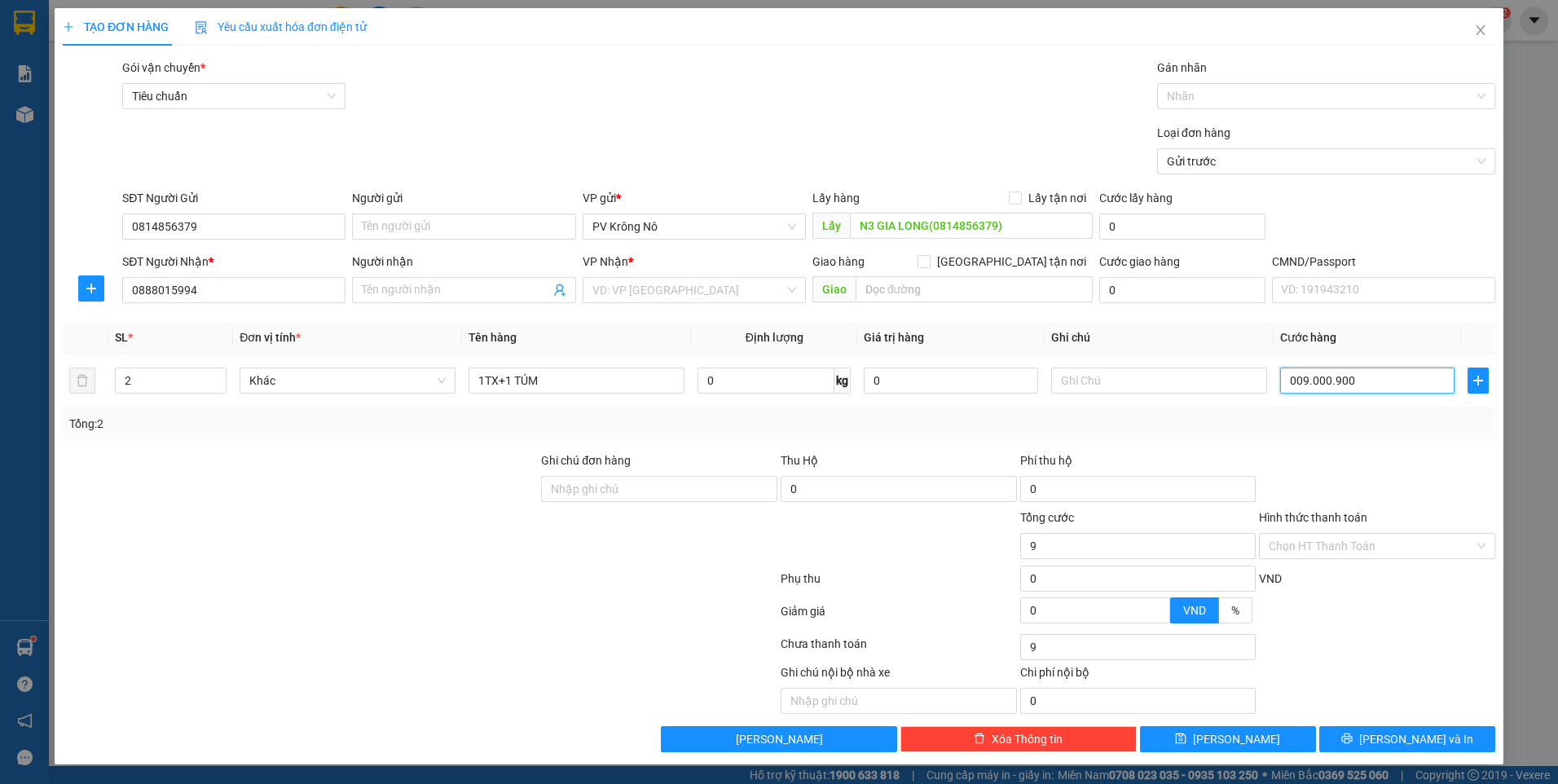
type input "00.900.099.000"
type input "900.099.000"
type input "009.000.990.000"
type input "9.000.990.000"
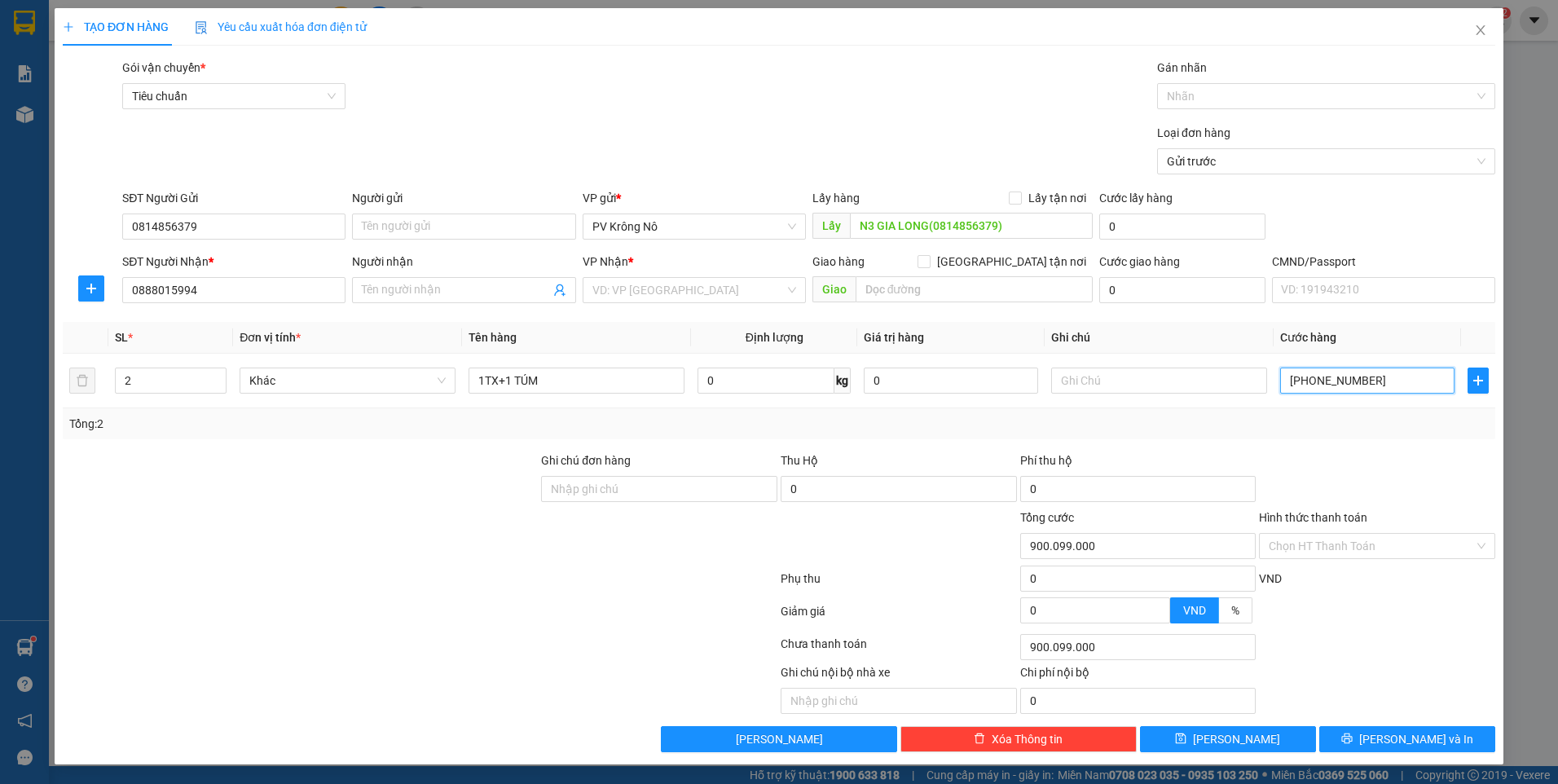
type input "9.000.990.000"
type input "009.000.990.000"
type input "9.000.990.000"
type input "009.000"
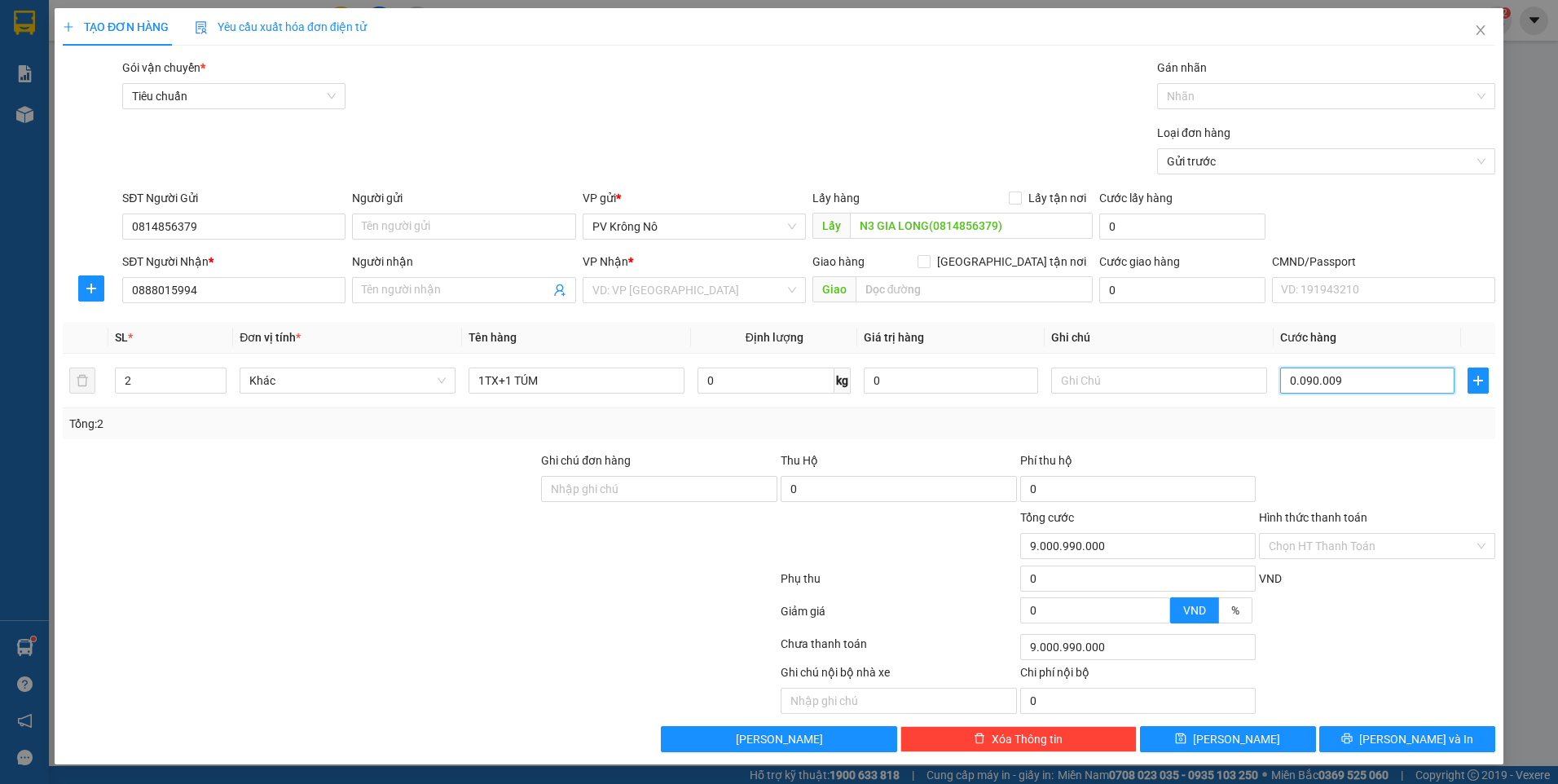
type input "9.000"
type input "00"
type input "0"
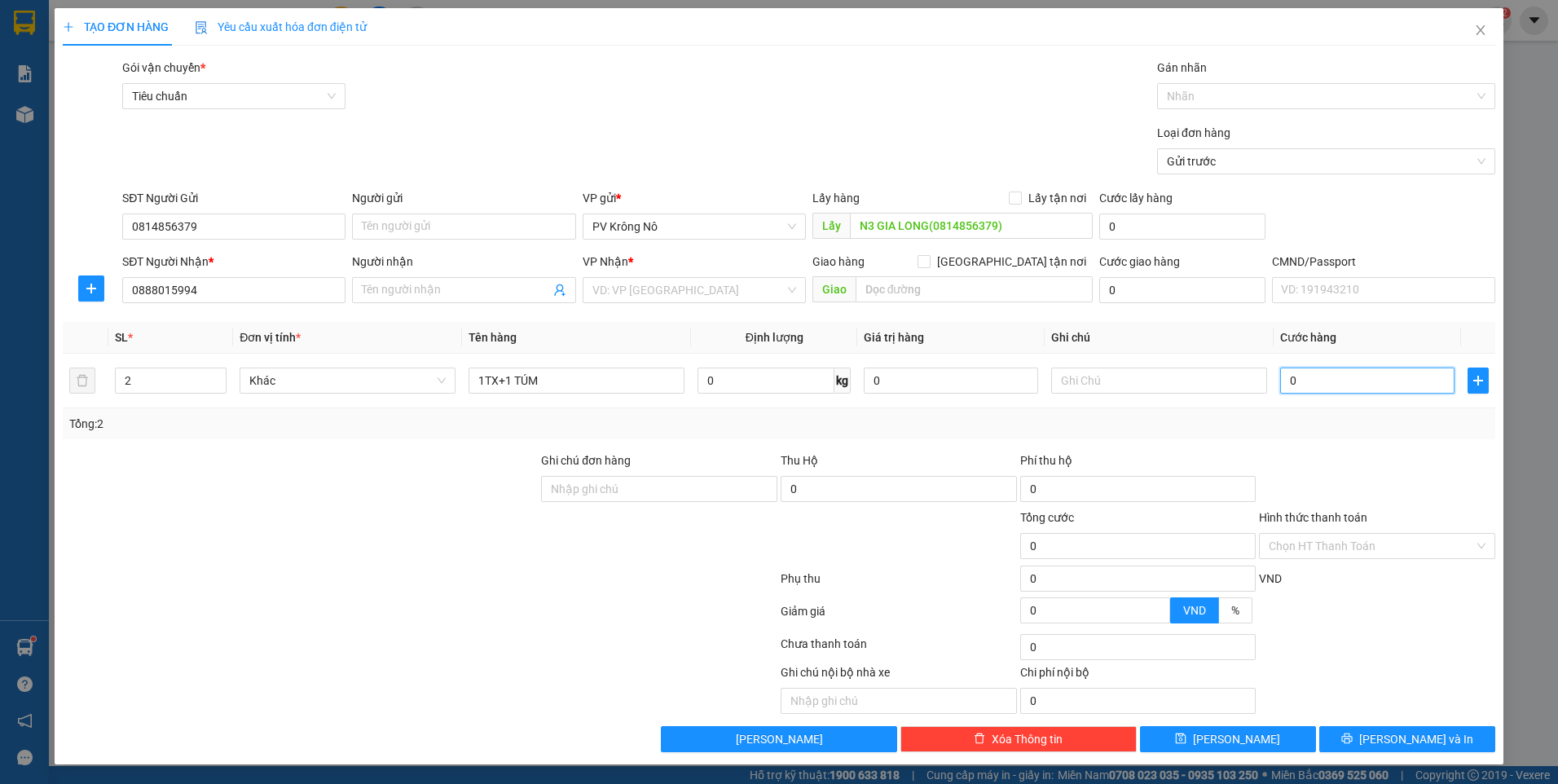
type input "009"
type input "9"
type input "0.090"
type input "90"
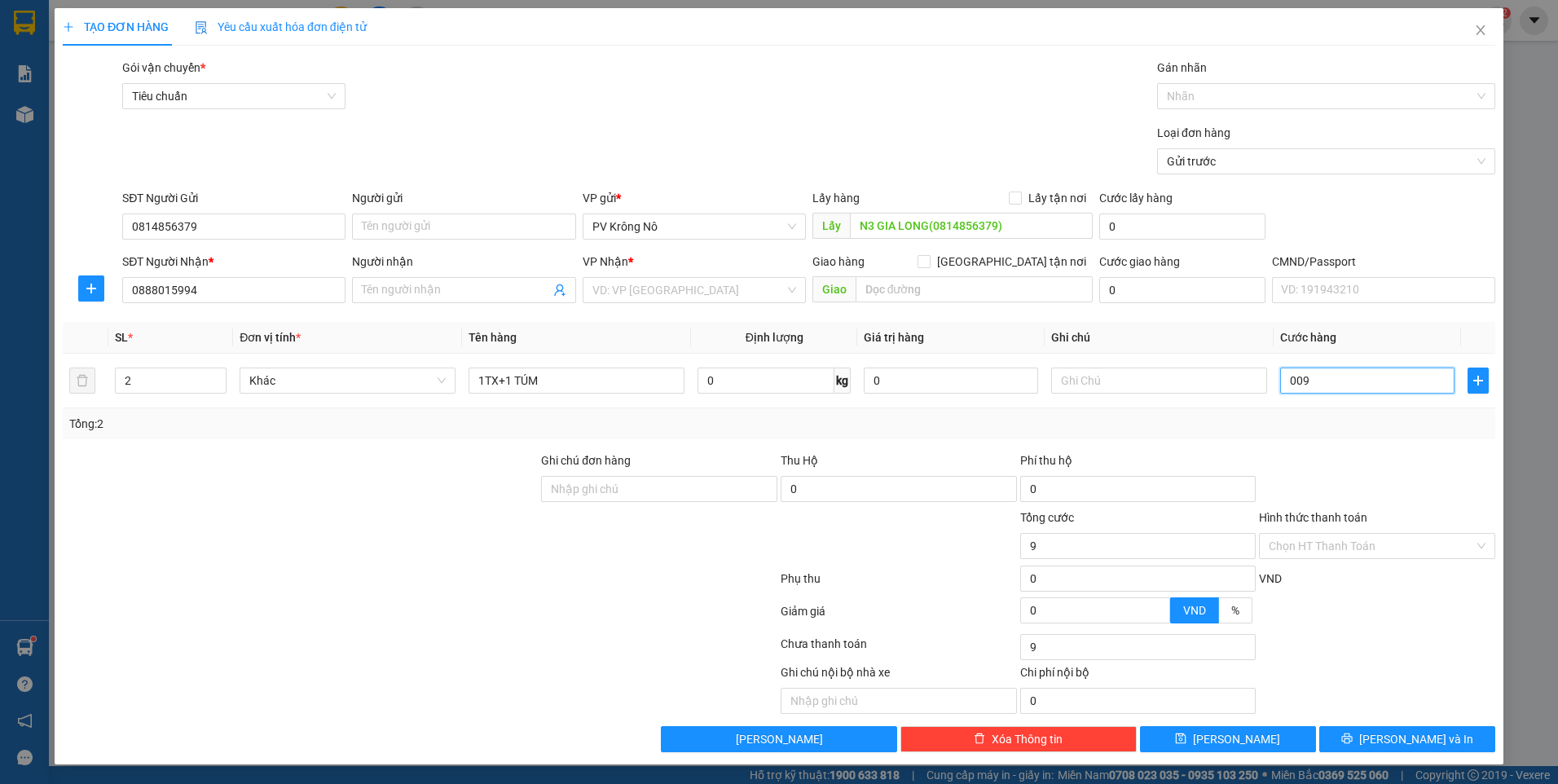
type input "90"
type input "00.900"
type input "900"
type input "0.009.000"
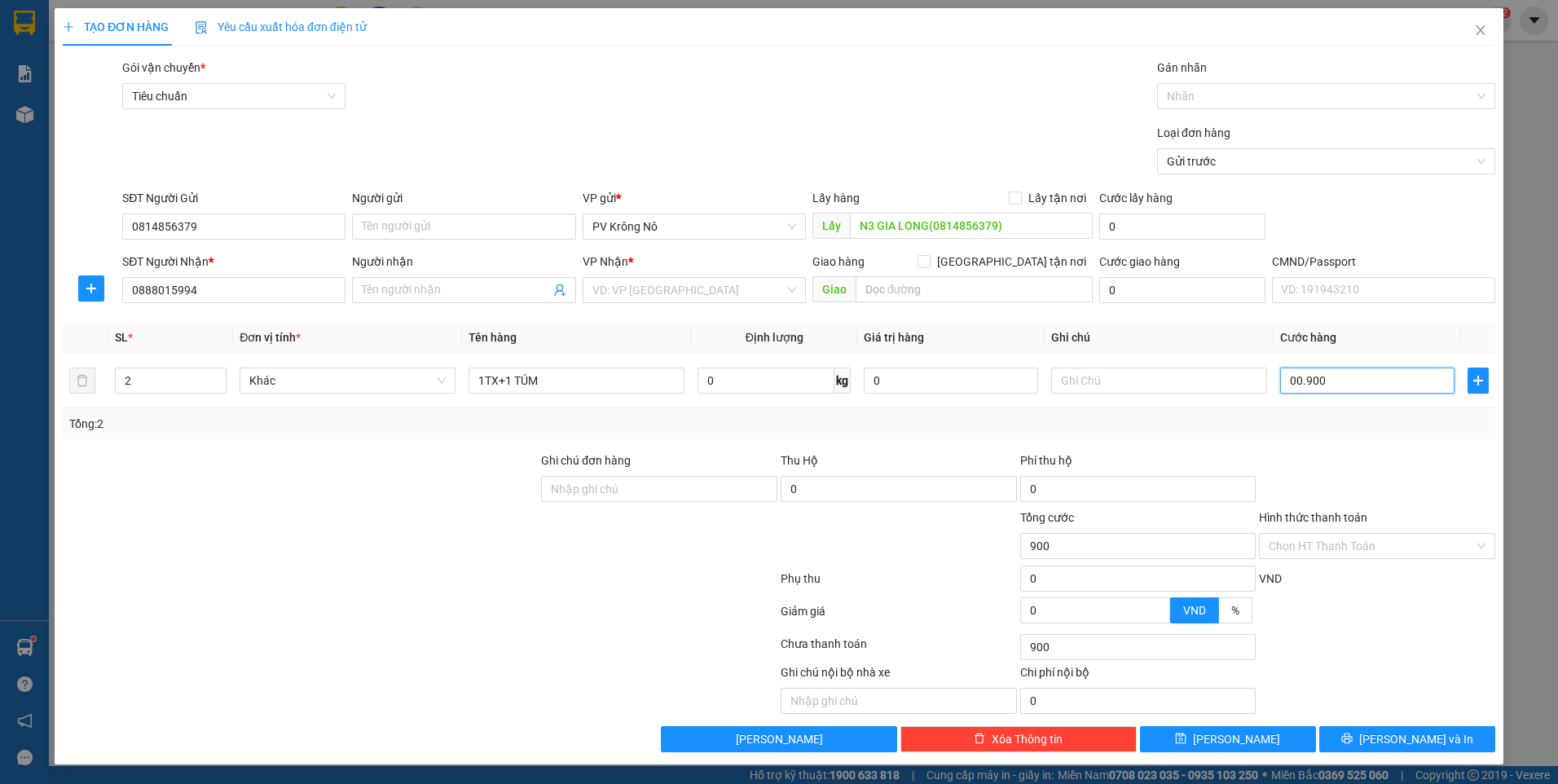
type input "9.000"
type input "000.090.000"
type input "90.000"
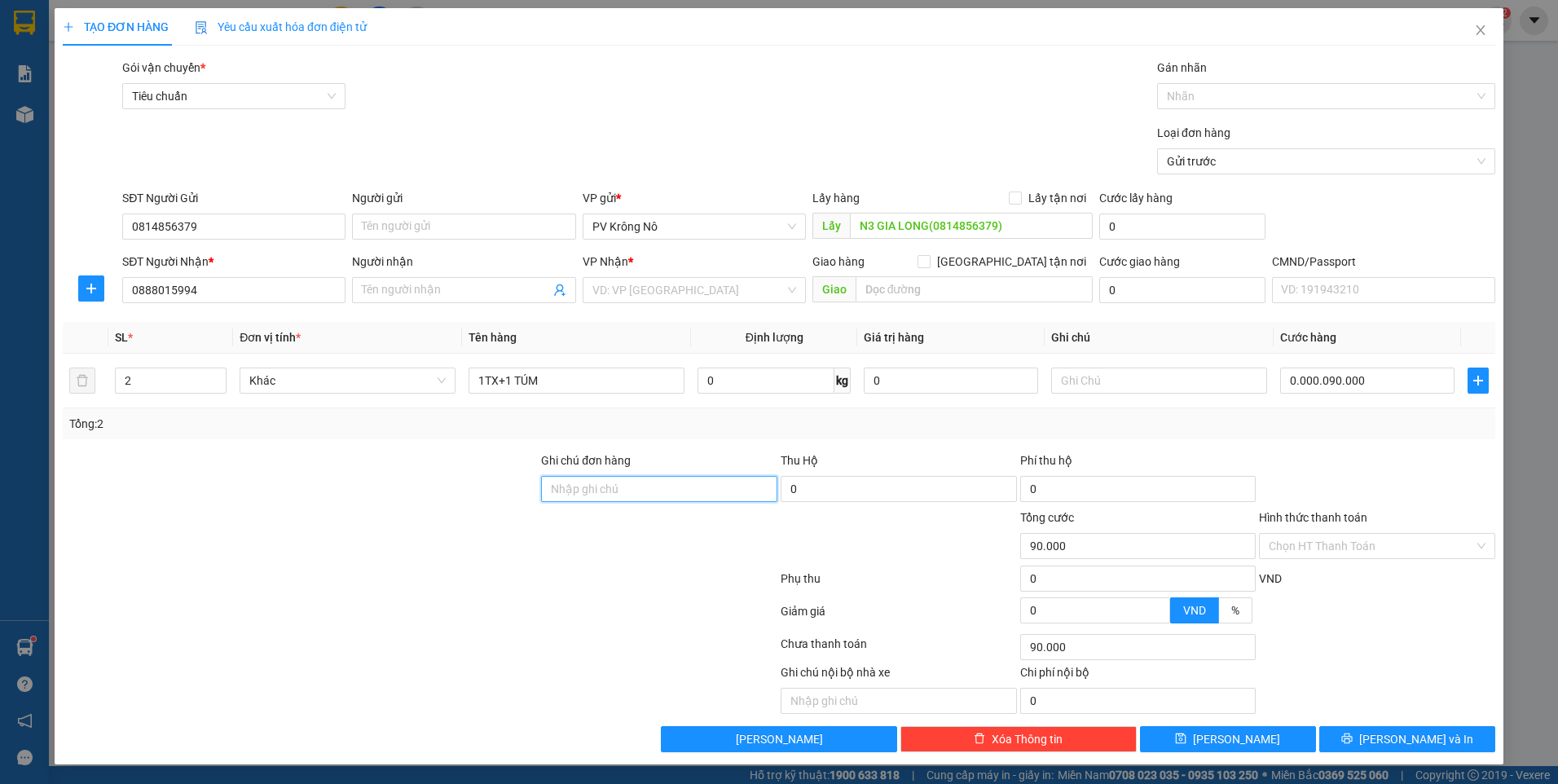
type input "90.000"
click at [1186, 746] on span "save" at bounding box center [1180, 739] width 11 height 13
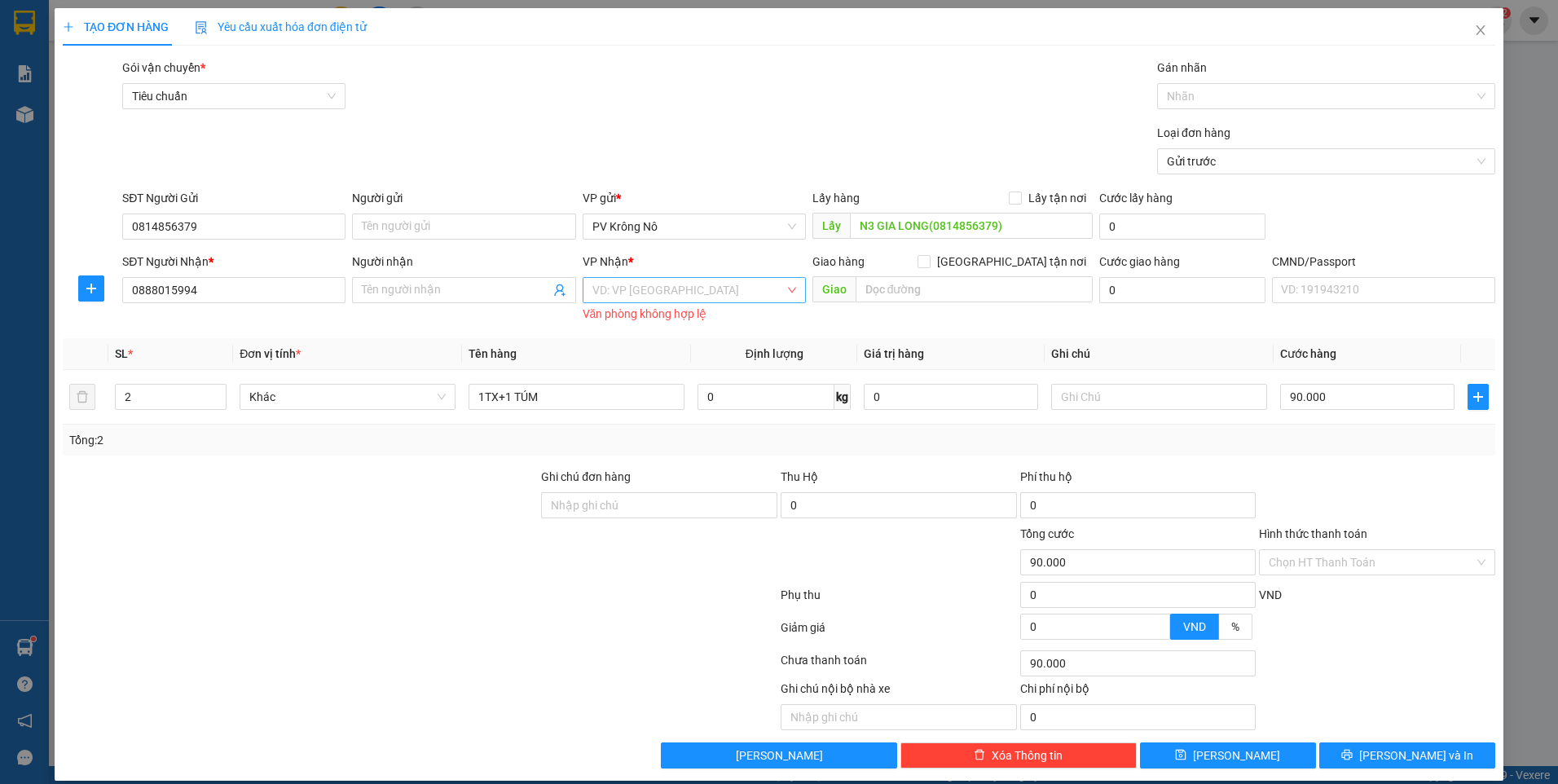
click at [647, 288] on input "search" at bounding box center [688, 290] width 192 height 24
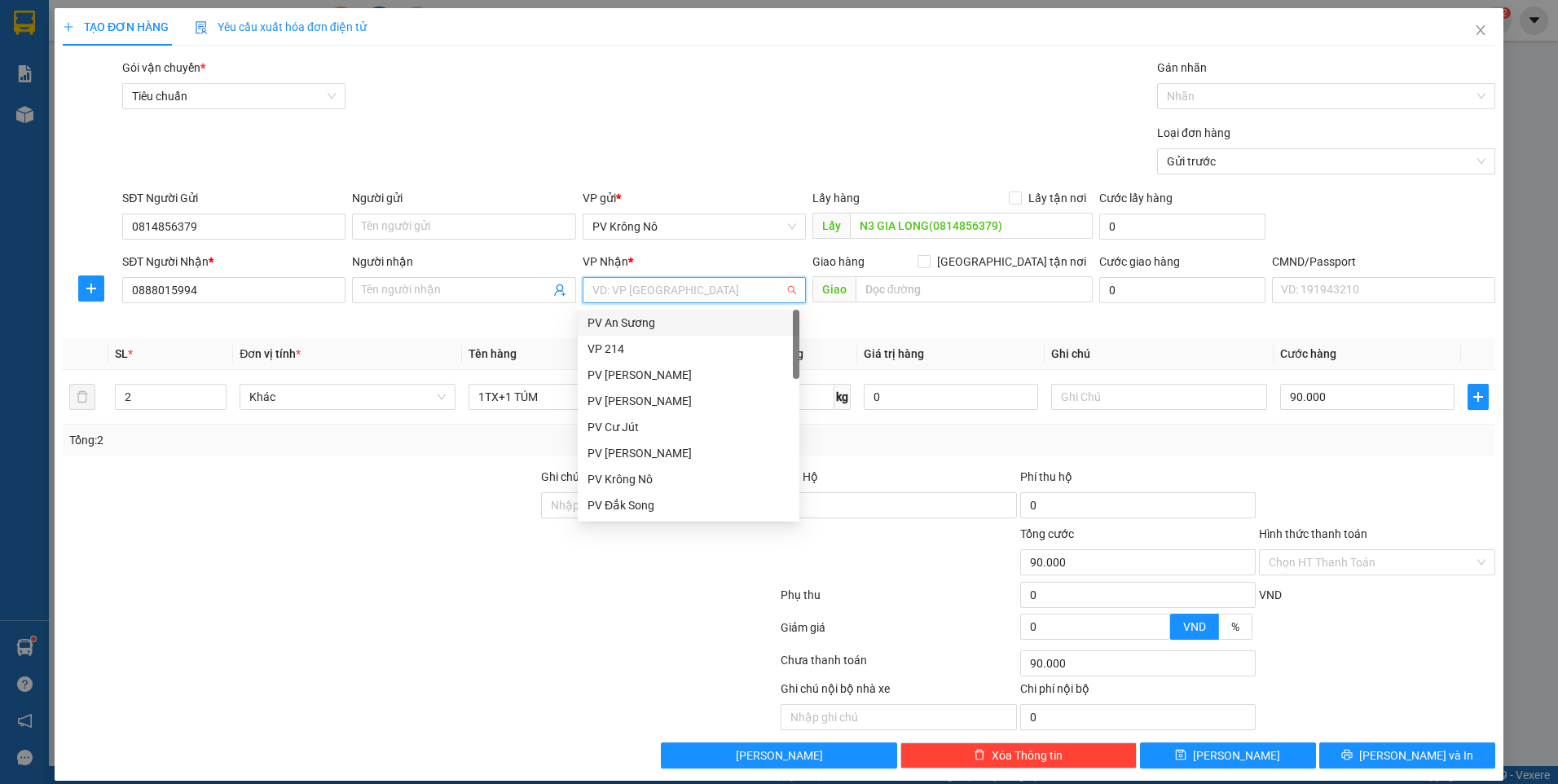
type input "4"
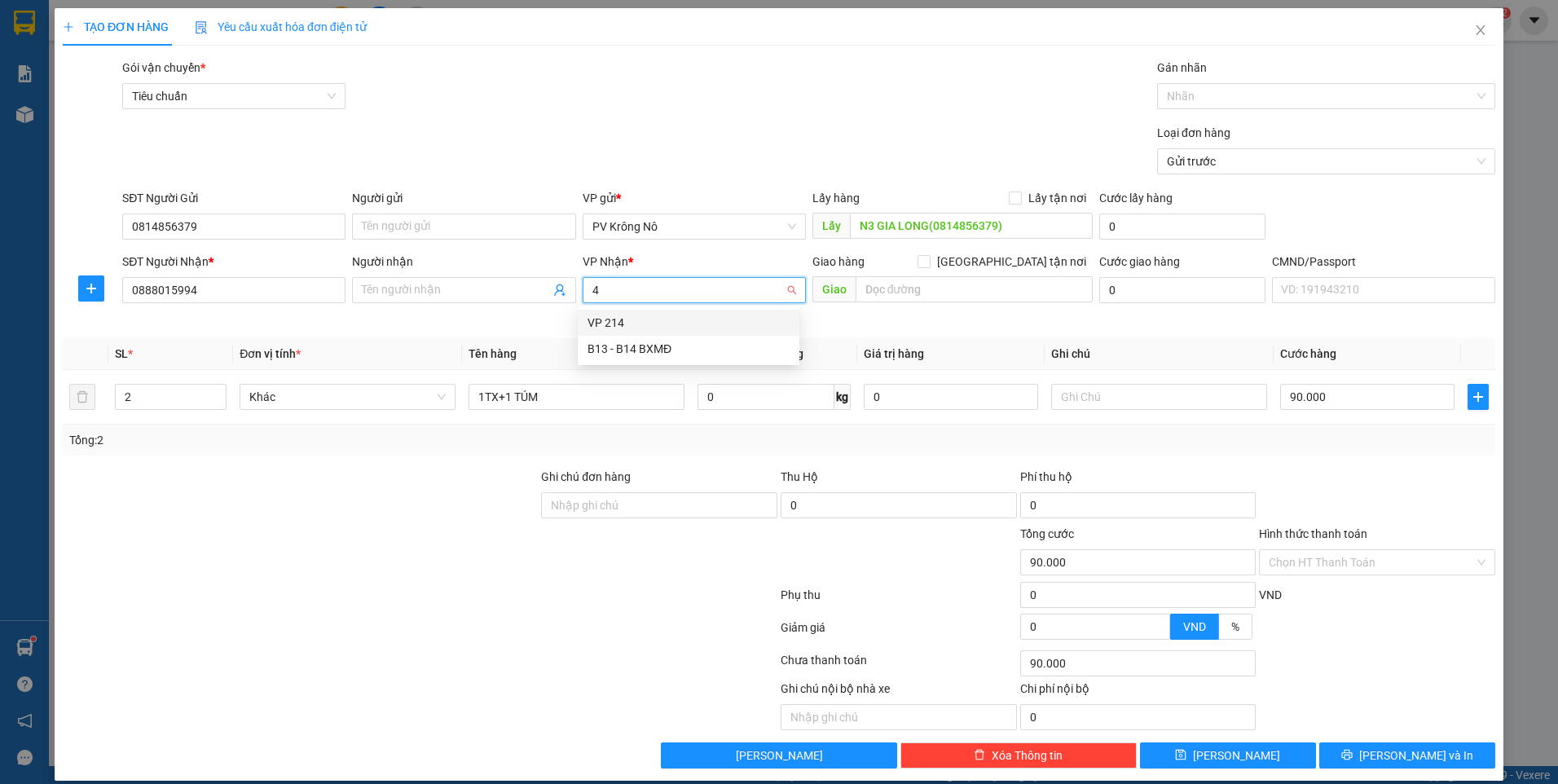
click at [644, 325] on div "VP 214" at bounding box center [688, 322] width 202 height 18
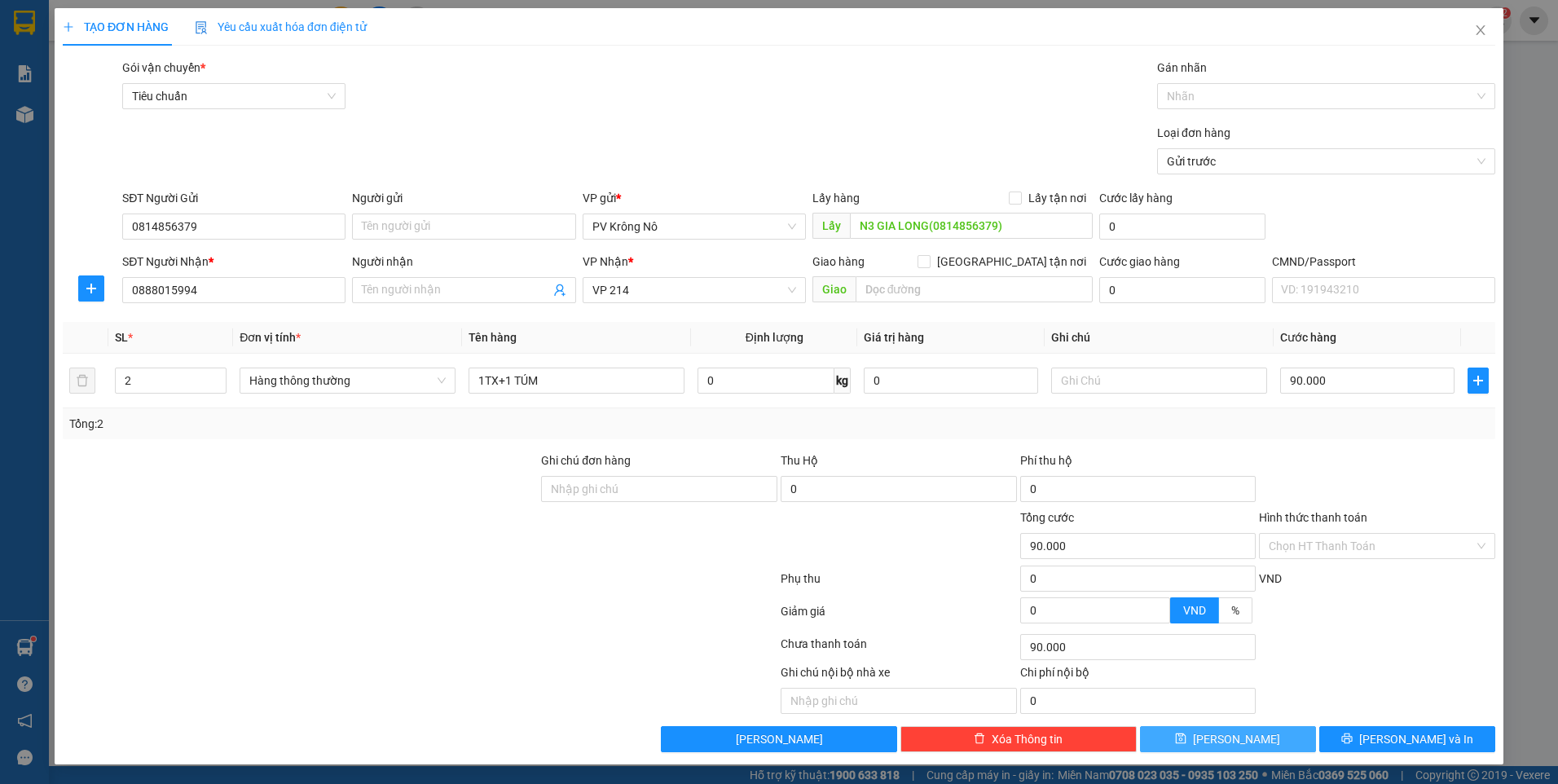
click at [1239, 730] on span "[PERSON_NAME]" at bounding box center [1236, 739] width 87 height 18
type input "1"
type input "0"
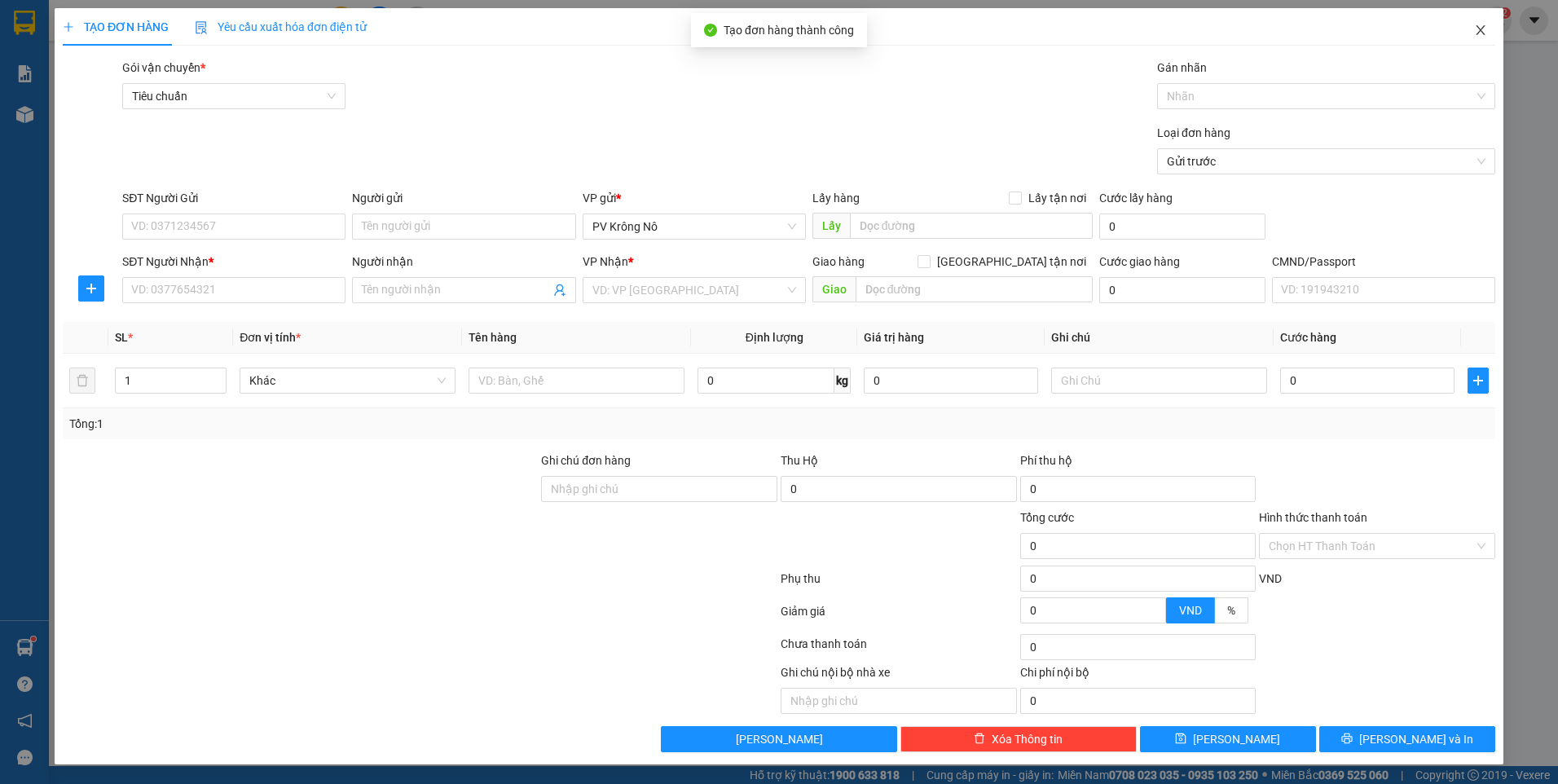
click at [1480, 28] on icon "close" at bounding box center [1480, 30] width 13 height 13
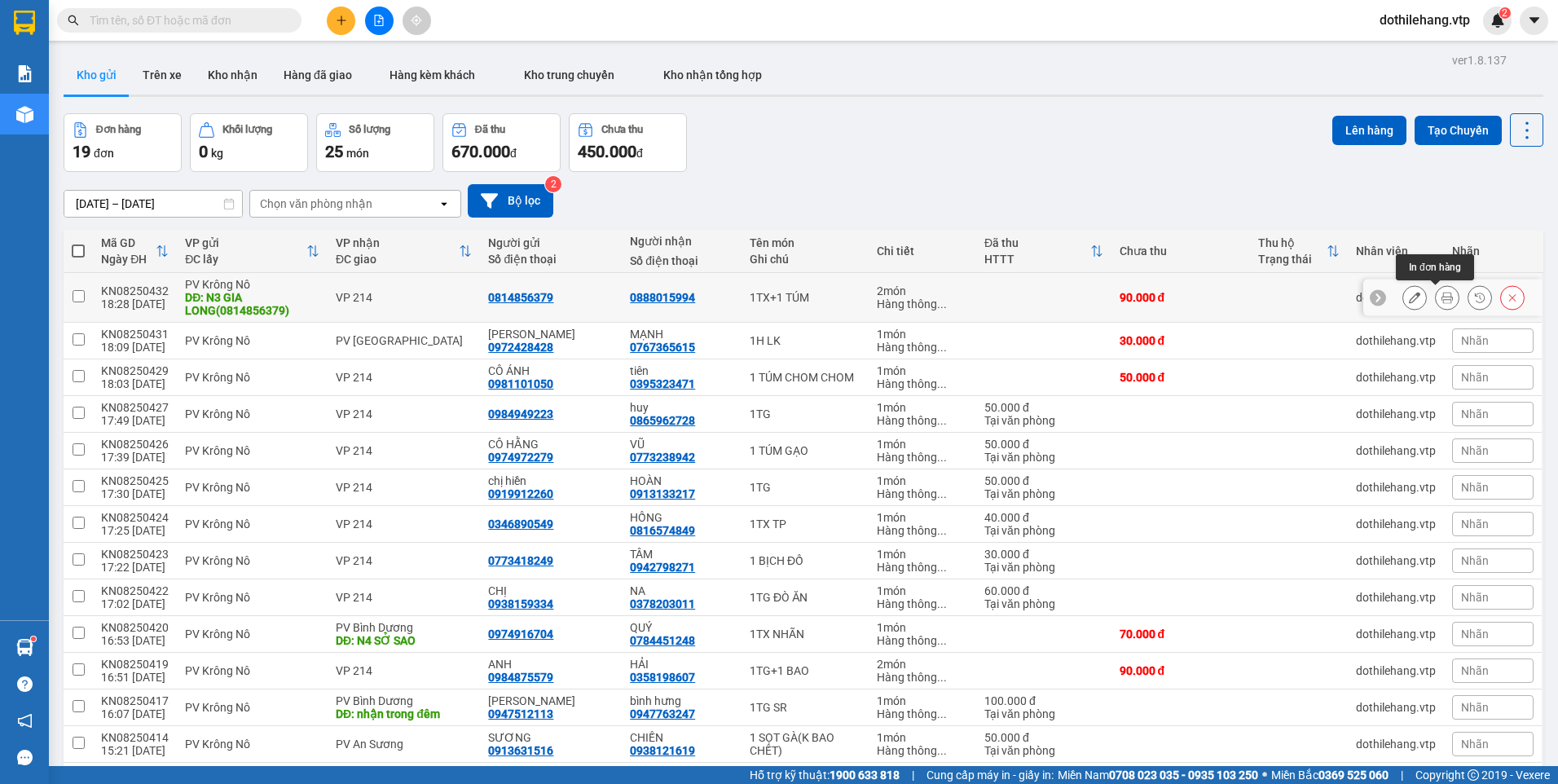
click at [1260, 303] on td at bounding box center [1299, 298] width 97 height 50
checkbox input "true"
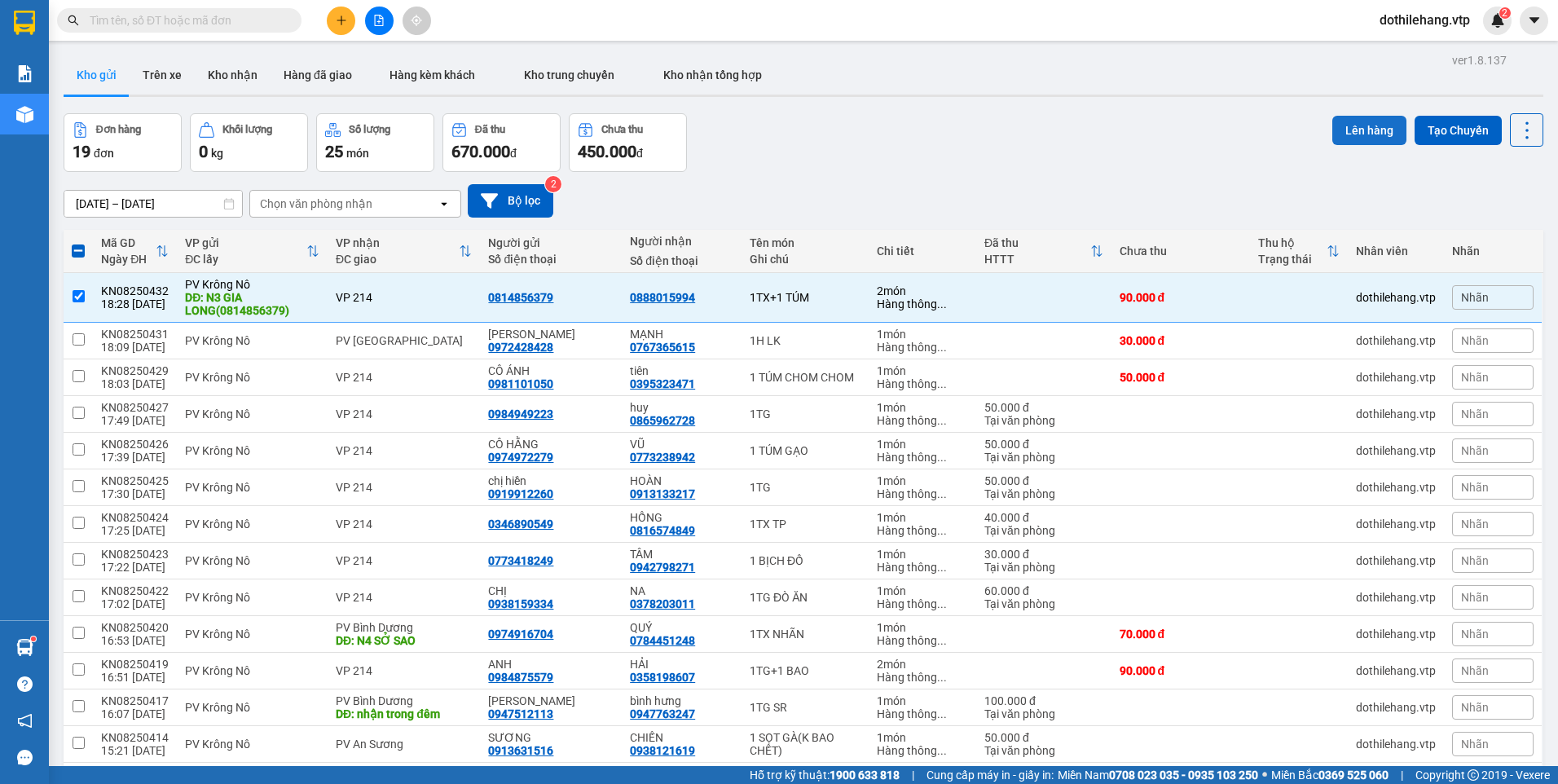
click at [1340, 119] on button "Lên hàng" at bounding box center [1369, 131] width 74 height 30
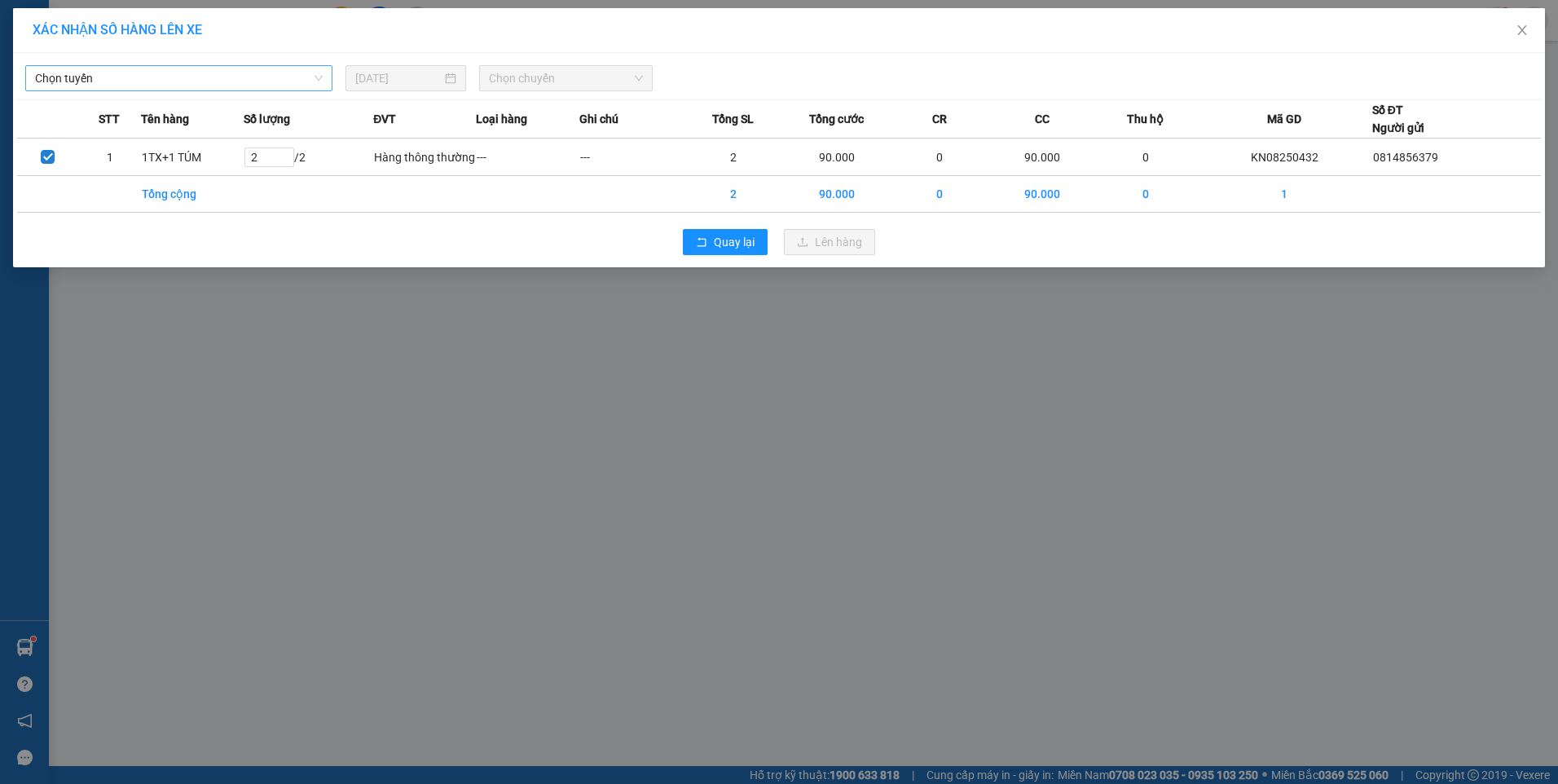
click at [288, 82] on span "Chọn tuyến" at bounding box center [178, 78] width 287 height 24
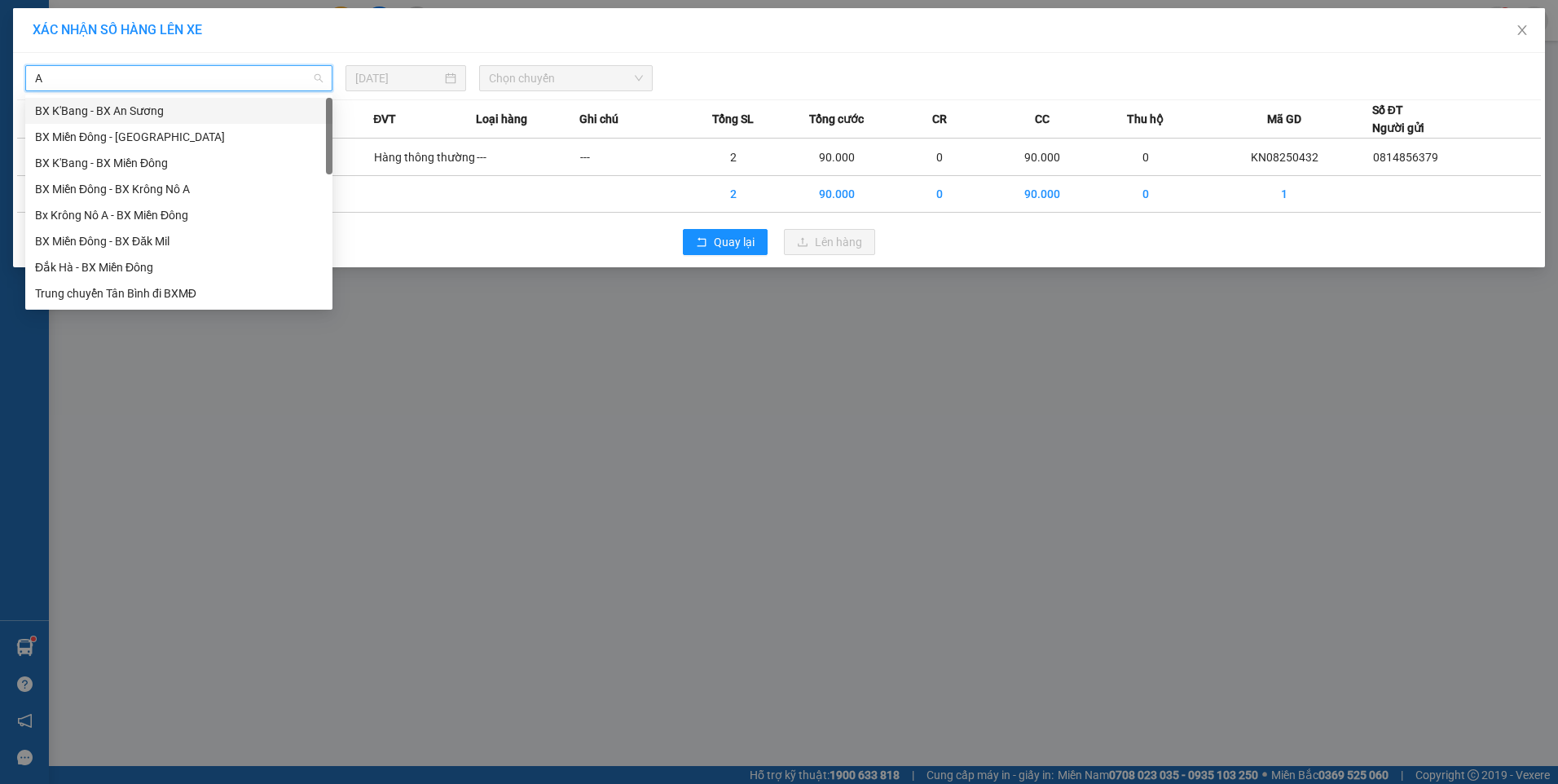
type input "A"
click at [230, 156] on div "Bx Krông Nô A - BX Miền Đông" at bounding box center [178, 163] width 287 height 18
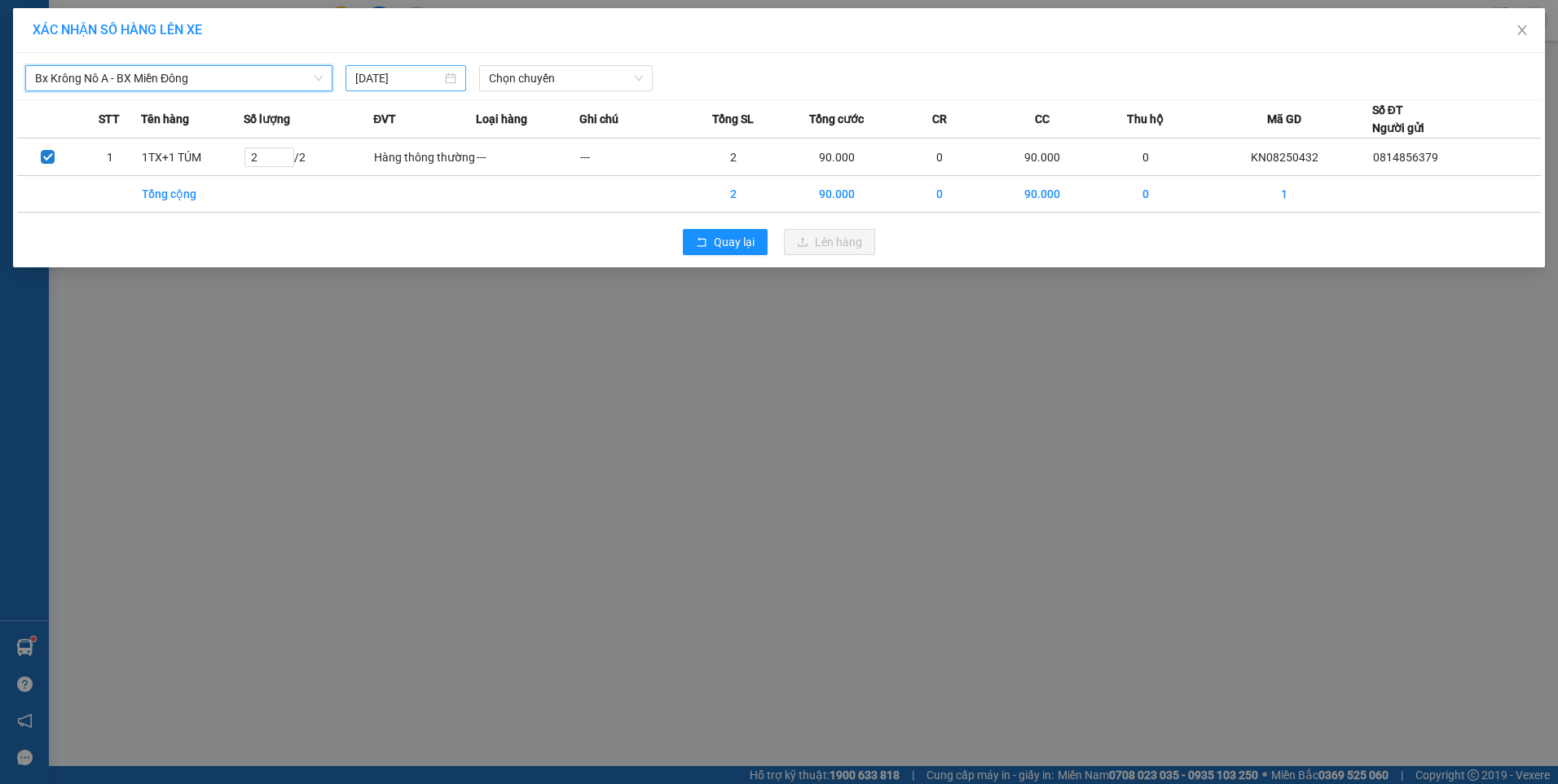
click at [414, 79] on input "[DATE]" at bounding box center [398, 78] width 86 height 18
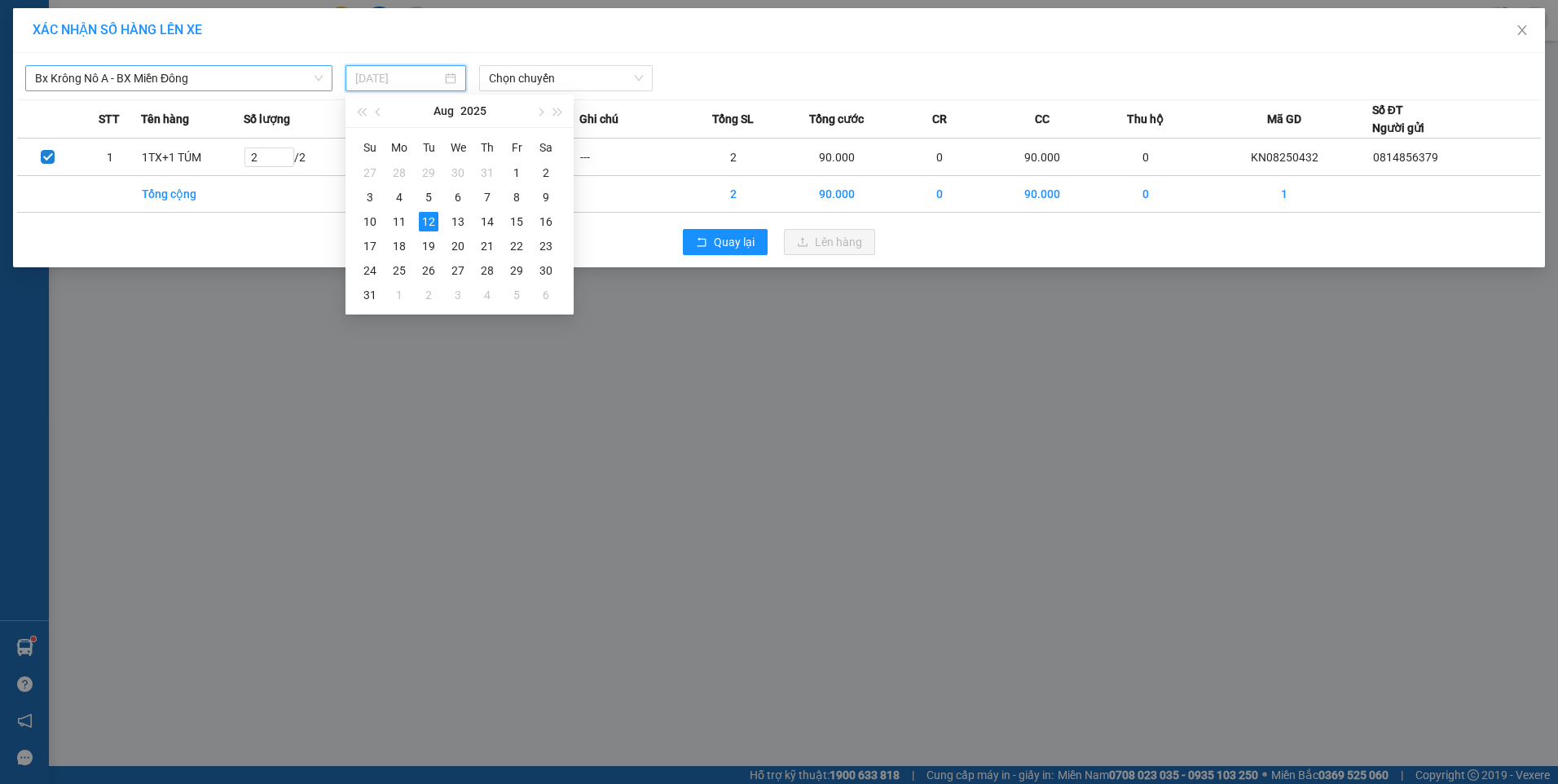
drag, startPoint x: 454, startPoint y: 212, endPoint x: 495, endPoint y: 132, distance: 89.9
click at [453, 211] on td "13" at bounding box center [458, 222] width 30 height 24
type input "[DATE]"
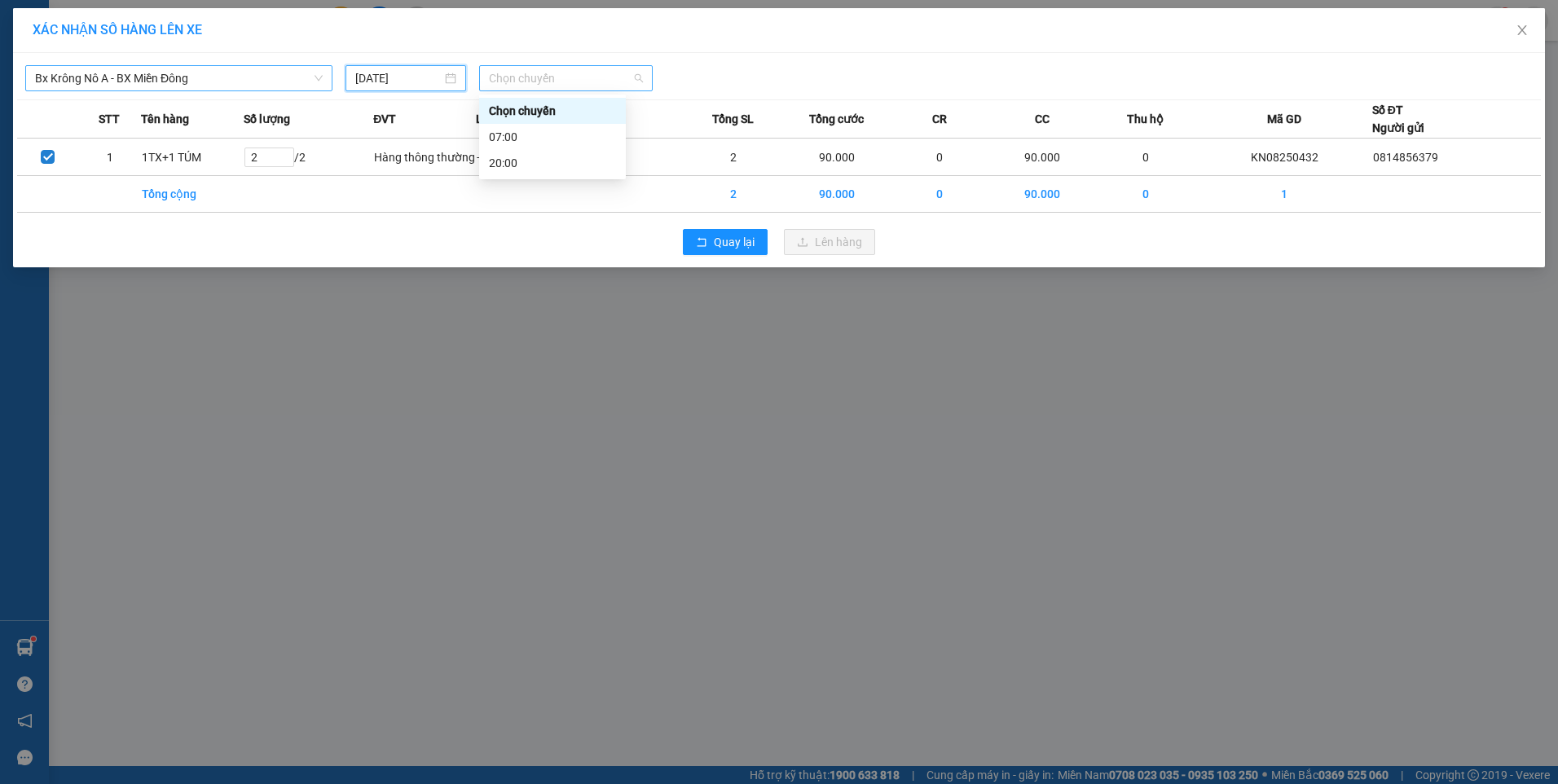
click at [525, 83] on span "Chọn chuyến" at bounding box center [566, 78] width 154 height 24
click at [534, 141] on div "07:00" at bounding box center [553, 137] width 127 height 18
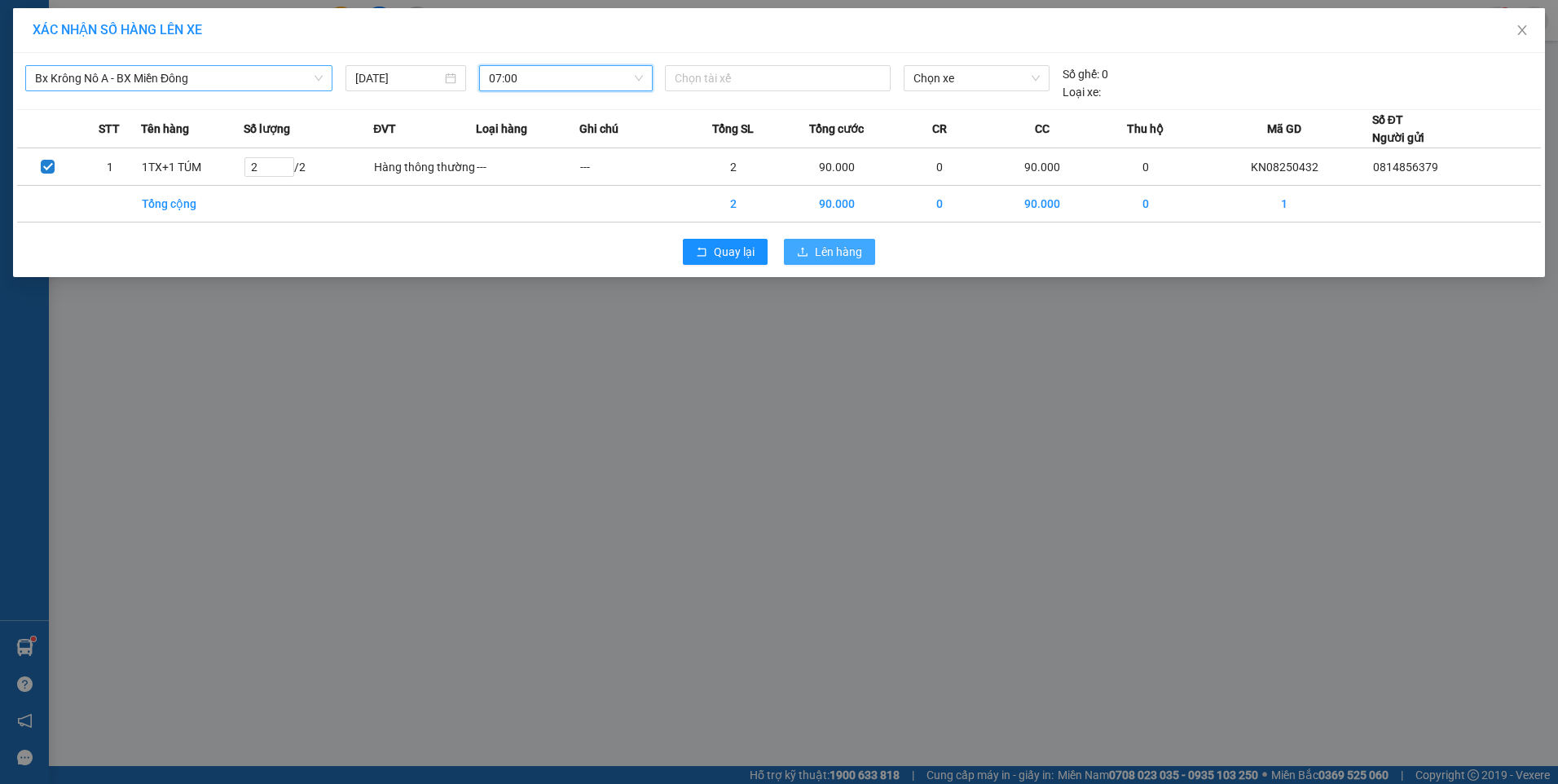
click at [809, 249] on icon "upload" at bounding box center [803, 251] width 11 height 11
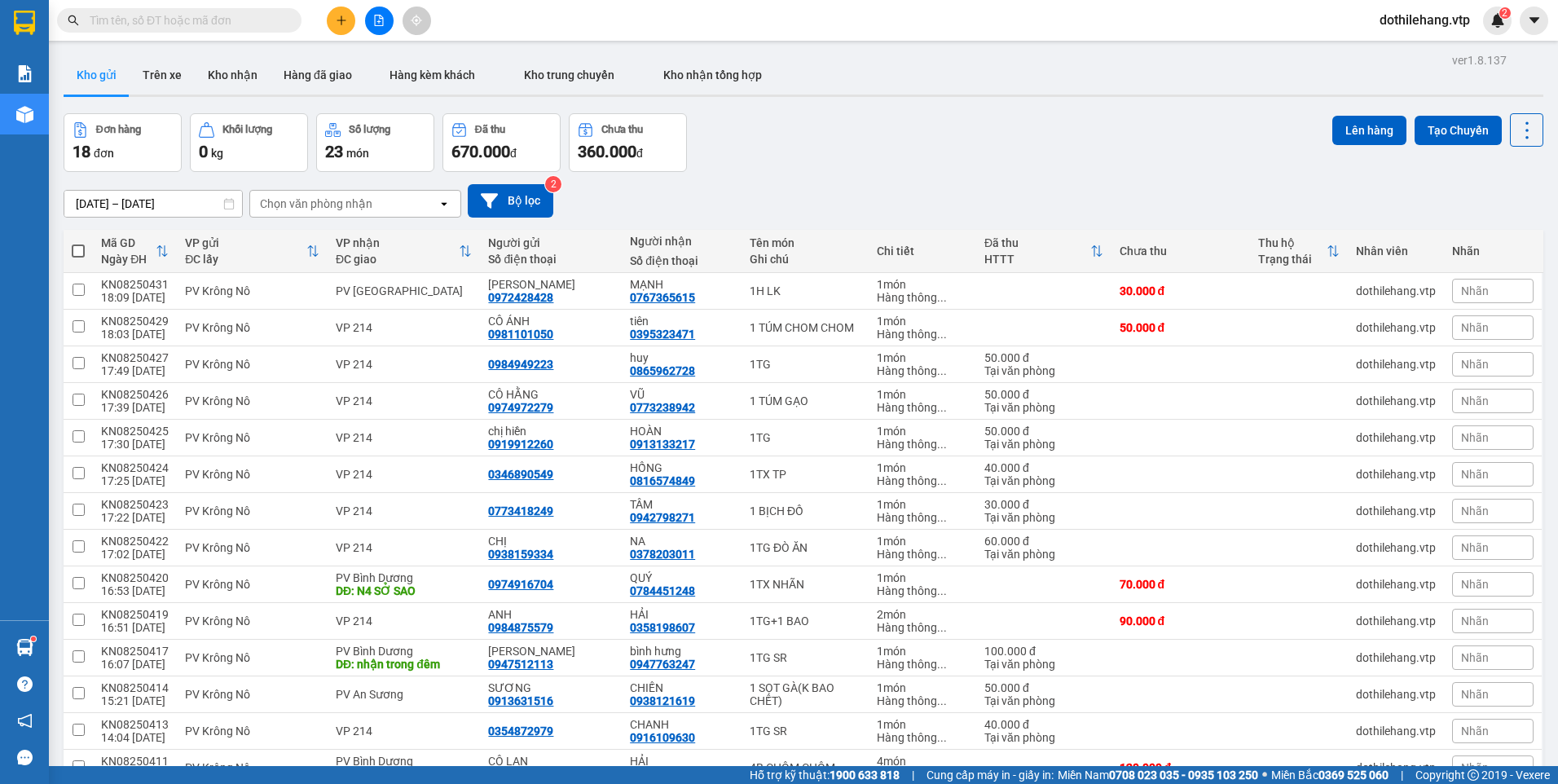
click at [348, 26] on button at bounding box center [340, 20] width 29 height 29
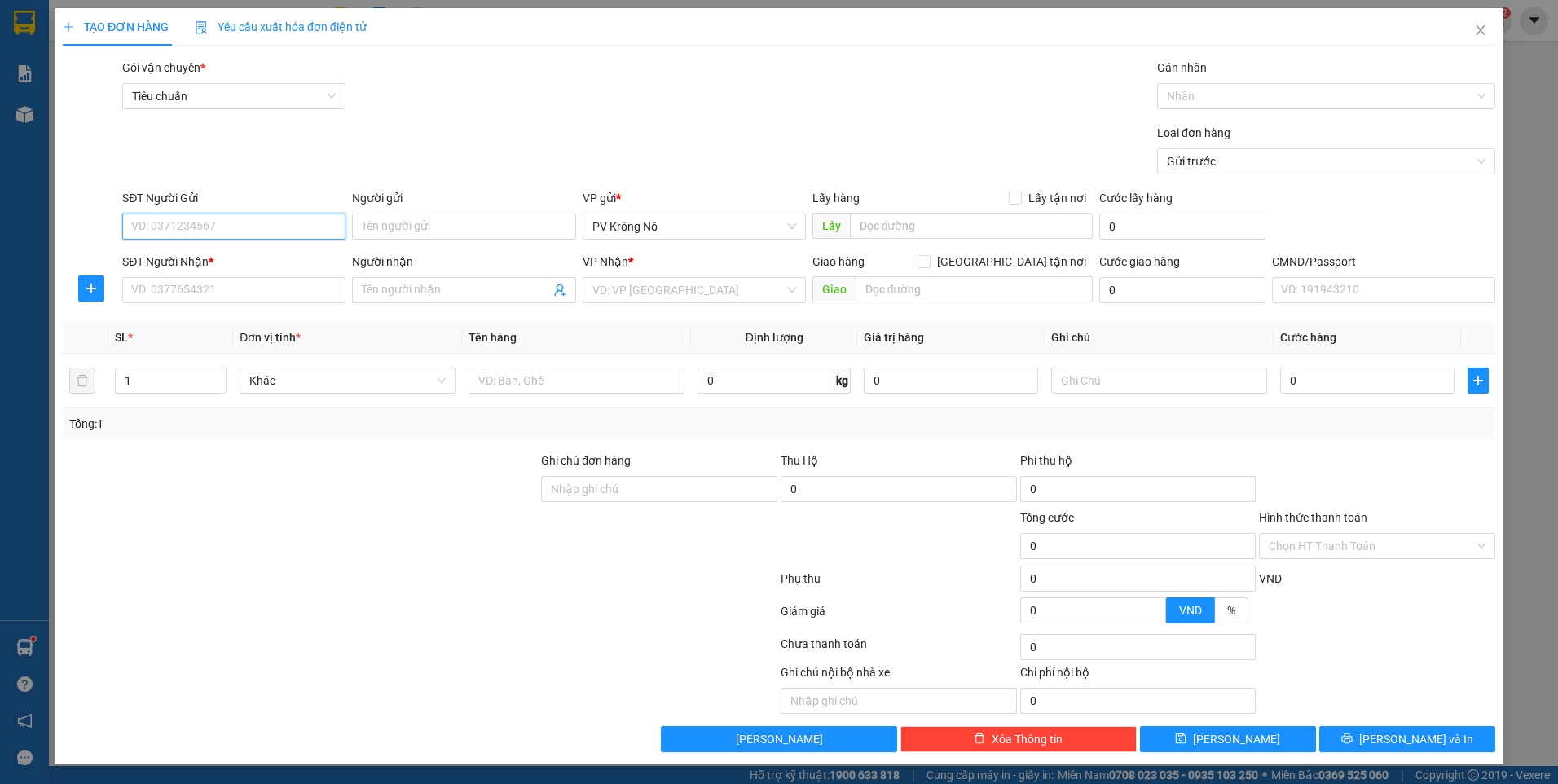
click at [238, 235] on input "SĐT Người Gửi" at bounding box center [233, 226] width 223 height 26
type input "0972732758"
click at [256, 294] on input "SĐT Người Nhận *" at bounding box center [233, 290] width 223 height 26
click at [406, 211] on div "Người gửi" at bounding box center [463, 201] width 223 height 24
click at [400, 229] on input "Người gửi" at bounding box center [463, 226] width 223 height 26
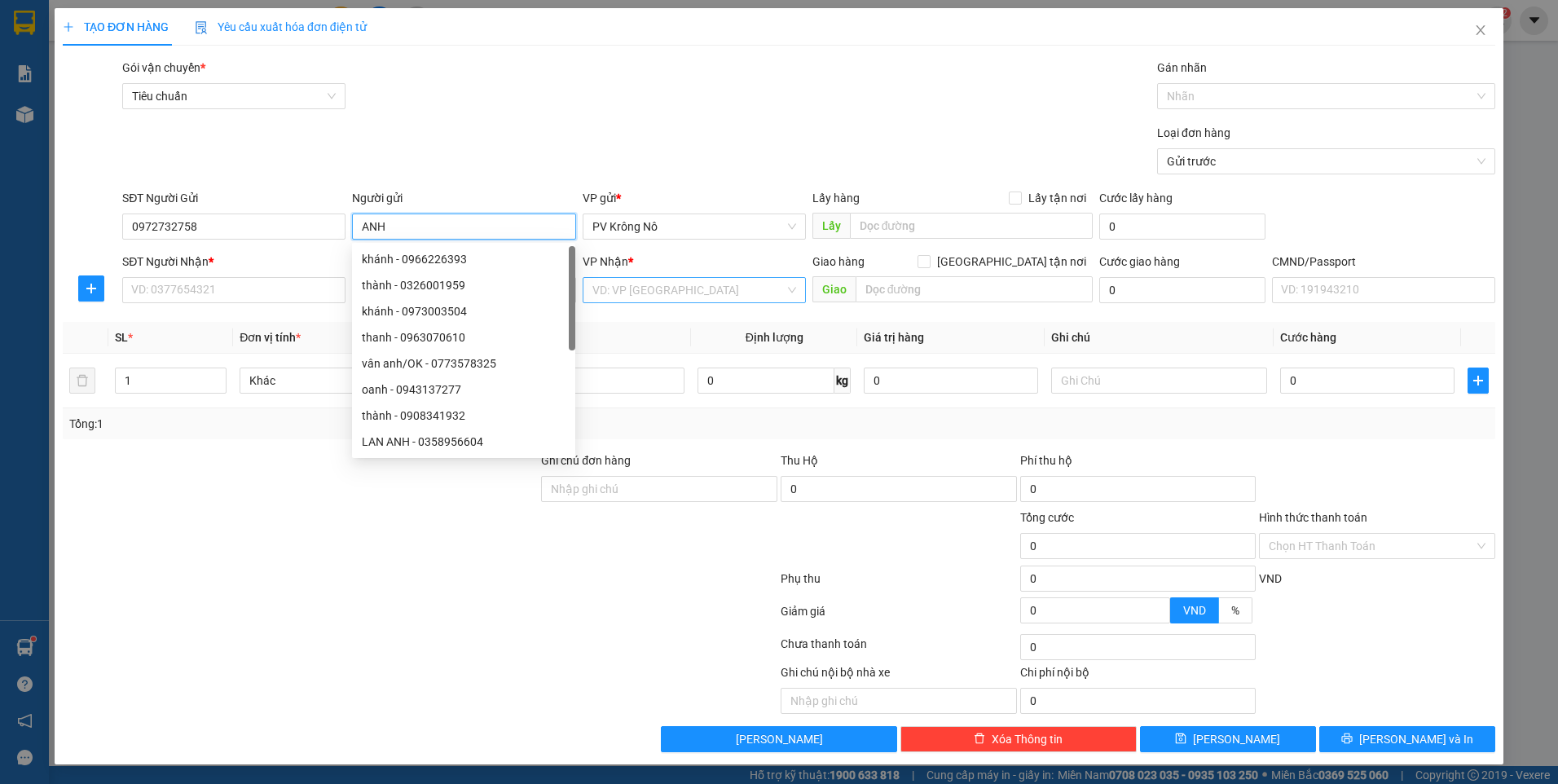
type input "ANH"
click at [648, 290] on input "search" at bounding box center [688, 290] width 192 height 24
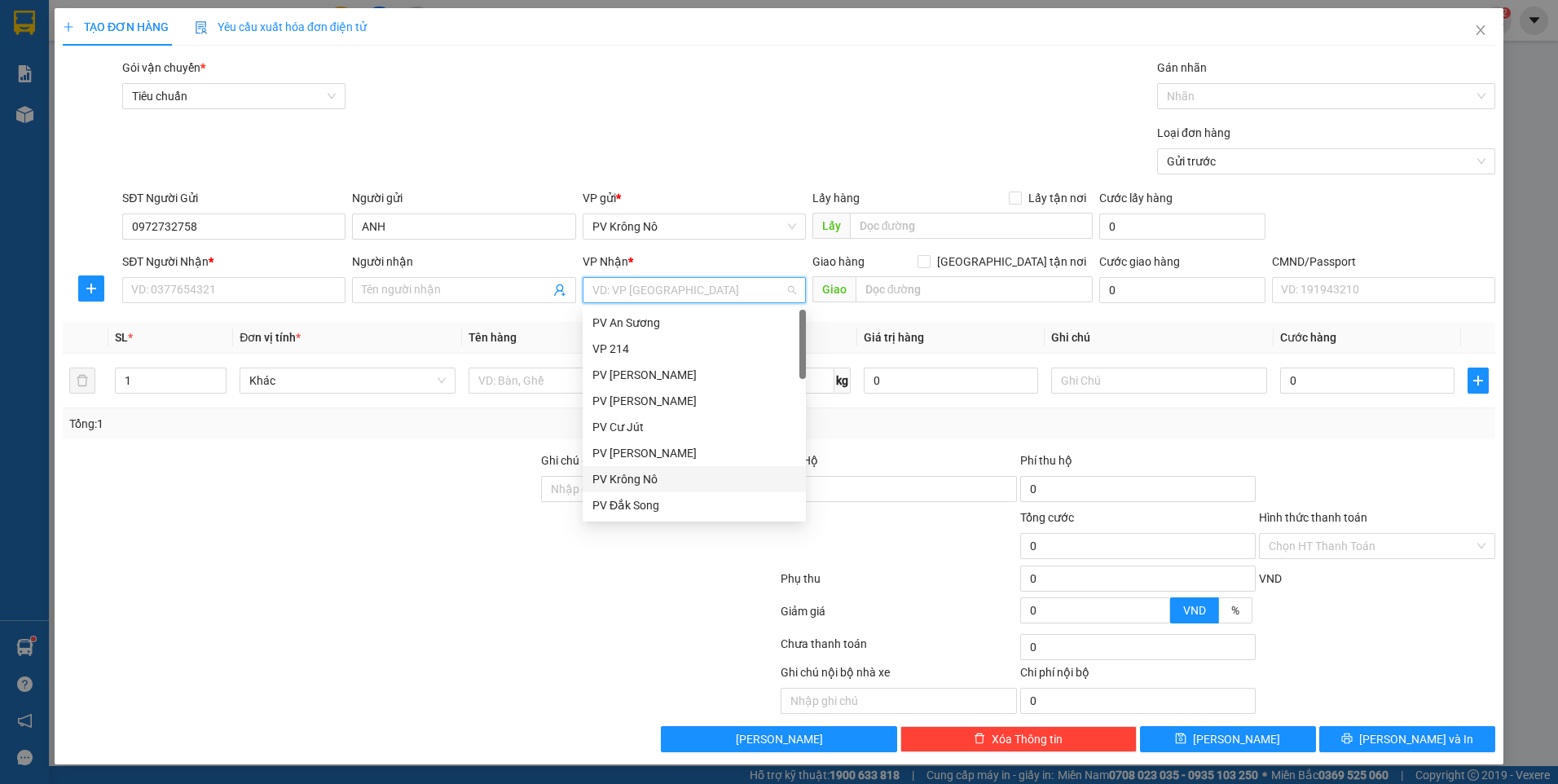
type input "D"
click at [658, 499] on div "PV Bình Dương" at bounding box center [695, 505] width 204 height 18
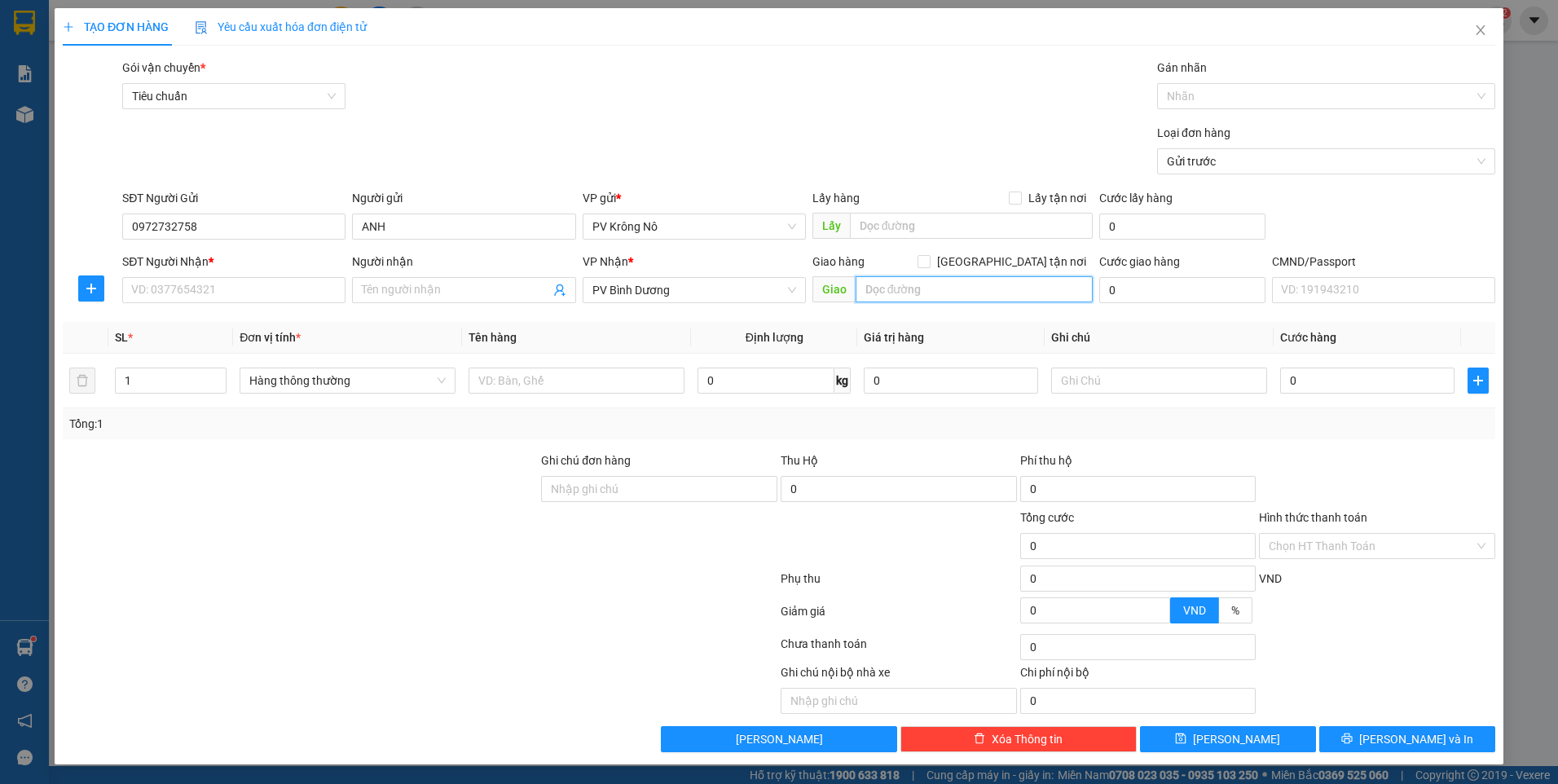
click at [895, 296] on input "text" at bounding box center [974, 289] width 238 height 26
type input "TRẠM"
drag, startPoint x: 265, startPoint y: 299, endPoint x: 283, endPoint y: 287, distance: 21.6
click at [265, 299] on input "SĐT Người Nhận *" at bounding box center [233, 290] width 223 height 26
type input "0974954029"
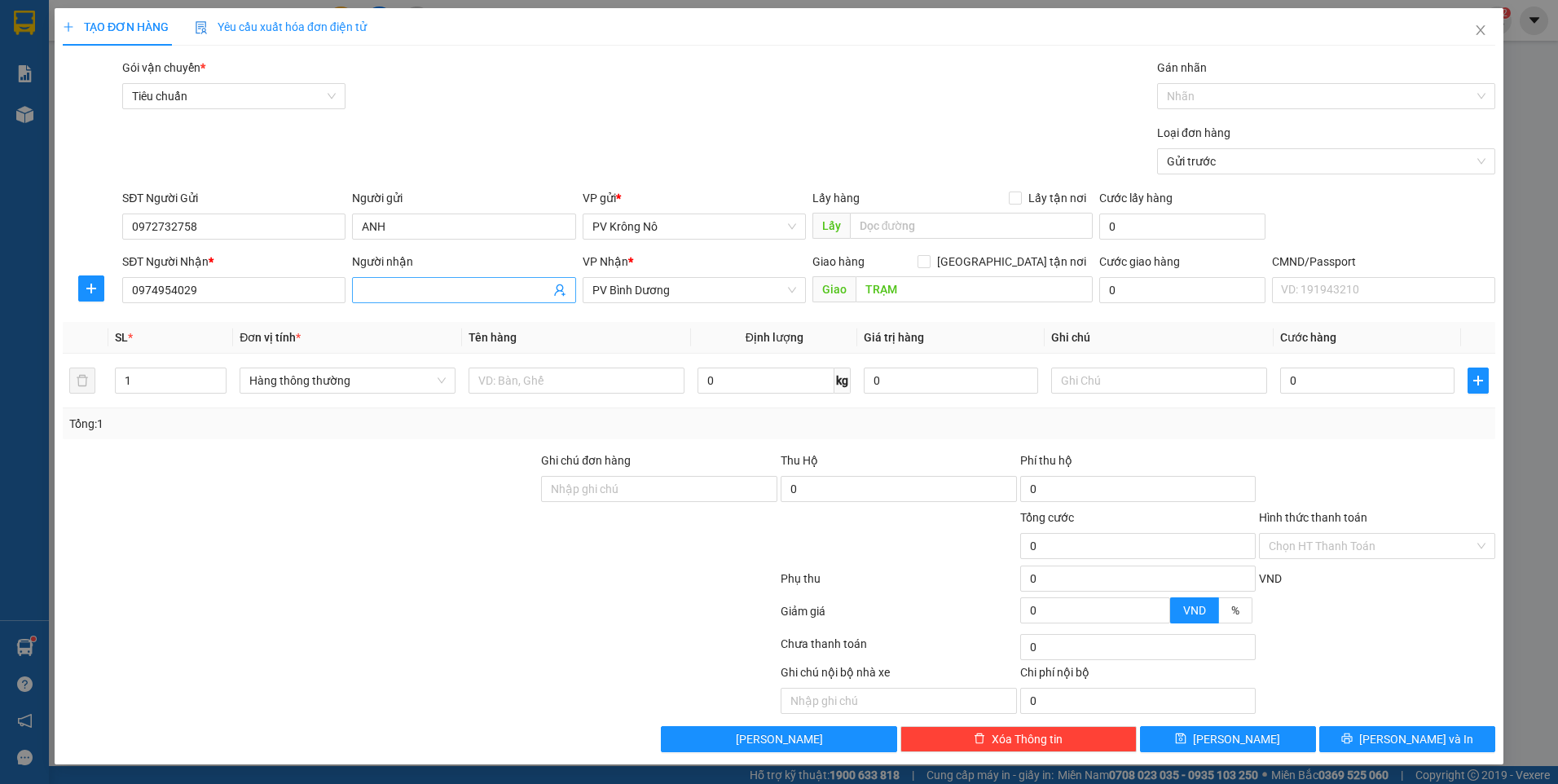
click at [447, 291] on input "Người nhận" at bounding box center [455, 290] width 187 height 18
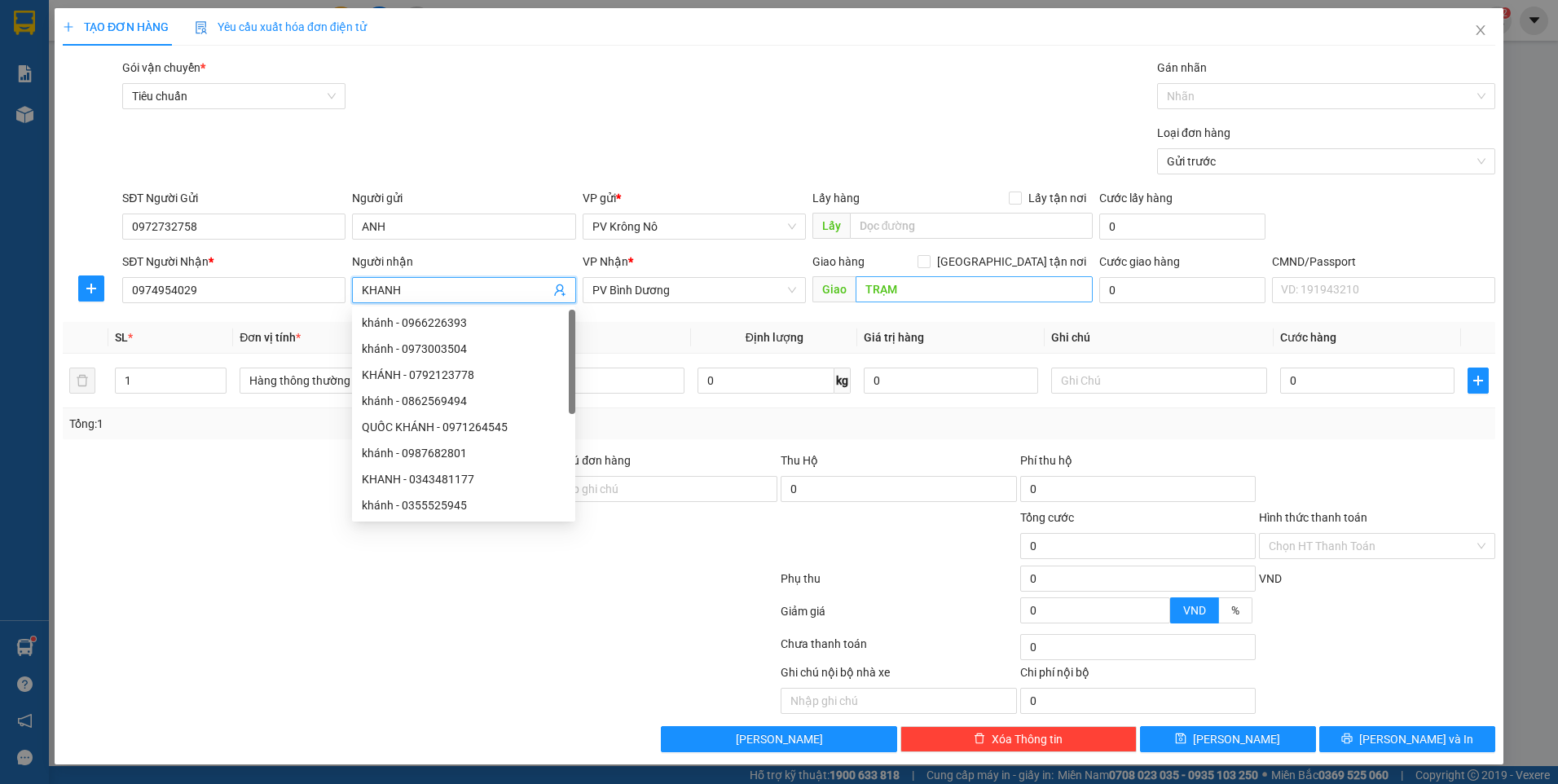
type input "KHANH"
click at [968, 296] on input "TRẠM" at bounding box center [974, 289] width 238 height 26
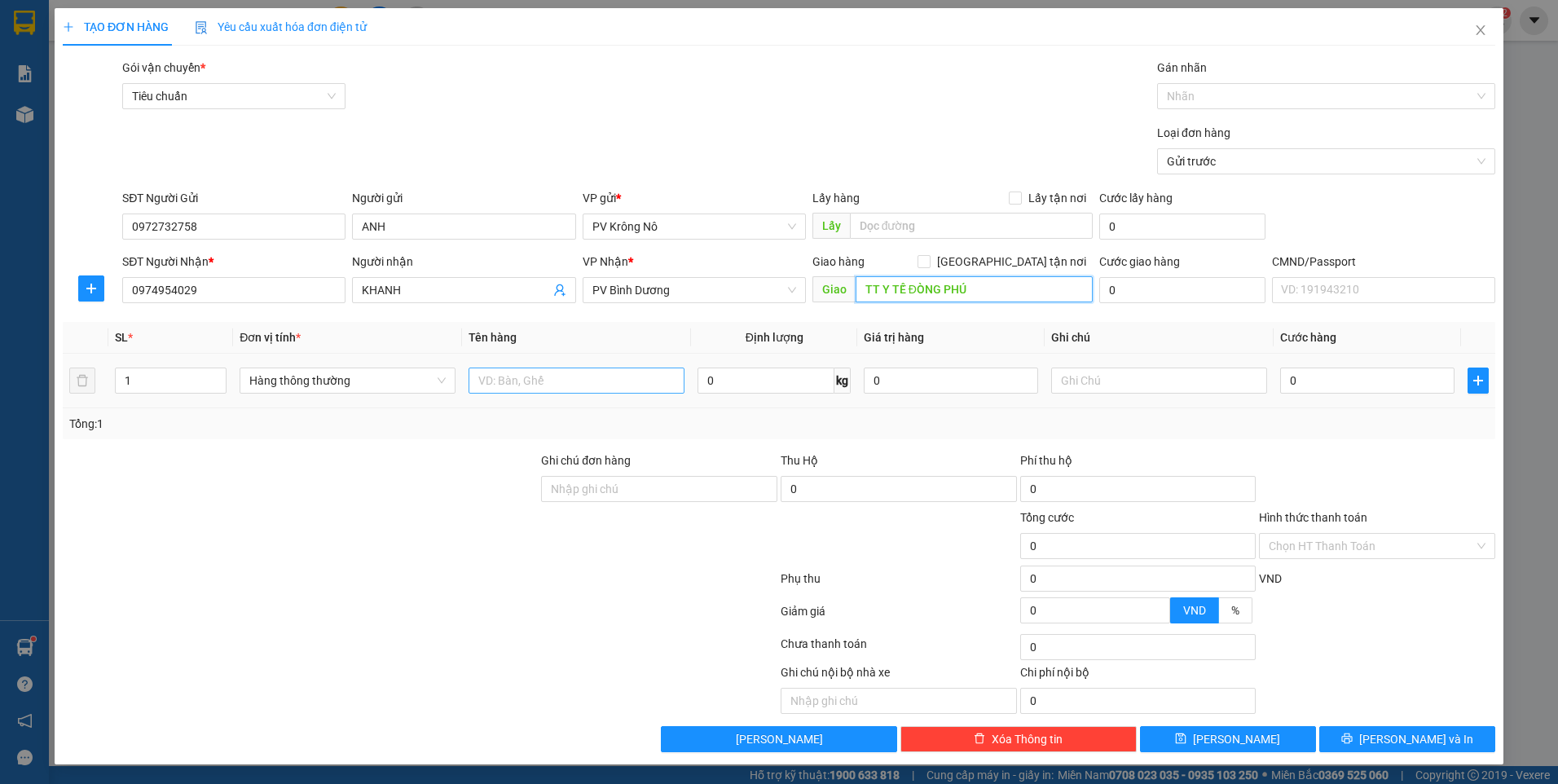
type input "TT Y TẾ ĐÒNG PHÚ"
click at [560, 382] on input "text" at bounding box center [576, 380] width 216 height 26
type input "1TG SR"
click at [1317, 382] on input "0" at bounding box center [1367, 380] width 174 height 26
type input "005"
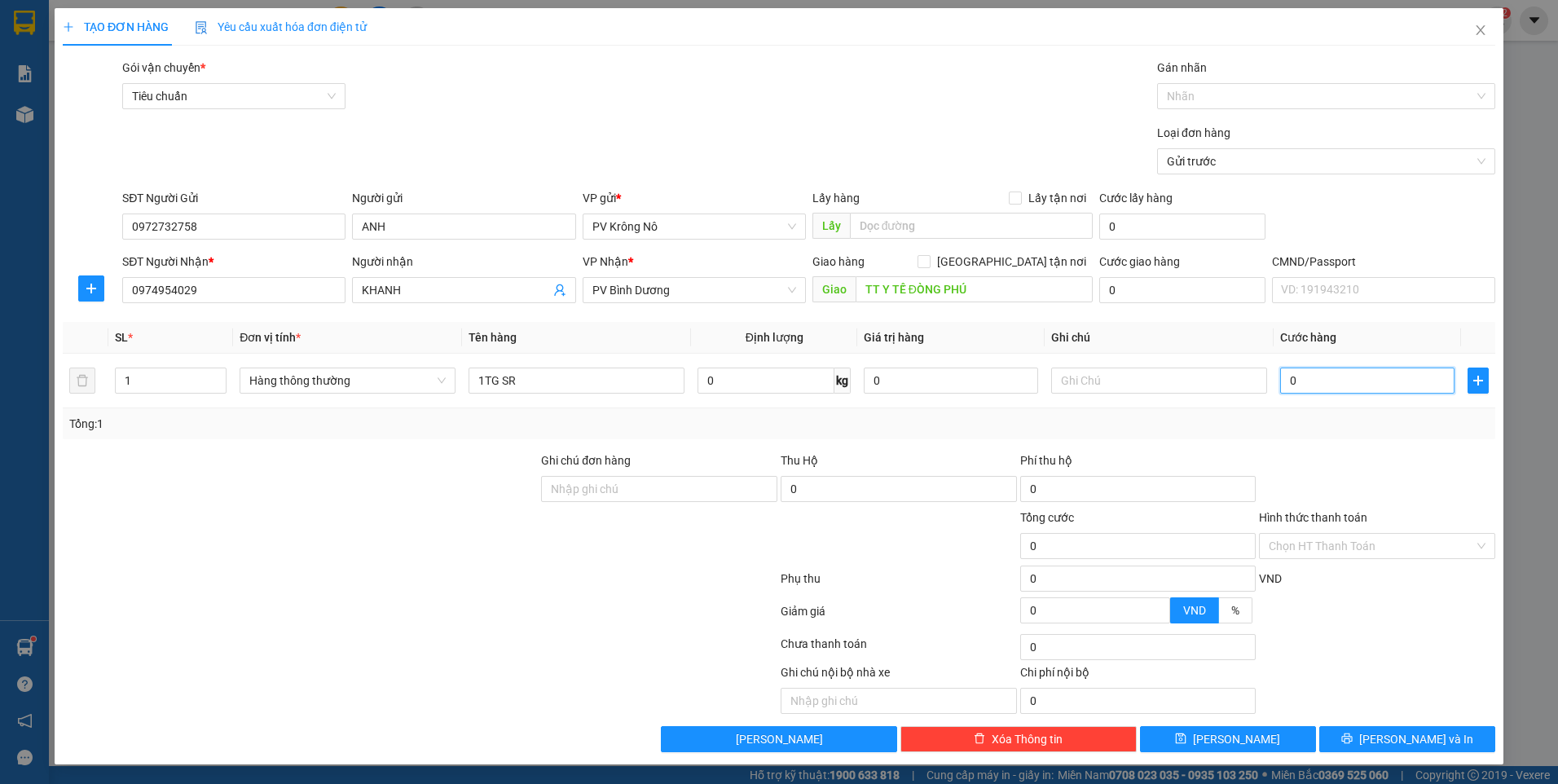
type input "5"
type input "0.050"
type input "50"
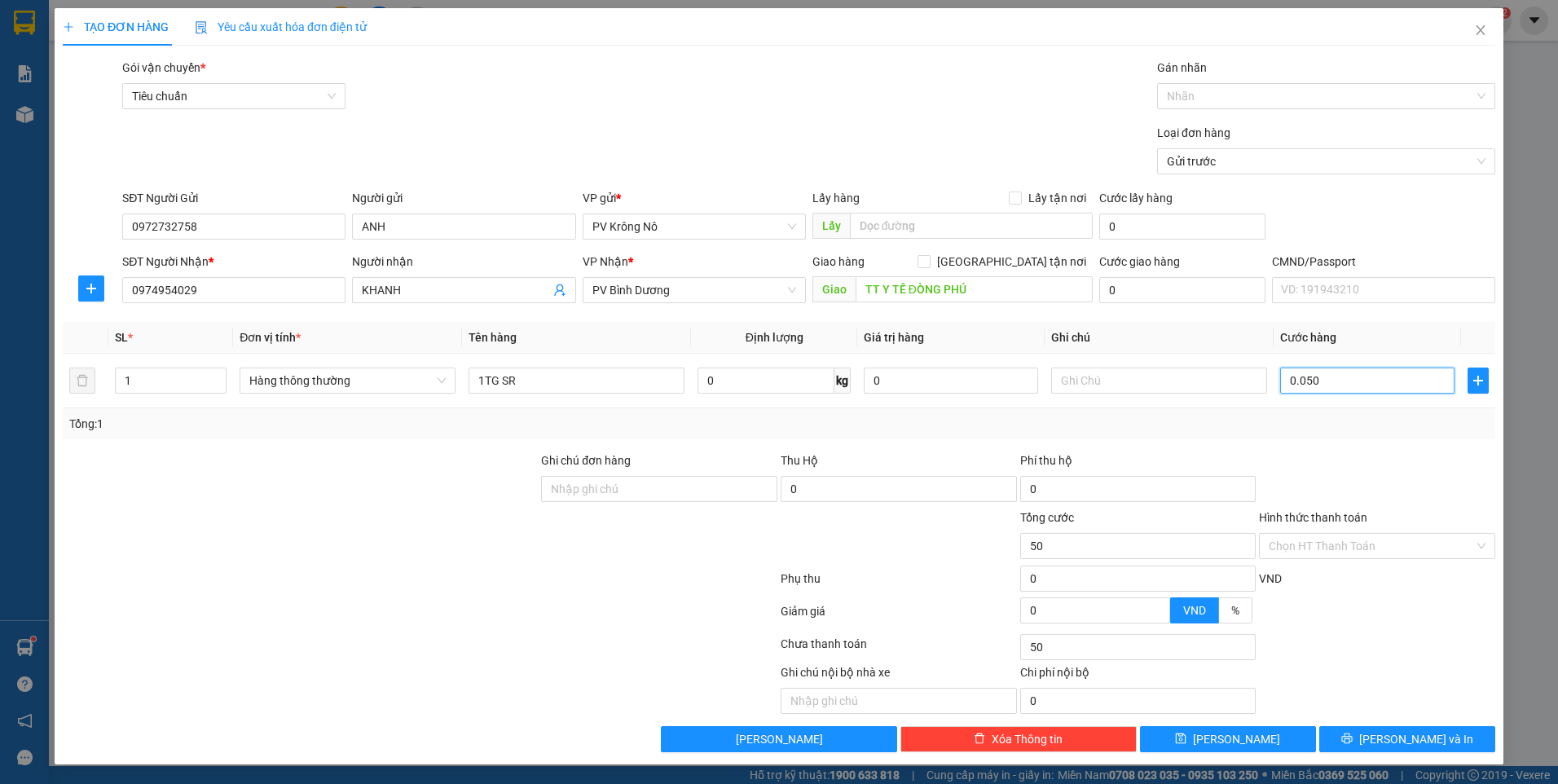
type input "00.500"
type input "500"
type input "0.005.000"
type input "5.000"
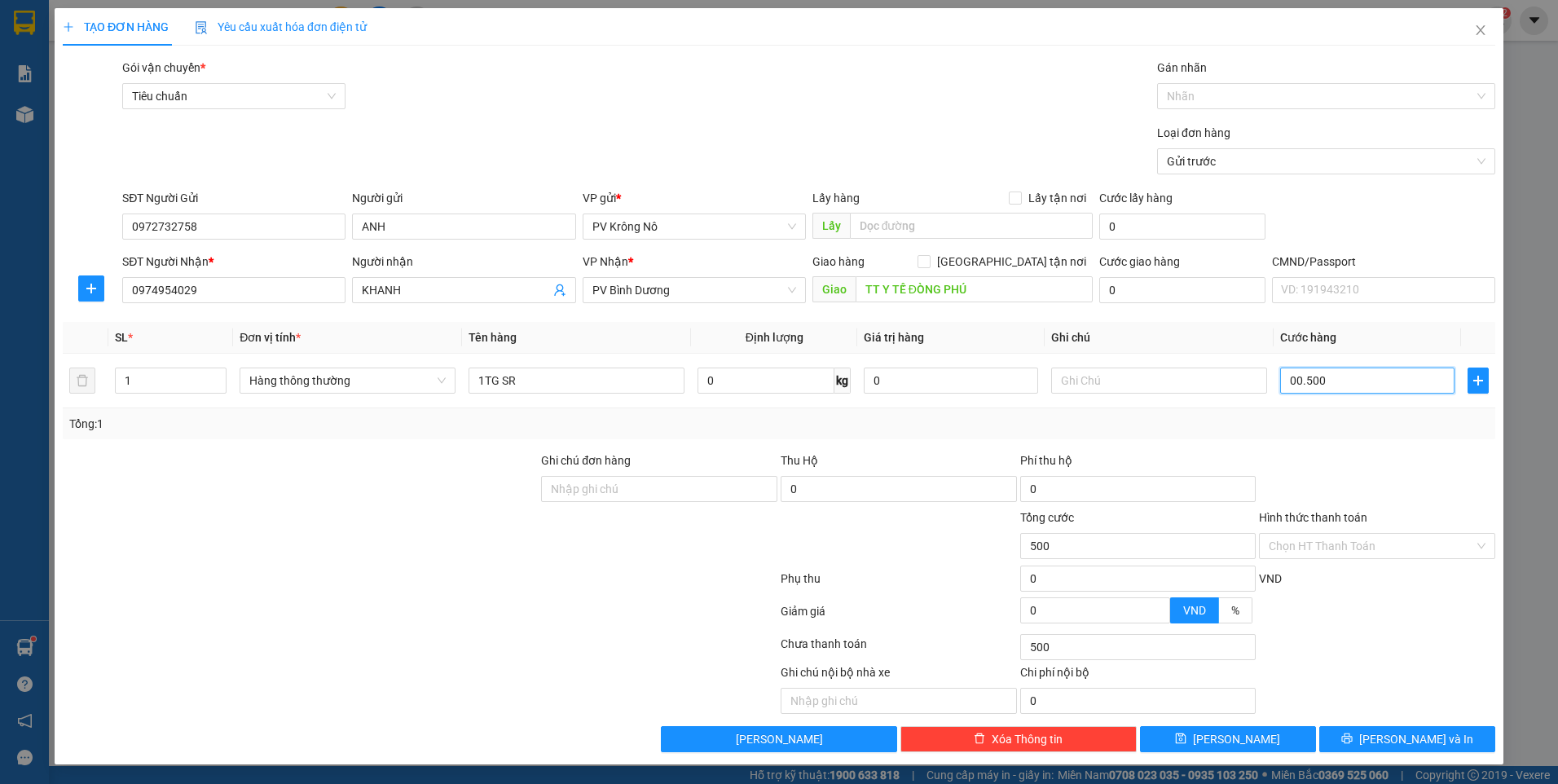
type input "5.000"
type input "000.050.000"
type input "50.000"
click at [1327, 539] on input "Hình thức thanh toán" at bounding box center [1372, 546] width 205 height 24
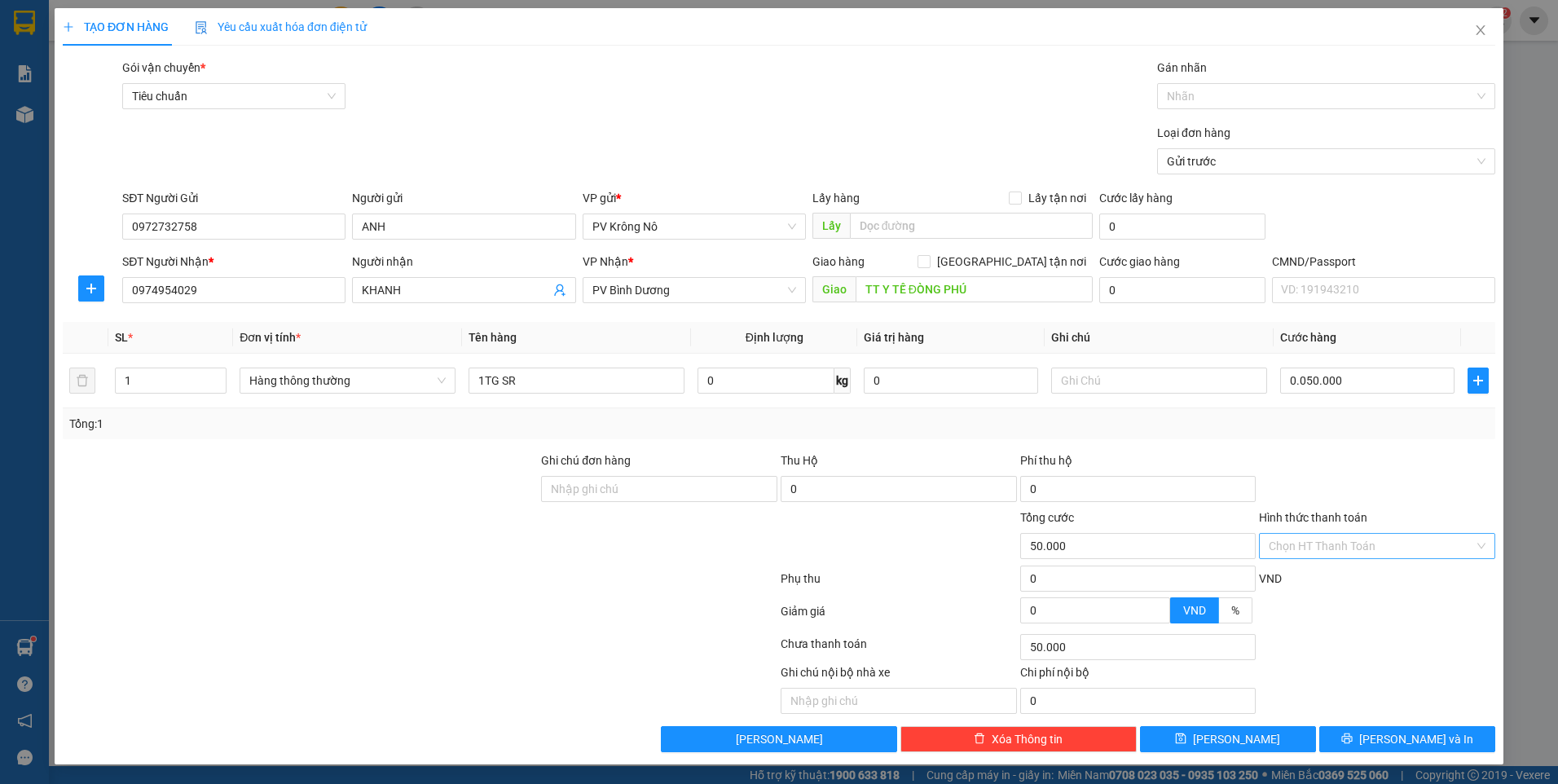
type input "50.000"
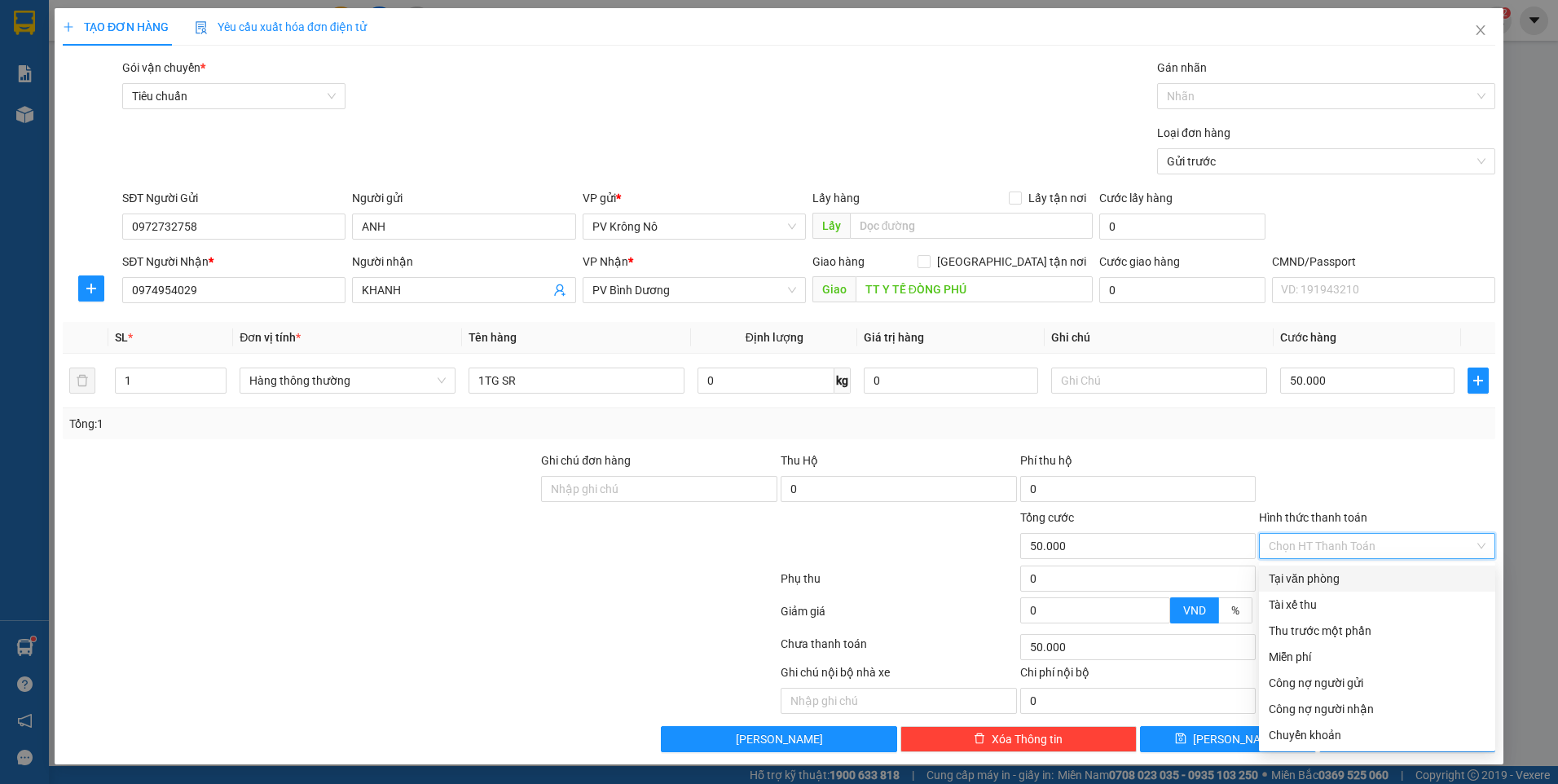
click at [1324, 573] on div "Tại văn phòng" at bounding box center [1377, 578] width 217 height 18
type input "0"
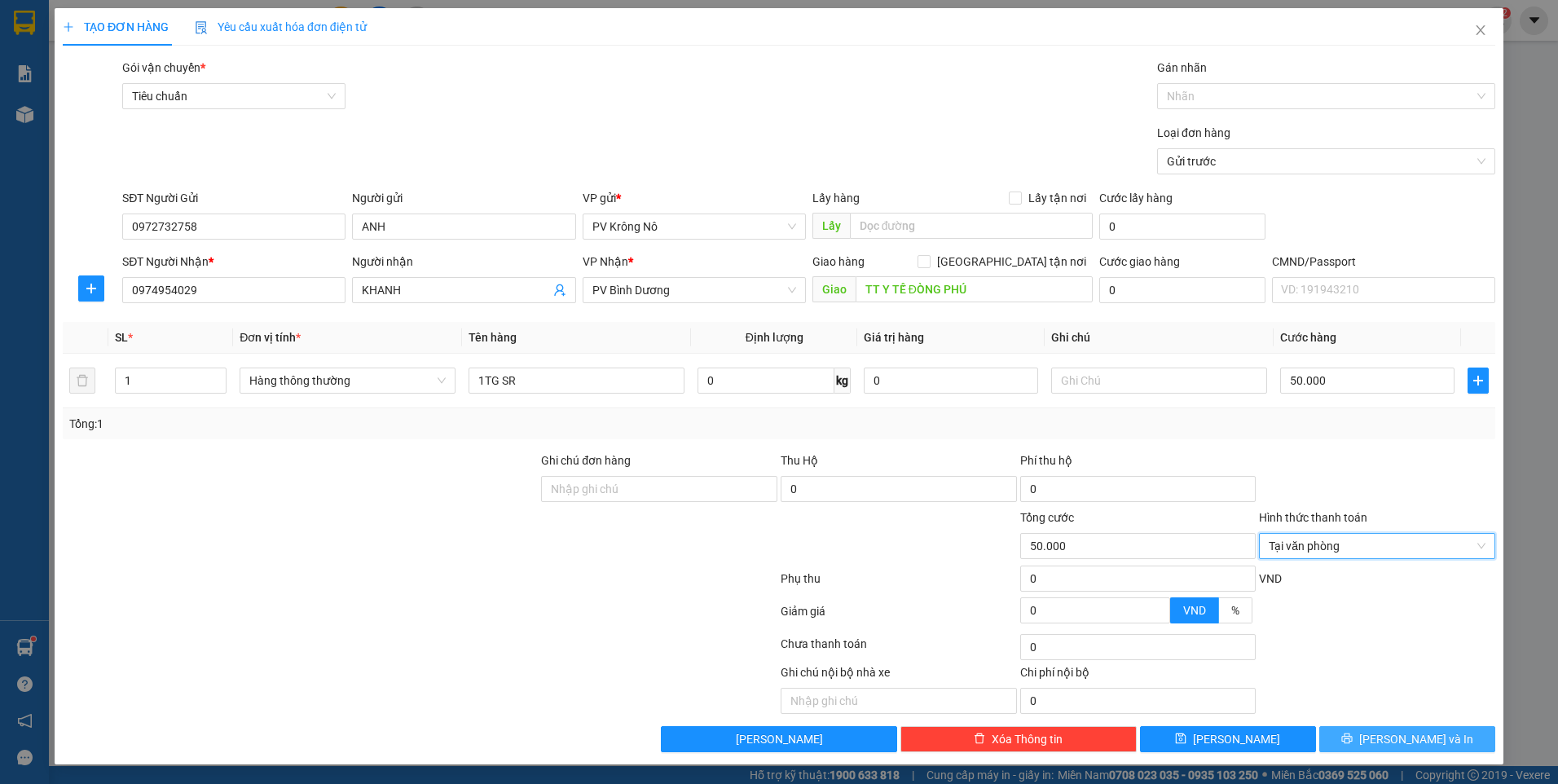
click at [1407, 747] on span "[PERSON_NAME] và In" at bounding box center [1415, 739] width 114 height 18
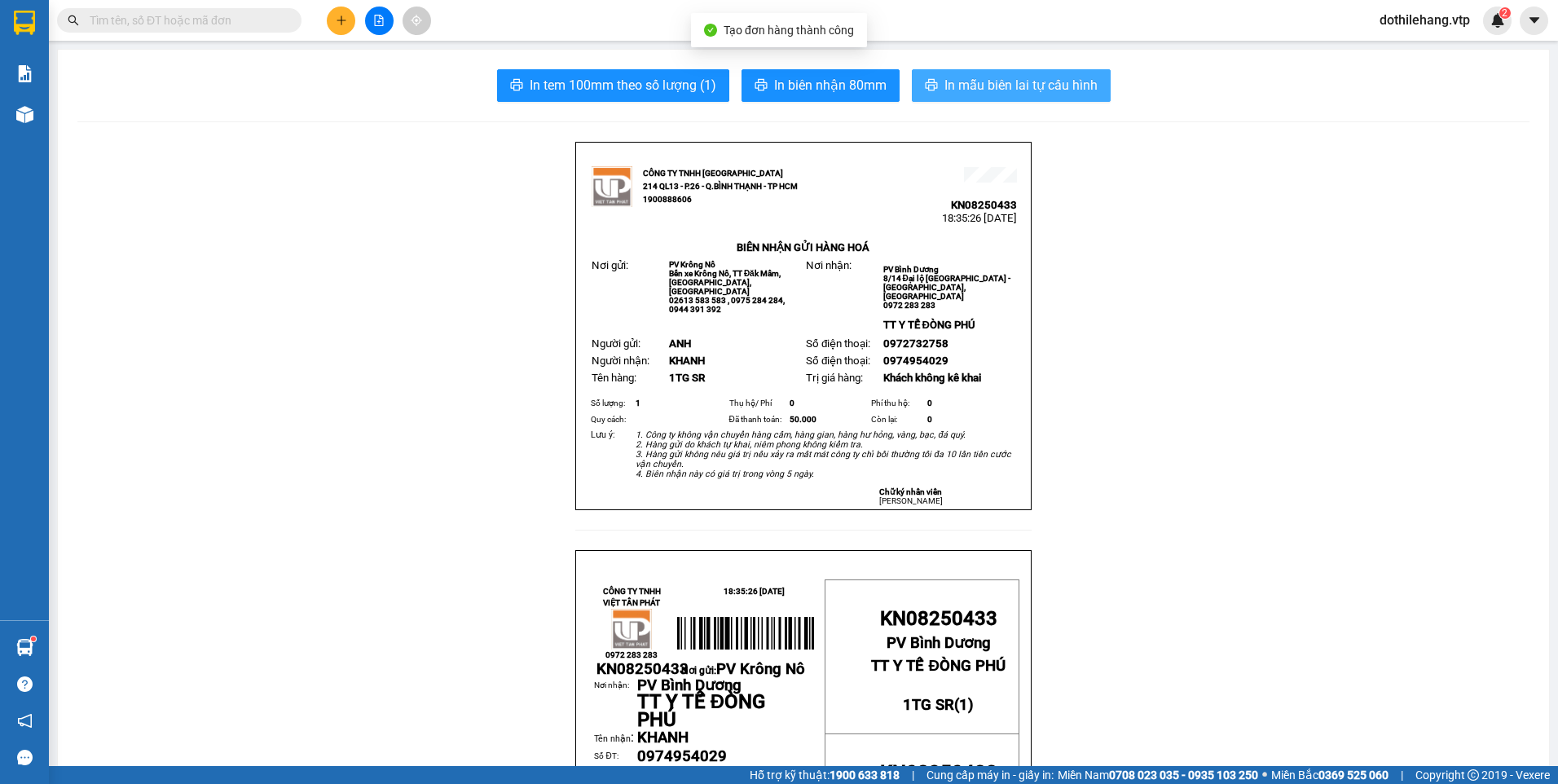
click at [958, 77] on span "In mẫu biên lai tự cấu hình" at bounding box center [1021, 84] width 153 height 20
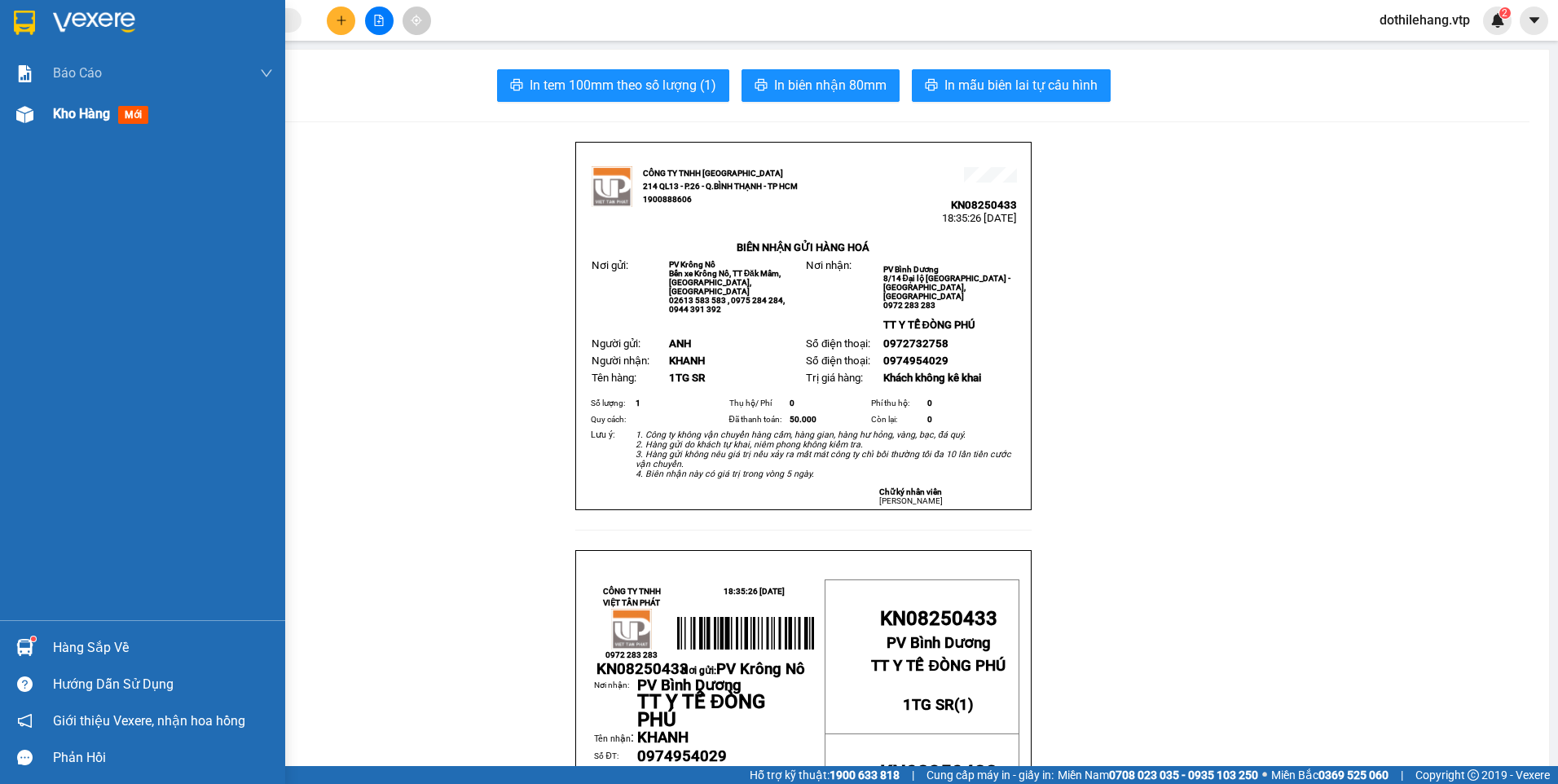
click at [62, 115] on span "Kho hàng" at bounding box center [82, 114] width 57 height 16
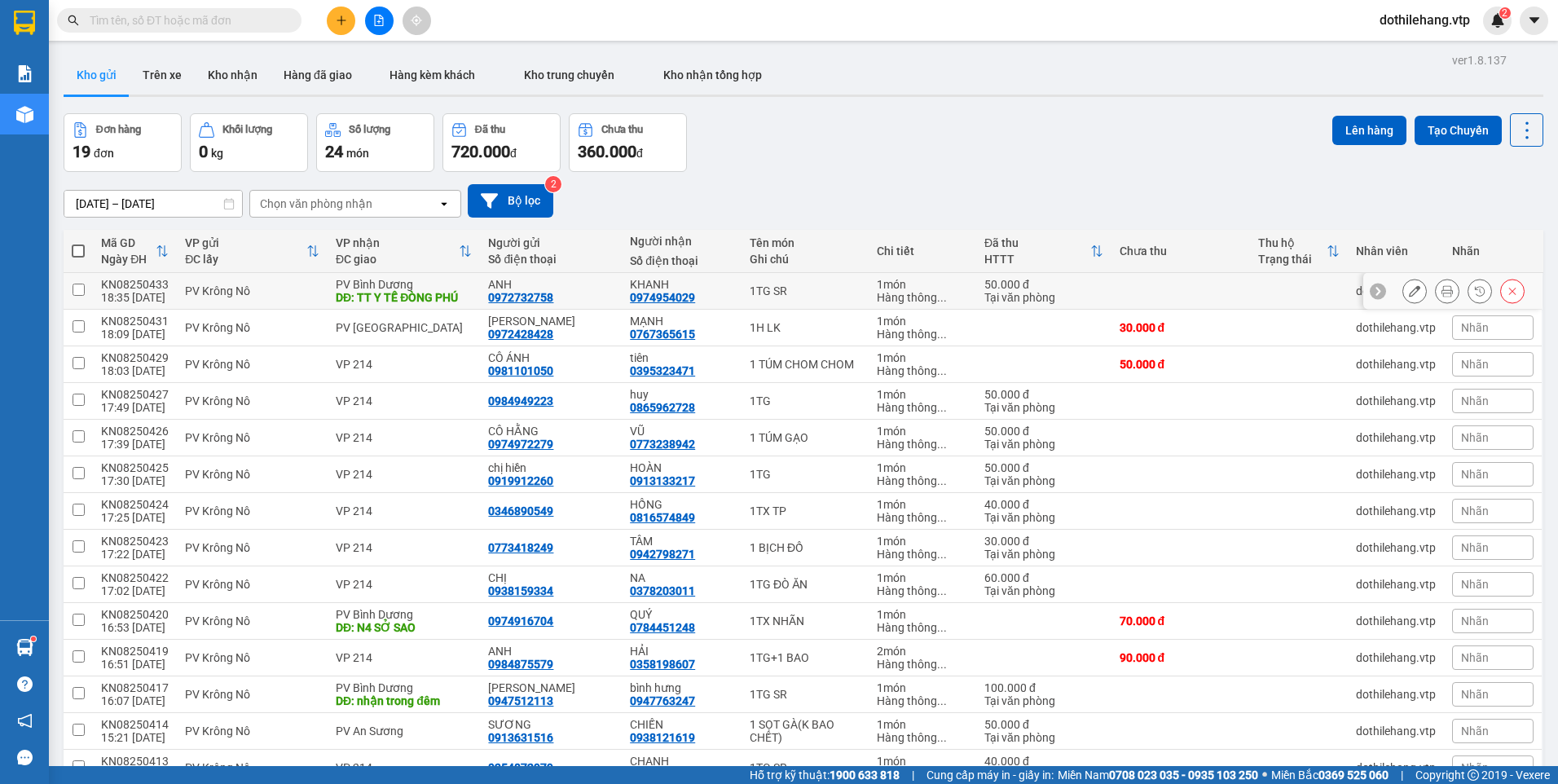
click at [1223, 299] on td at bounding box center [1180, 291] width 138 height 37
checkbox input "true"
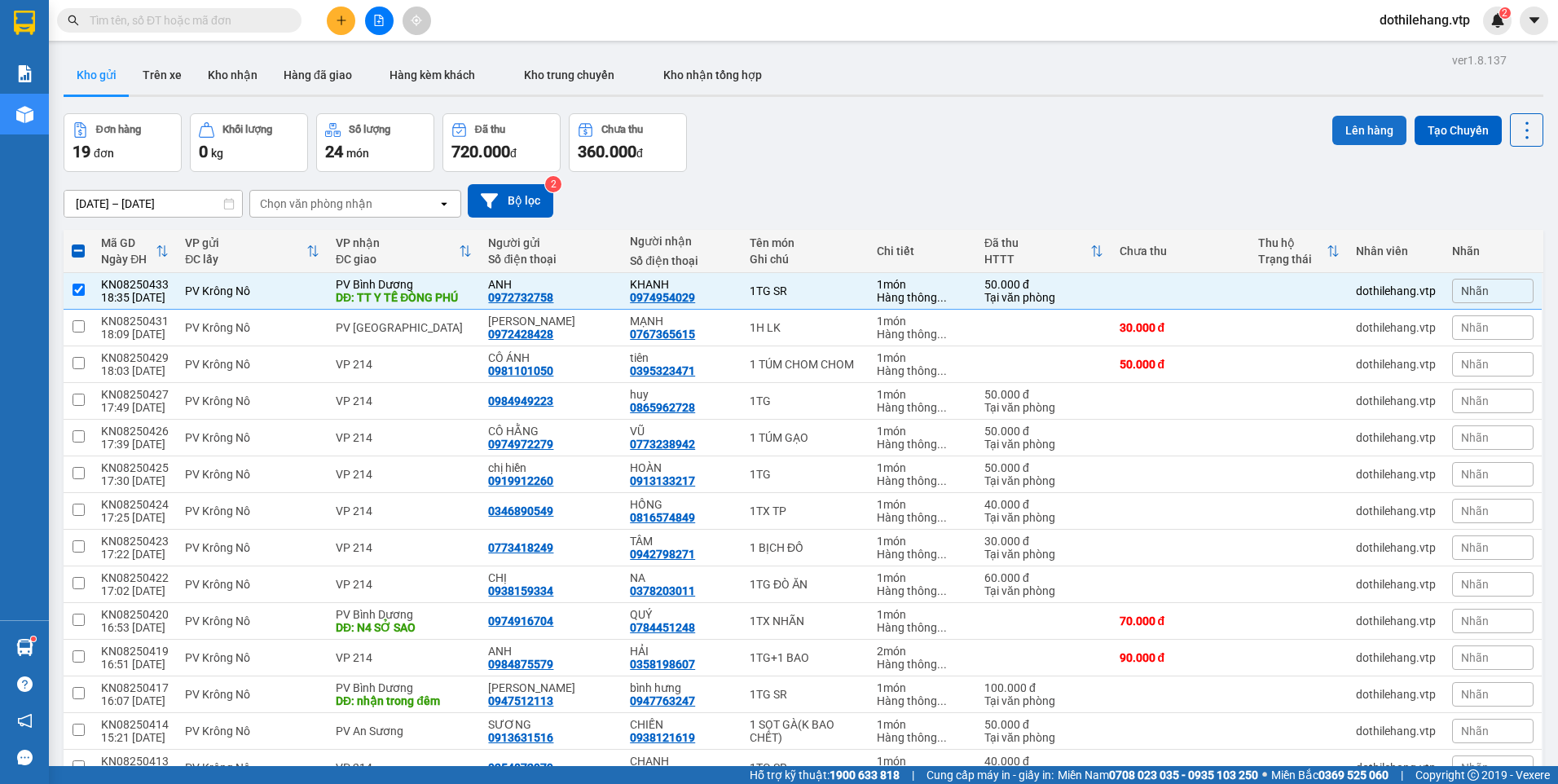
click at [1345, 138] on button "Lên hàng" at bounding box center [1369, 131] width 74 height 30
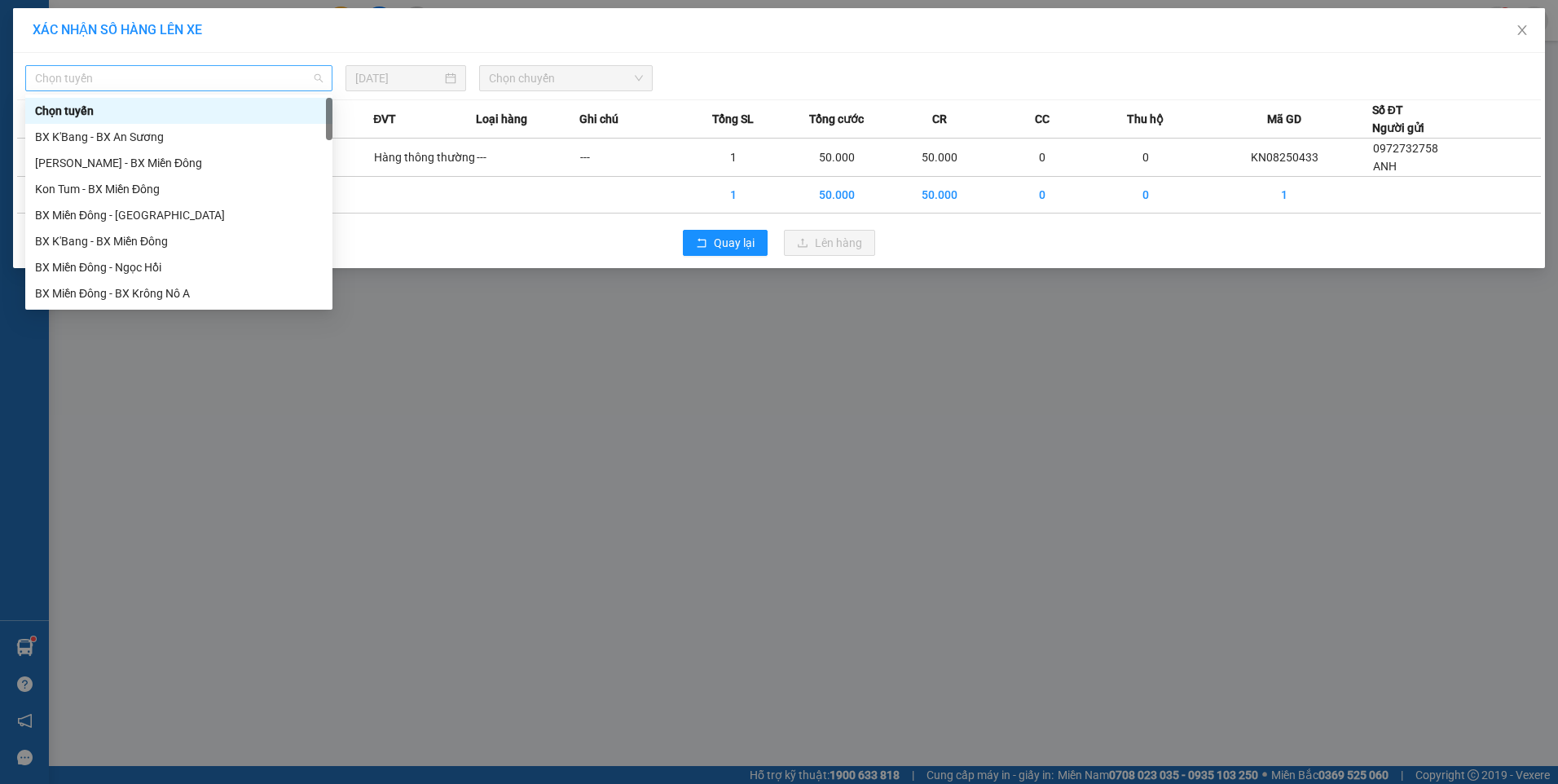
click at [224, 84] on span "Chọn tuyến" at bounding box center [178, 78] width 287 height 24
type input "A"
click at [105, 160] on div "Bx Krông Nô A - BX Miền Đông" at bounding box center [178, 163] width 287 height 18
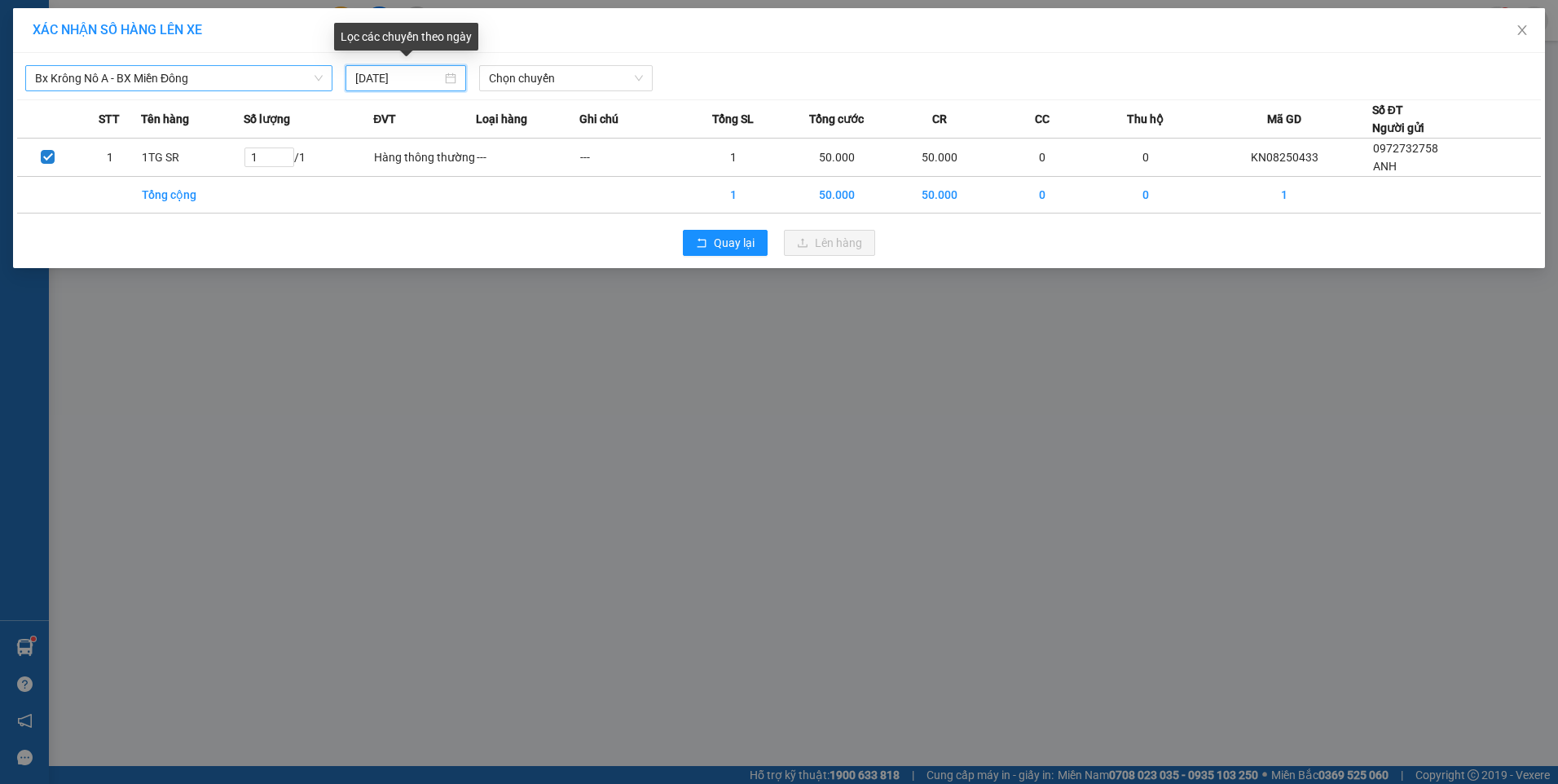
click at [433, 82] on input "[DATE]" at bounding box center [398, 78] width 86 height 18
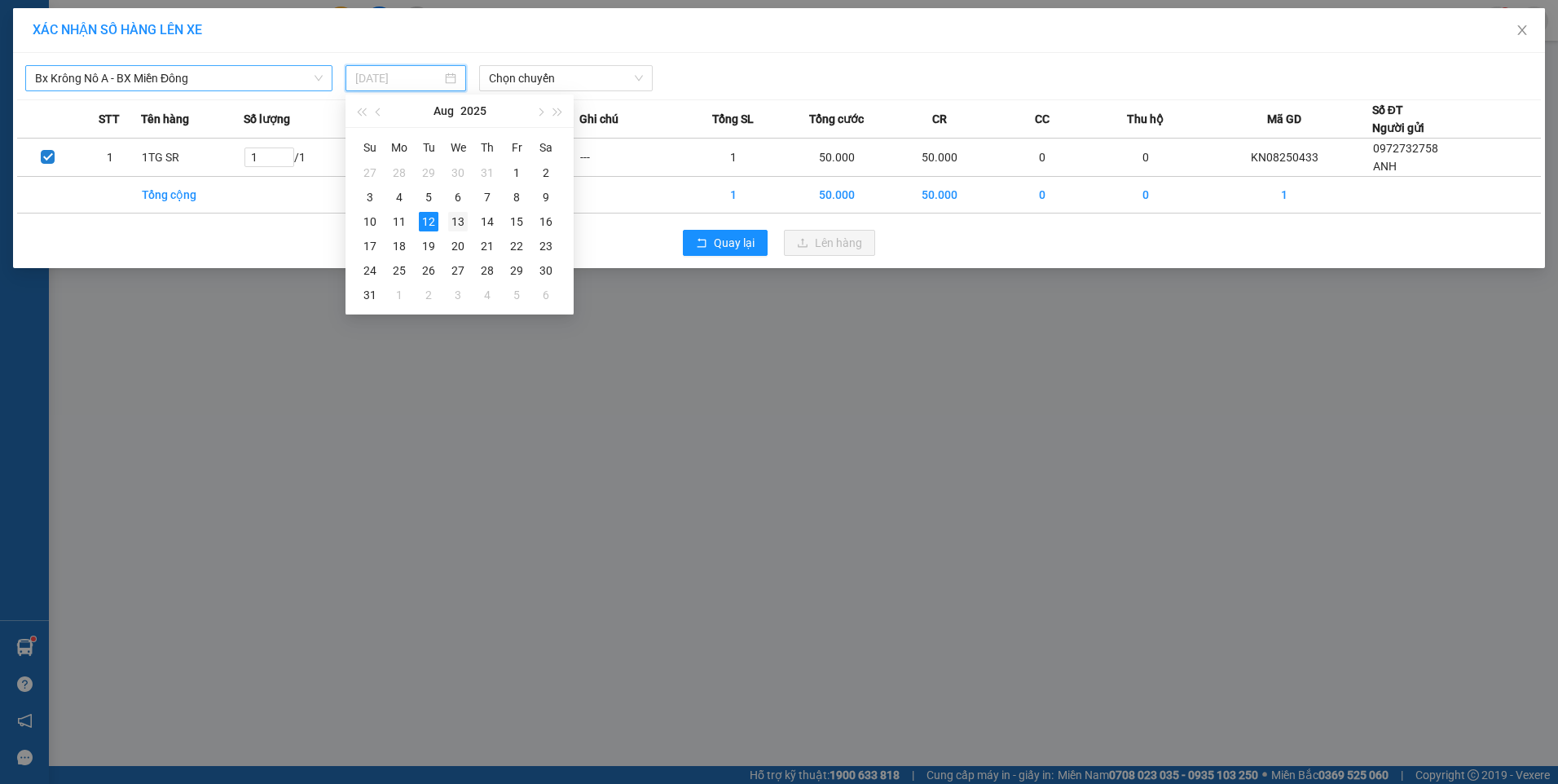
click at [455, 218] on div "13" at bounding box center [458, 221] width 19 height 19
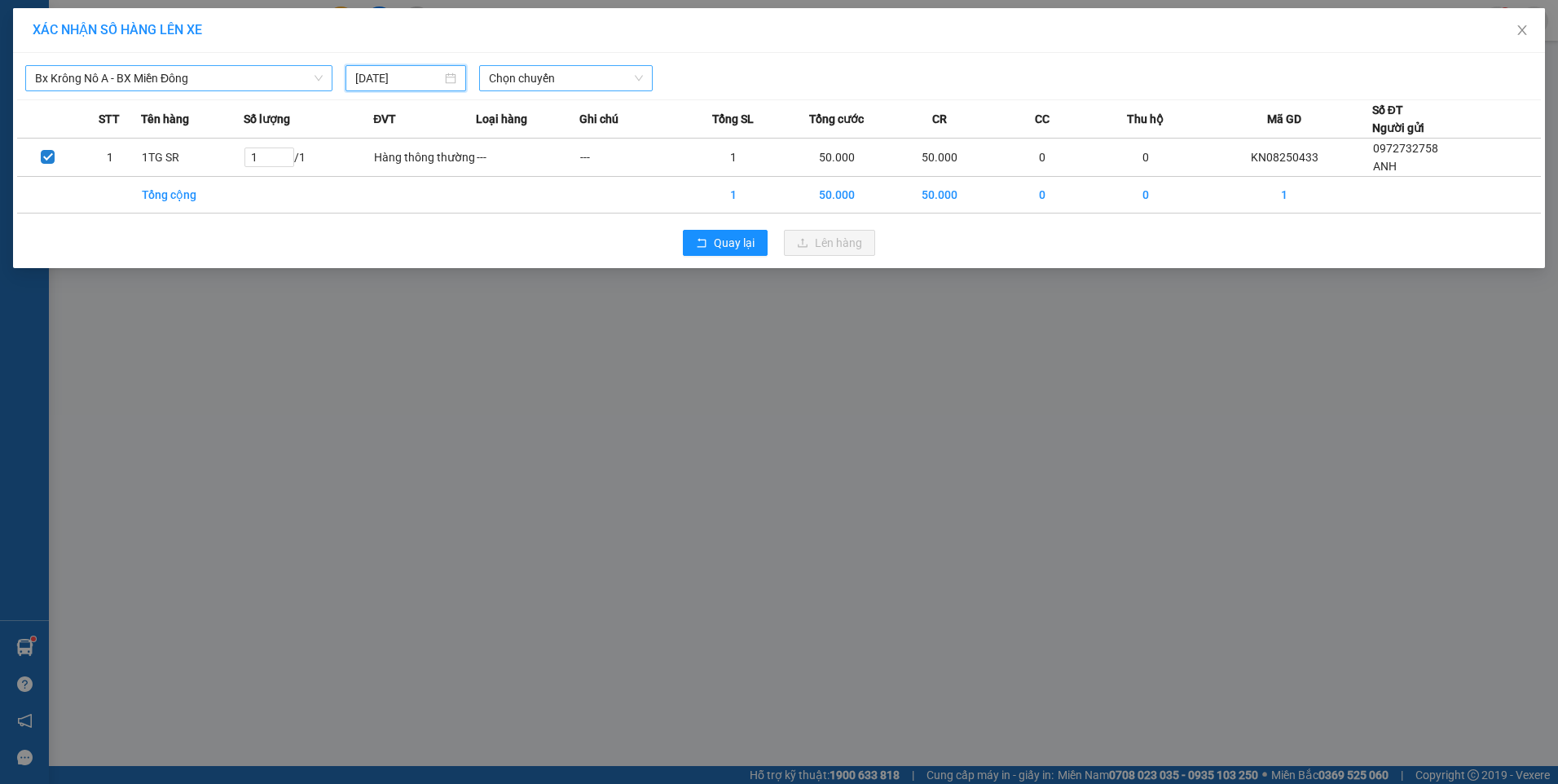
type input "[DATE]"
click at [542, 73] on span "Chọn chuyến" at bounding box center [566, 78] width 154 height 24
click at [538, 138] on div "07:00" at bounding box center [553, 137] width 127 height 18
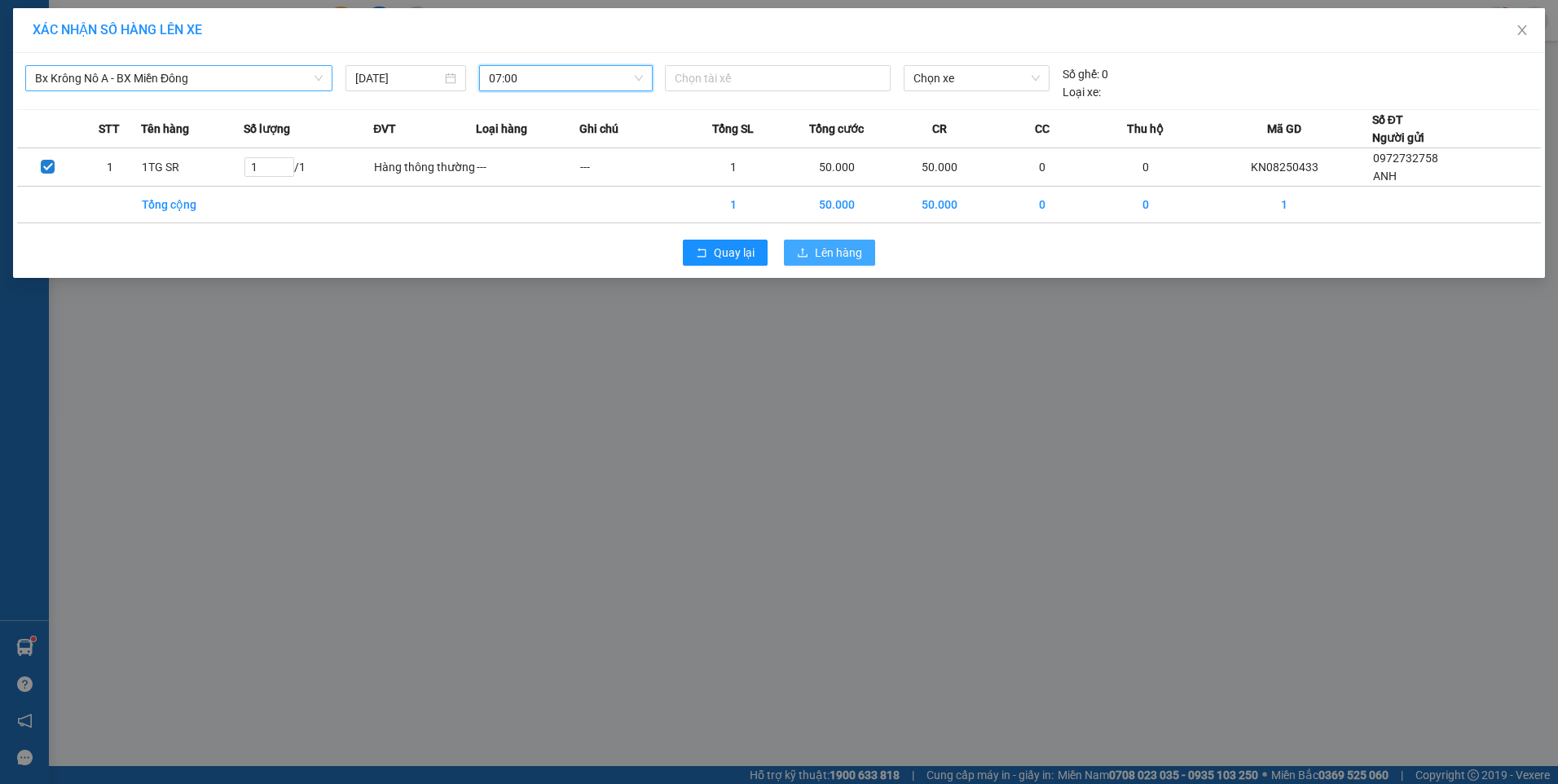
click at [823, 254] on span "Lên hàng" at bounding box center [838, 252] width 47 height 18
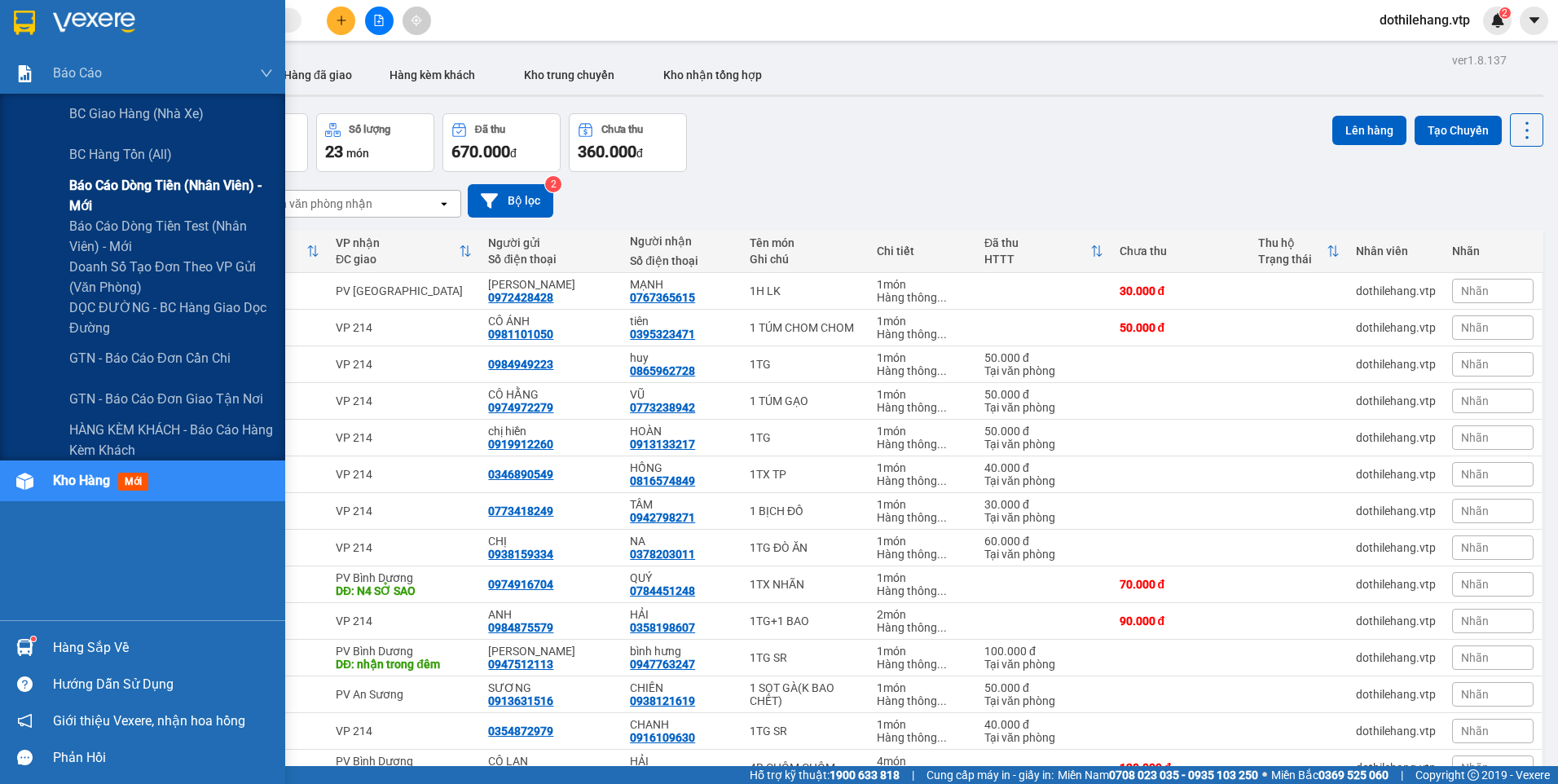
click at [57, 187] on div "Báo cáo dòng tiền (nhân viên) - mới" at bounding box center [143, 195] width 285 height 41
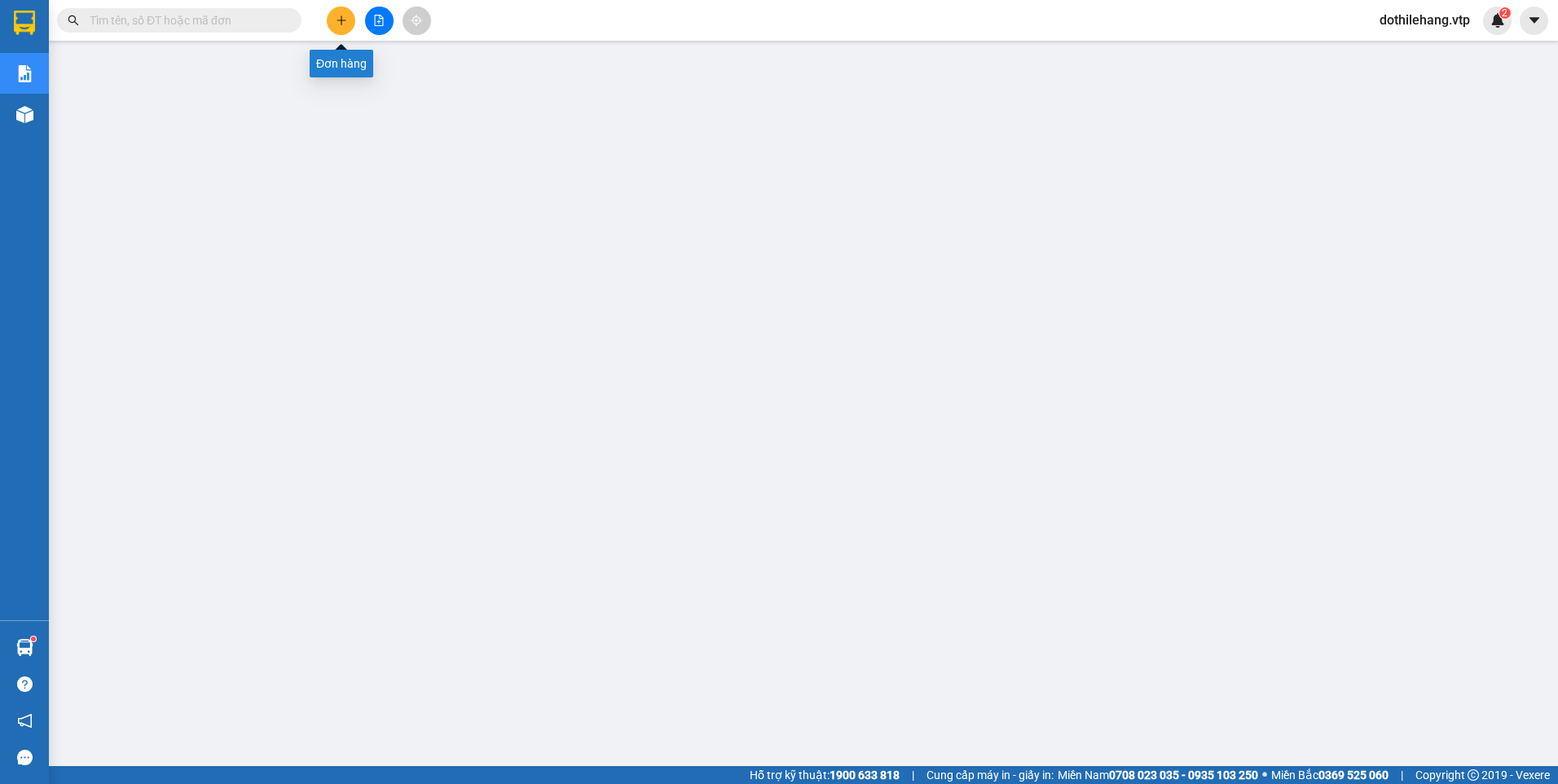
click at [338, 26] on button at bounding box center [340, 20] width 29 height 29
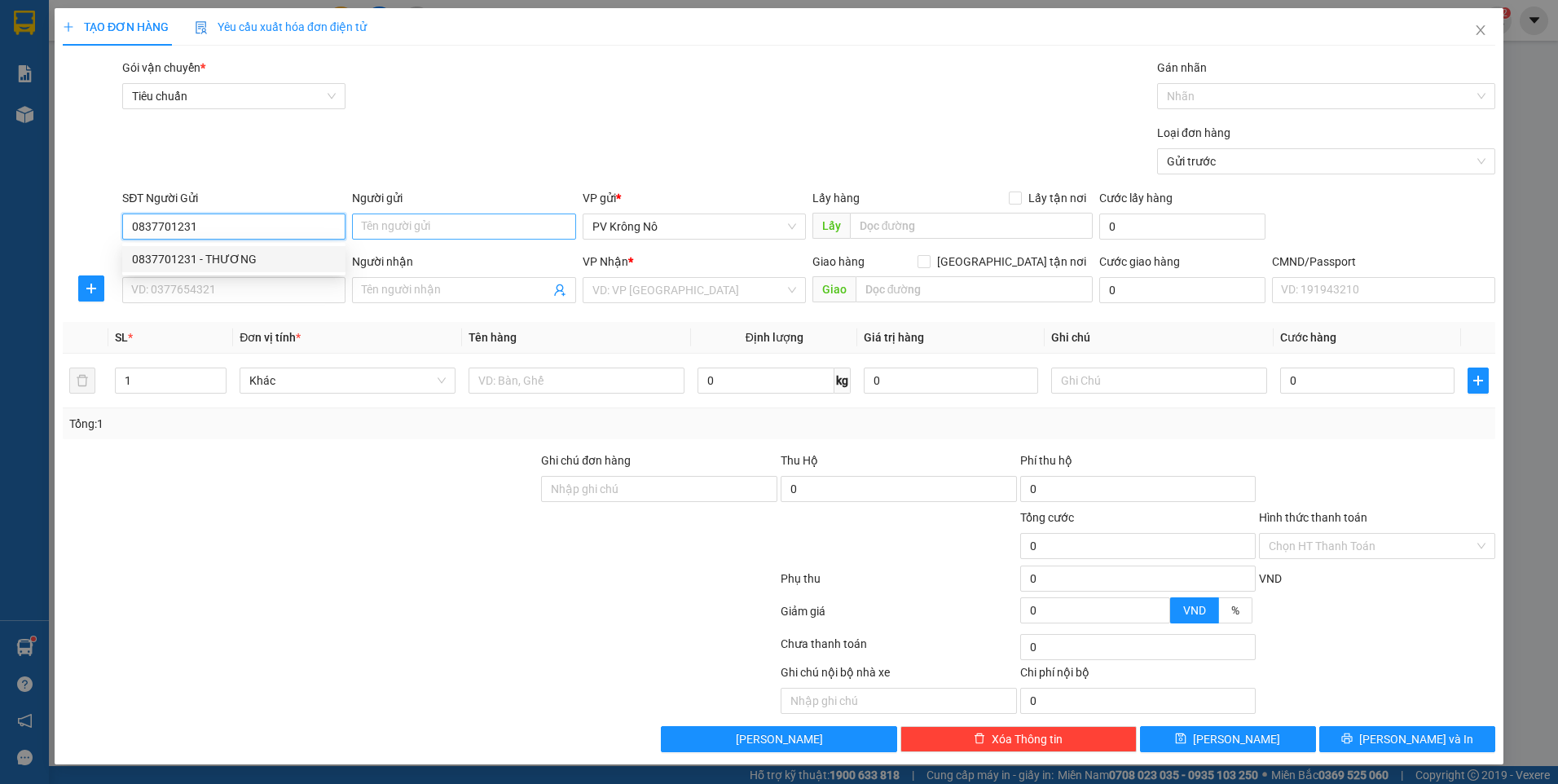
type input "0837701231"
click at [419, 224] on input "Người gửi" at bounding box center [463, 226] width 223 height 26
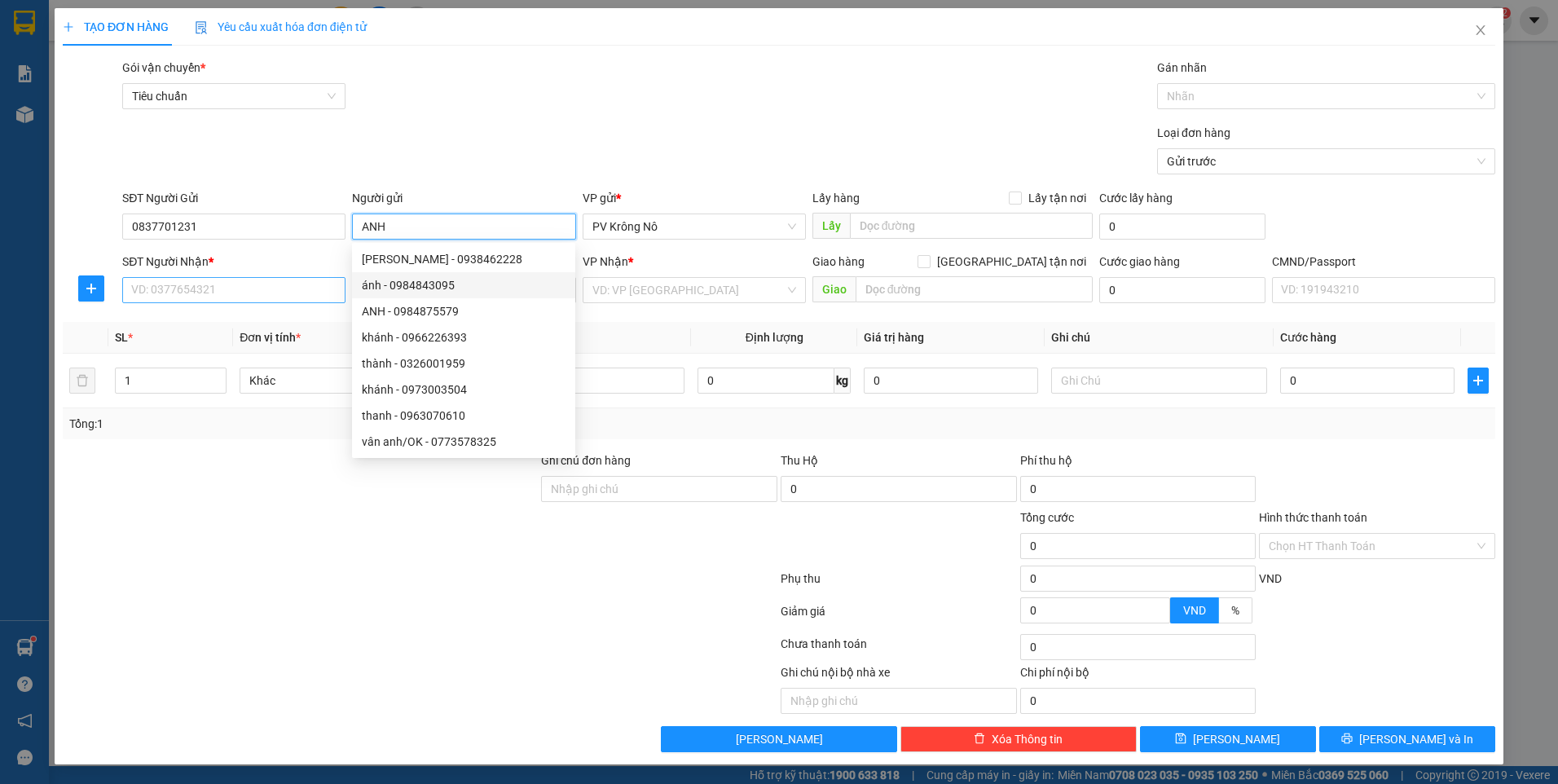
type input "ANH"
click at [163, 286] on input "SĐT Người Nhận *" at bounding box center [233, 290] width 223 height 26
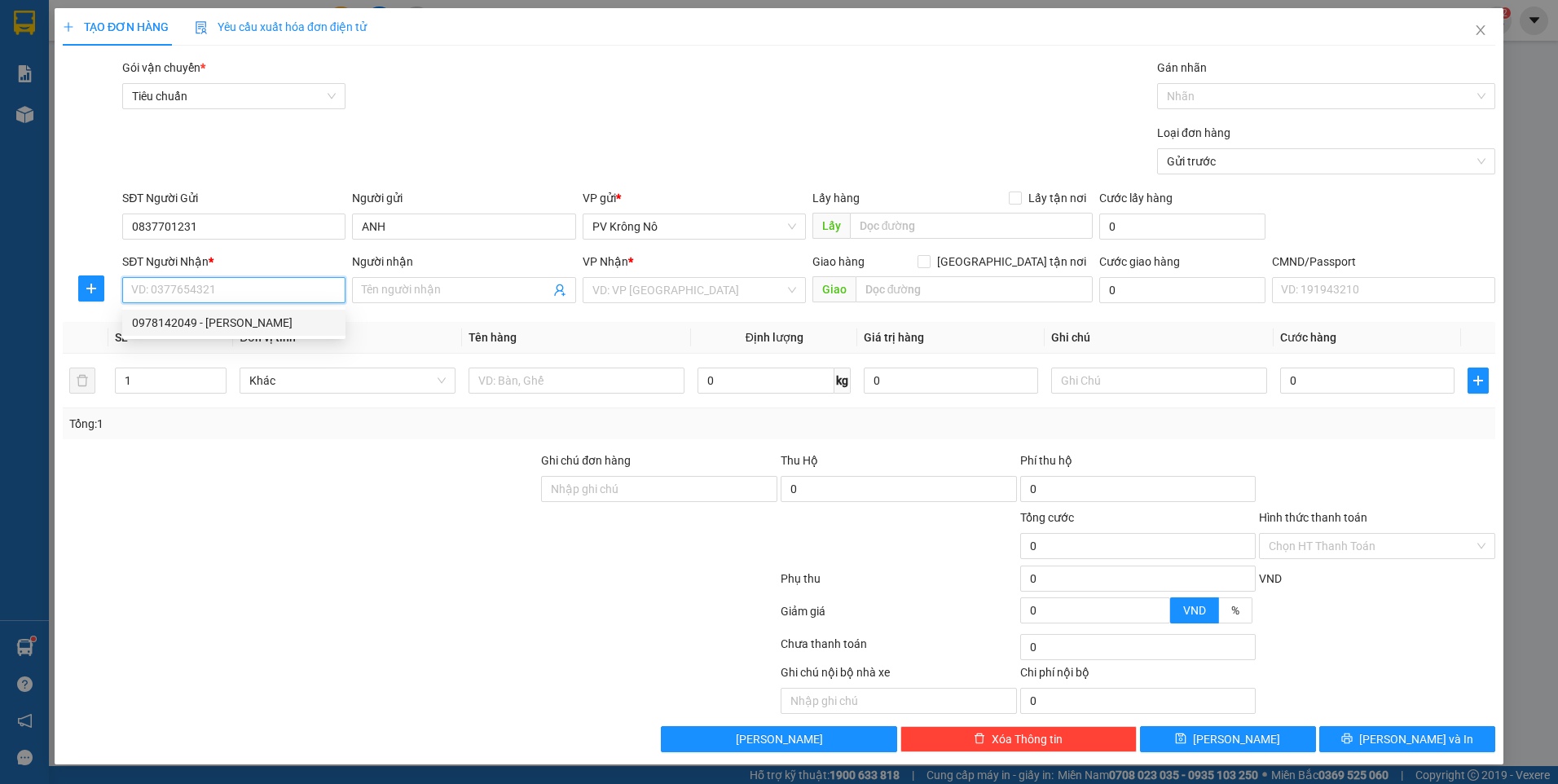
click at [162, 328] on div "0978142049 - HẢI" at bounding box center [234, 322] width 204 height 18
type input "0978142049"
type input "HẢI"
type input "CẦU GÃY BD"
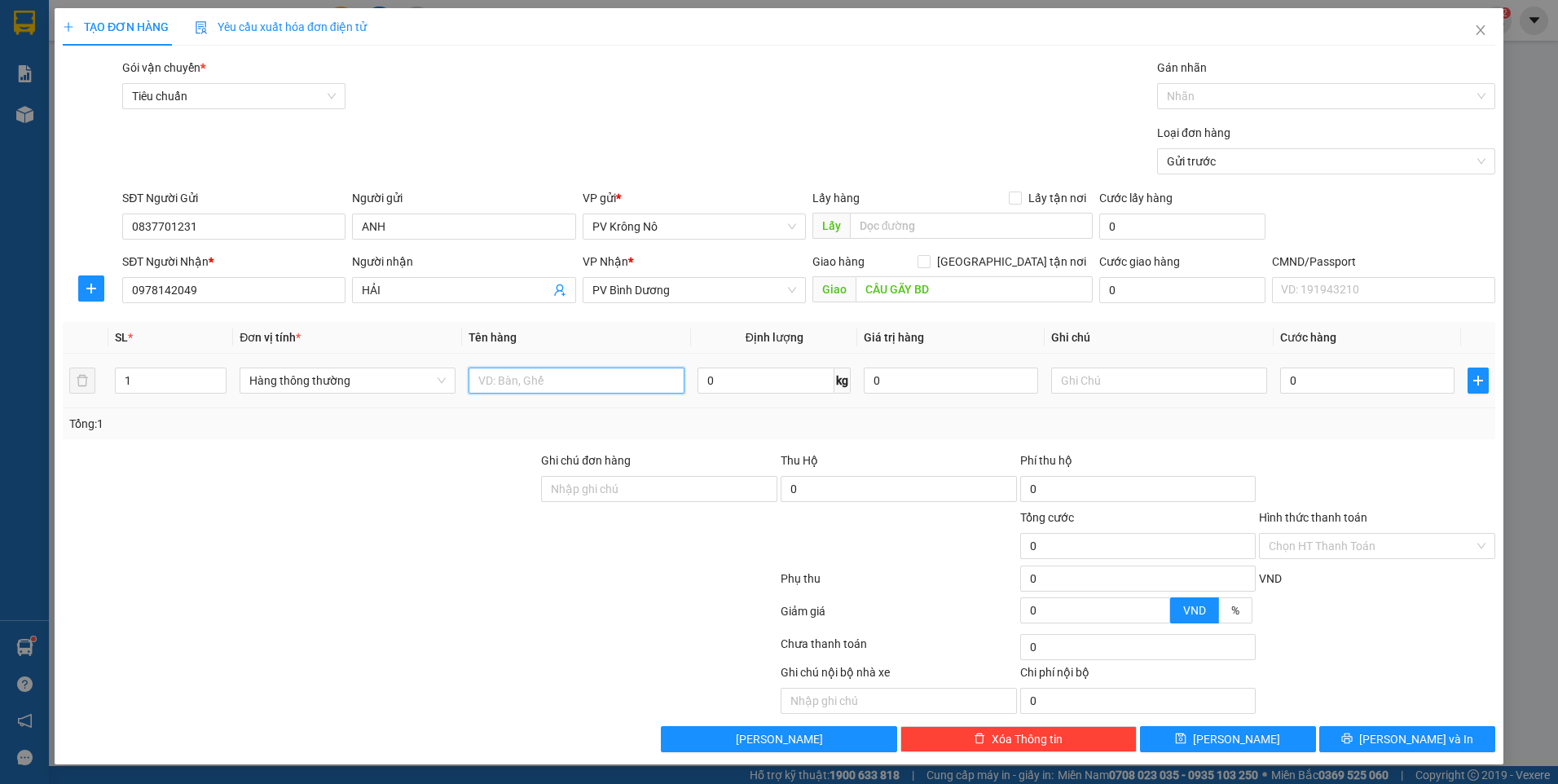
click at [629, 385] on input "text" at bounding box center [576, 380] width 216 height 26
type input "1TG SR"
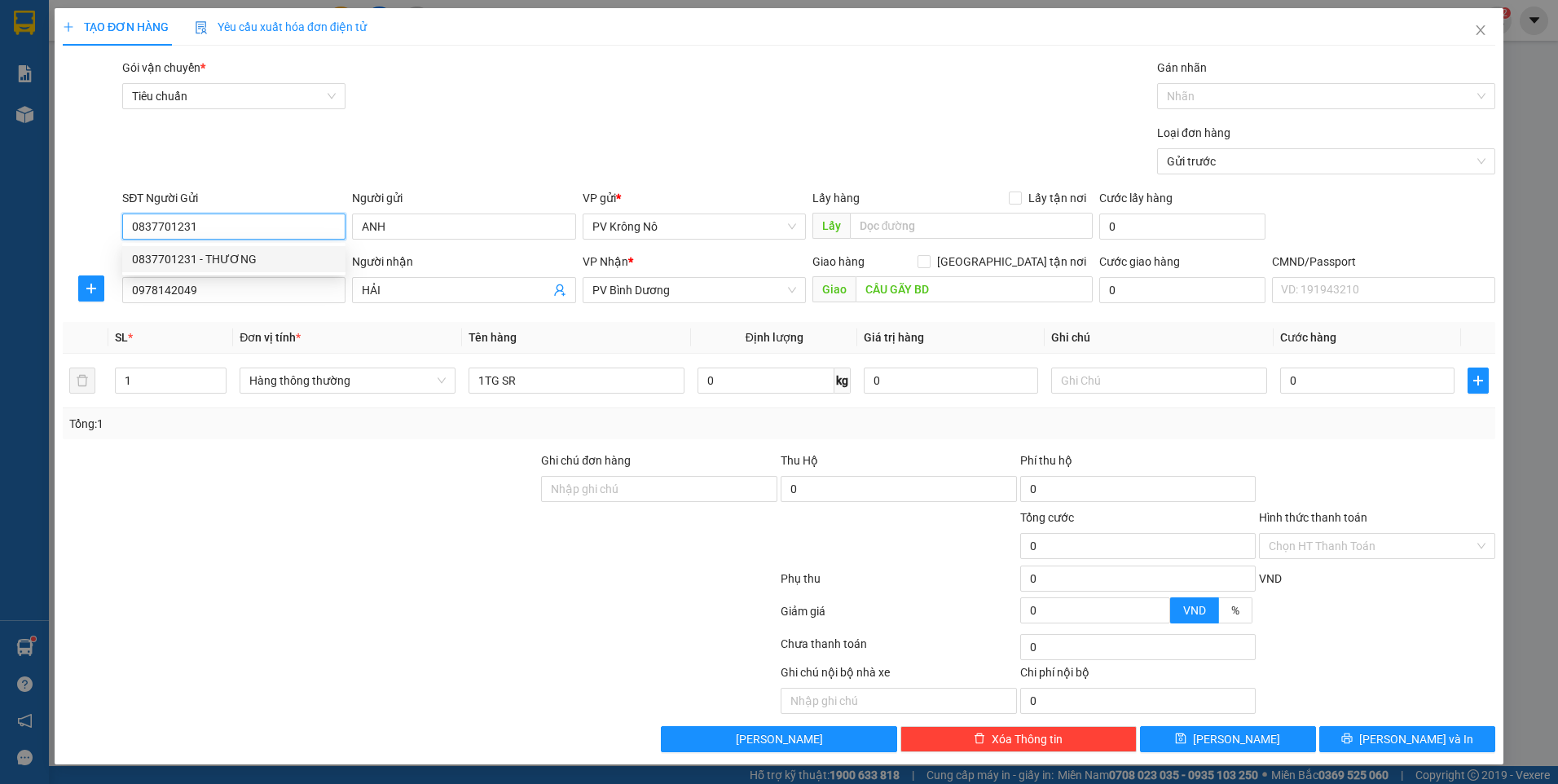
drag, startPoint x: 207, startPoint y: 223, endPoint x: 110, endPoint y: 234, distance: 97.6
click at [110, 234] on div "SĐT Người Gửi 0837701231 Người gửi ANH VP gửi * PV Krông Nô Lấy hàng Lấy tận nơ…" at bounding box center [778, 218] width 1435 height 57
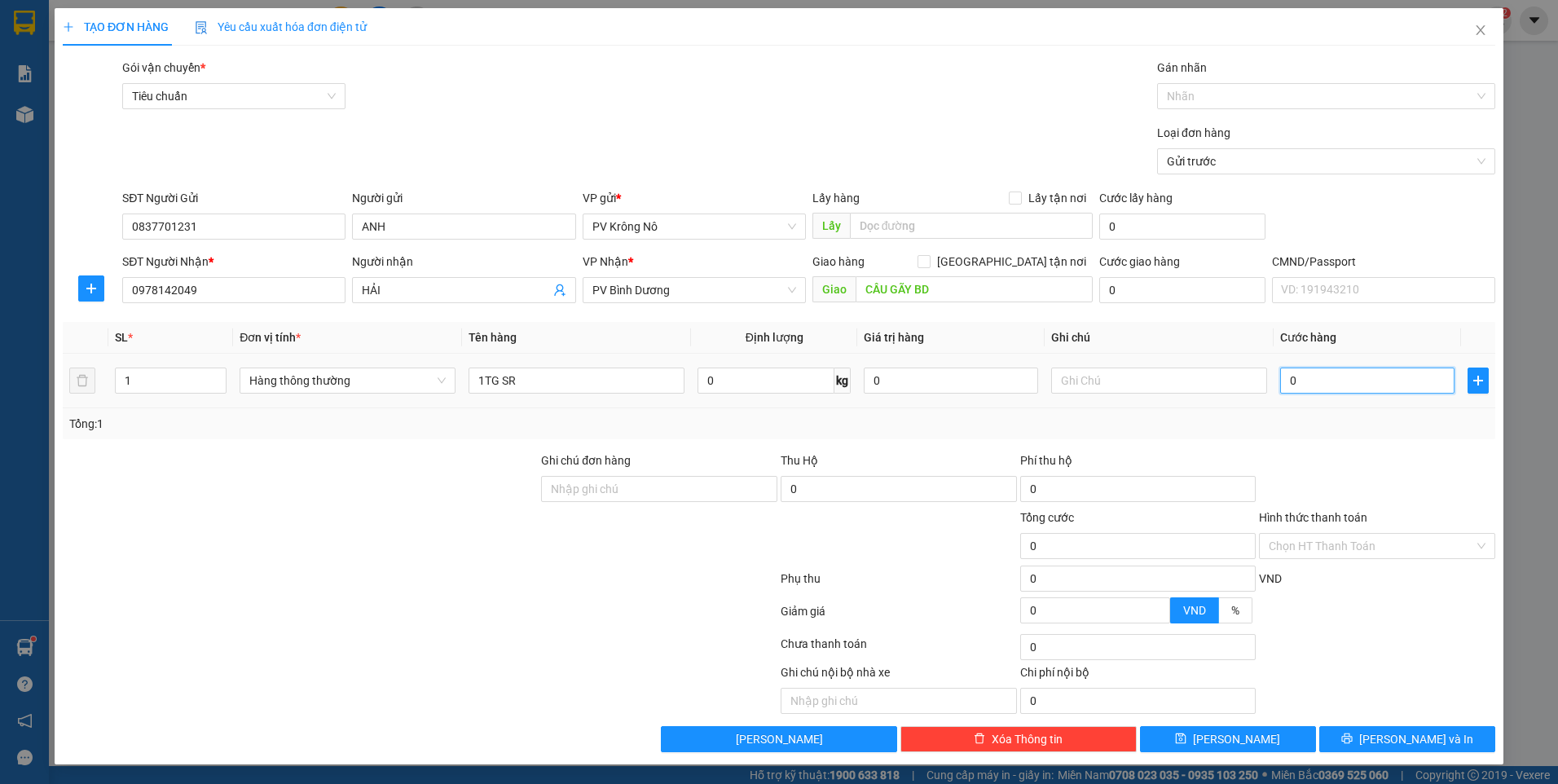
click at [1310, 381] on input "0" at bounding box center [1367, 380] width 174 height 26
type input "007"
type input "7"
type input "0.070"
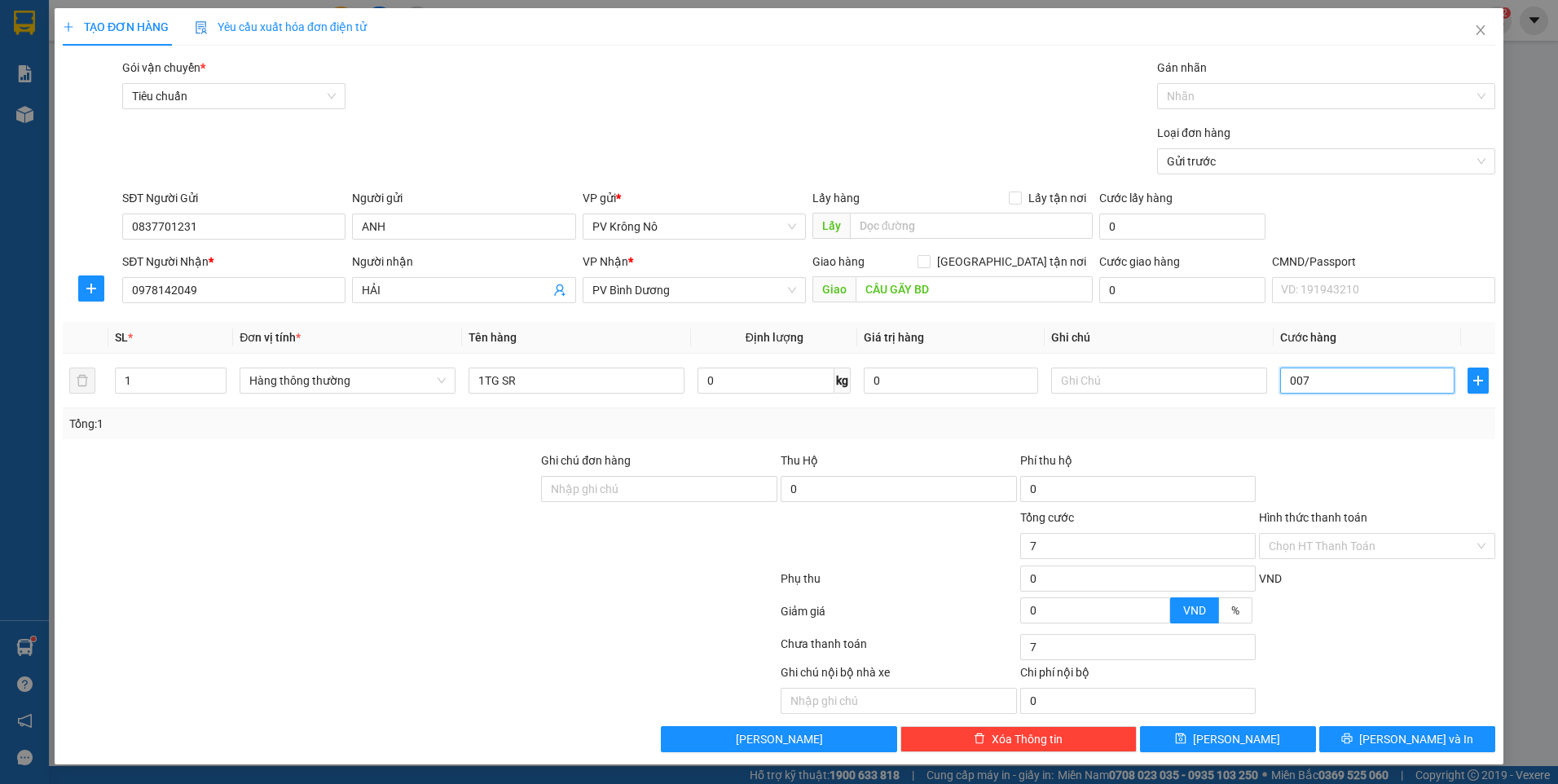
type input "70"
type input "00.700"
type input "700"
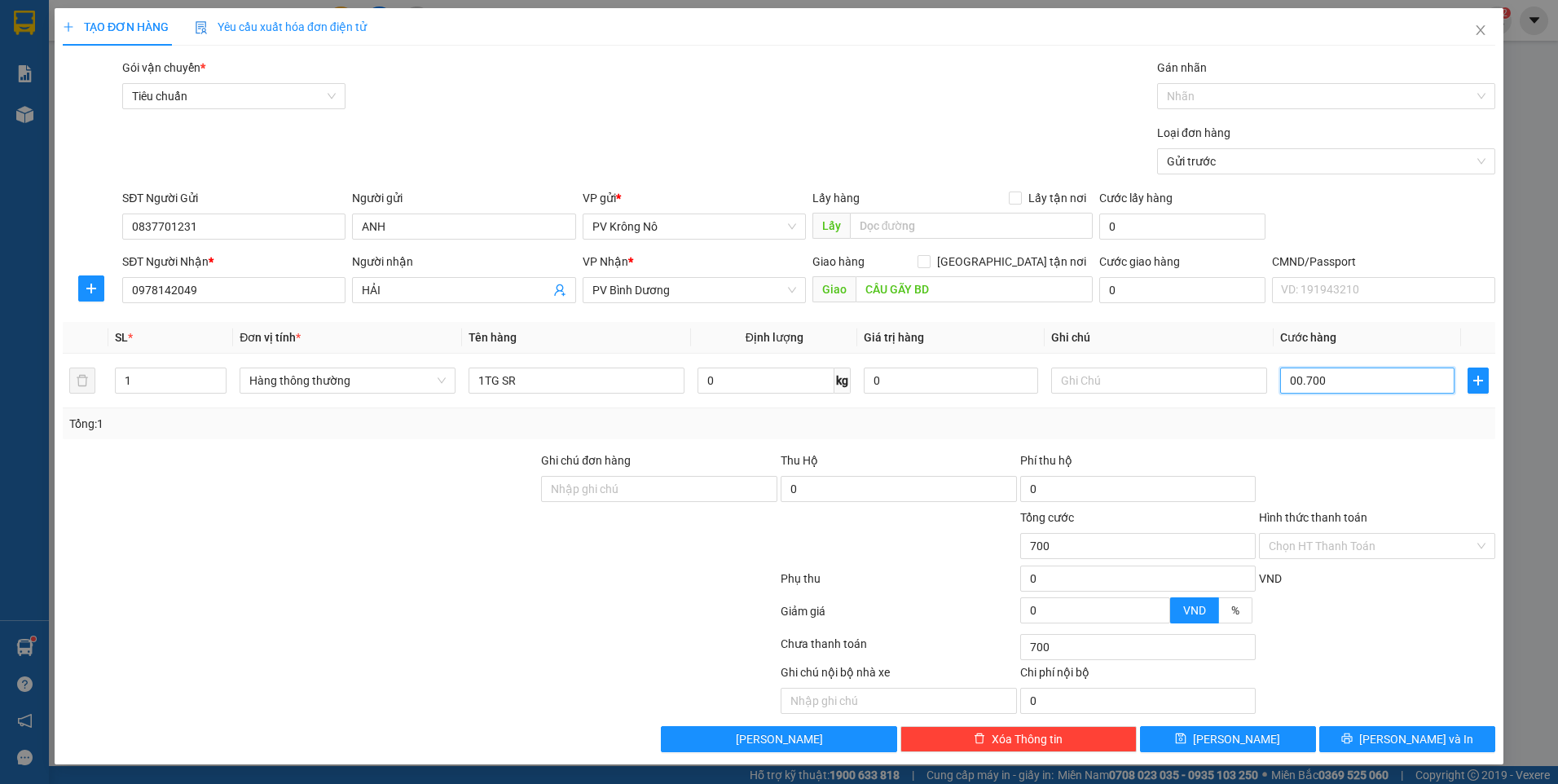
type input "00.007.000"
type input "7.000"
type input "000.070.000"
type input "70.000"
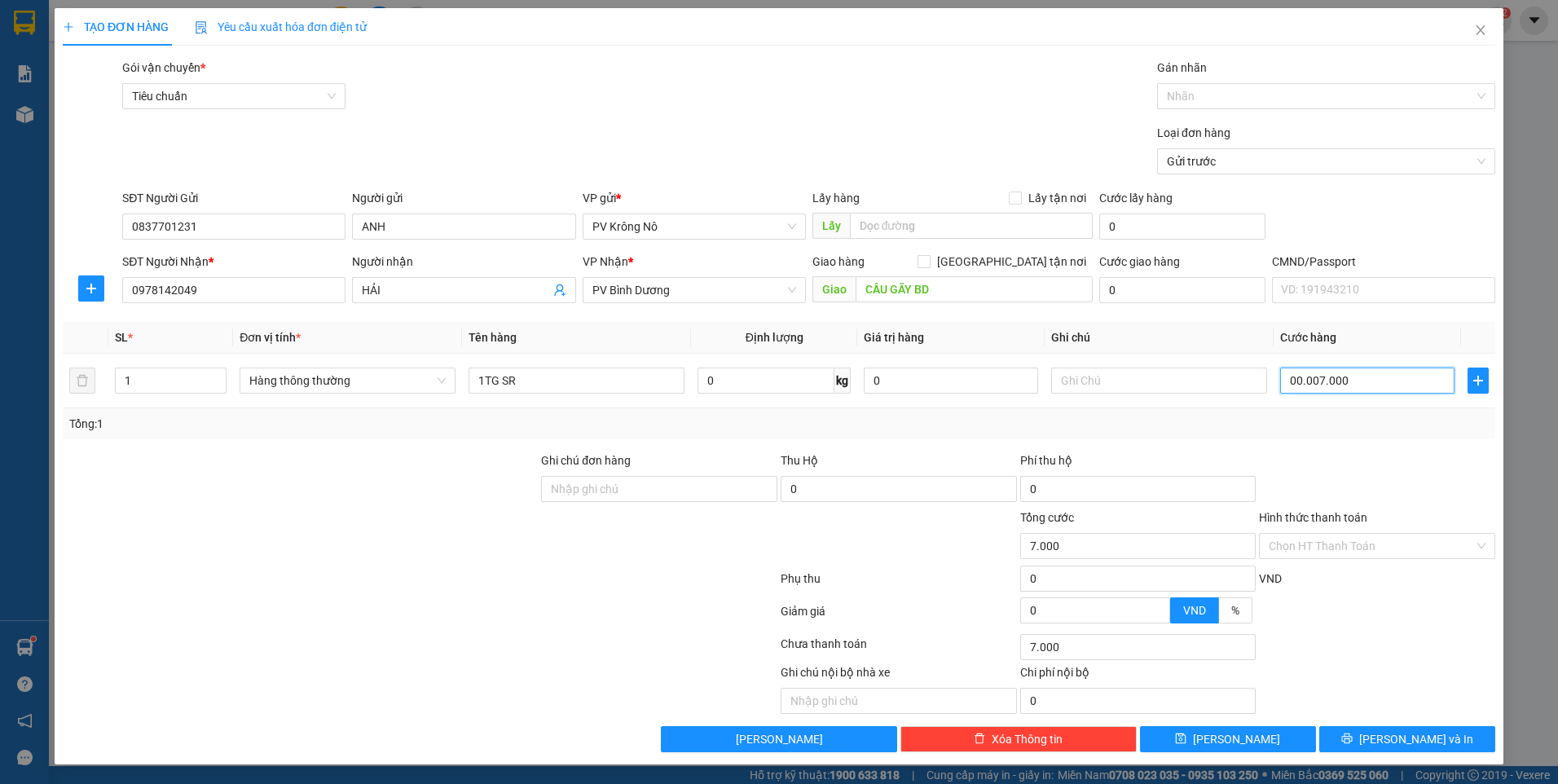
type input "70.000"
type input "700.000"
click at [1343, 378] on input "700.000" at bounding box center [1367, 380] width 174 height 26
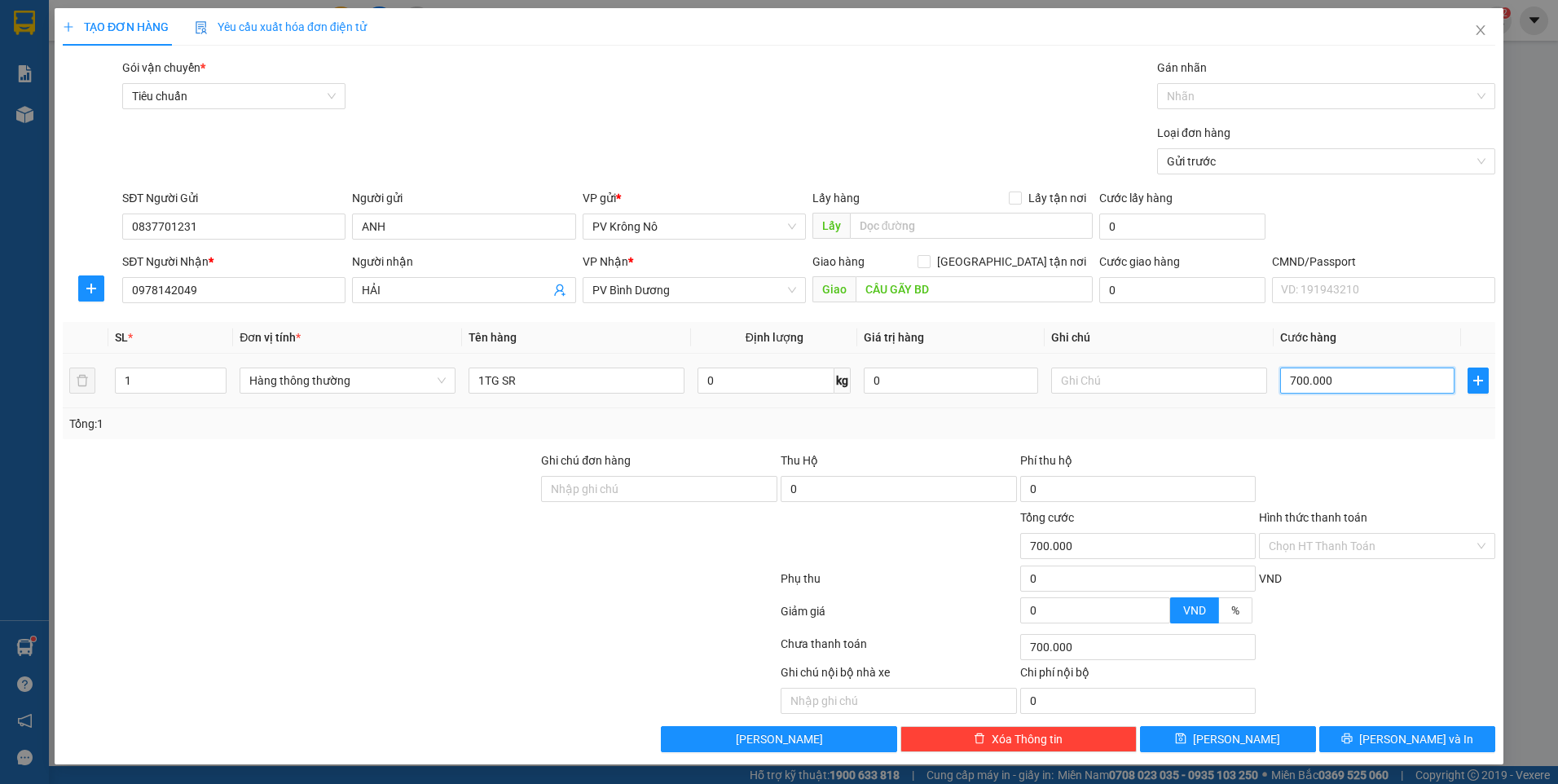
type input "0"
type input "007"
type input "7"
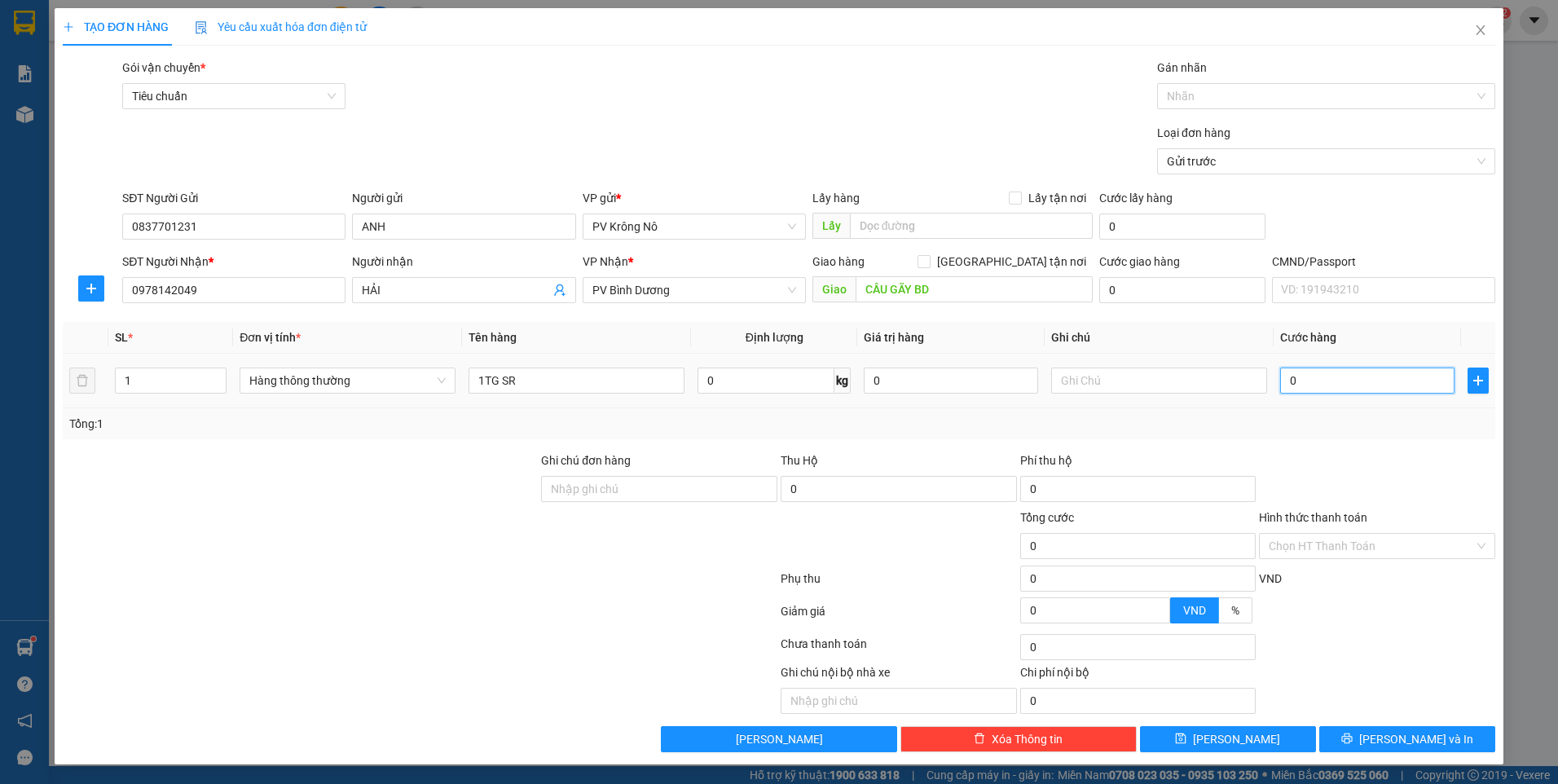
type input "7"
type input "0.070"
type input "70"
type input "00.700"
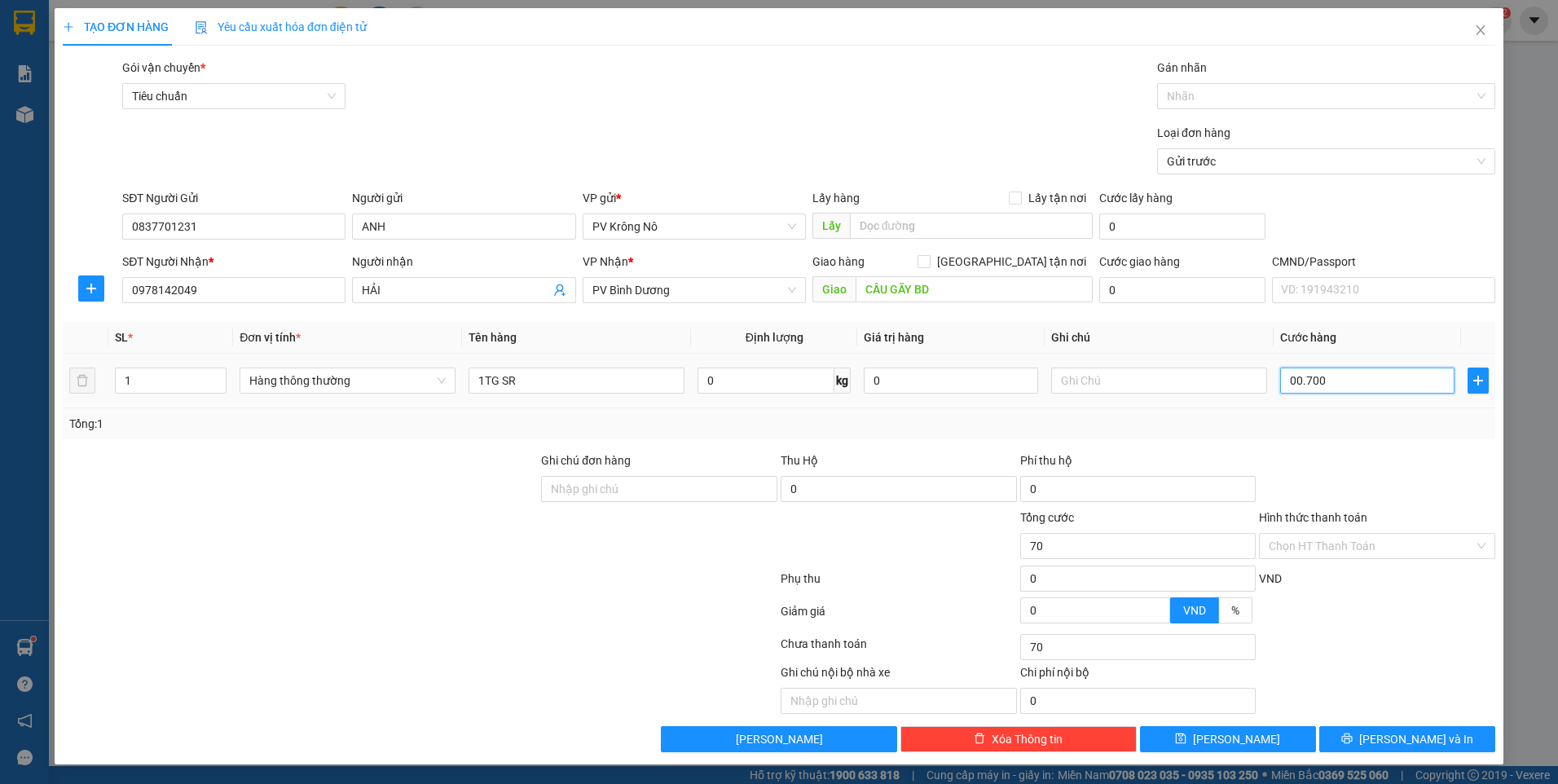
type input "700"
type input "0.007.000"
type input "7.000"
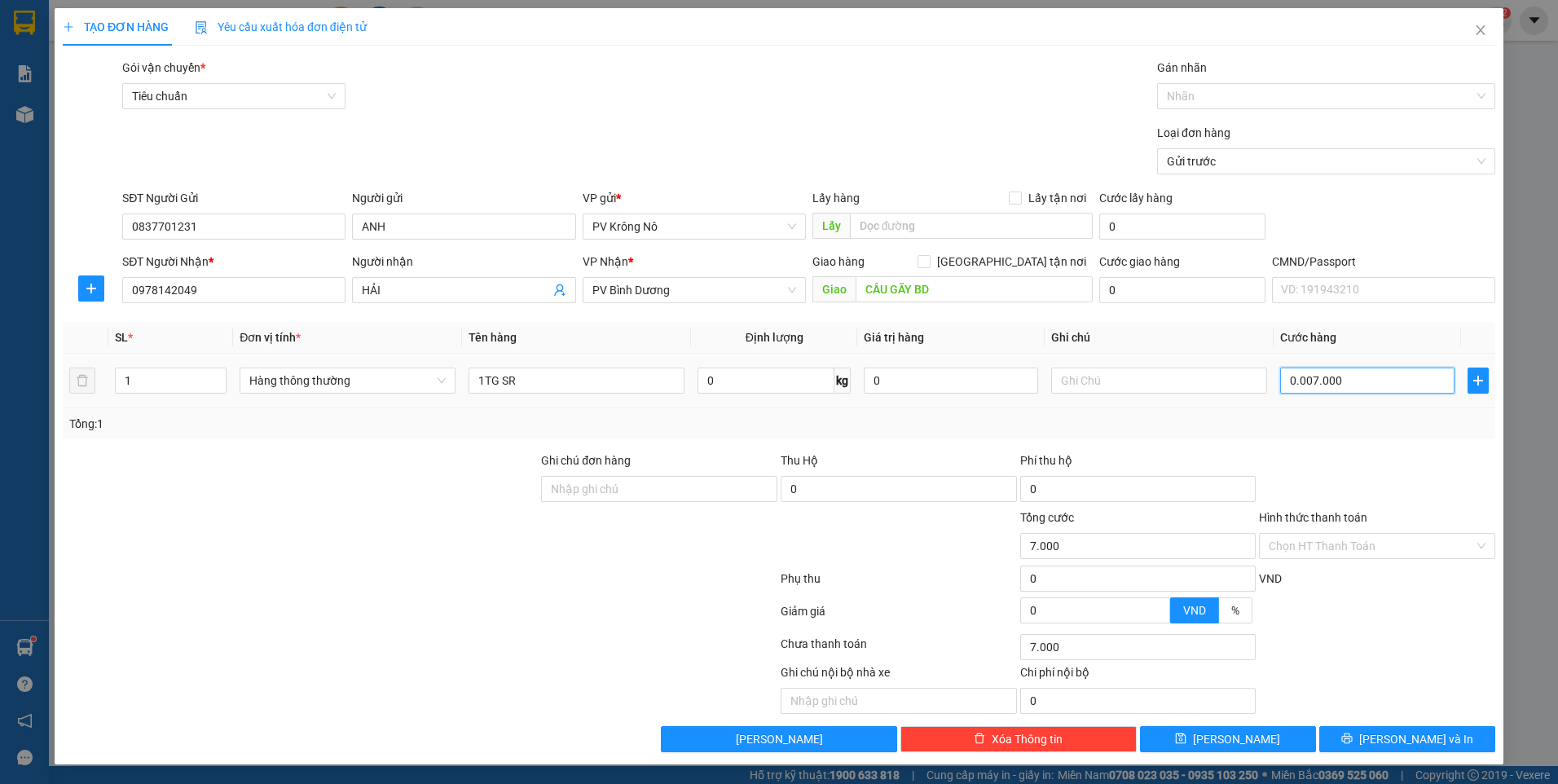
type input "000.070.000"
type input "70.000"
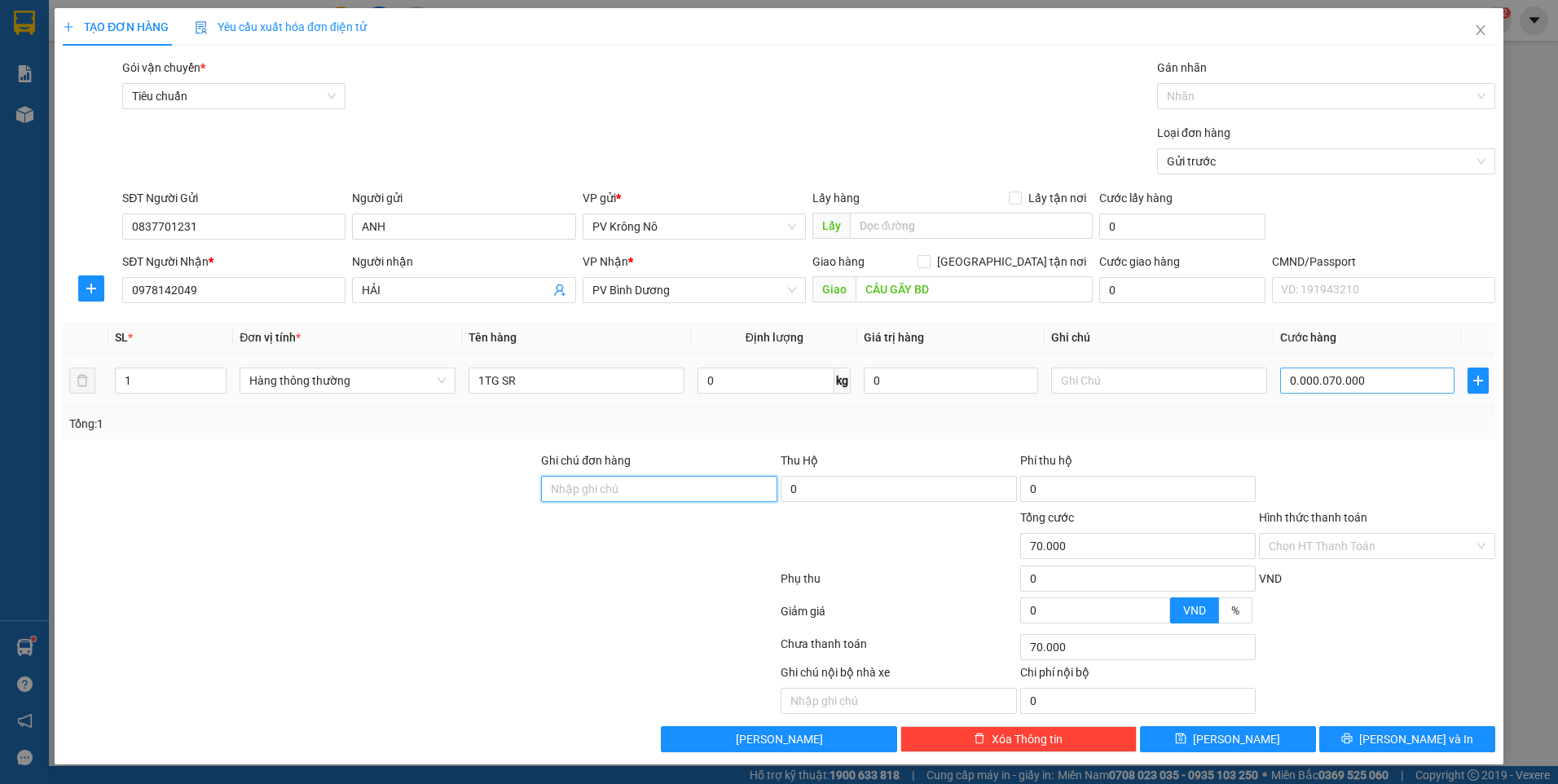
type input "70.000"
click at [1353, 739] on icon "printer" at bounding box center [1346, 738] width 11 height 11
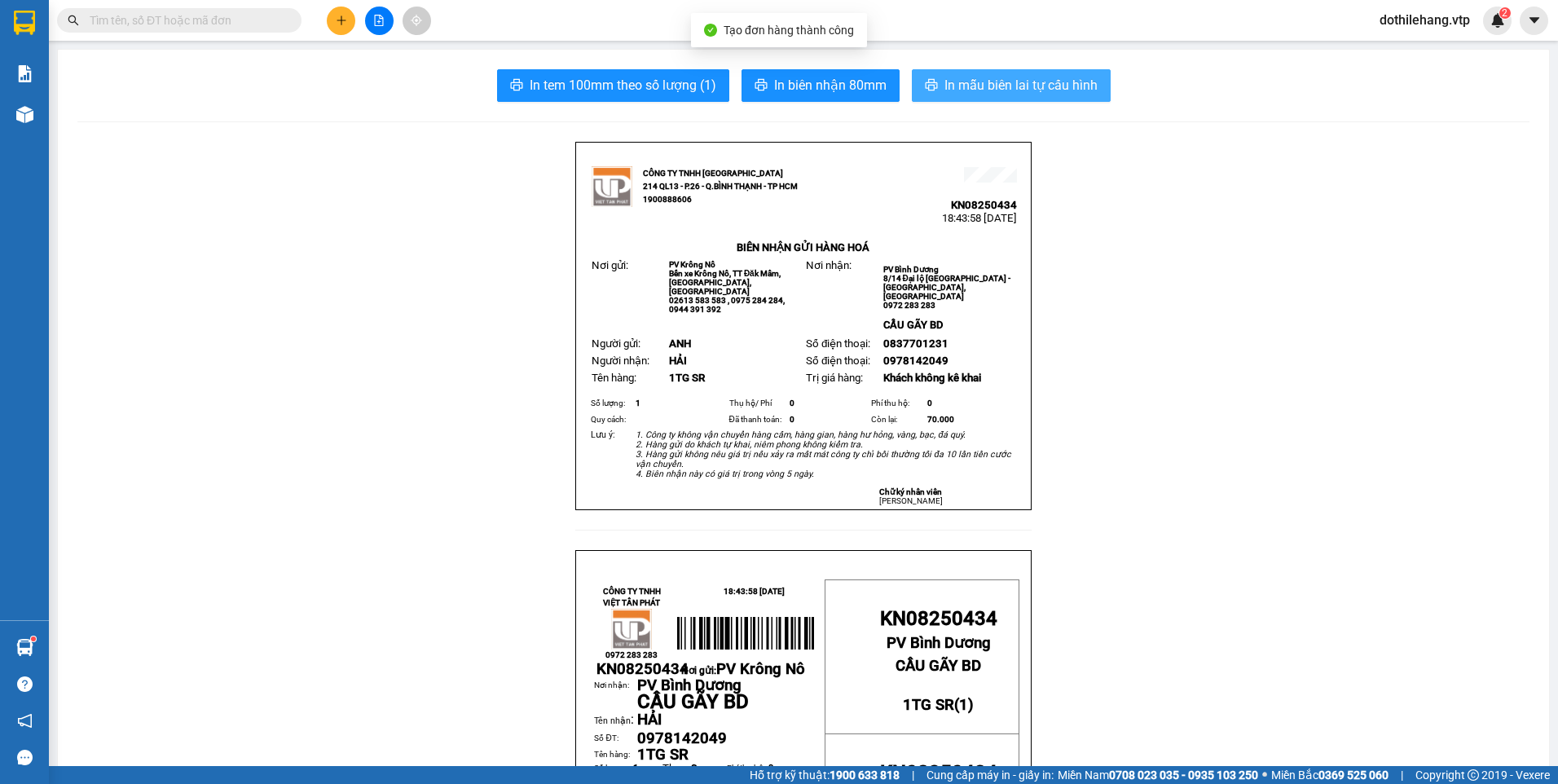
click at [992, 86] on span "In mẫu biên lai tự cấu hình" at bounding box center [1021, 84] width 153 height 20
click at [373, 19] on button at bounding box center [379, 20] width 29 height 29
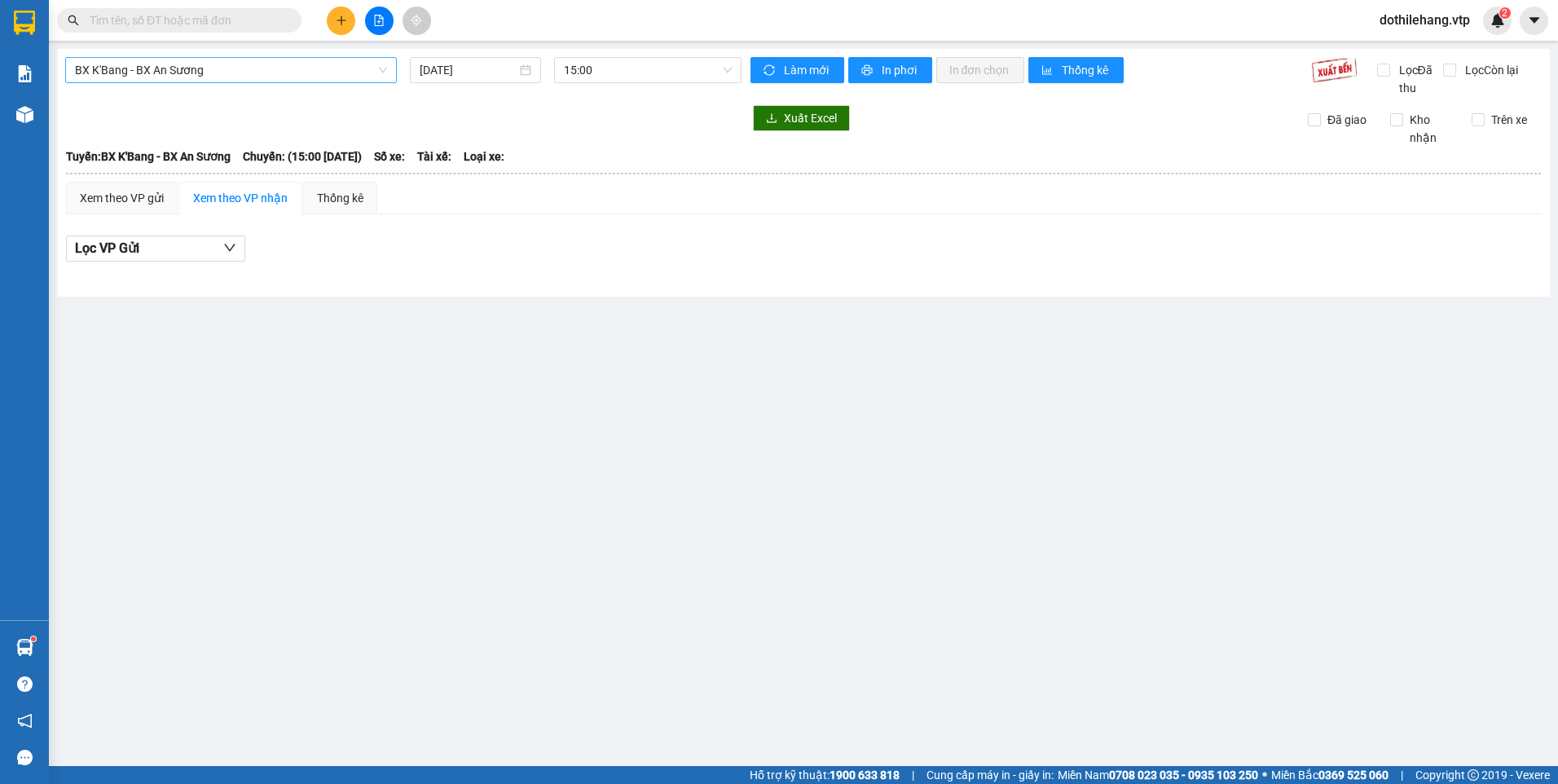
click at [246, 68] on span "BX K'Bang - BX An Sương" at bounding box center [231, 70] width 312 height 24
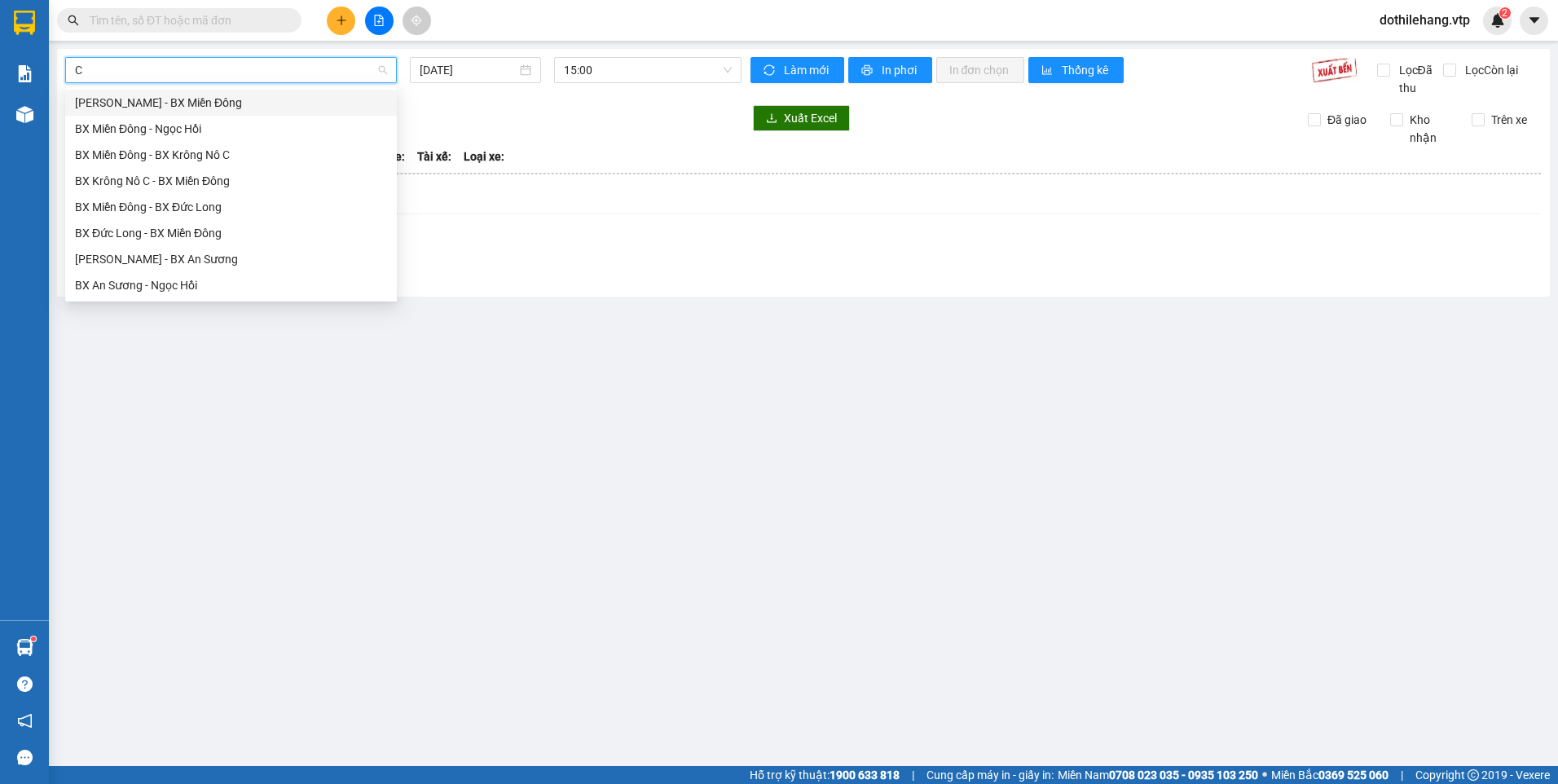
type input "C"
click at [179, 176] on div "BX Krông Nô C - BX Miền Đông" at bounding box center [231, 181] width 312 height 18
type input "[DATE]"
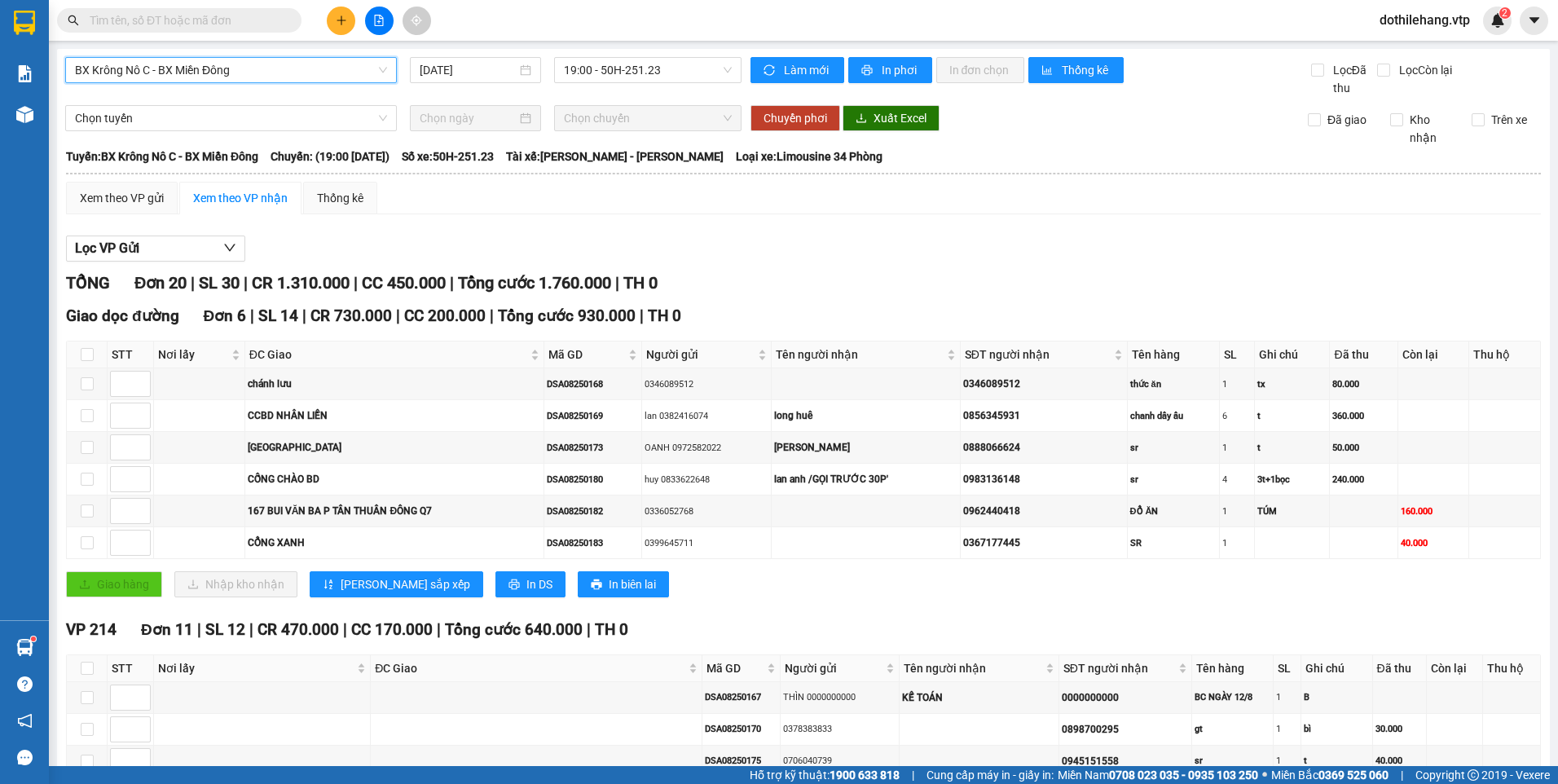
click at [88, 345] on th at bounding box center [87, 354] width 41 height 27
click at [81, 356] on input "checkbox" at bounding box center [87, 354] width 13 height 13
checkbox input "true"
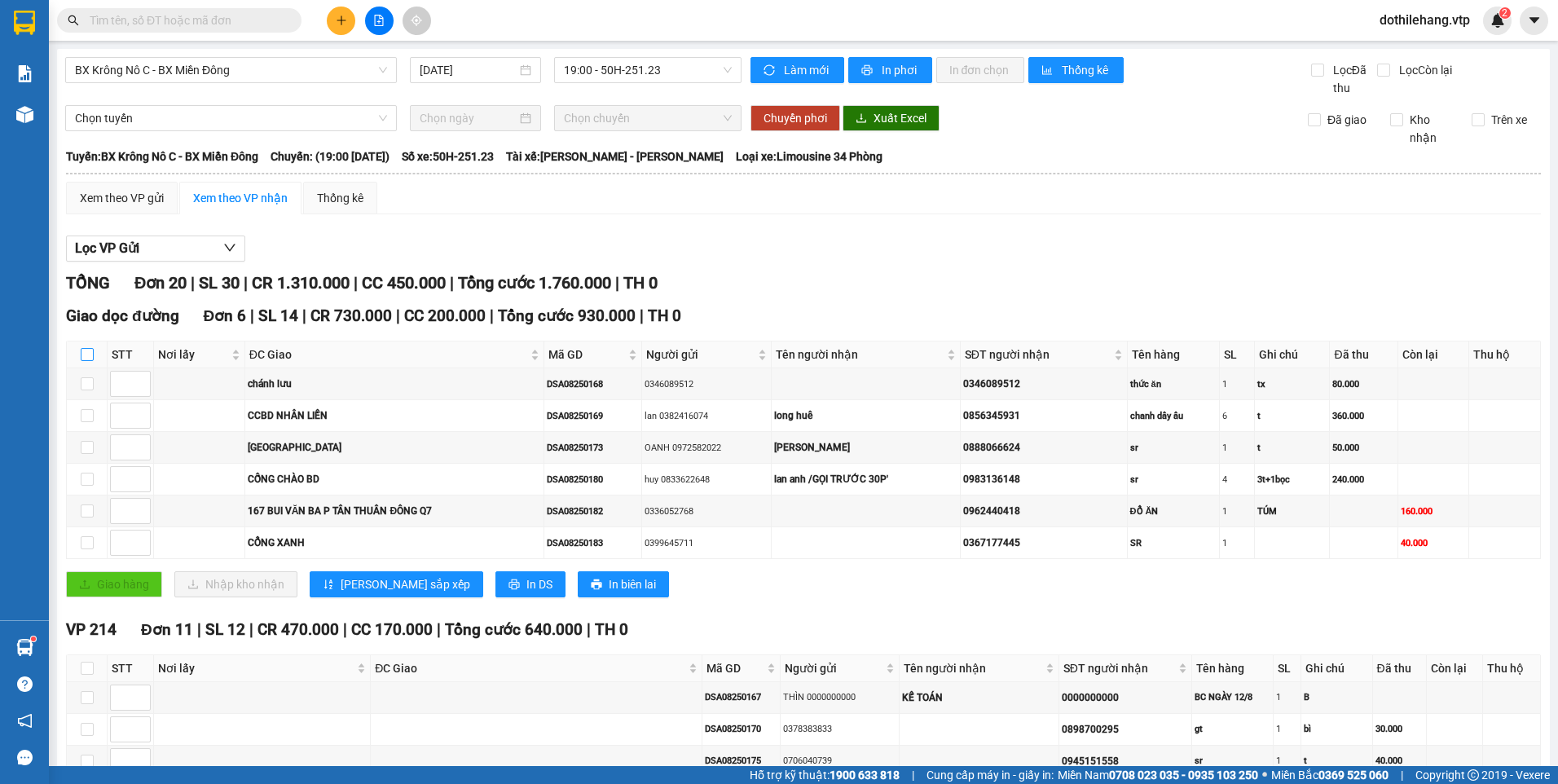
checkbox input "true"
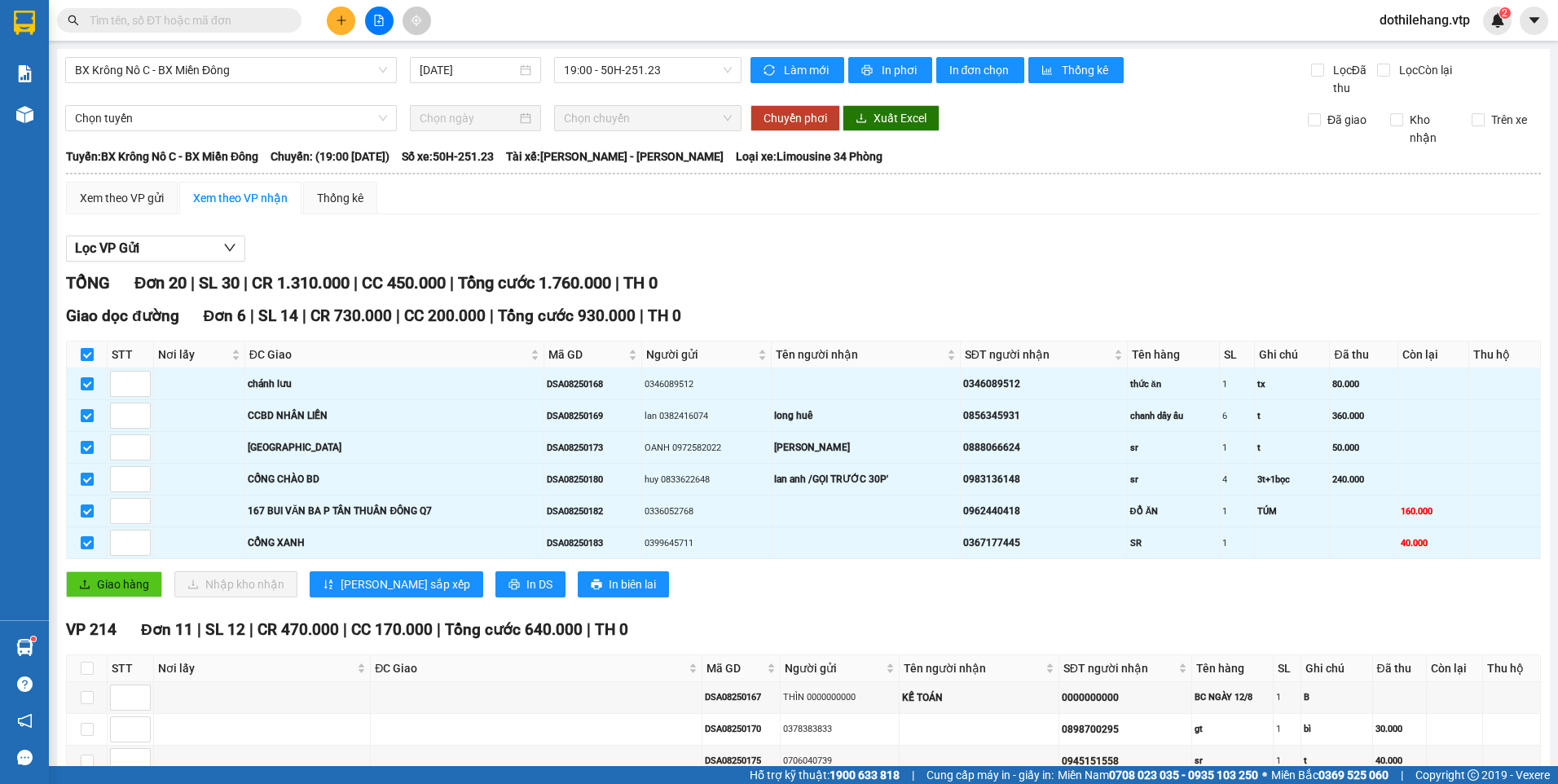
scroll to position [407, 0]
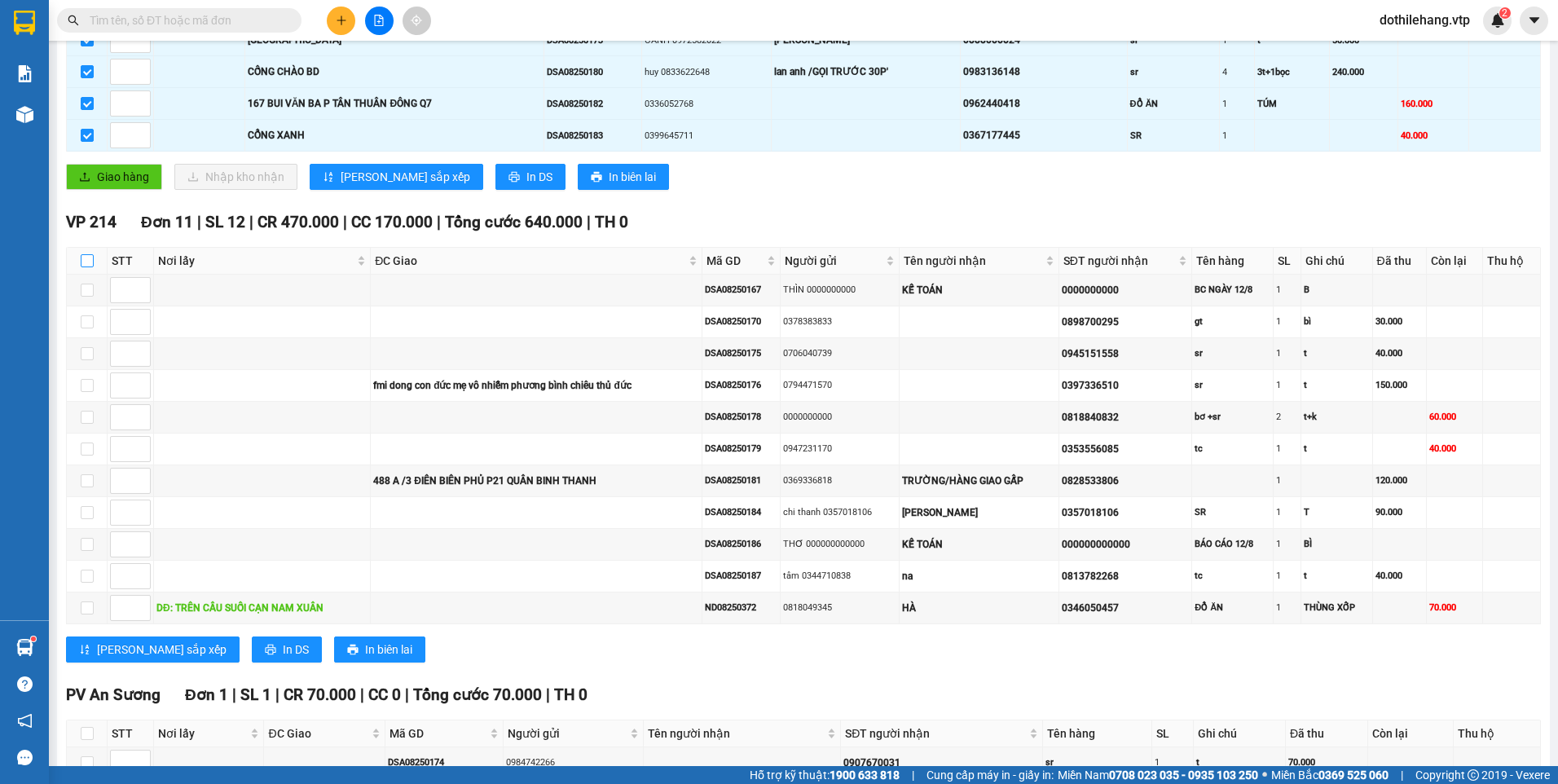
click at [88, 265] on input "checkbox" at bounding box center [87, 260] width 13 height 13
checkbox input "true"
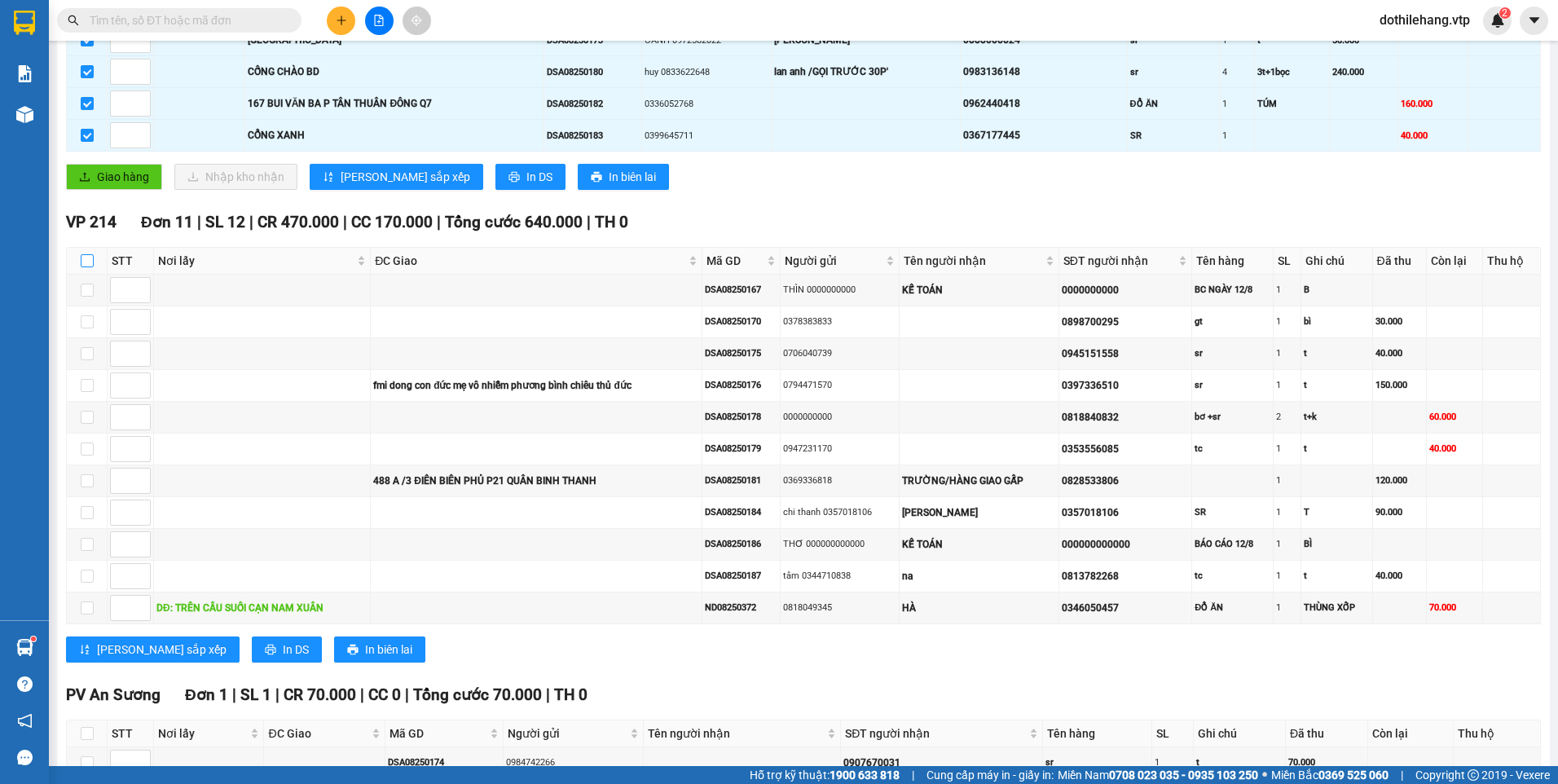
checkbox input "true"
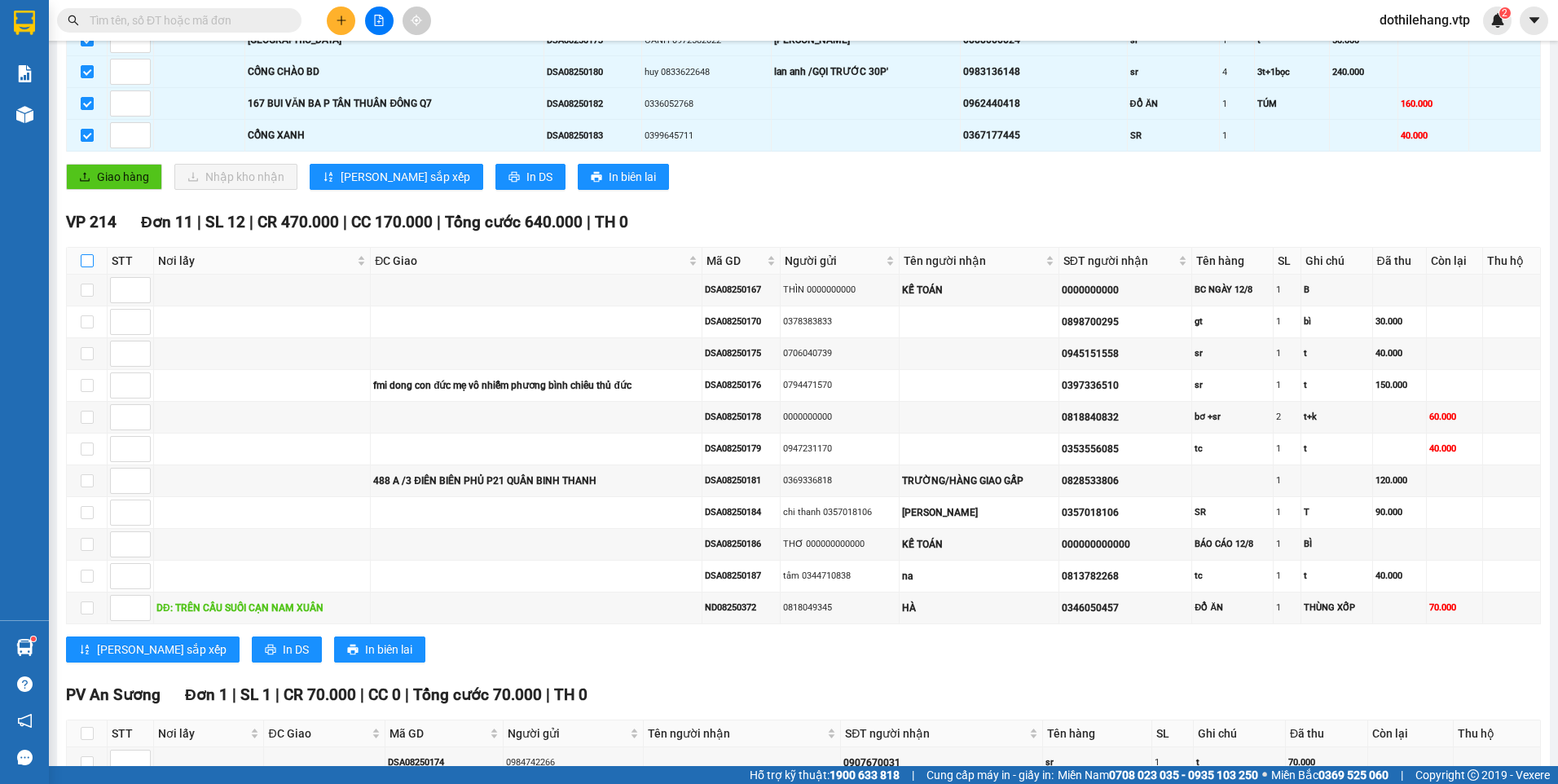
checkbox input "true"
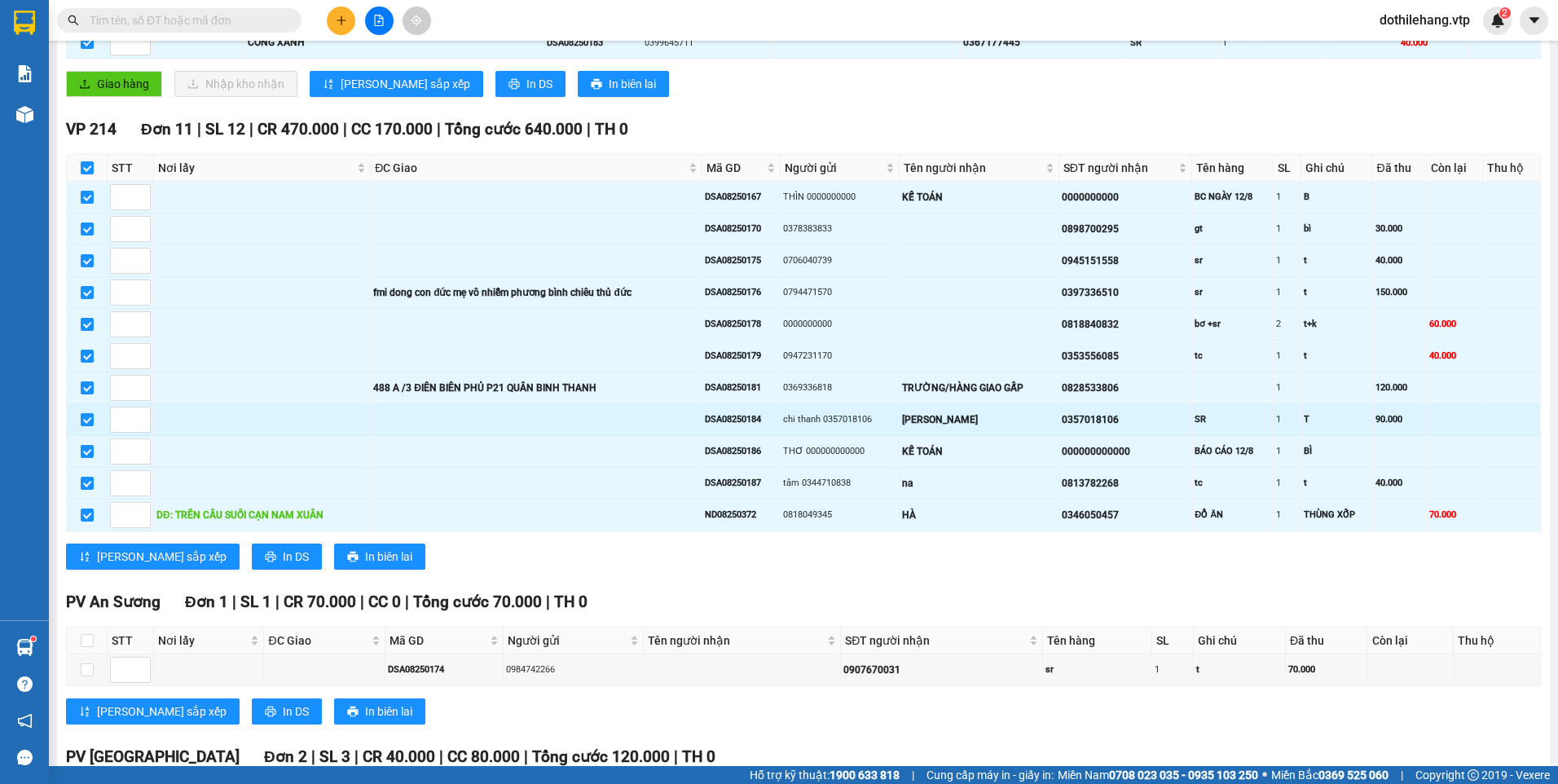
scroll to position [570, 0]
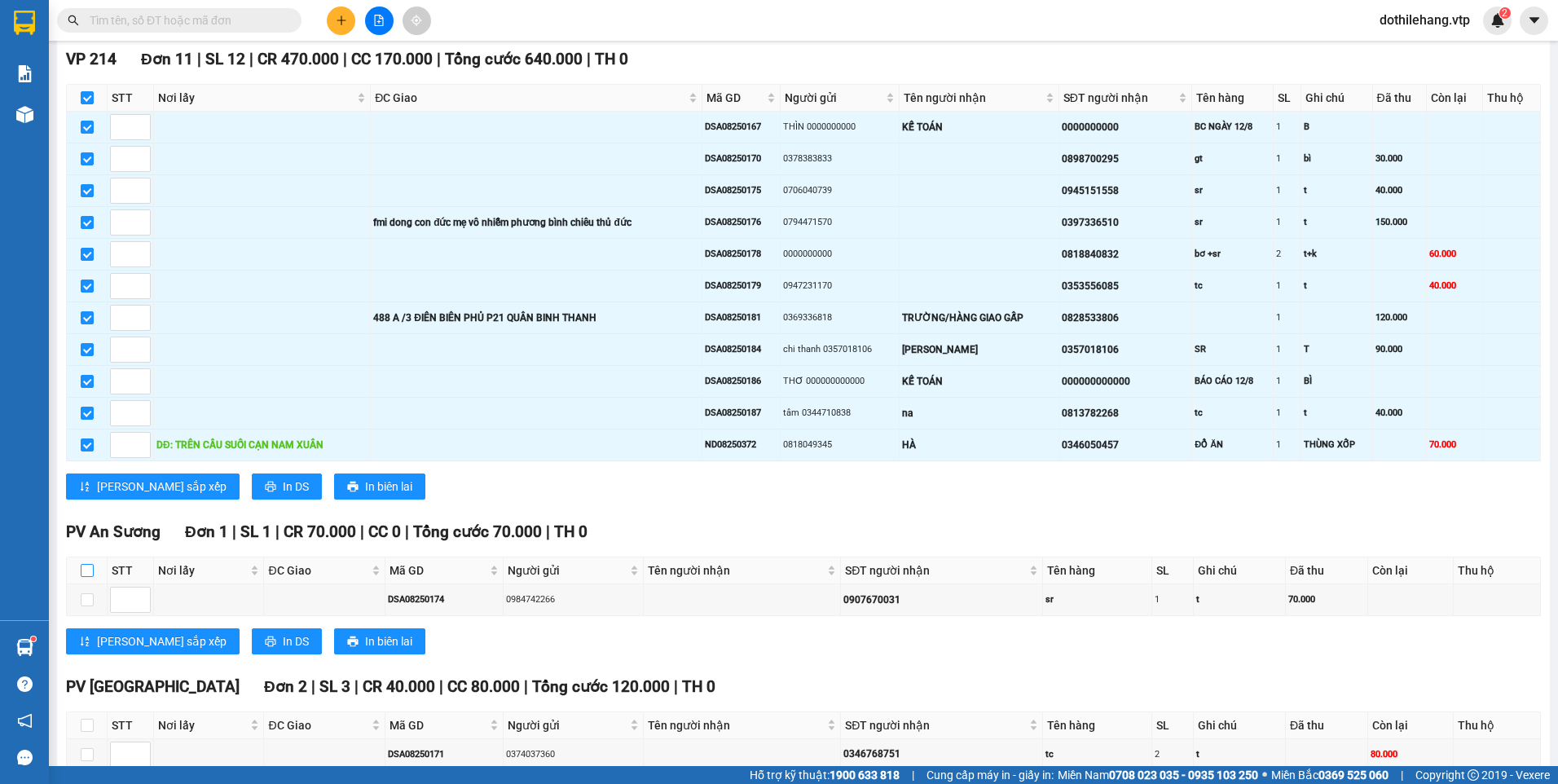
click at [88, 572] on input "checkbox" at bounding box center [87, 570] width 13 height 13
checkbox input "true"
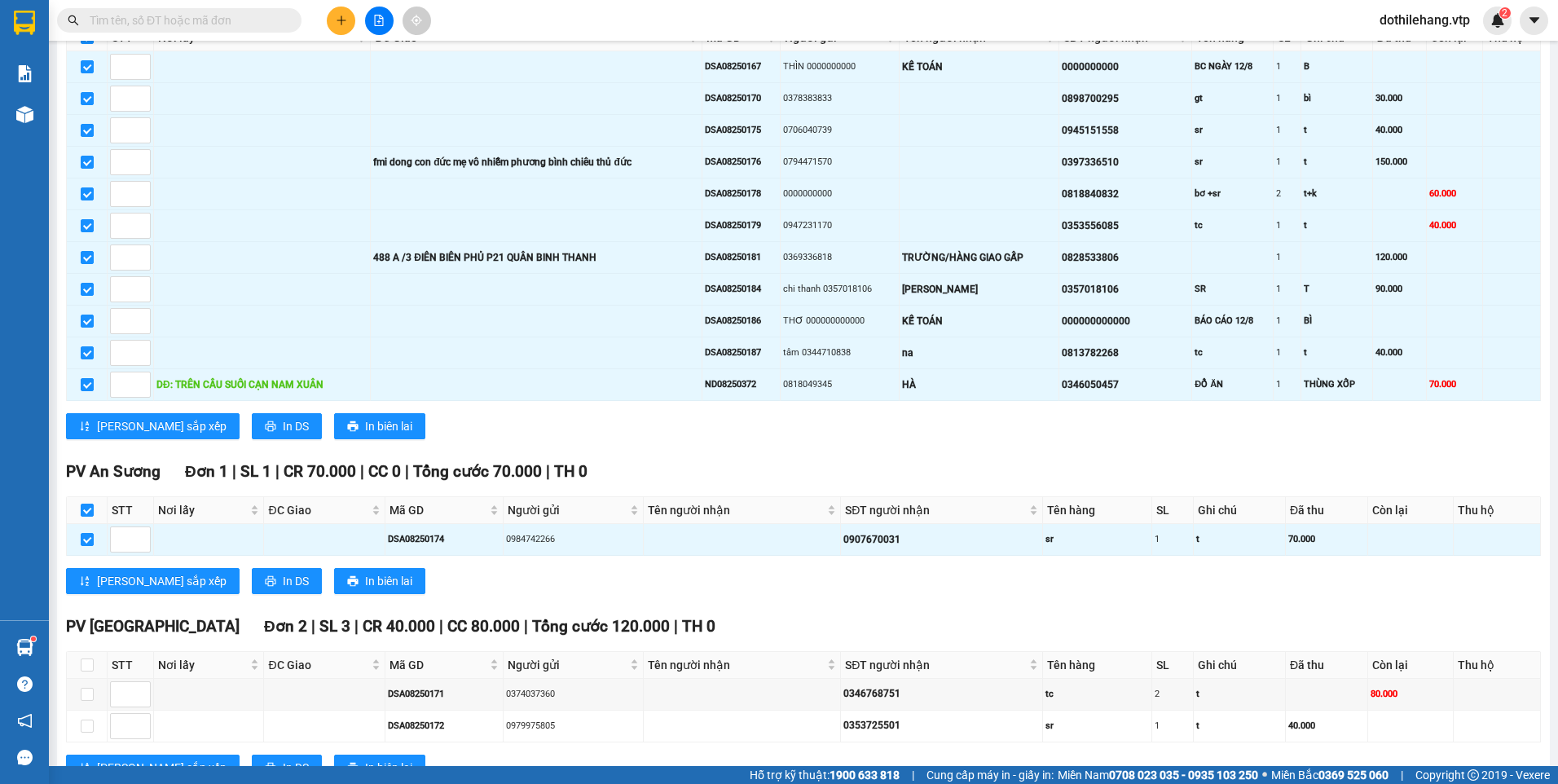
scroll to position [691, 0]
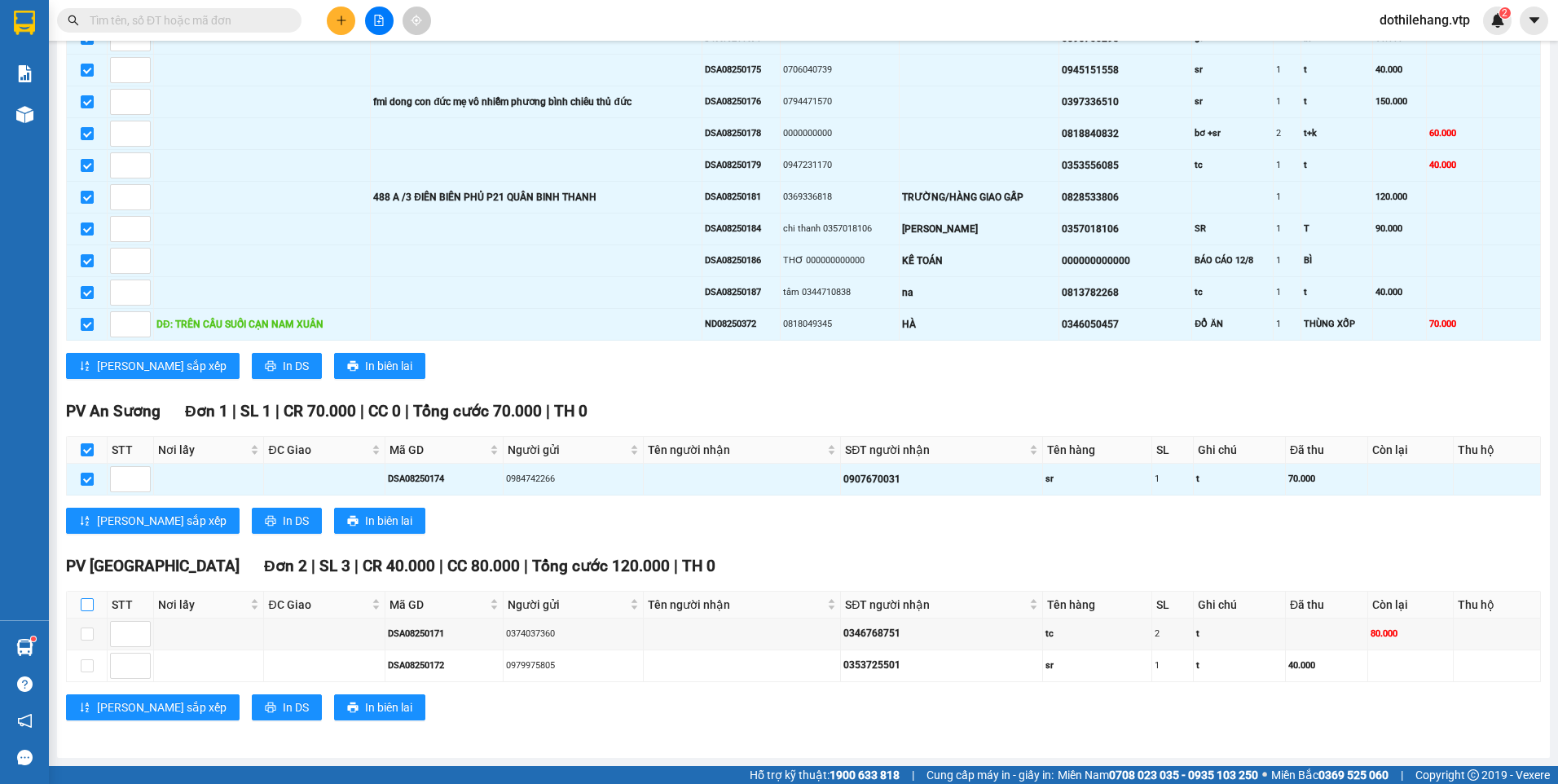
click at [89, 598] on label at bounding box center [87, 604] width 13 height 18
click at [91, 607] on input "checkbox" at bounding box center [87, 604] width 13 height 13
checkbox input "true"
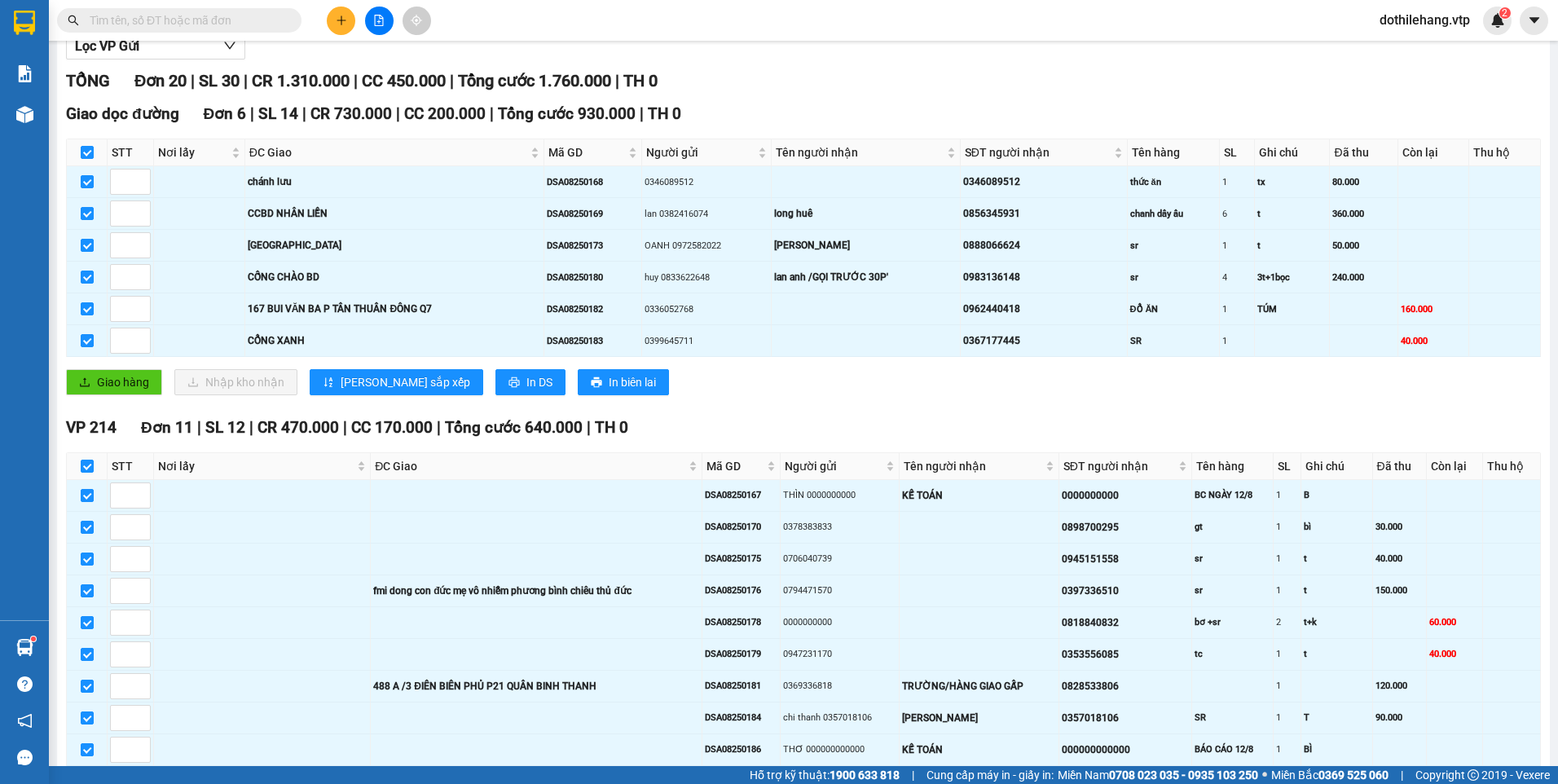
scroll to position [0, 0]
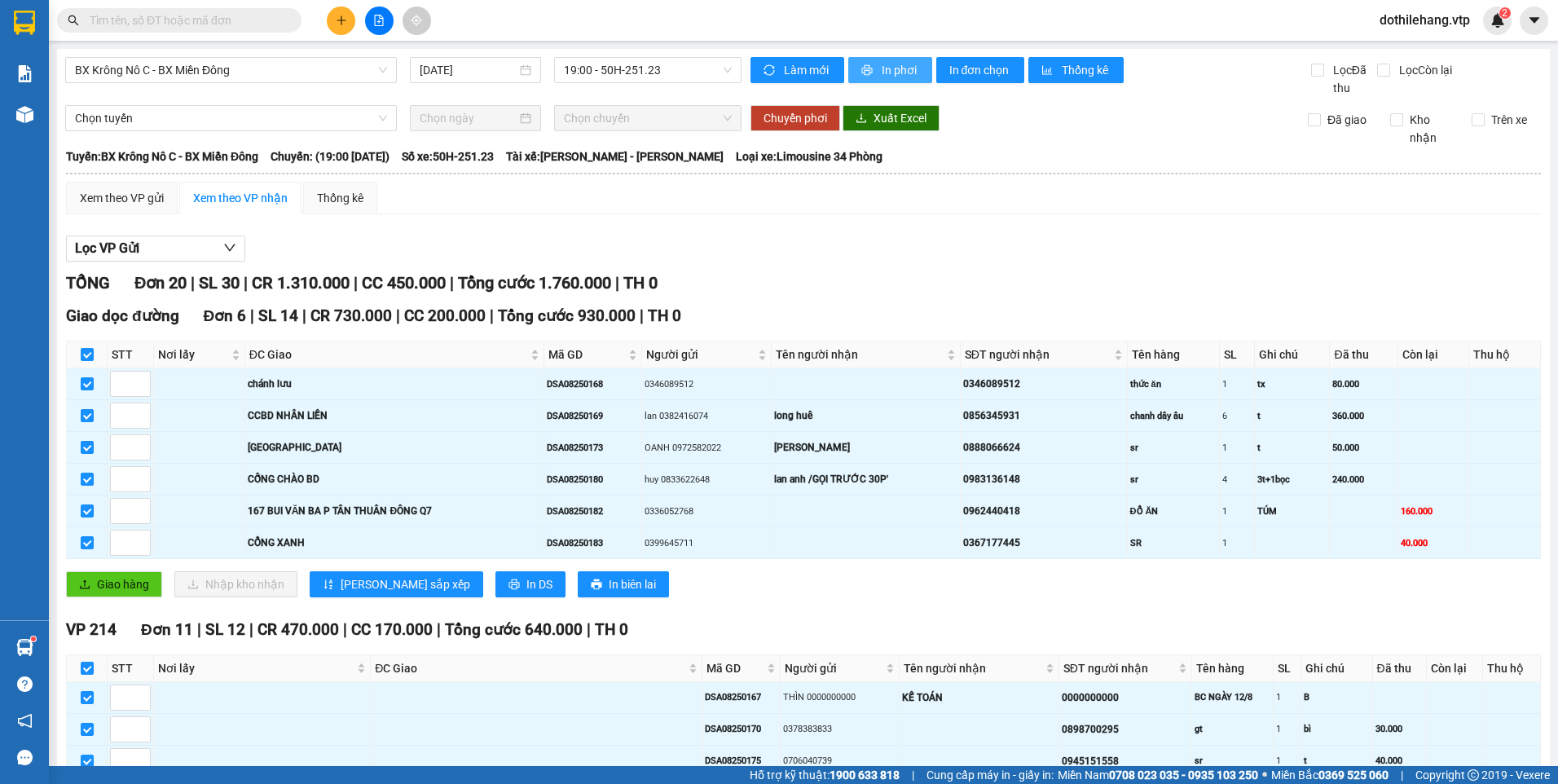
click at [864, 70] on icon "printer" at bounding box center [866, 70] width 10 height 10
click at [889, 71] on span "In phơi" at bounding box center [900, 70] width 37 height 18
click at [339, 23] on icon "plus" at bounding box center [341, 20] width 11 height 11
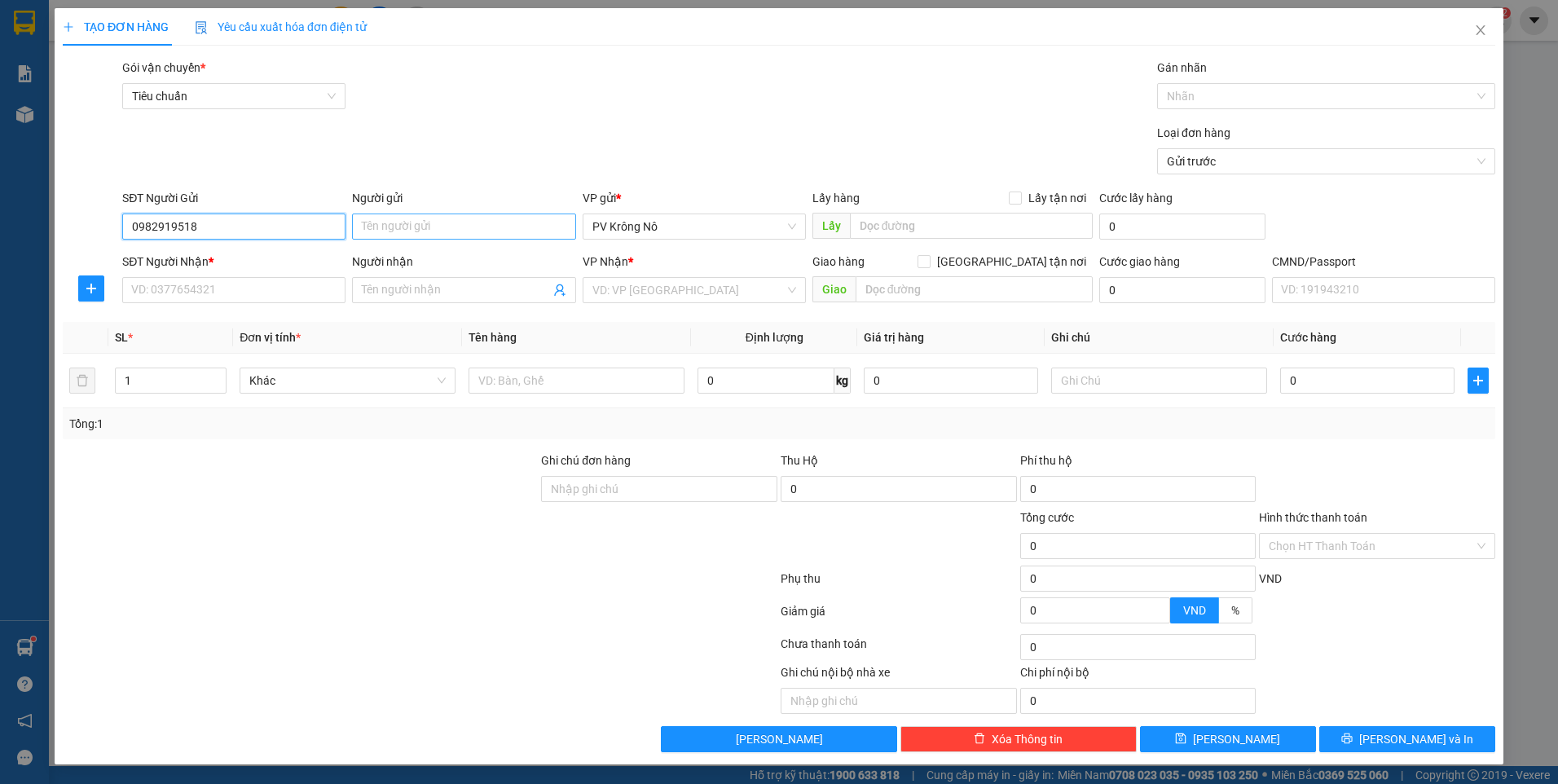
type input "0982919518"
click at [470, 222] on input "Người gửi" at bounding box center [463, 226] width 223 height 26
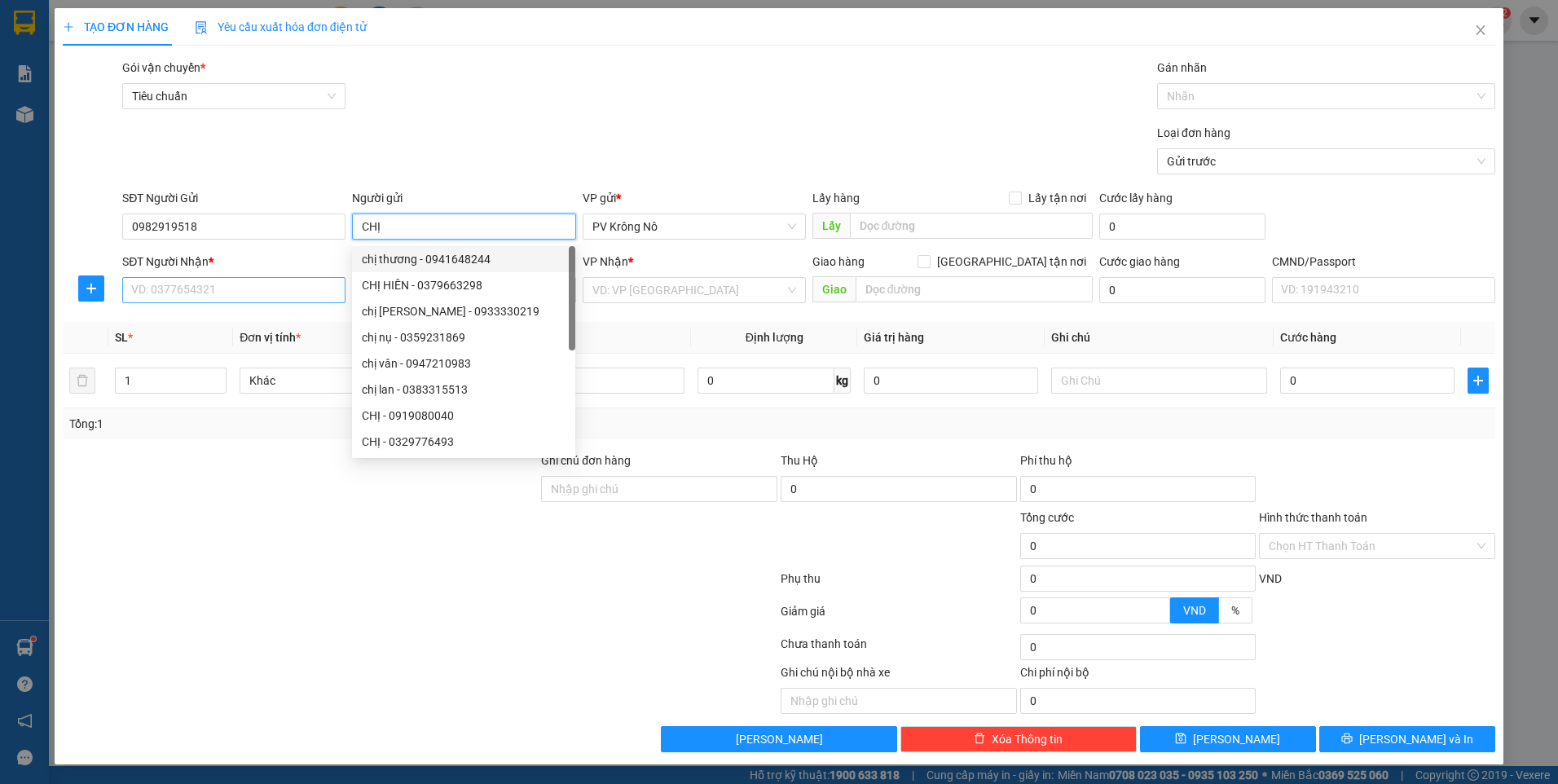
type input "CHỊ"
click at [272, 295] on input "SĐT Người Nhận *" at bounding box center [233, 290] width 223 height 26
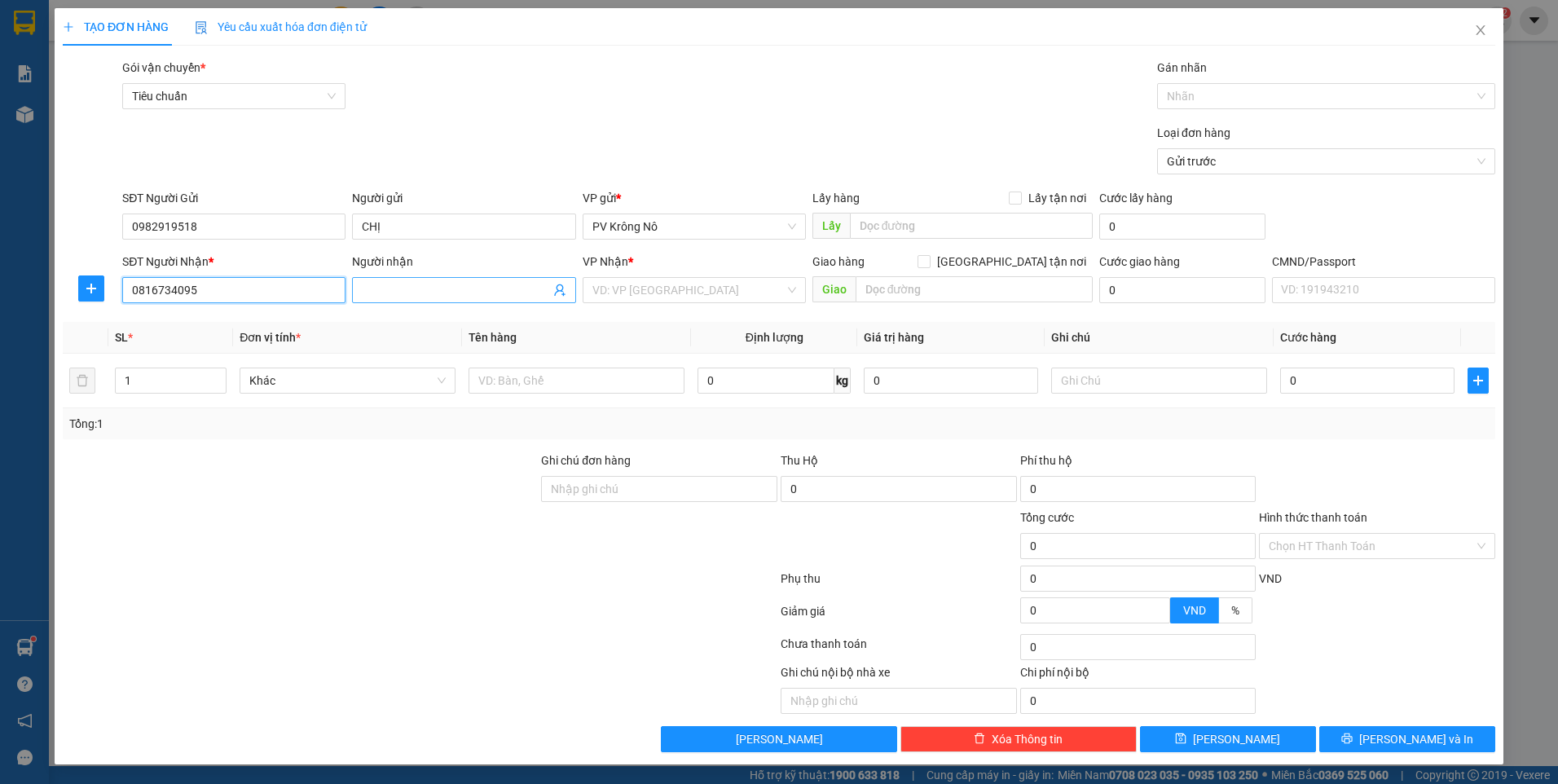
type input "0816734095"
click at [440, 289] on input "Người nhận" at bounding box center [455, 290] width 187 height 18
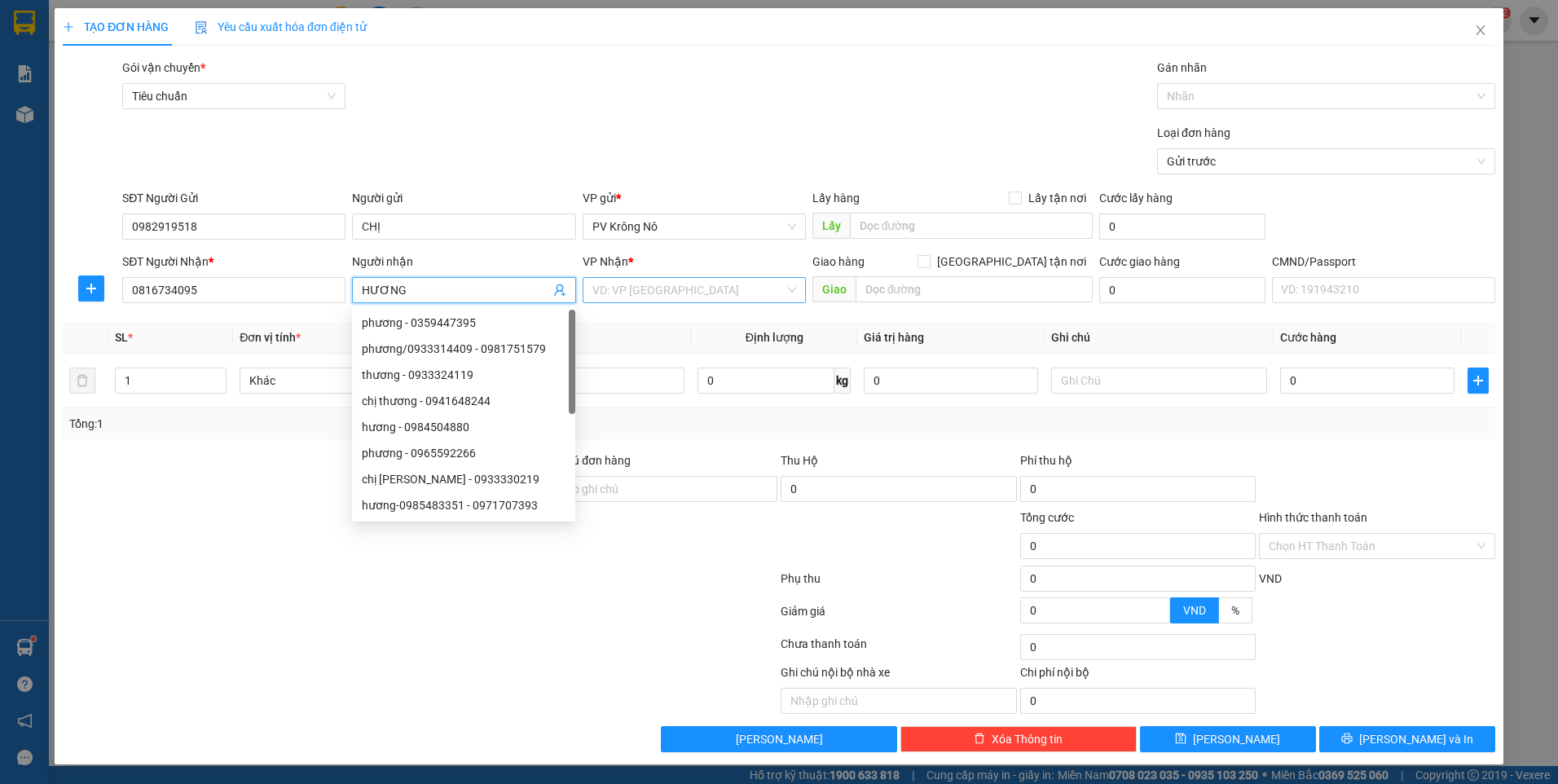
type input "HƯƠNG"
click at [674, 286] on input "search" at bounding box center [688, 290] width 192 height 24
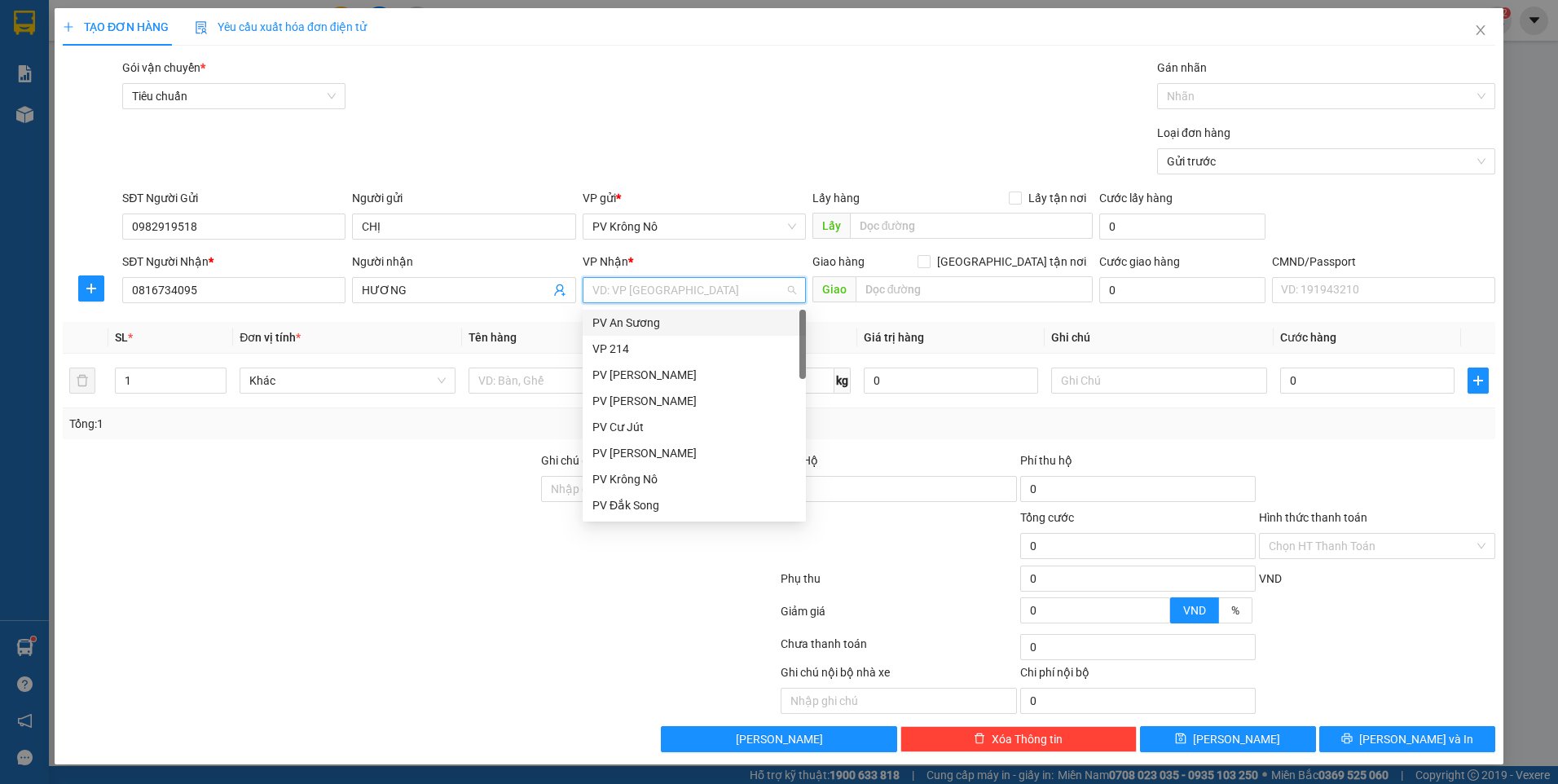
type input "4"
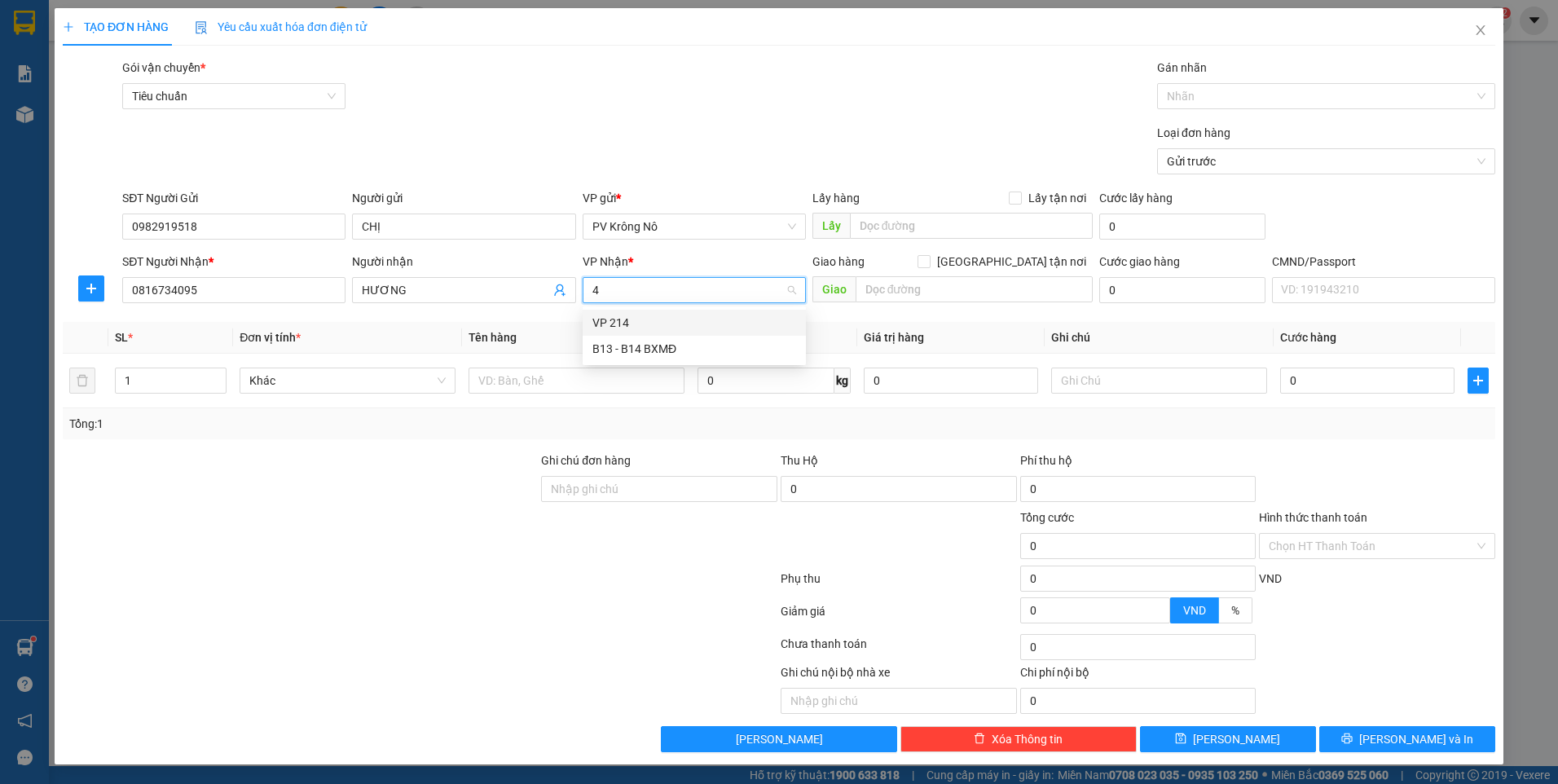
click at [656, 332] on div "VP 214" at bounding box center [694, 323] width 223 height 26
click at [514, 376] on input "text" at bounding box center [576, 380] width 216 height 26
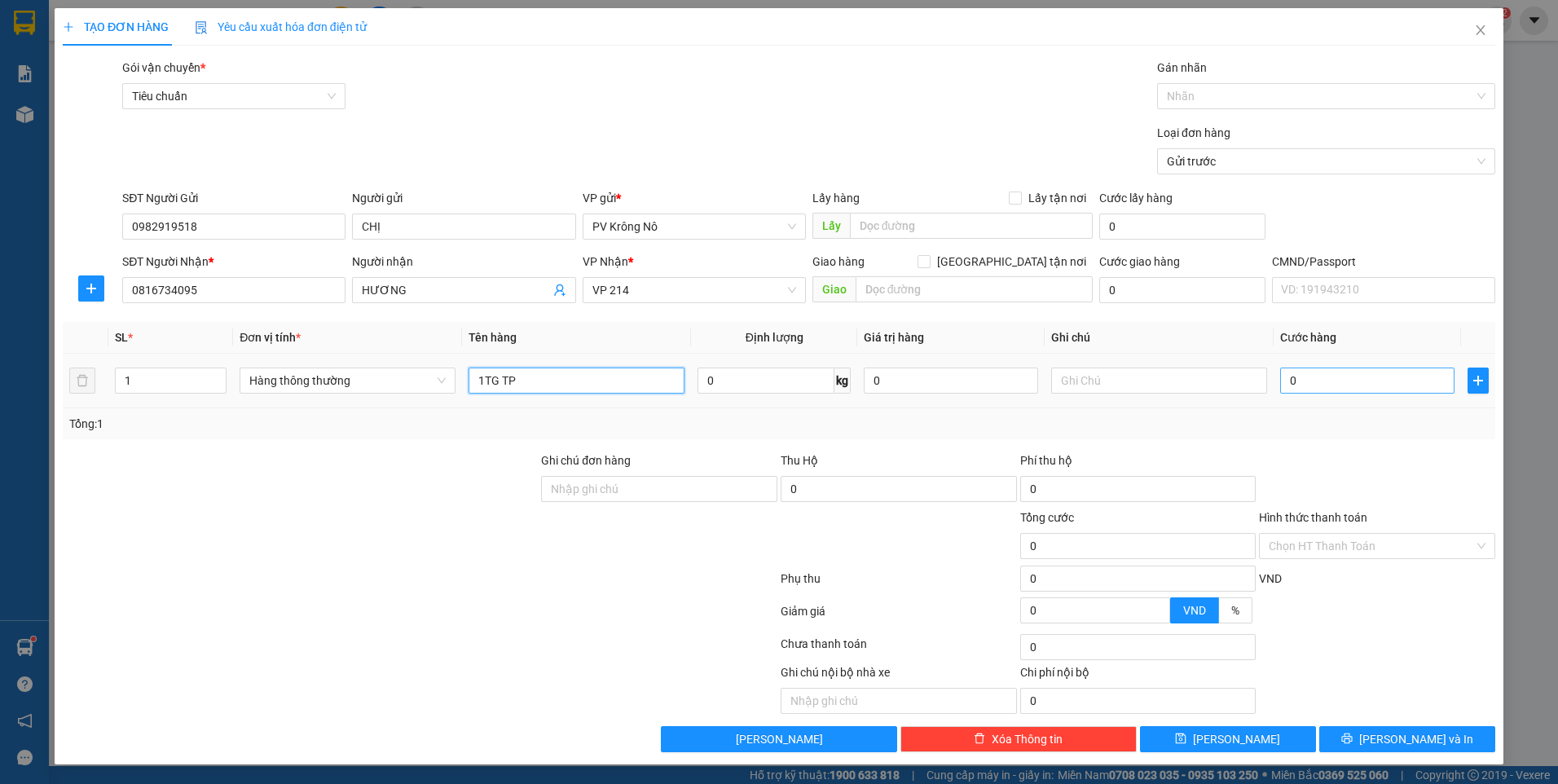
type input "1TG TP"
click at [1344, 378] on input "0" at bounding box center [1367, 380] width 174 height 26
type input "006"
type input "6"
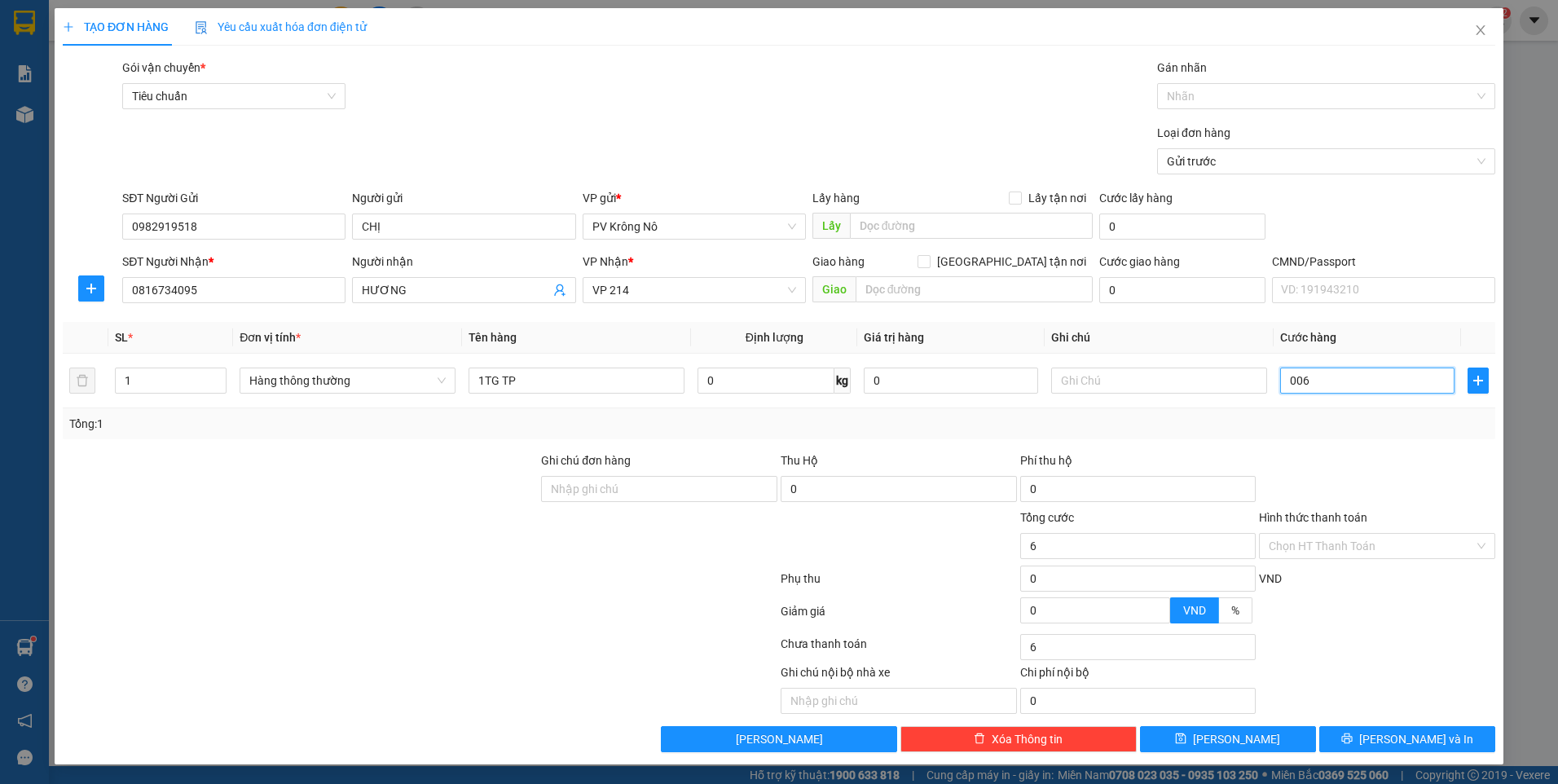
type input "0.060"
type input "60"
type input "00.600"
type input "600"
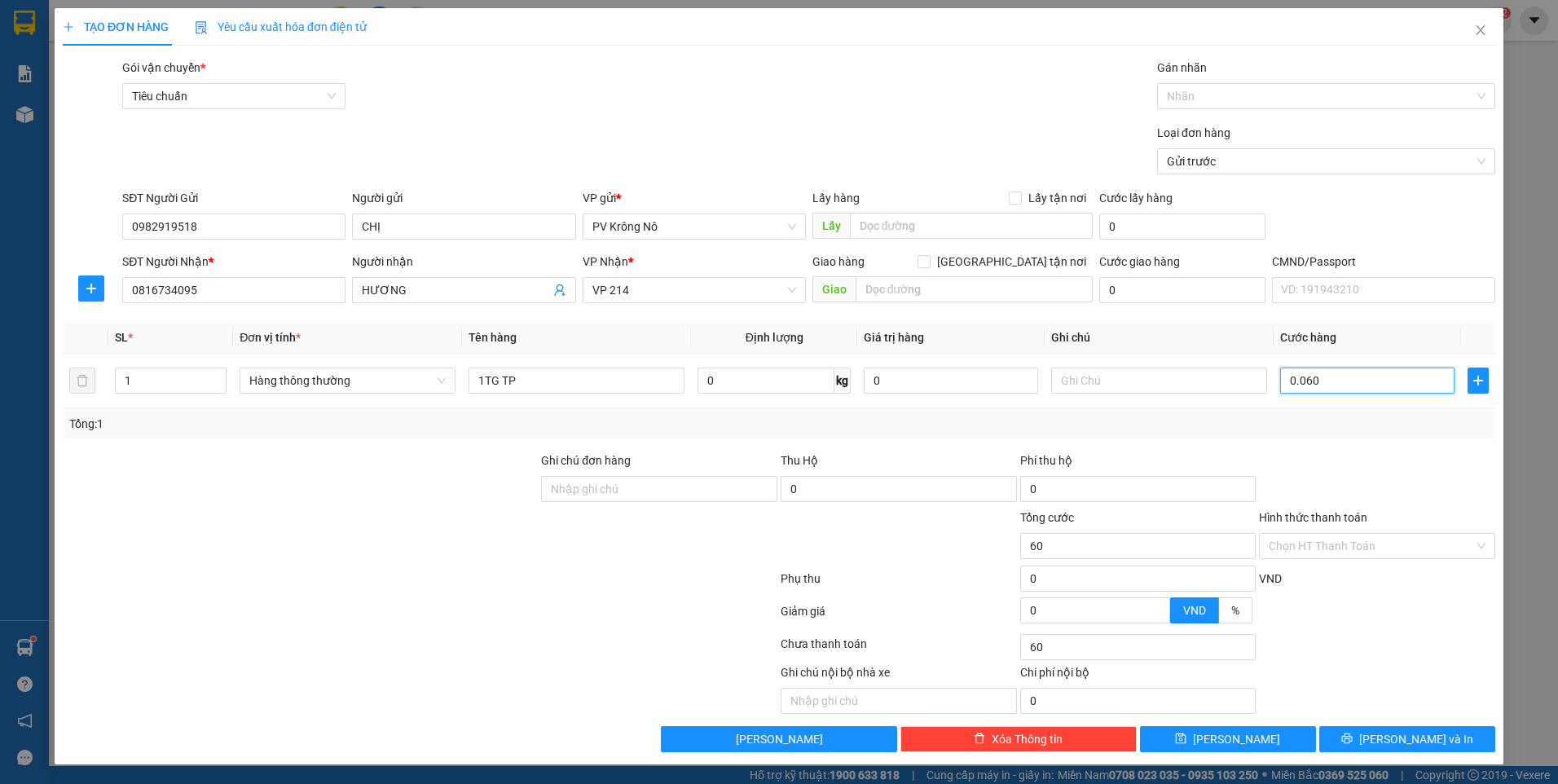
type input "600"
type input "0.006.000"
type input "6.000"
type input "000.060.000"
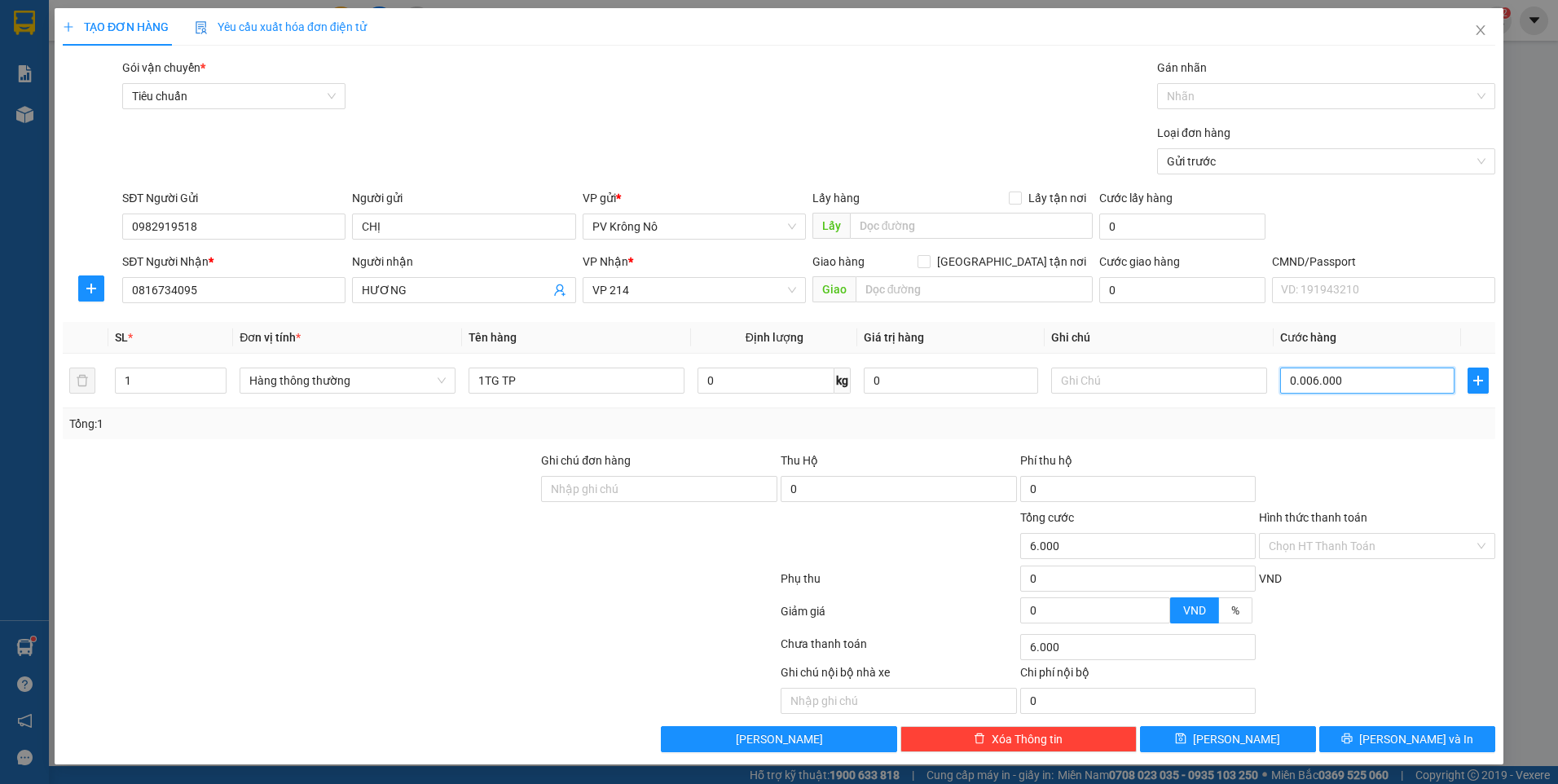
type input "60.000"
type input "0.000.060.000`"
type input "0"
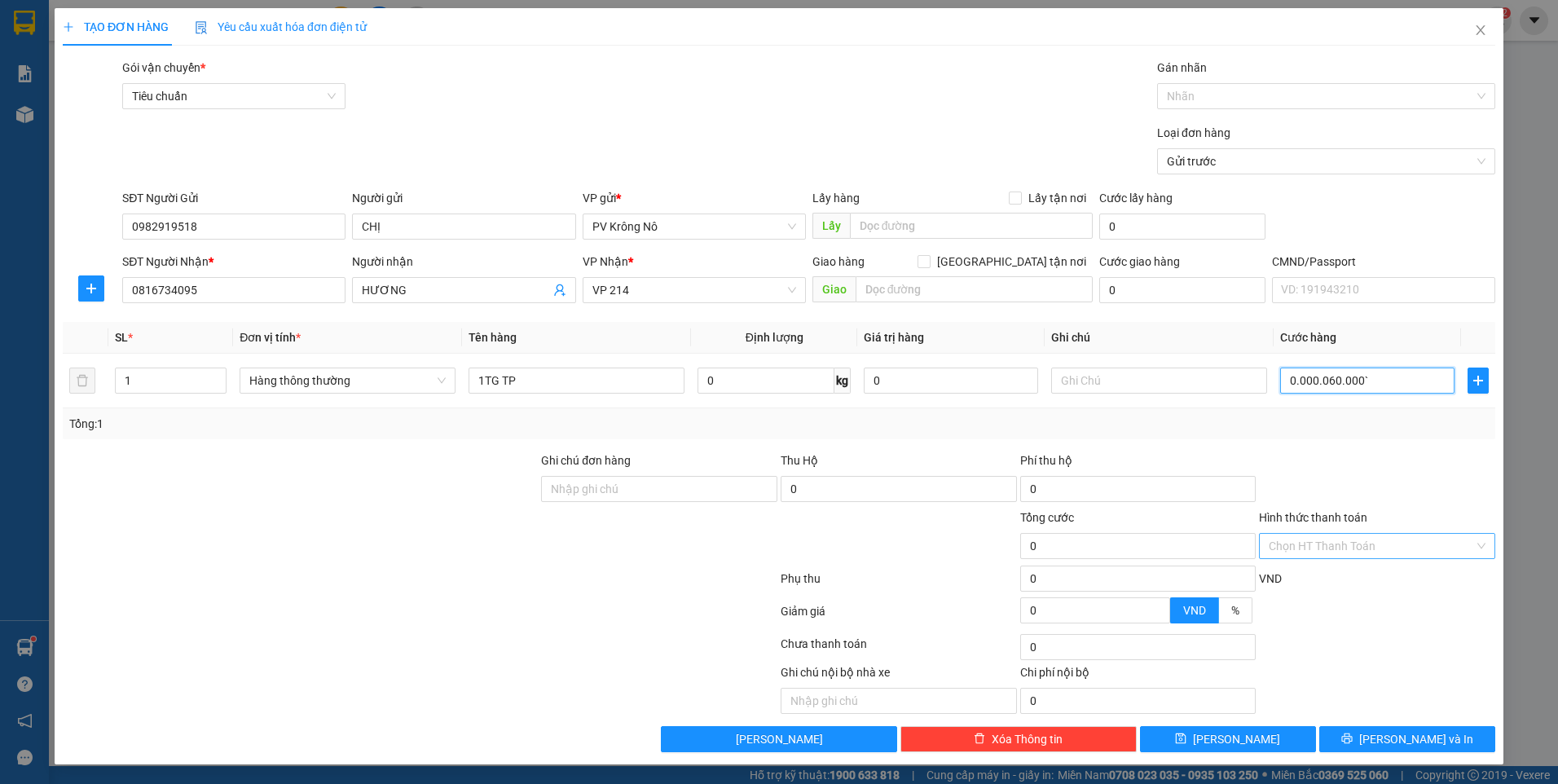
type input "0.000.060.000"
type input "60.000"
click at [1318, 541] on input "Hình thức thanh toán" at bounding box center [1372, 546] width 205 height 24
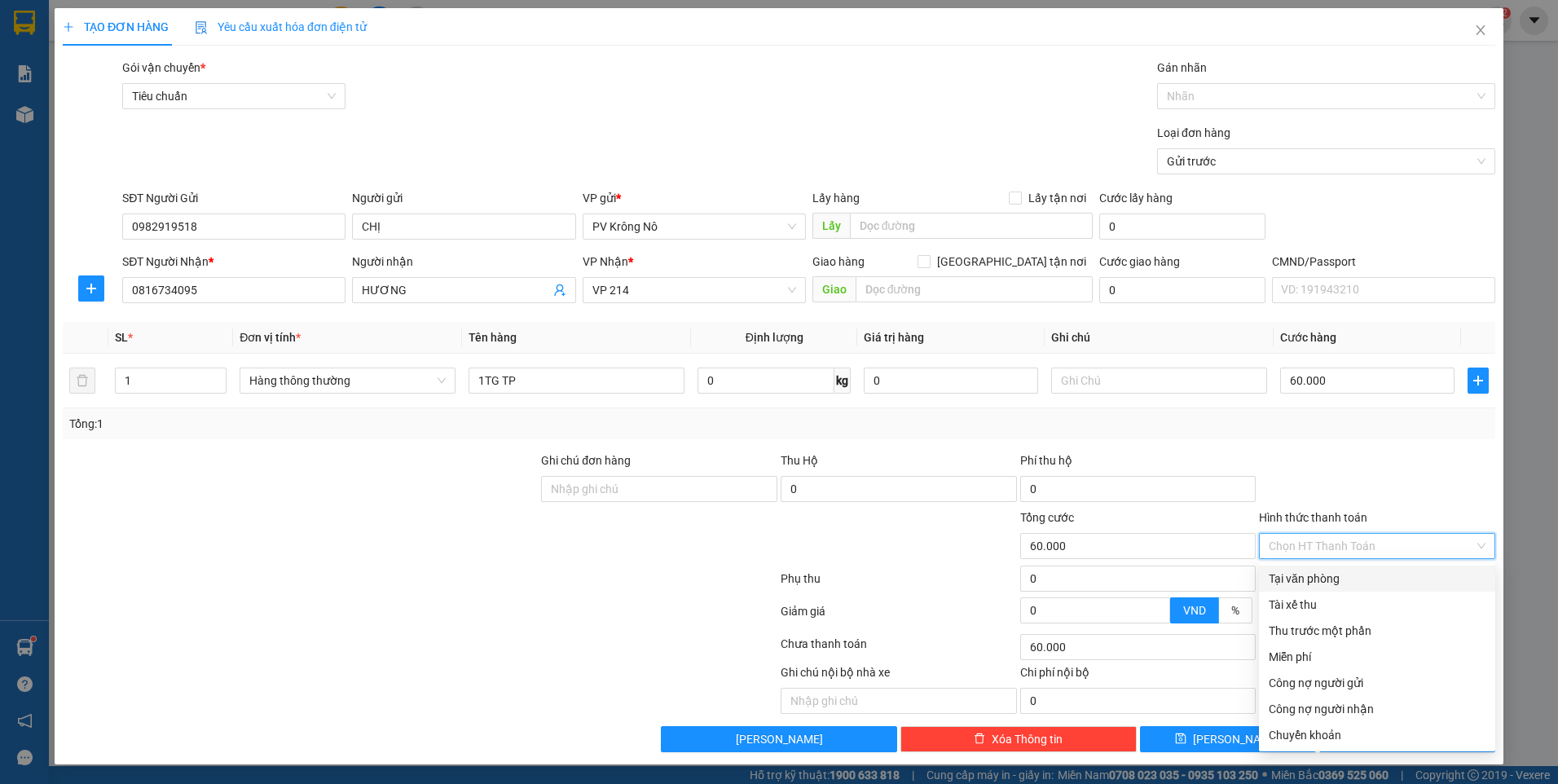
click at [1317, 577] on div "Tại văn phòng" at bounding box center [1377, 578] width 217 height 18
type input "0"
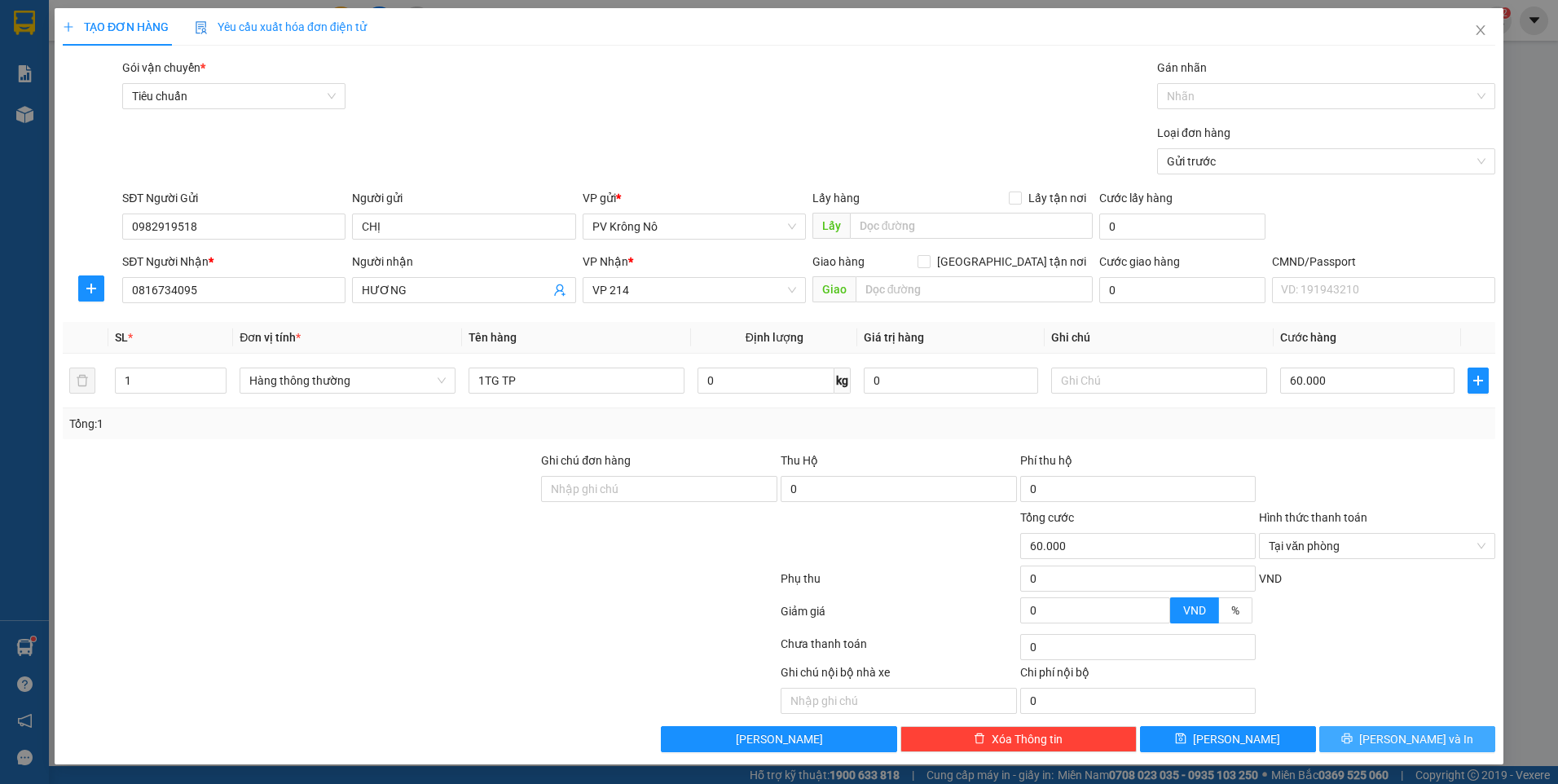
click at [1349, 731] on button "[PERSON_NAME] và In" at bounding box center [1407, 739] width 176 height 26
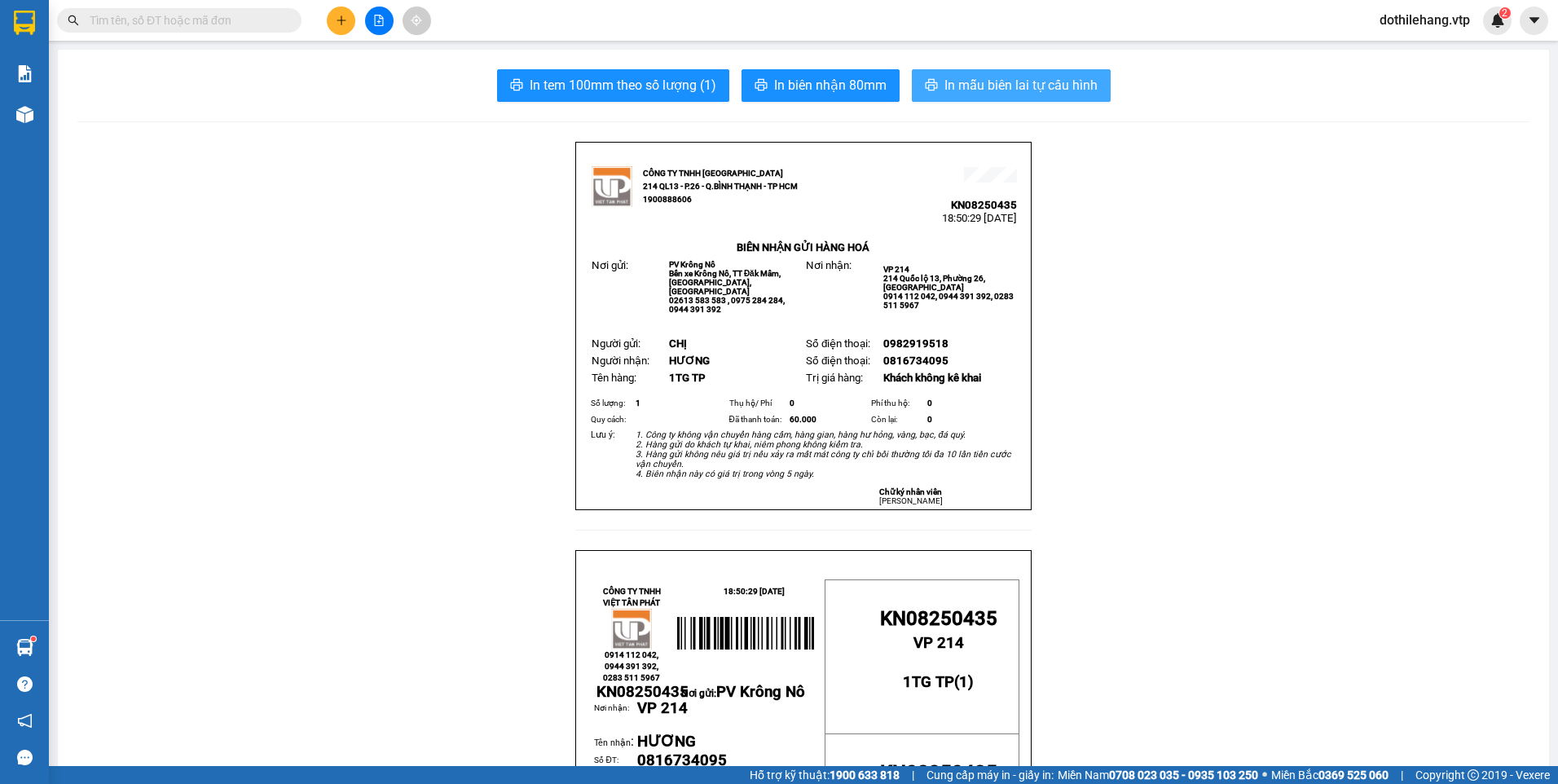
click at [953, 76] on span "In mẫu biên lai tự cấu hình" at bounding box center [1021, 84] width 153 height 20
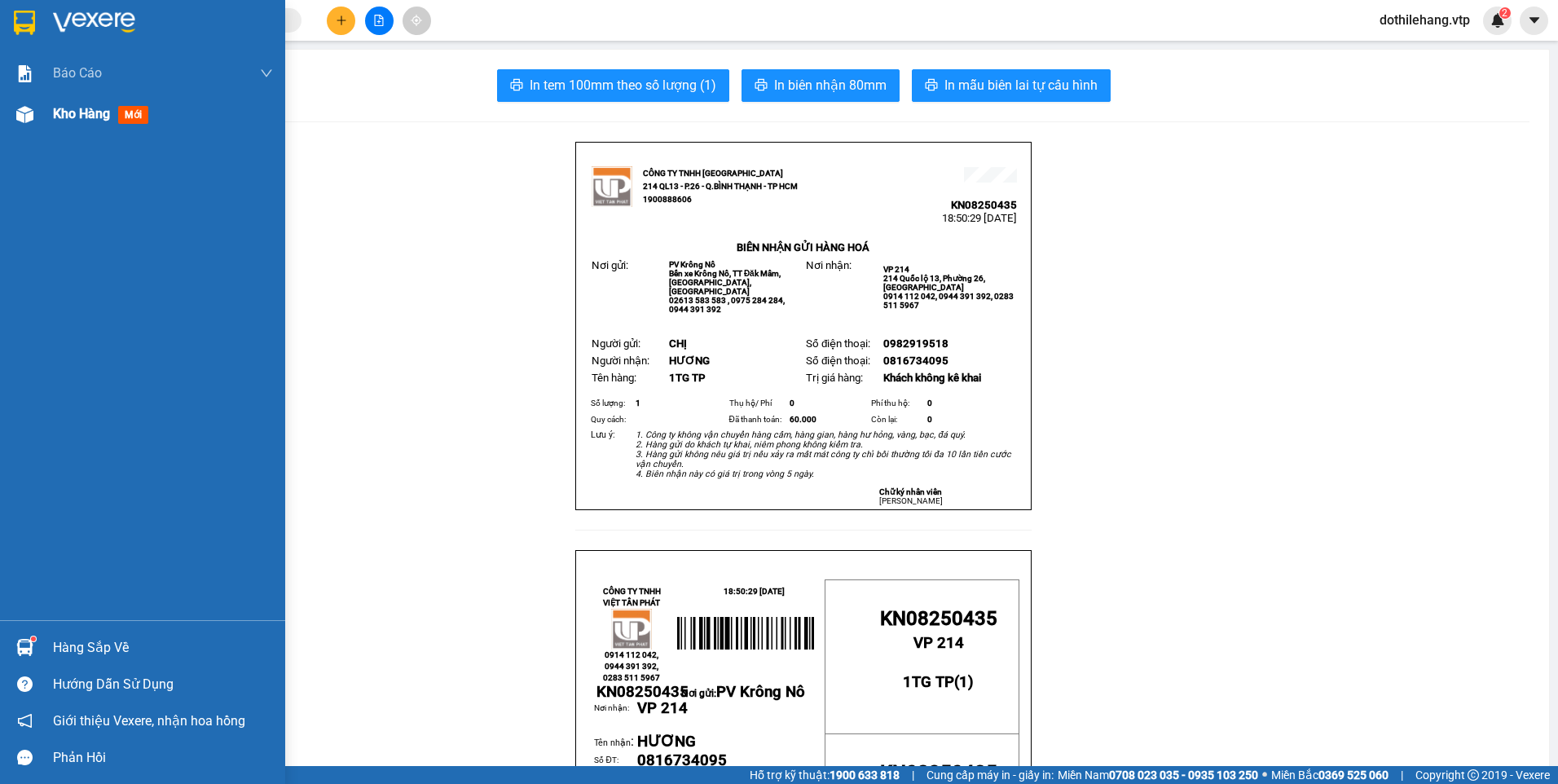
click at [29, 124] on div at bounding box center [24, 114] width 29 height 29
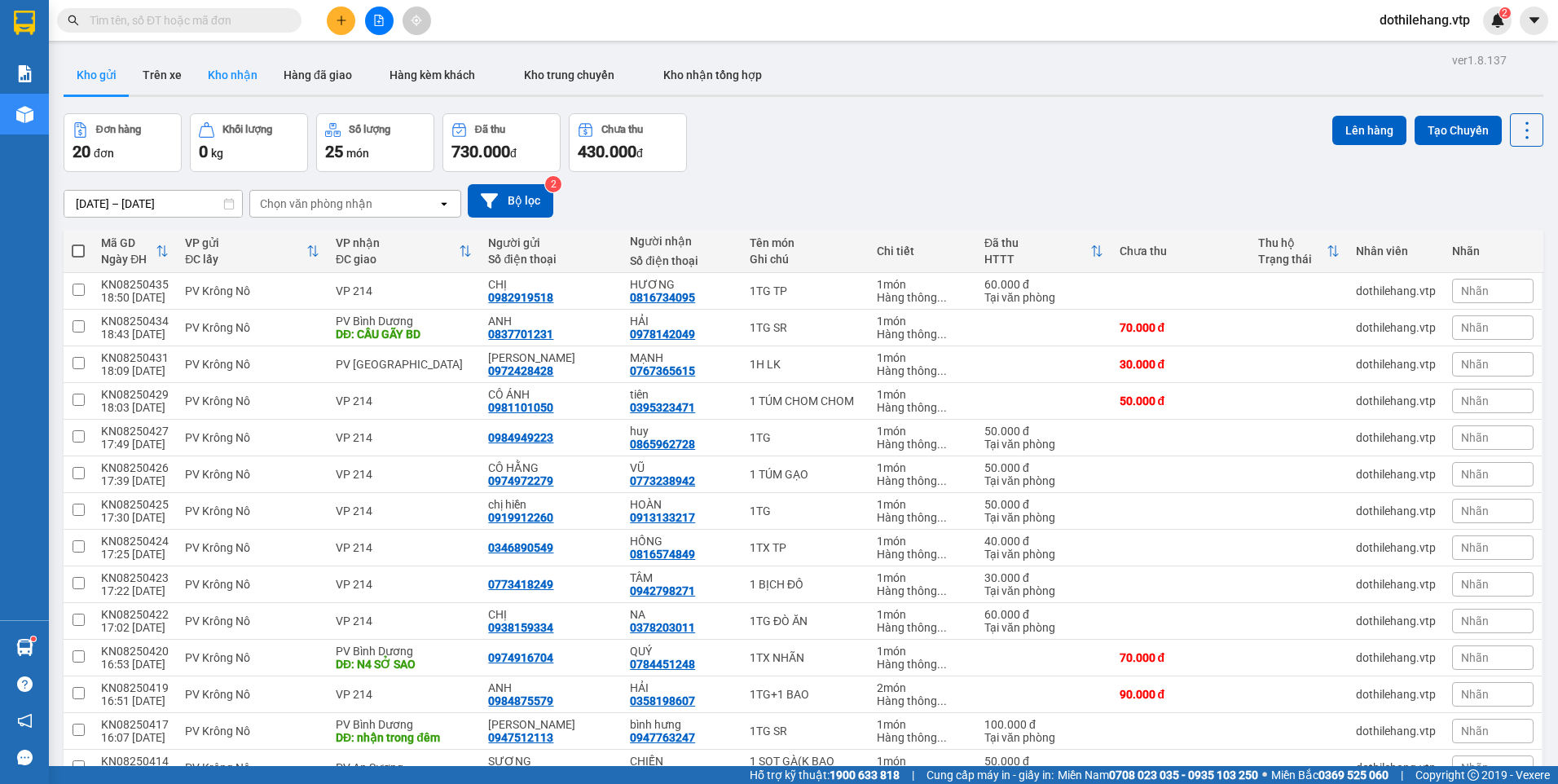
click at [235, 88] on button "Kho nhận" at bounding box center [232, 75] width 76 height 39
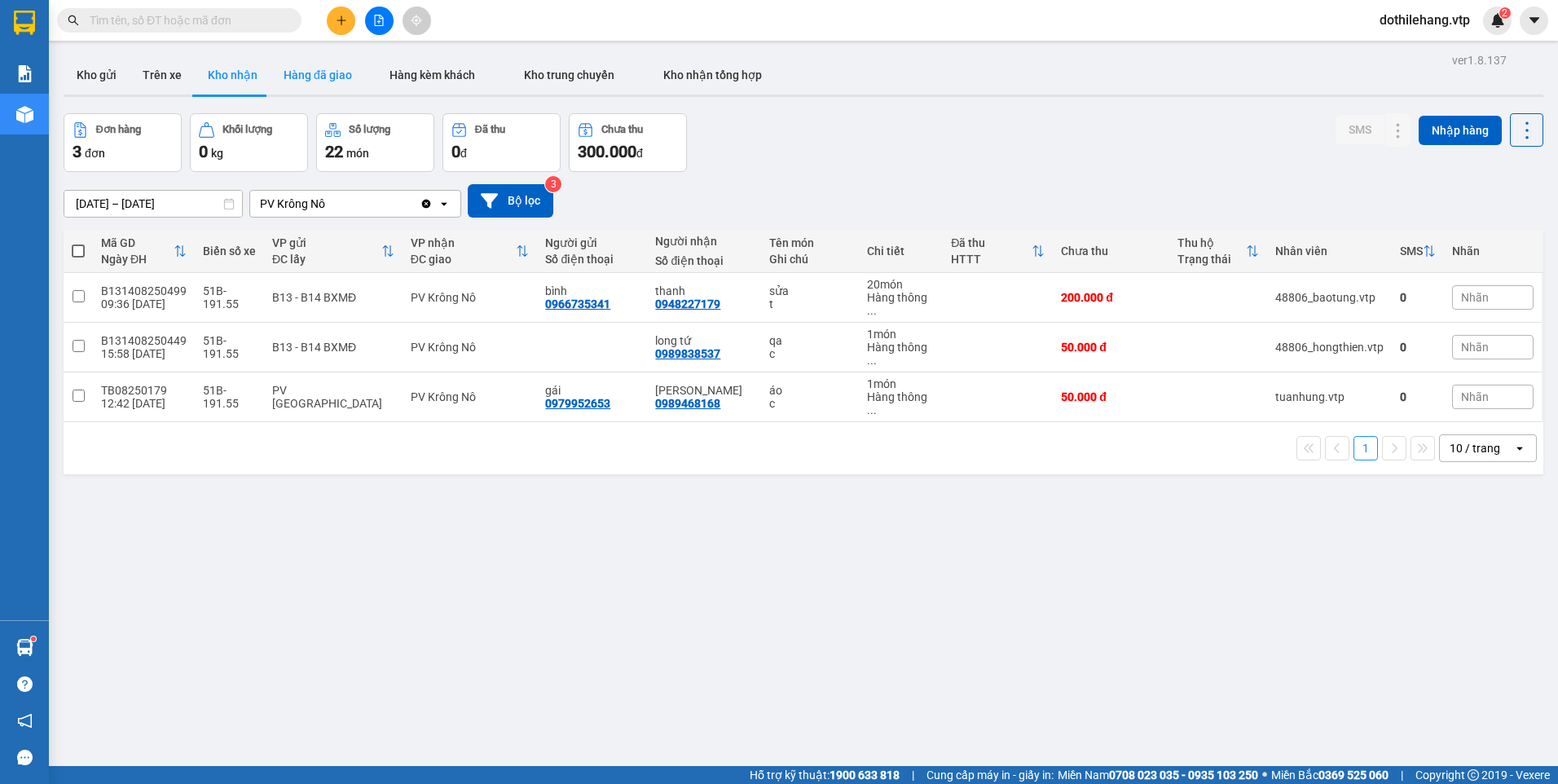
click at [288, 75] on button "Hàng đã giao" at bounding box center [318, 75] width 95 height 39
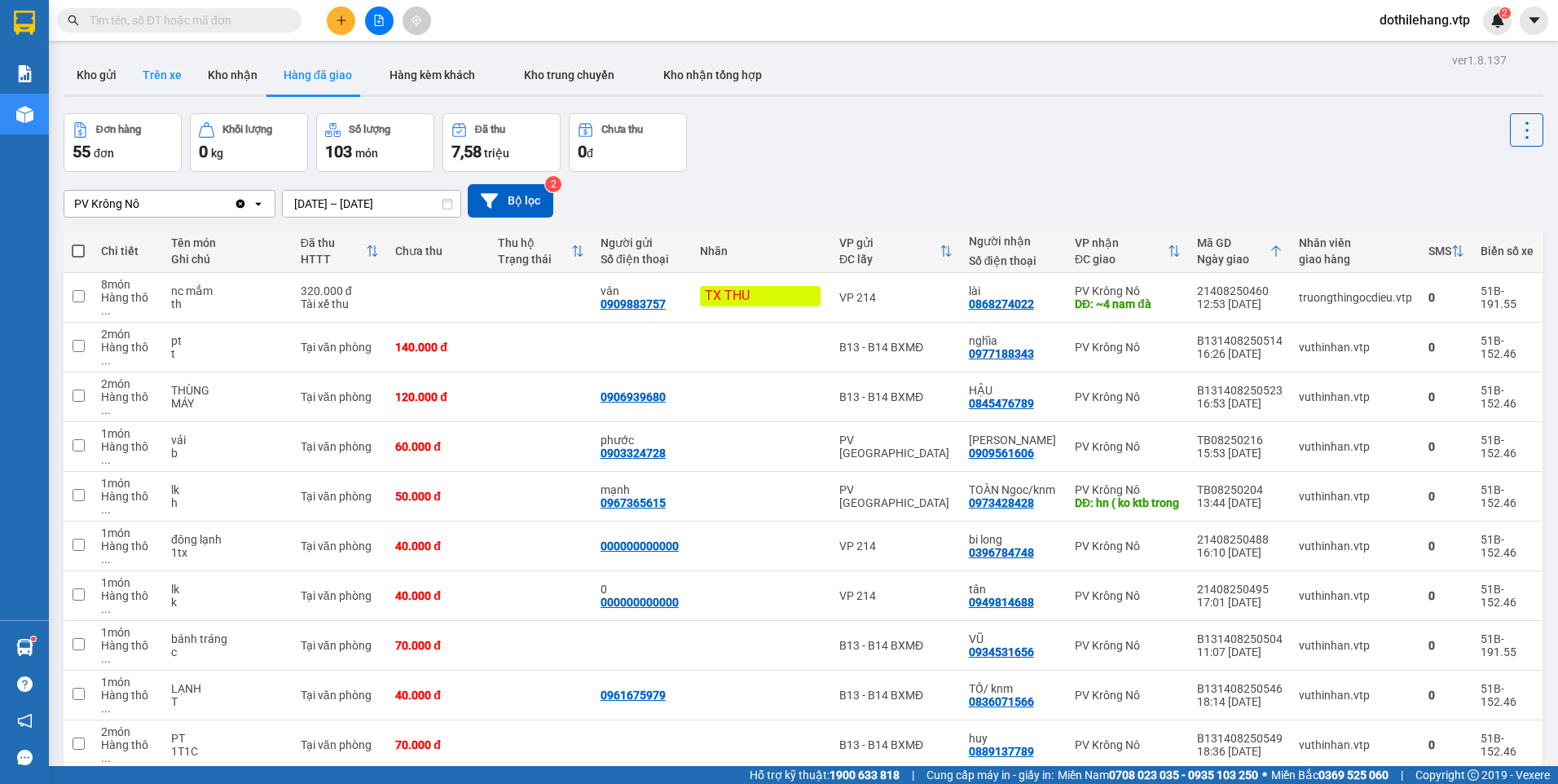
click at [164, 76] on button "Trên xe" at bounding box center [162, 75] width 65 height 39
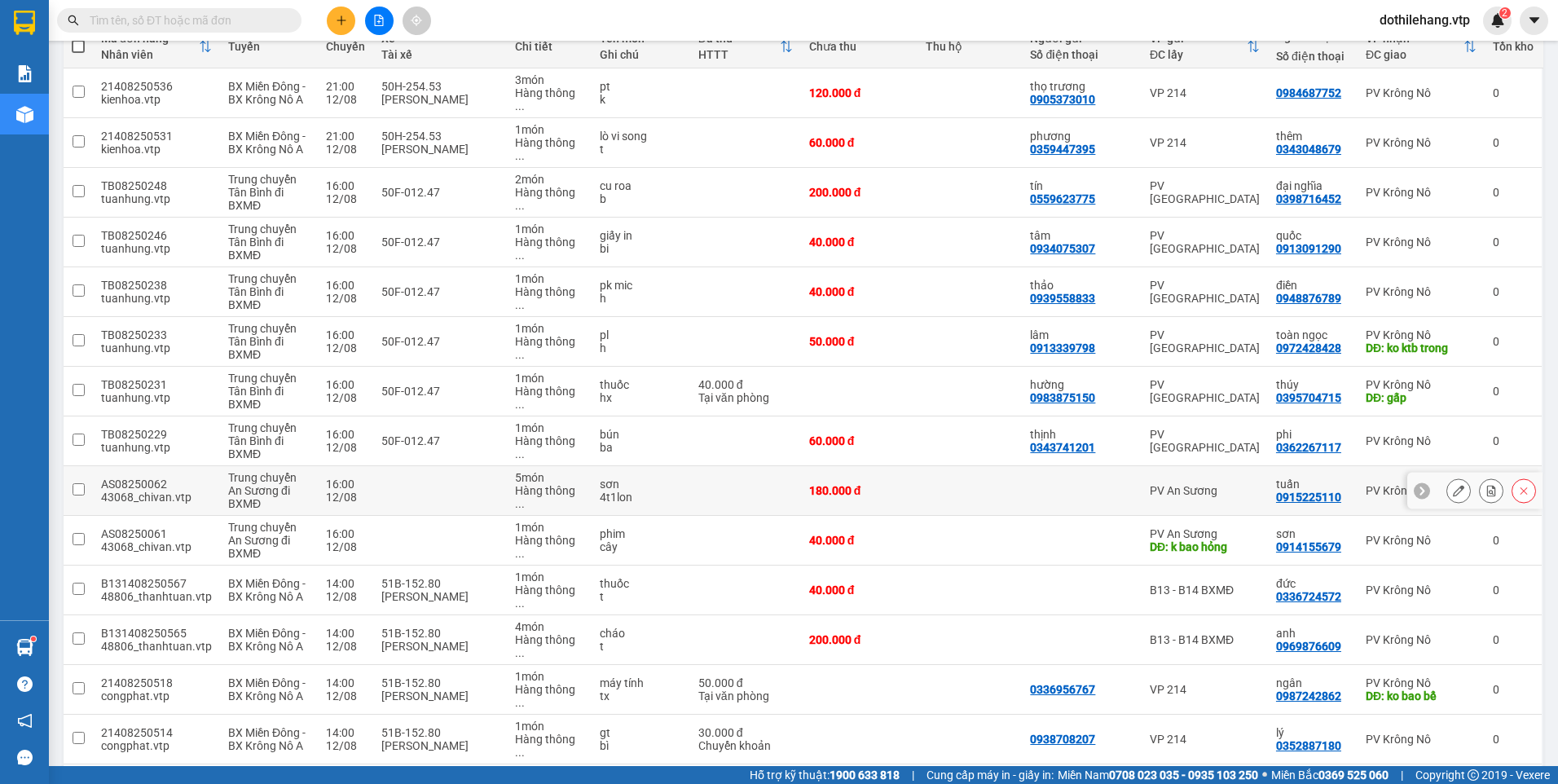
scroll to position [228, 0]
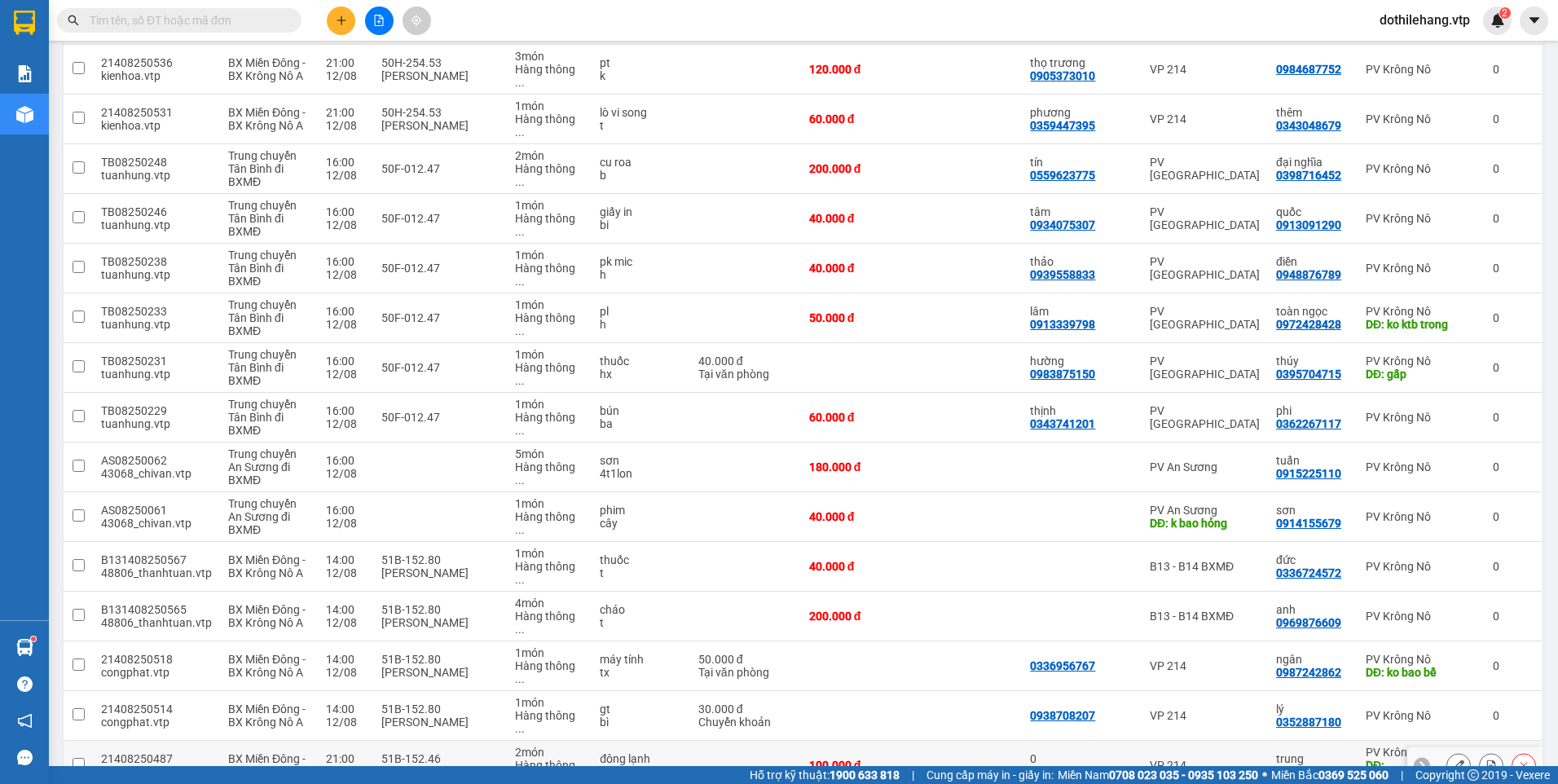
click at [1453, 759] on icon at bounding box center [1458, 764] width 11 height 11
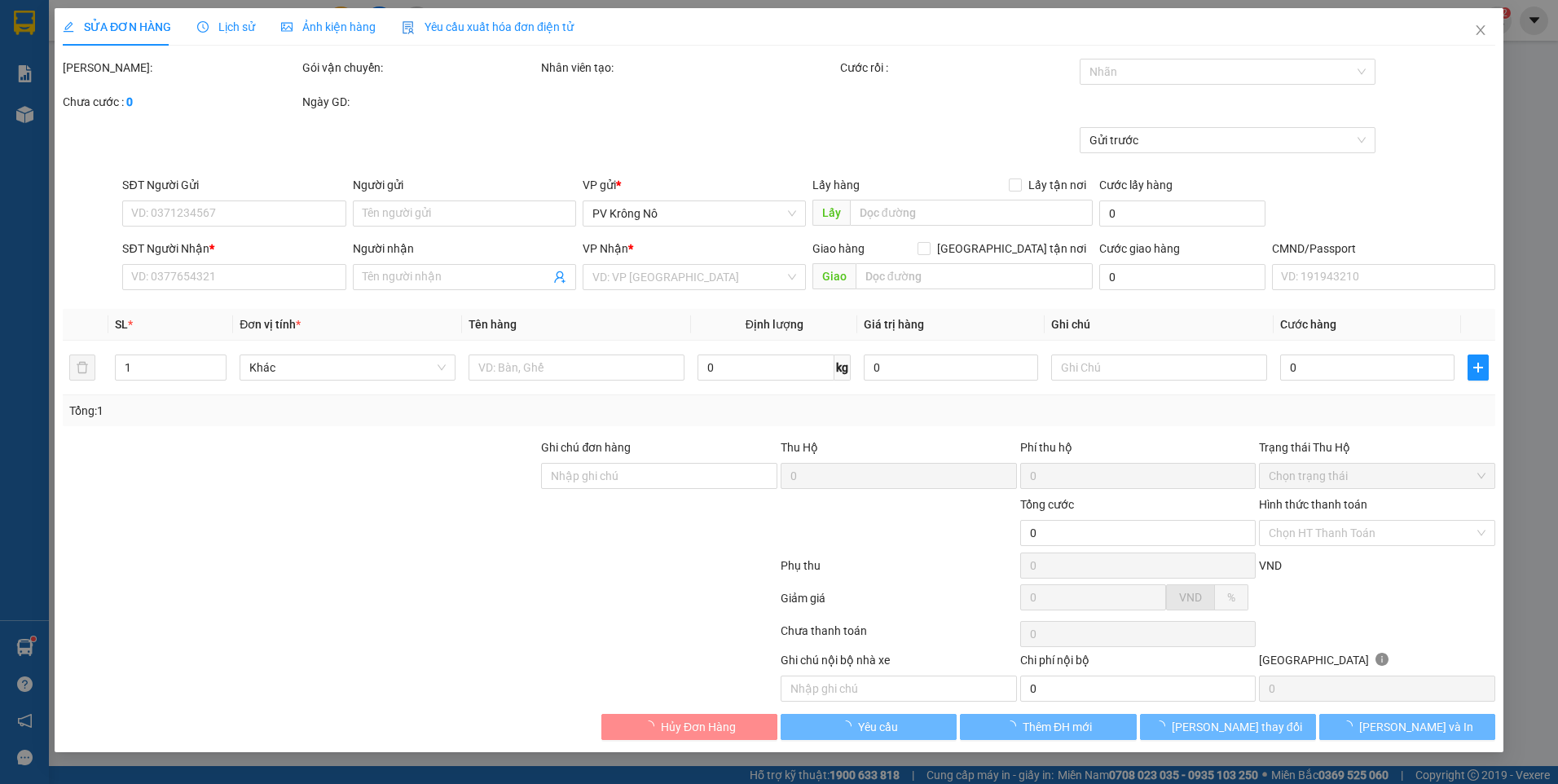
type input "0000000000000"
type input "0"
type input "0819040591"
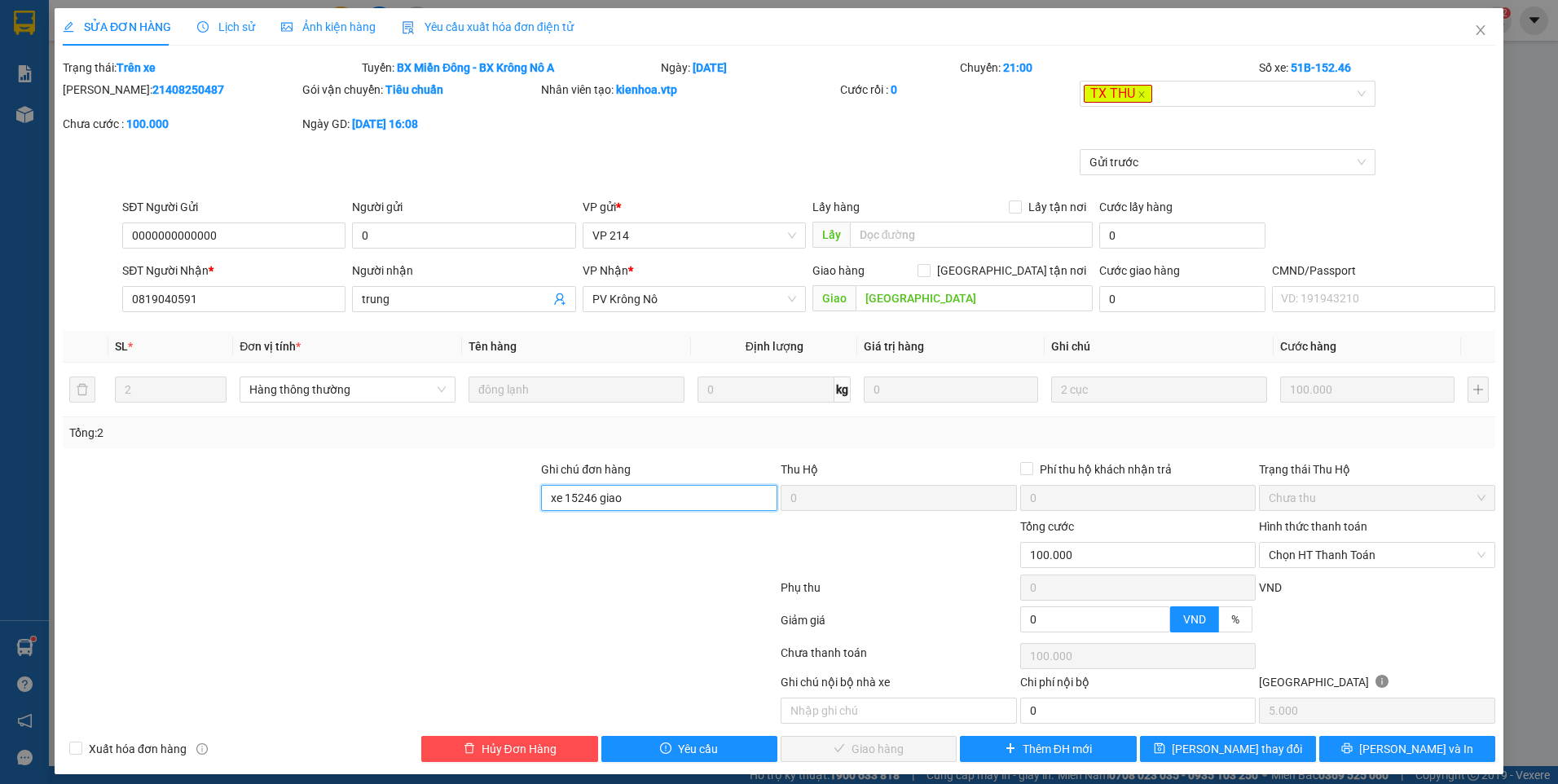
drag, startPoint x: 663, startPoint y: 504, endPoint x: 463, endPoint y: 486, distance: 200.8
click at [463, 486] on div "Ghi chú đơn hàng xe 15246 giao Thu Hộ 0 Phí thu hộ khách nhận trả 0 Trạng thái …" at bounding box center [778, 489] width 1435 height 57
click at [1138, 96] on icon "close" at bounding box center [1141, 94] width 8 height 8
click at [1314, 556] on span "Chọn HT Thanh Toán" at bounding box center [1377, 554] width 217 height 24
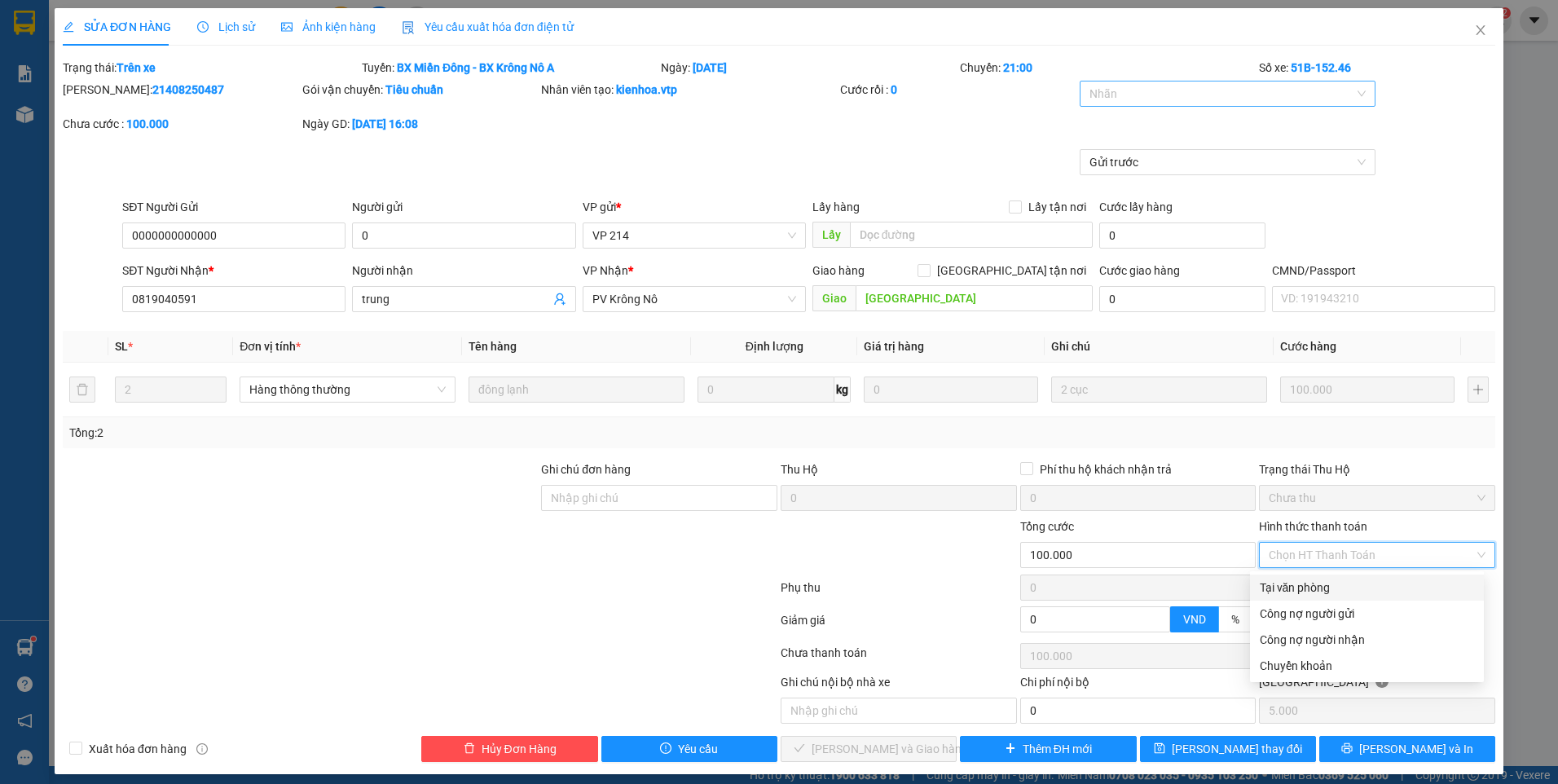
click at [1318, 580] on div "Tại văn phòng" at bounding box center [1367, 587] width 214 height 18
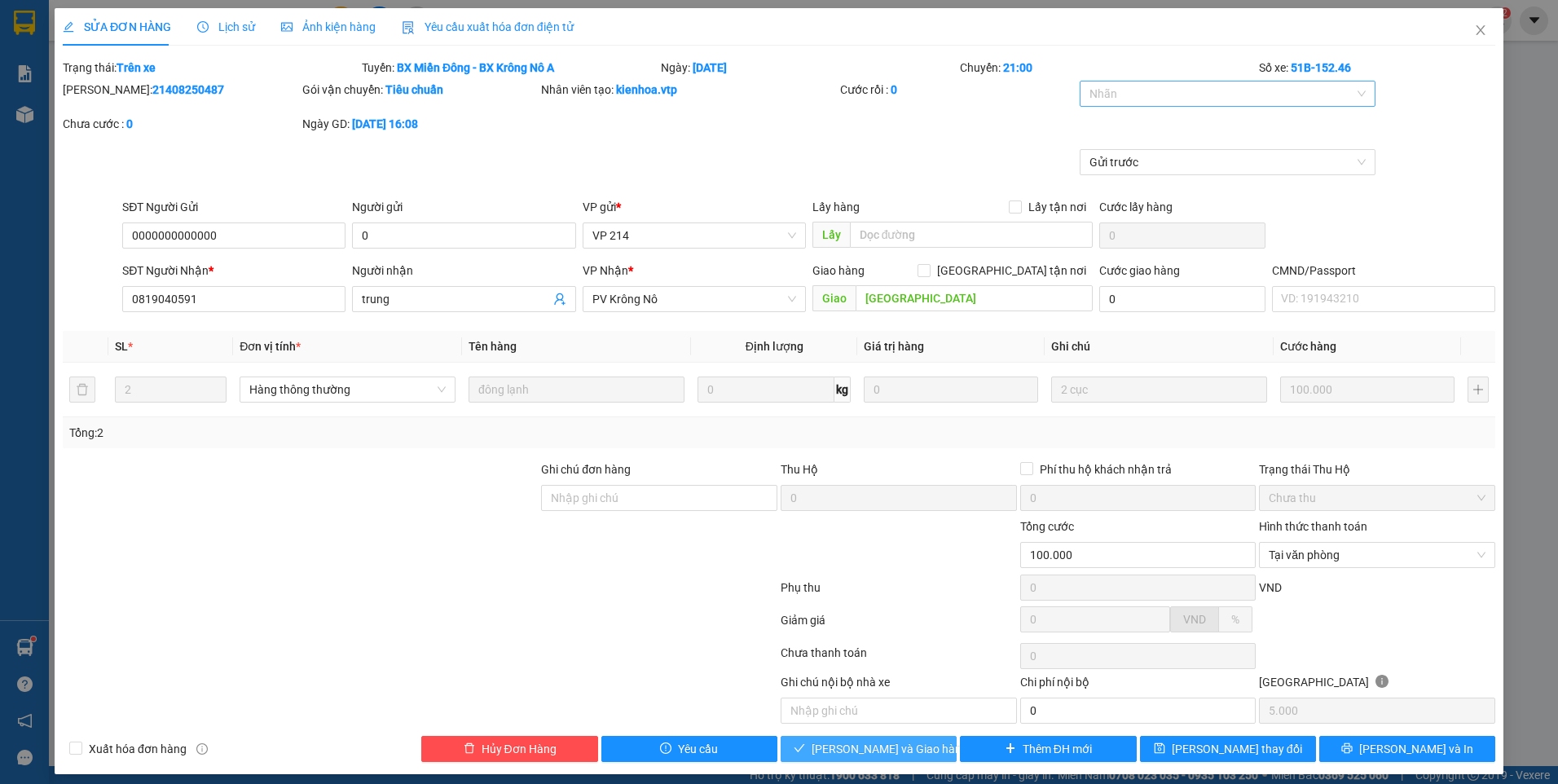
click at [897, 737] on button "Lưu và Giao hàng" at bounding box center [869, 748] width 176 height 26
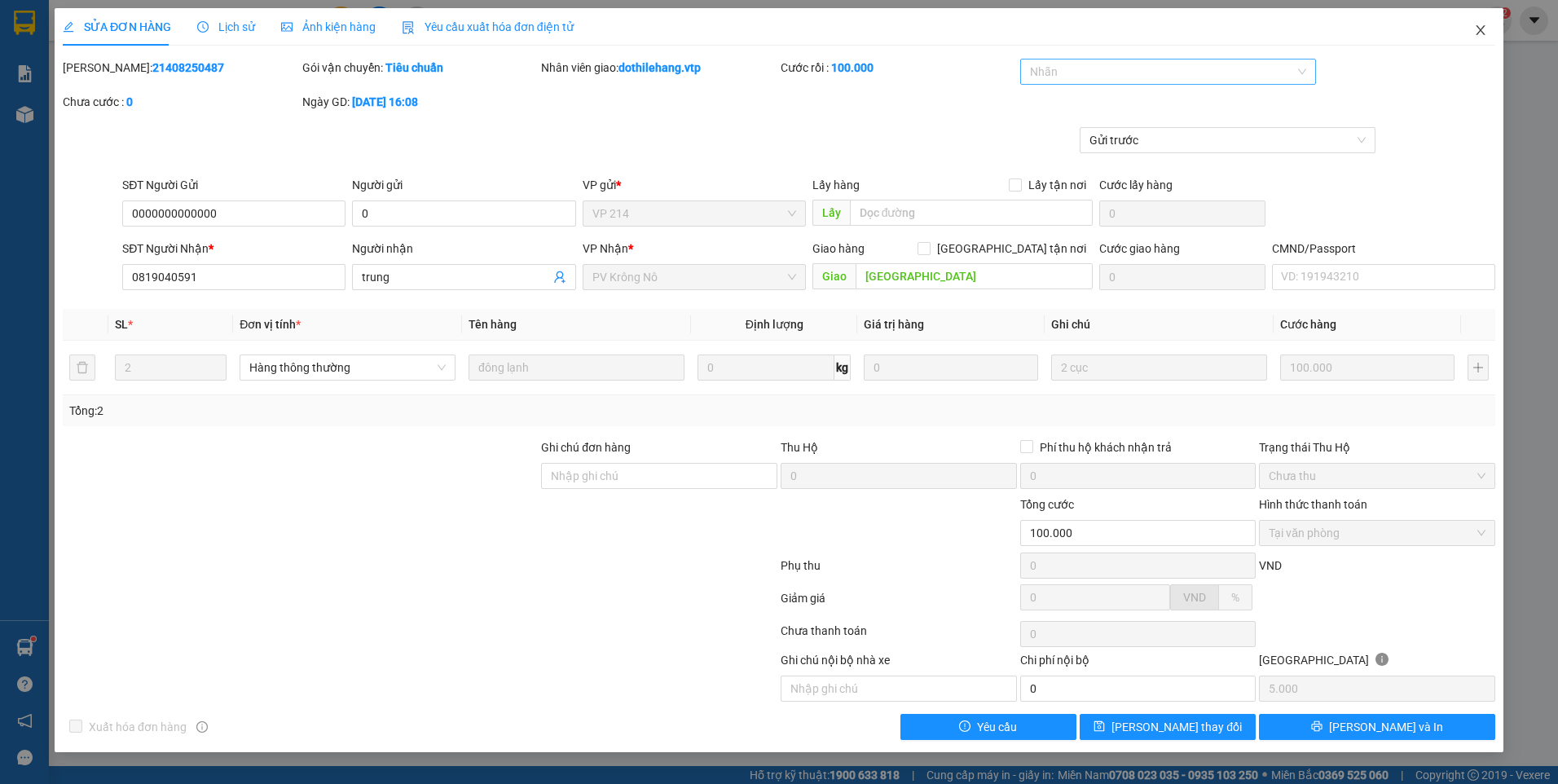
click at [1481, 32] on icon "close" at bounding box center [1480, 30] width 9 height 10
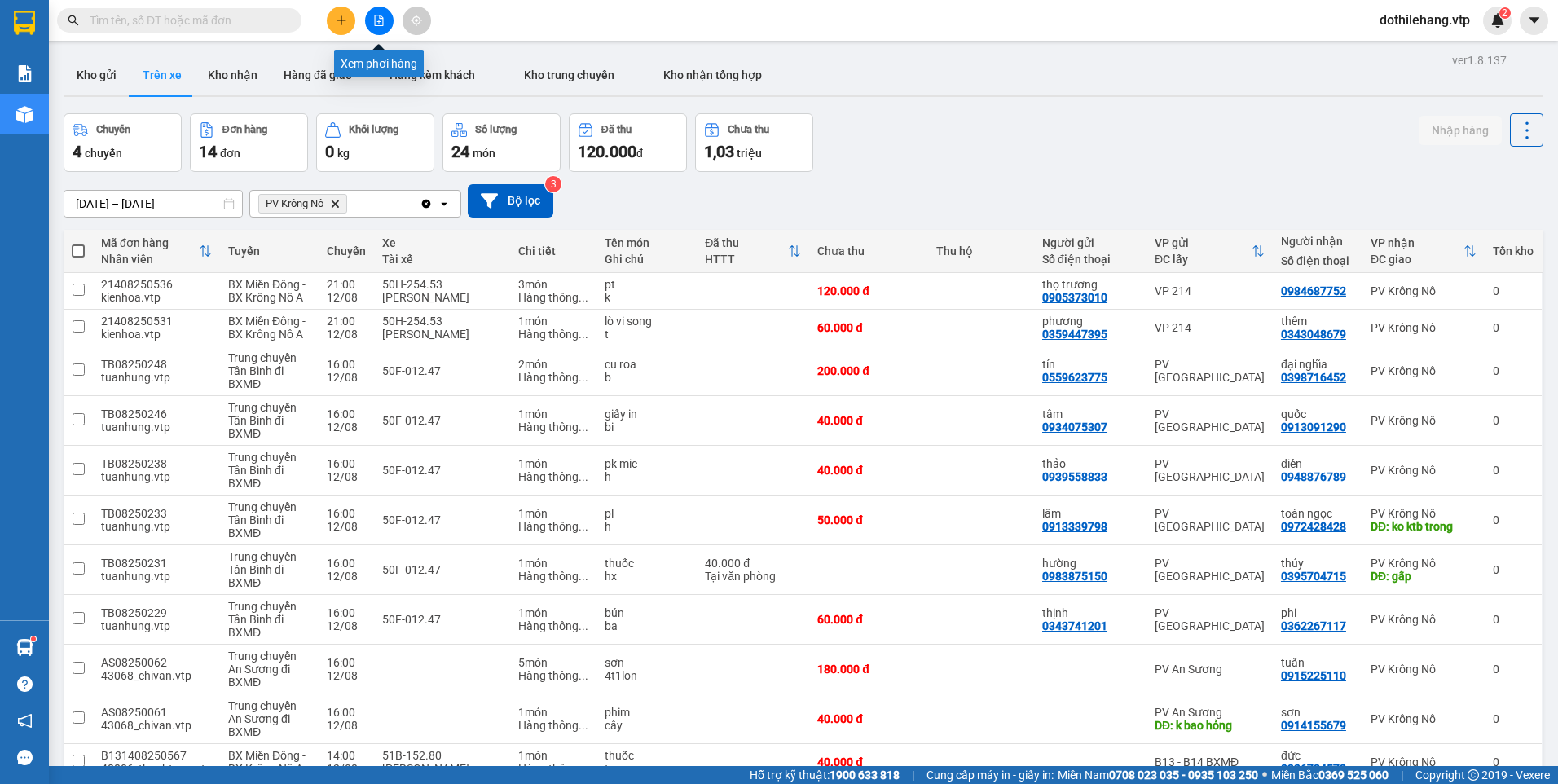
click at [372, 19] on button at bounding box center [379, 20] width 29 height 29
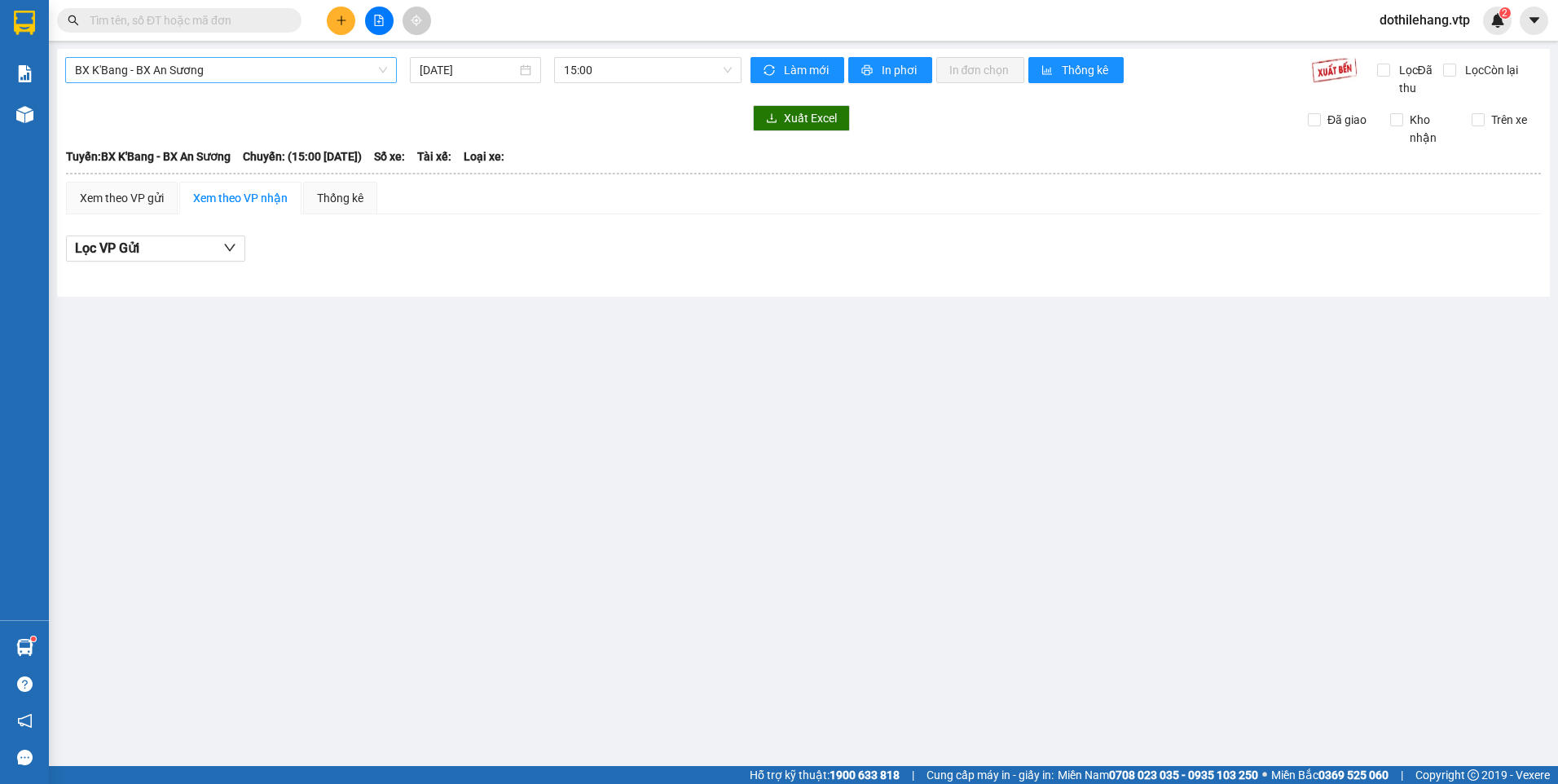
click at [211, 68] on span "BX K'Bang - BX An Sương" at bounding box center [231, 70] width 312 height 24
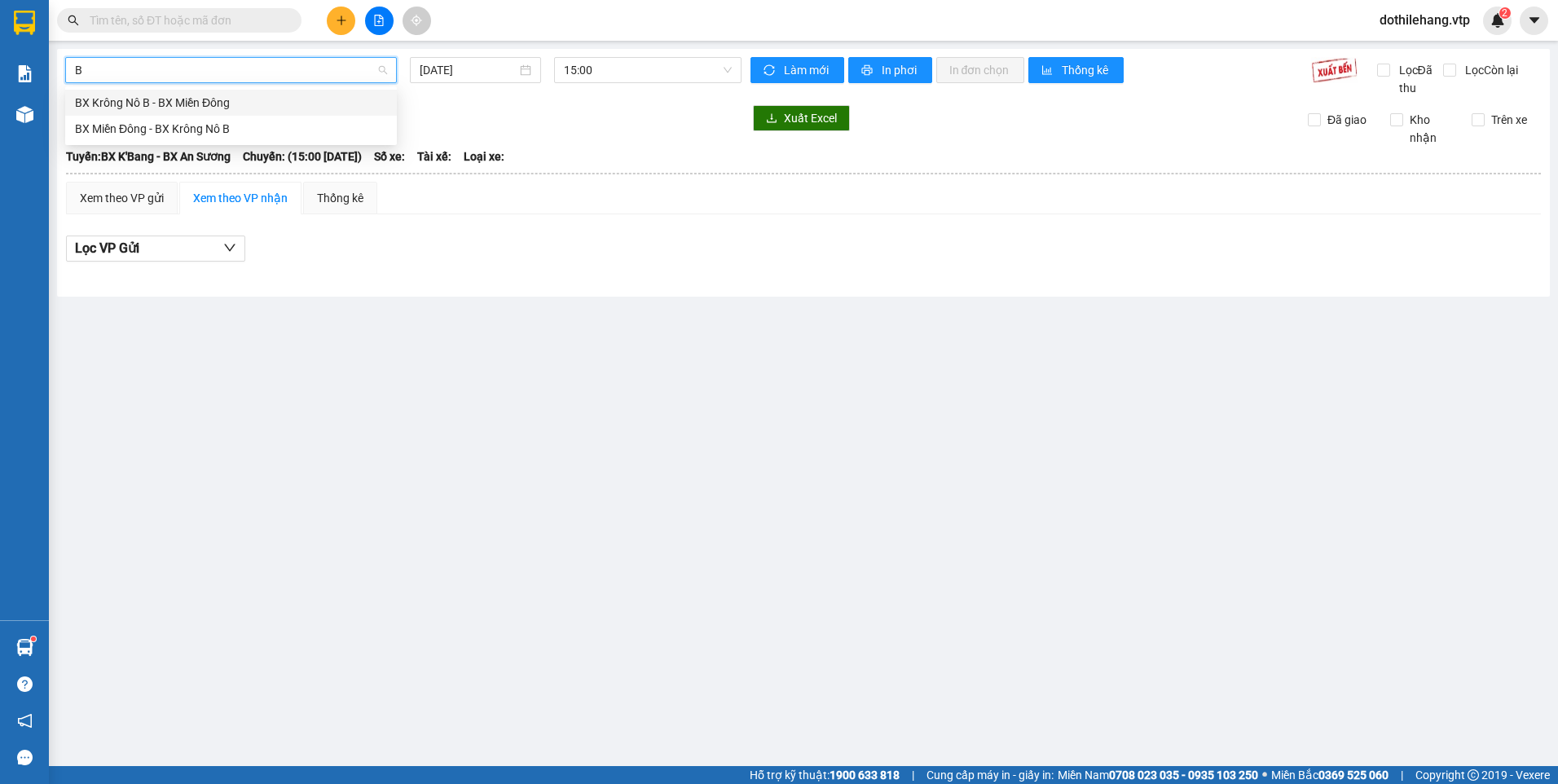
click at [184, 102] on div "BX Krông Nô B - BX Miền Đông" at bounding box center [231, 103] width 312 height 18
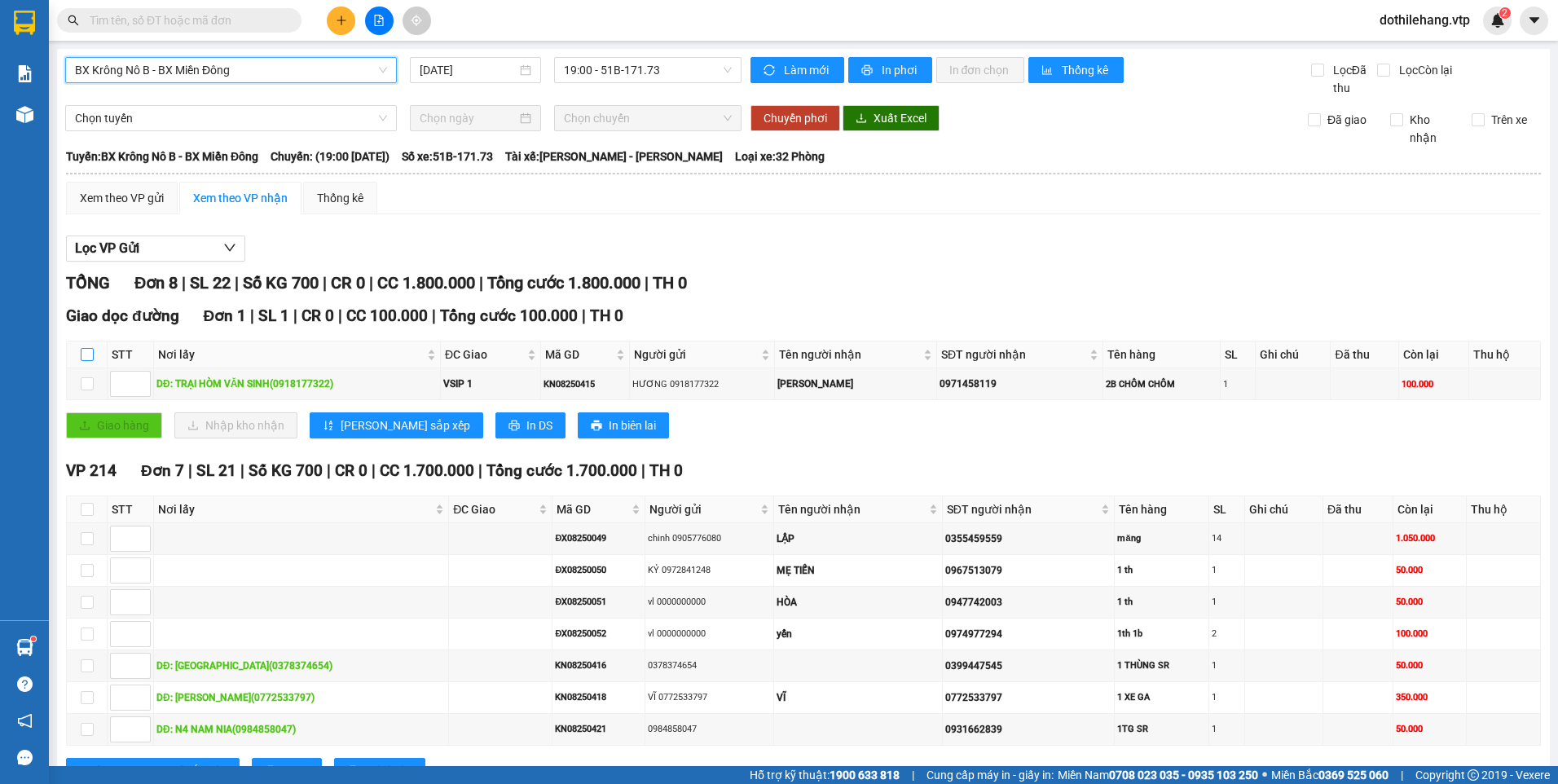
click at [81, 356] on input "checkbox" at bounding box center [87, 354] width 13 height 13
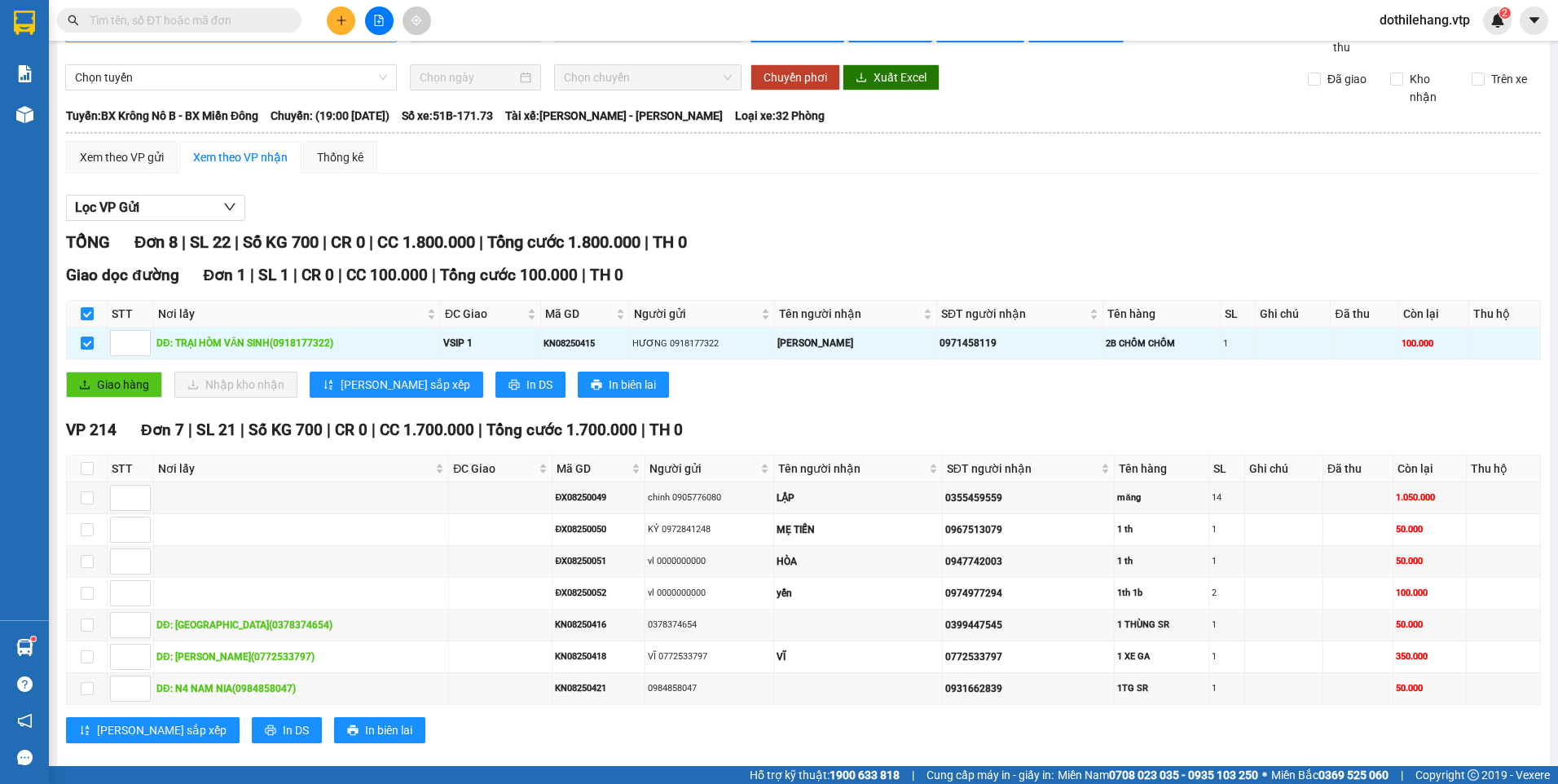
scroll to position [64, 0]
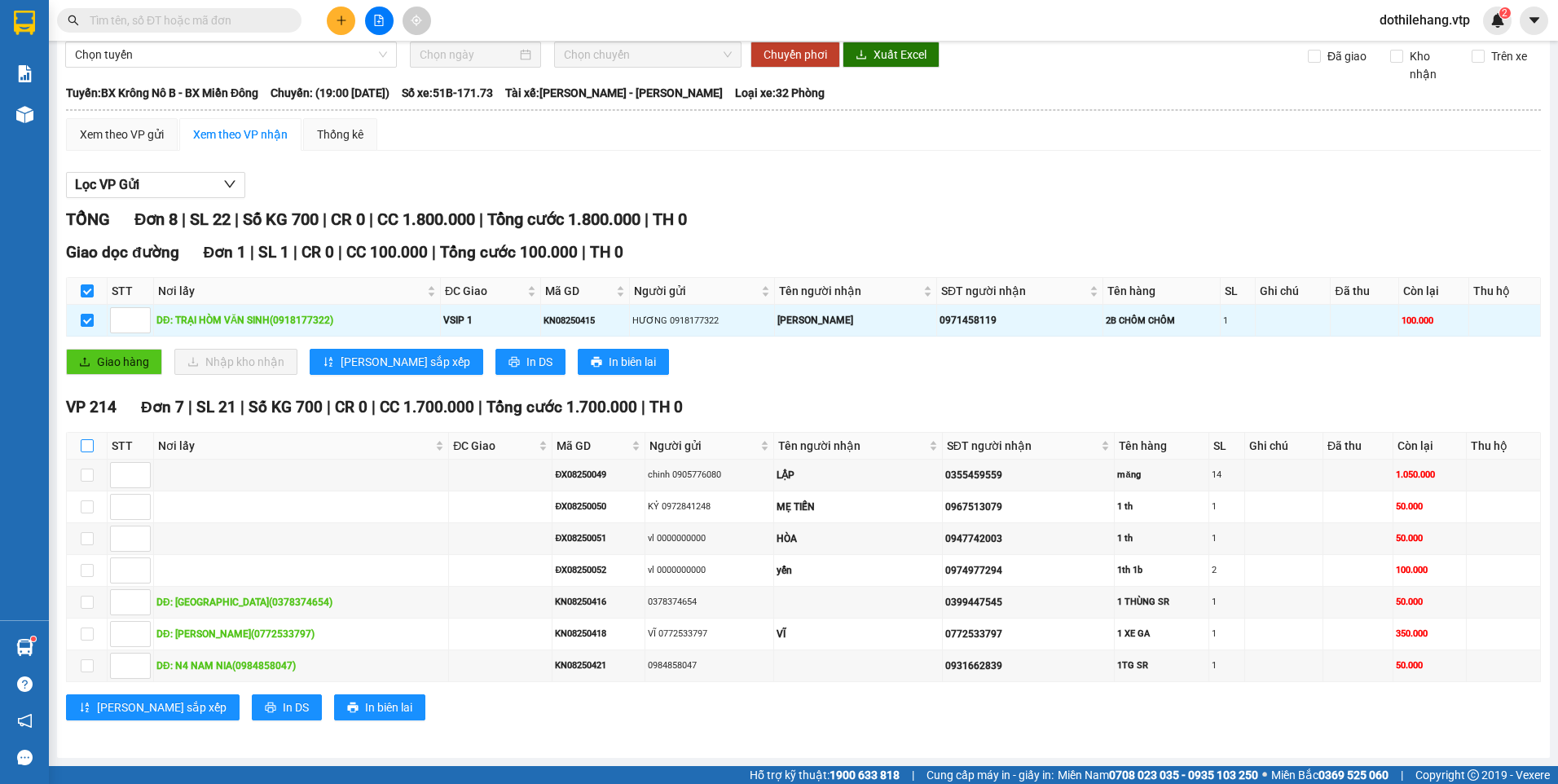
click at [87, 440] on input "checkbox" at bounding box center [87, 446] width 13 height 13
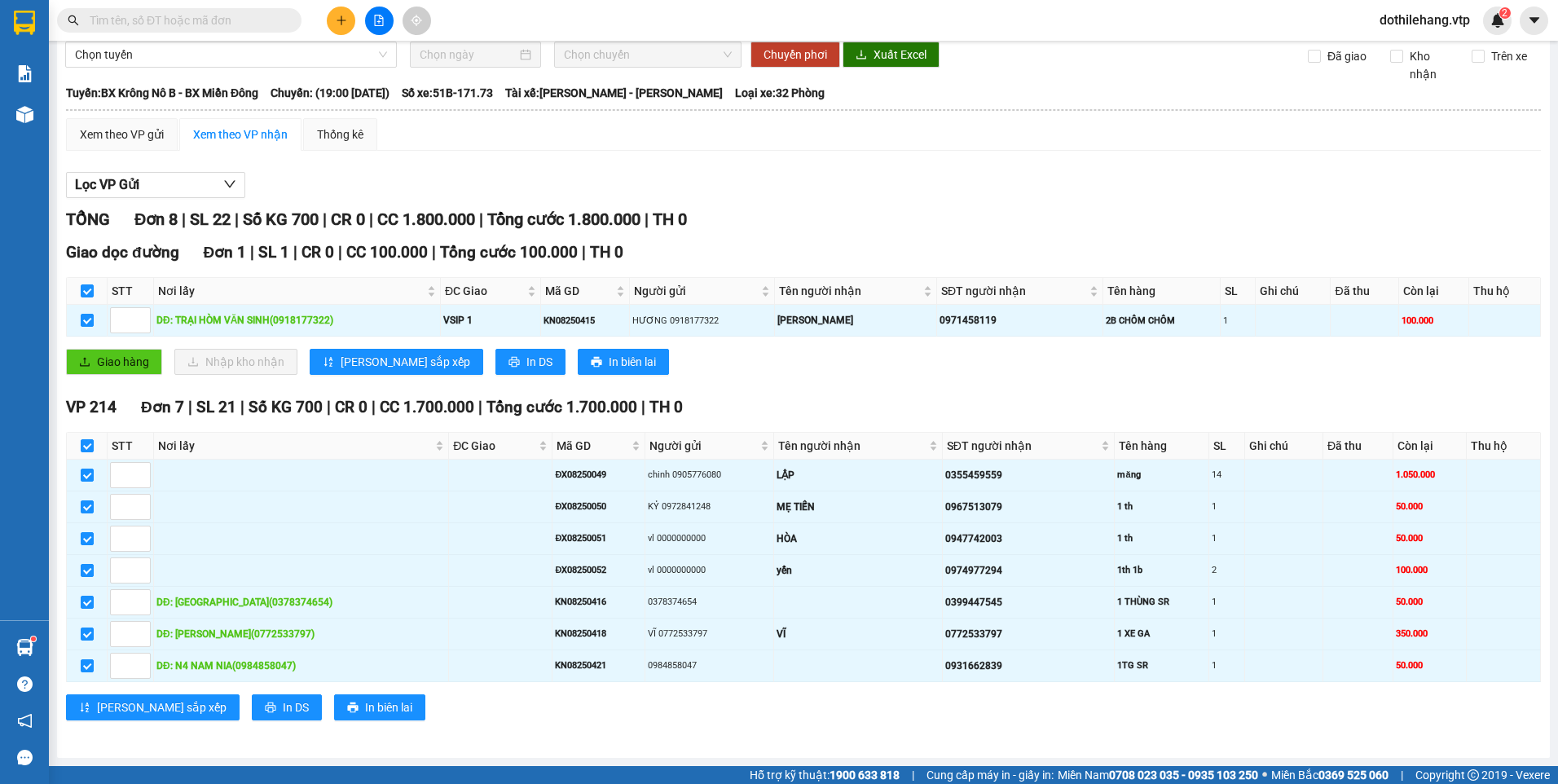
scroll to position [0, 0]
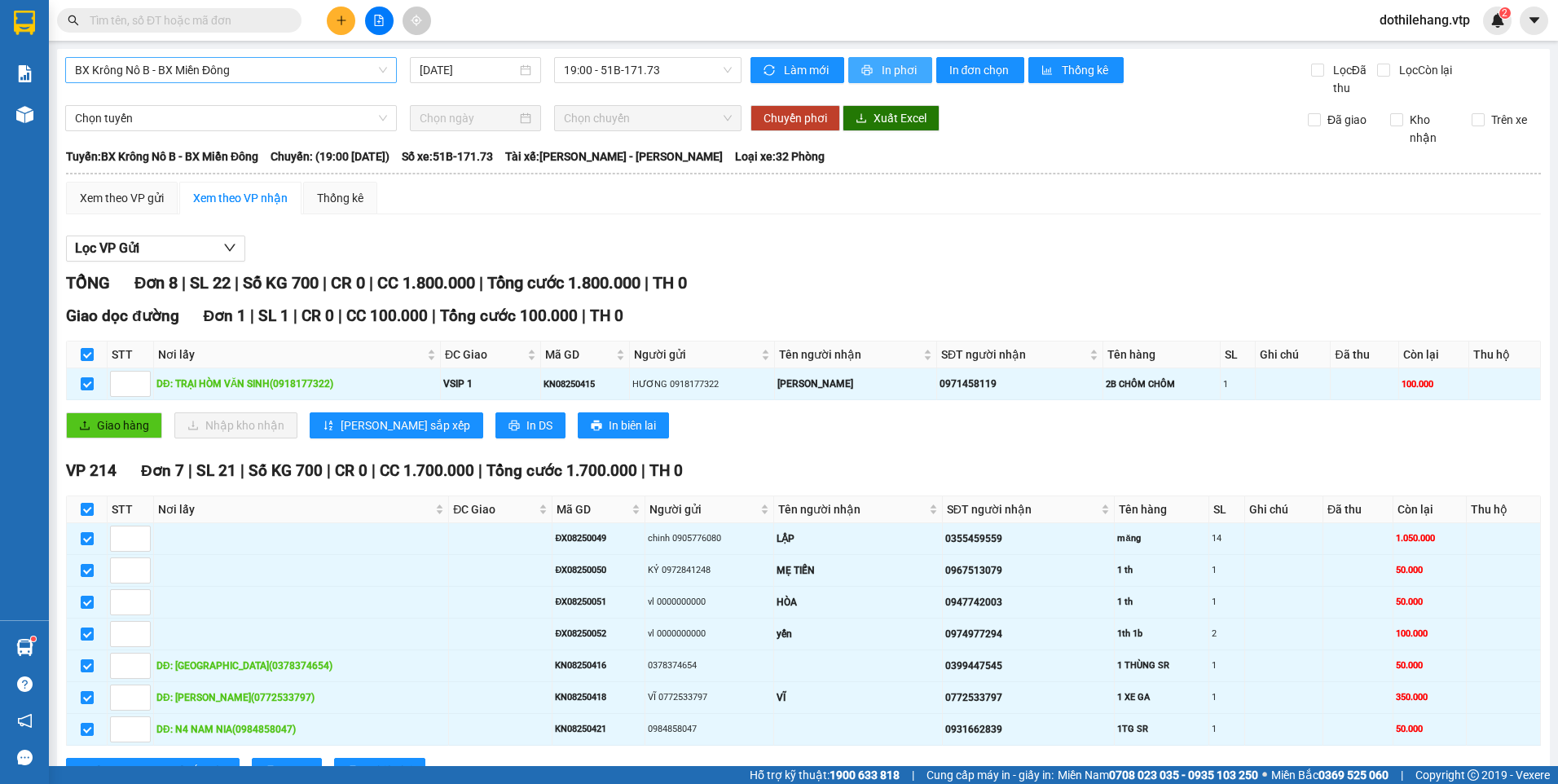
click at [883, 59] on button "In phơi" at bounding box center [890, 70] width 84 height 26
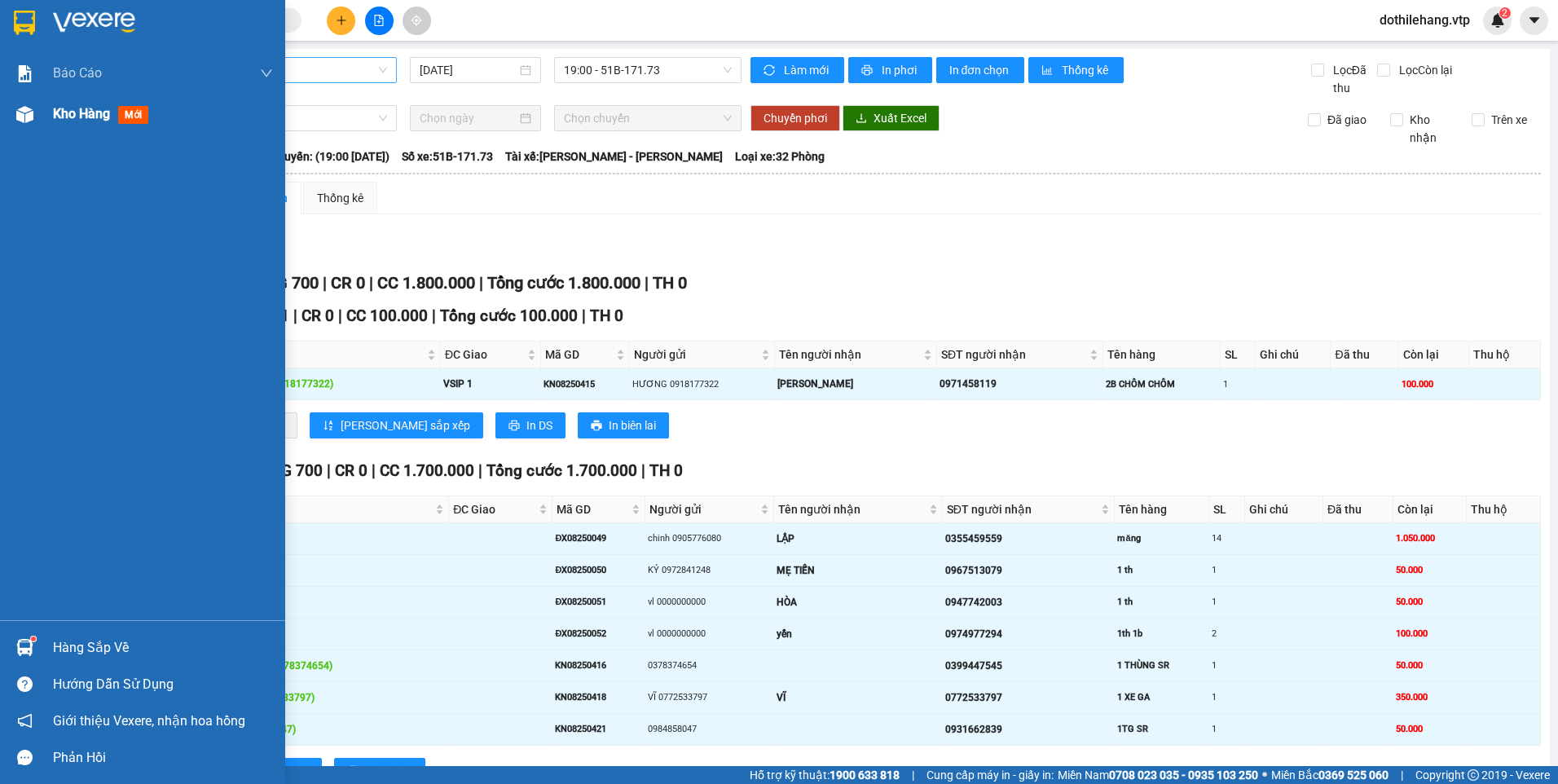
click at [38, 111] on div at bounding box center [24, 114] width 29 height 29
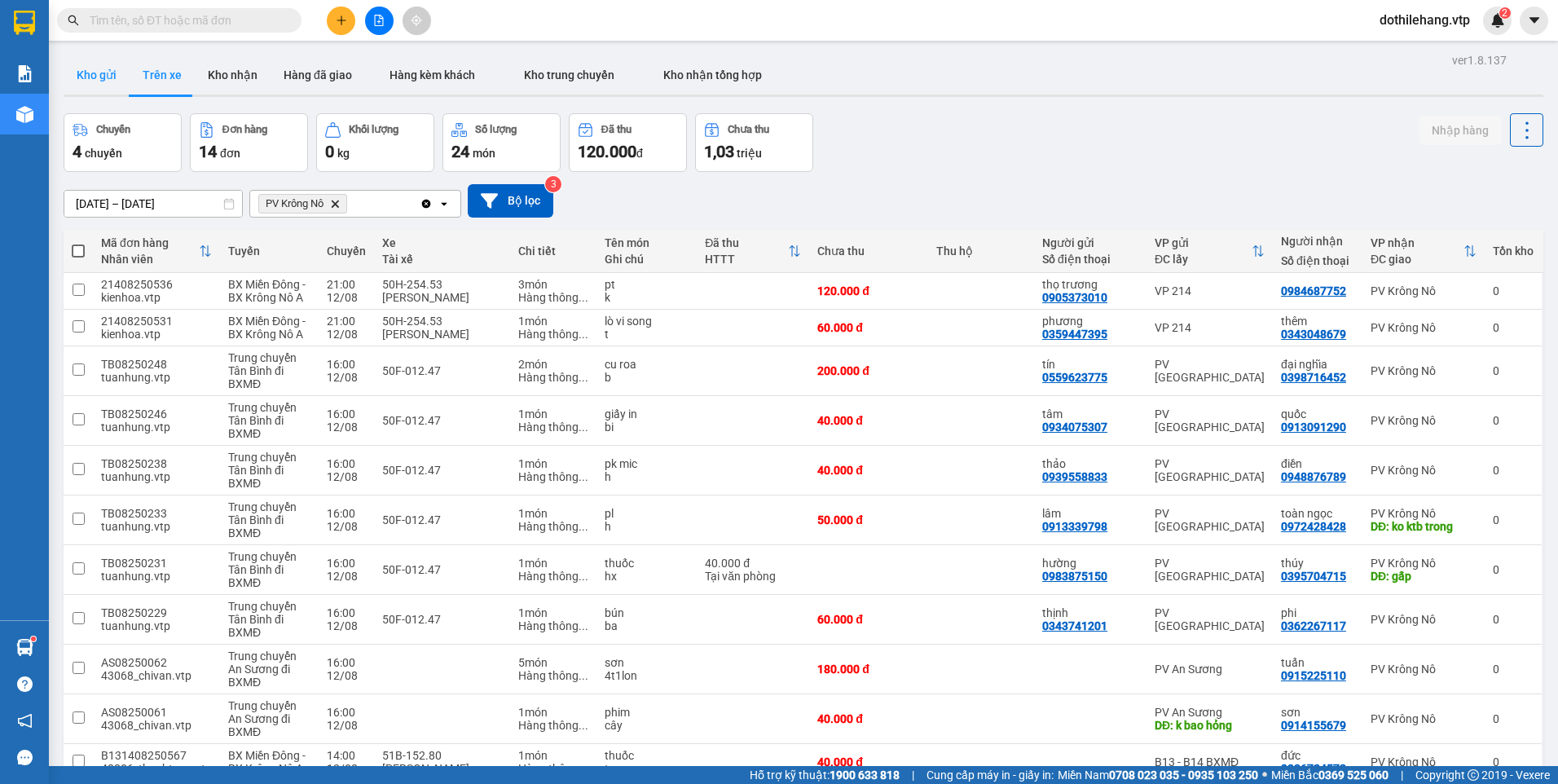
click at [94, 75] on button "Kho gửi" at bounding box center [97, 75] width 66 height 39
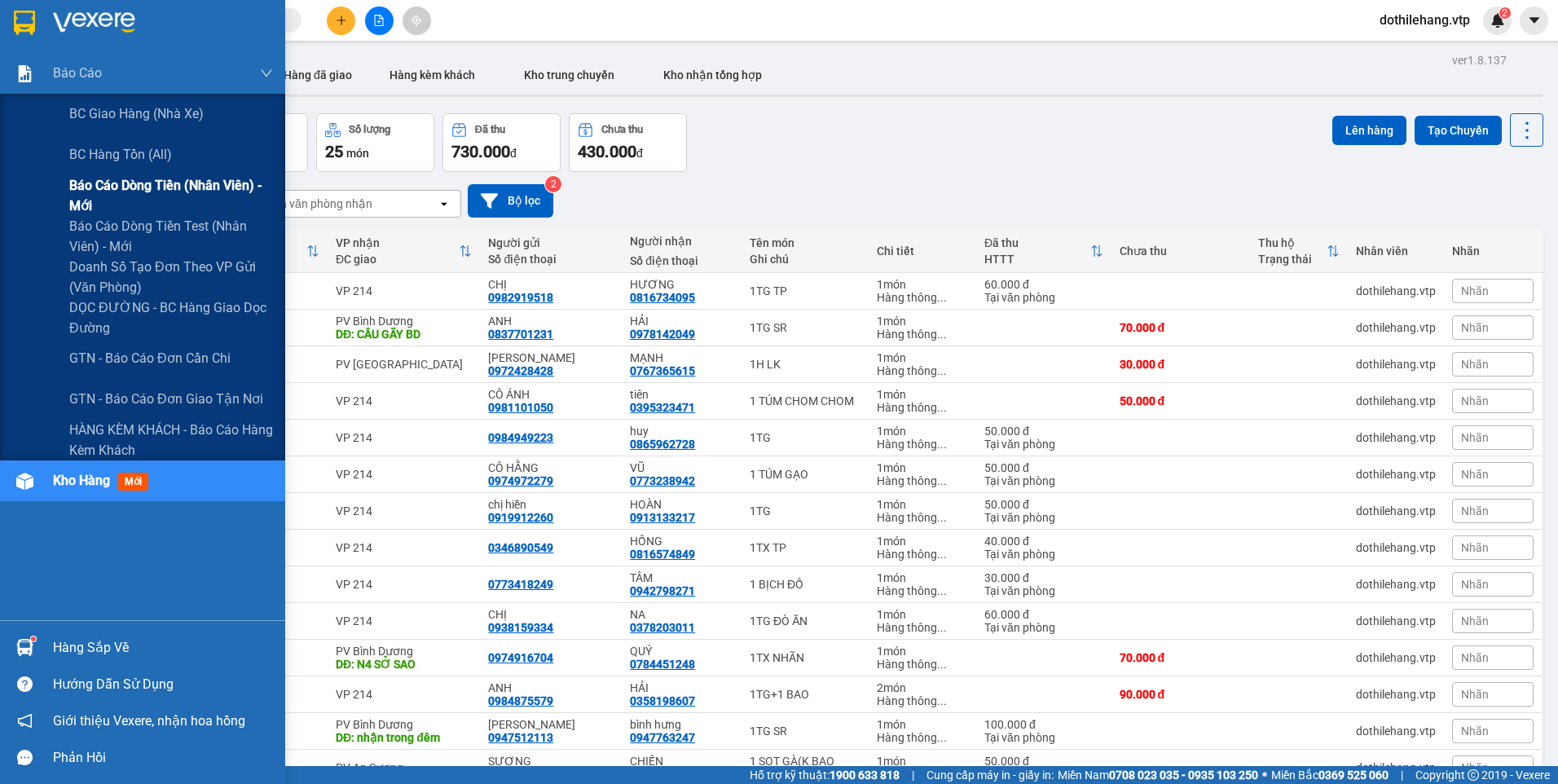
click at [124, 191] on span "Báo cáo dòng tiền (nhân viên) - mới" at bounding box center [171, 195] width 204 height 41
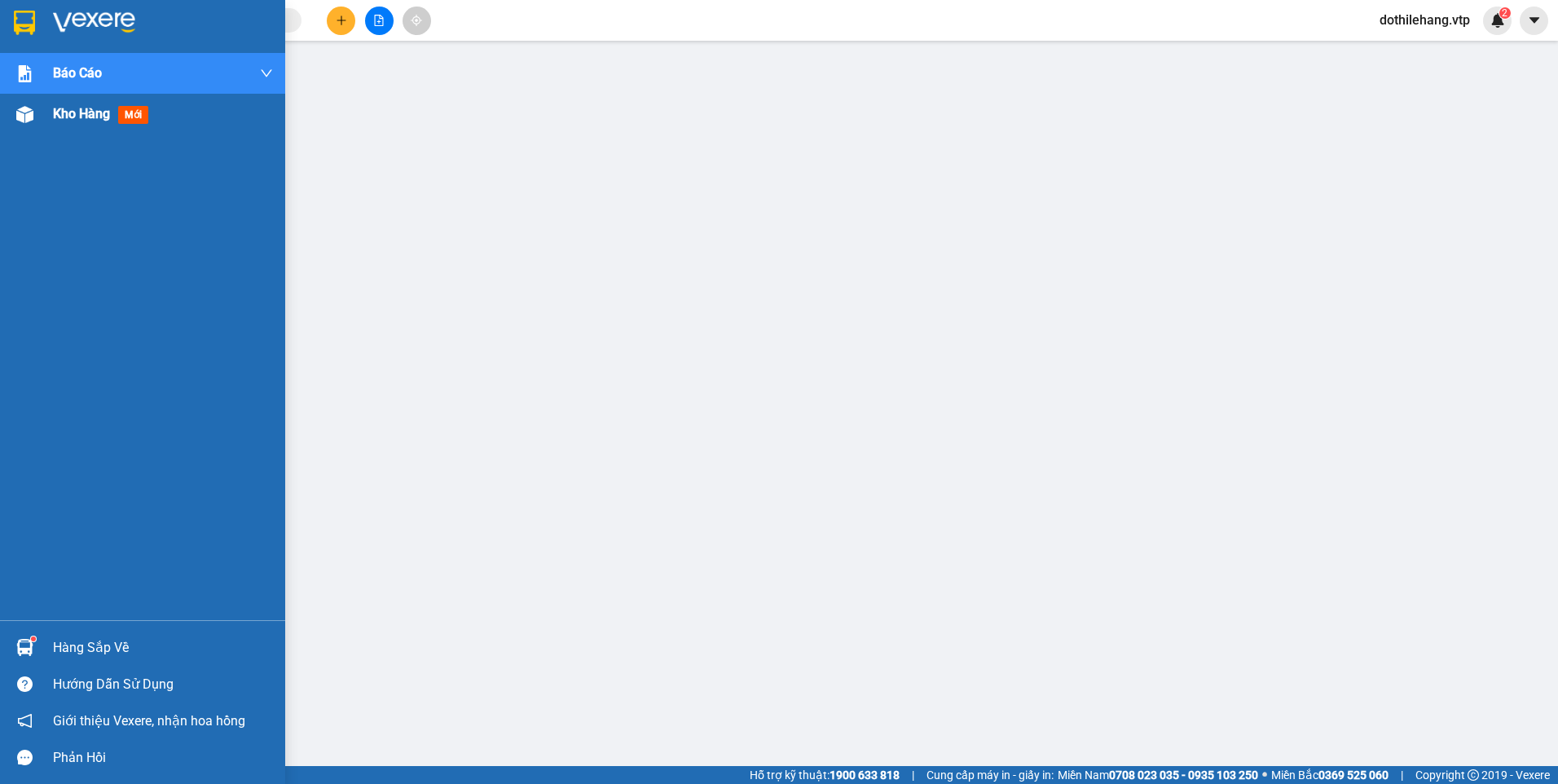
click at [22, 111] on img at bounding box center [25, 115] width 17 height 17
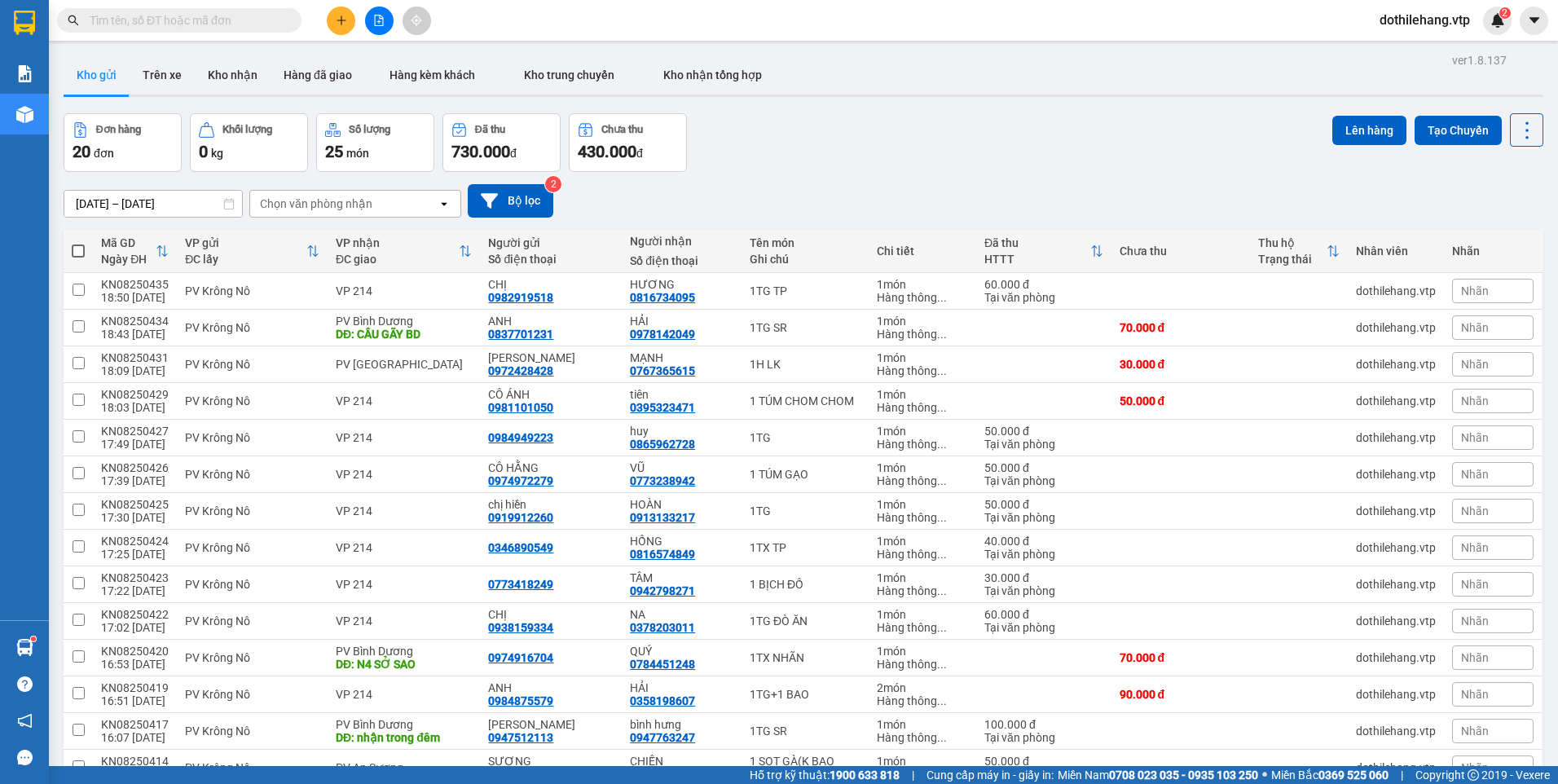
click at [188, 26] on input "text" at bounding box center [185, 20] width 192 height 18
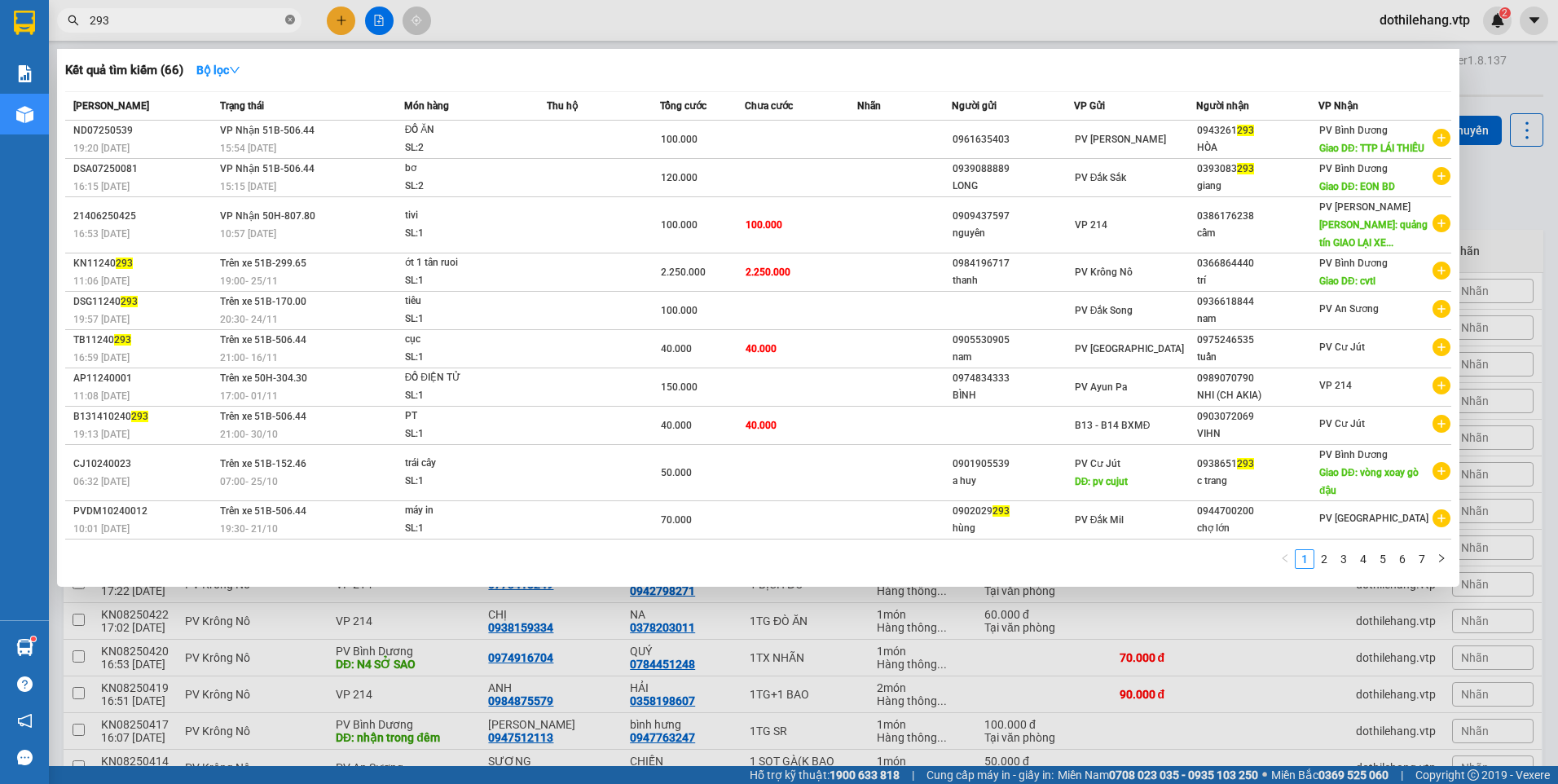
click at [289, 18] on icon "close-circle" at bounding box center [290, 19] width 10 height 10
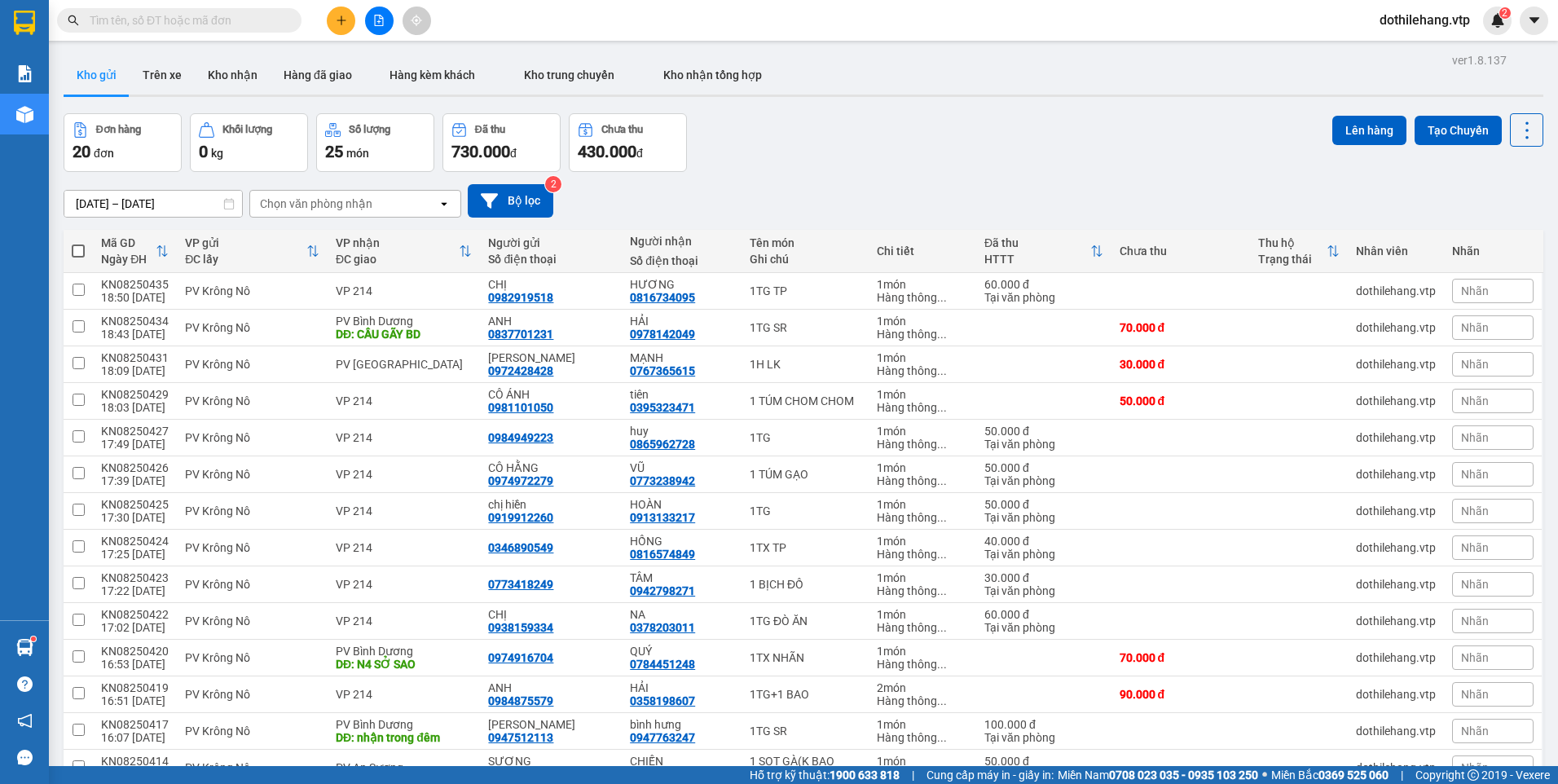
click at [72, 248] on span at bounding box center [77, 251] width 13 height 13
click at [78, 243] on input "checkbox" at bounding box center [78, 243] width 0 height 0
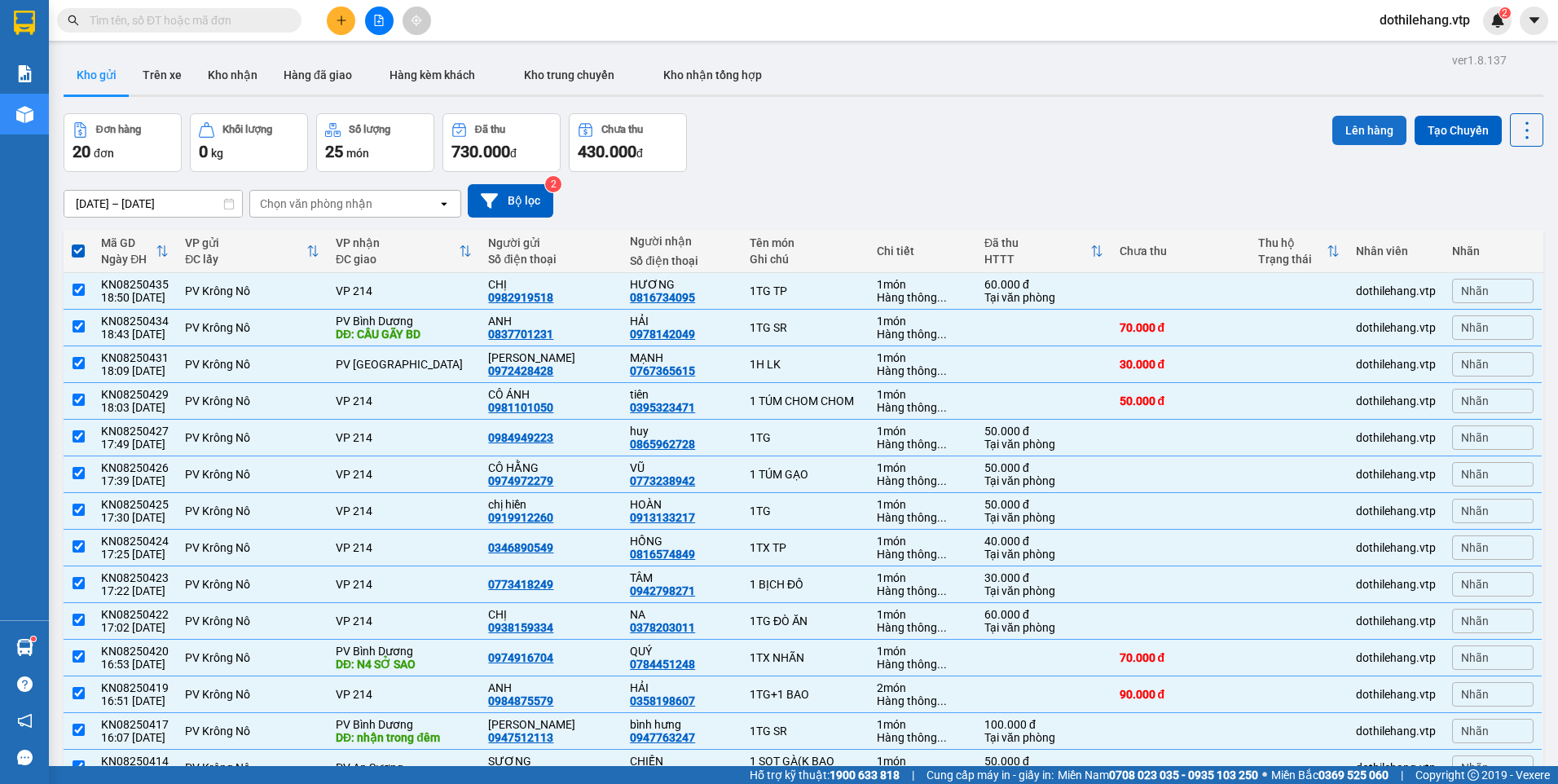
click at [1356, 133] on button "Lên hàng" at bounding box center [1369, 131] width 74 height 30
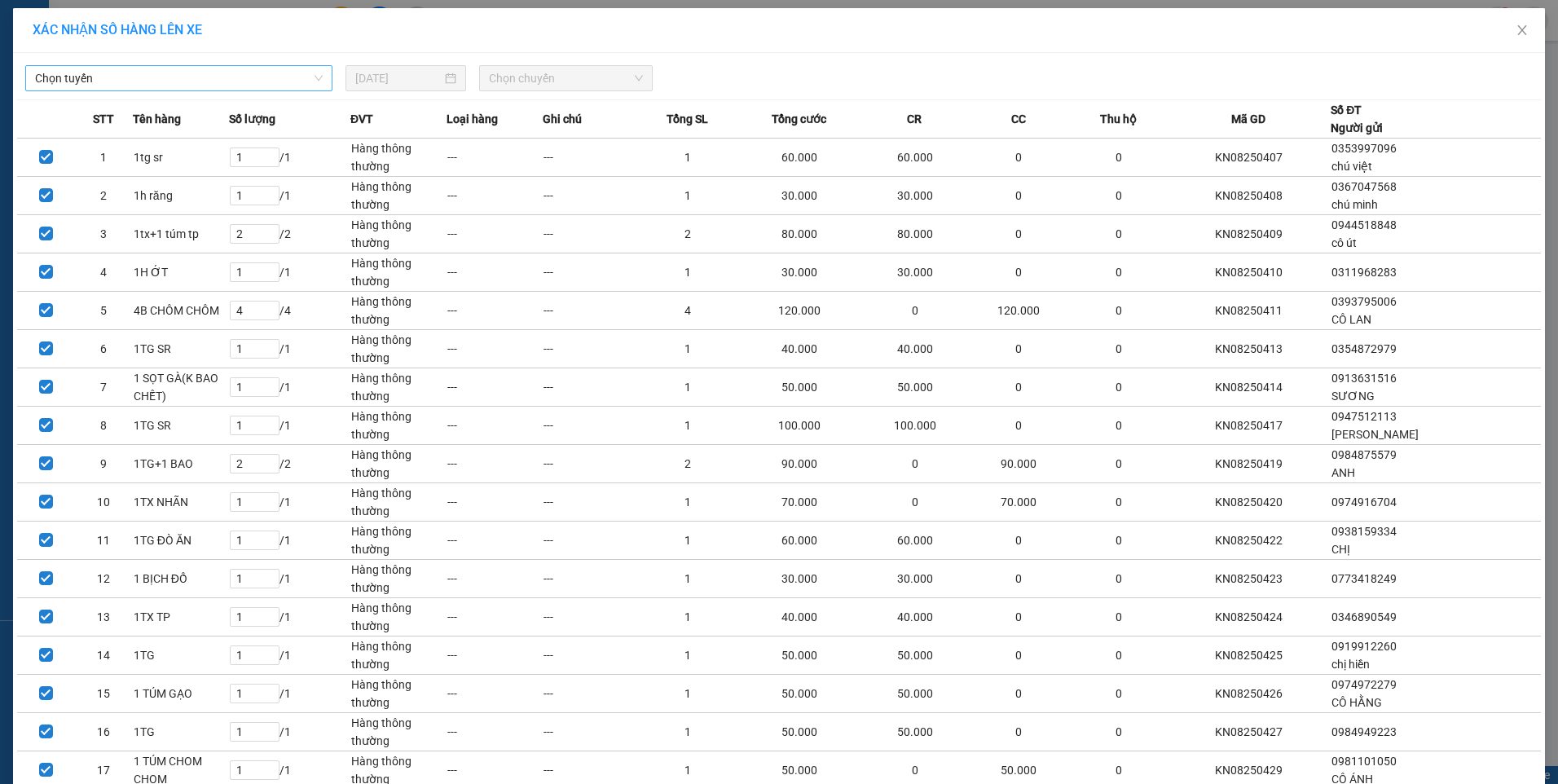
click at [279, 82] on span "Chọn tuyến" at bounding box center [178, 78] width 287 height 24
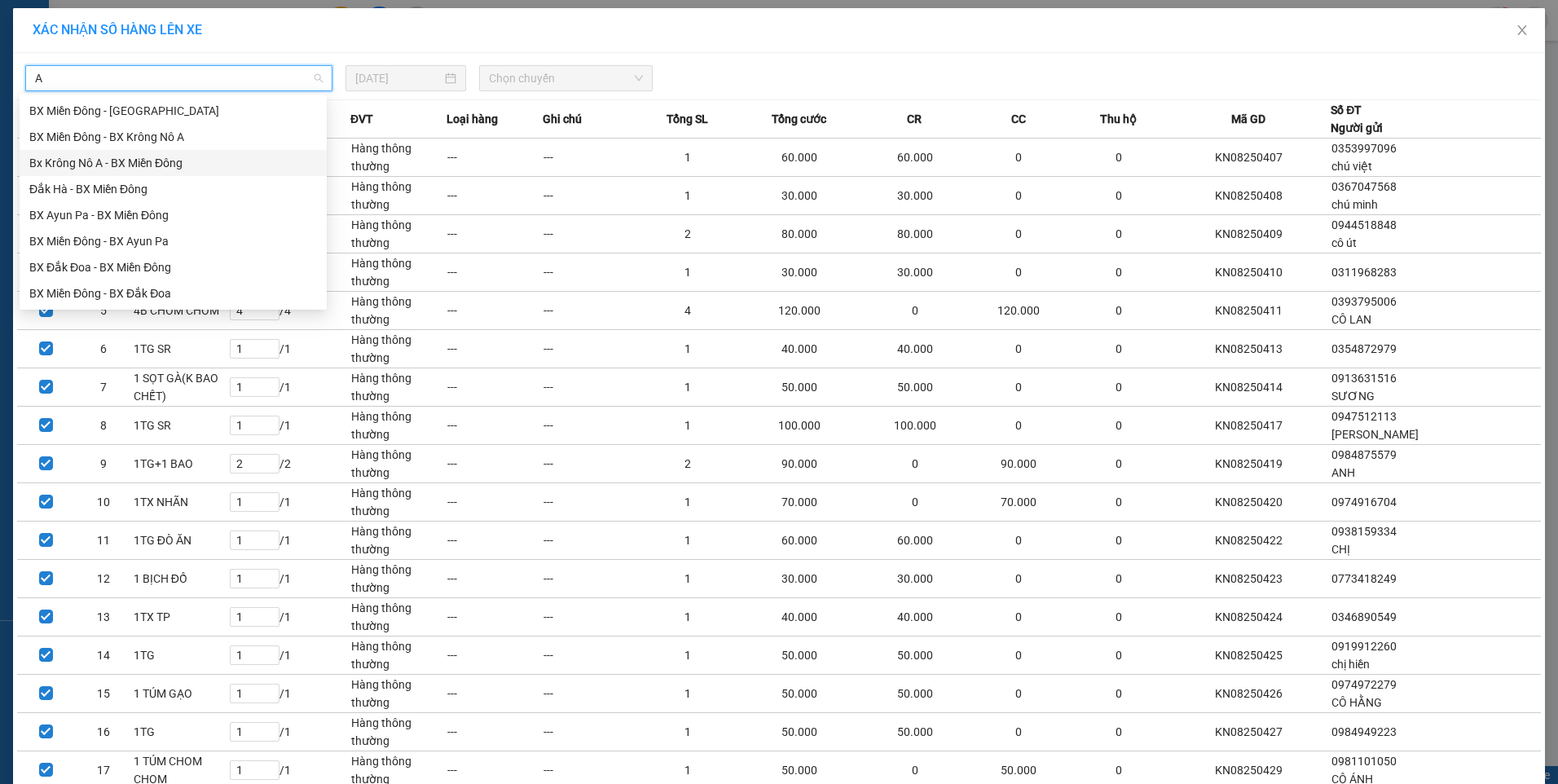
click at [135, 159] on div "Bx Krông Nô A - BX Miền Đông" at bounding box center [173, 163] width 287 height 18
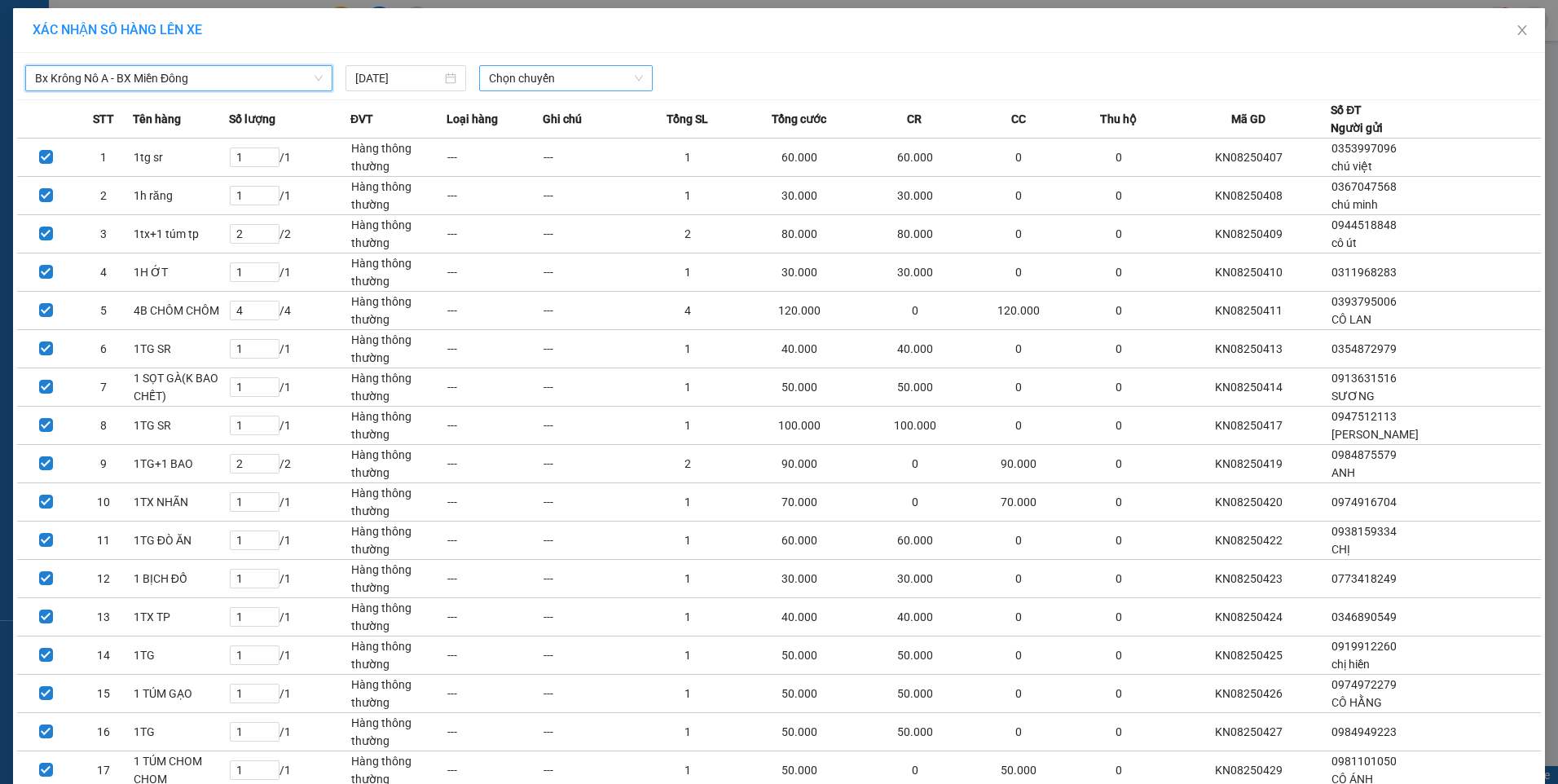
click at [479, 68] on div "Chọn chuyến" at bounding box center [565, 78] width 173 height 26
click at [513, 171] on div "20:00 - 51B-152.46" at bounding box center [547, 163] width 127 height 18
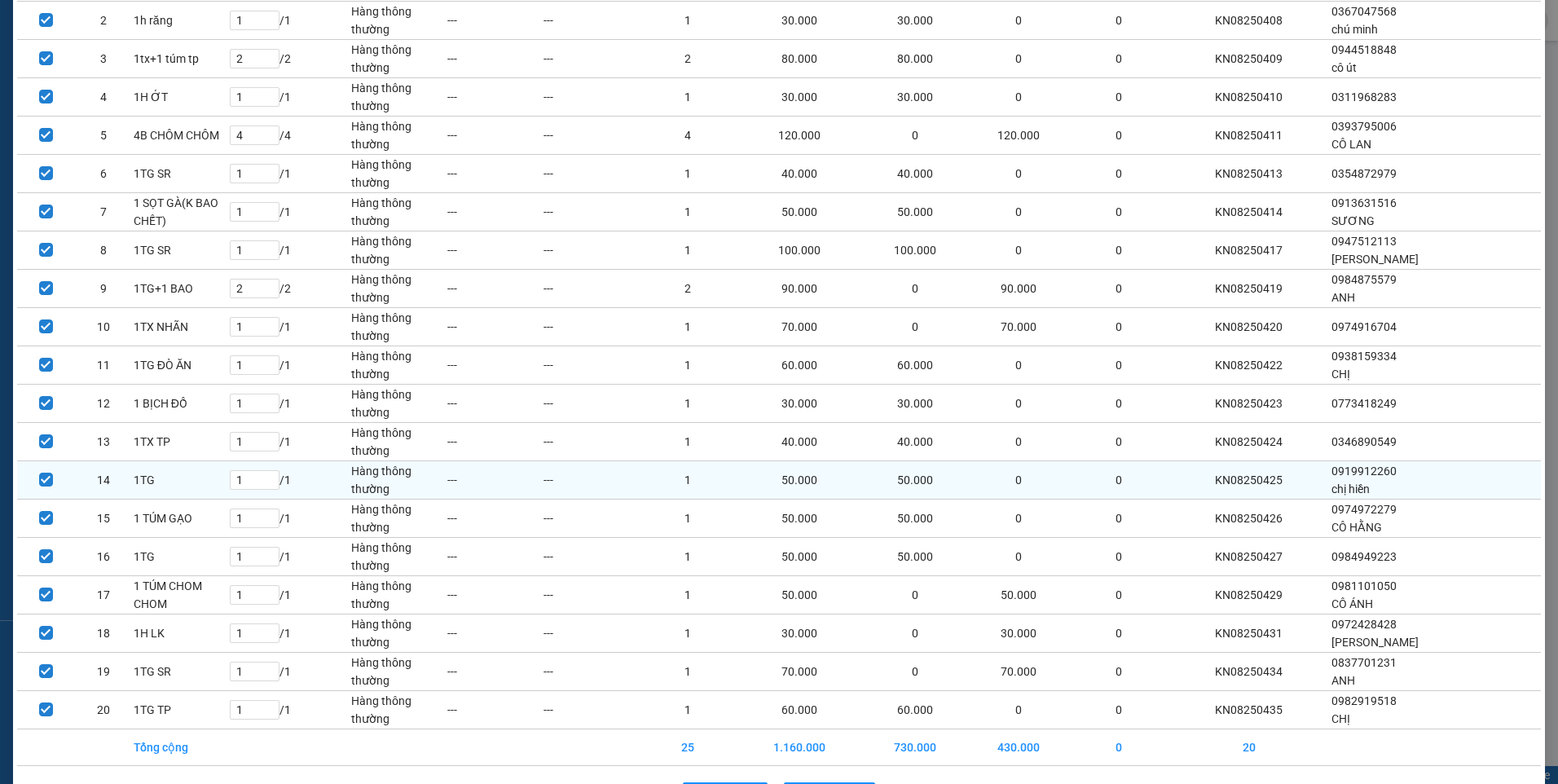
scroll to position [241, 0]
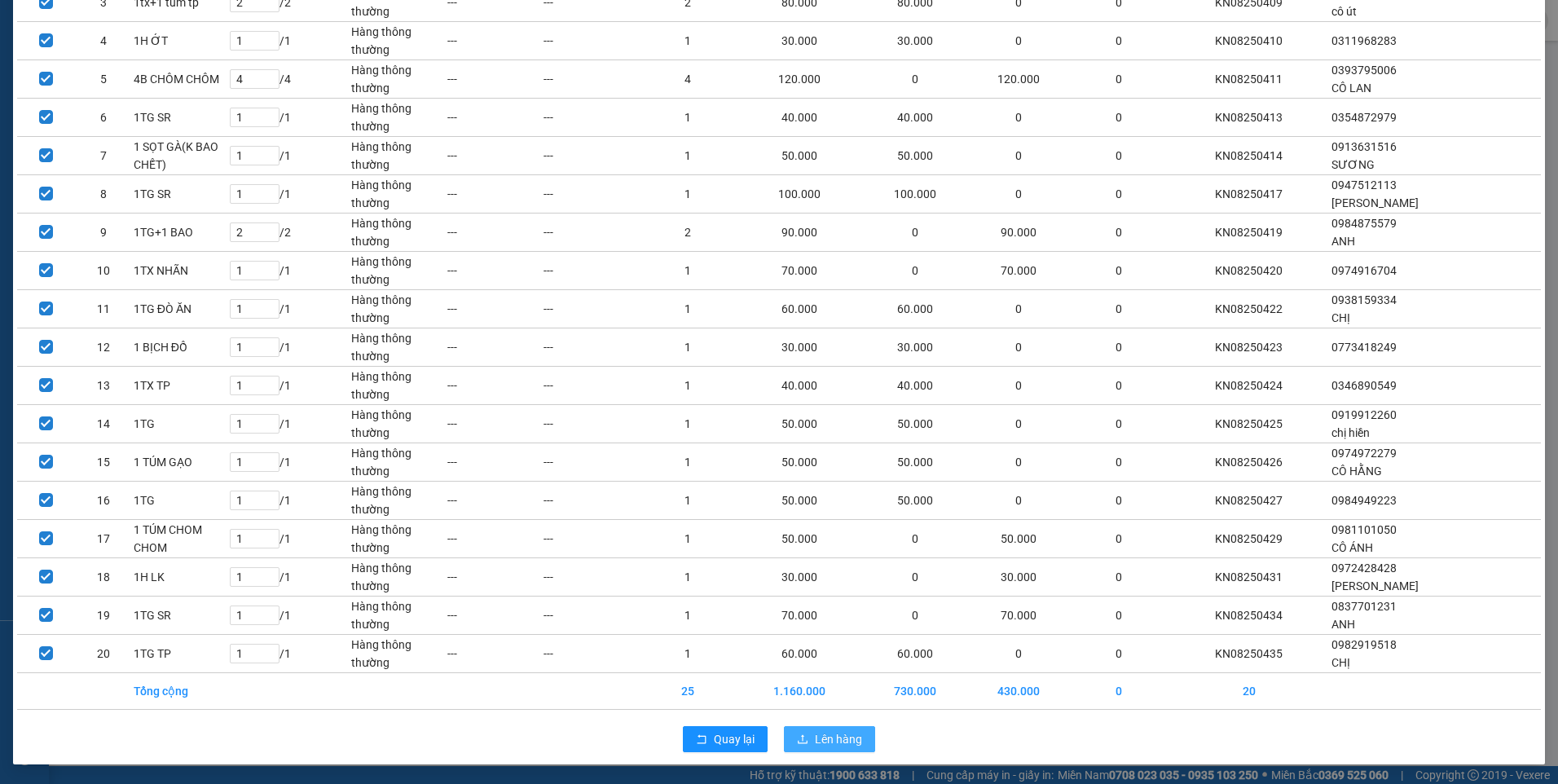
click at [815, 734] on span "Lên hàng" at bounding box center [838, 739] width 47 height 18
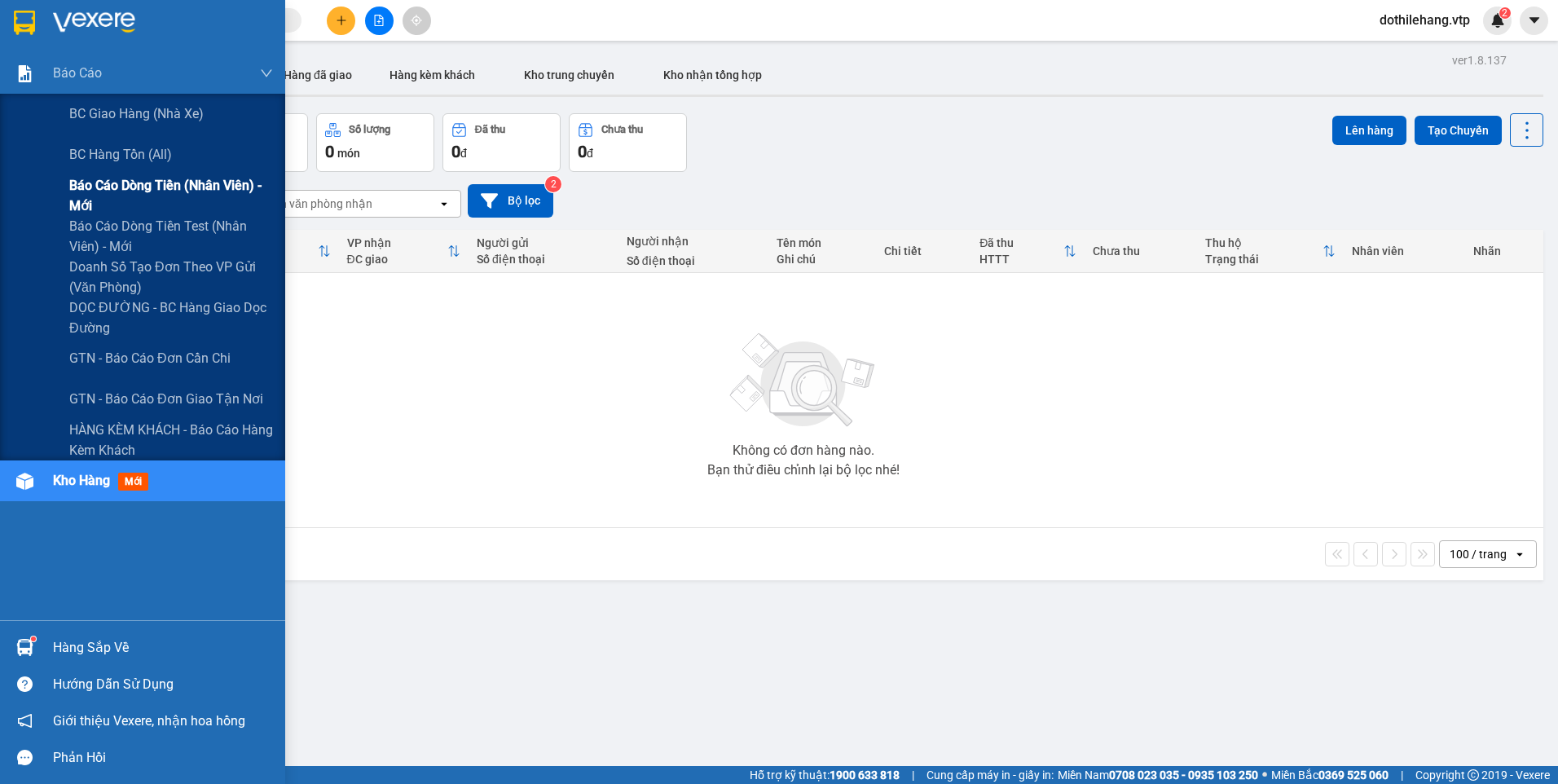
click at [95, 185] on span "Báo cáo dòng tiền (nhân viên) - mới" at bounding box center [171, 195] width 204 height 41
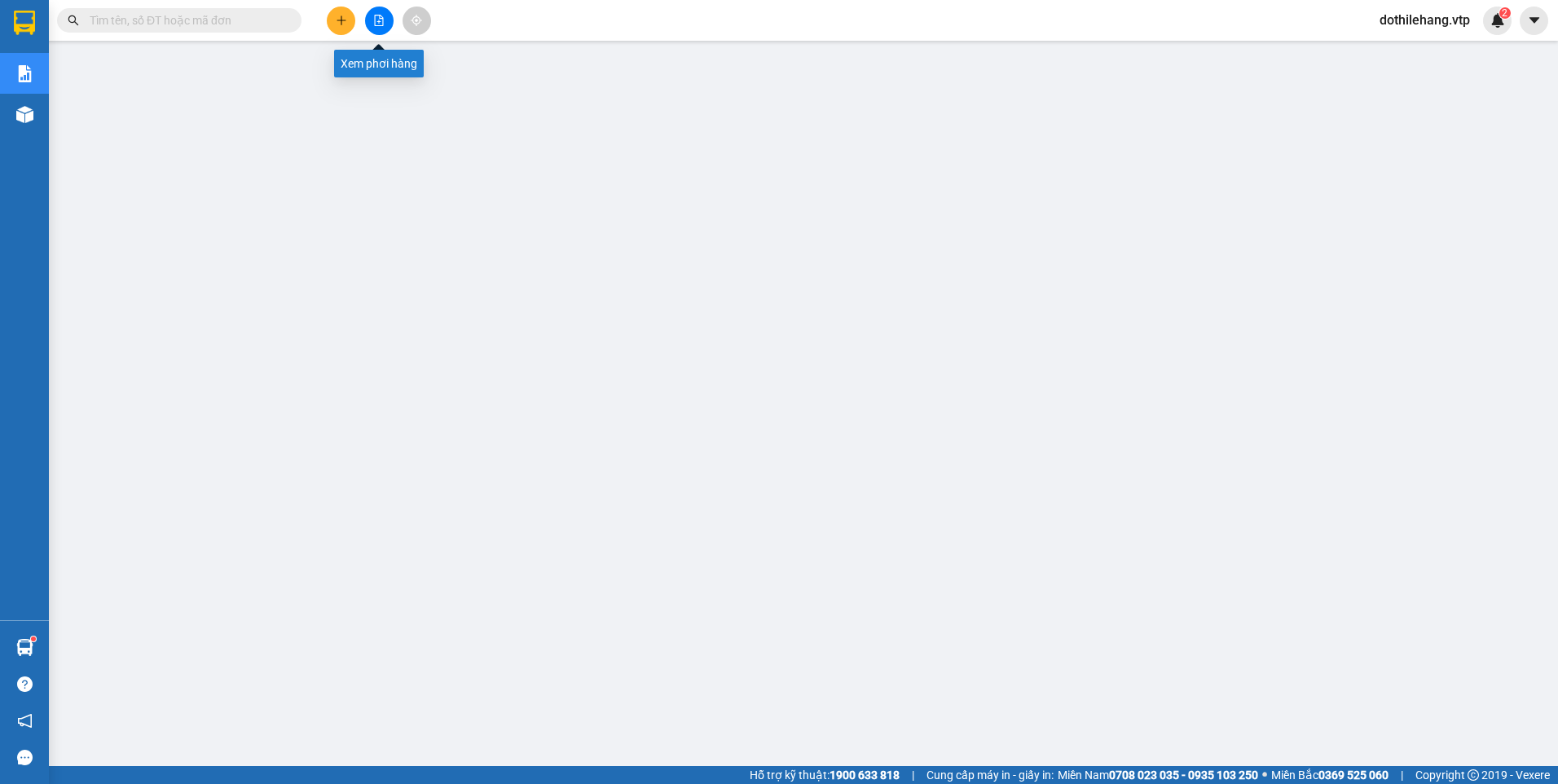
click at [380, 16] on icon "file-add" at bounding box center [379, 20] width 9 height 11
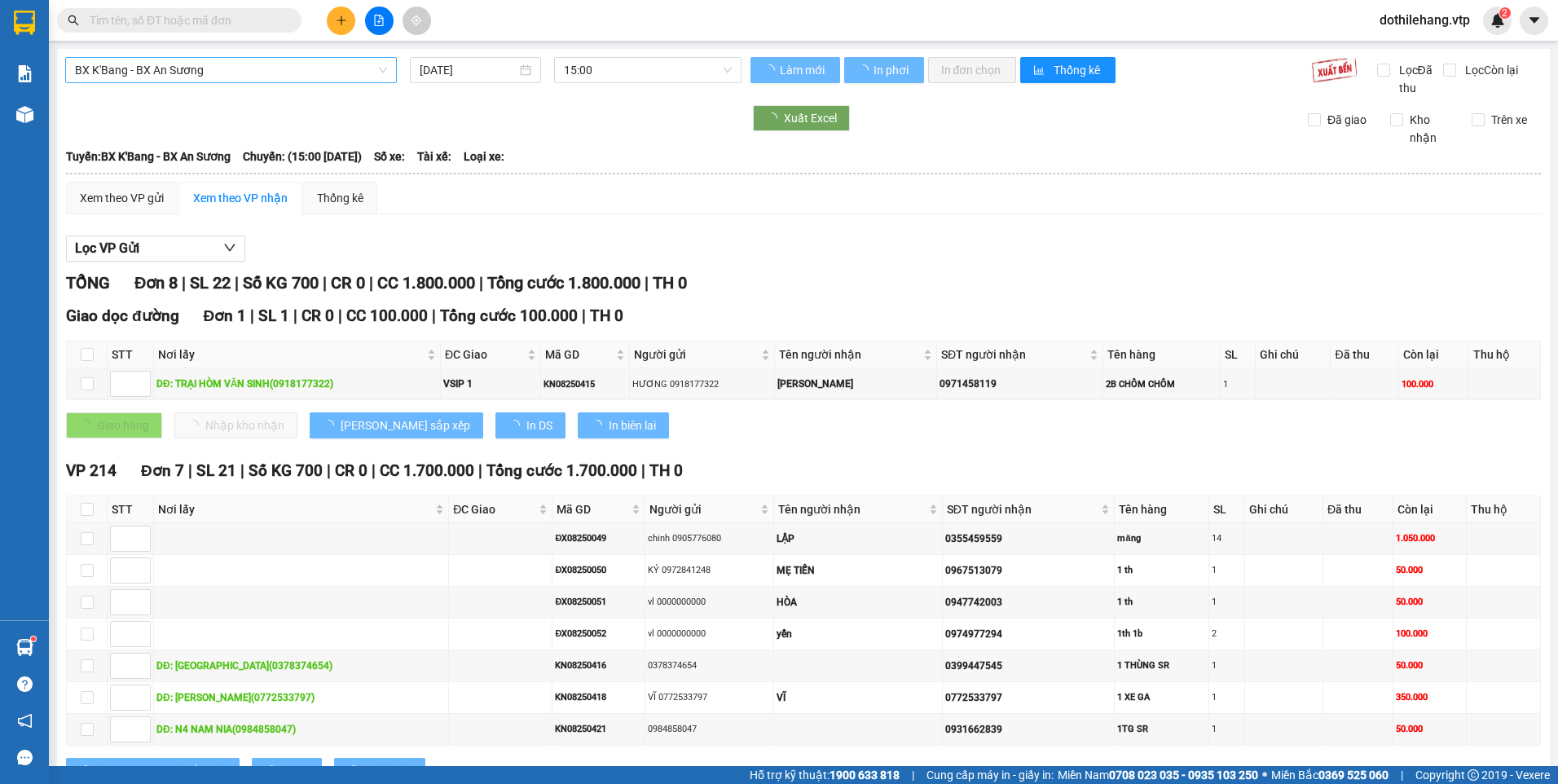
click at [196, 73] on span "BX K'Bang - BX An Sương" at bounding box center [231, 70] width 312 height 24
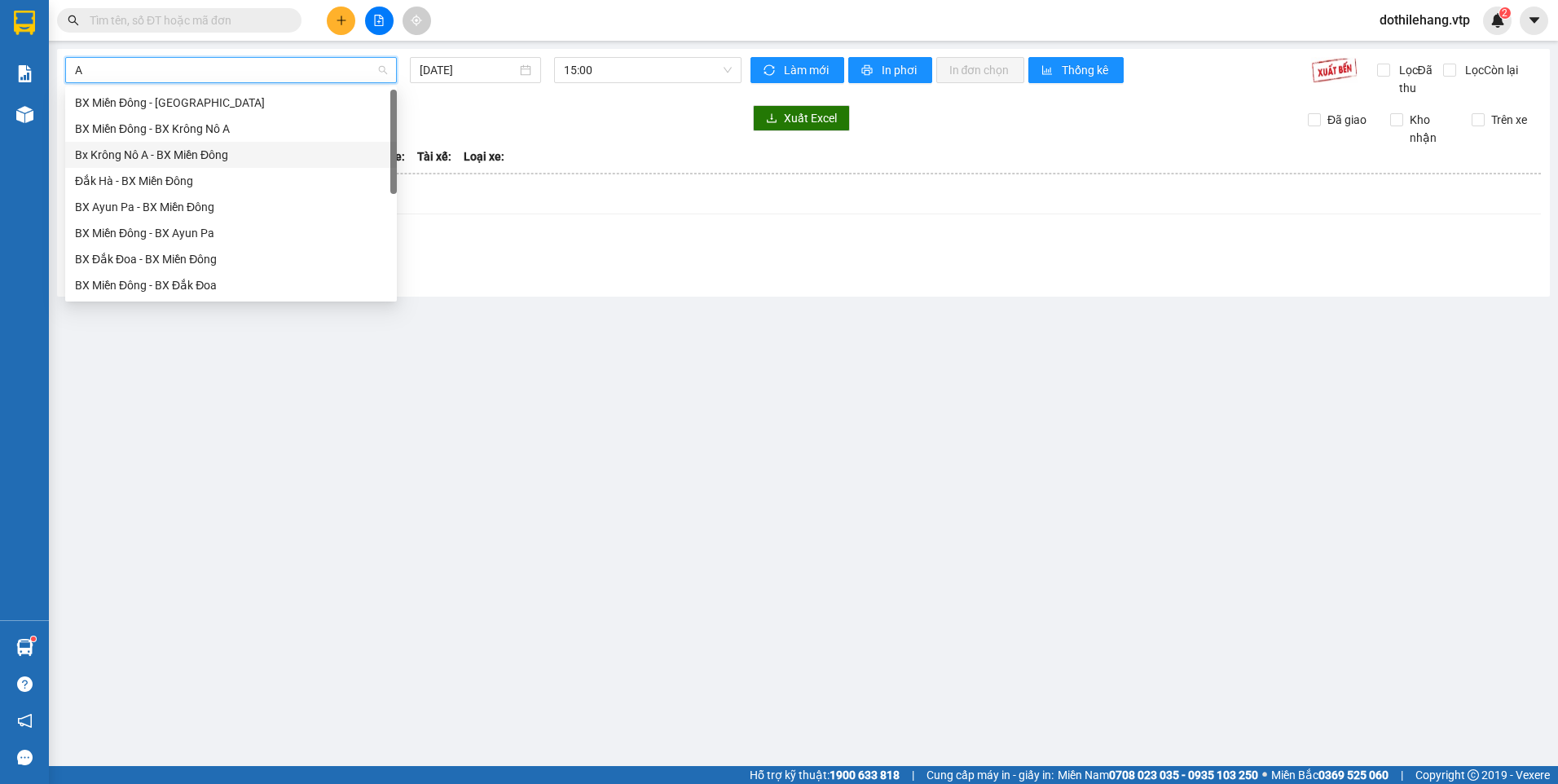
click at [198, 147] on div "Bx Krông Nô A - BX Miền Đông" at bounding box center [231, 155] width 312 height 18
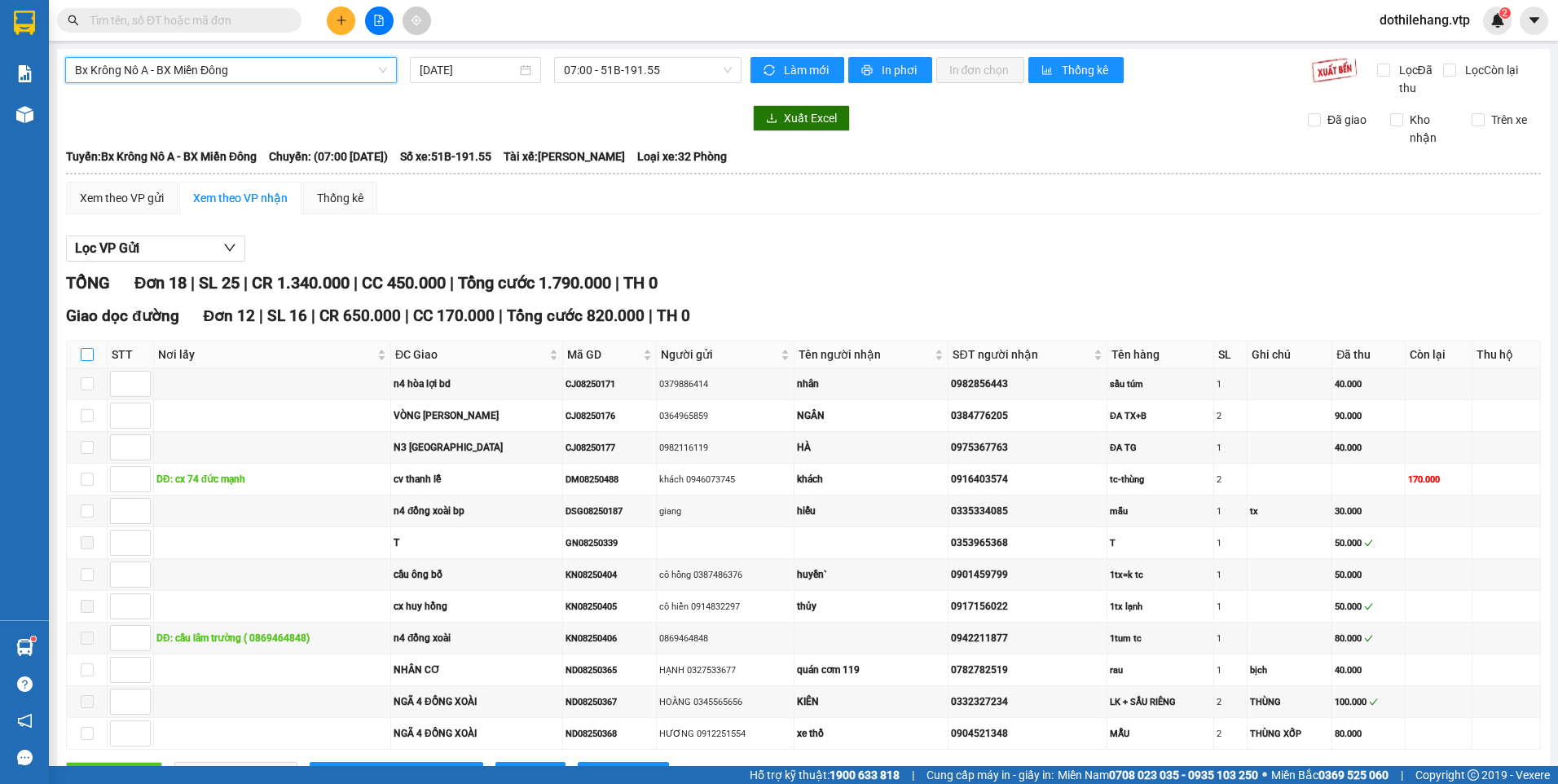
click at [88, 347] on label at bounding box center [87, 354] width 13 height 18
click at [88, 348] on input "checkbox" at bounding box center [87, 354] width 13 height 13
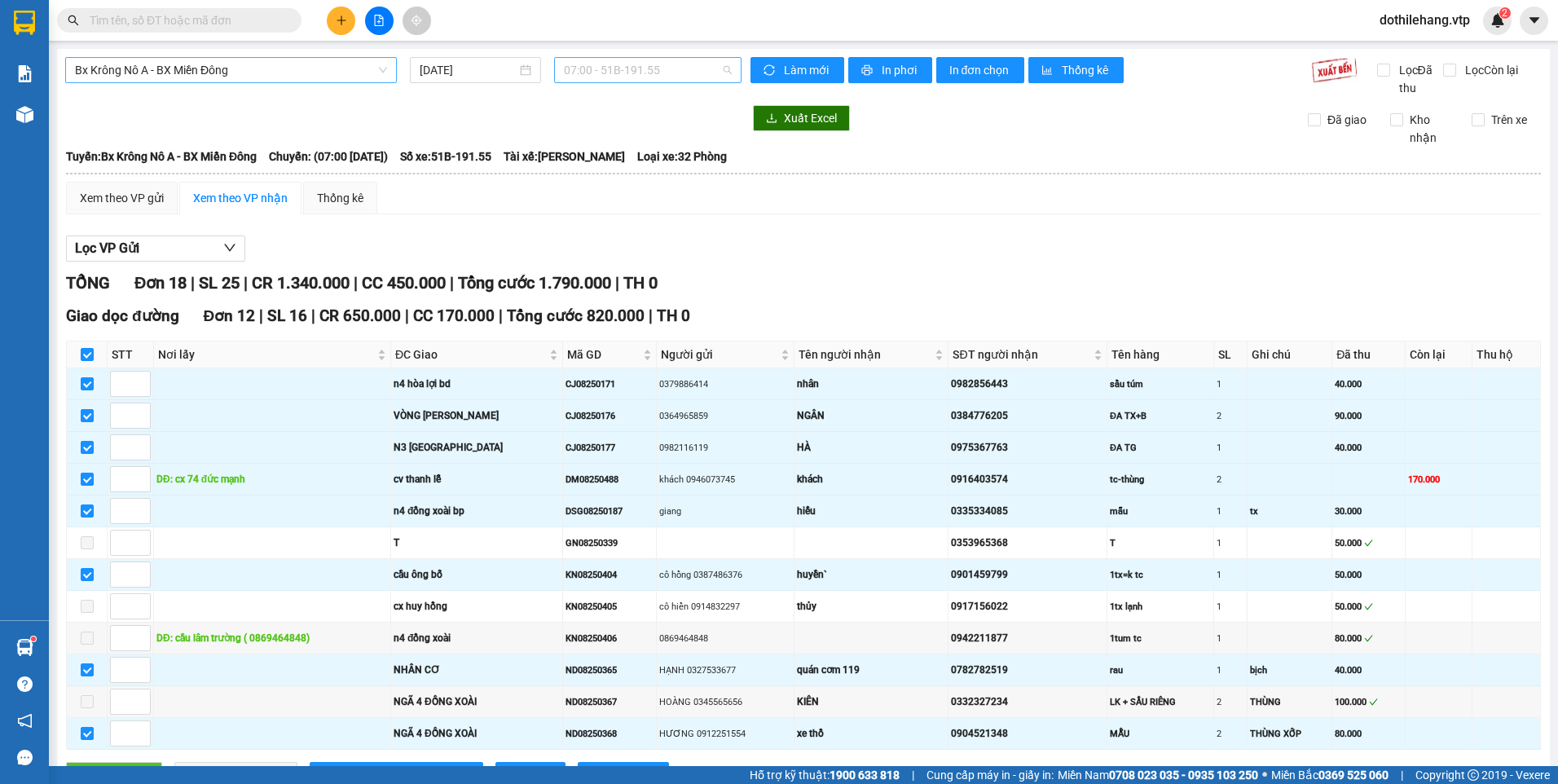
click at [654, 61] on span "07:00 - 51B-191.55" at bounding box center [648, 70] width 169 height 24
click at [633, 151] on div "20:00 - 51B-152.46" at bounding box center [623, 155] width 127 height 18
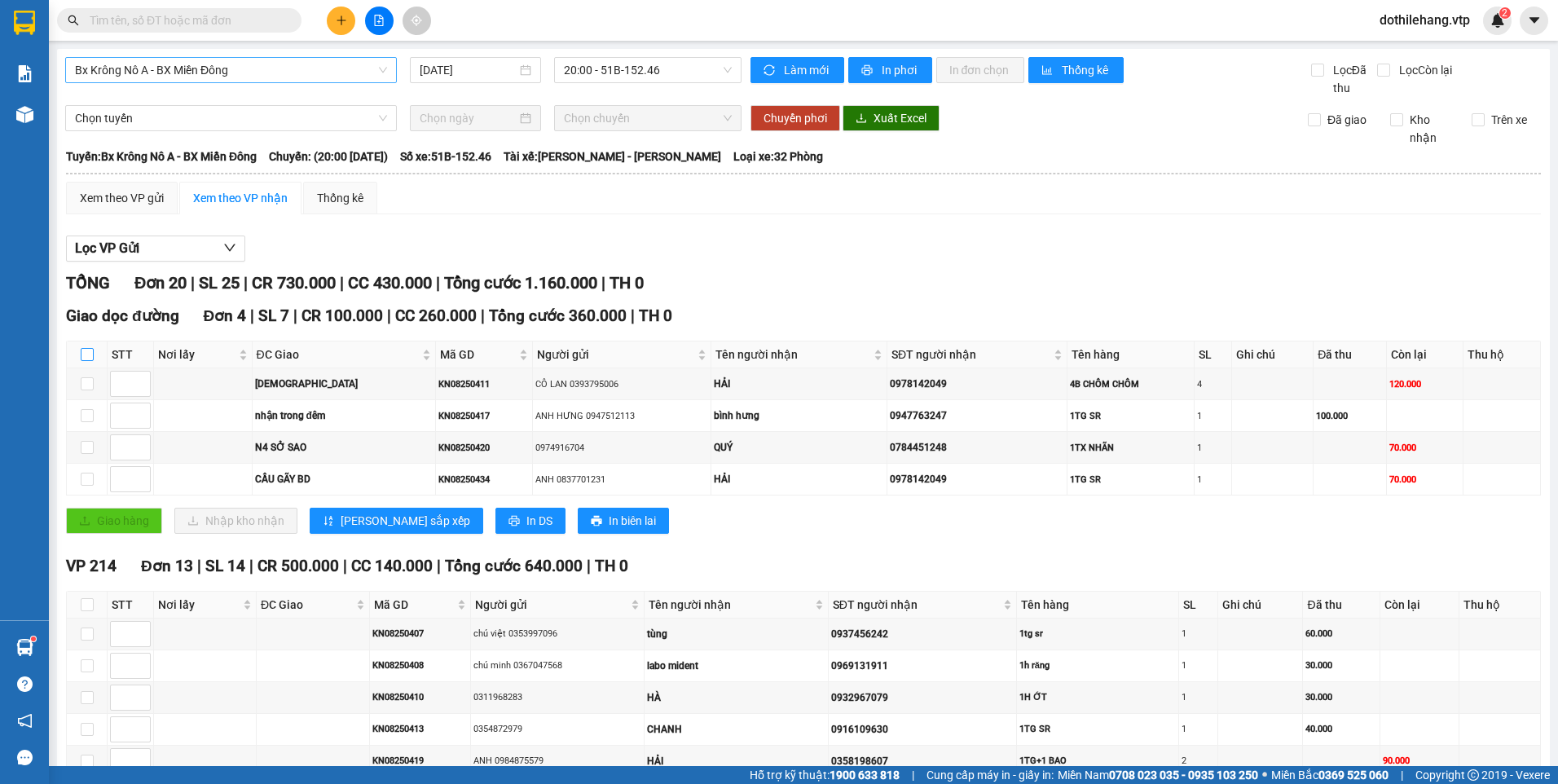
click at [82, 358] on input "checkbox" at bounding box center [87, 354] width 13 height 13
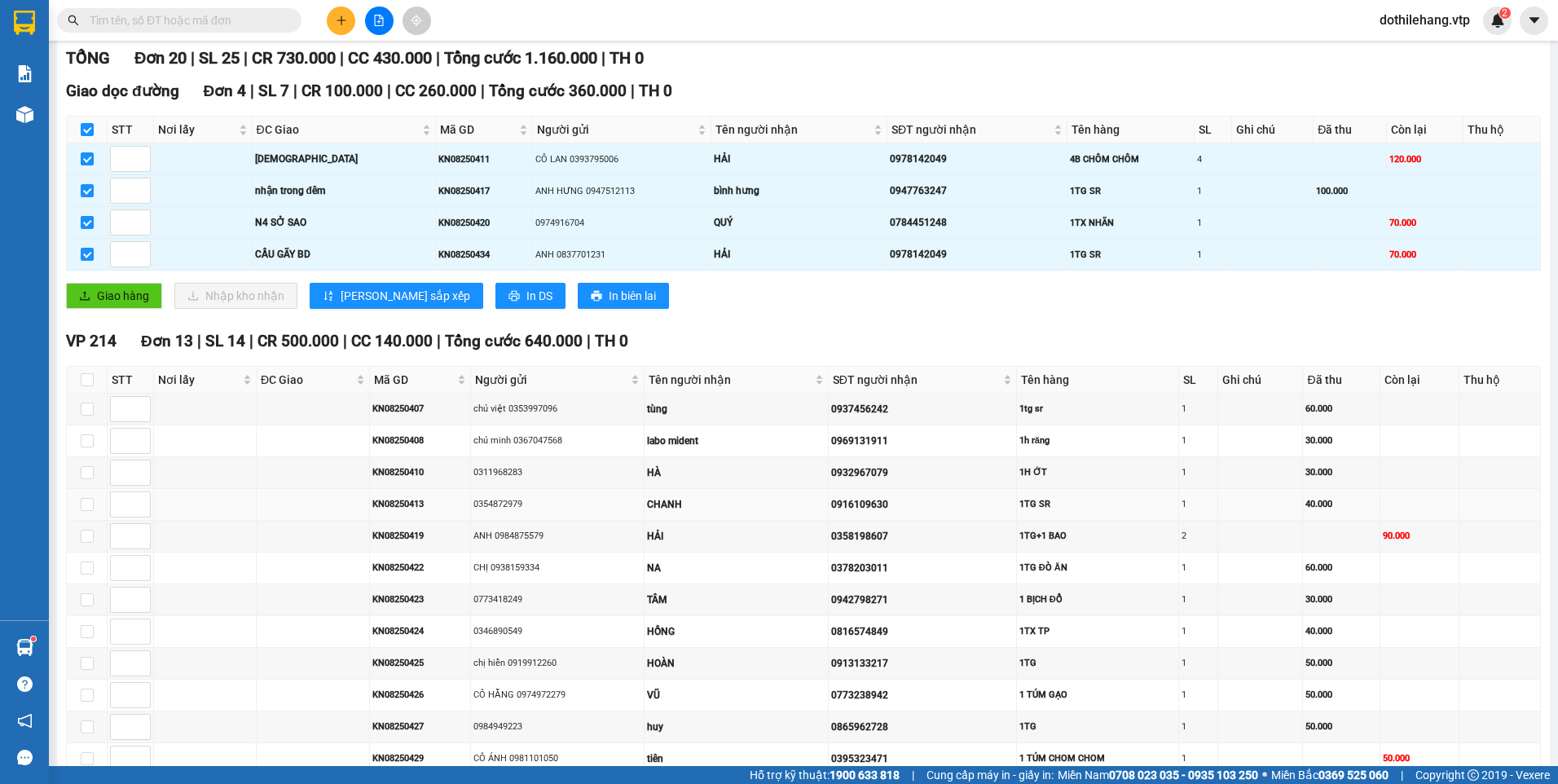
scroll to position [407, 0]
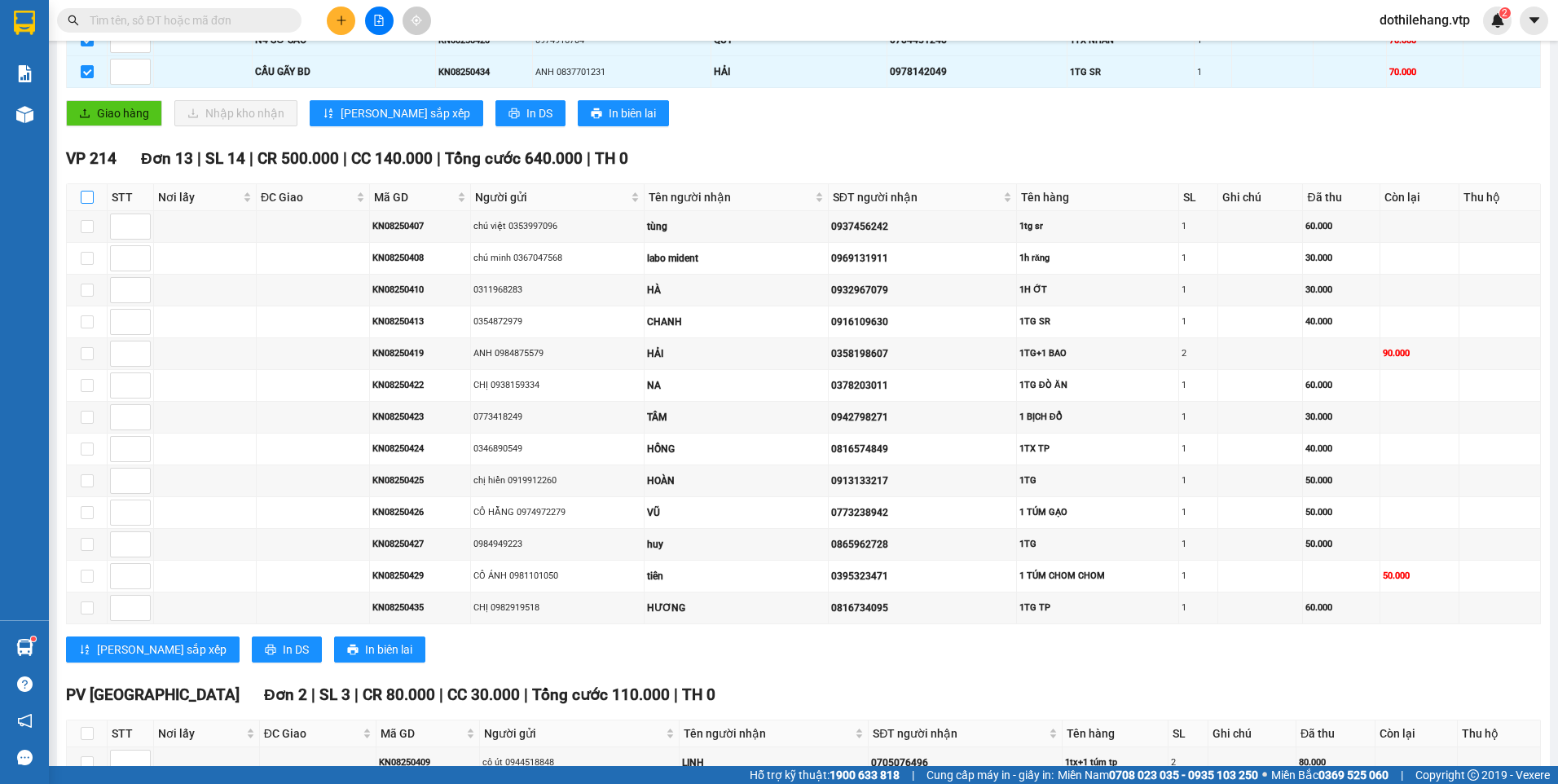
click at [89, 195] on input "checkbox" at bounding box center [87, 197] width 13 height 13
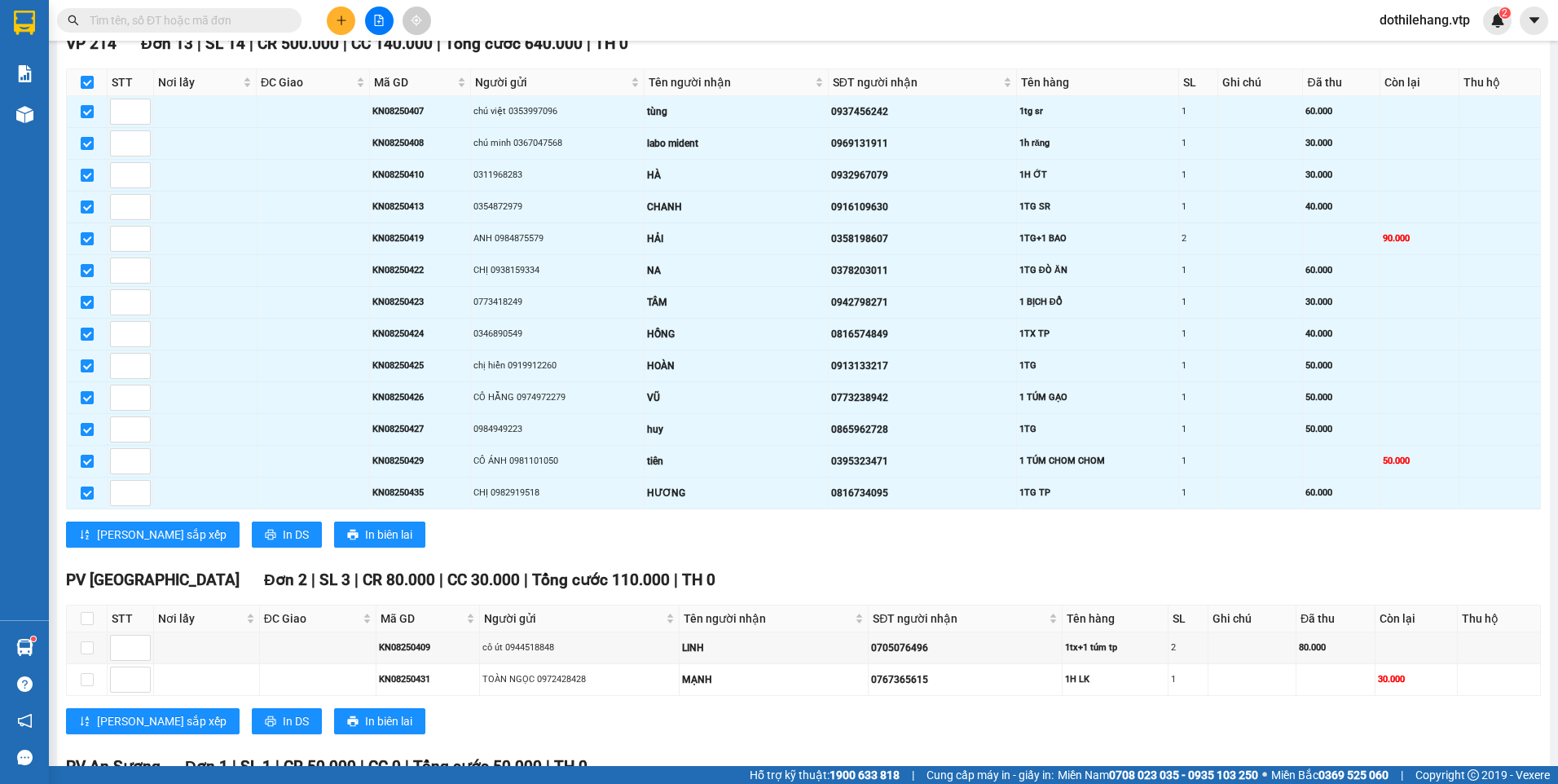
scroll to position [691, 0]
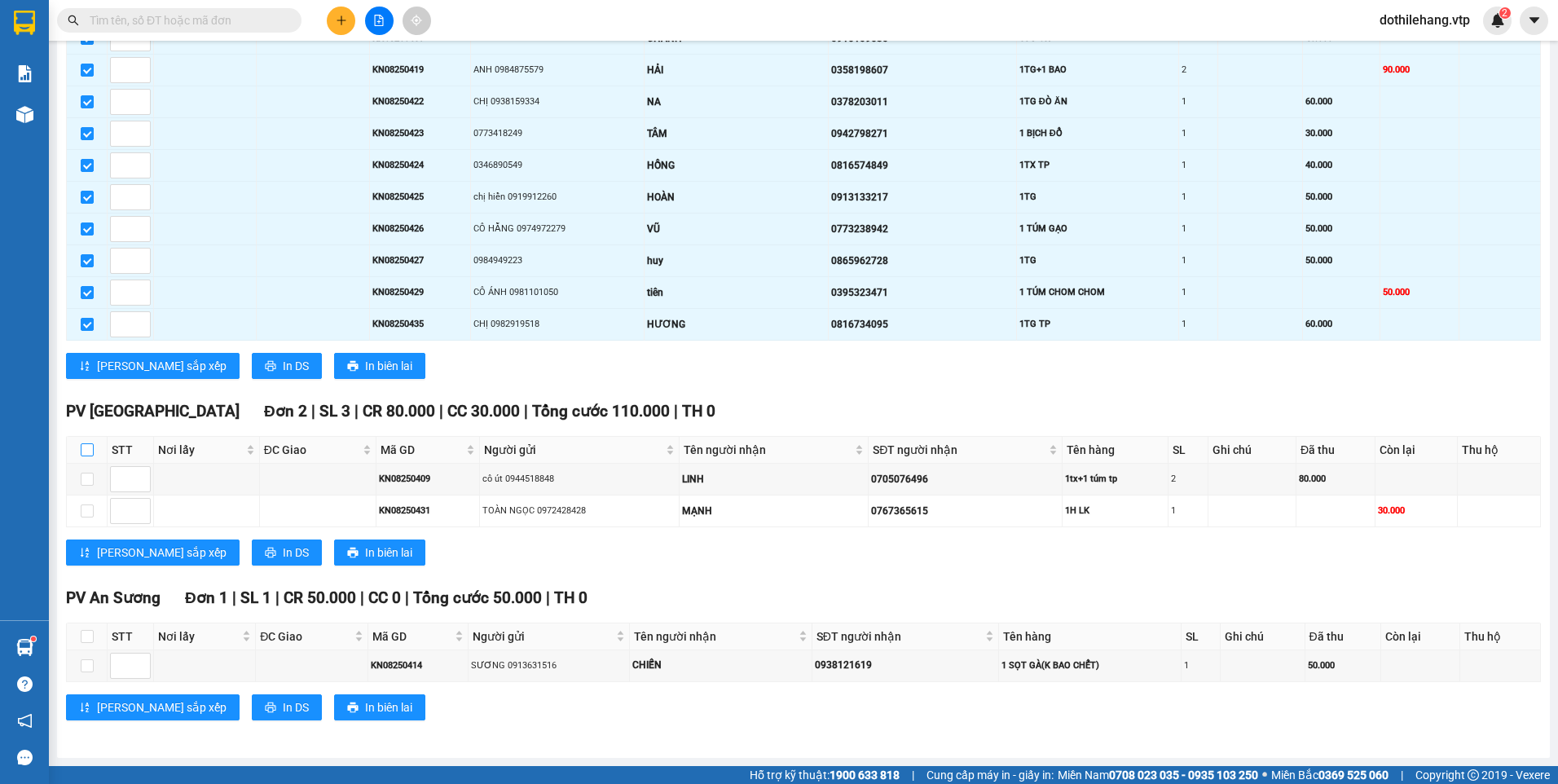
click at [92, 445] on input "checkbox" at bounding box center [87, 449] width 13 height 13
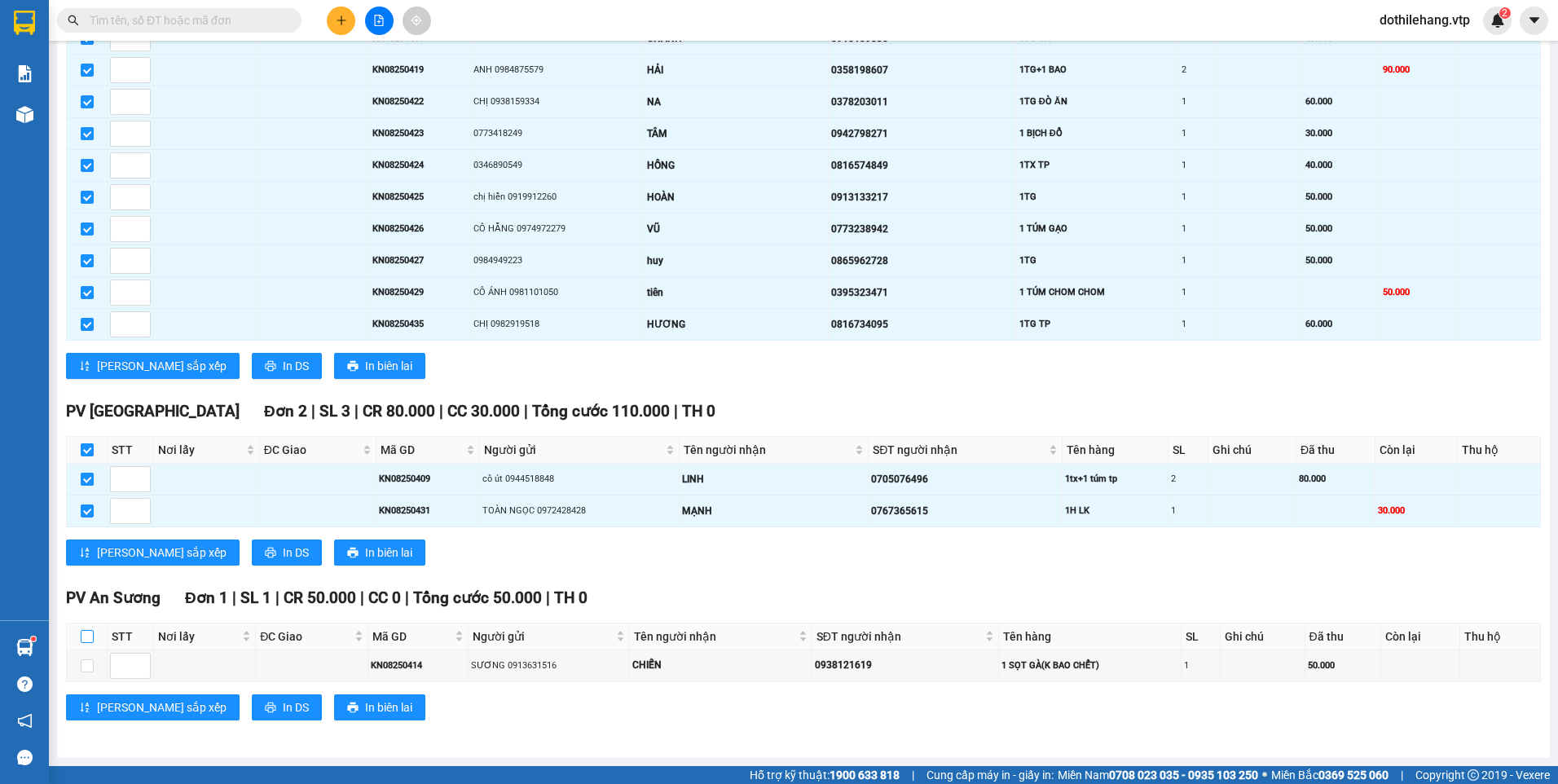
drag, startPoint x: 86, startPoint y: 633, endPoint x: 98, endPoint y: 601, distance: 34.2
click at [87, 631] on input "checkbox" at bounding box center [87, 636] width 13 height 13
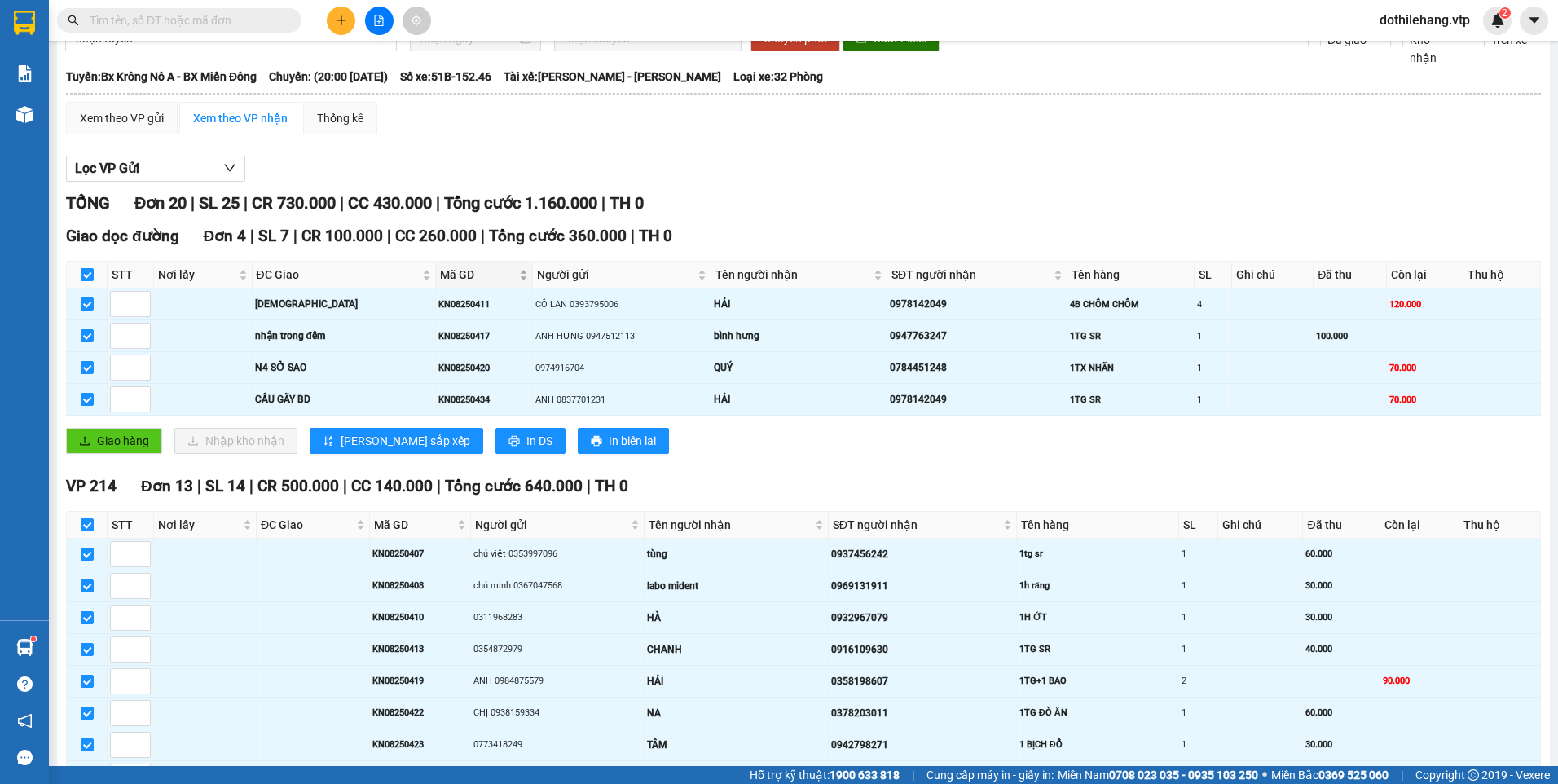
scroll to position [0, 0]
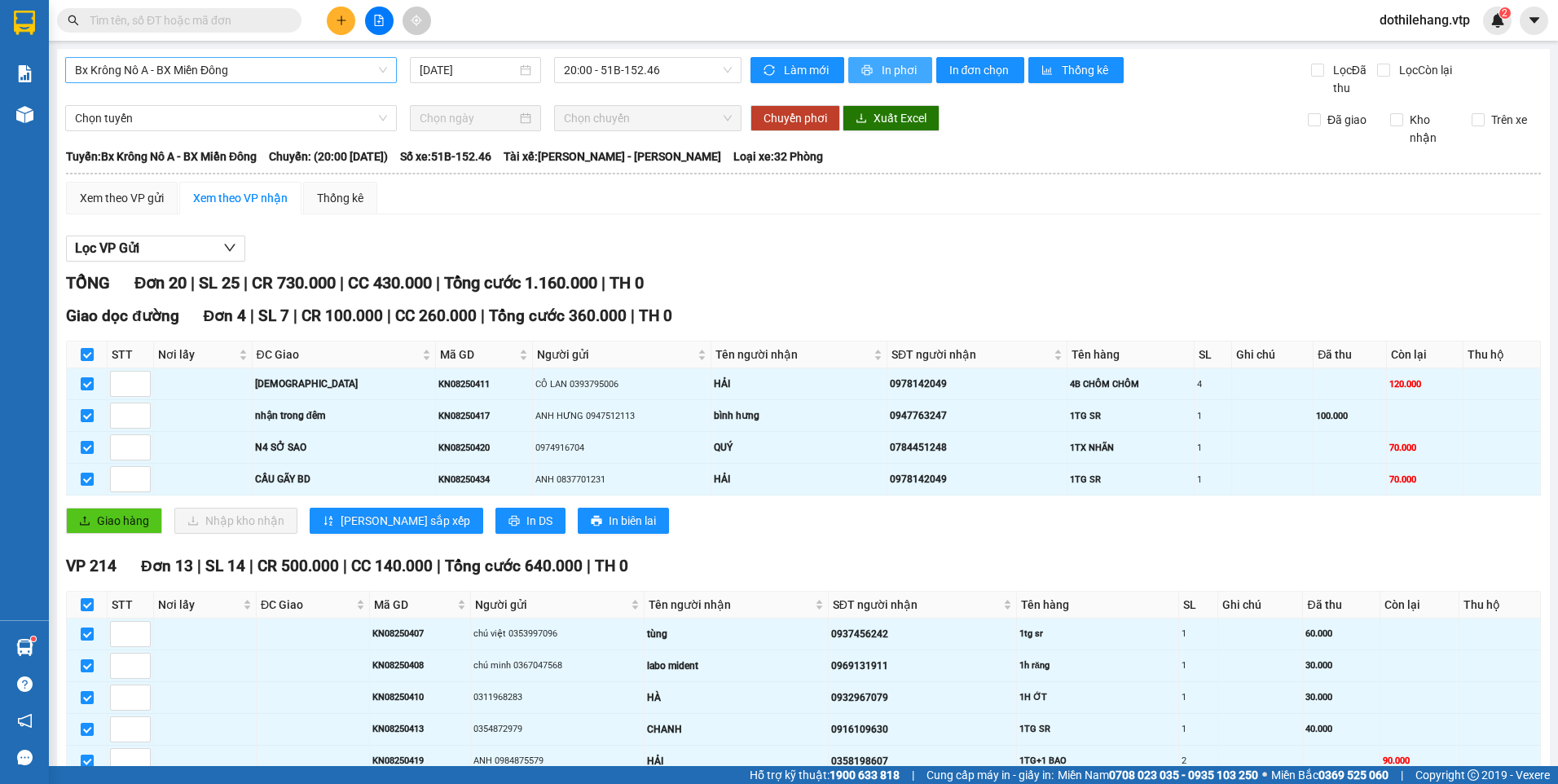
click at [887, 74] on span "In phơi" at bounding box center [900, 70] width 37 height 18
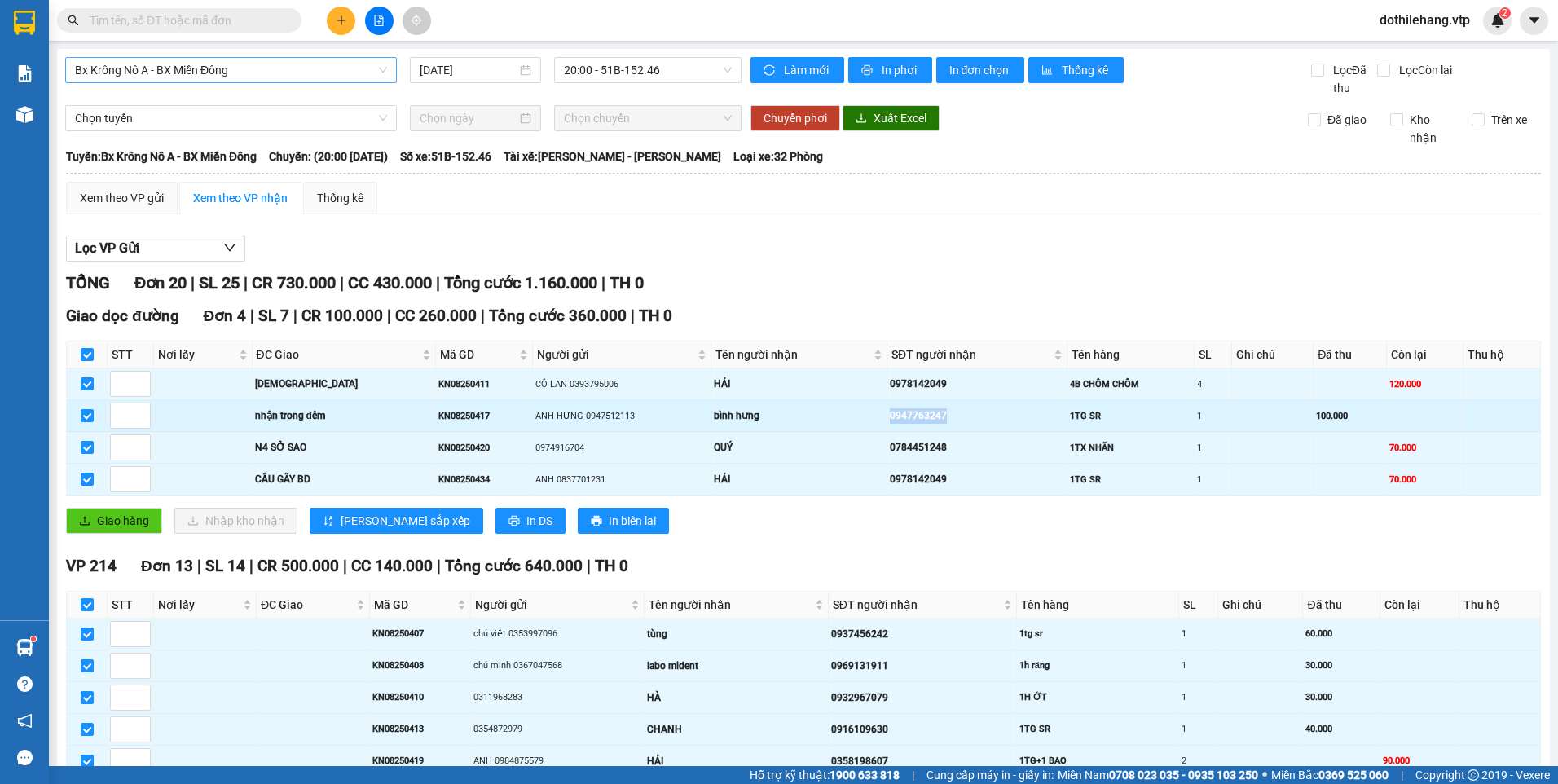
drag, startPoint x: 919, startPoint y: 414, endPoint x: 859, endPoint y: 421, distance: 60.4
click at [887, 421] on td "0947763247" at bounding box center [977, 416] width 180 height 32
drag, startPoint x: 859, startPoint y: 421, endPoint x: 869, endPoint y: 419, distance: 10.2
copy div "0947763247"
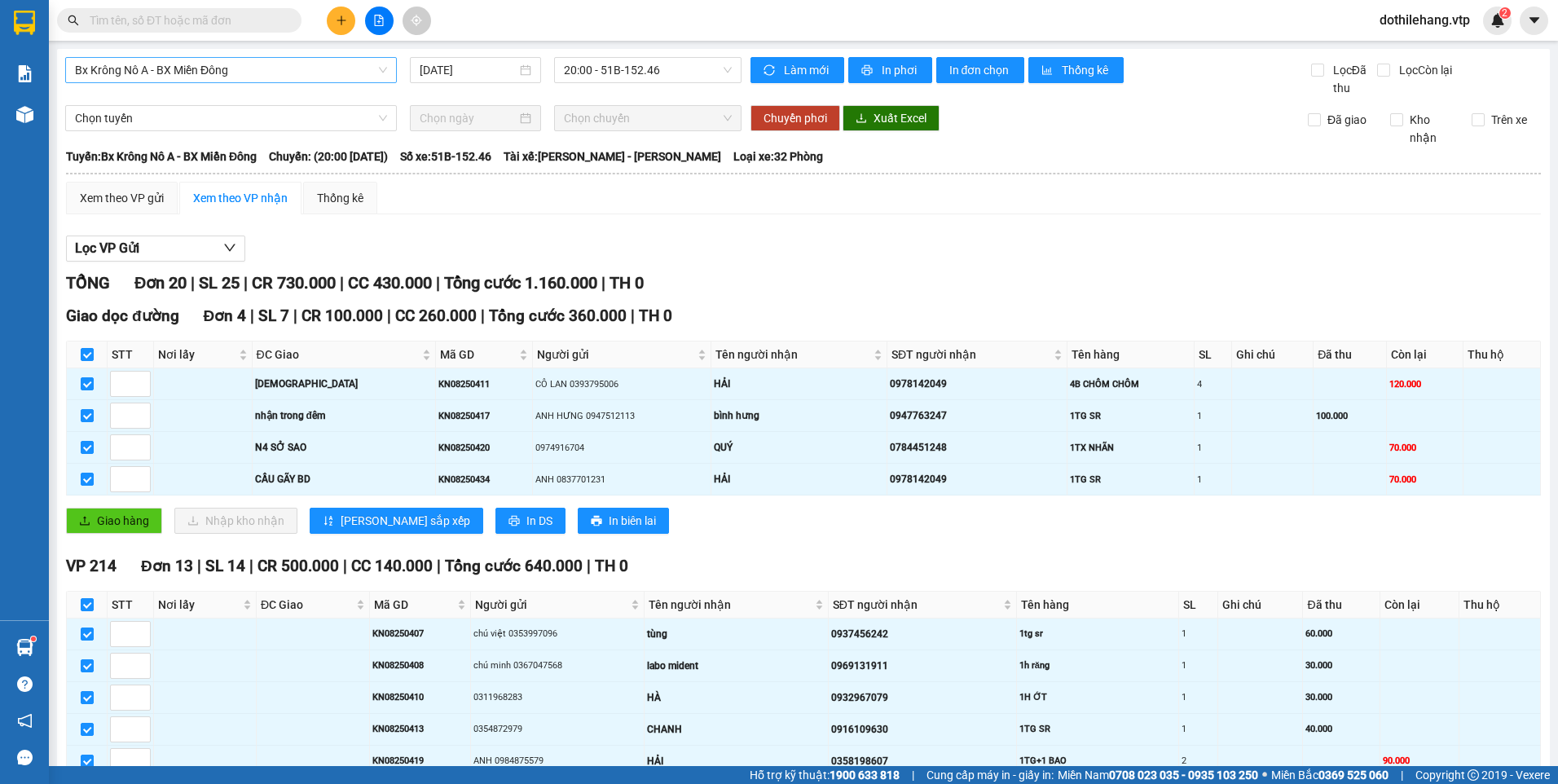
click at [209, 21] on input "text" at bounding box center [185, 20] width 192 height 18
paste input "0947763247"
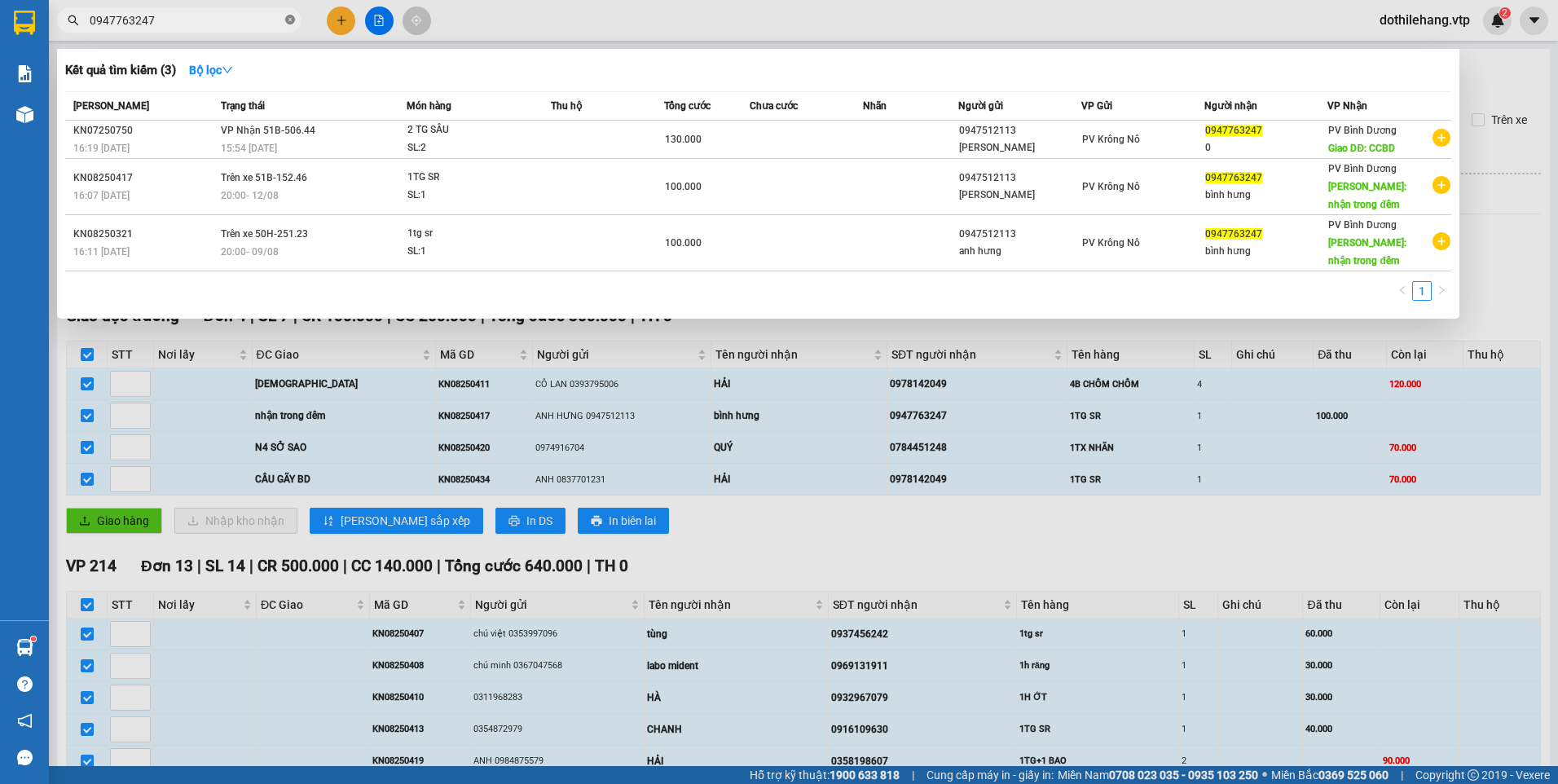
click at [287, 23] on icon "close-circle" at bounding box center [290, 19] width 10 height 10
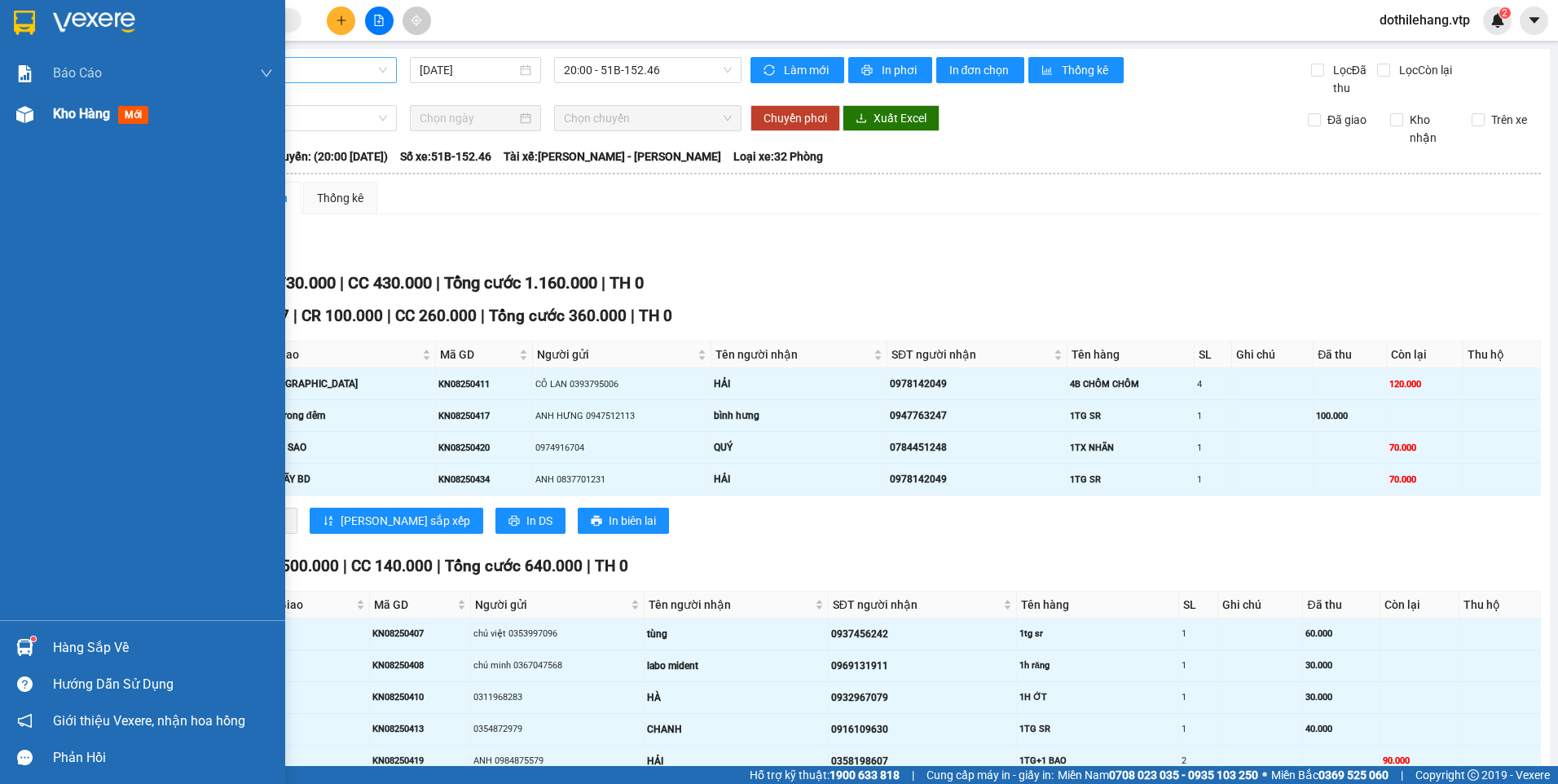
click at [42, 117] on div "Kho hàng mới" at bounding box center [143, 114] width 285 height 41
